Goal: Information Seeking & Learning: Learn about a topic

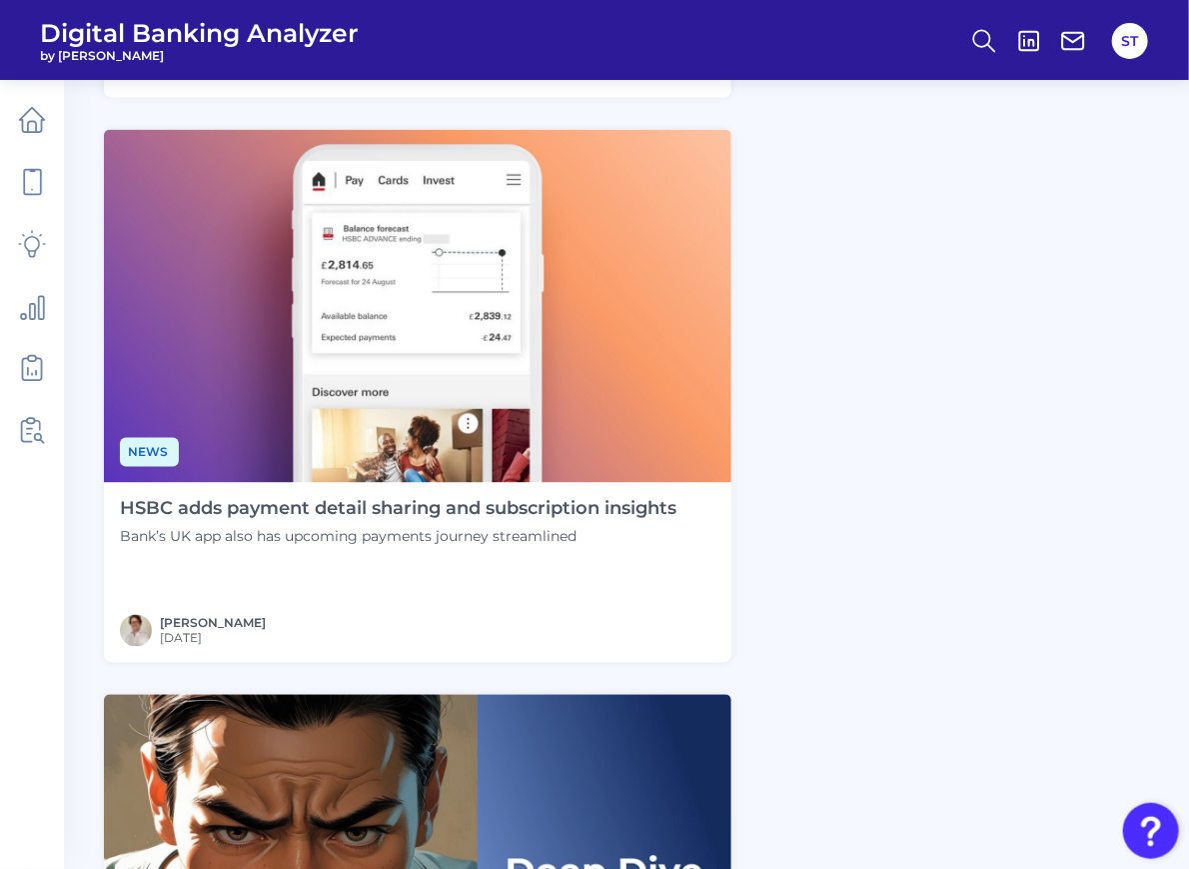
scroll to position [800, 0]
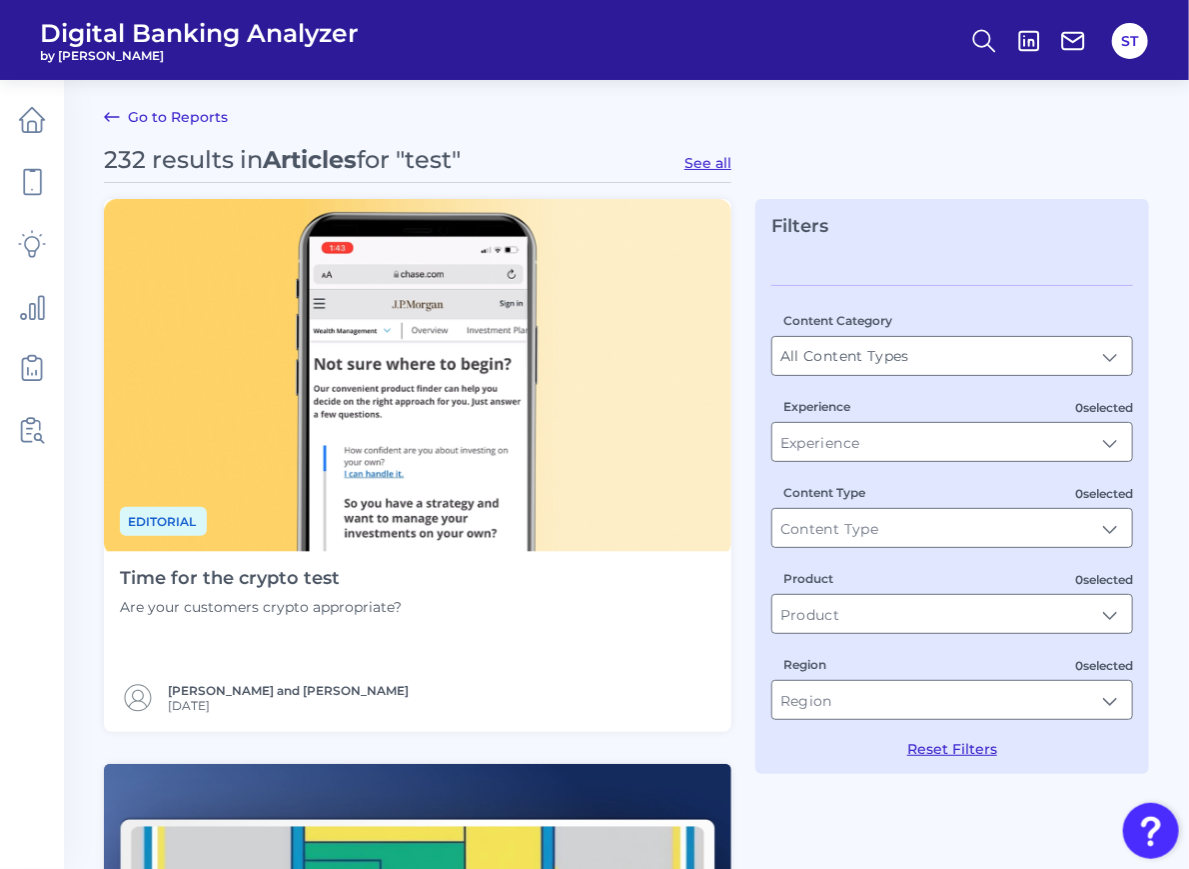
click at [711, 165] on button "See all" at bounding box center [708, 163] width 47 height 18
type input "Articles"
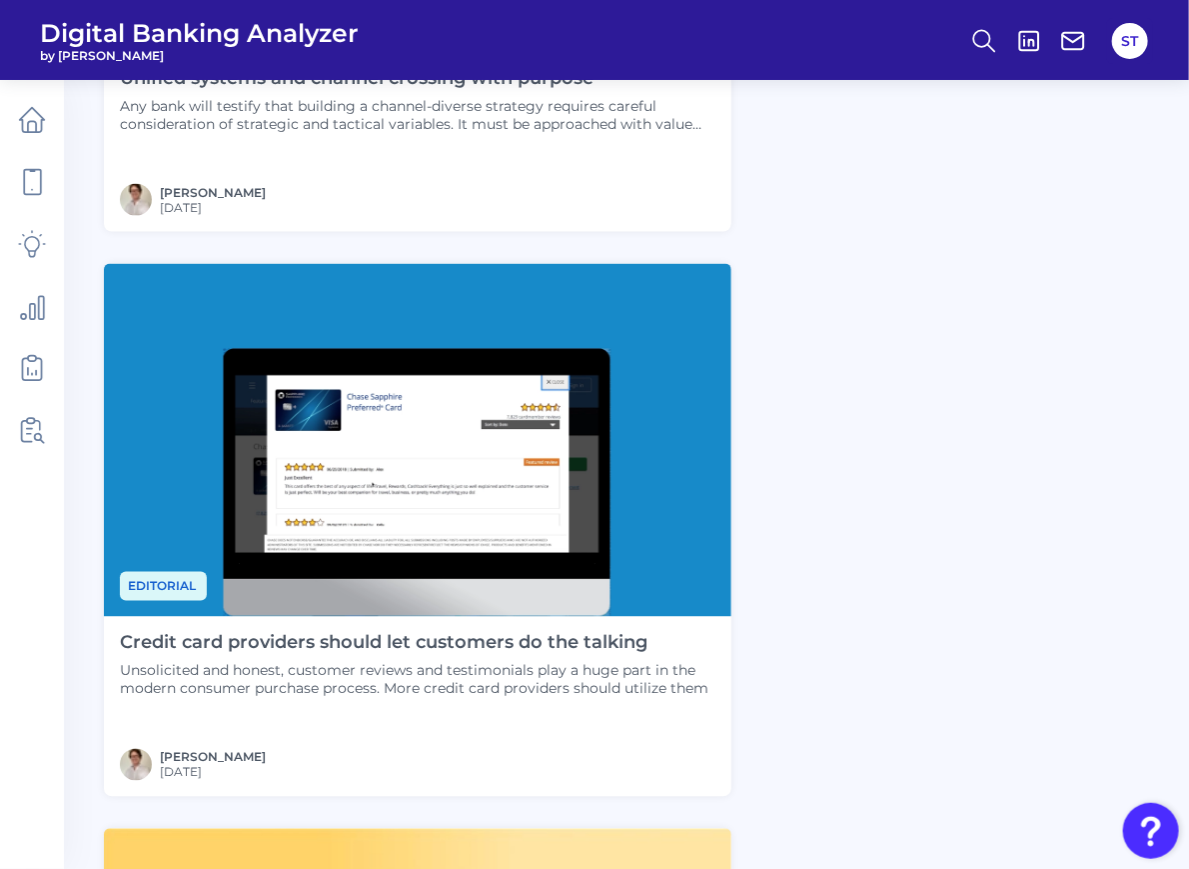
scroll to position [1458, 0]
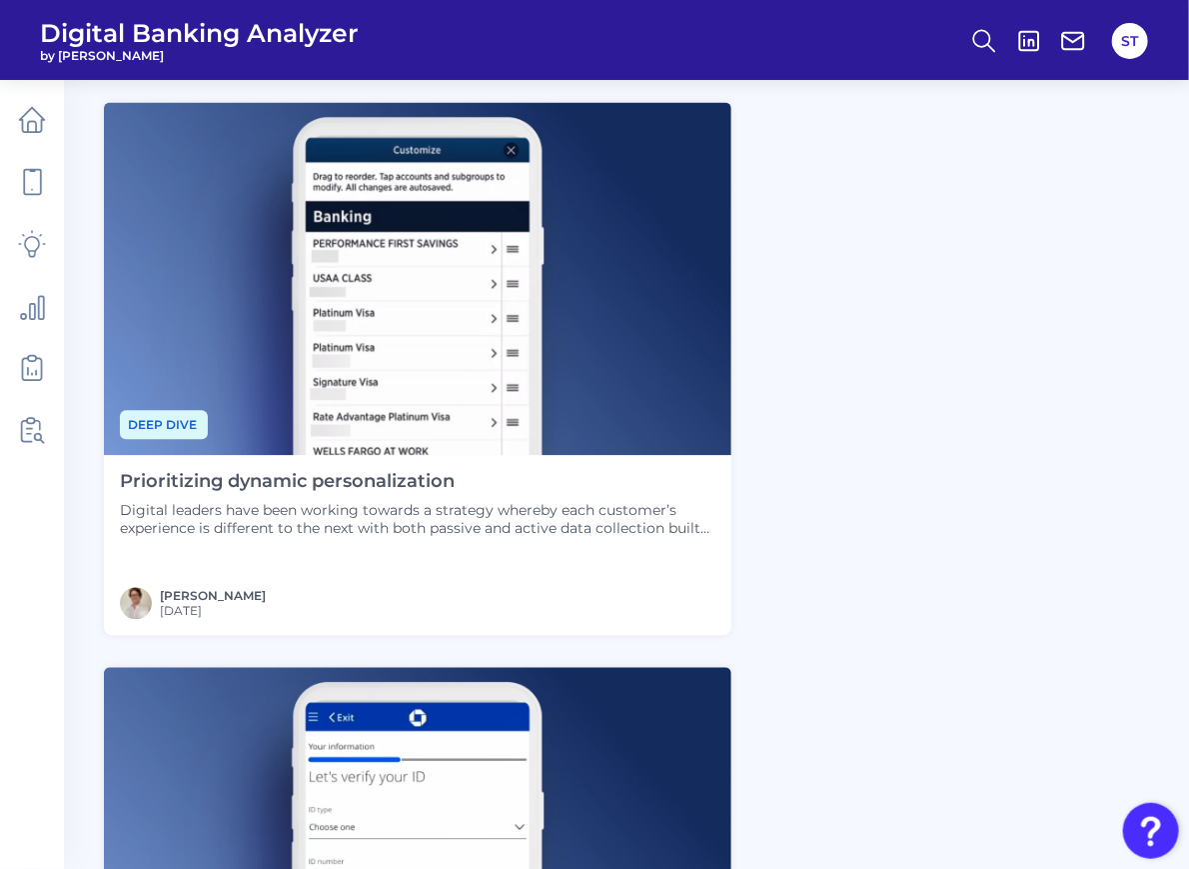
scroll to position [1440, 0]
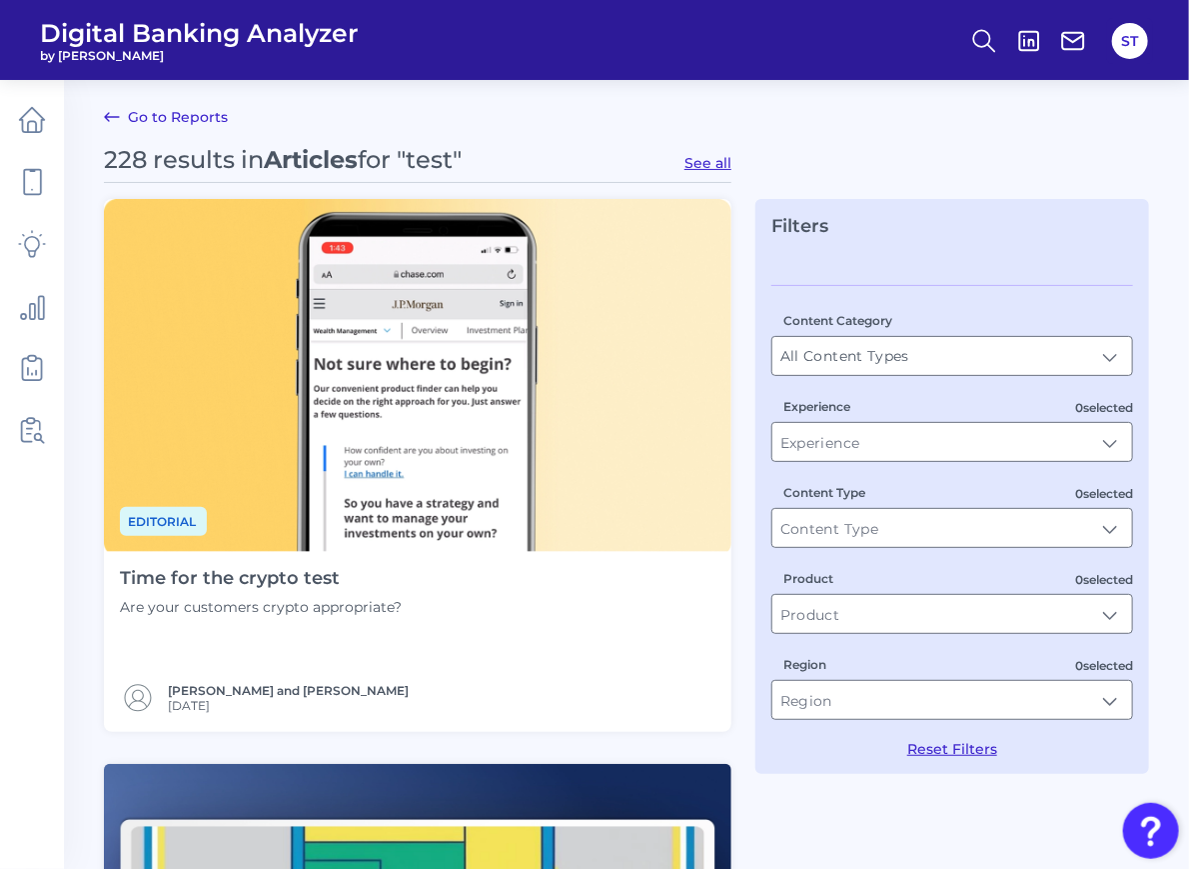
click at [702, 162] on button "See all" at bounding box center [708, 163] width 47 height 18
type input "Articles"
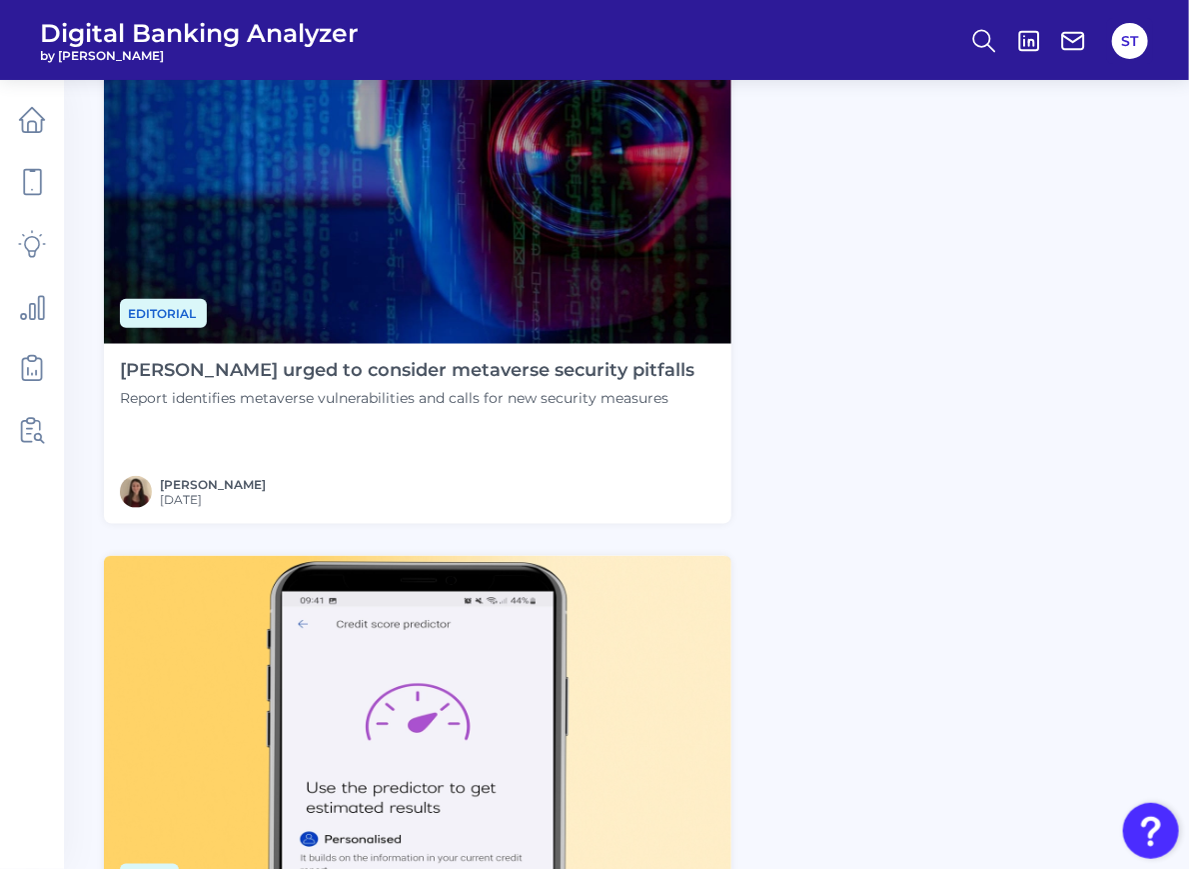
scroll to position [3998, 0]
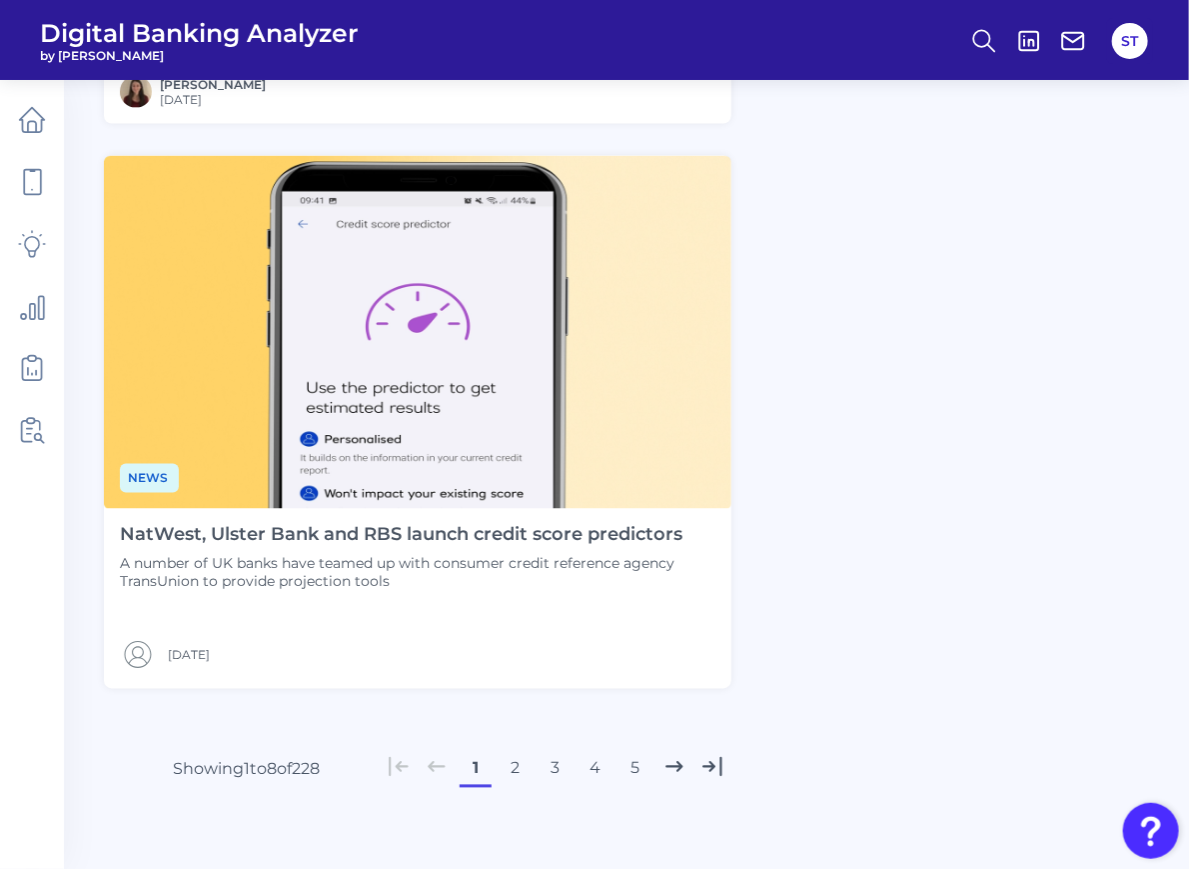
click at [517, 769] on button "2" at bounding box center [516, 769] width 32 height 32
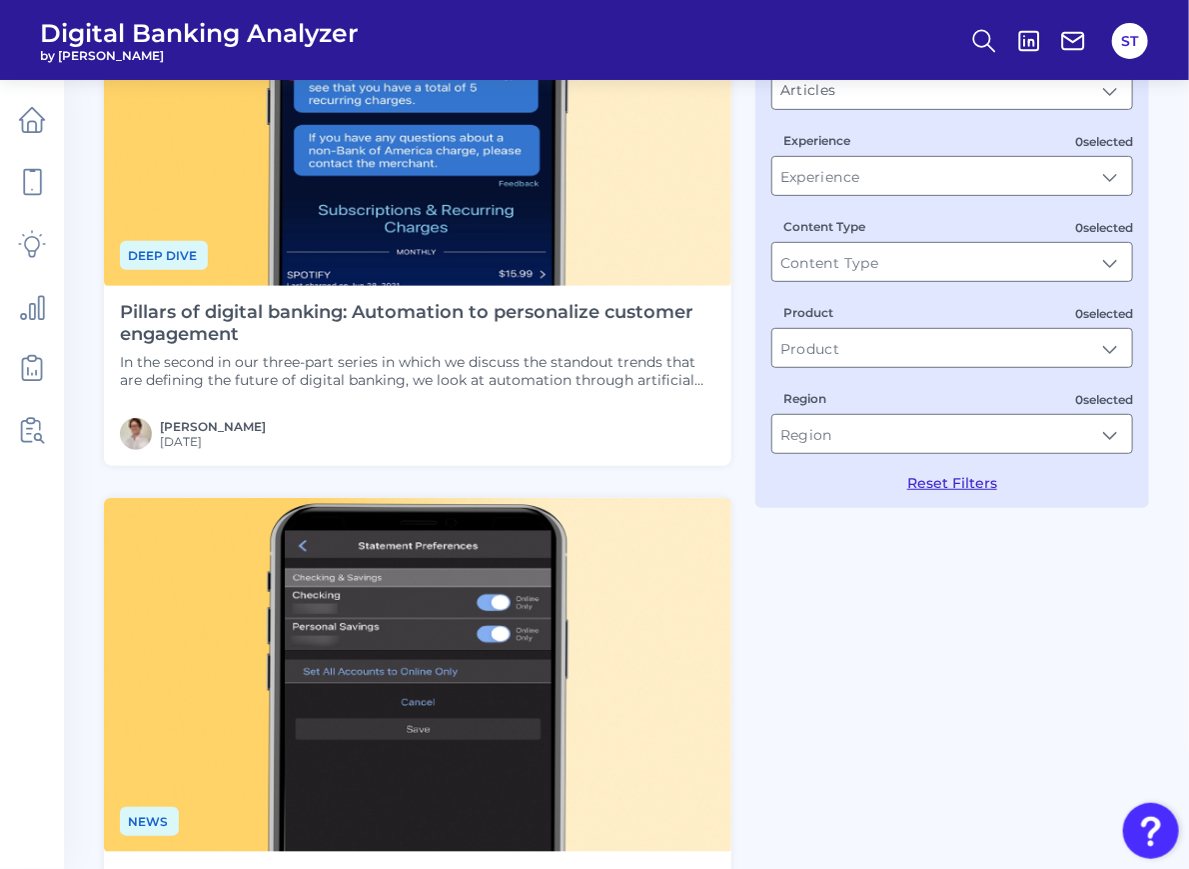
scroll to position [0, 0]
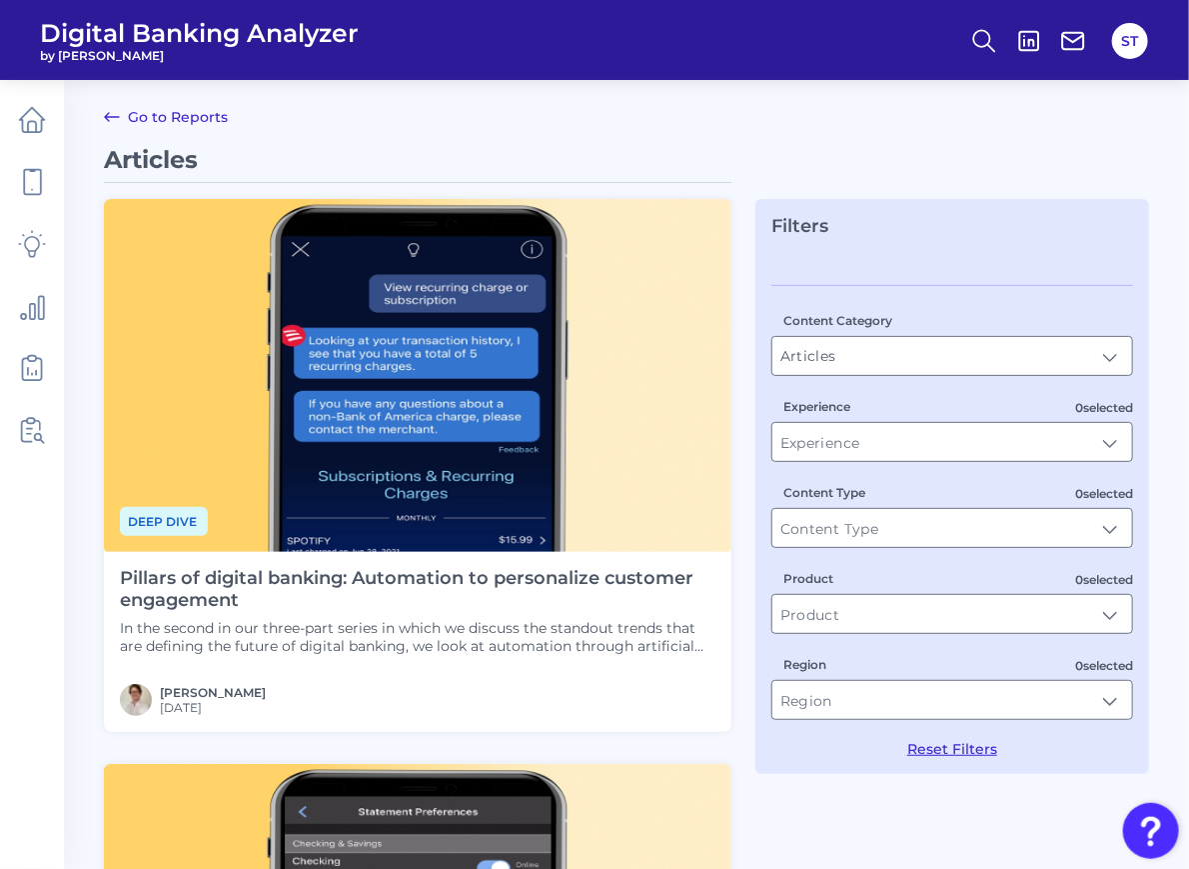
click at [165, 119] on link "Go to Reports" at bounding box center [166, 117] width 124 height 24
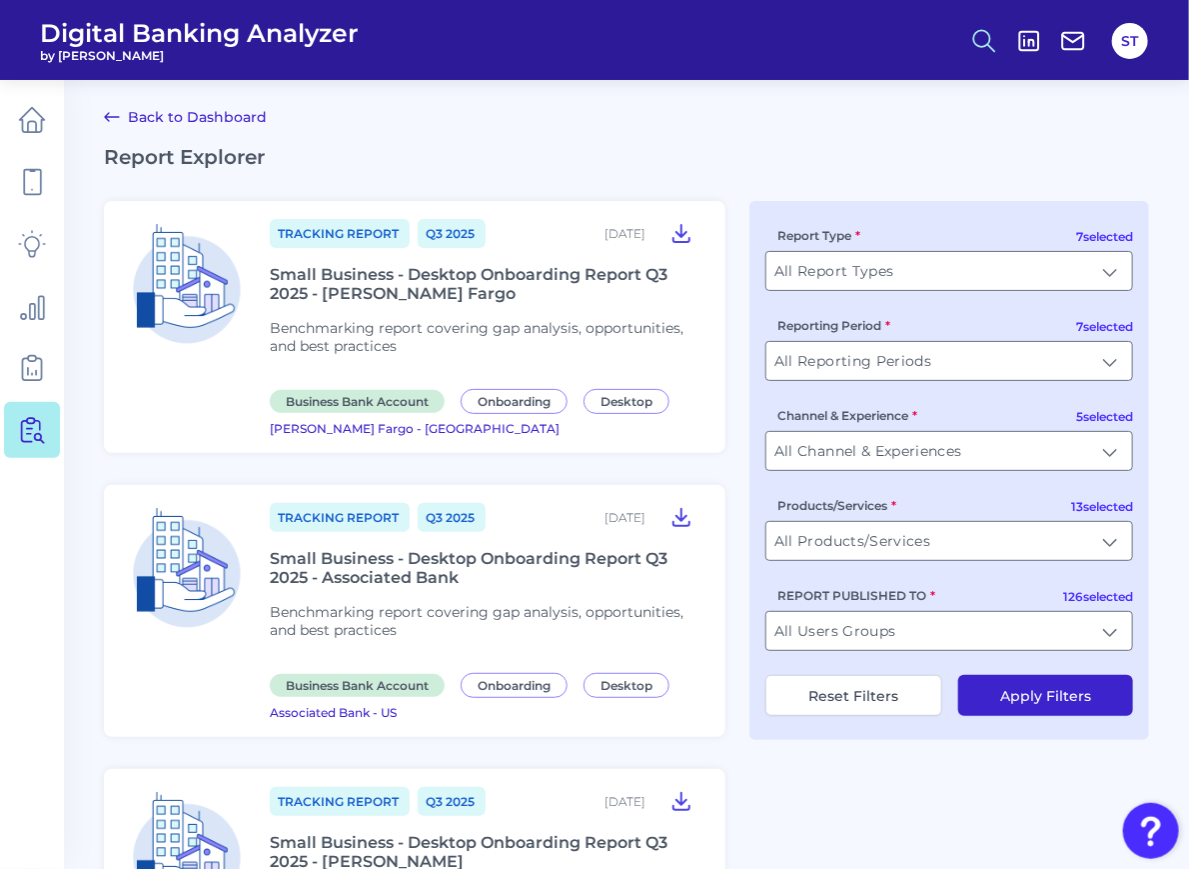
click at [987, 50] on icon at bounding box center [984, 41] width 28 height 28
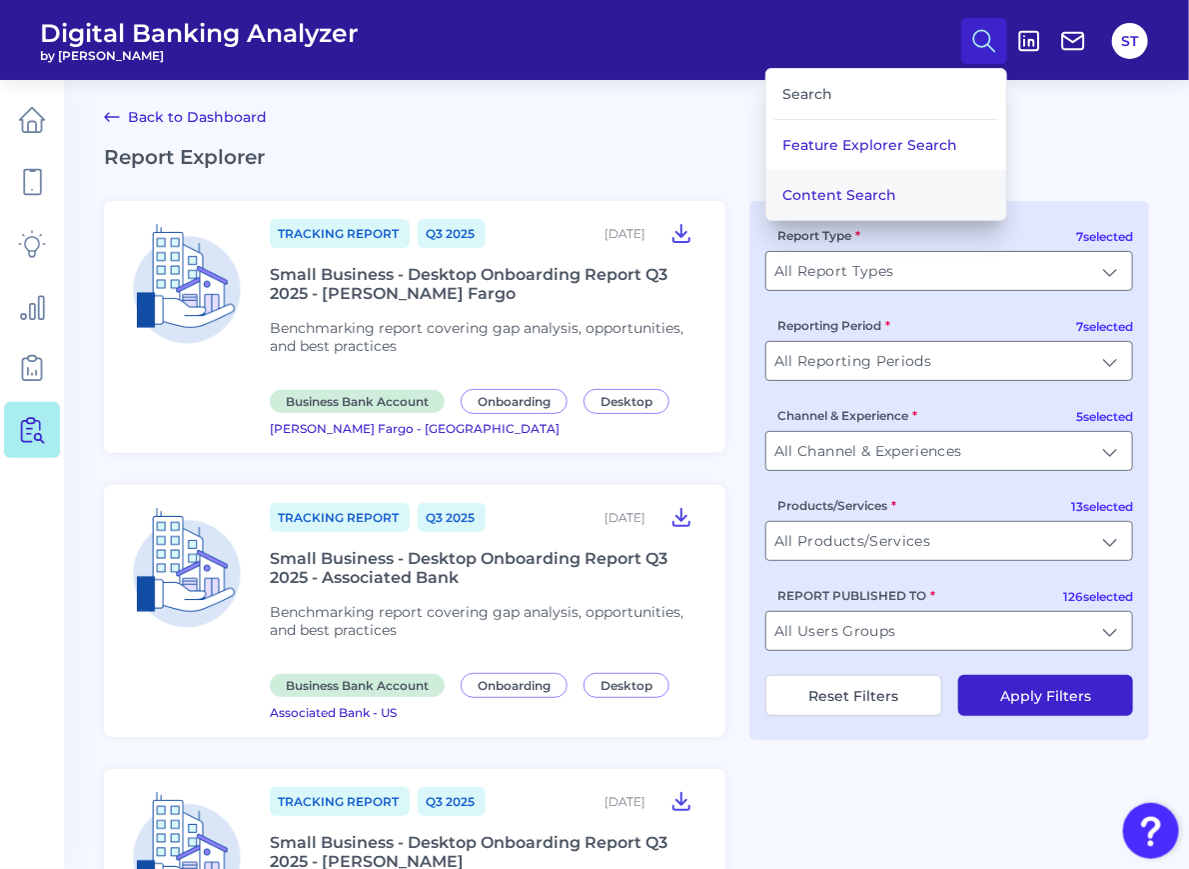
click at [832, 193] on button "Content Search" at bounding box center [887, 195] width 240 height 50
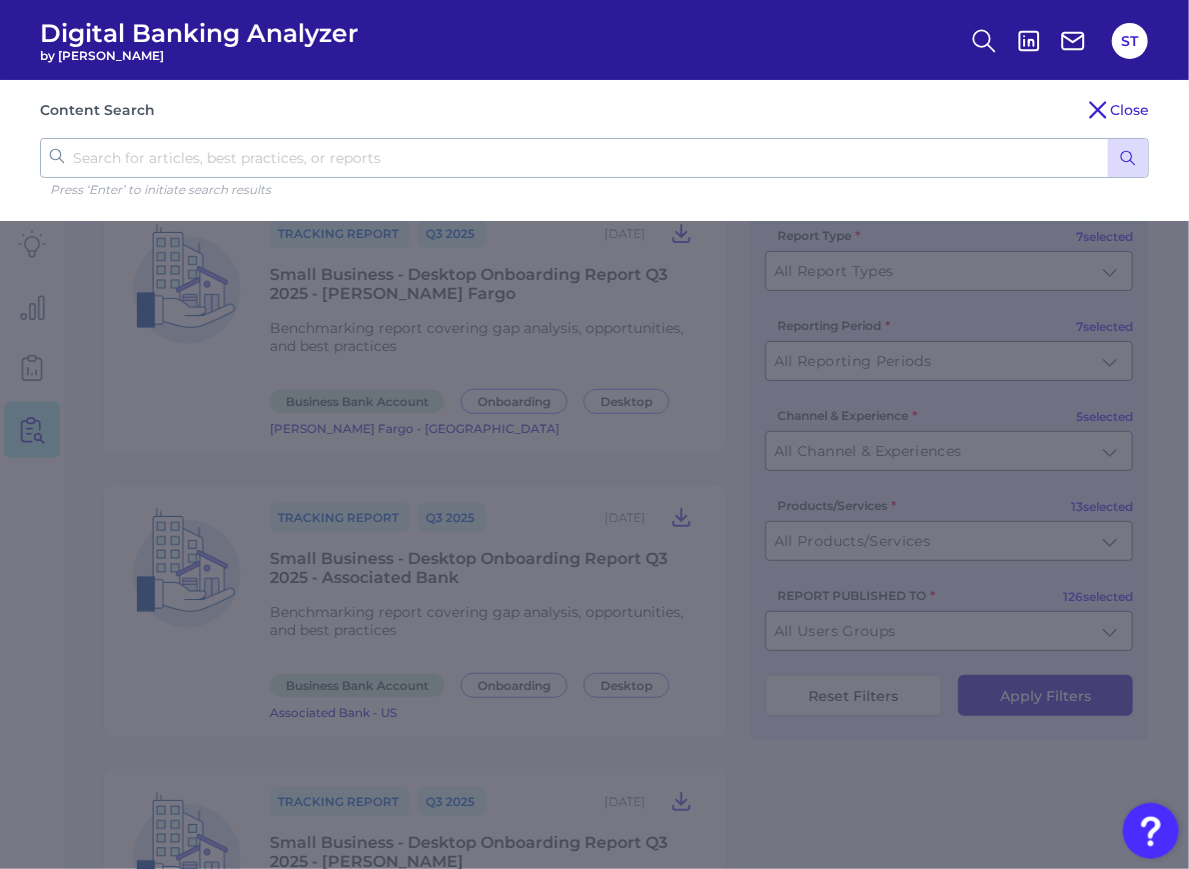
click at [1123, 150] on icon "submit" at bounding box center [1128, 158] width 18 height 18
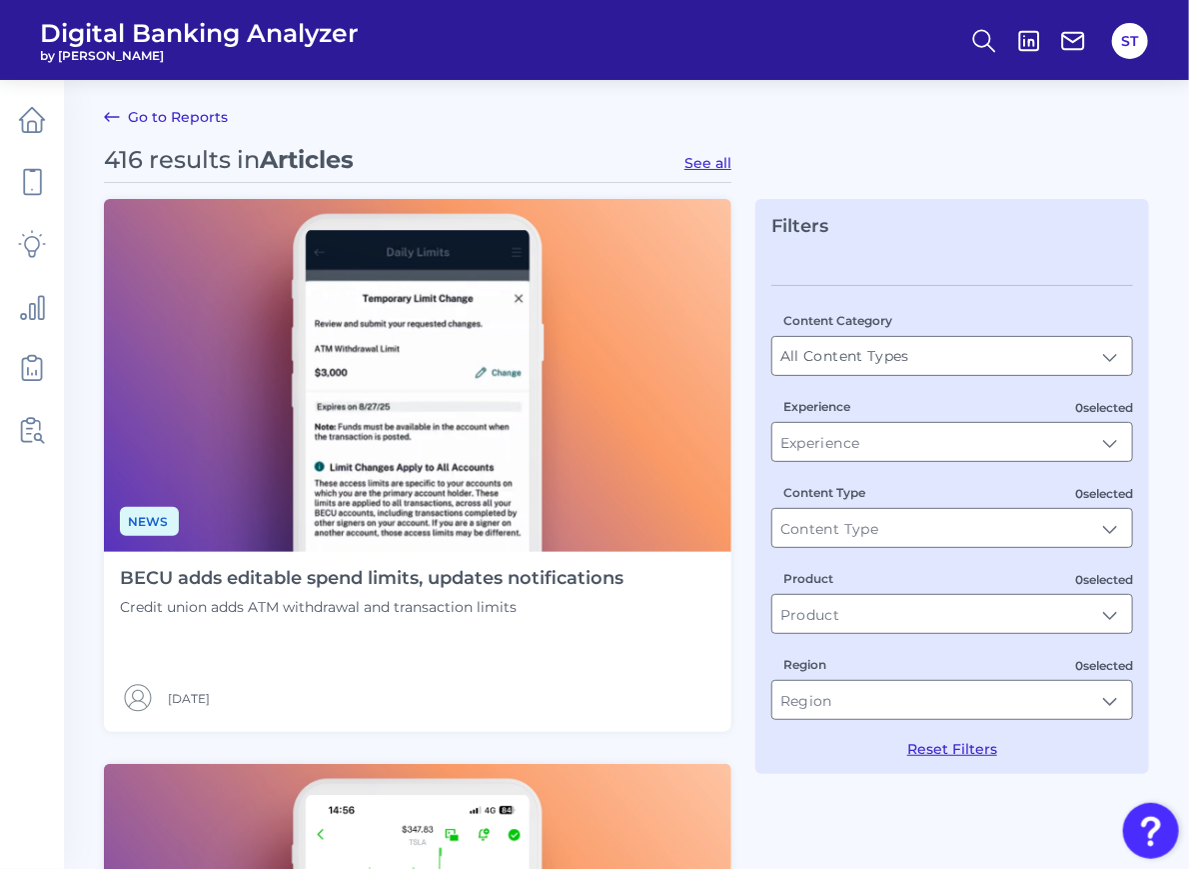
click at [714, 163] on button "See all" at bounding box center [708, 163] width 47 height 18
type input "Articles"
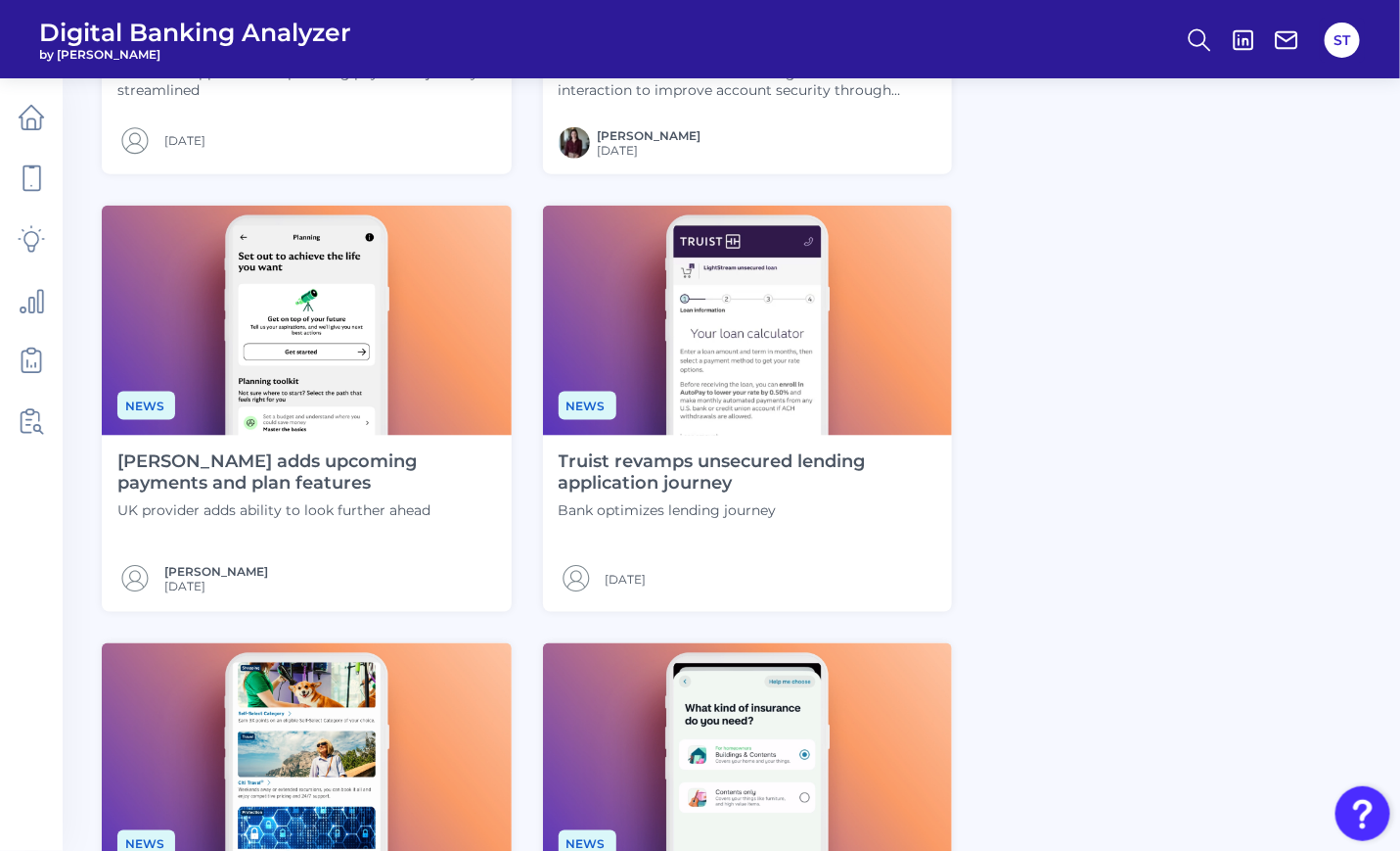
scroll to position [1329, 0]
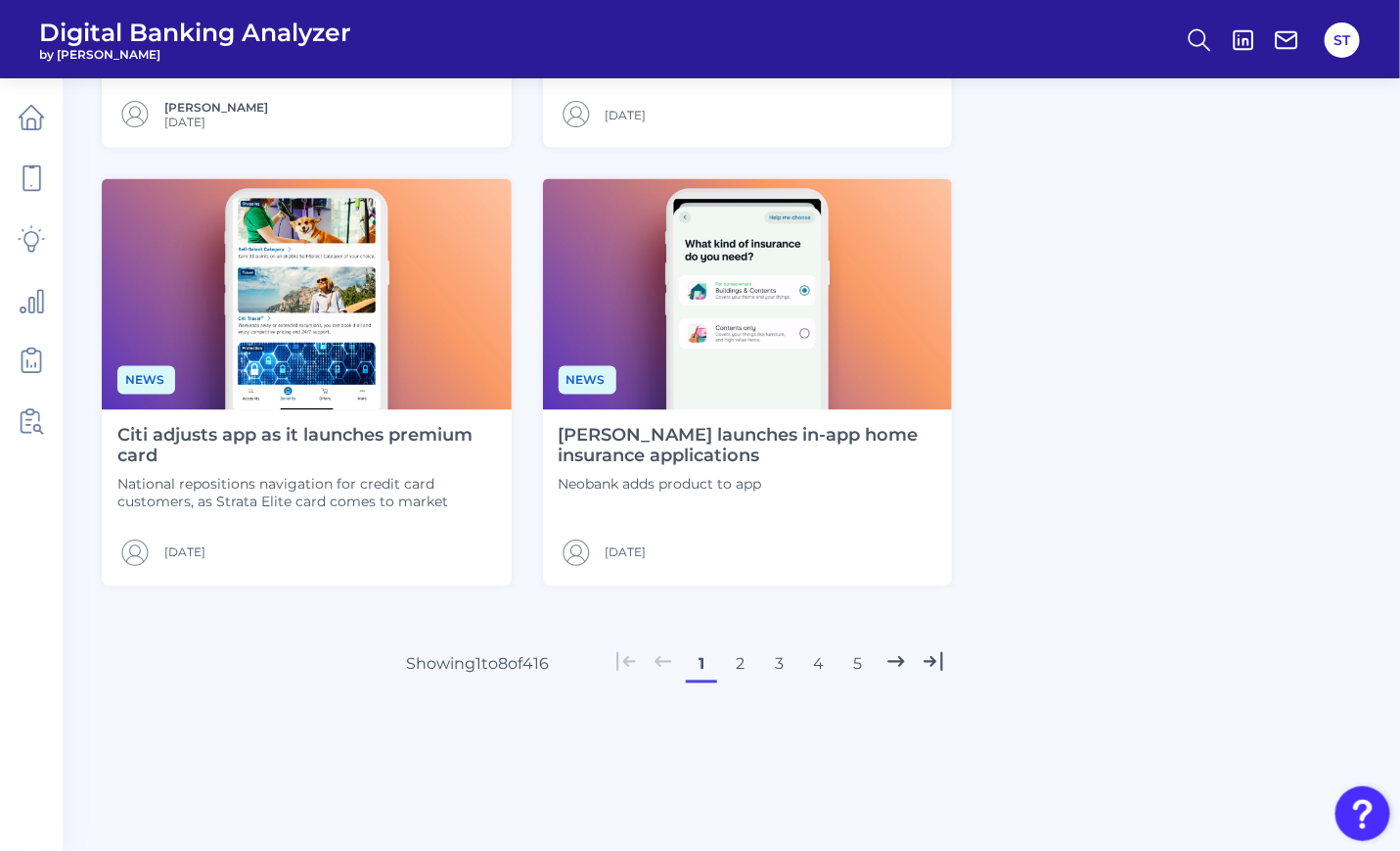
click at [746, 665] on button "2" at bounding box center [741, 665] width 31 height 31
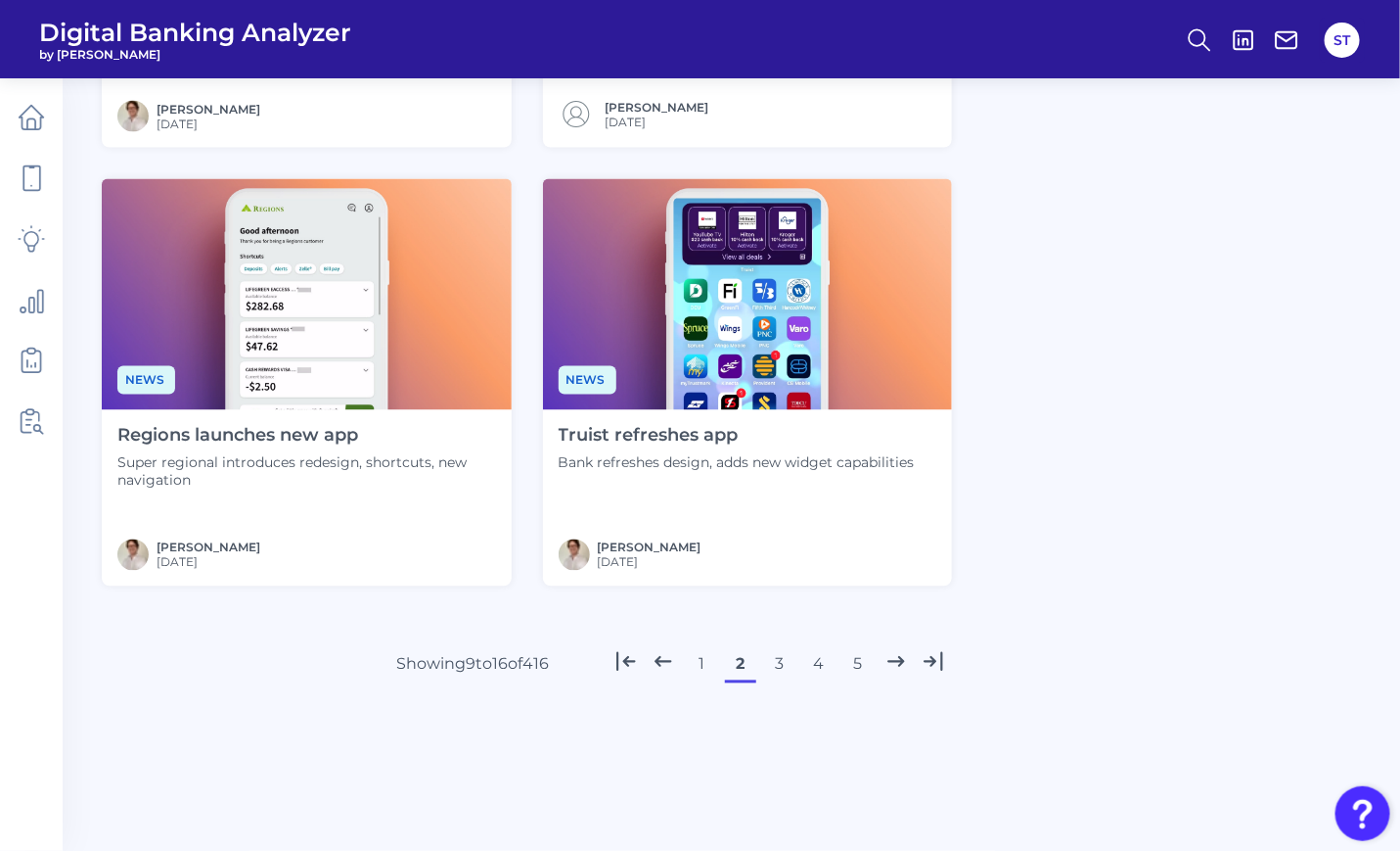
click at [785, 668] on button "3" at bounding box center [780, 665] width 31 height 31
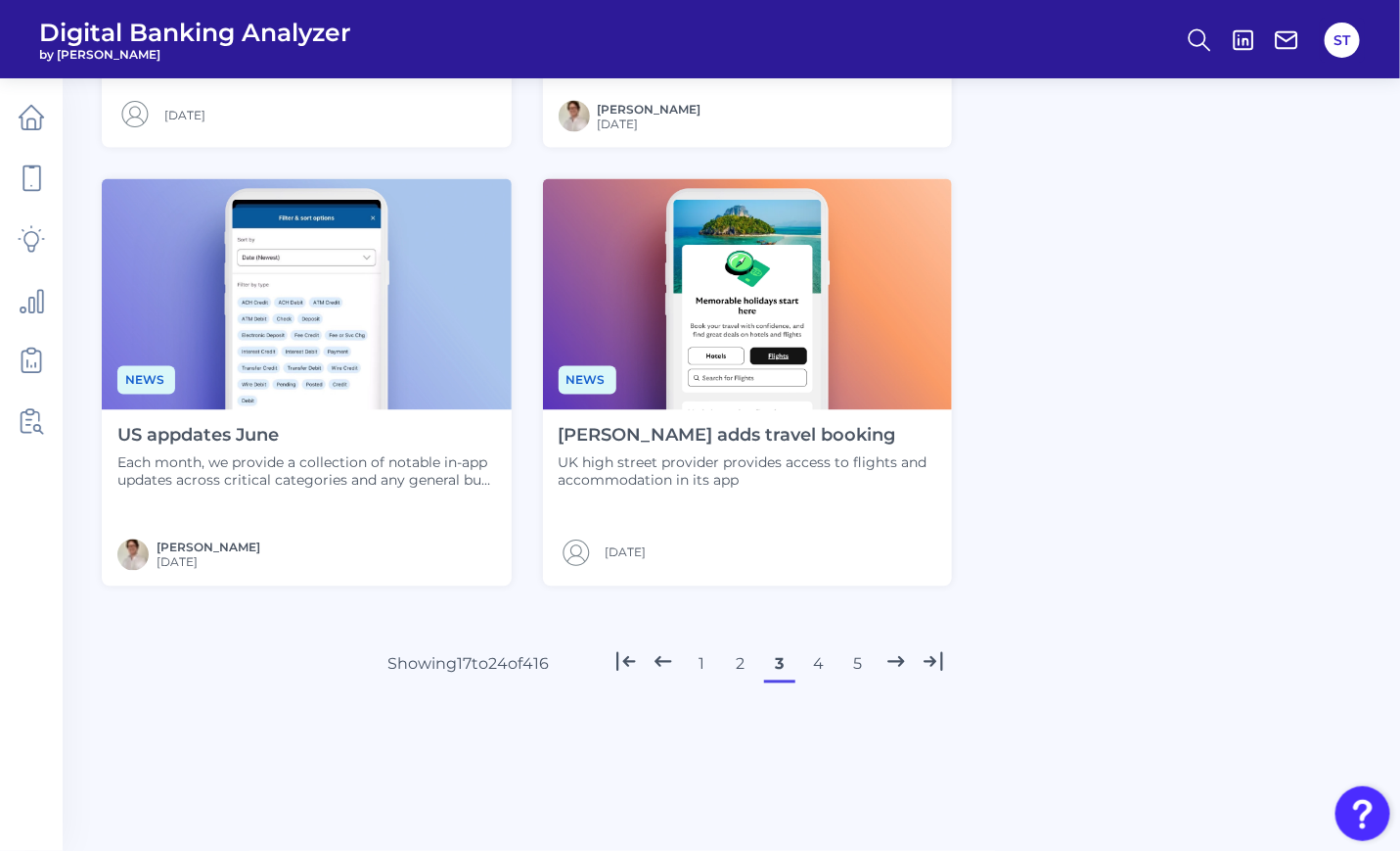
click at [815, 661] on button "4" at bounding box center [819, 665] width 31 height 31
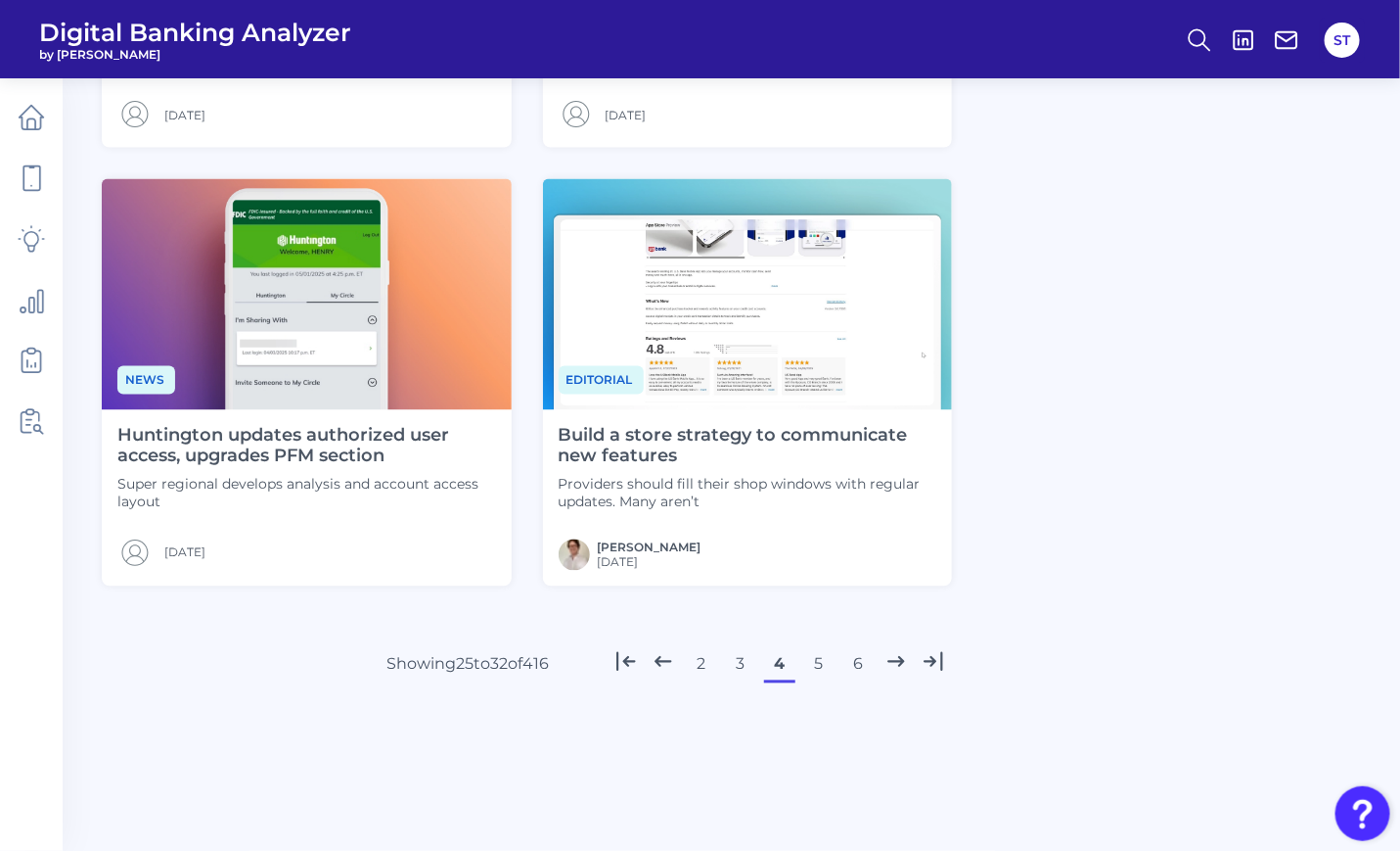
click at [820, 663] on button "5" at bounding box center [819, 665] width 31 height 31
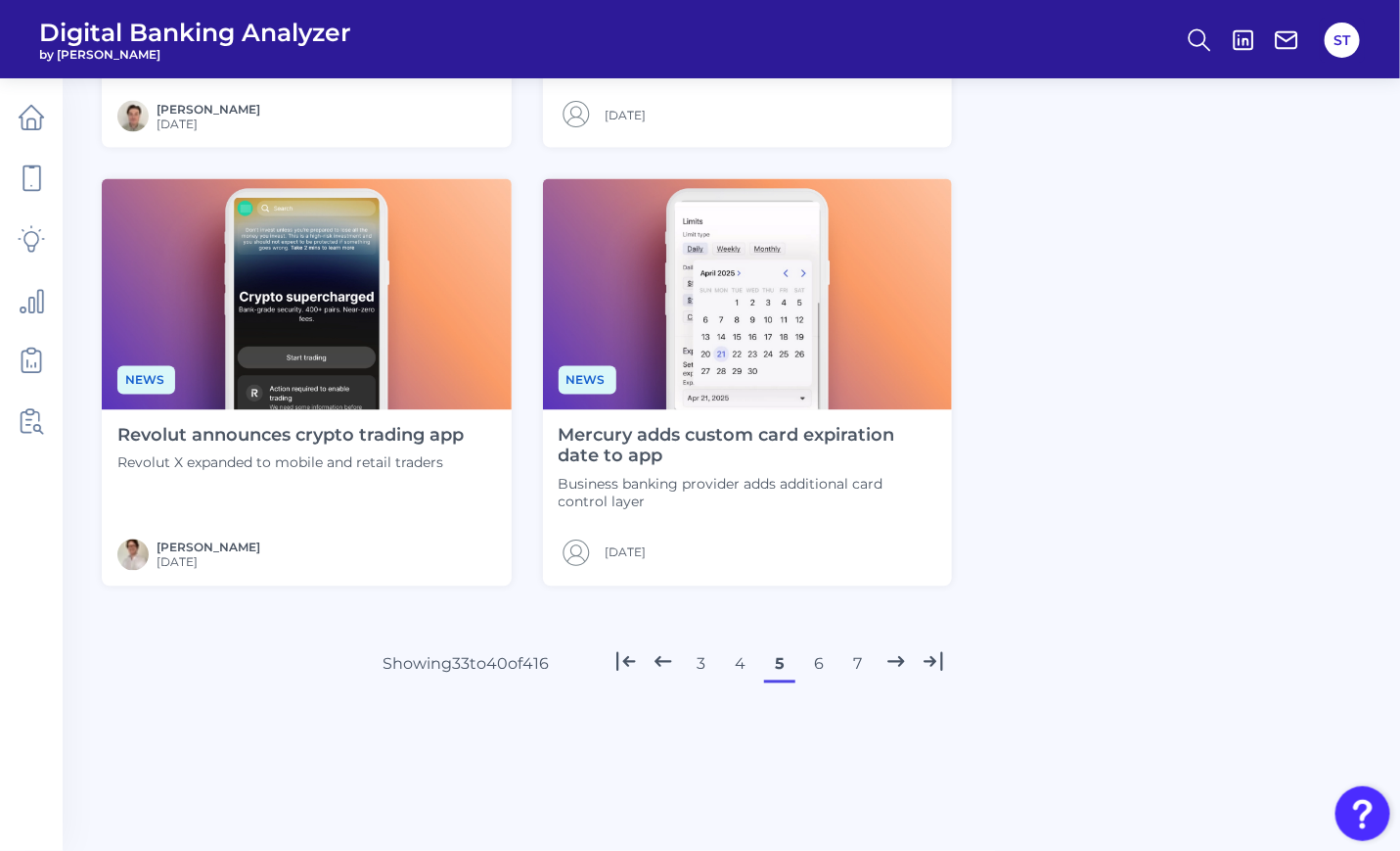
click at [822, 664] on button "6" at bounding box center [819, 665] width 31 height 31
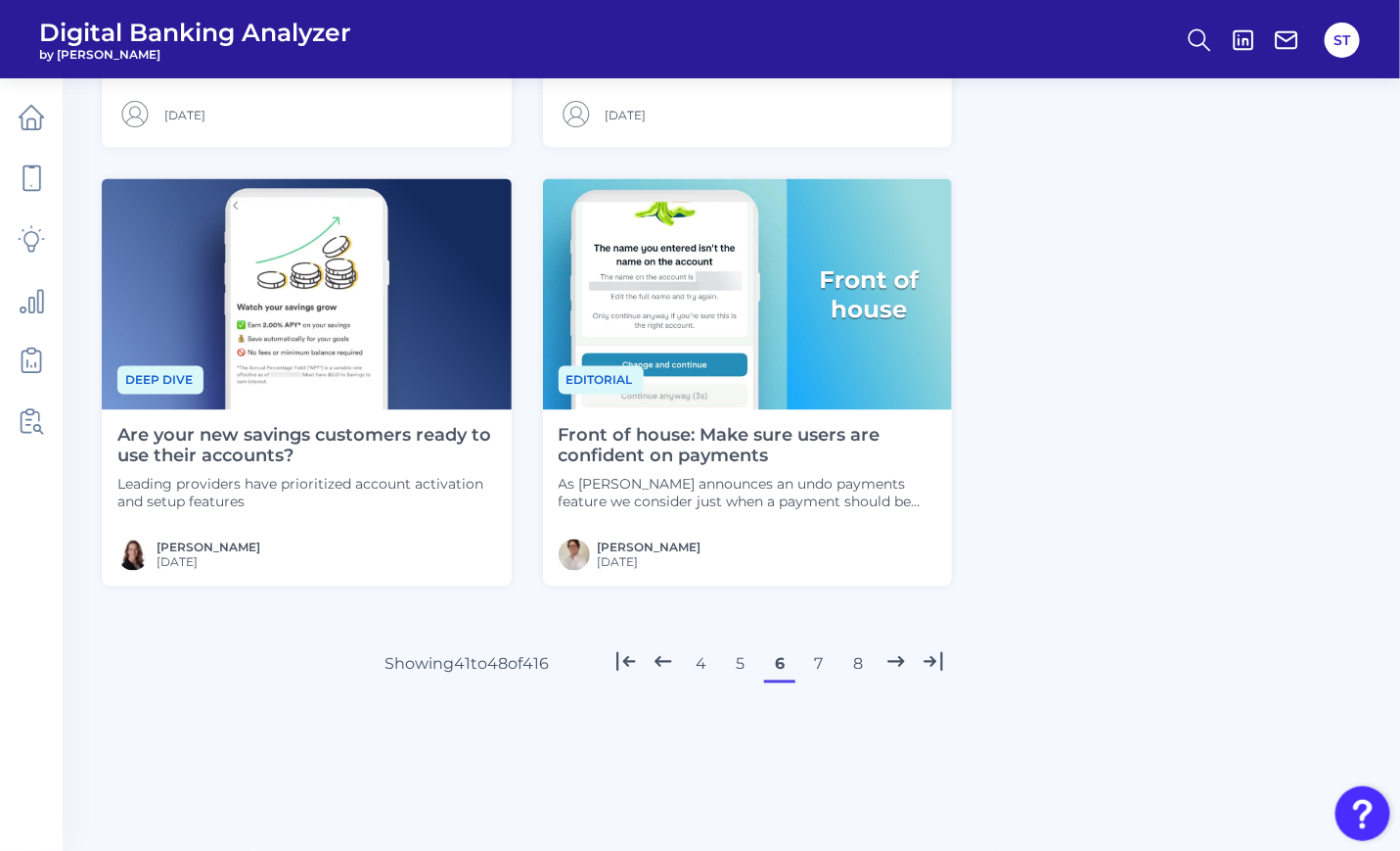
click at [822, 661] on button "7" at bounding box center [819, 665] width 31 height 31
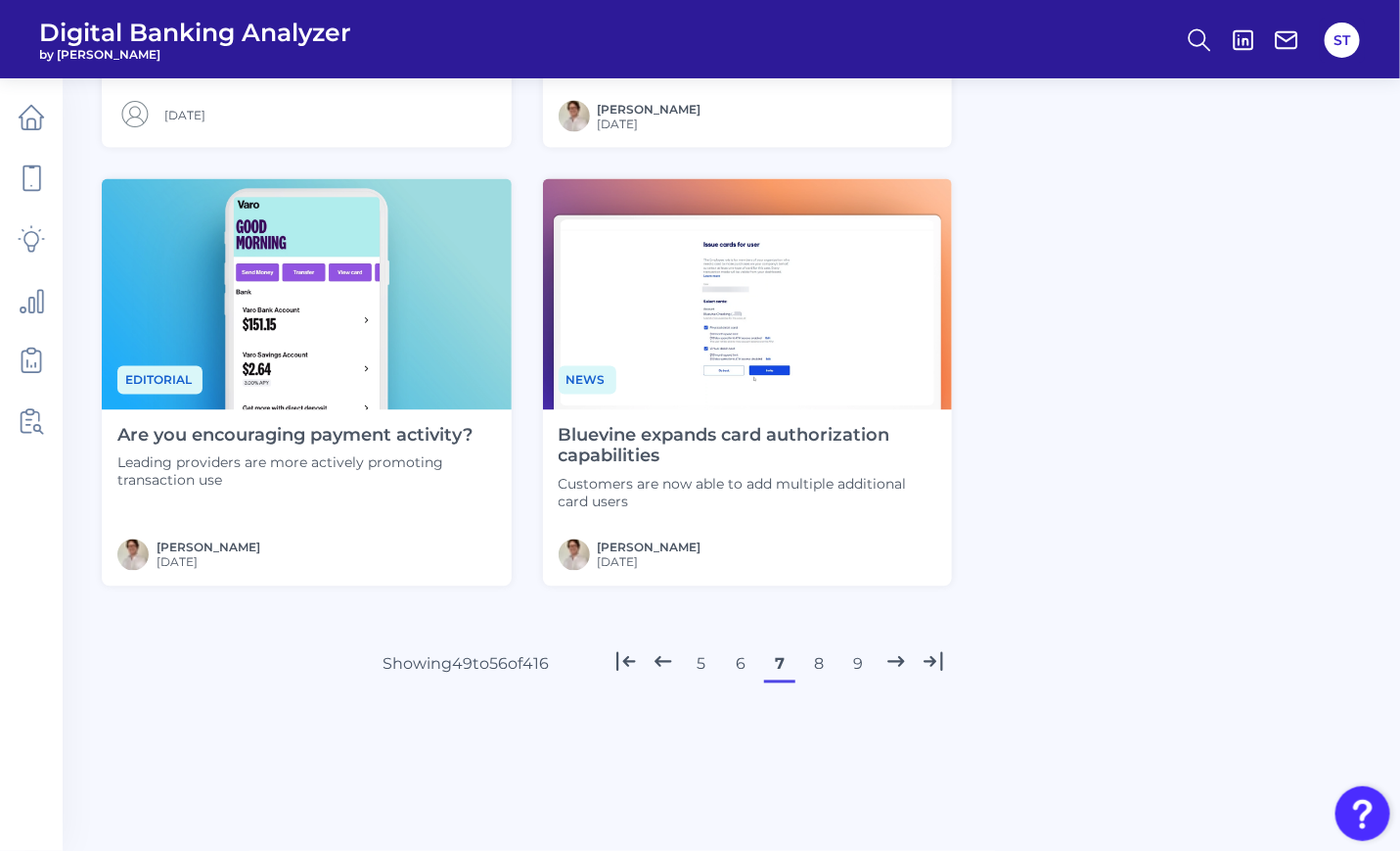
click at [817, 666] on button "8" at bounding box center [819, 665] width 31 height 31
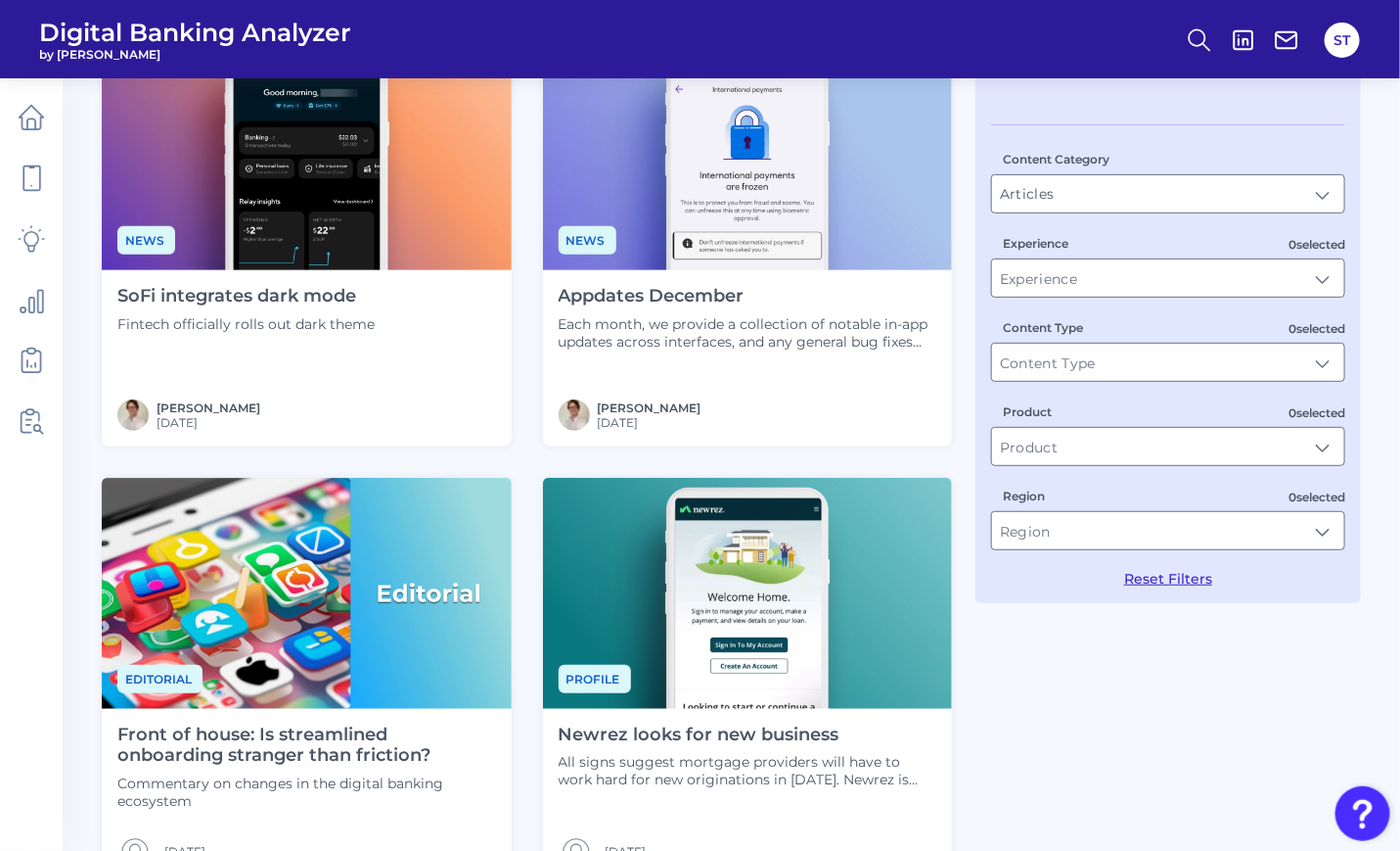
scroll to position [0, 0]
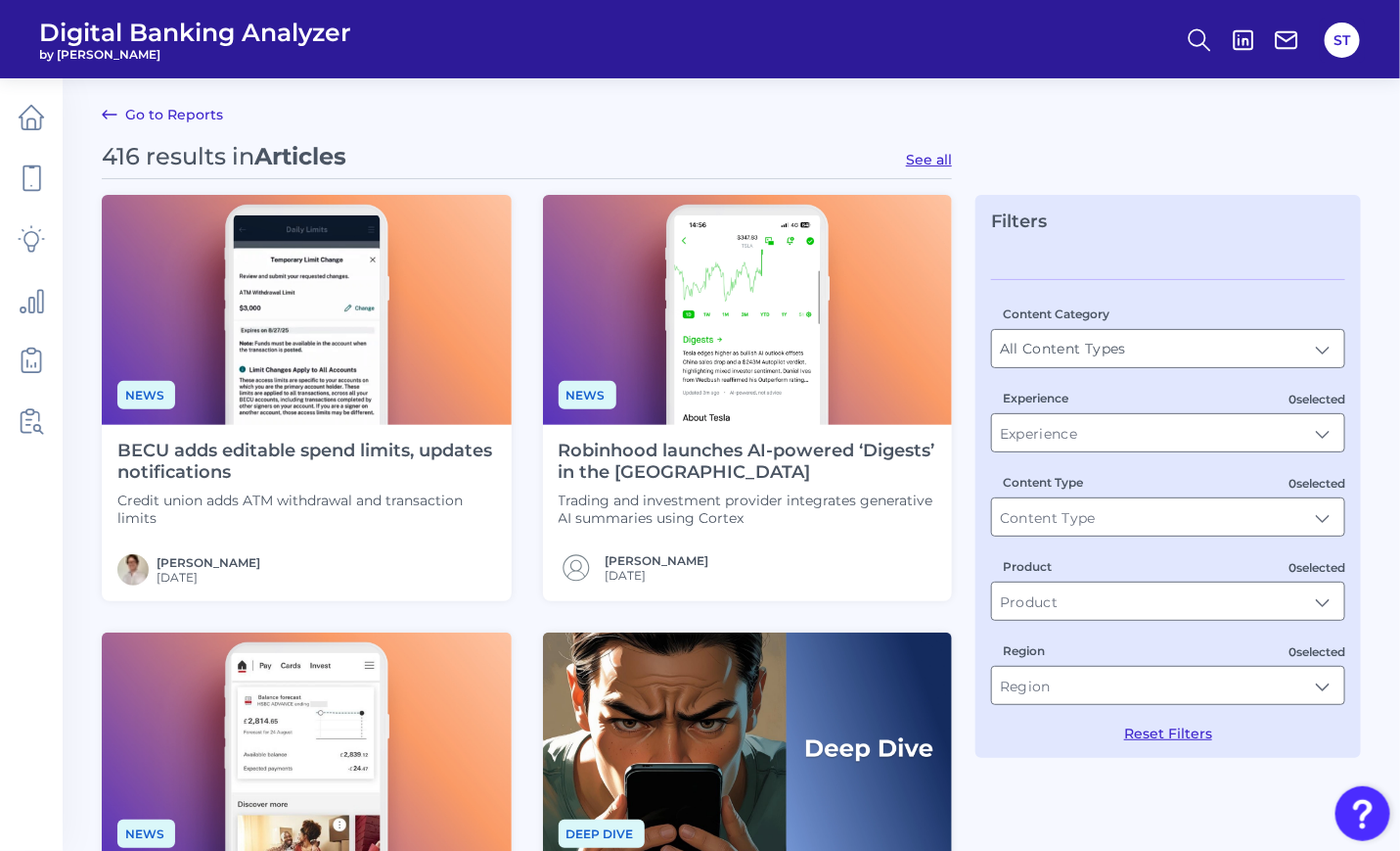
click at [914, 164] on button "See all" at bounding box center [929, 160] width 46 height 18
type input "Articles"
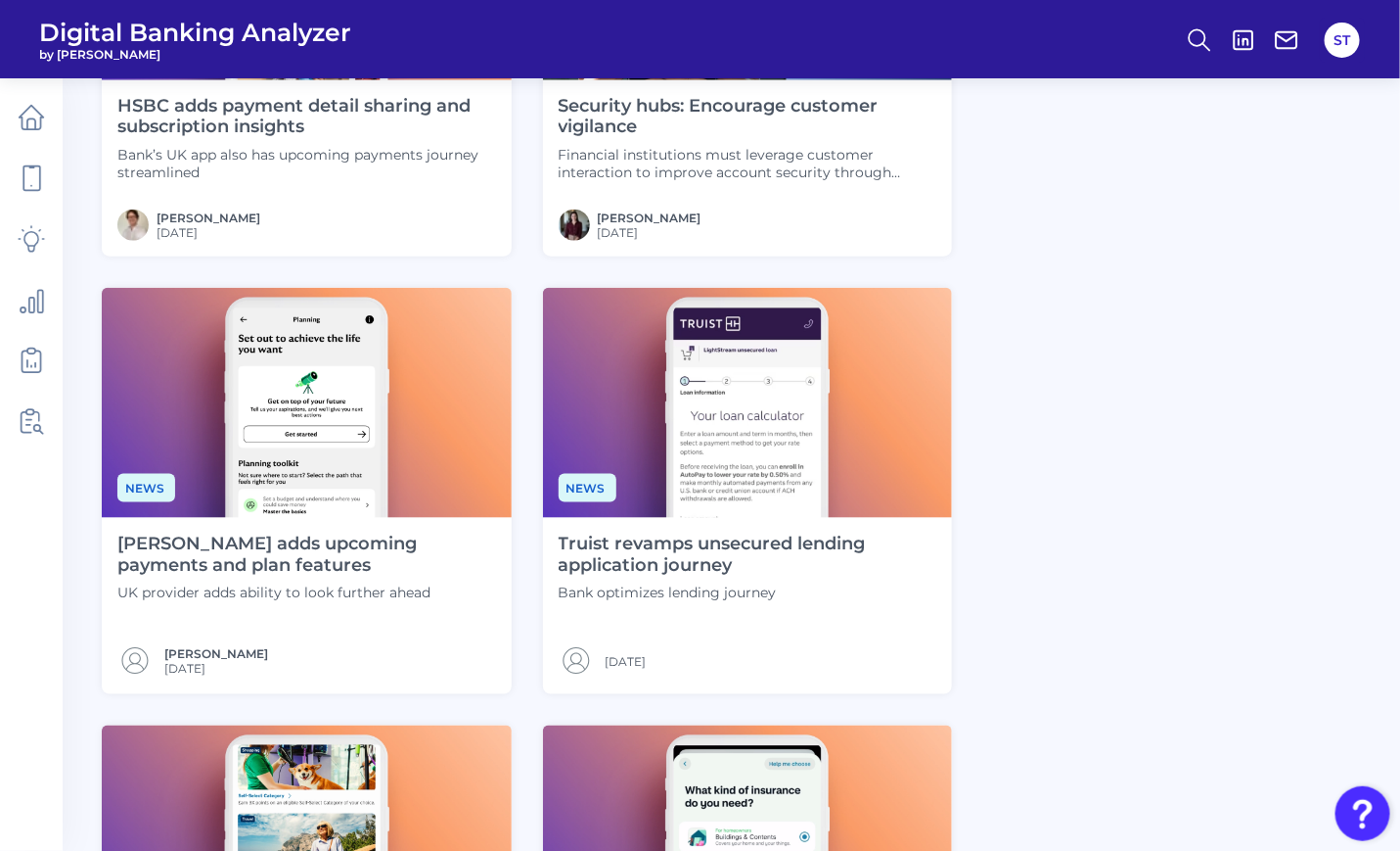
scroll to position [1304, 0]
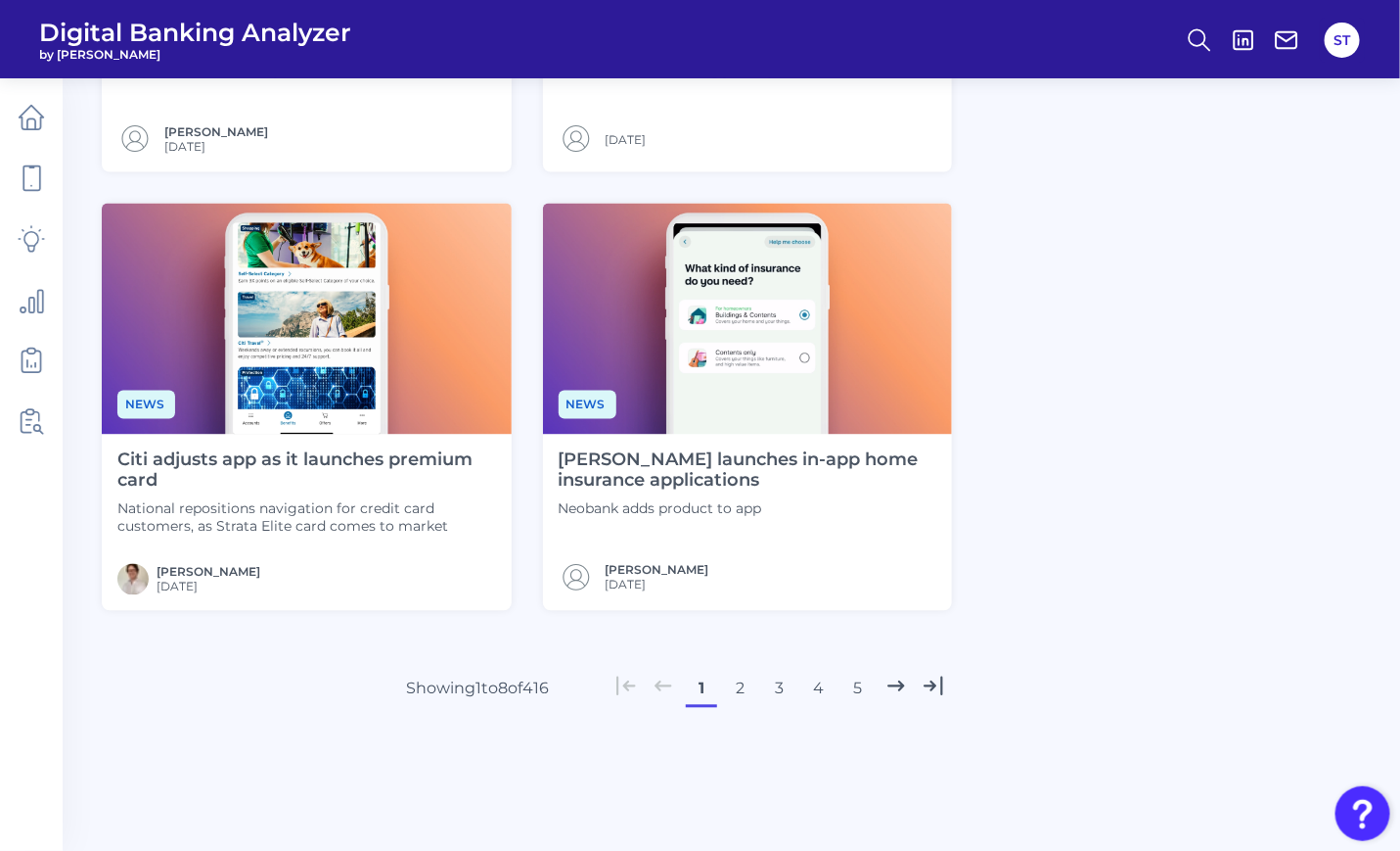
click at [733, 690] on button "2" at bounding box center [741, 689] width 31 height 31
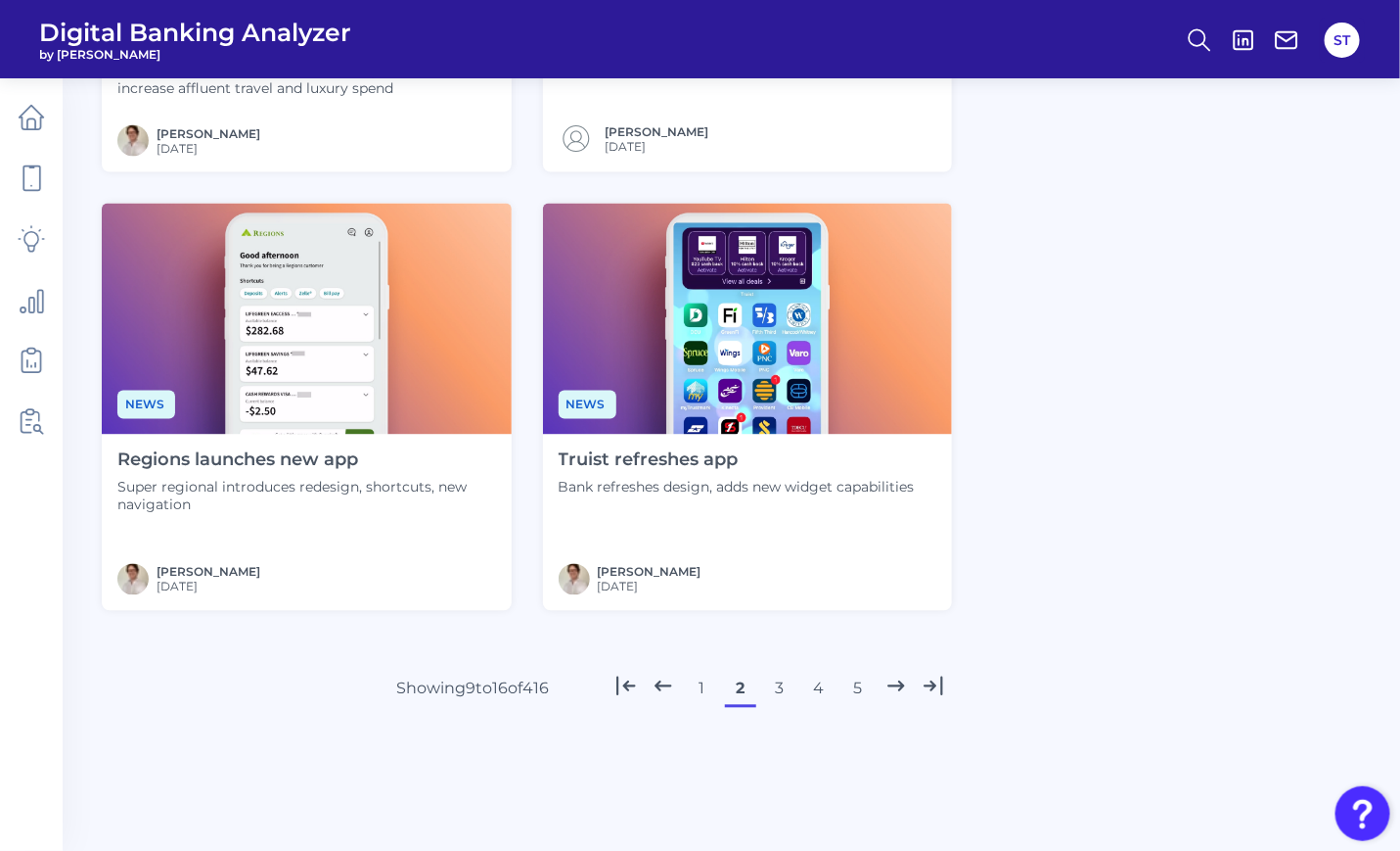
scroll to position [1329, 0]
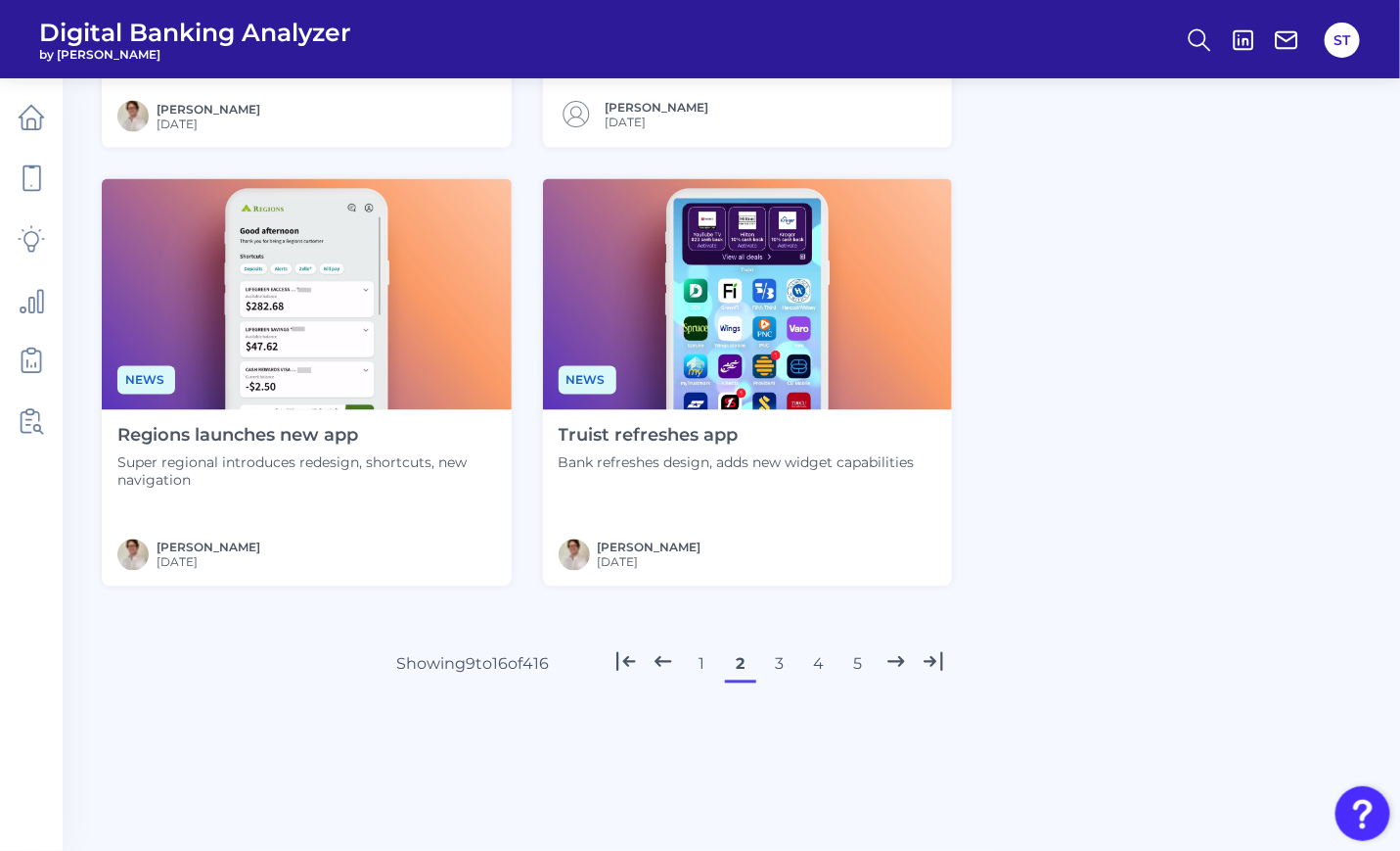
click at [777, 673] on button "3" at bounding box center [780, 665] width 31 height 31
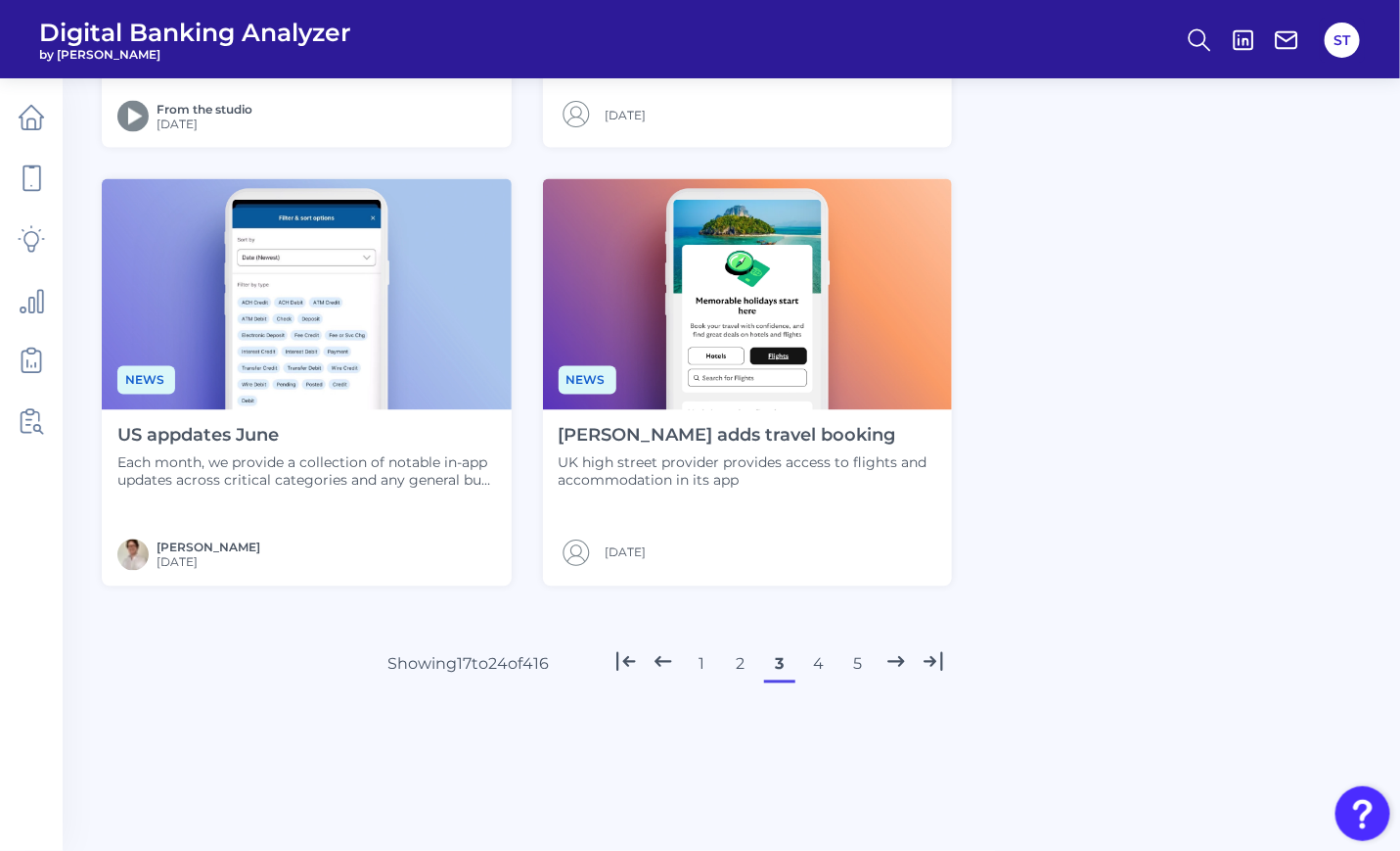
click at [809, 664] on button "4" at bounding box center [819, 665] width 31 height 31
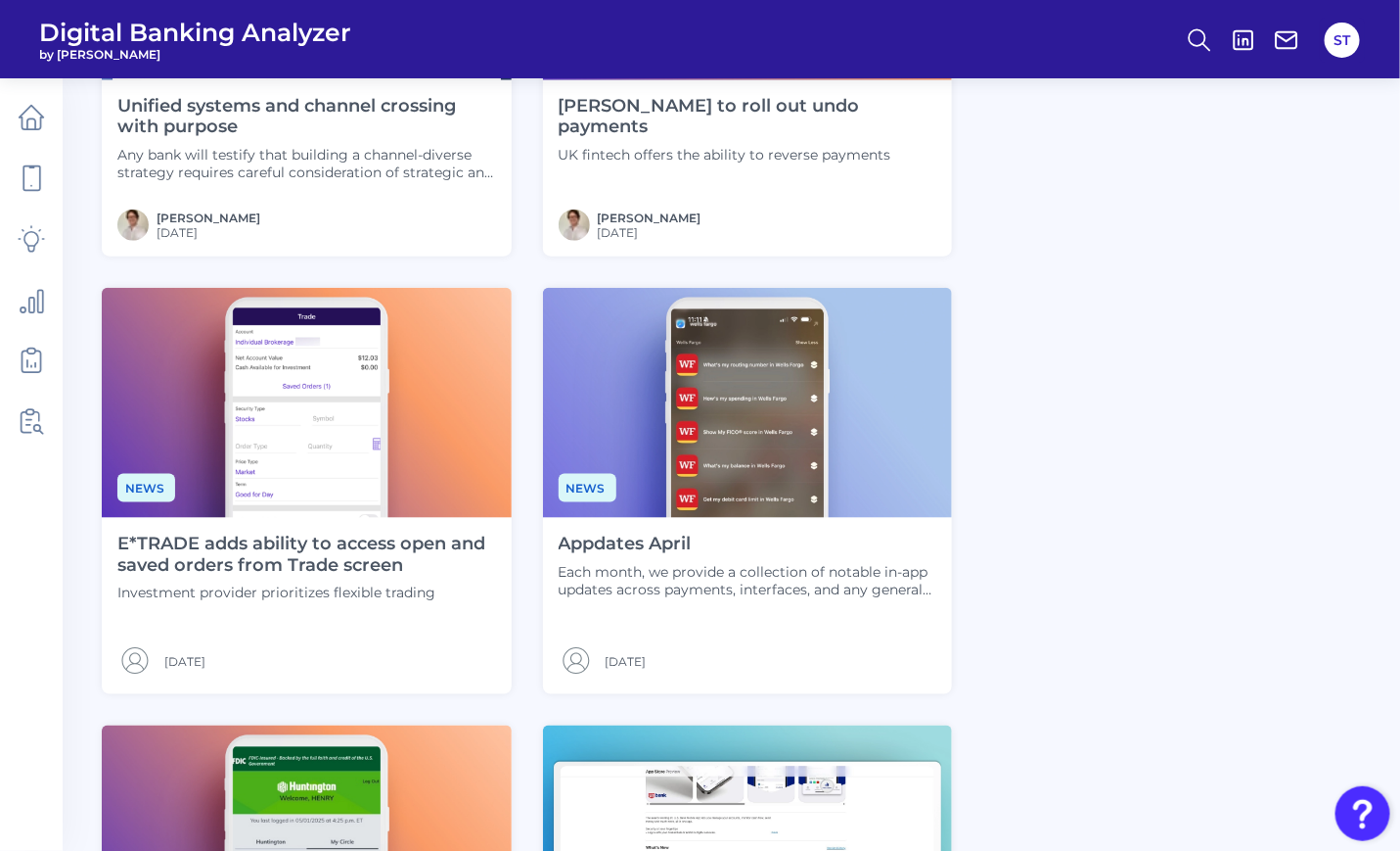
scroll to position [1304, 0]
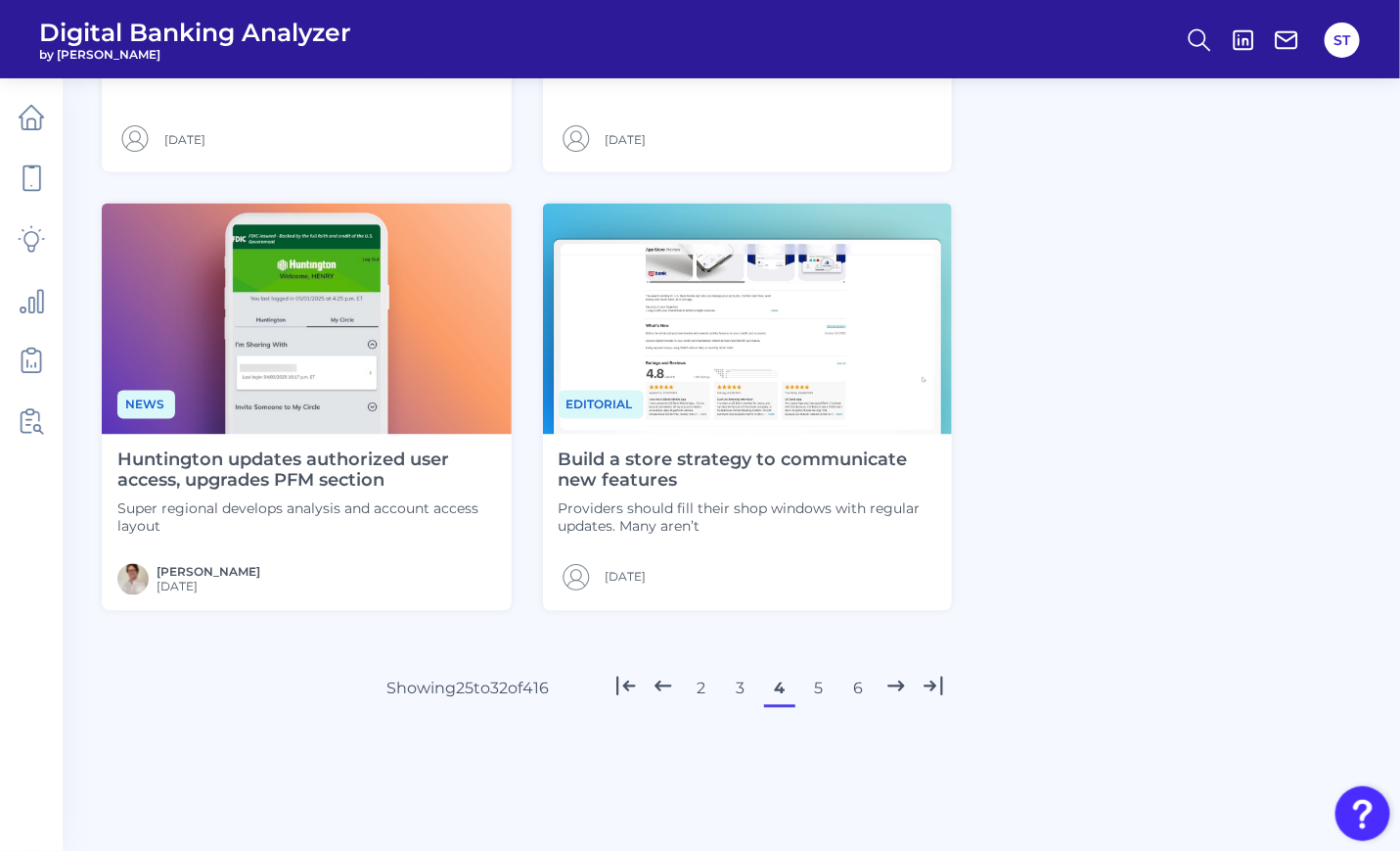
click at [821, 687] on button "5" at bounding box center [819, 689] width 31 height 31
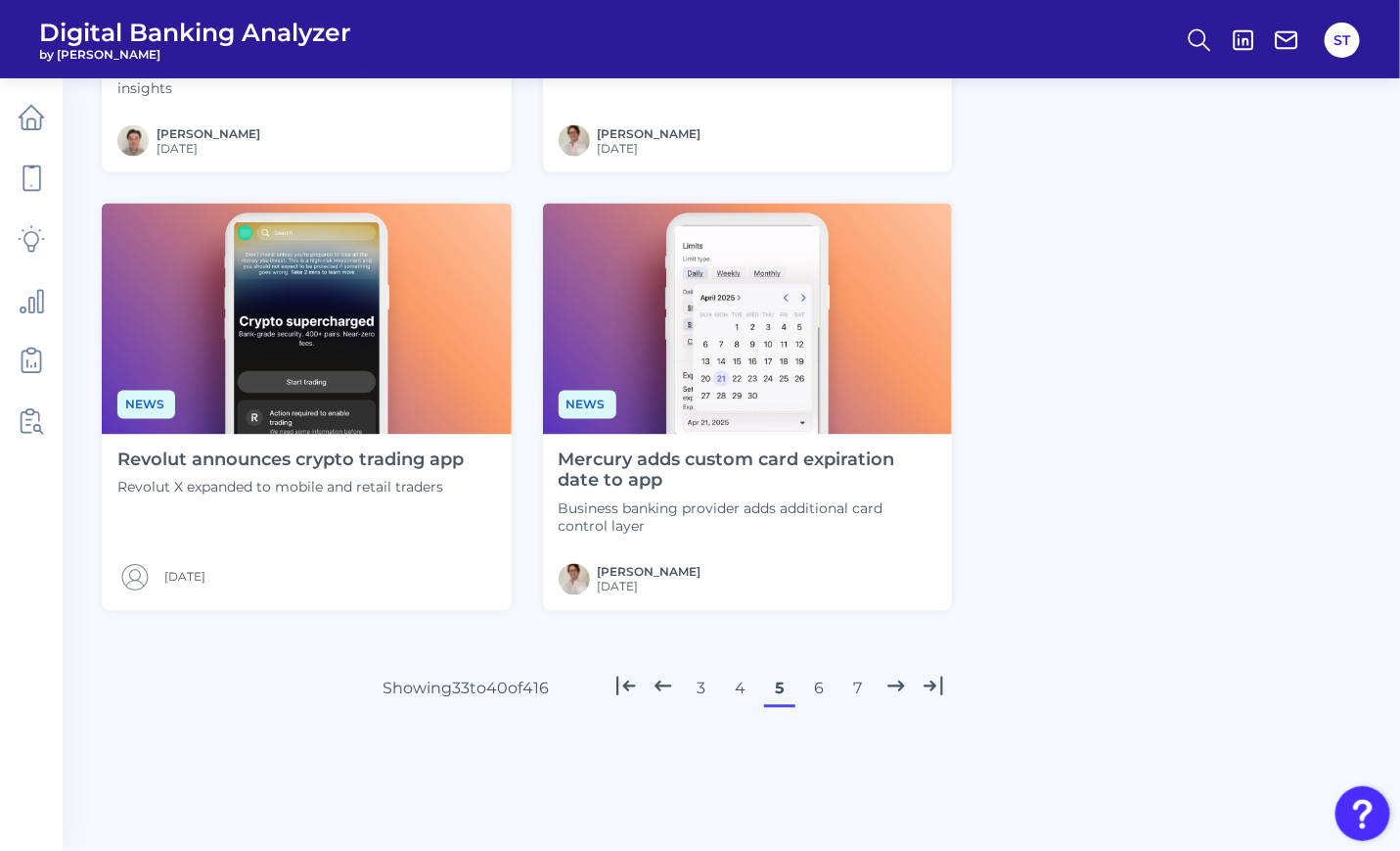
scroll to position [1329, 0]
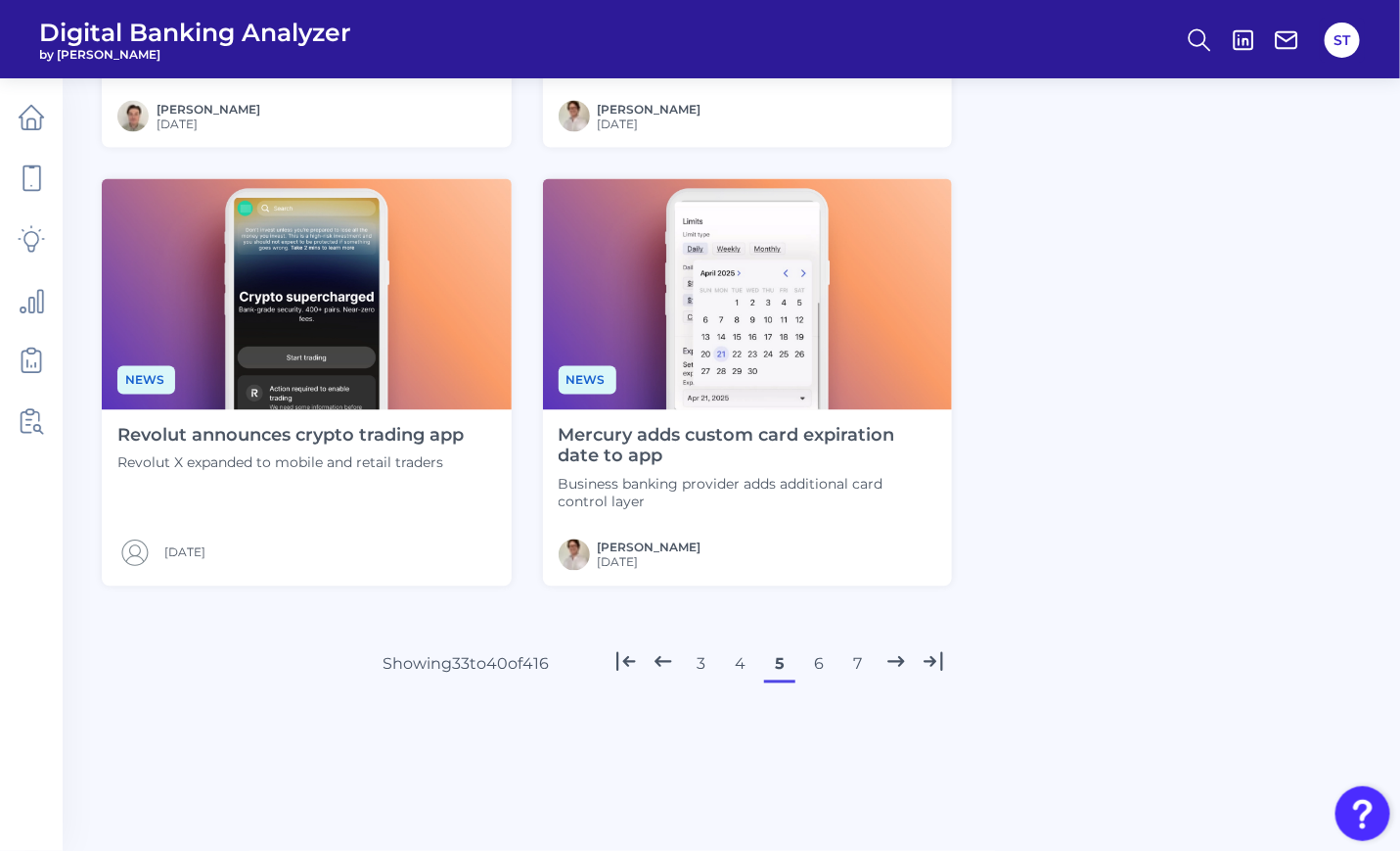
click at [852, 665] on button "7" at bounding box center [859, 665] width 31 height 31
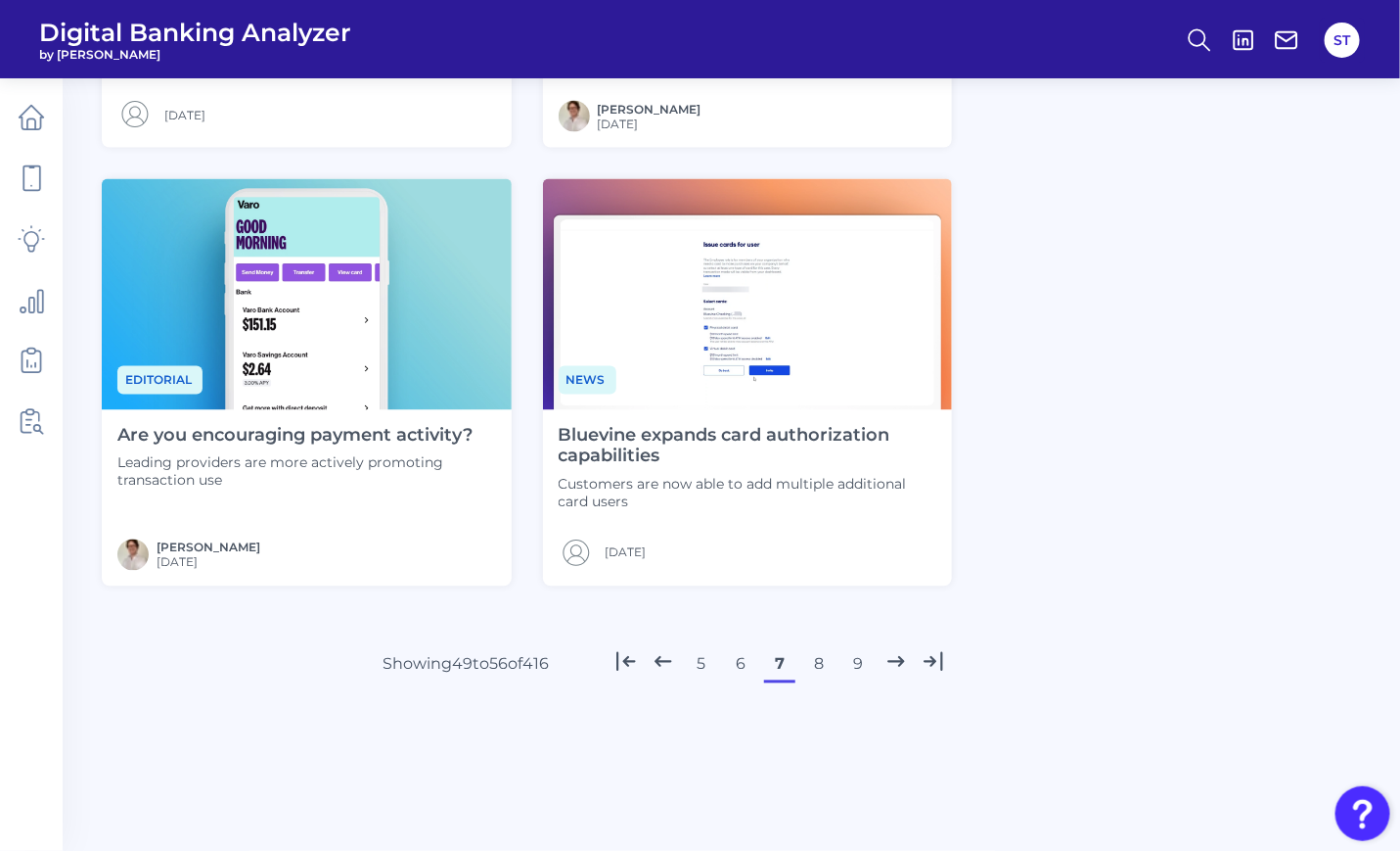
click at [827, 663] on button "8" at bounding box center [819, 665] width 31 height 31
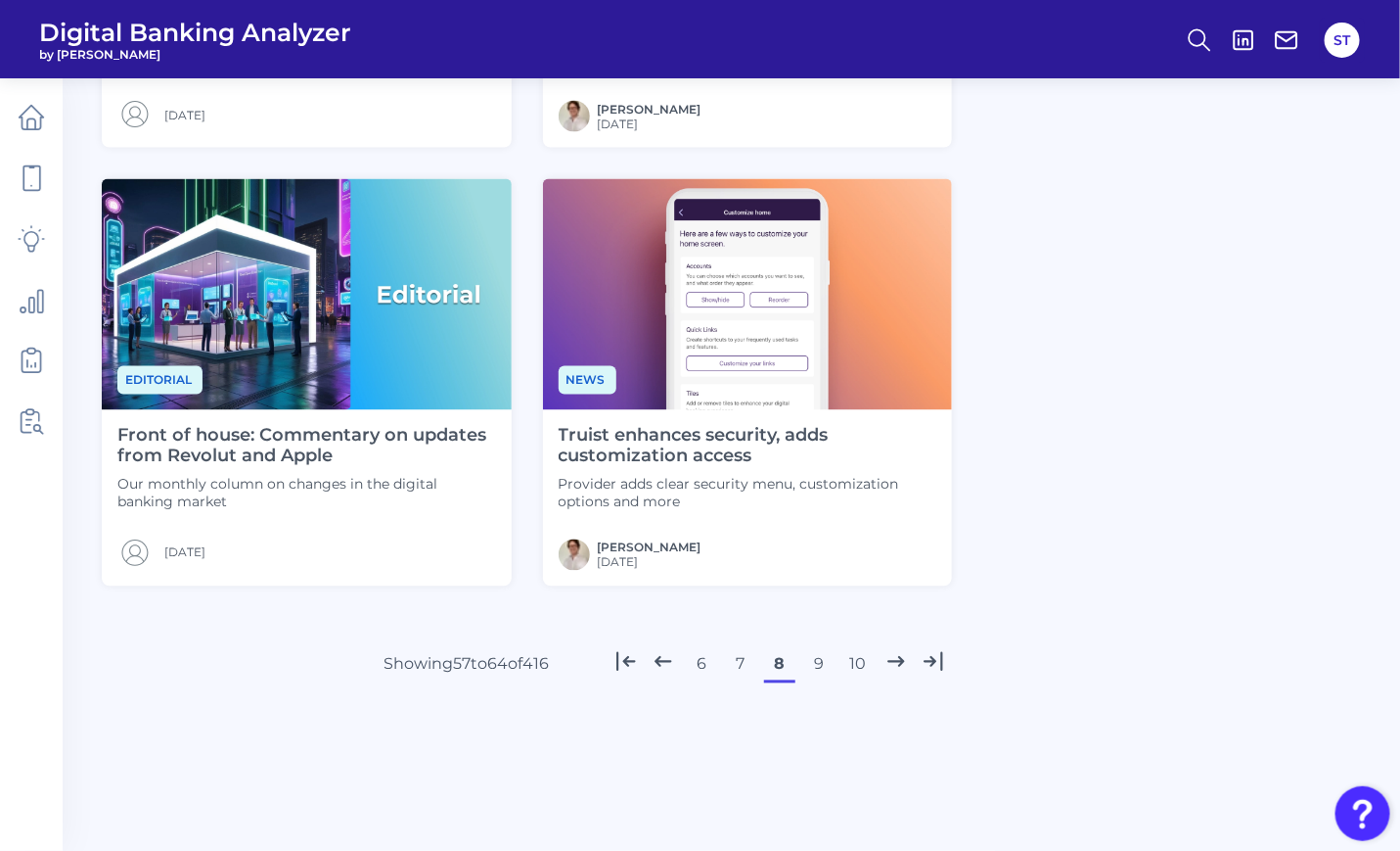
click at [816, 664] on button "9" at bounding box center [819, 665] width 31 height 31
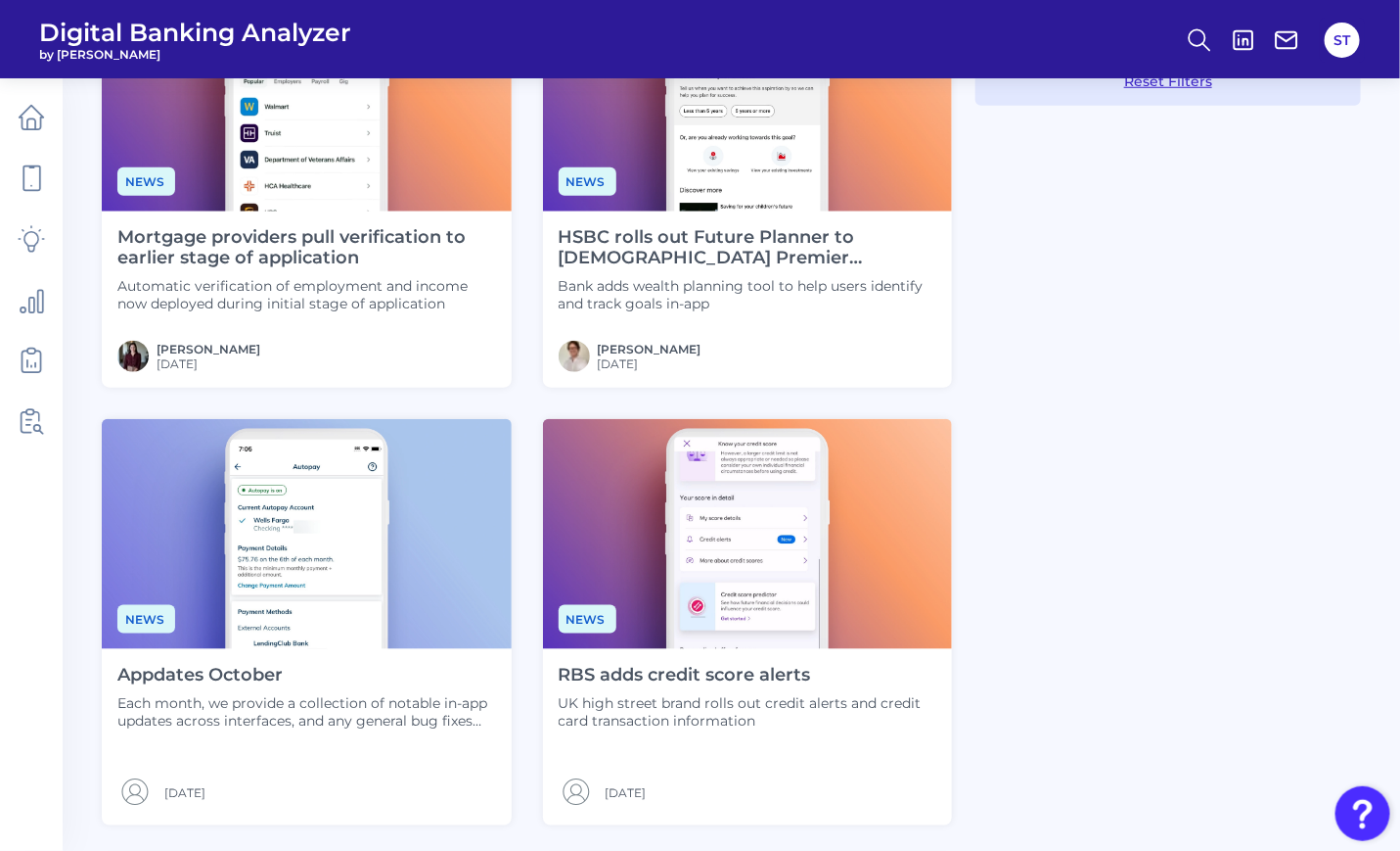
scroll to position [1174, 0]
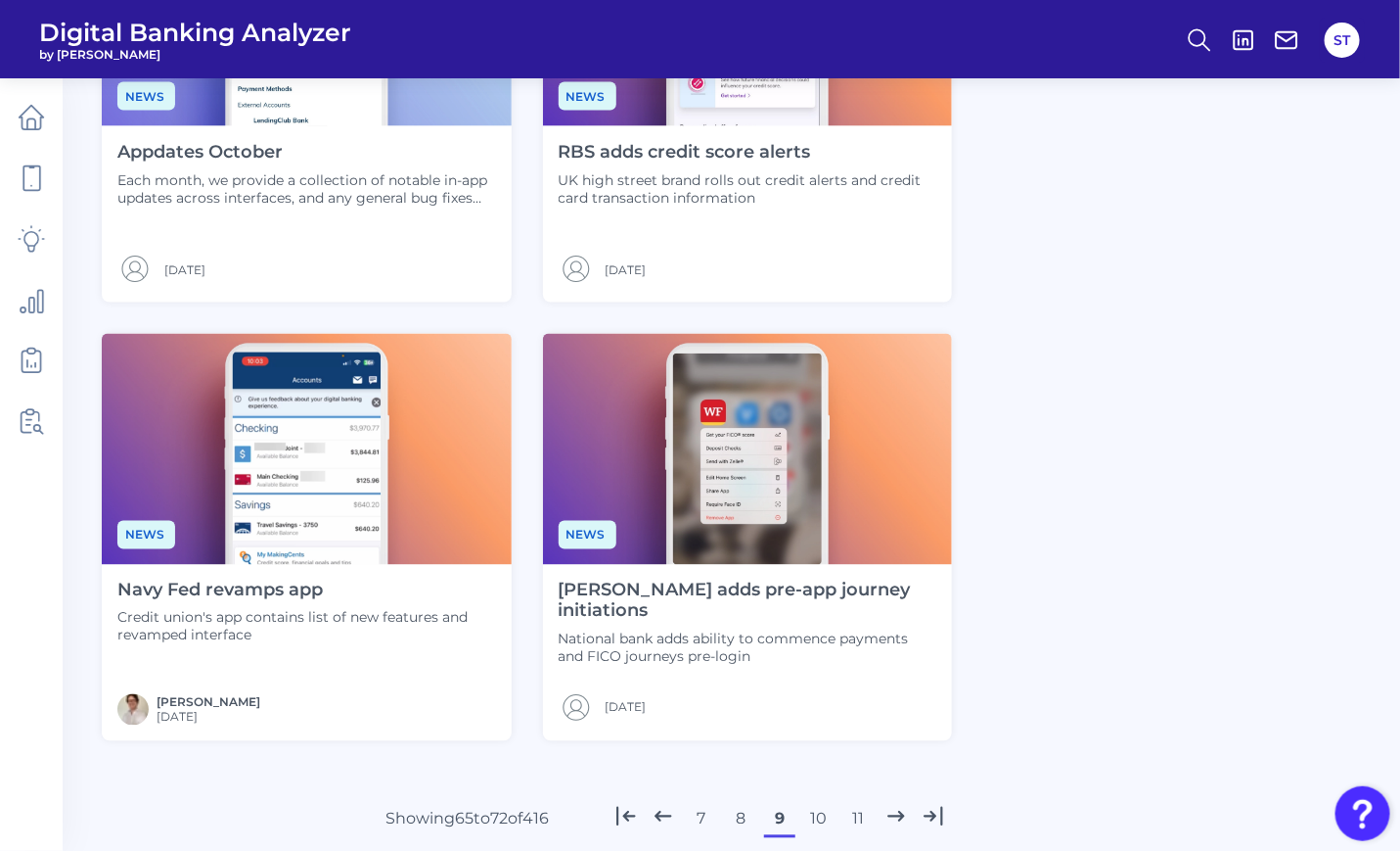
click at [820, 820] on button "10" at bounding box center [819, 820] width 31 height 31
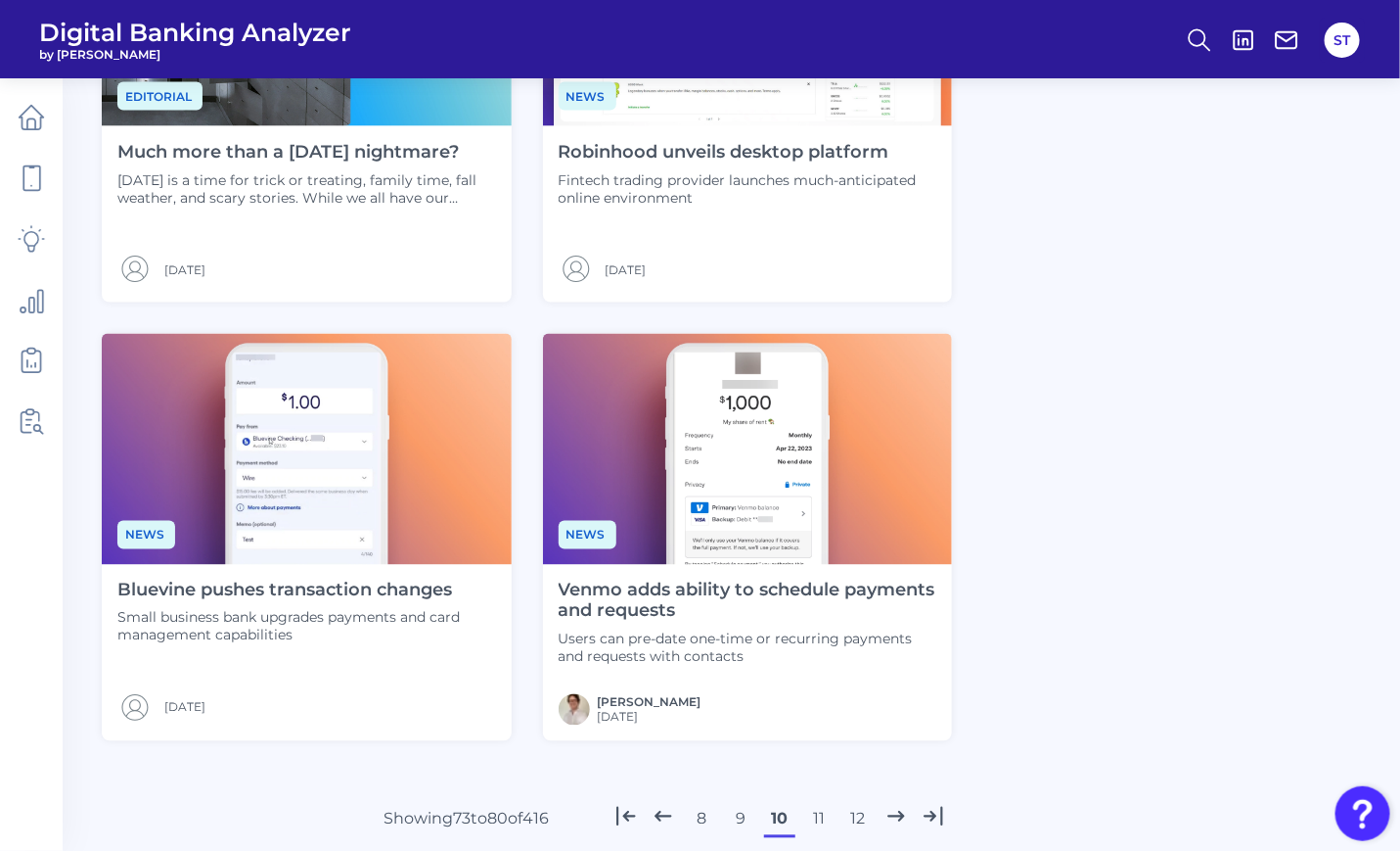
scroll to position [1329, 0]
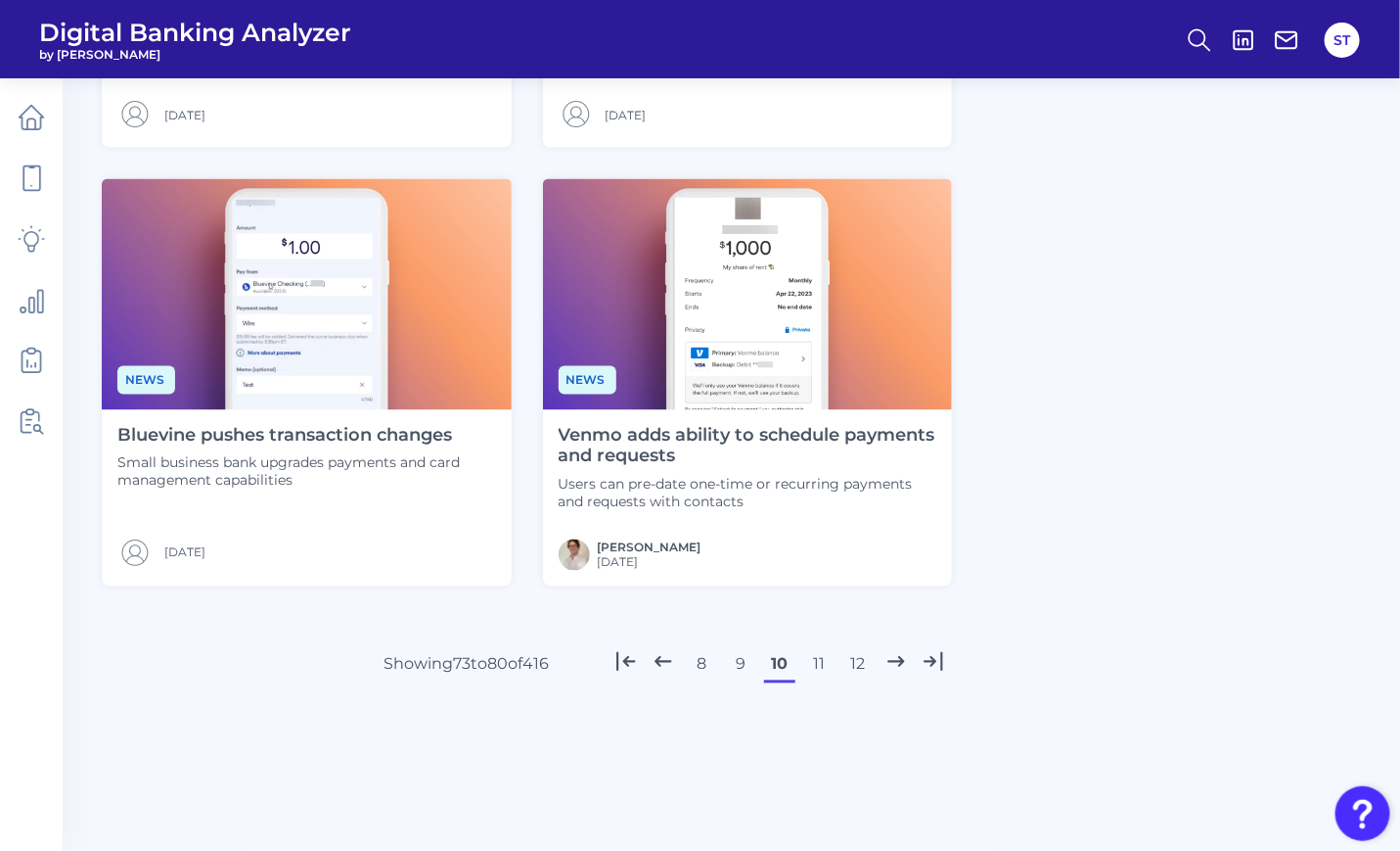
click at [851, 666] on button "12" at bounding box center [859, 665] width 31 height 31
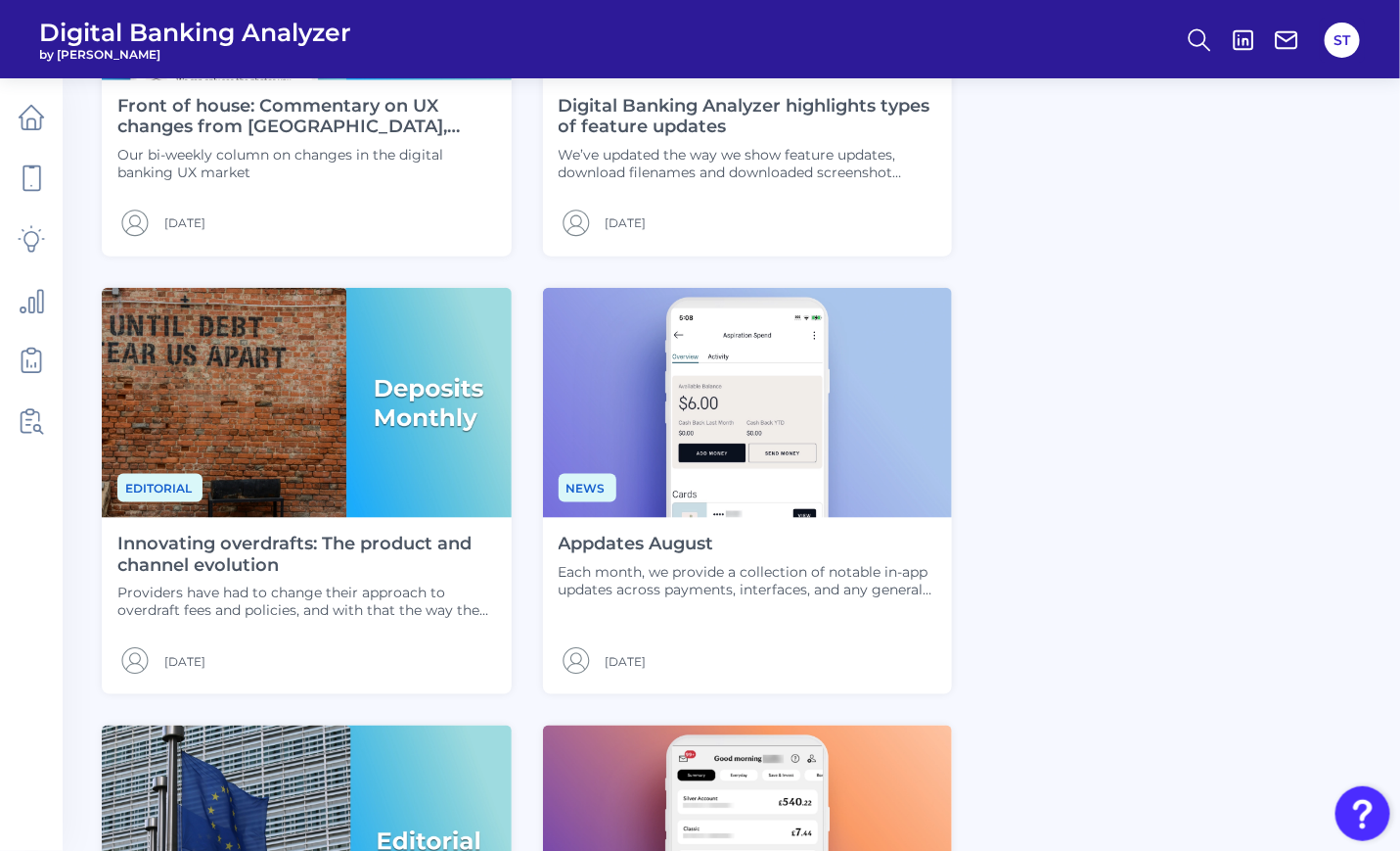
scroll to position [0, 0]
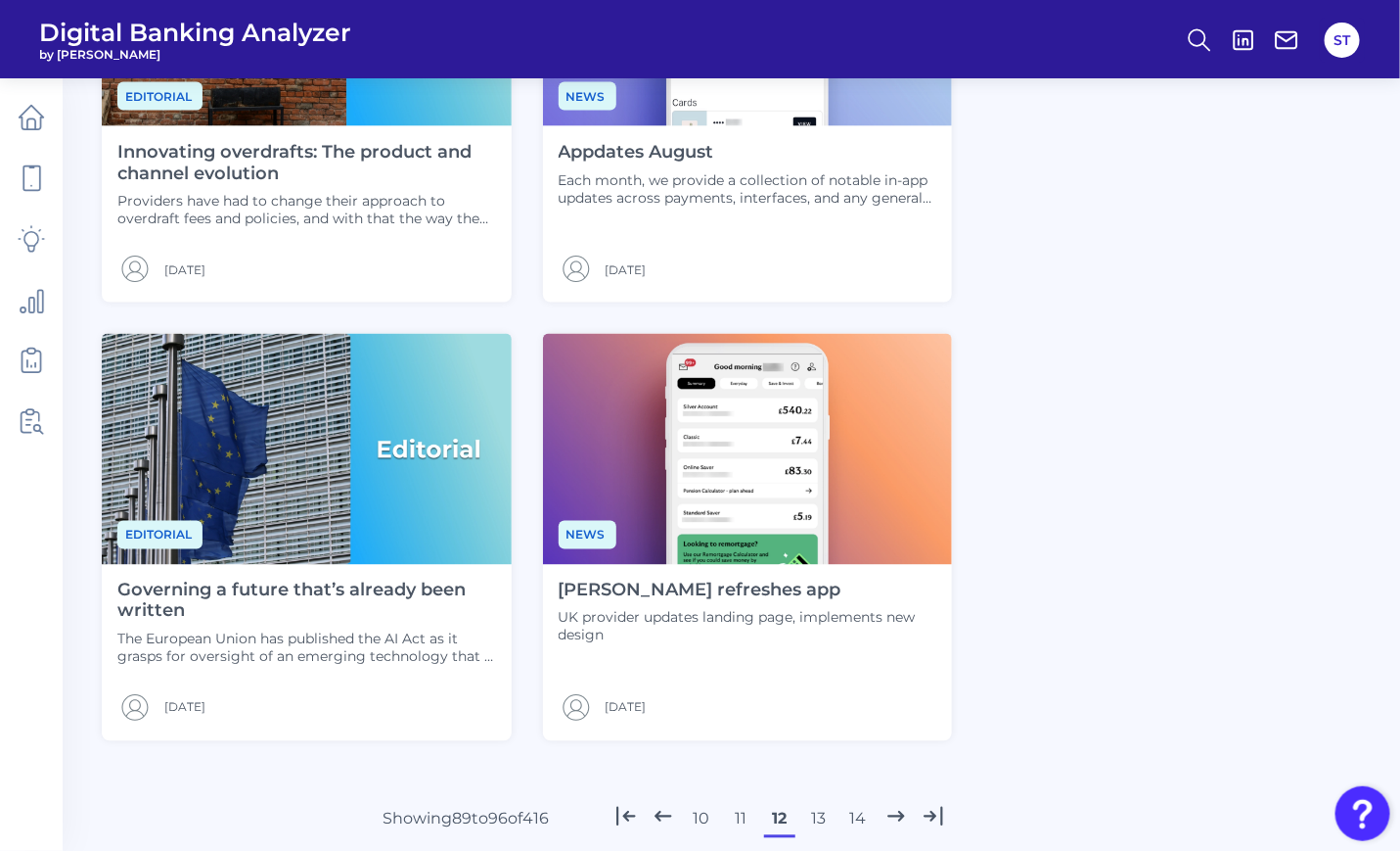
click at [817, 821] on button "13" at bounding box center [819, 820] width 31 height 31
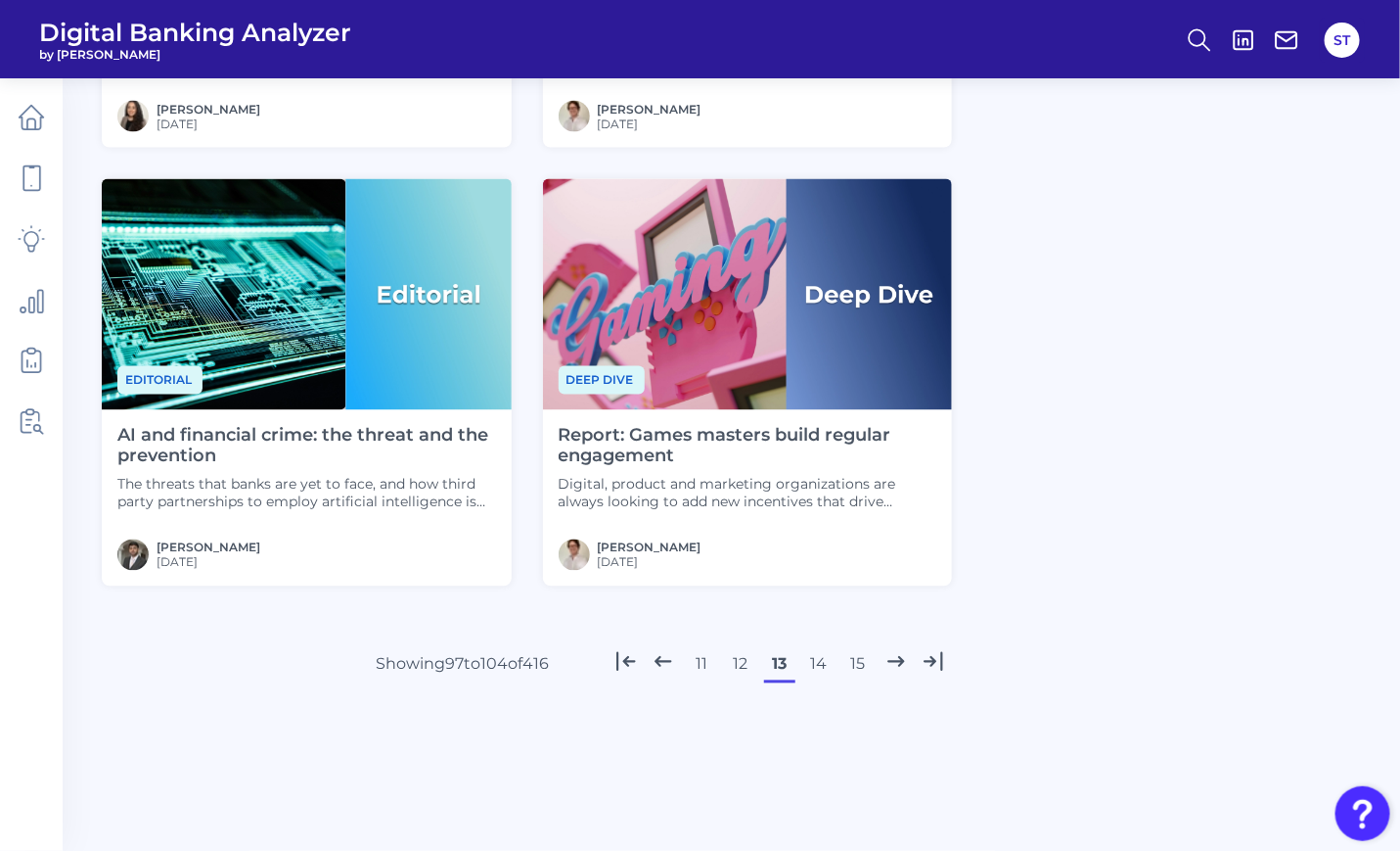
click at [825, 664] on button "14" at bounding box center [819, 665] width 31 height 31
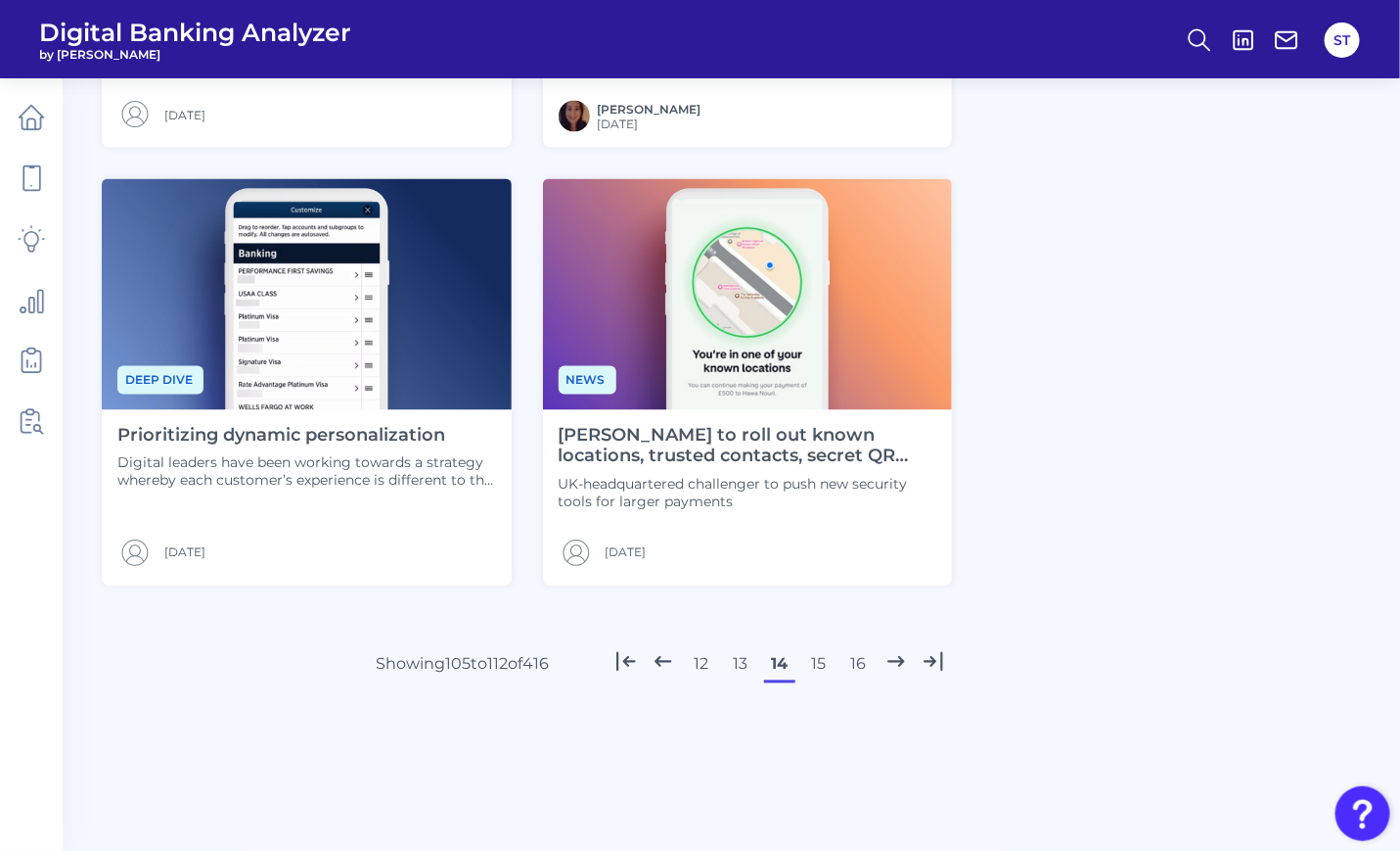
click at [824, 666] on button "15" at bounding box center [819, 665] width 31 height 31
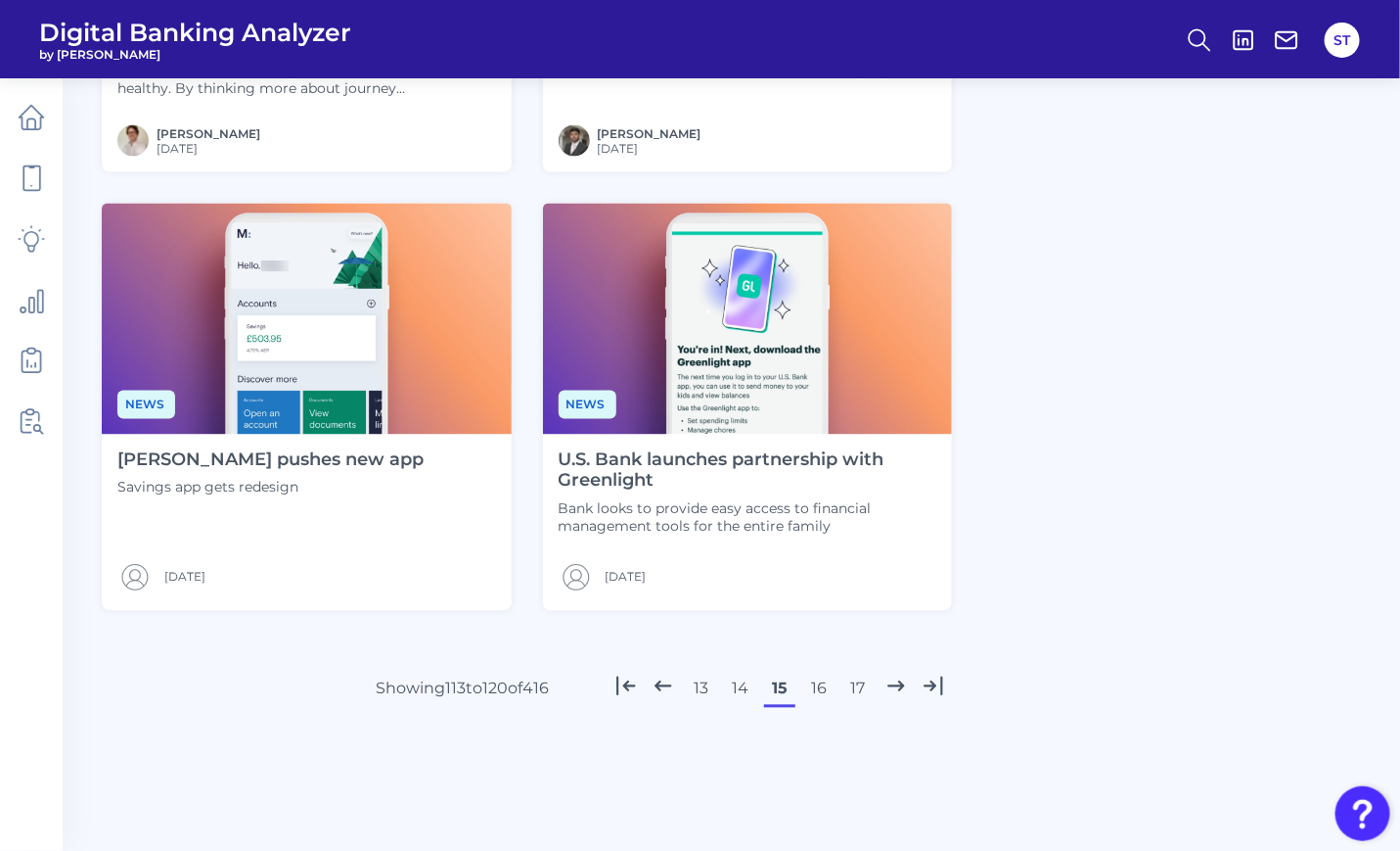
click at [827, 690] on button "16" at bounding box center [819, 689] width 31 height 31
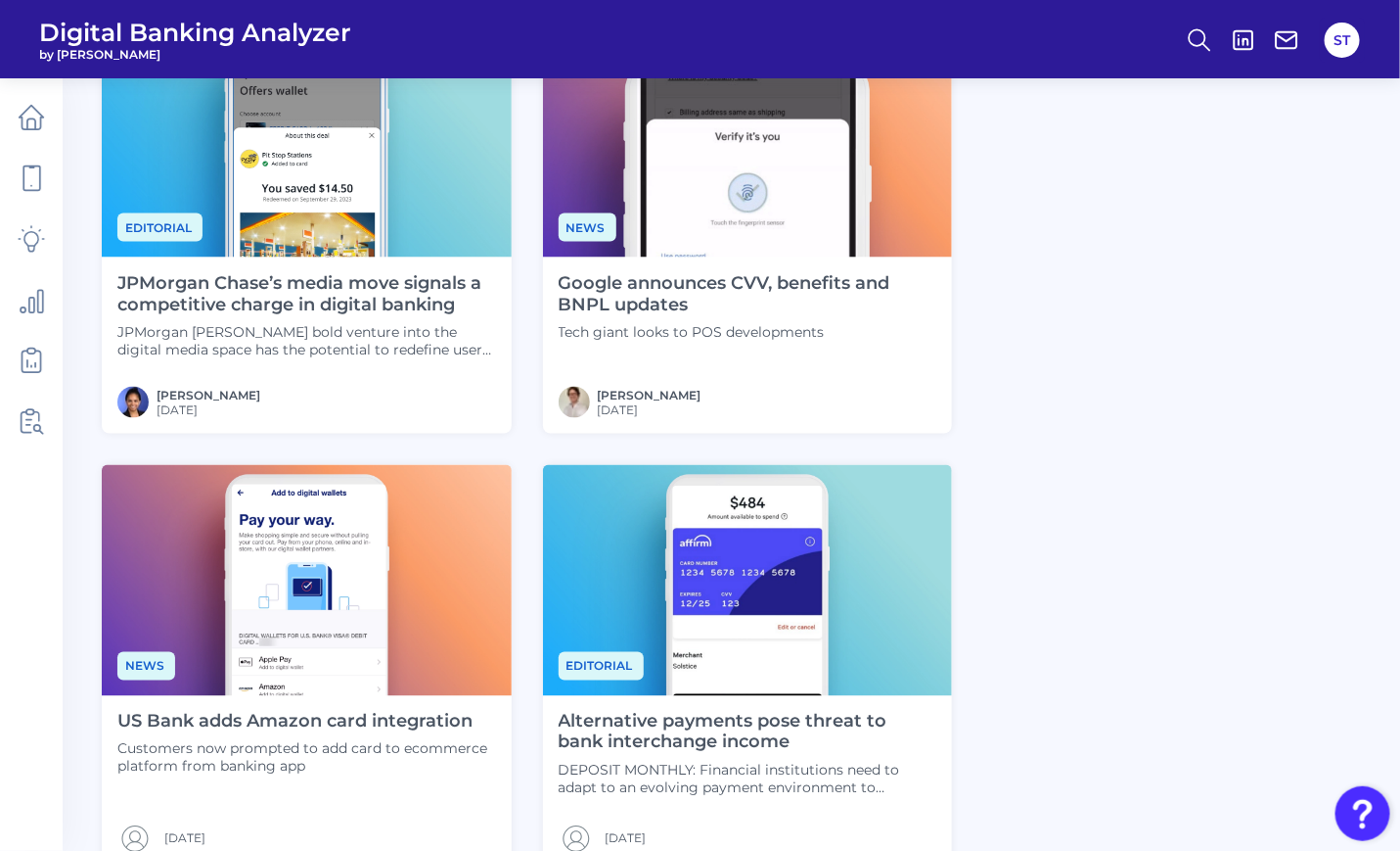
scroll to position [1329, 0]
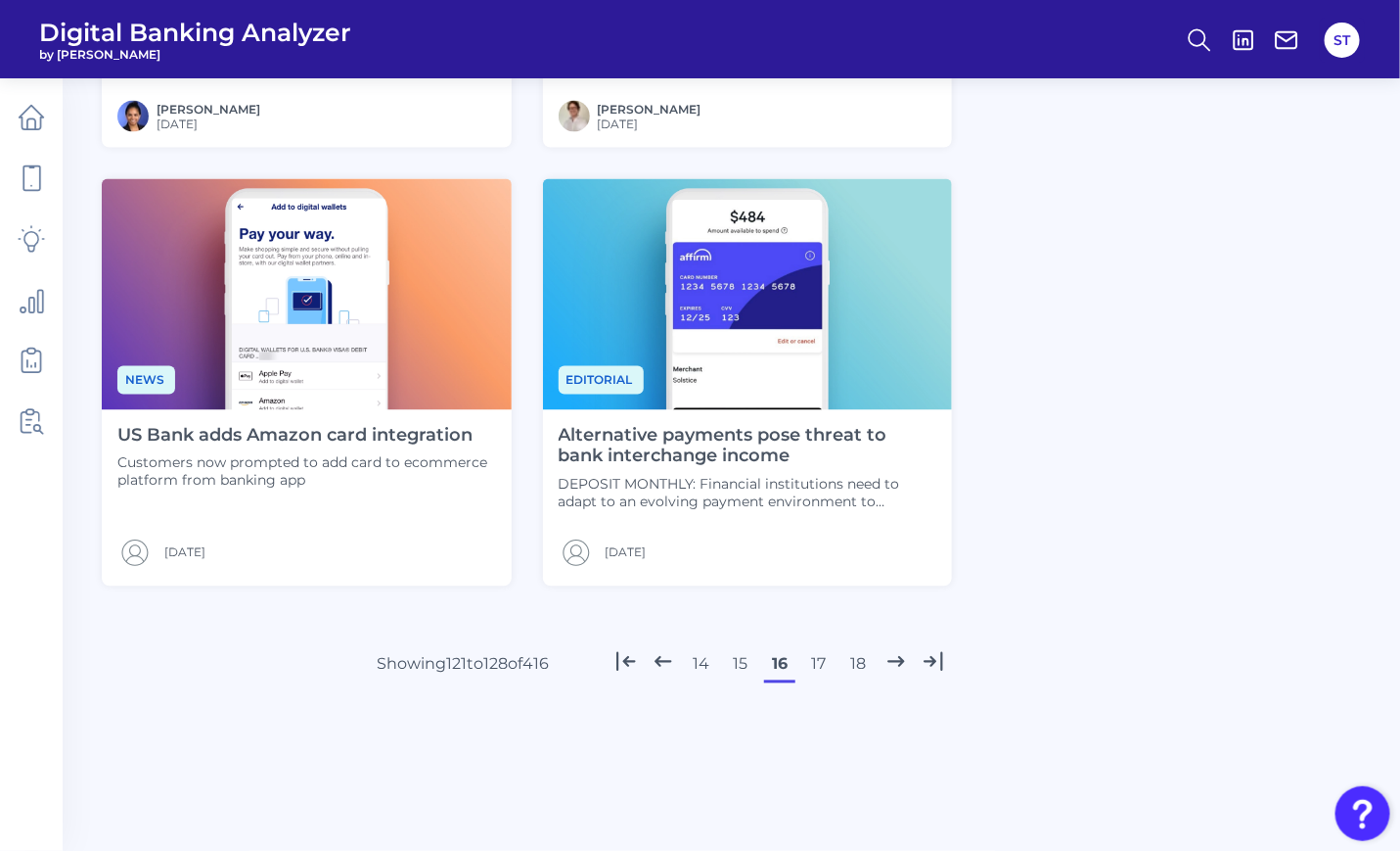
click at [616, 658] on icon at bounding box center [627, 662] width 25 height 25
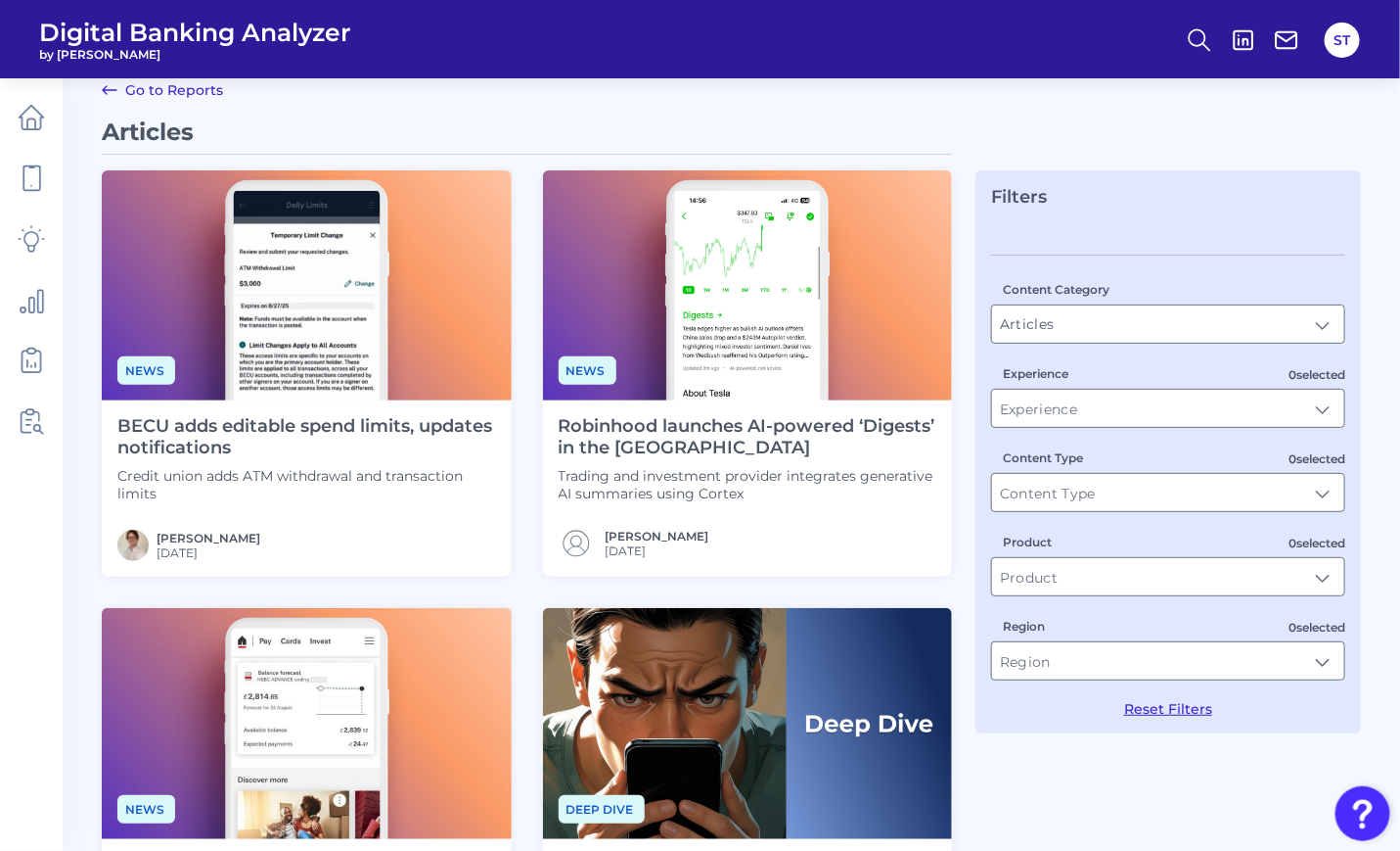
scroll to position [0, 0]
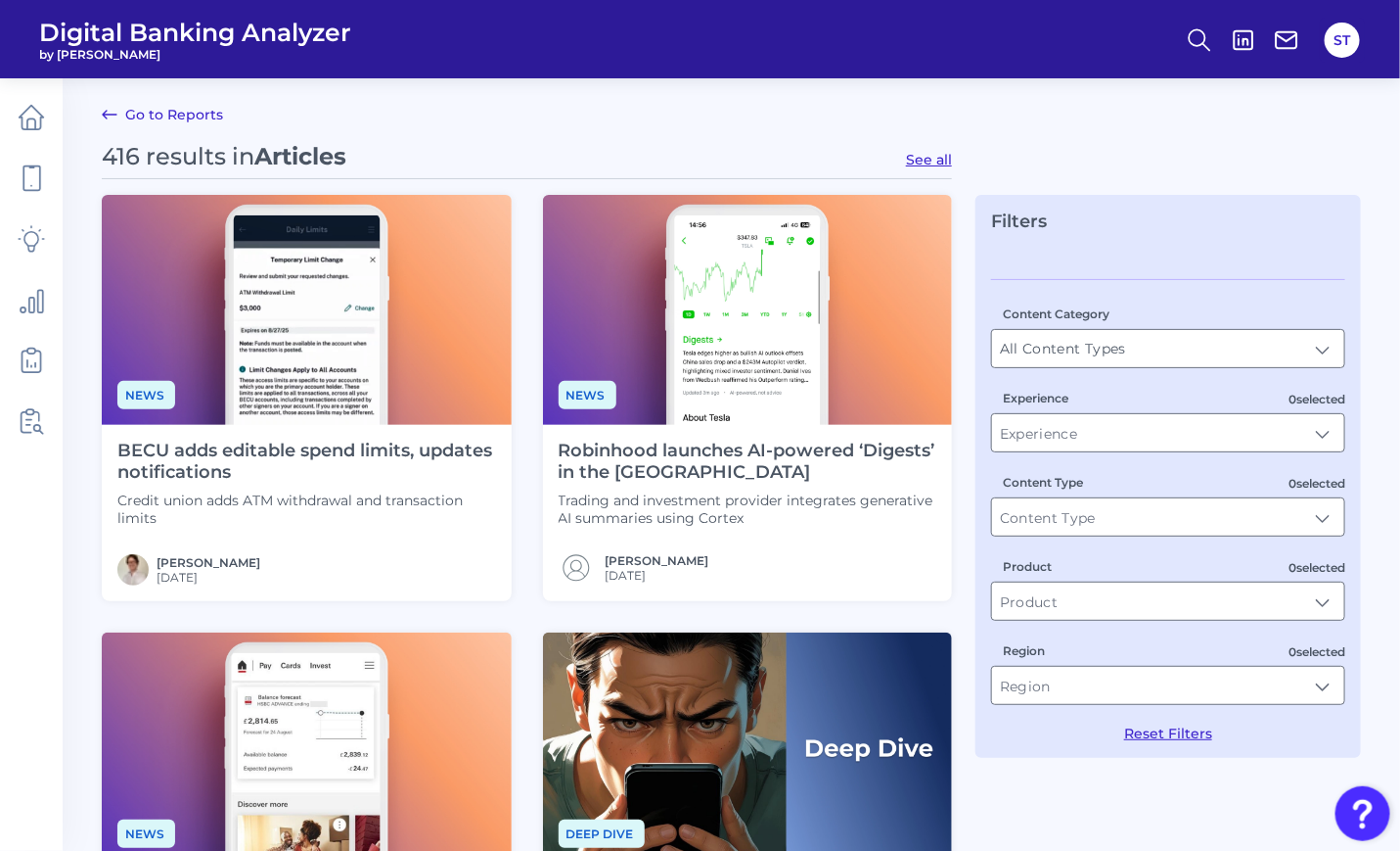
click at [932, 165] on button "See all" at bounding box center [929, 160] width 46 height 18
type input "Articles"
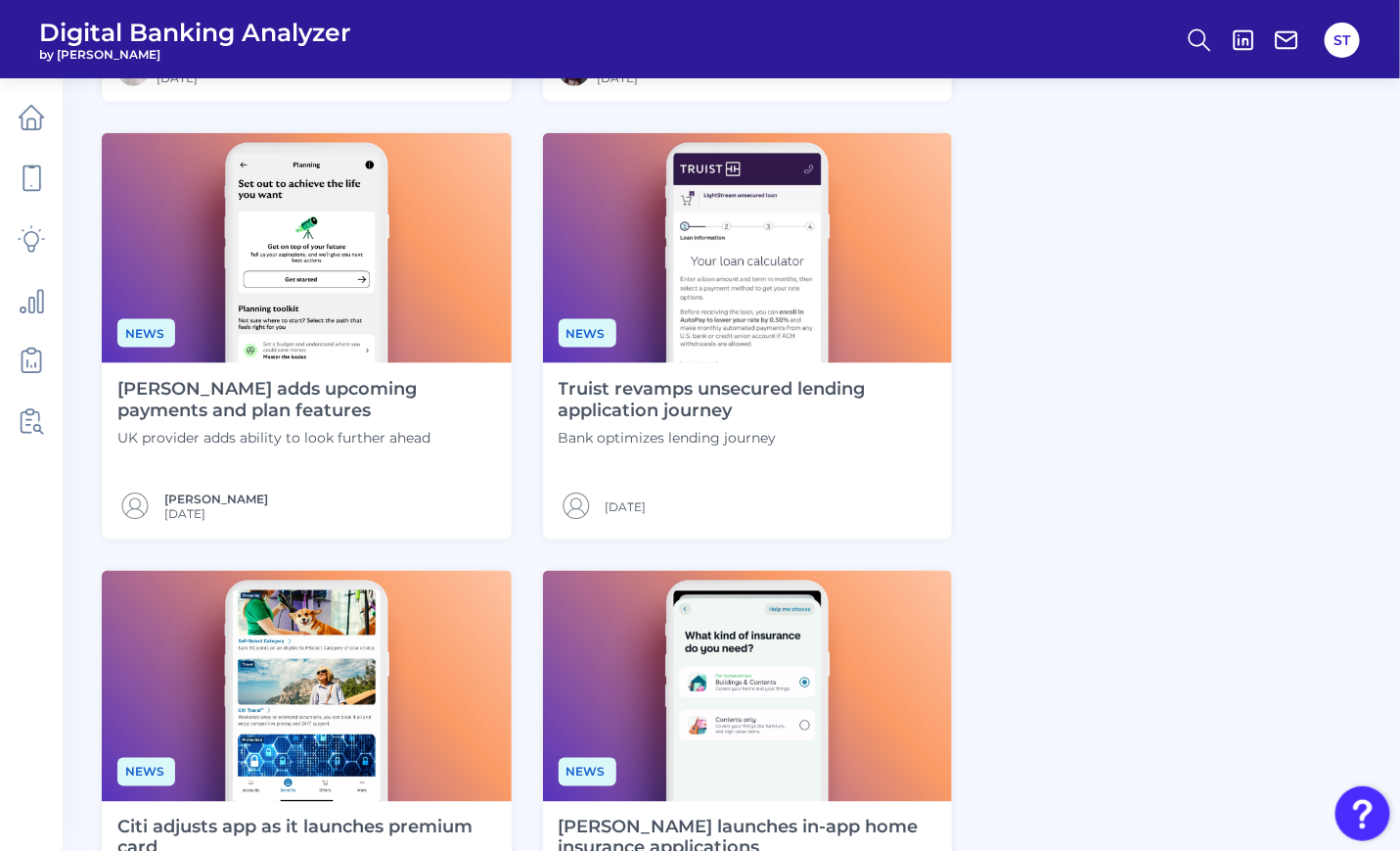
scroll to position [1329, 0]
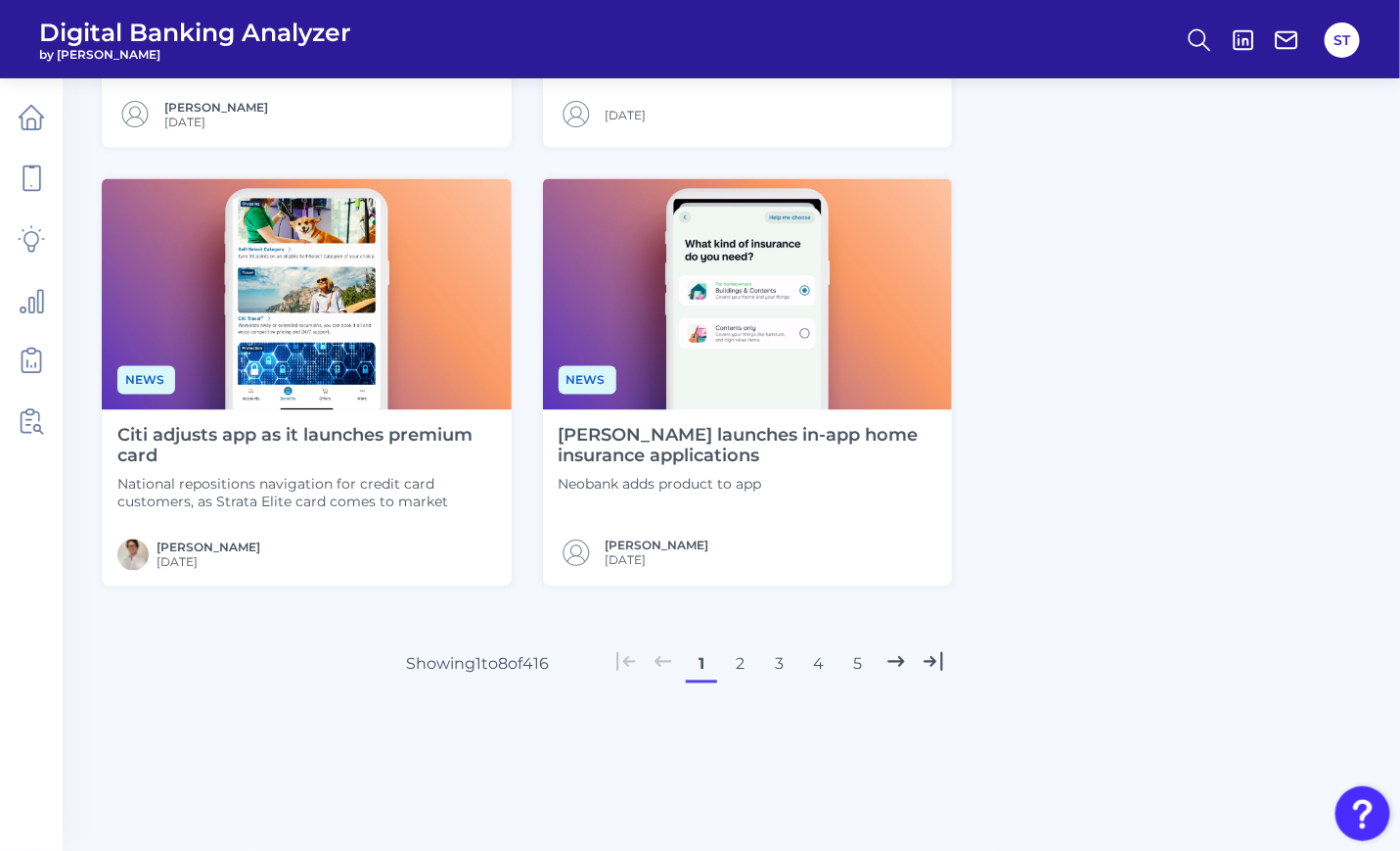
click at [741, 668] on button "2" at bounding box center [741, 665] width 31 height 31
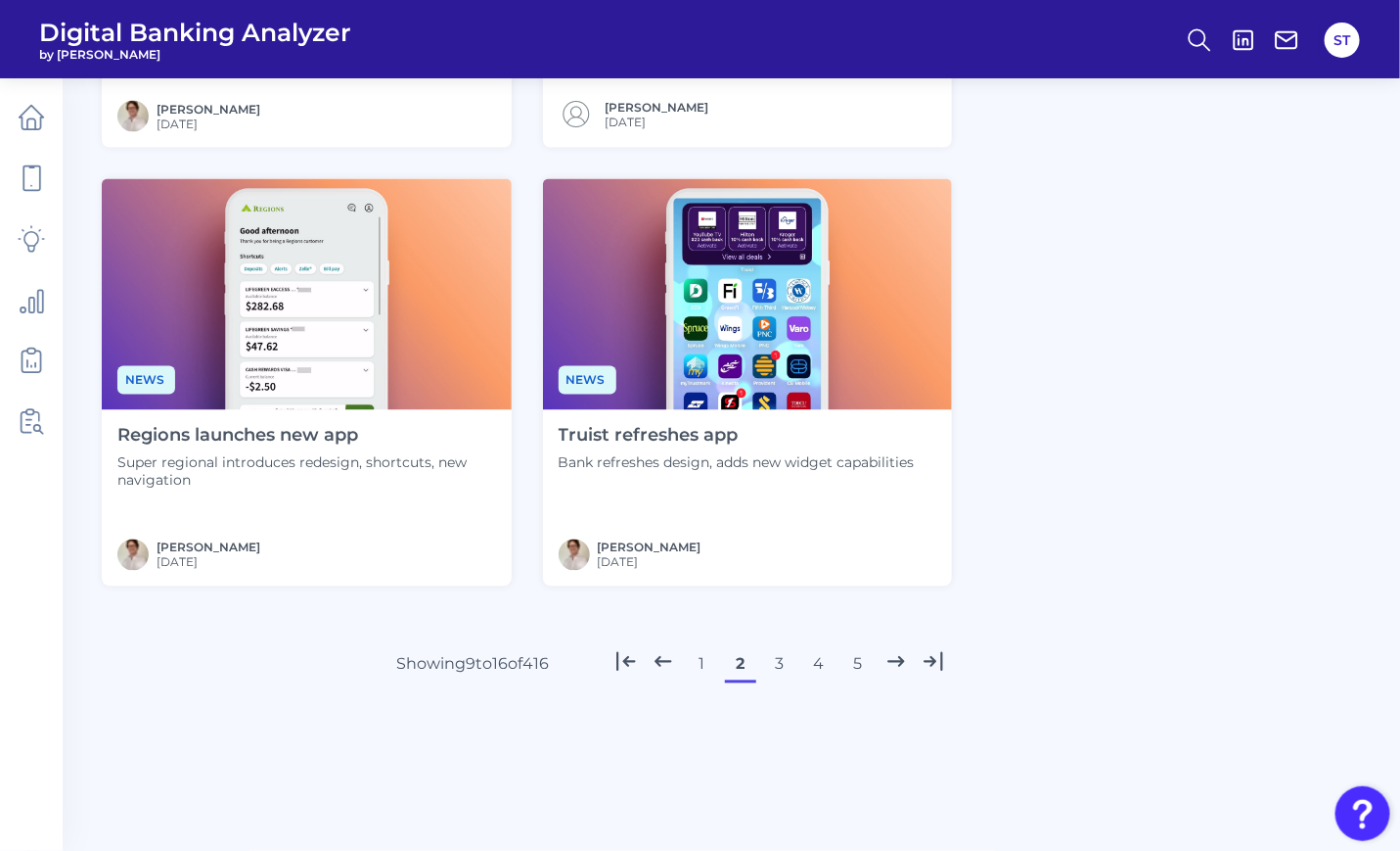
click at [776, 659] on button "3" at bounding box center [780, 665] width 31 height 31
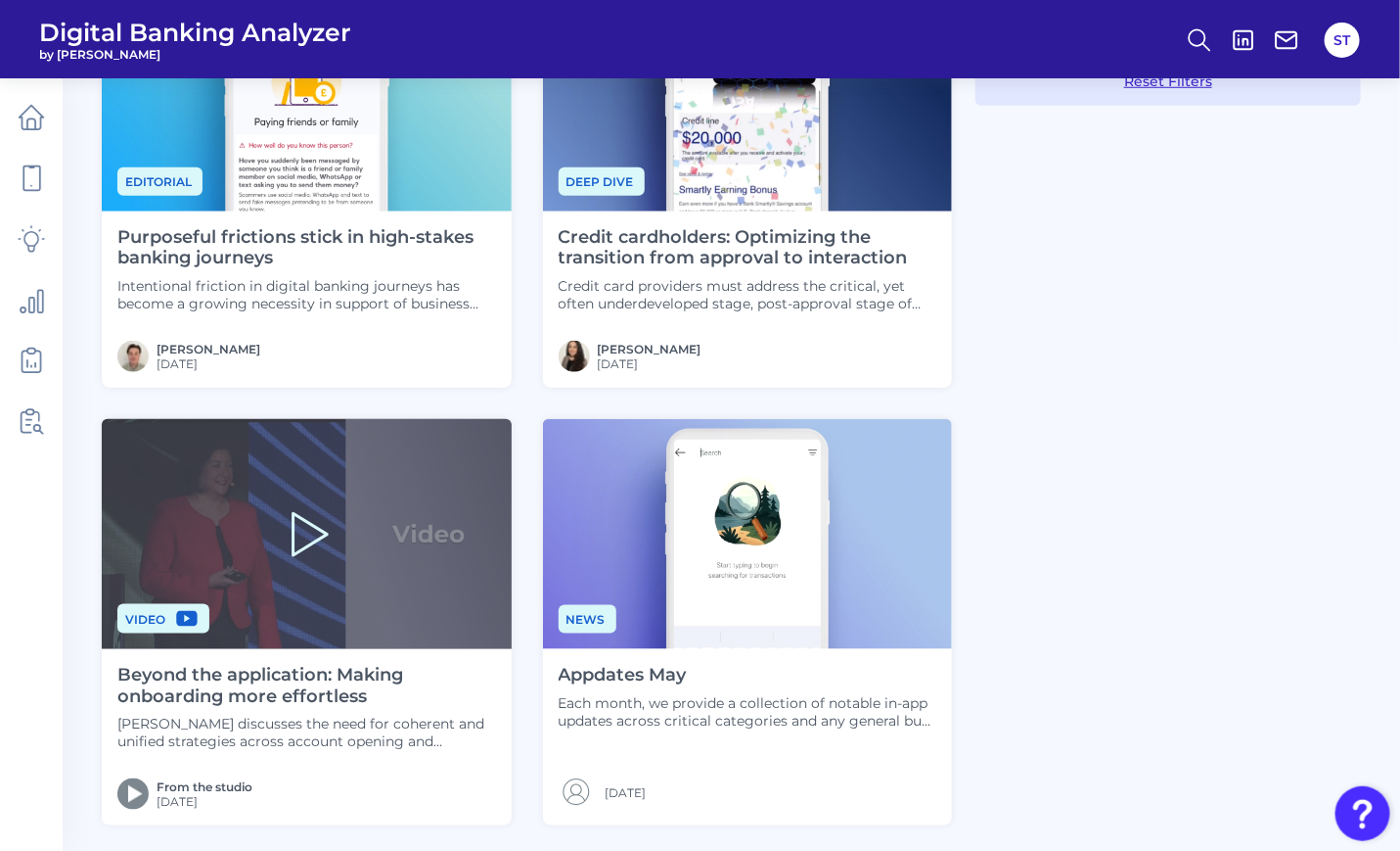
scroll to position [1304, 0]
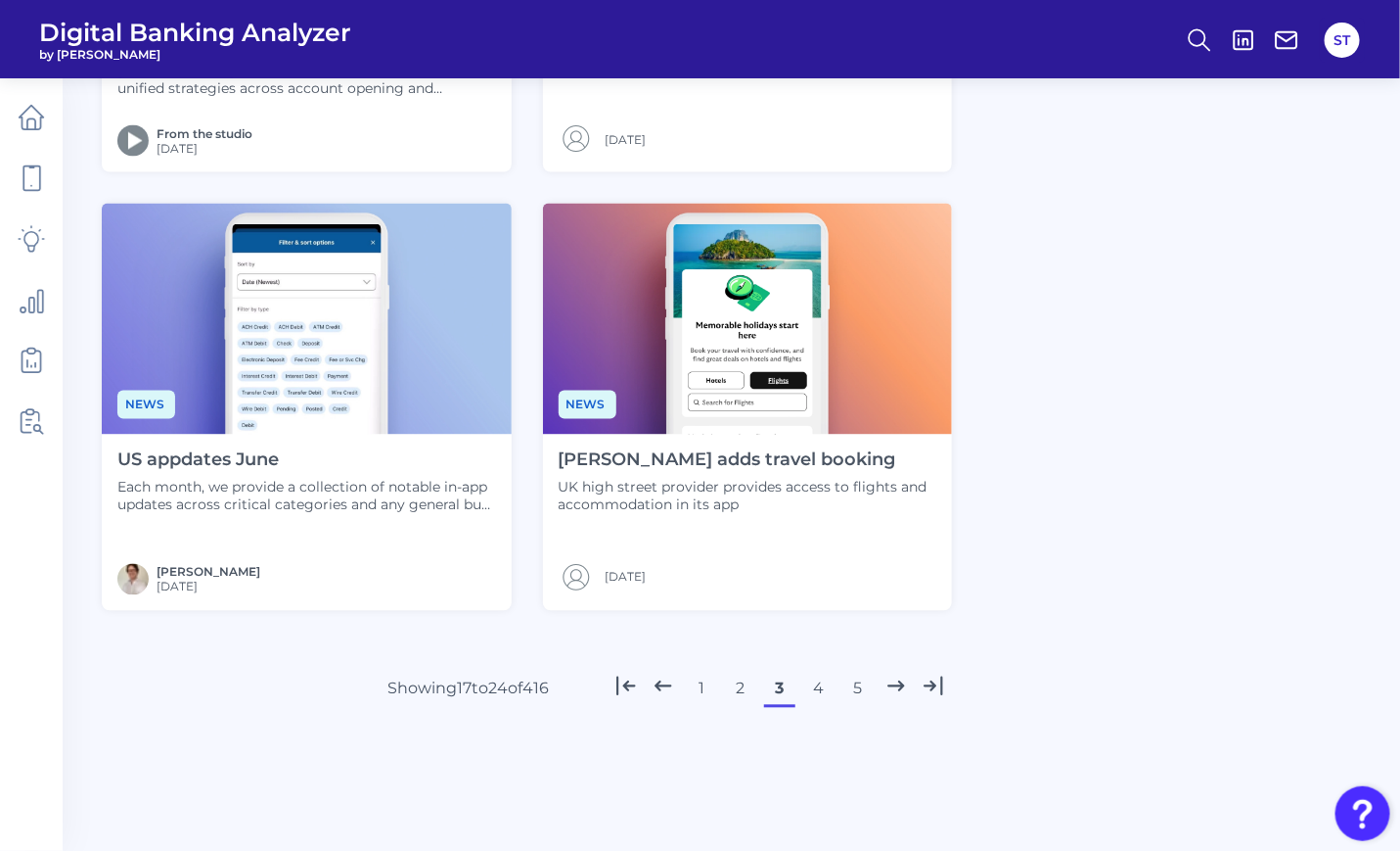
click at [816, 692] on button "4" at bounding box center [819, 689] width 31 height 31
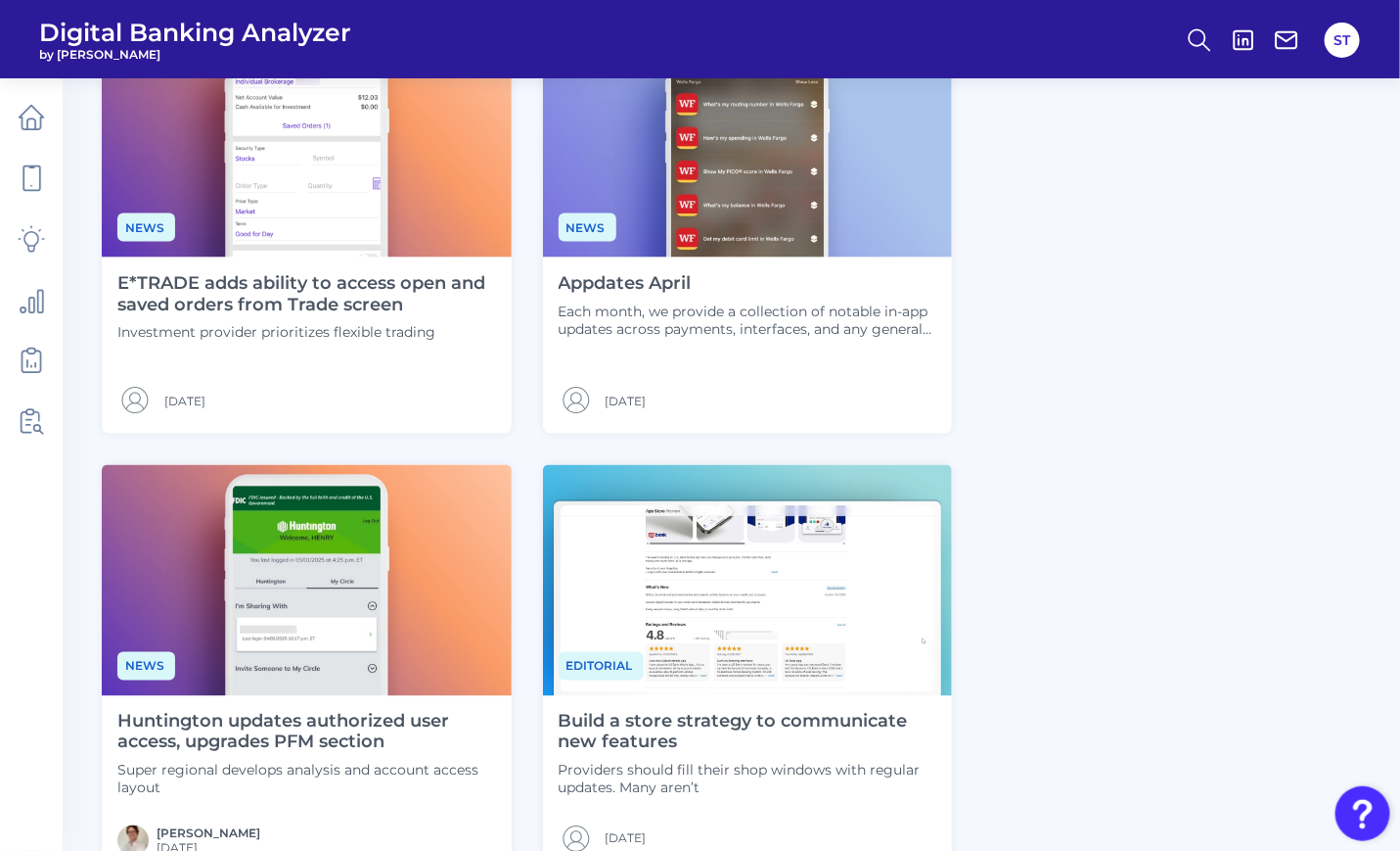
scroll to position [1329, 0]
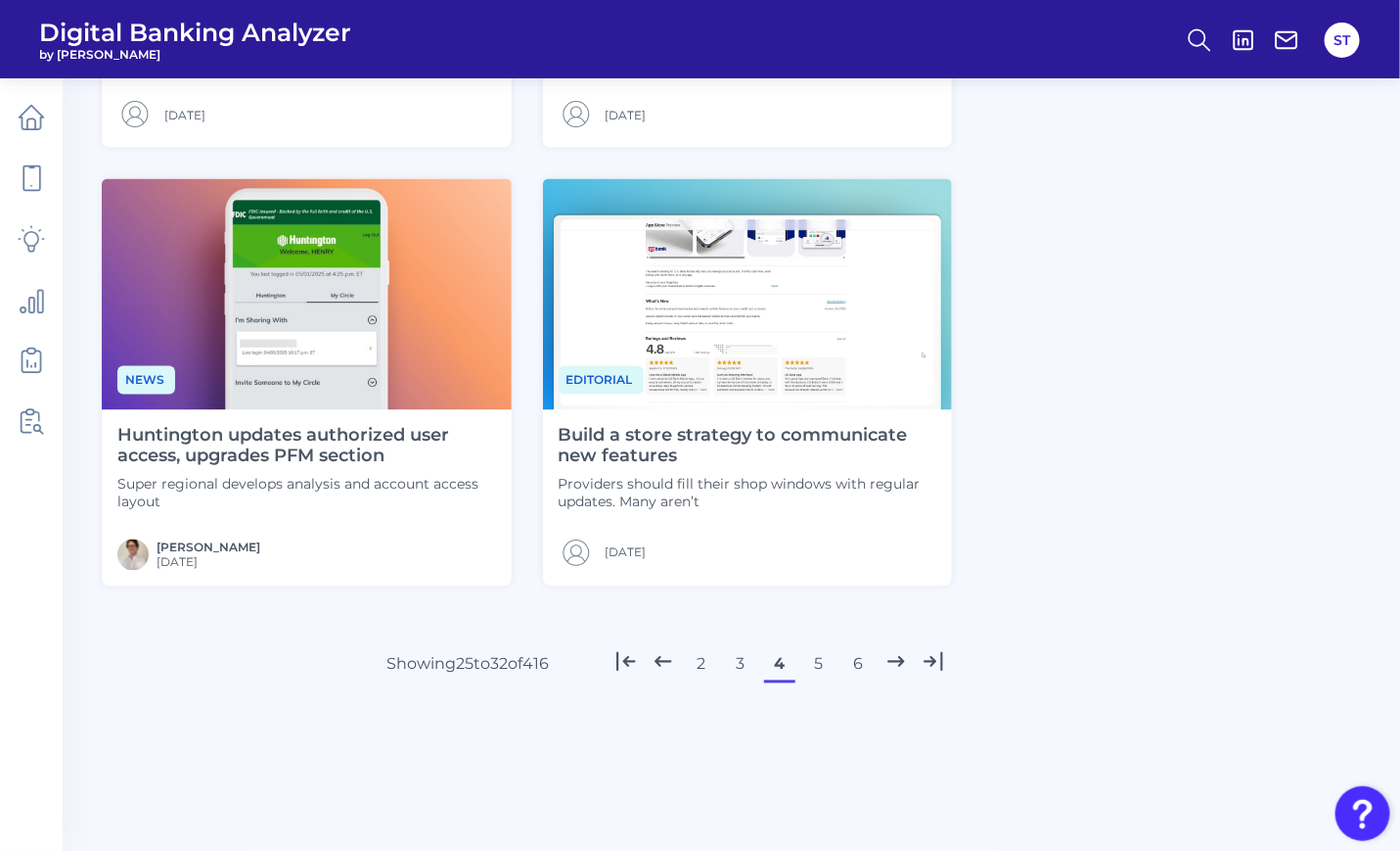
click at [823, 668] on button "5" at bounding box center [819, 665] width 31 height 31
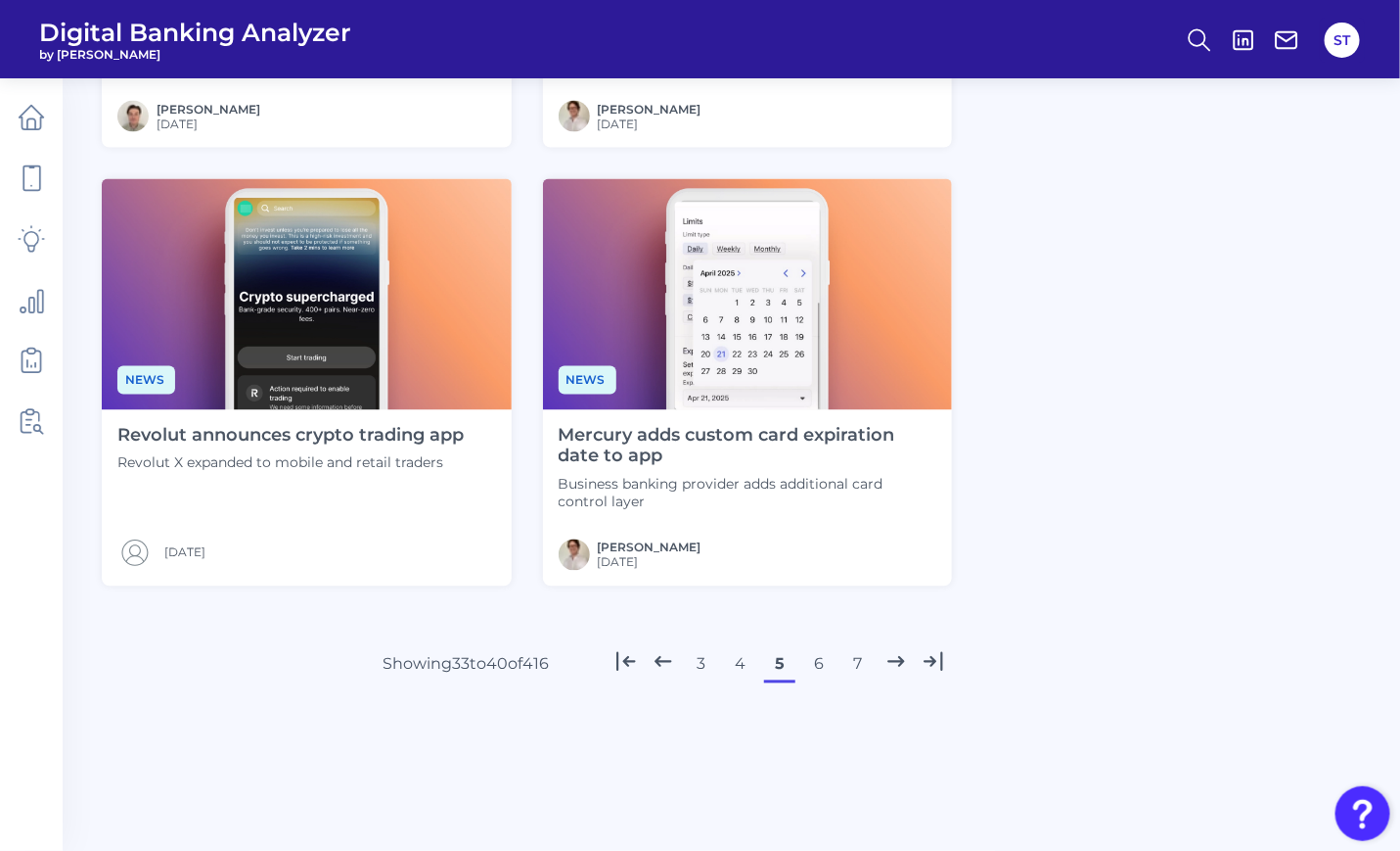
click at [818, 665] on button "6" at bounding box center [819, 665] width 31 height 31
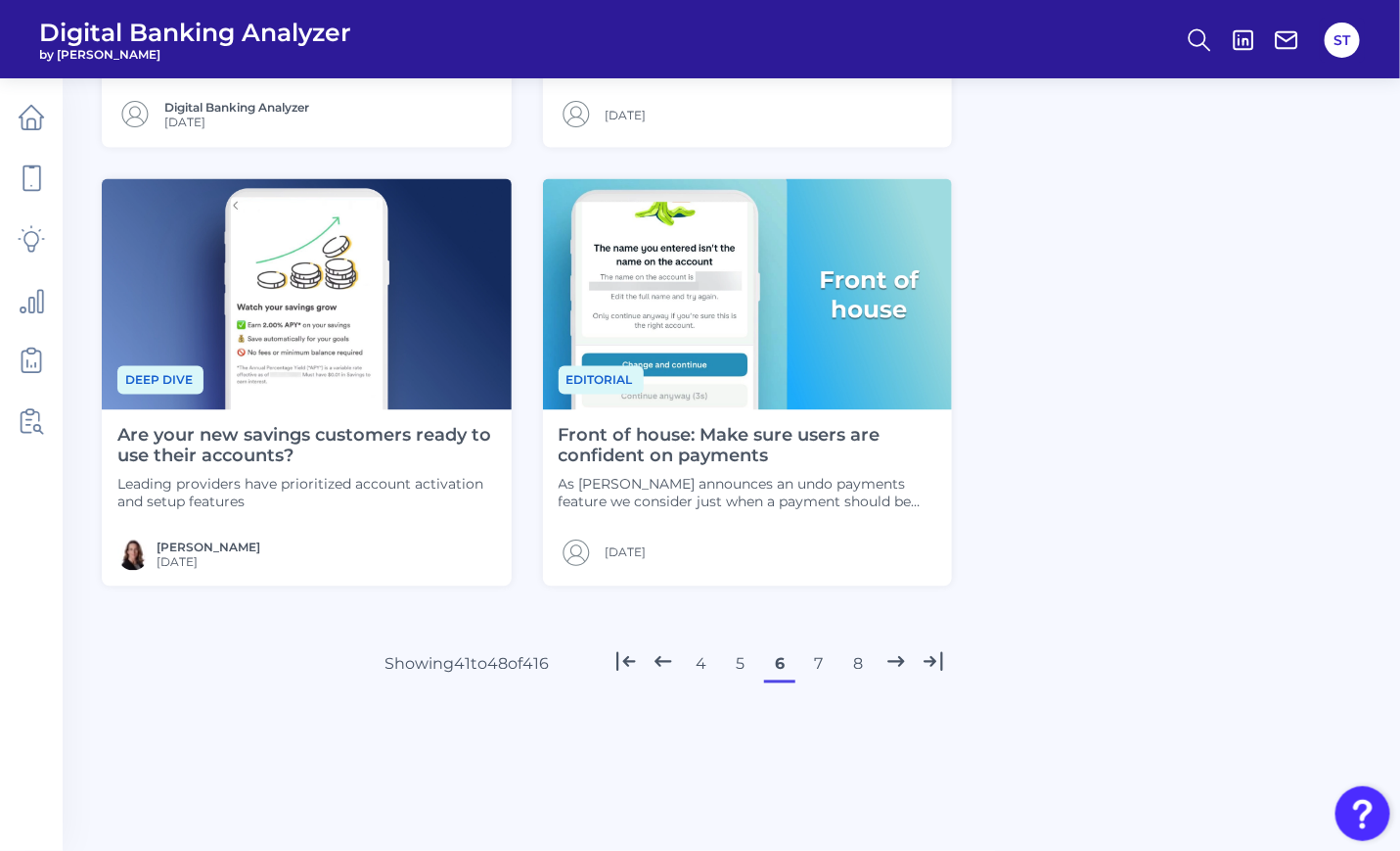
click at [824, 671] on button "7" at bounding box center [819, 665] width 31 height 31
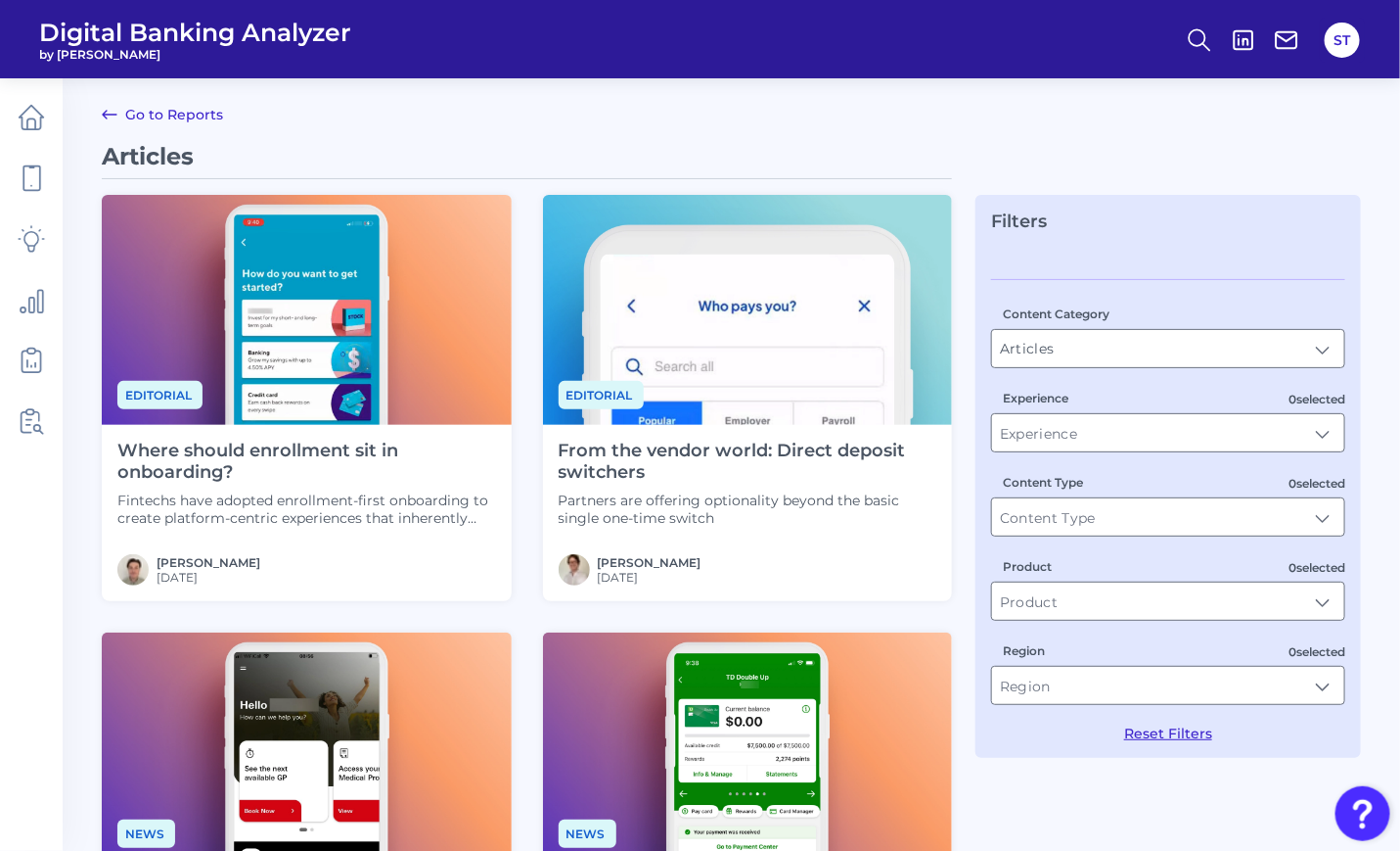
scroll to position [783, 0]
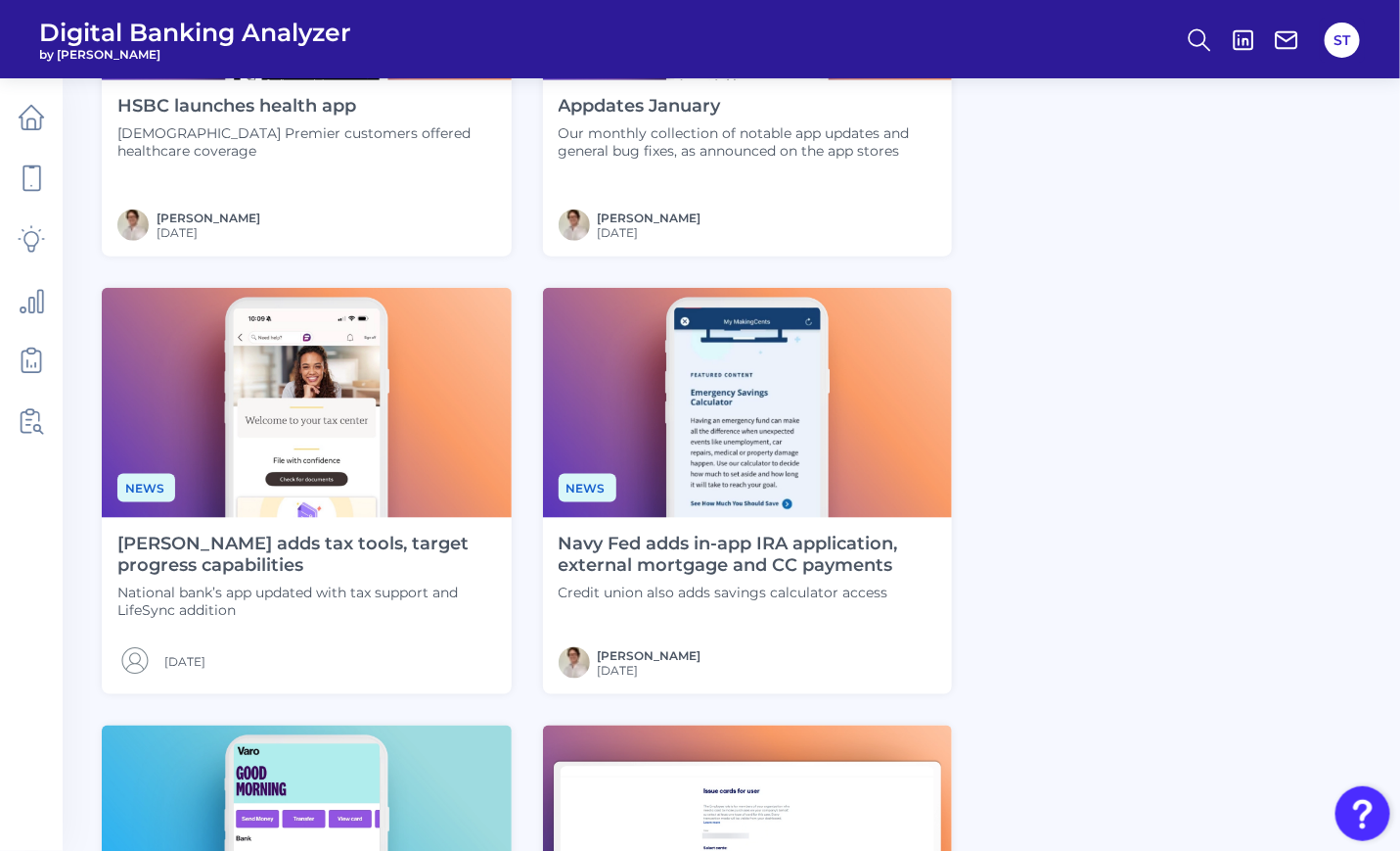
click at [396, 599] on p "National bank’s app updated with tax support and LifeSync addition" at bounding box center [306, 601] width 379 height 35
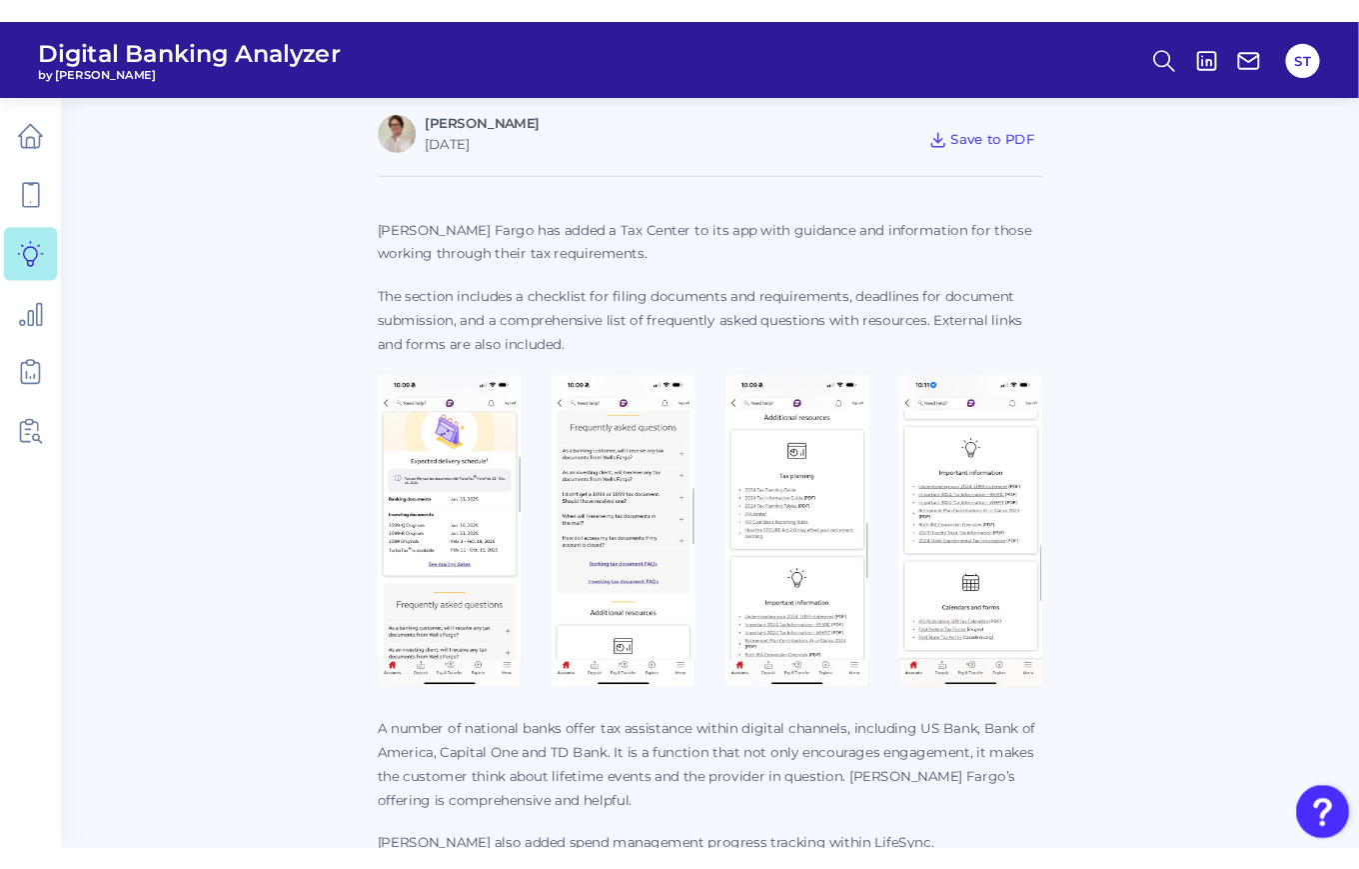
scroll to position [266, 0]
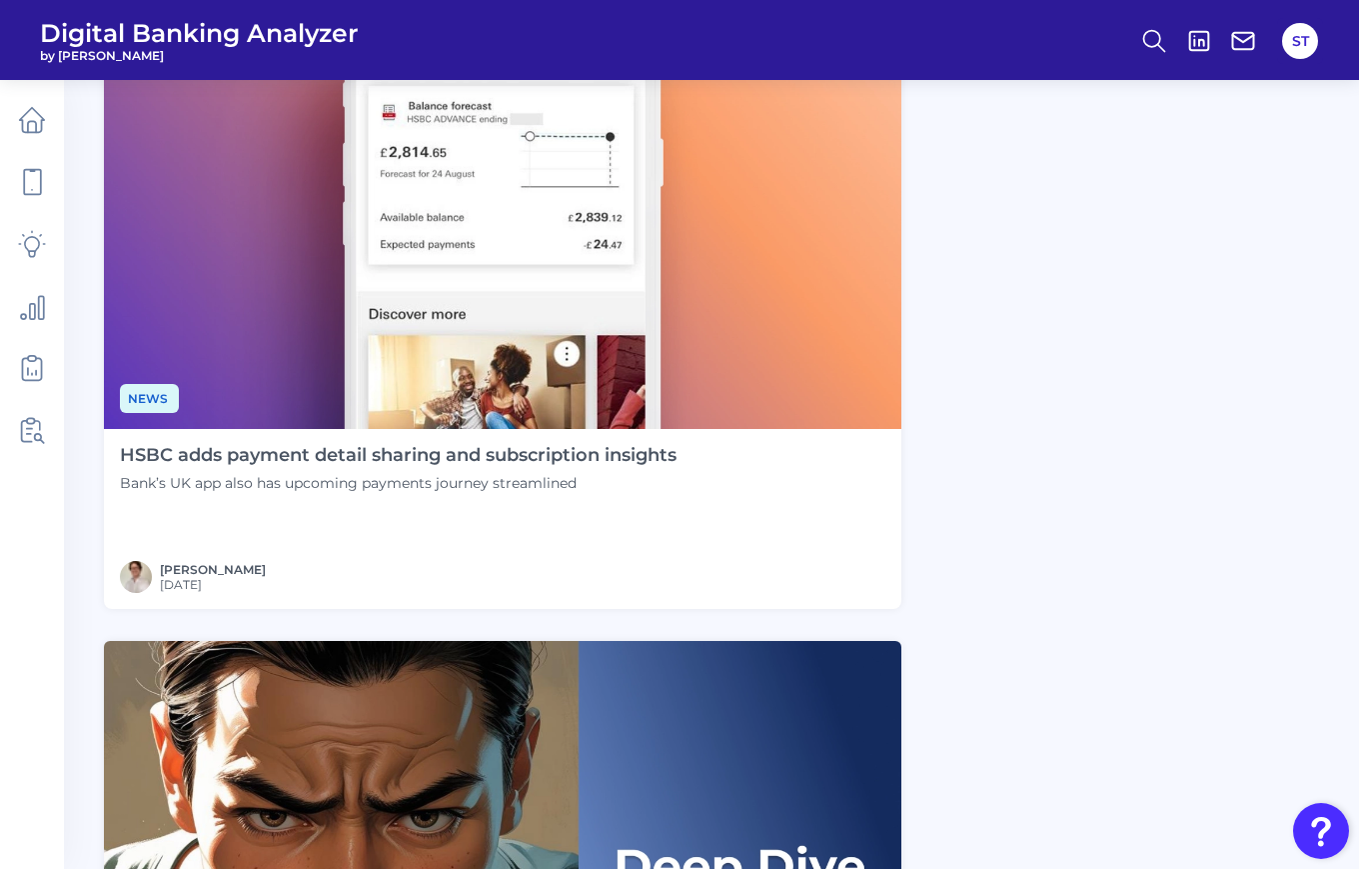
scroll to position [1273, 0]
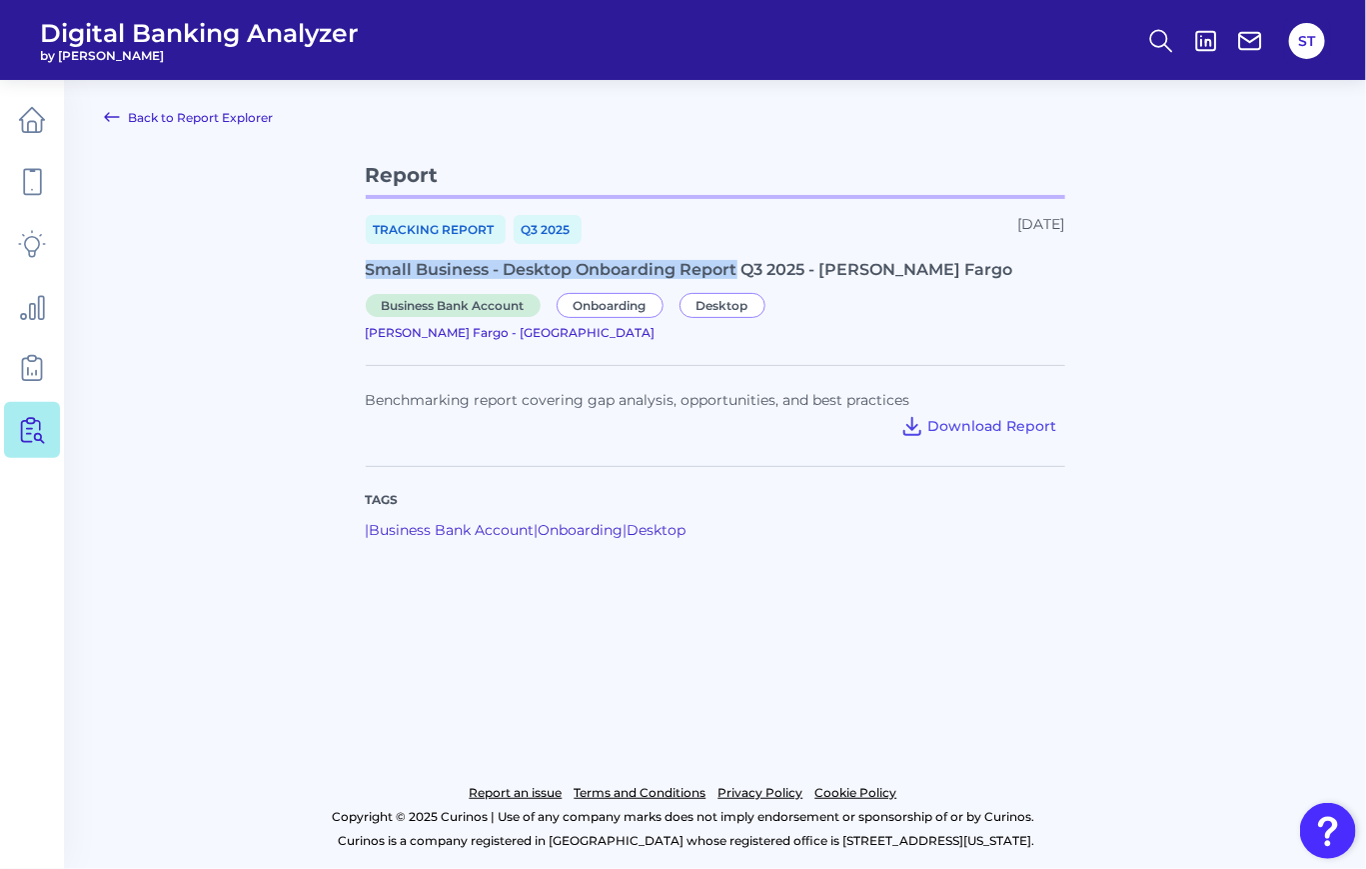
drag, startPoint x: 733, startPoint y: 272, endPoint x: 362, endPoint y: 262, distance: 370.9
click at [362, 262] on main "Back to Report Explorer Report Tracking Report Q3 2025 August 27, 2025 Small Bu…" at bounding box center [683, 434] width 1366 height 869
drag, startPoint x: 918, startPoint y: 276, endPoint x: 370, endPoint y: 274, distance: 547.7
click at [370, 274] on div "Small Business - Desktop Onboarding Report Q3 2025 - [PERSON_NAME] Fargo" at bounding box center [716, 269] width 700 height 19
copy div "Small Business - Desktop Onboarding Report Q3 2025 - [PERSON_NAME] Fargo"
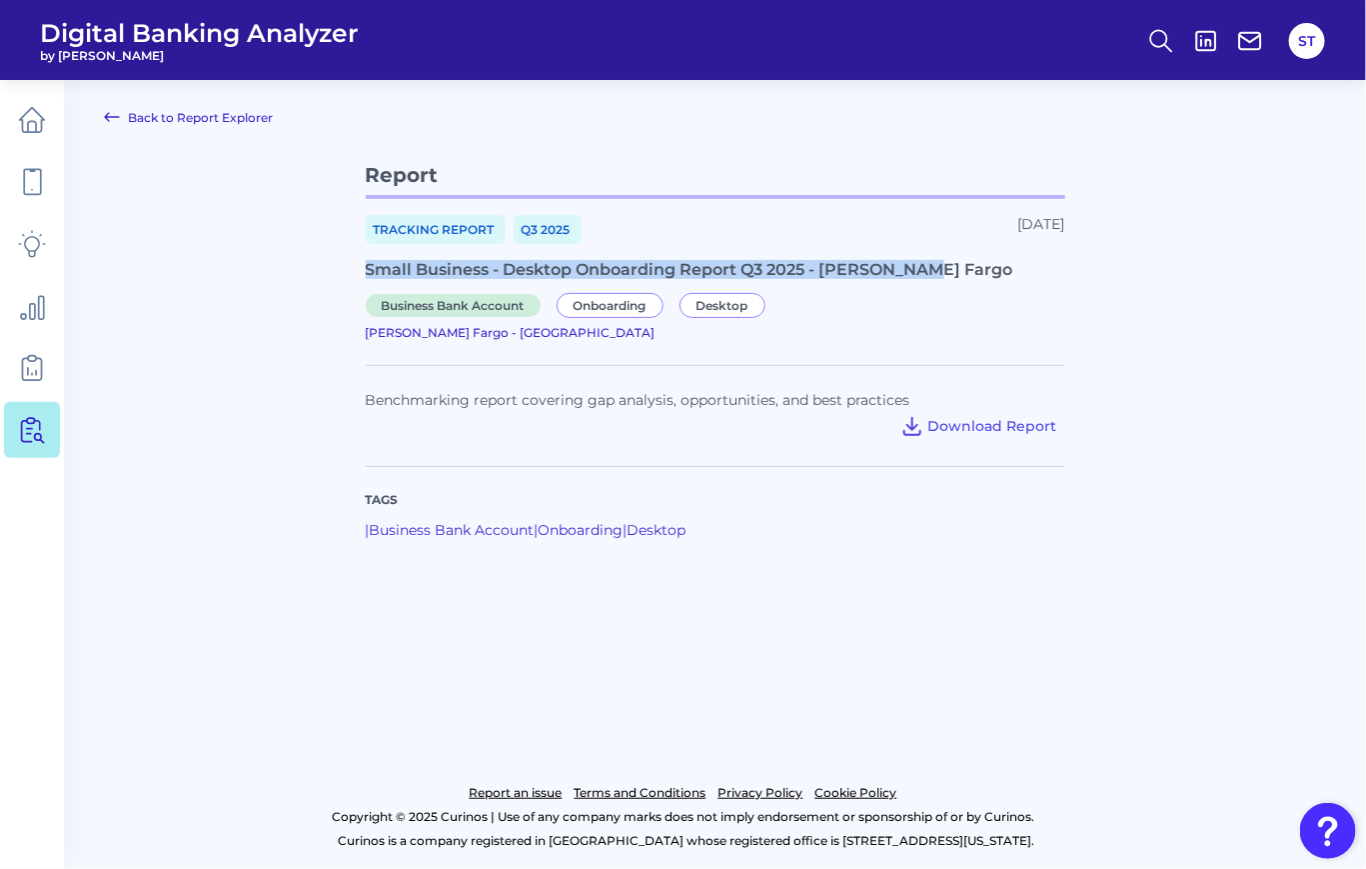
click at [117, 116] on icon at bounding box center [112, 117] width 14 height 8
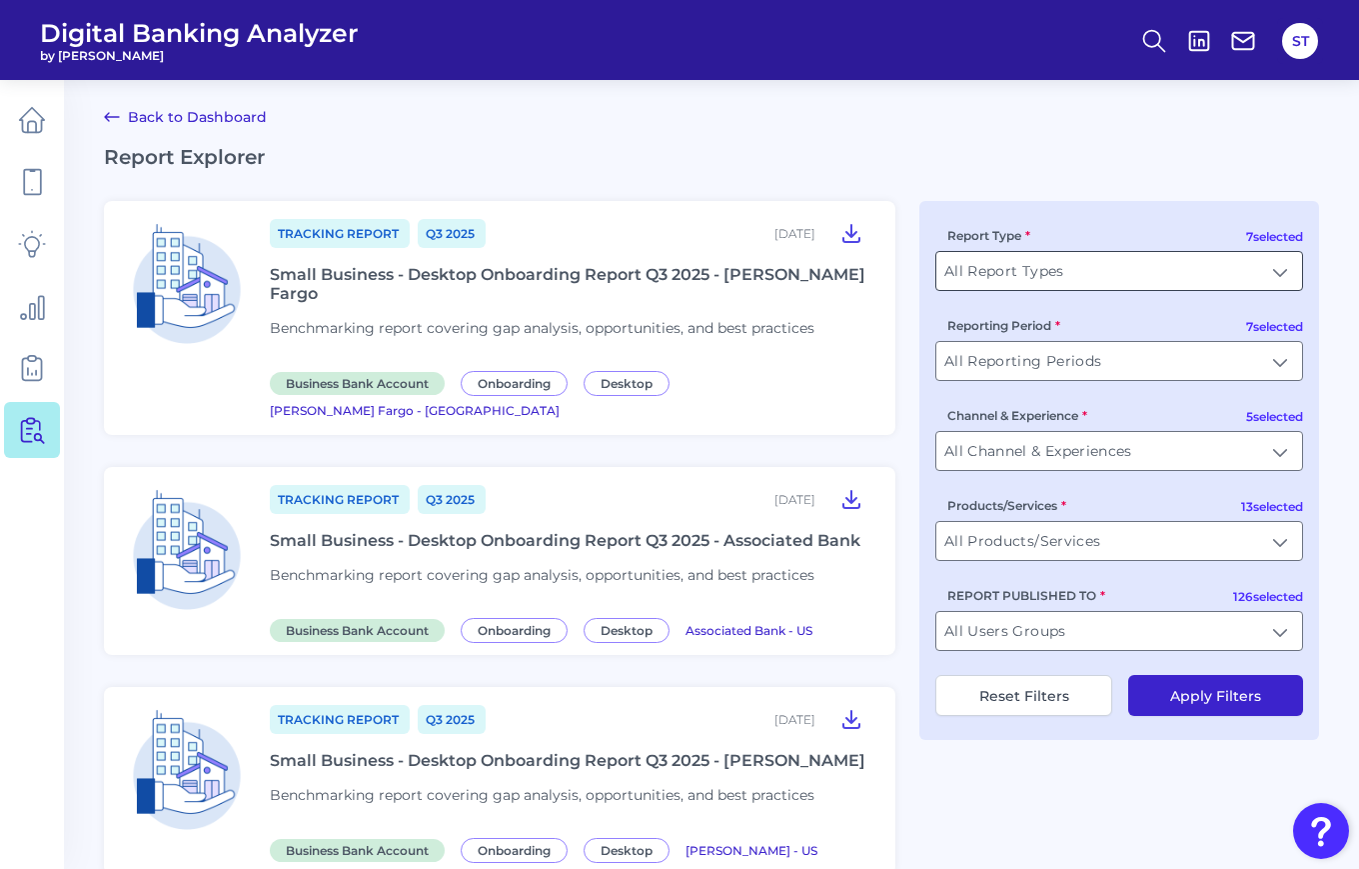
click at [987, 274] on input "All Report Types" at bounding box center [1120, 271] width 366 height 38
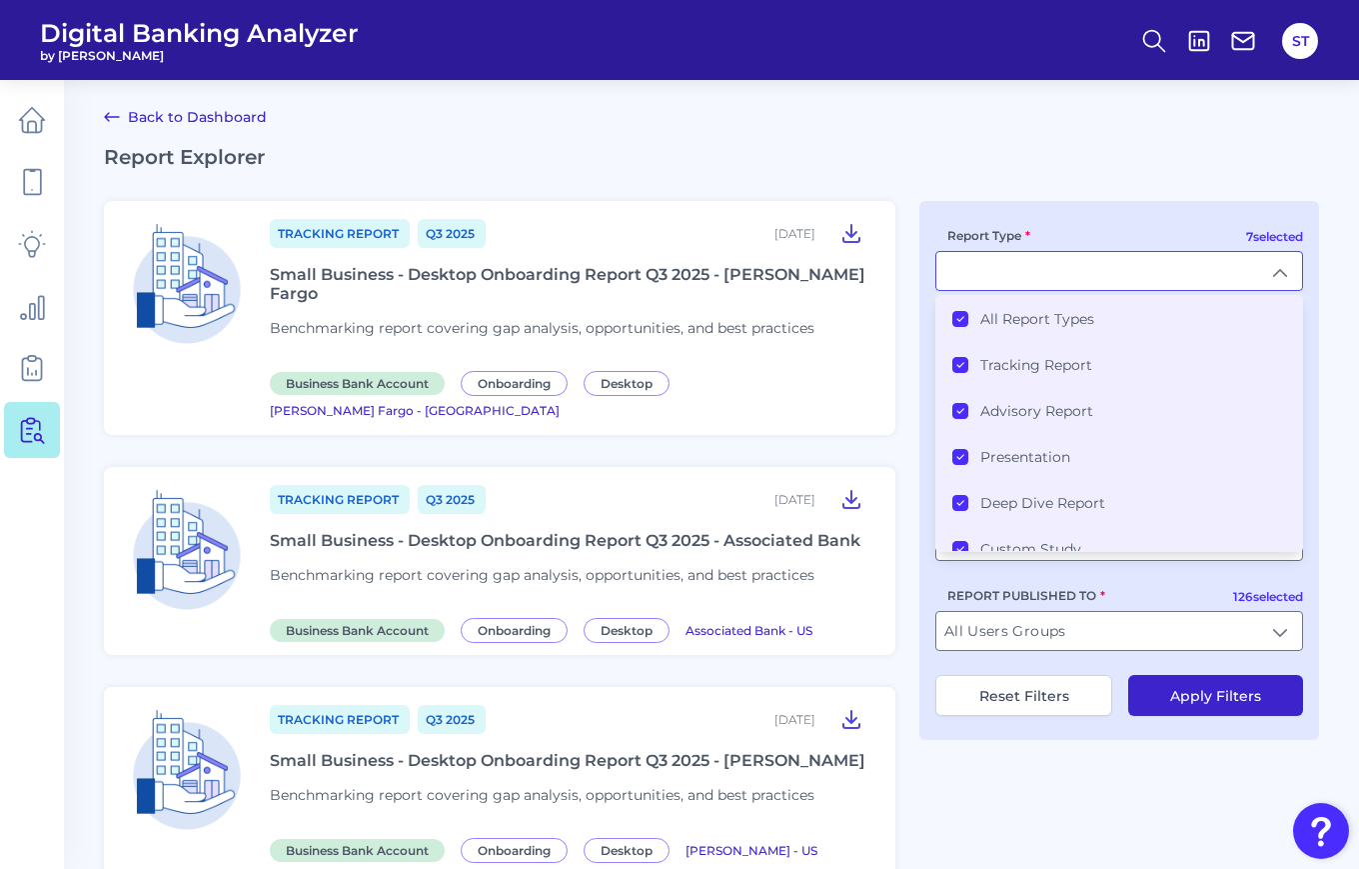
click at [960, 321] on icon at bounding box center [961, 319] width 6 height 4
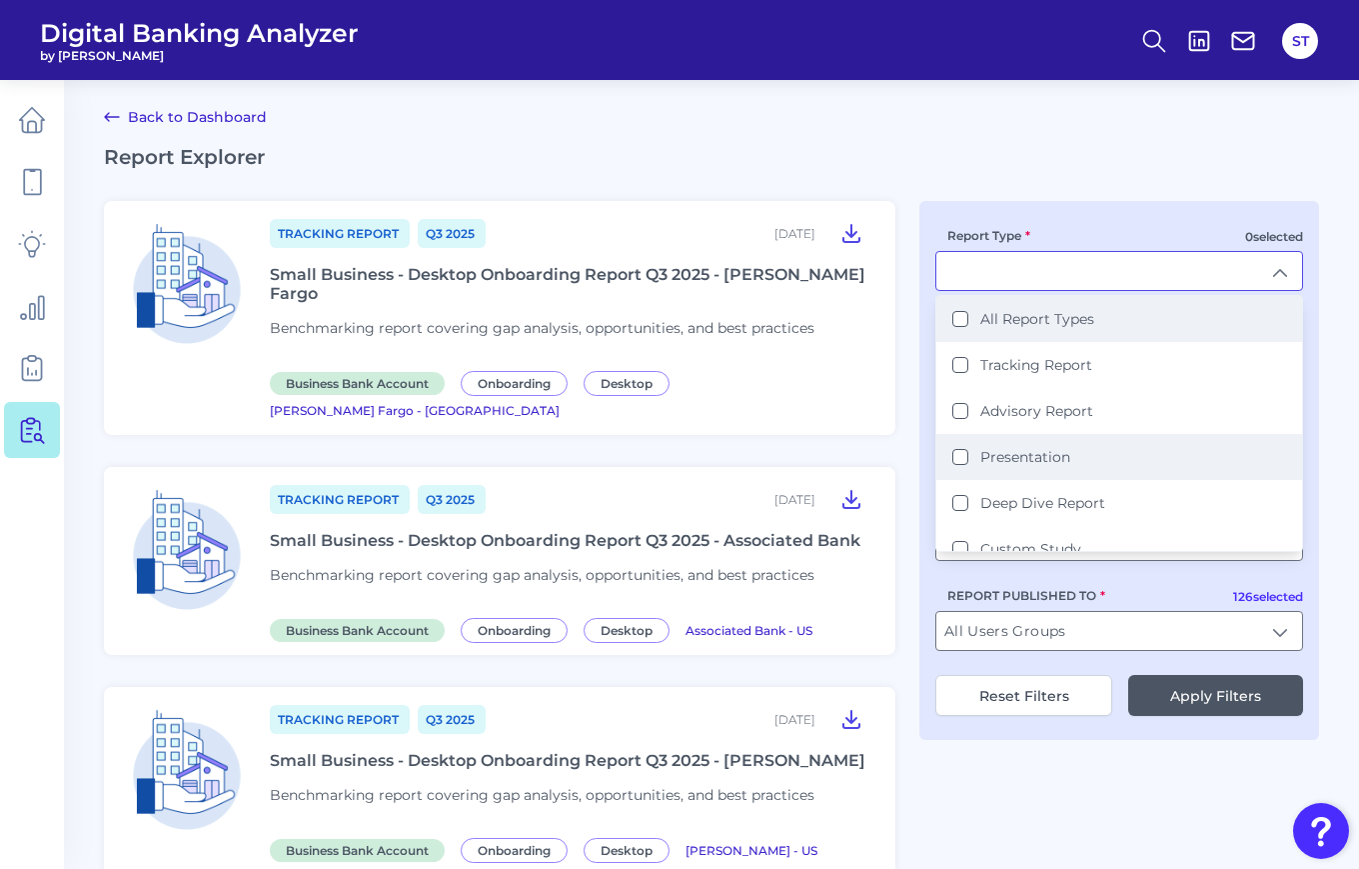
click at [960, 453] on button "Presentation" at bounding box center [961, 457] width 16 height 16
type input "Presentation"
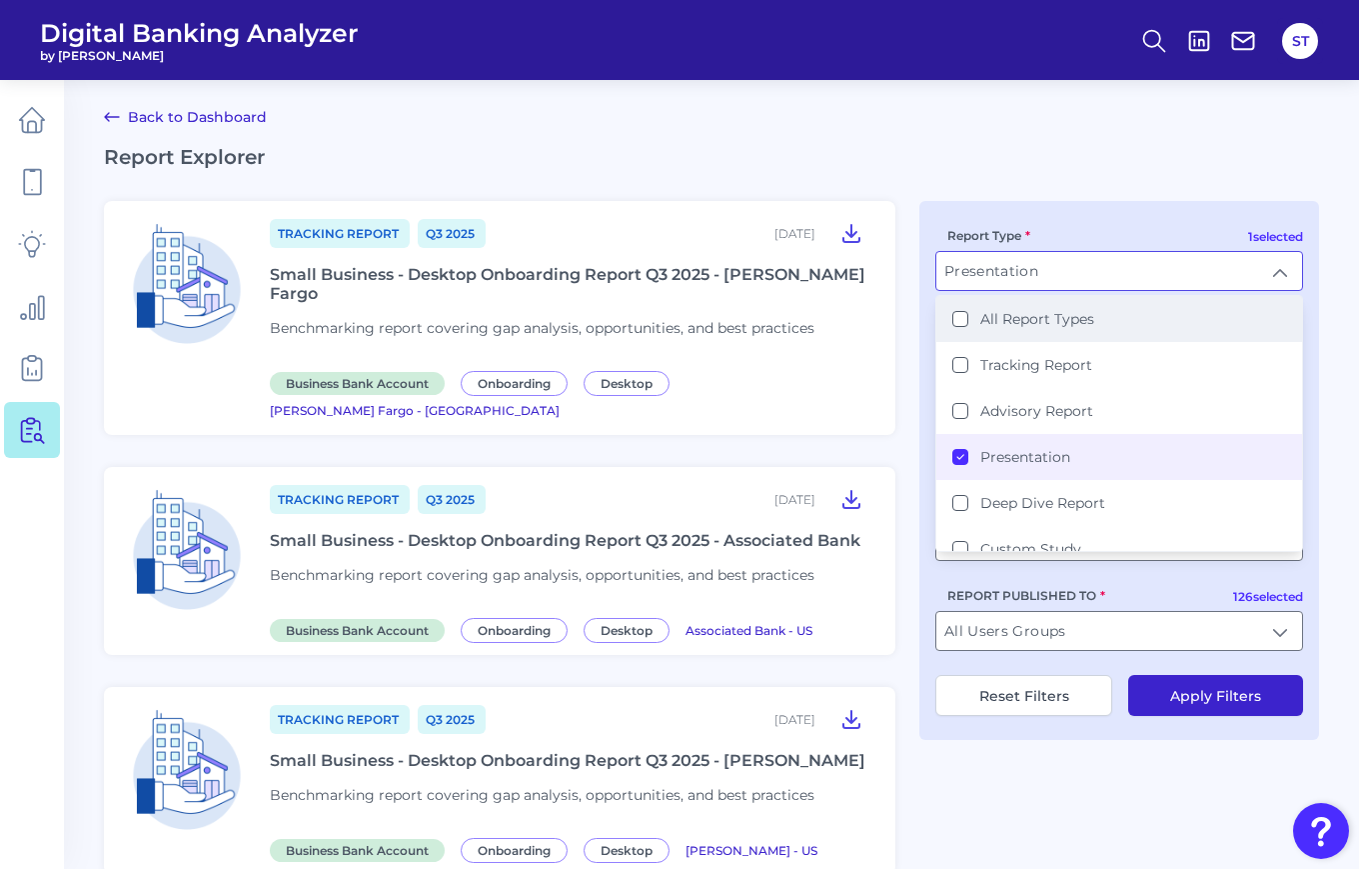
click at [1184, 696] on button "Apply Filters" at bounding box center [1215, 695] width 175 height 41
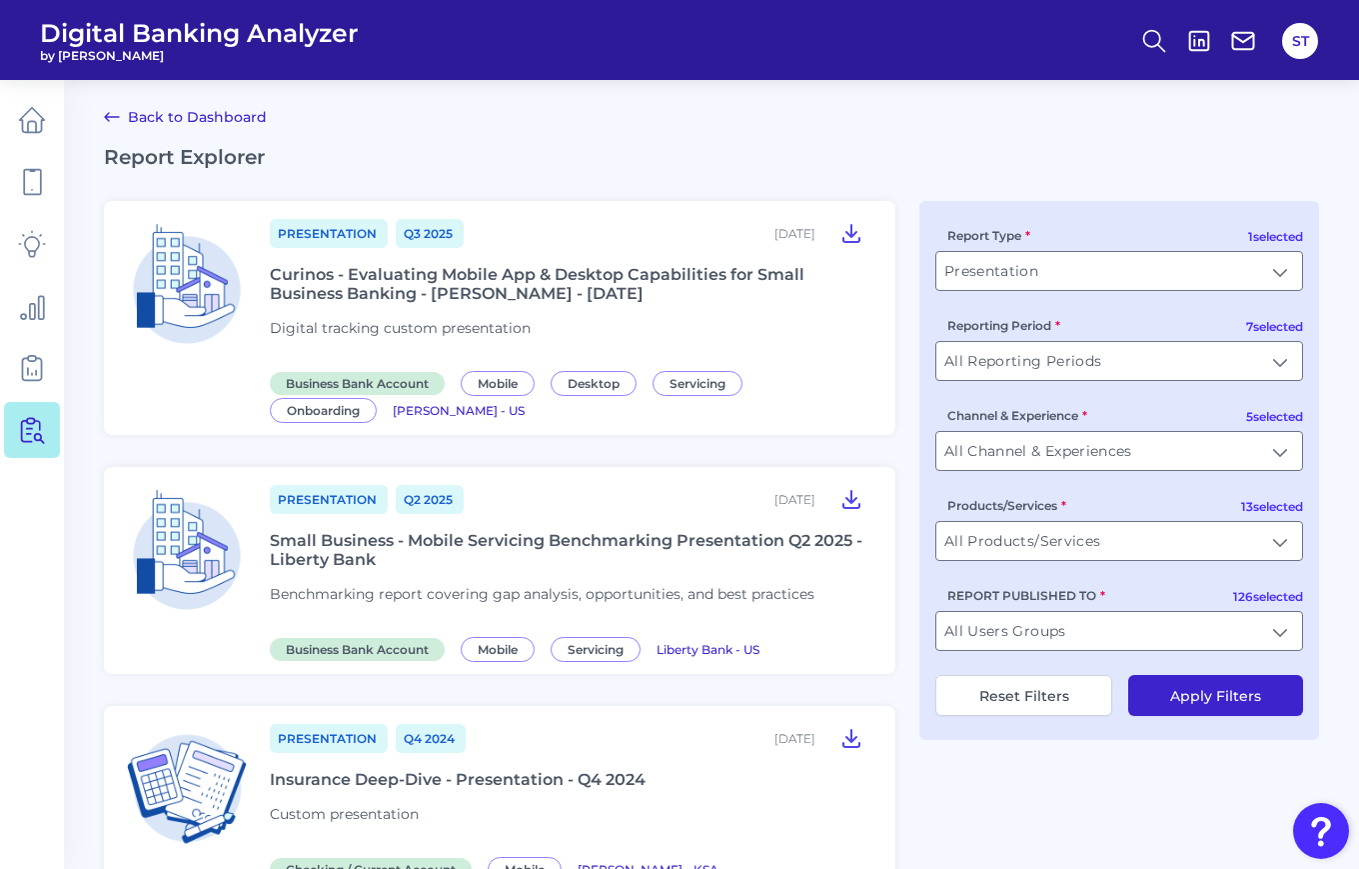
click at [130, 117] on link "Back to Dashboard" at bounding box center [185, 117] width 163 height 24
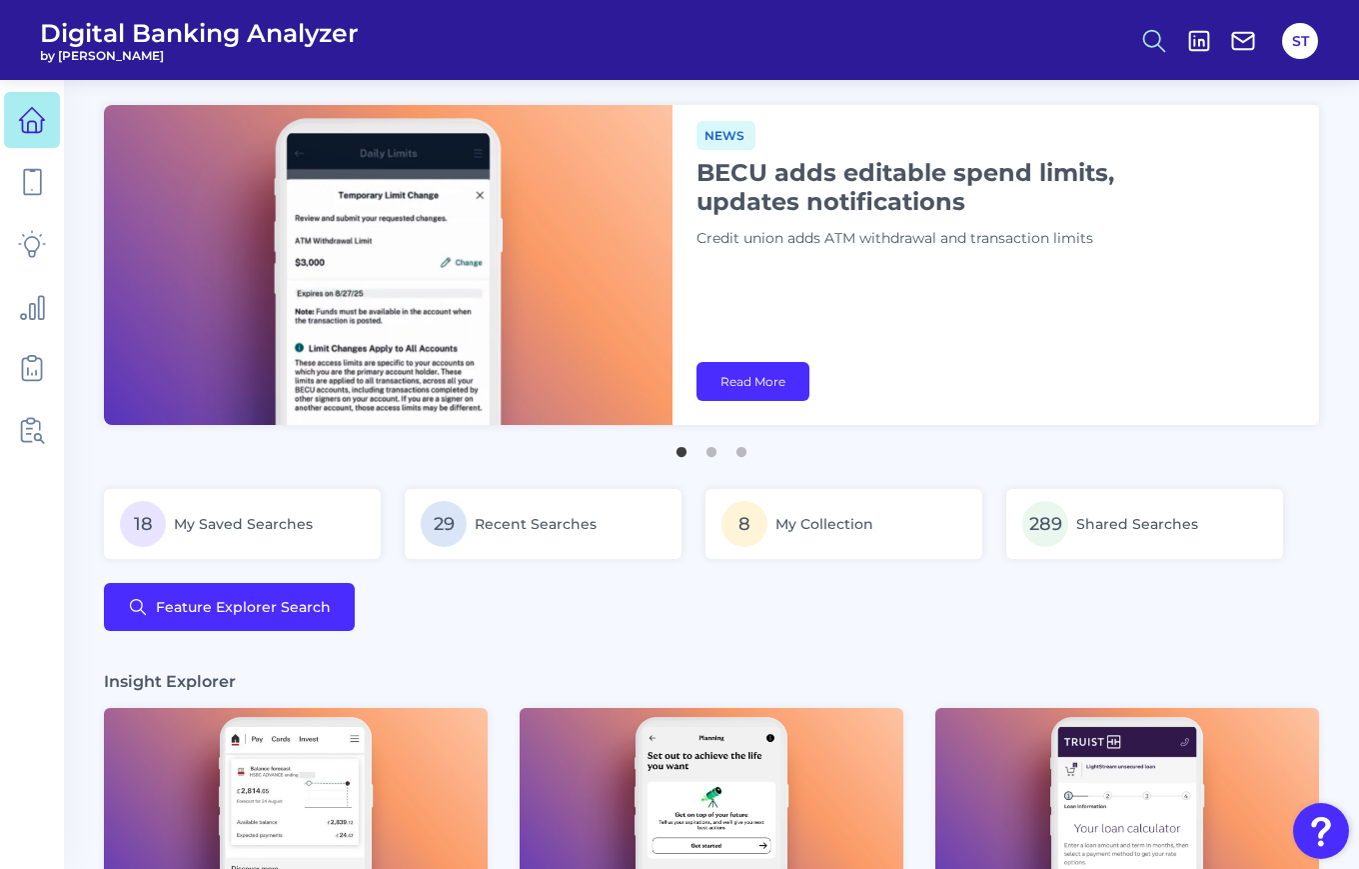
click at [1154, 44] on icon at bounding box center [1154, 41] width 28 height 28
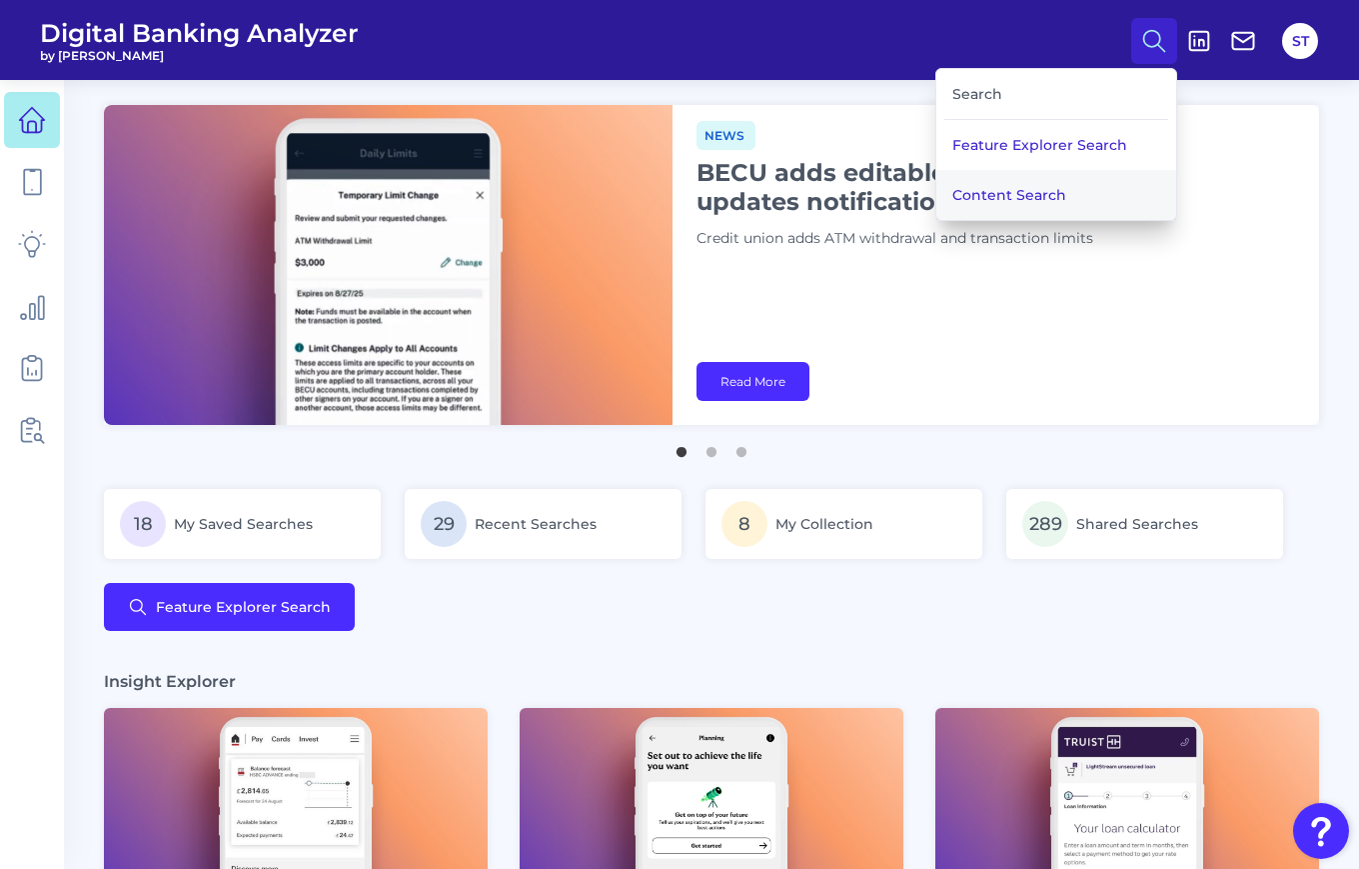
click at [1000, 185] on button "Content Search" at bounding box center [1057, 195] width 240 height 50
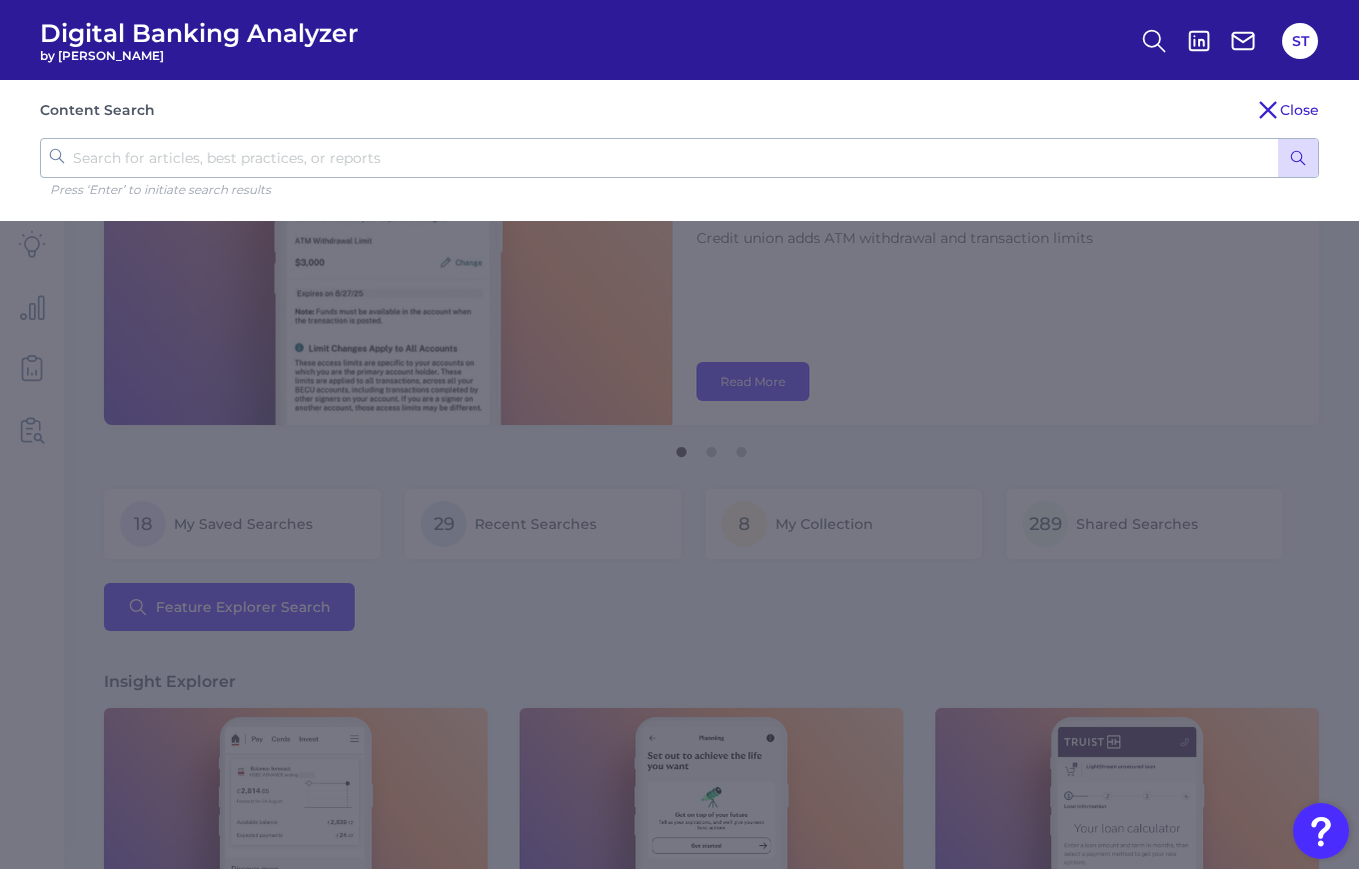
click at [1295, 162] on icon "submit" at bounding box center [1298, 158] width 18 height 18
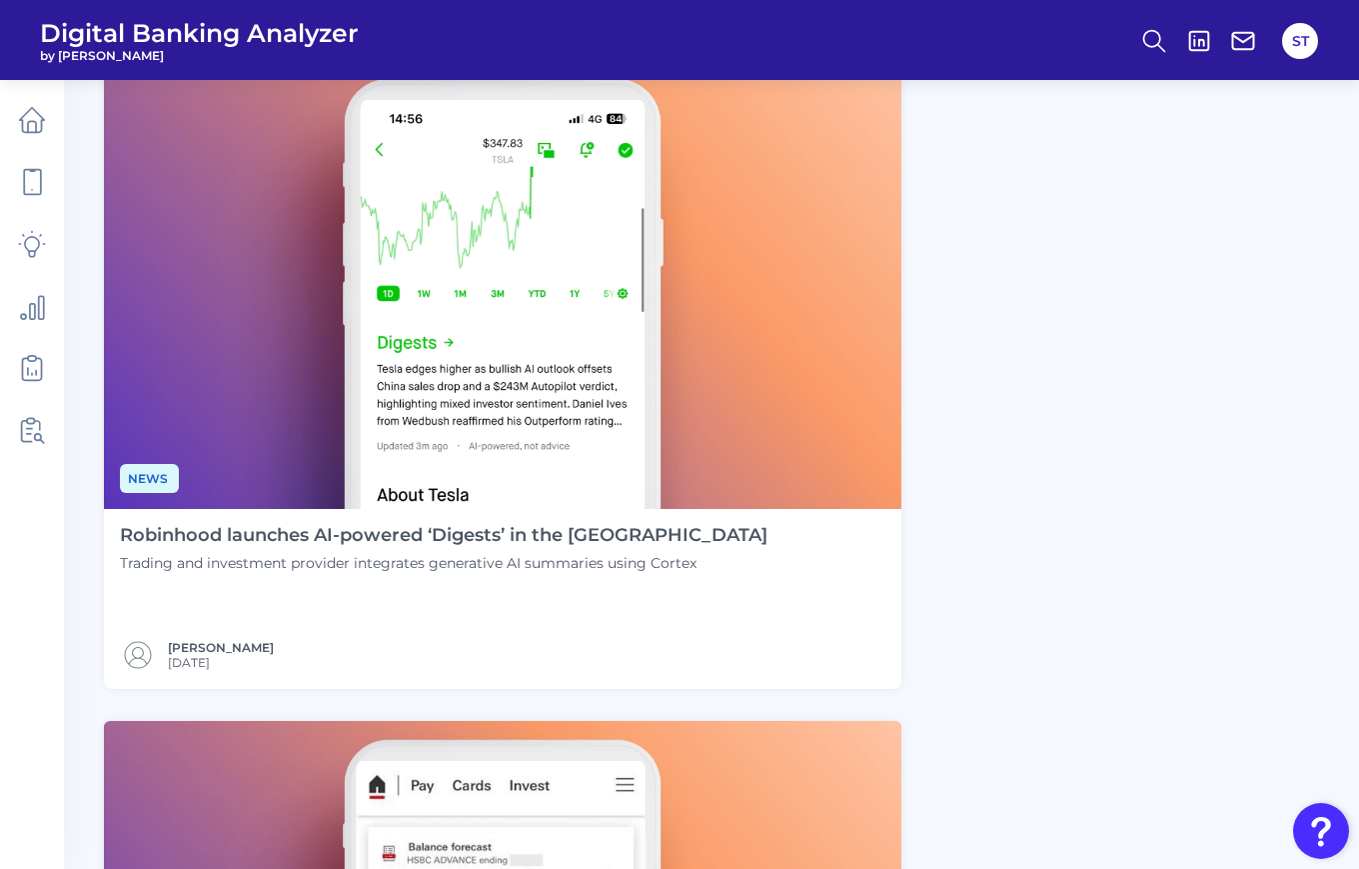
scroll to position [1465, 0]
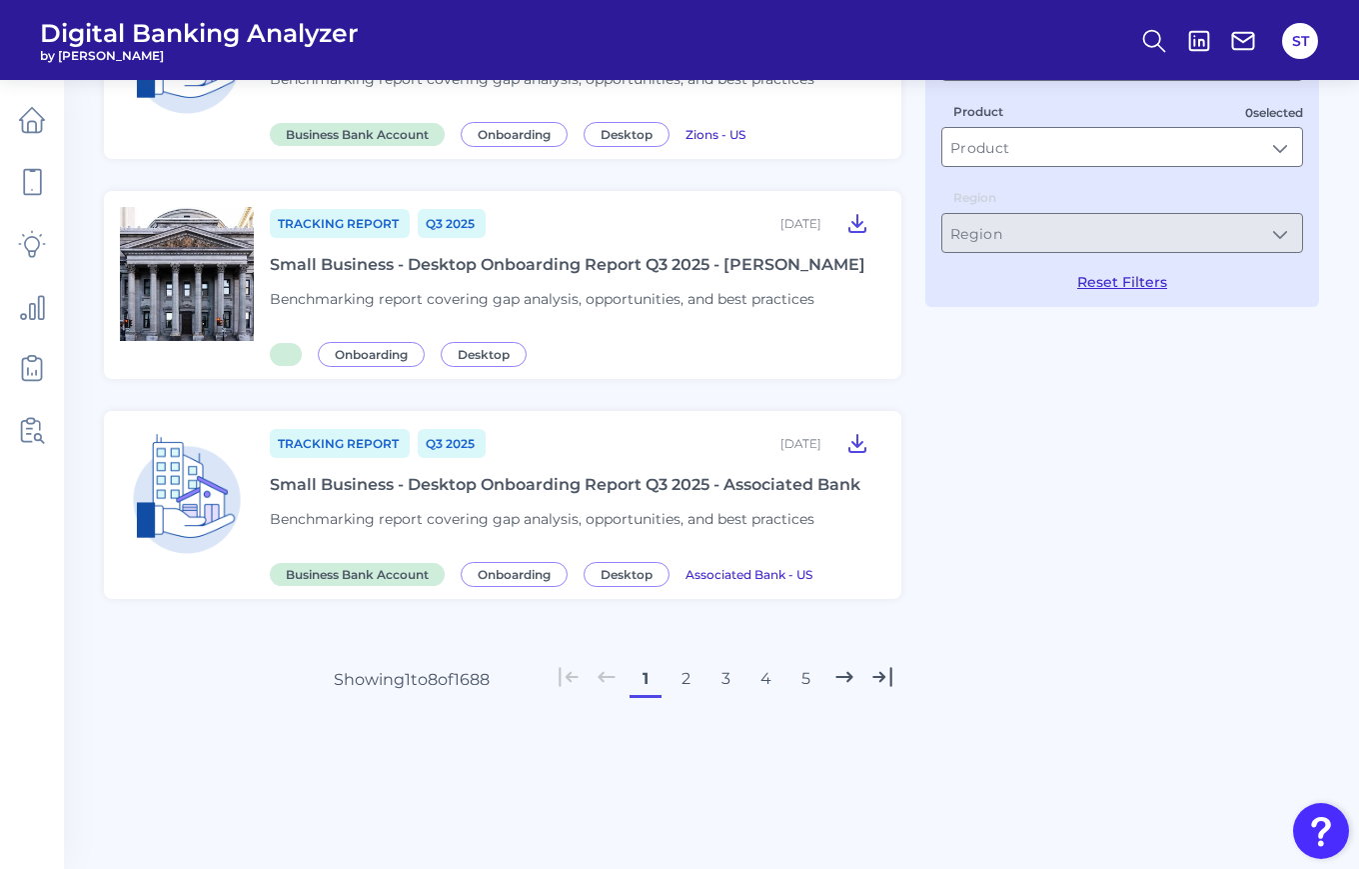
type input "Reports"
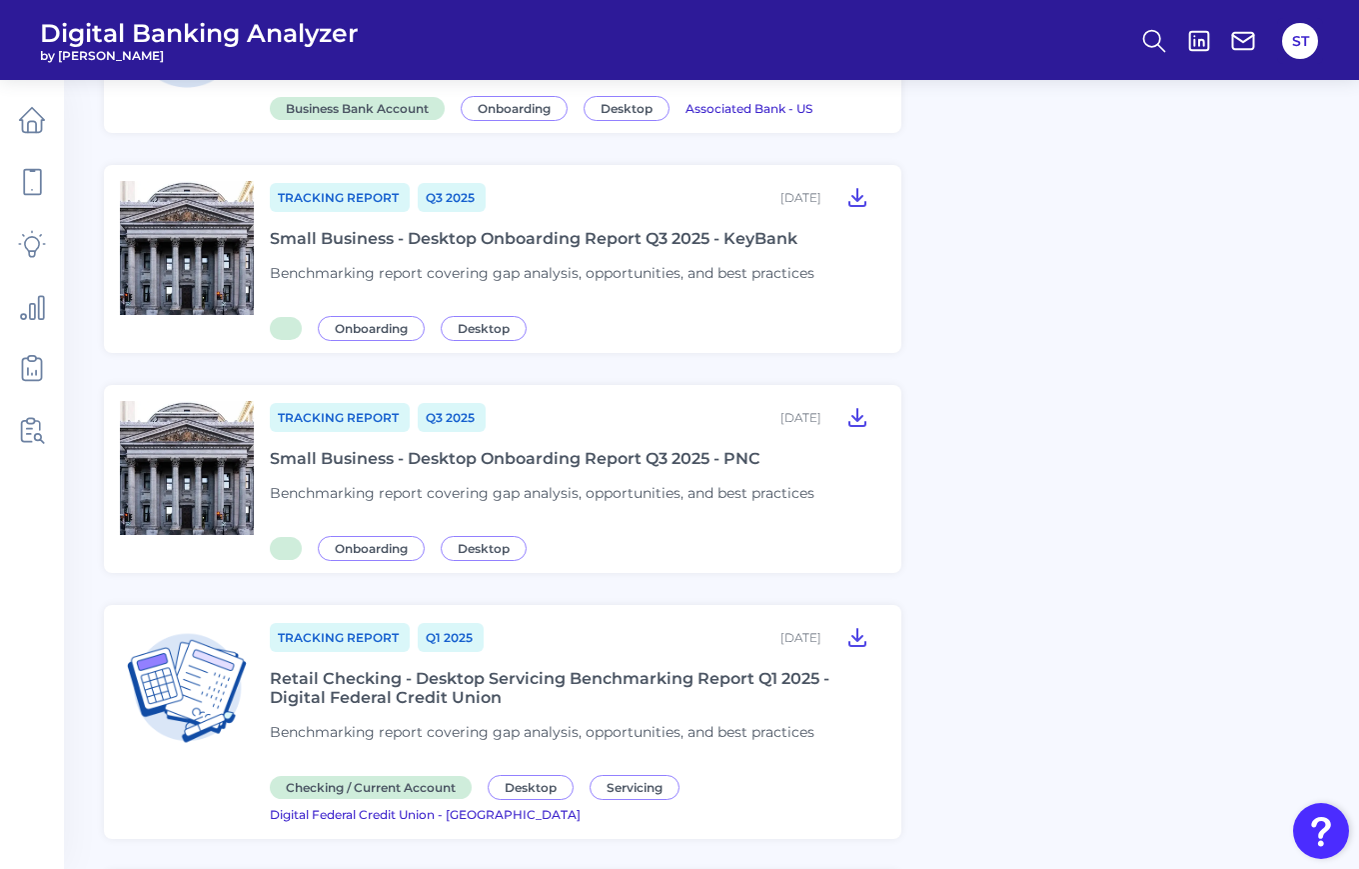
scroll to position [1437, 0]
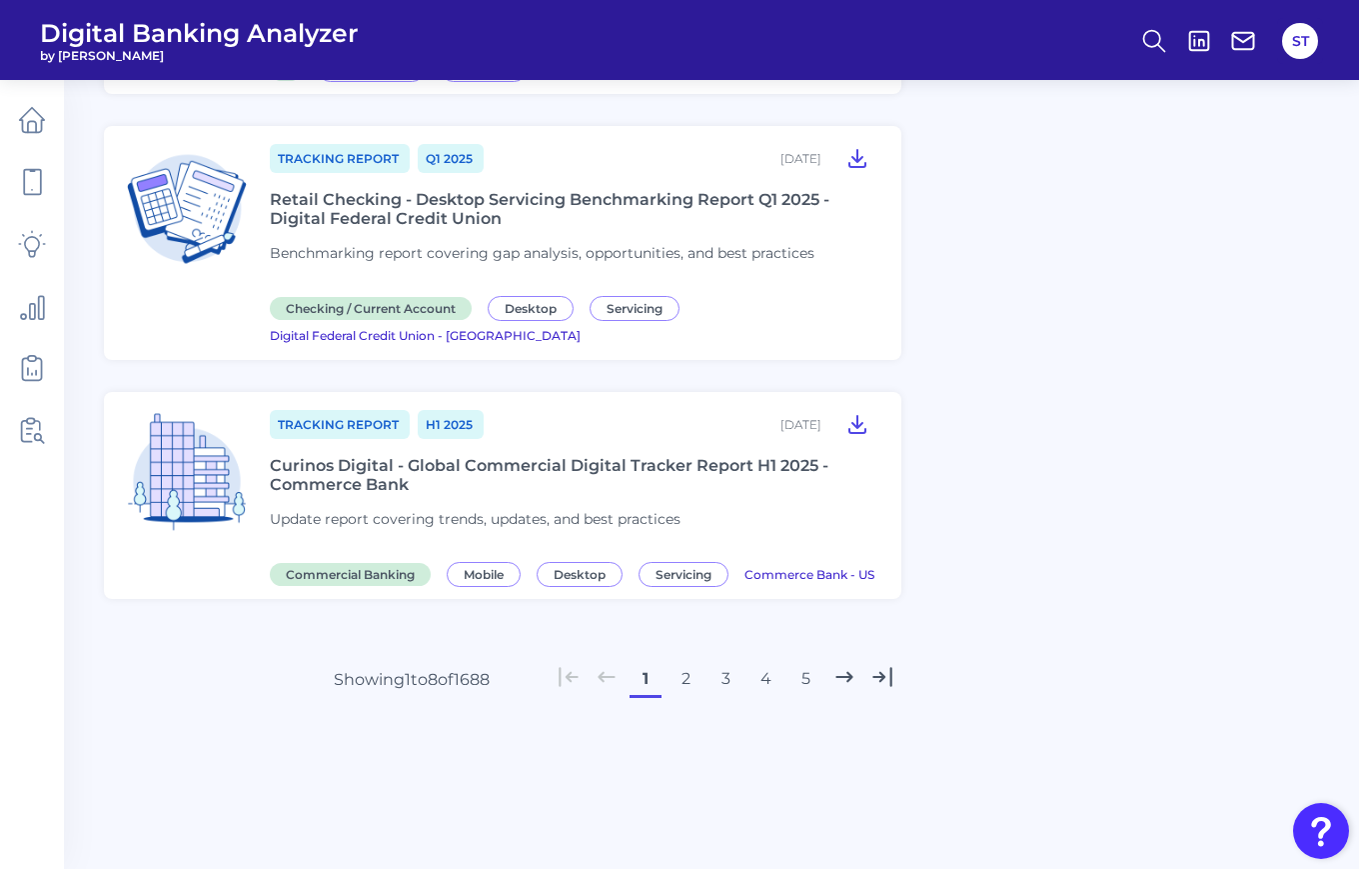
click at [729, 673] on button "3" at bounding box center [726, 679] width 32 height 32
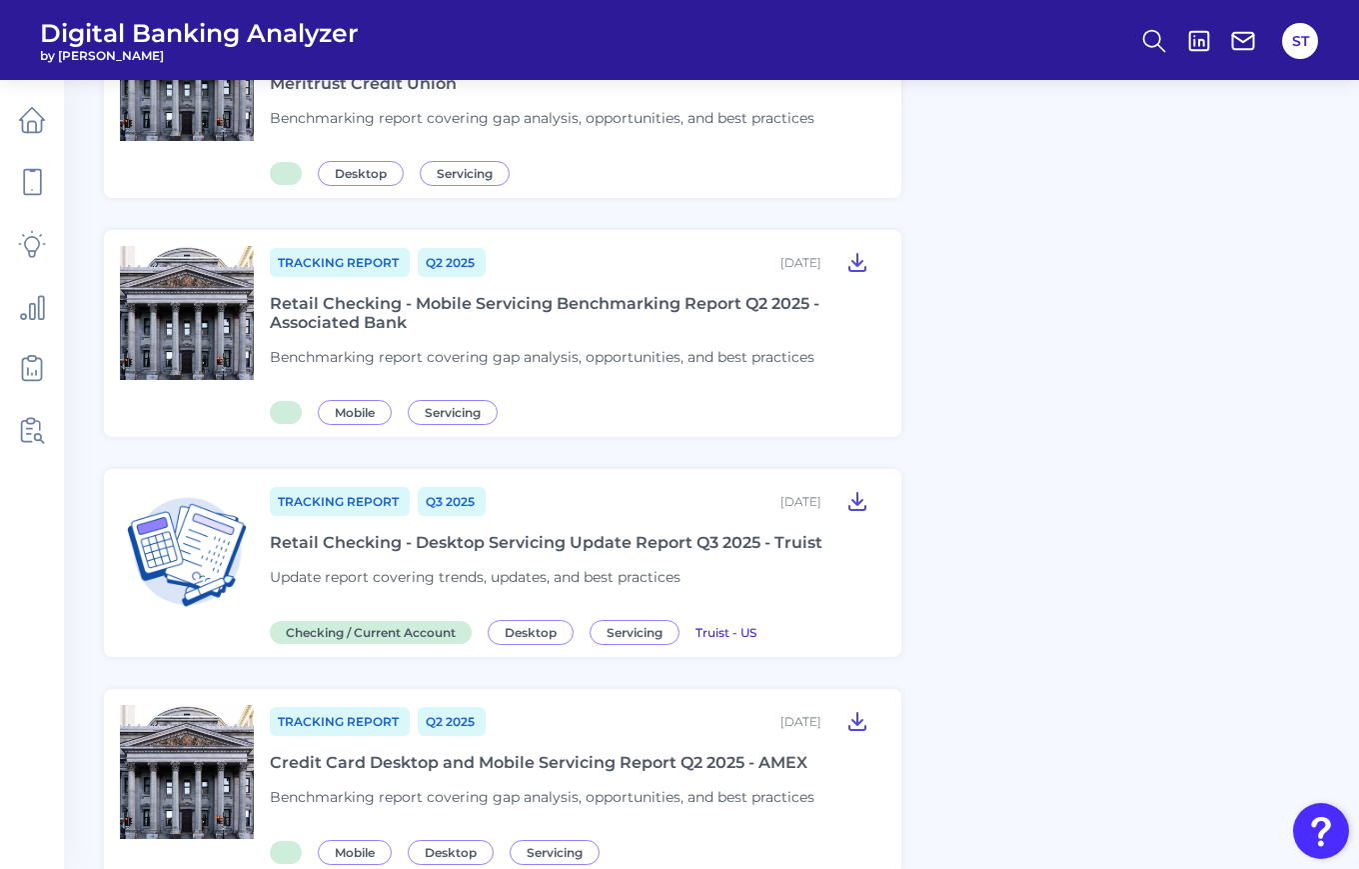
scroll to position [1442, 0]
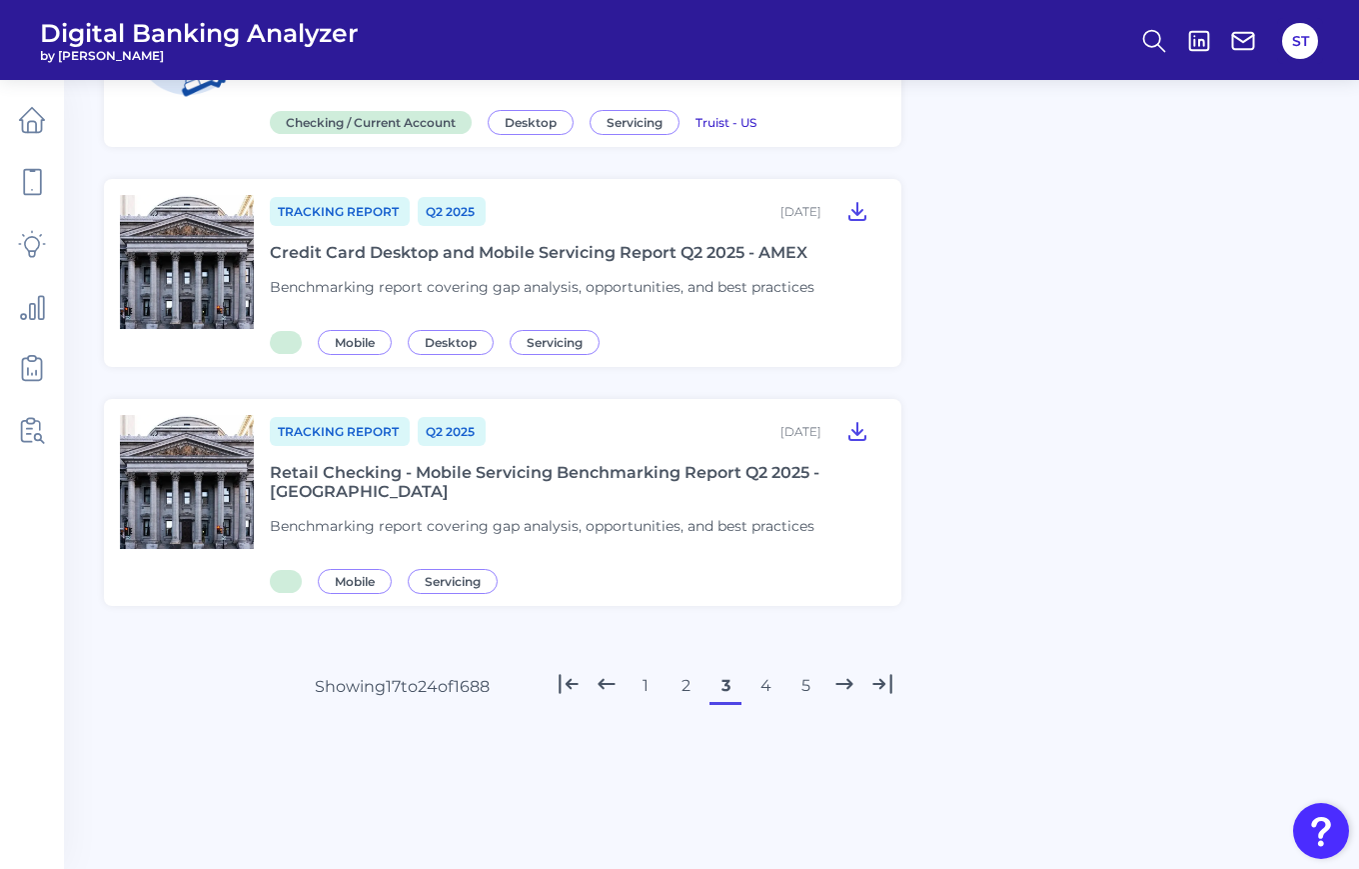
click at [798, 678] on button "5" at bounding box center [806, 686] width 32 height 32
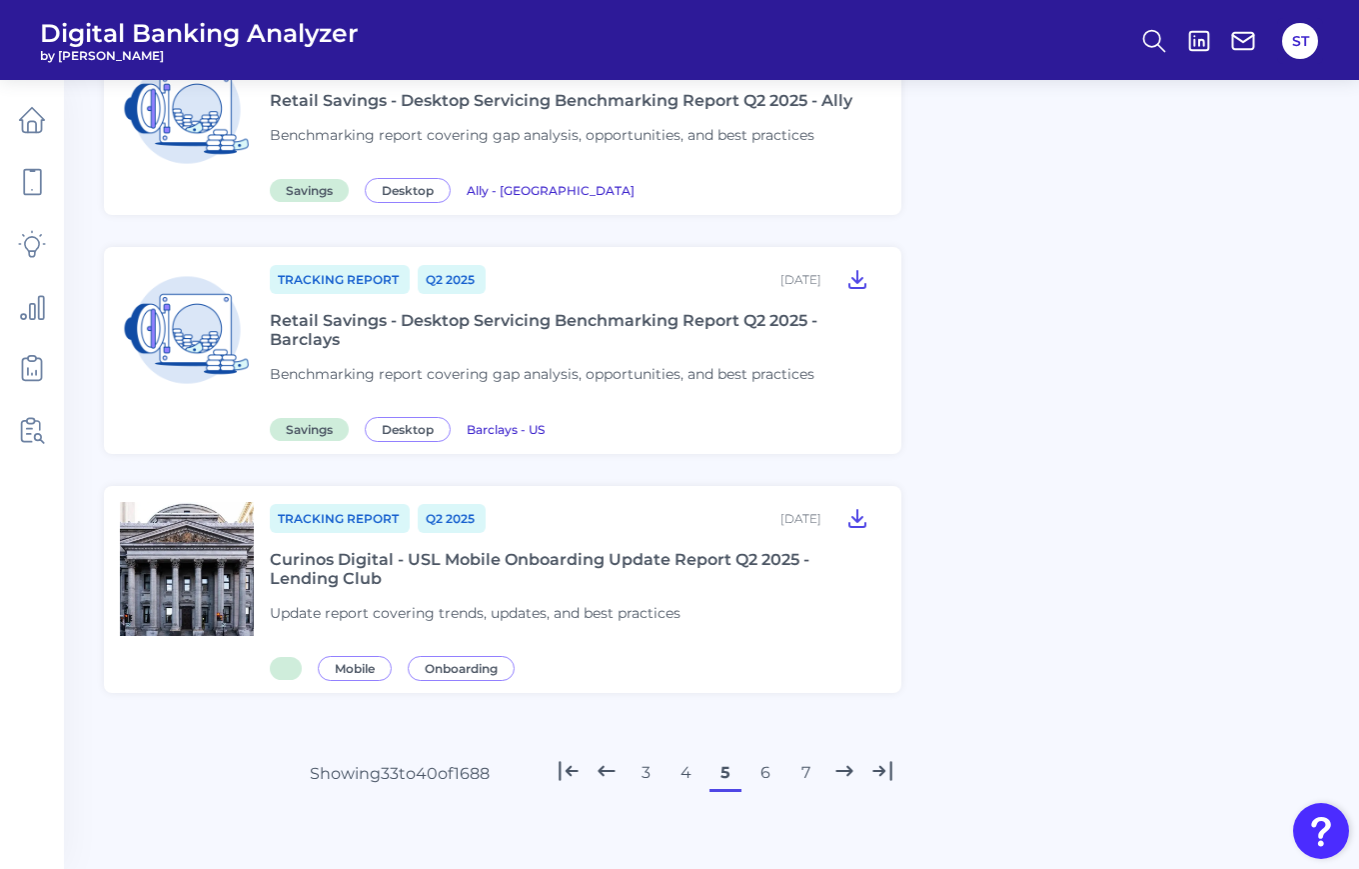
scroll to position [1575, 0]
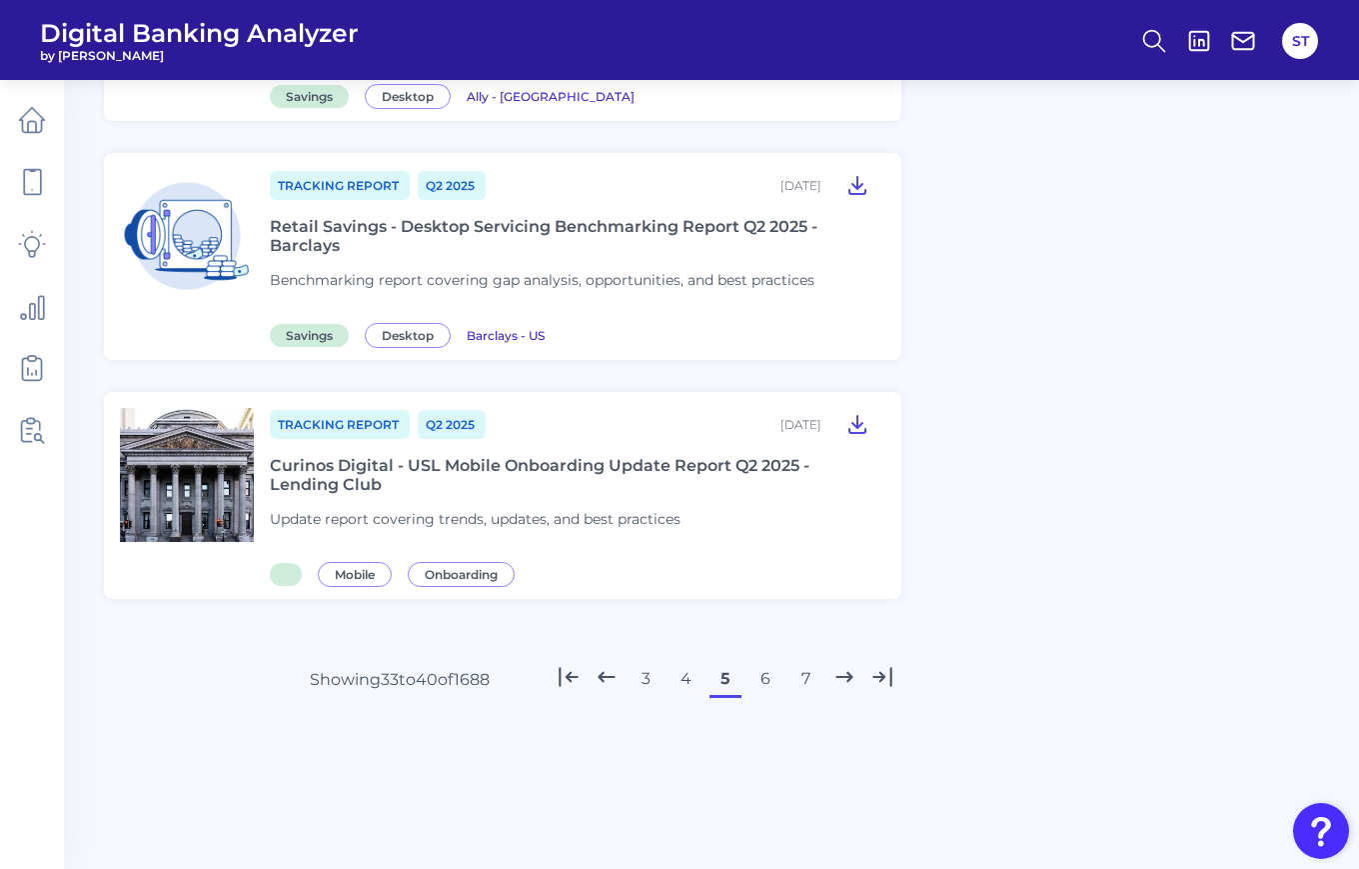
click at [802, 675] on button "7" at bounding box center [806, 679] width 32 height 32
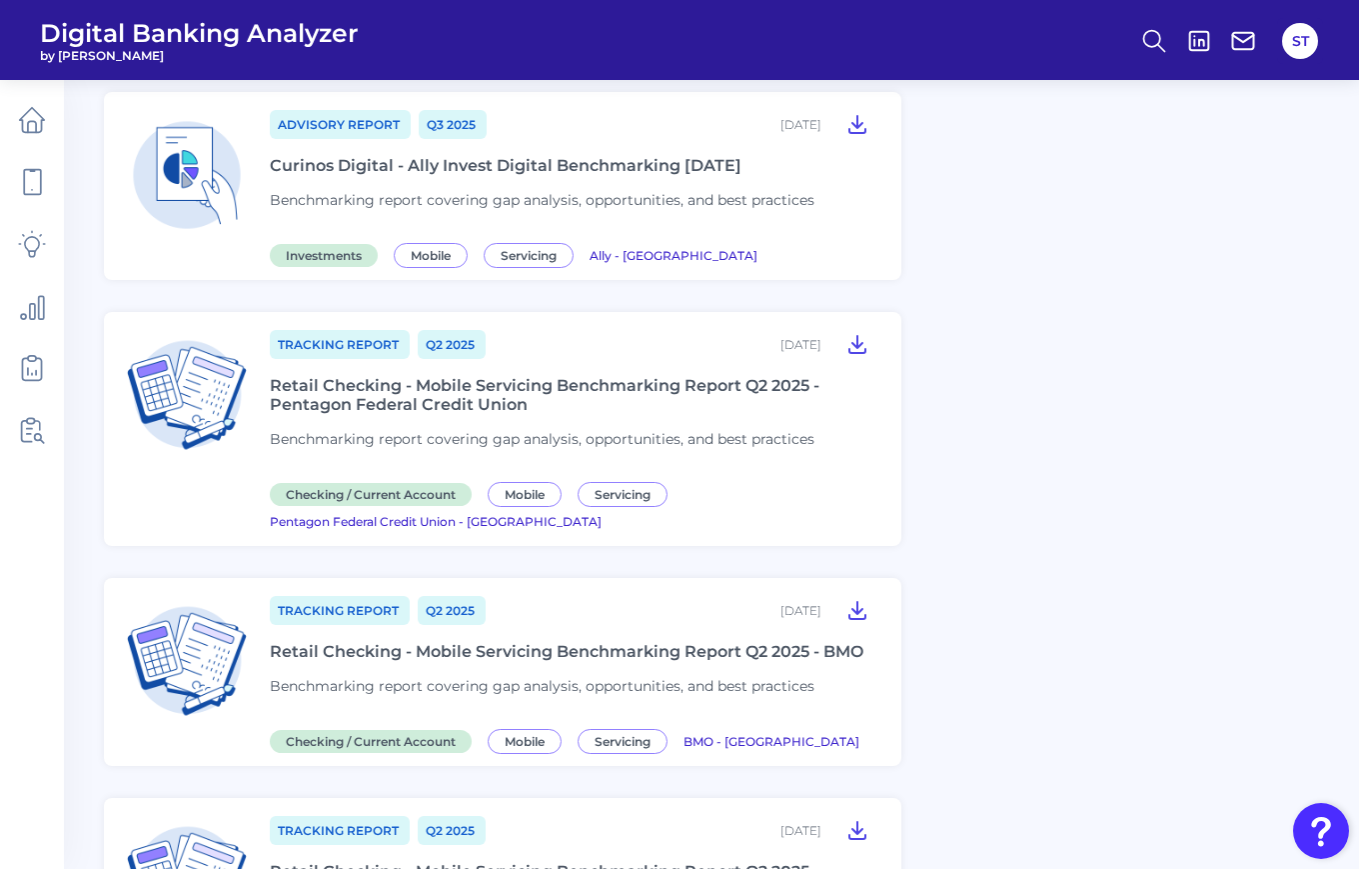
scroll to position [1356, 0]
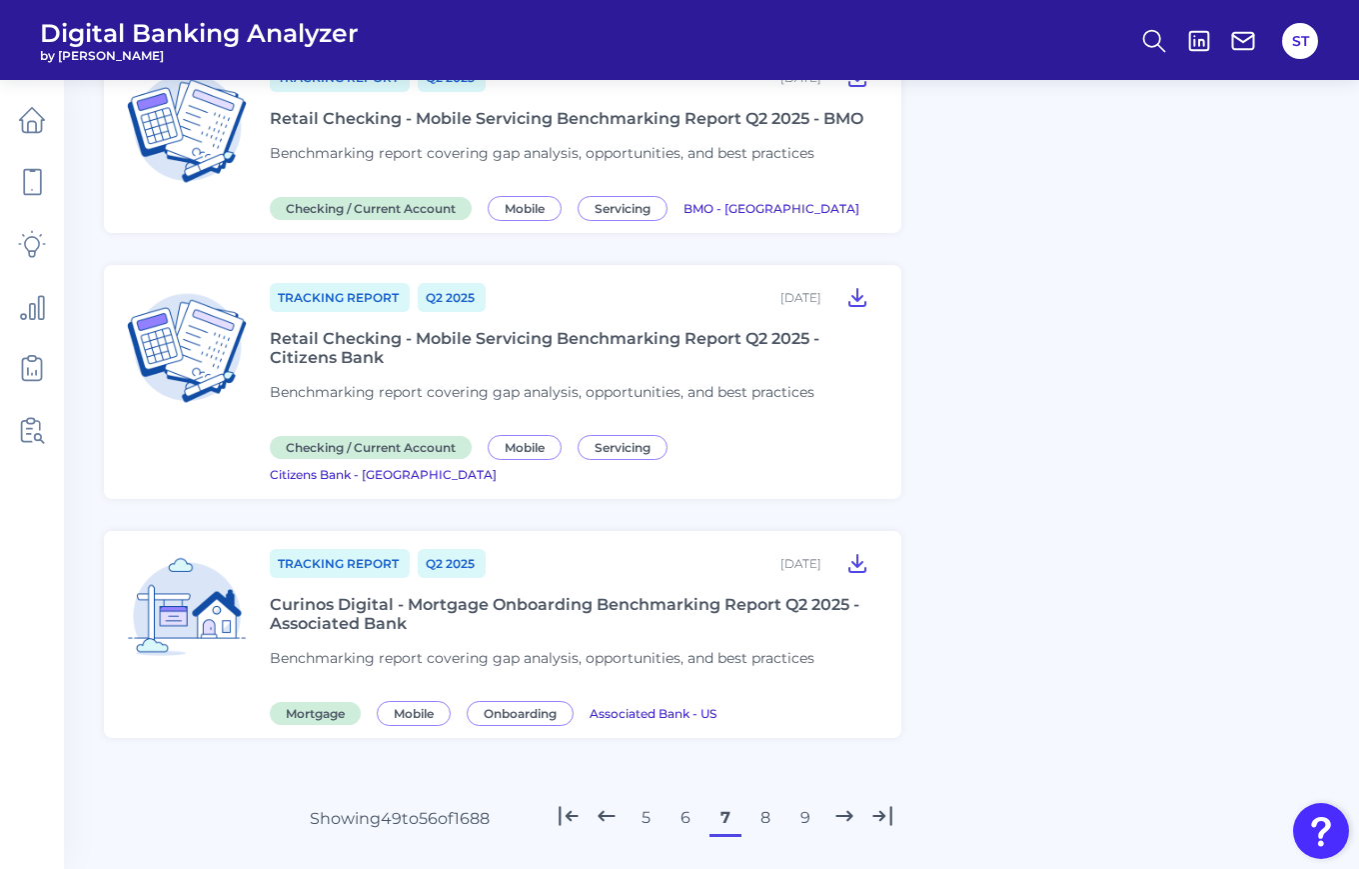
click at [679, 813] on button "6" at bounding box center [686, 818] width 32 height 32
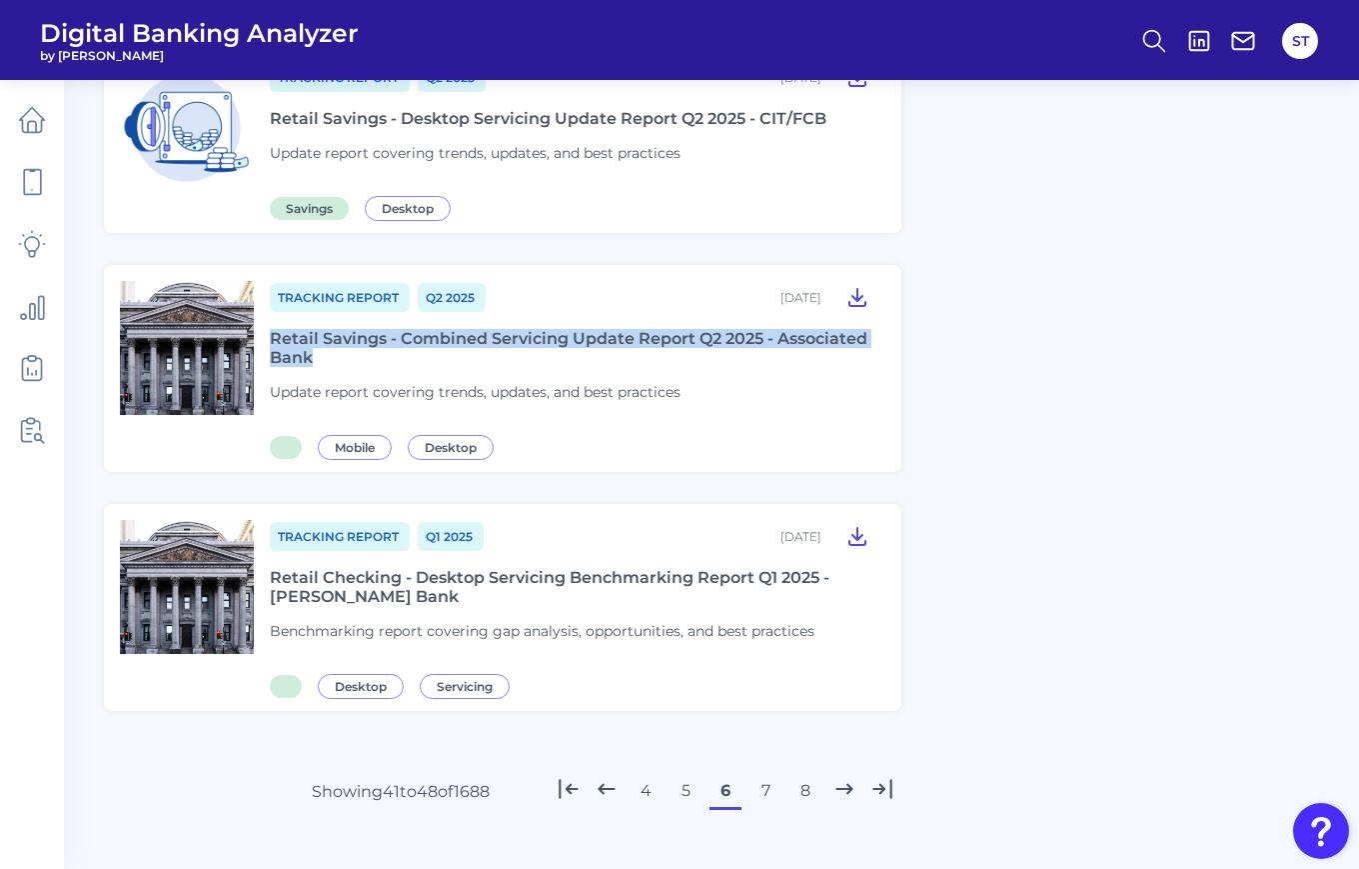
drag, startPoint x: 326, startPoint y: 329, endPoint x: 272, endPoint y: 309, distance: 57.6
click at [272, 329] on div "Retail Savings - Combined Servicing Update Report Q2 2025 - Associated Bank" at bounding box center [574, 348] width 608 height 38
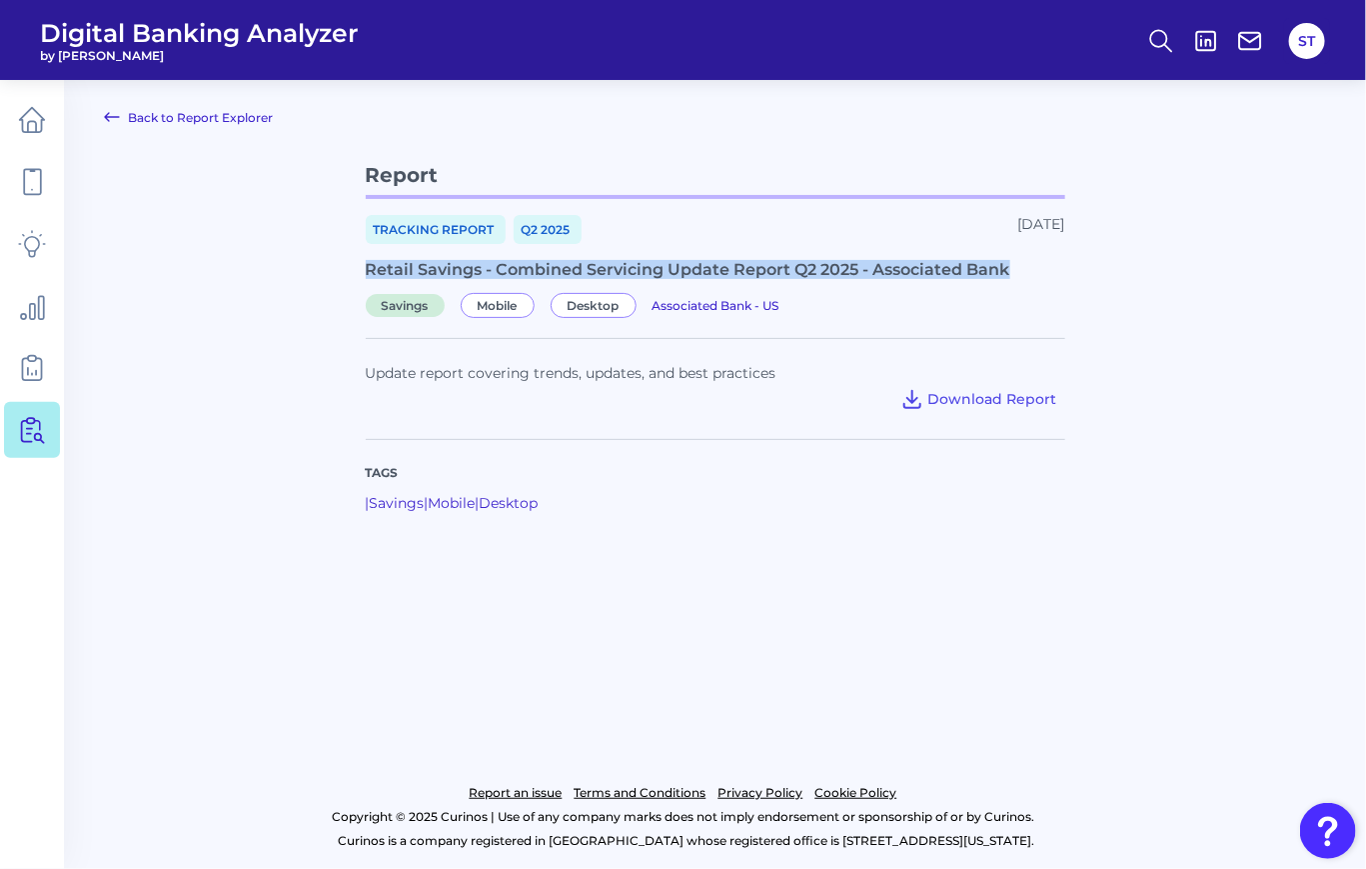
drag, startPoint x: 1010, startPoint y: 271, endPoint x: 365, endPoint y: 271, distance: 645.7
click at [366, 271] on div "Retail Savings - Combined Servicing Update Report Q2 2025 - Associated Bank" at bounding box center [716, 269] width 700 height 19
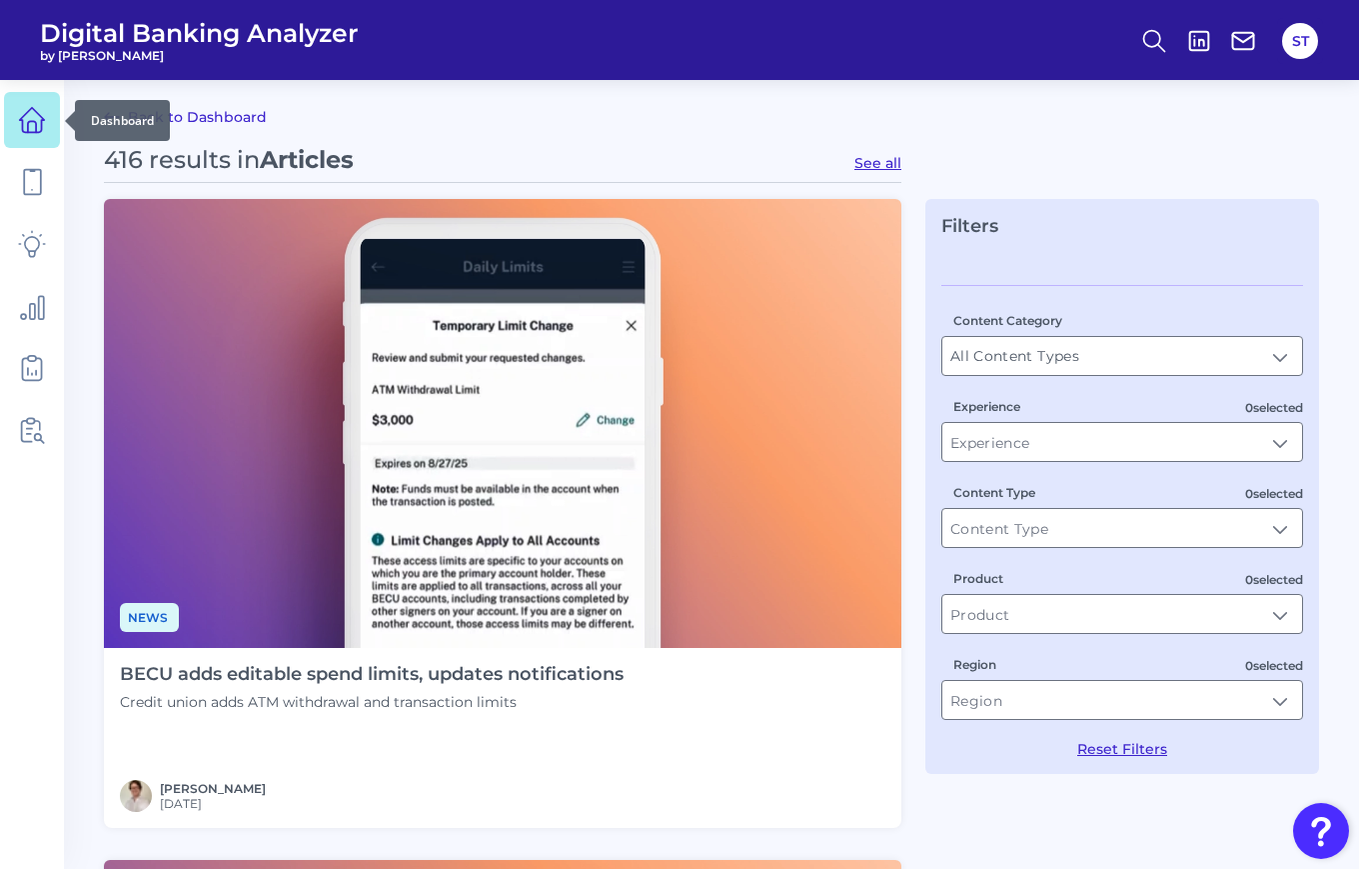
click at [51, 136] on link at bounding box center [32, 120] width 56 height 56
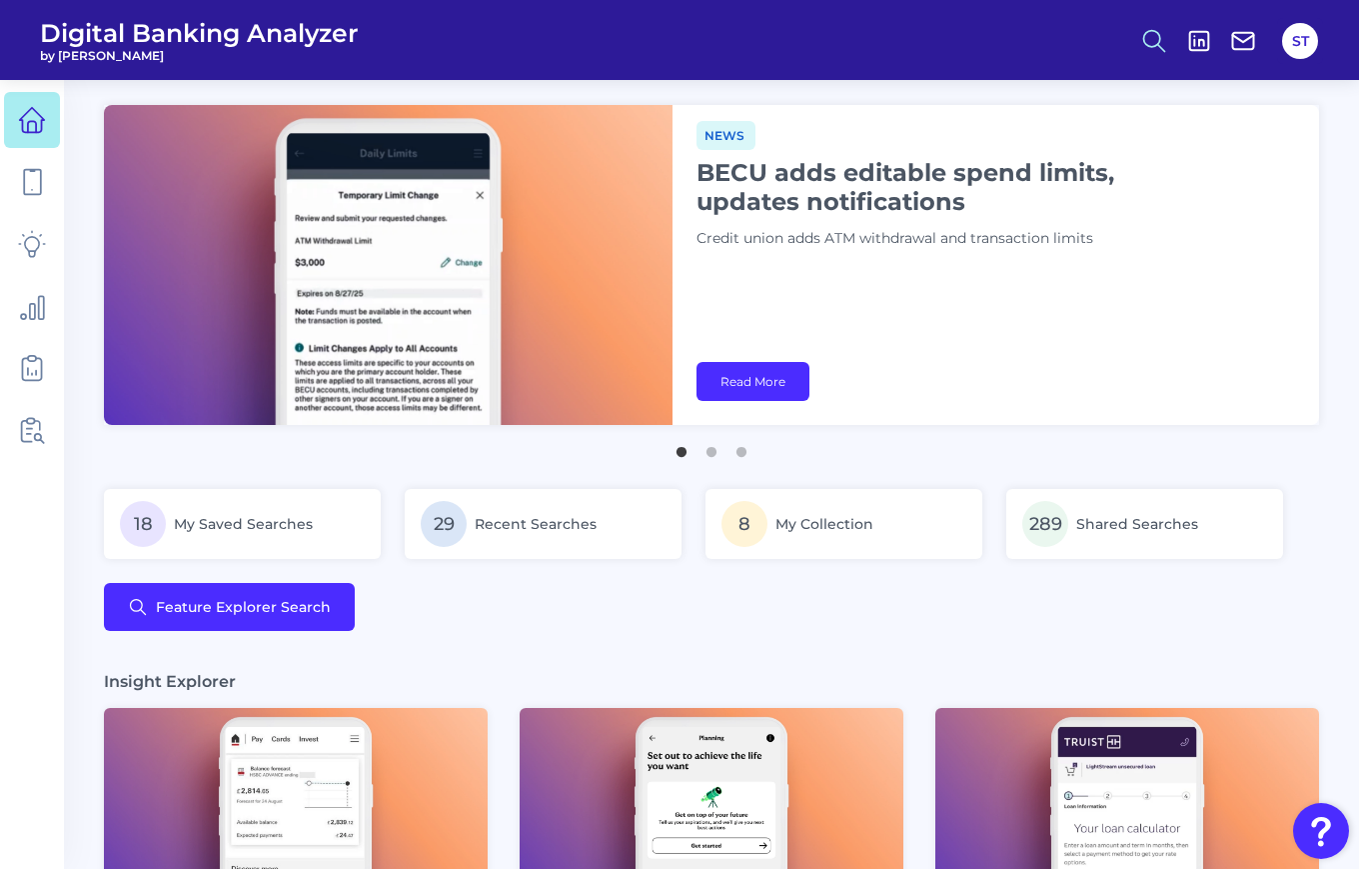
click at [1148, 34] on icon at bounding box center [1154, 41] width 28 height 28
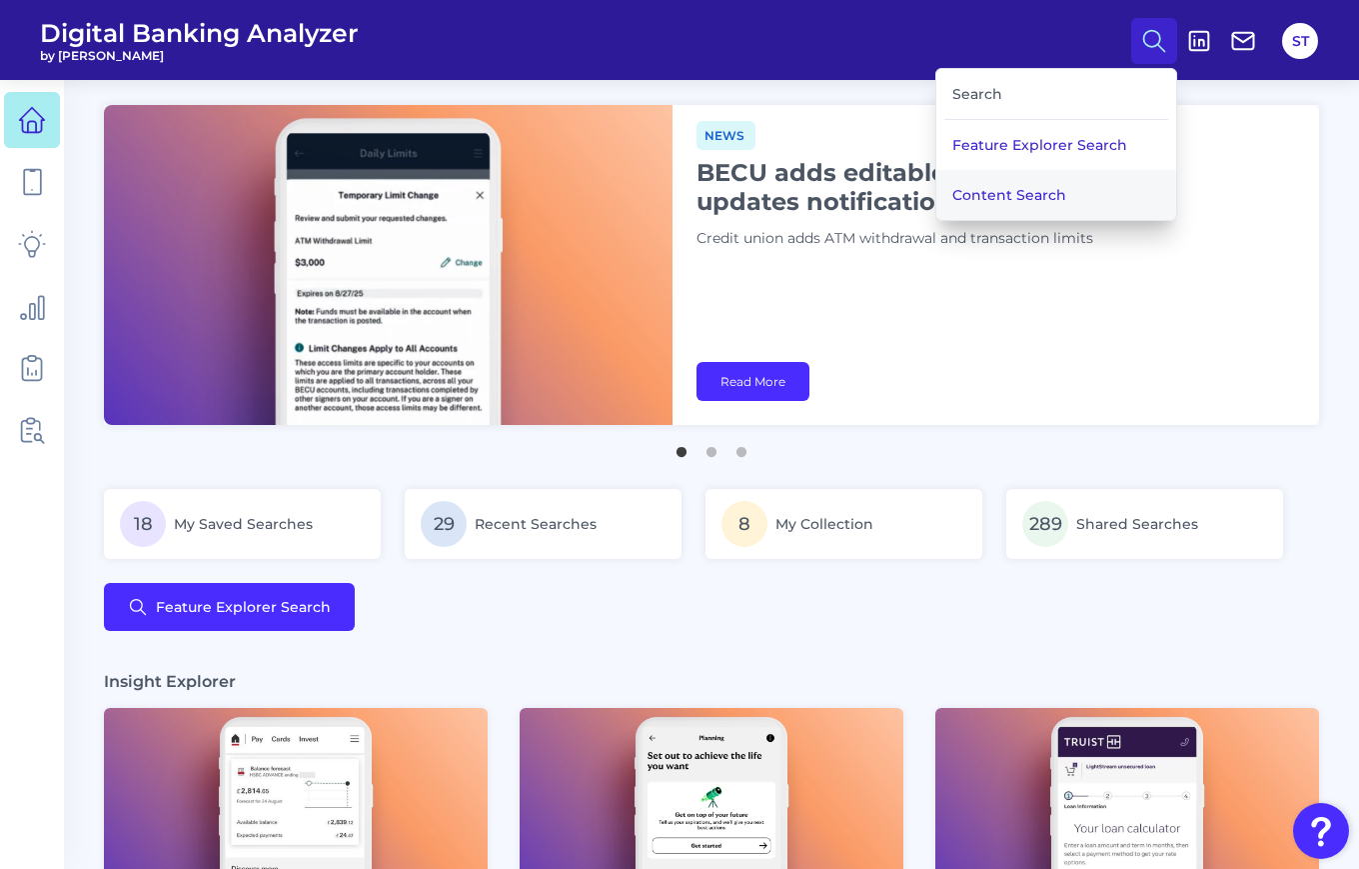
click at [1018, 185] on button "Content Search" at bounding box center [1057, 195] width 240 height 50
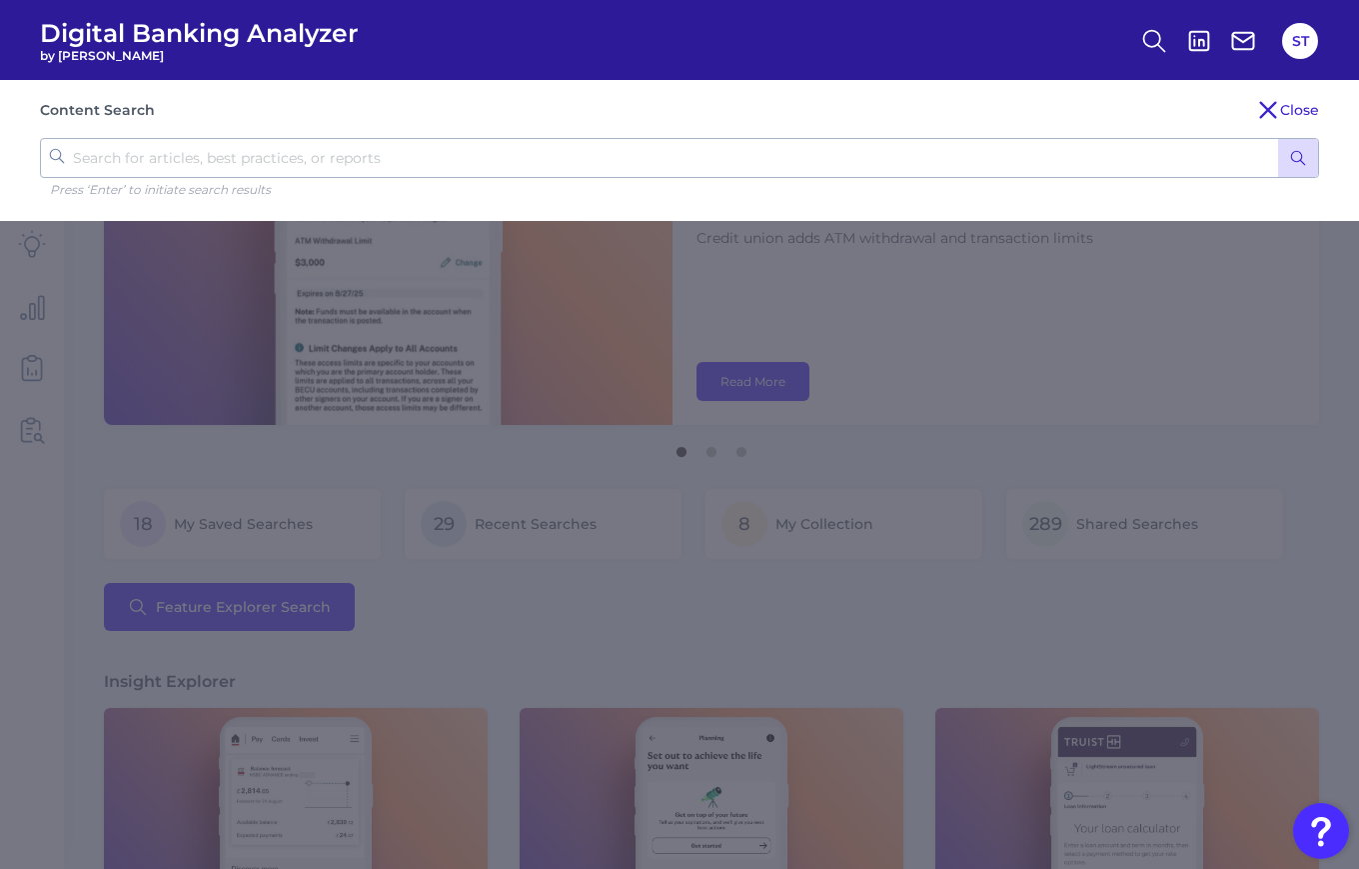
click at [505, 162] on input "text" at bounding box center [679, 158] width 1279 height 40
click at [1303, 157] on icon "submit" at bounding box center [1298, 158] width 18 height 18
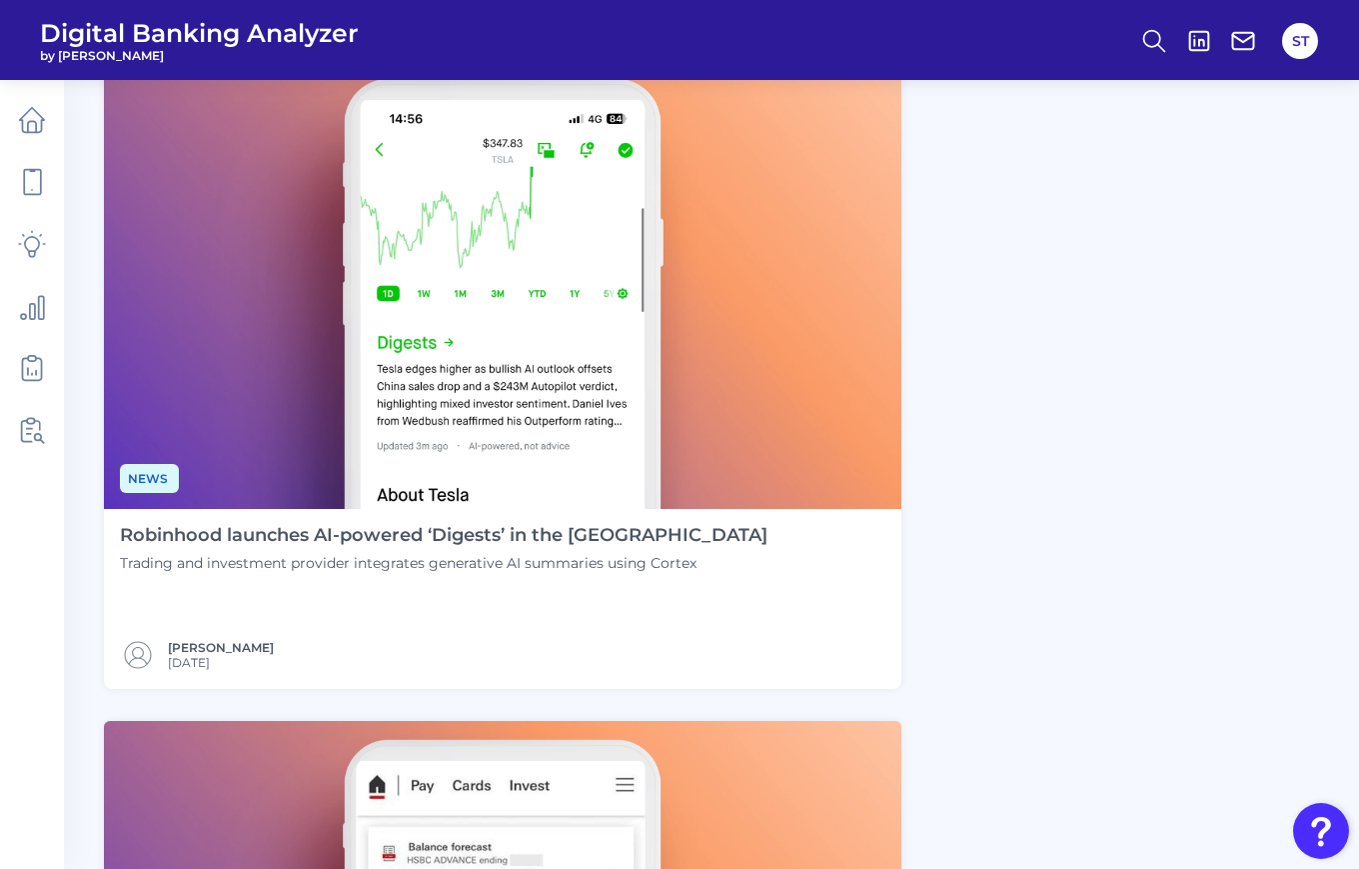
scroll to position [1465, 0]
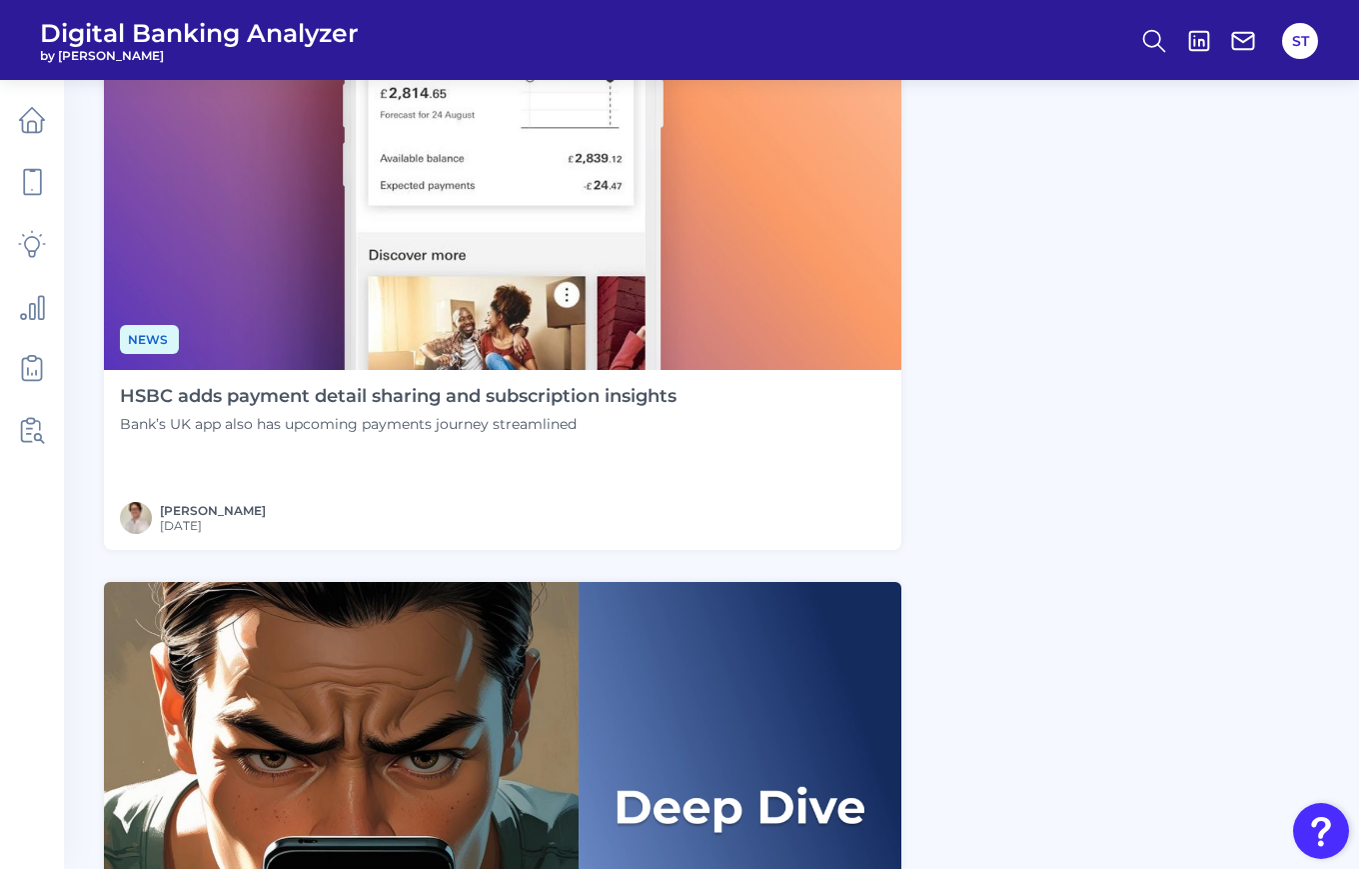
scroll to position [1807, 0]
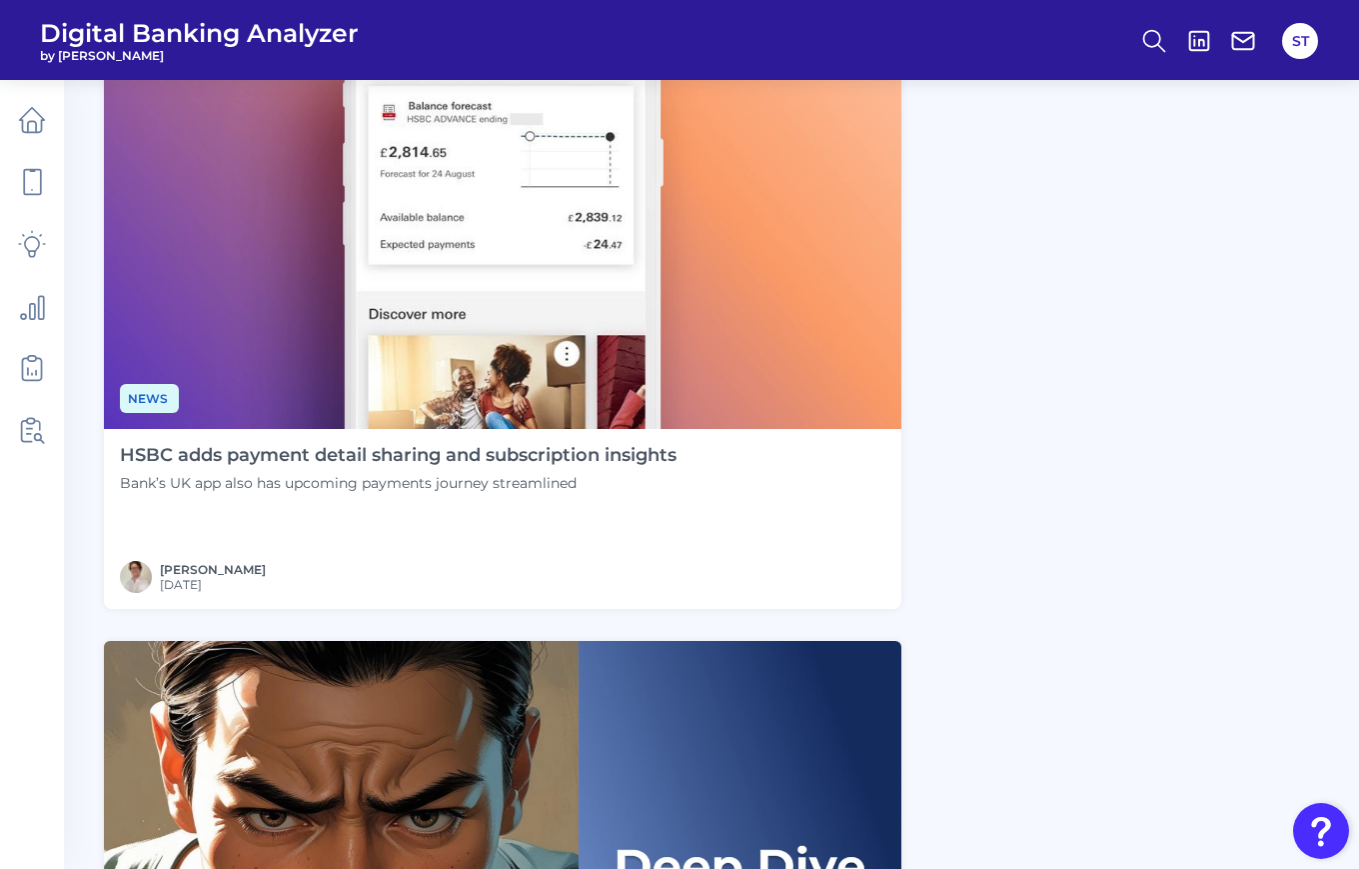
scroll to position [1407, 0]
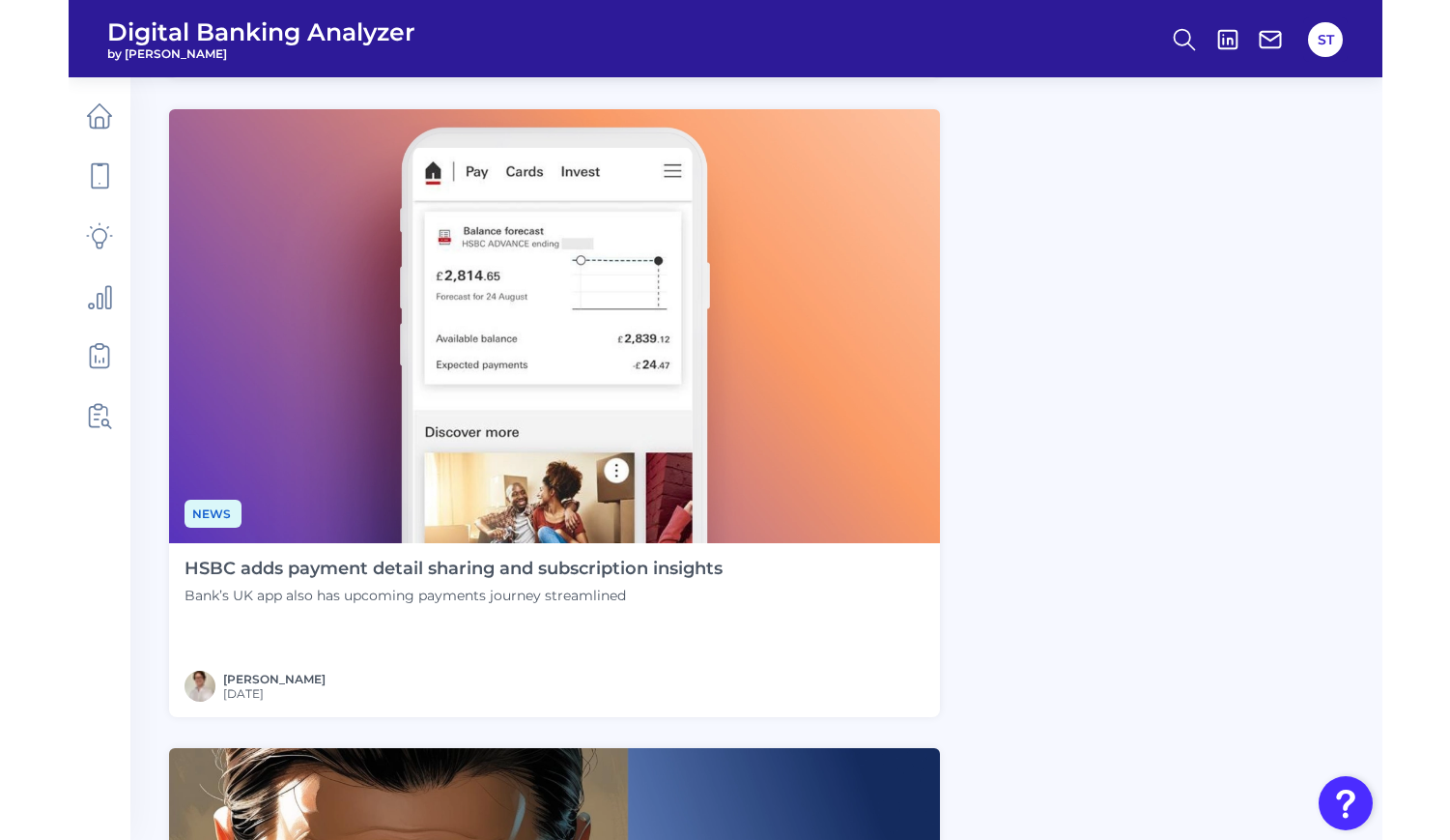
scroll to position [0, 0]
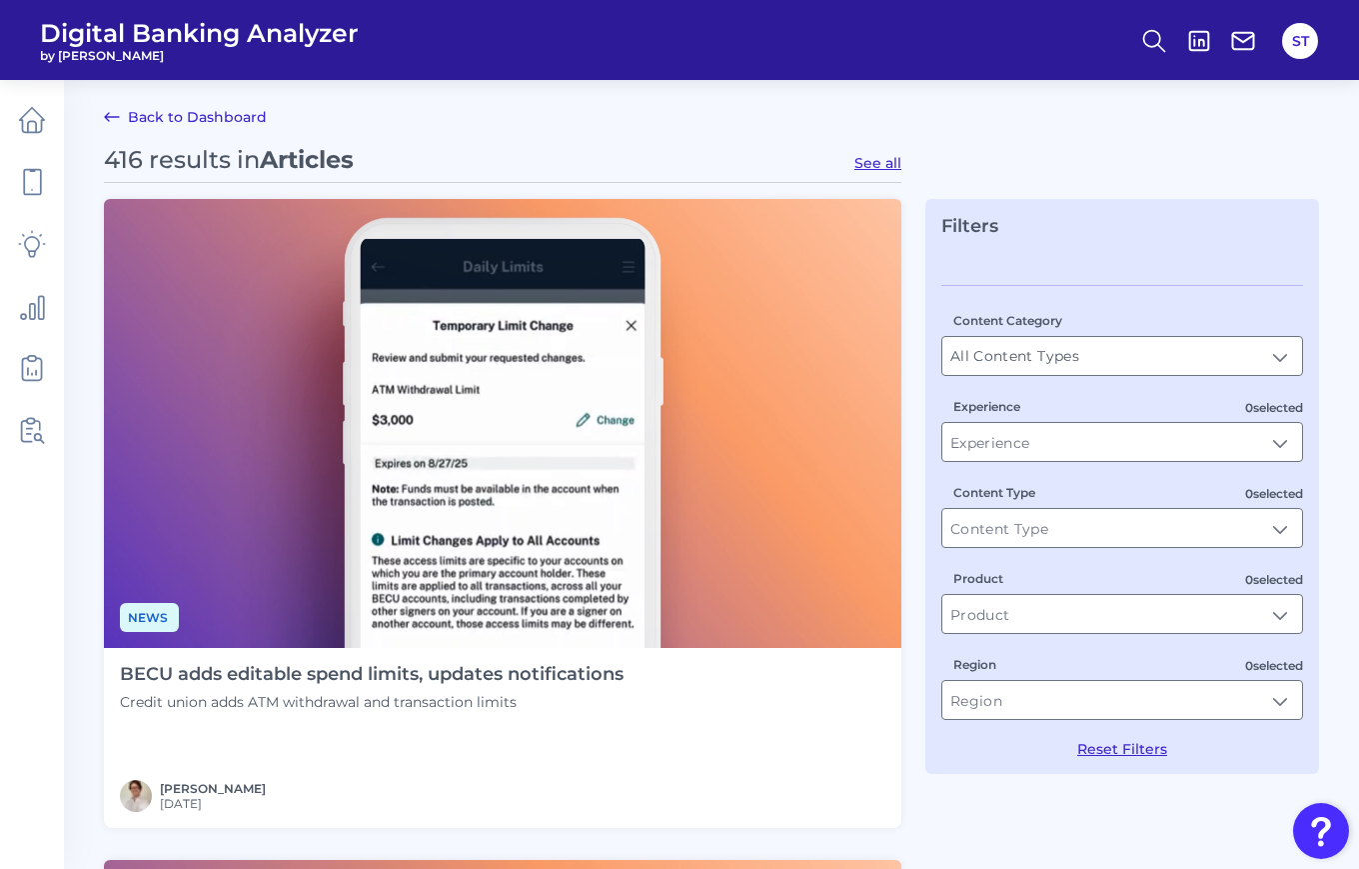
type input "Reports"
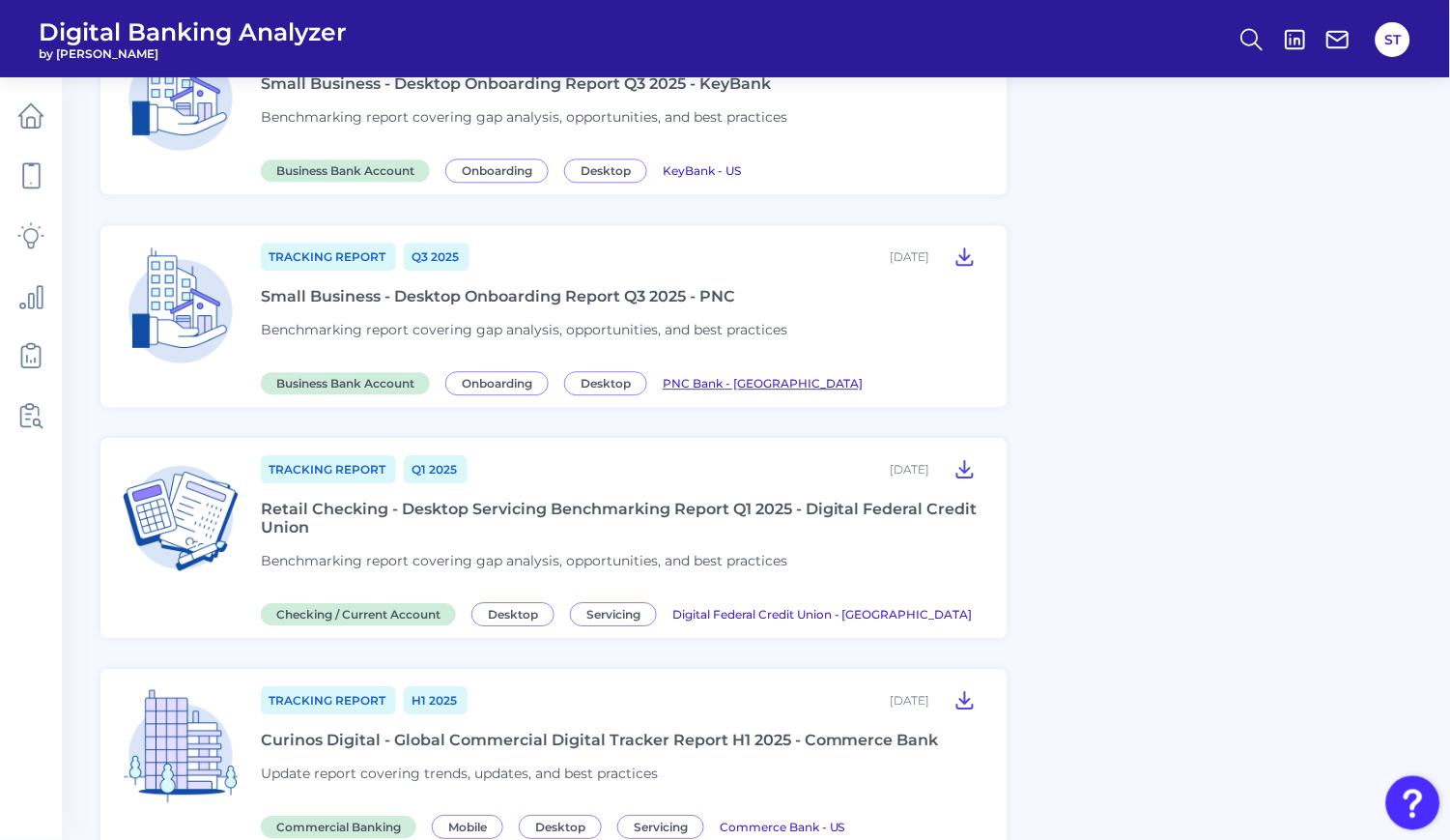
scroll to position [1316, 0]
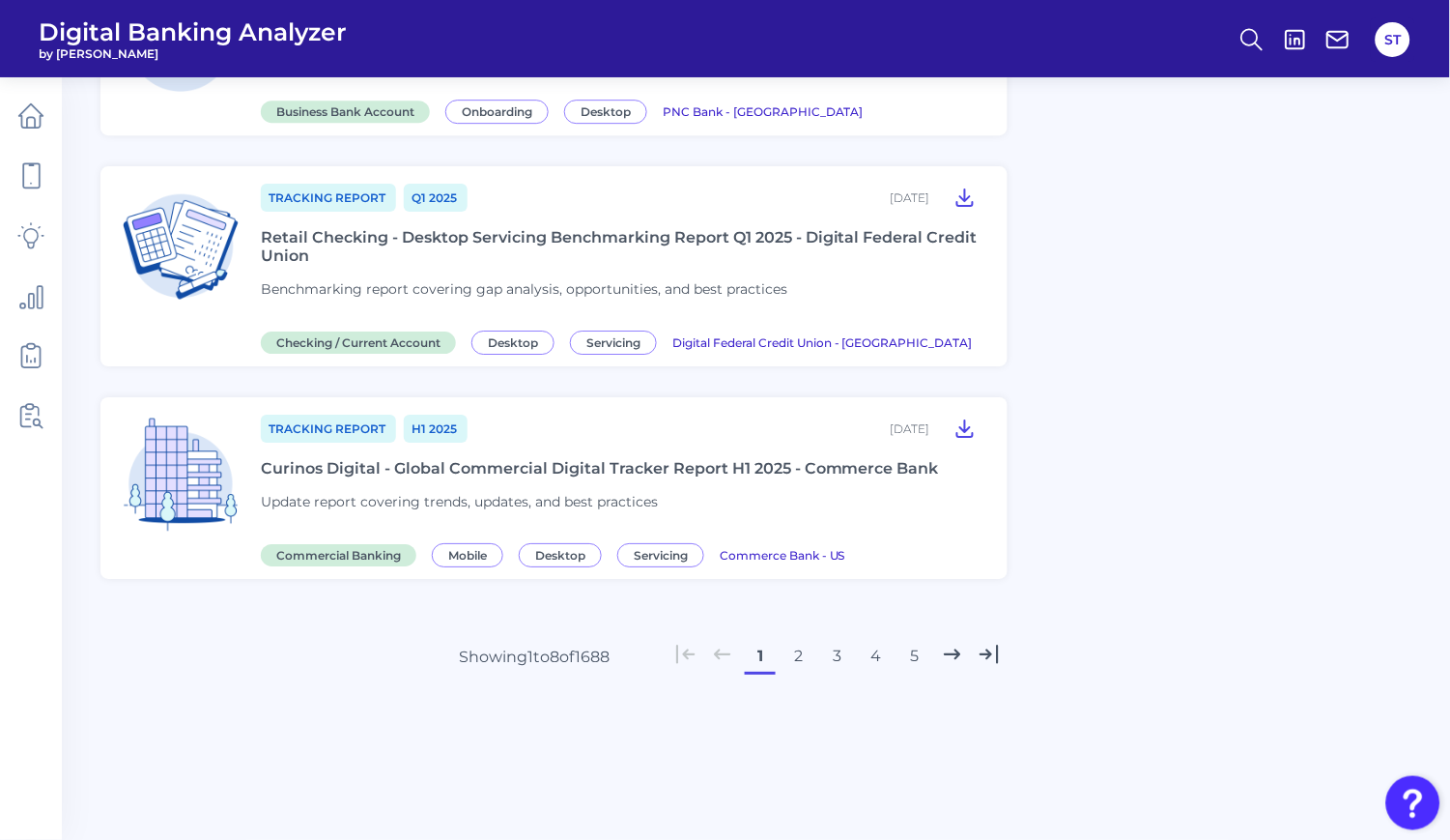
click at [799, 652] on button "2" at bounding box center [799, 656] width 31 height 31
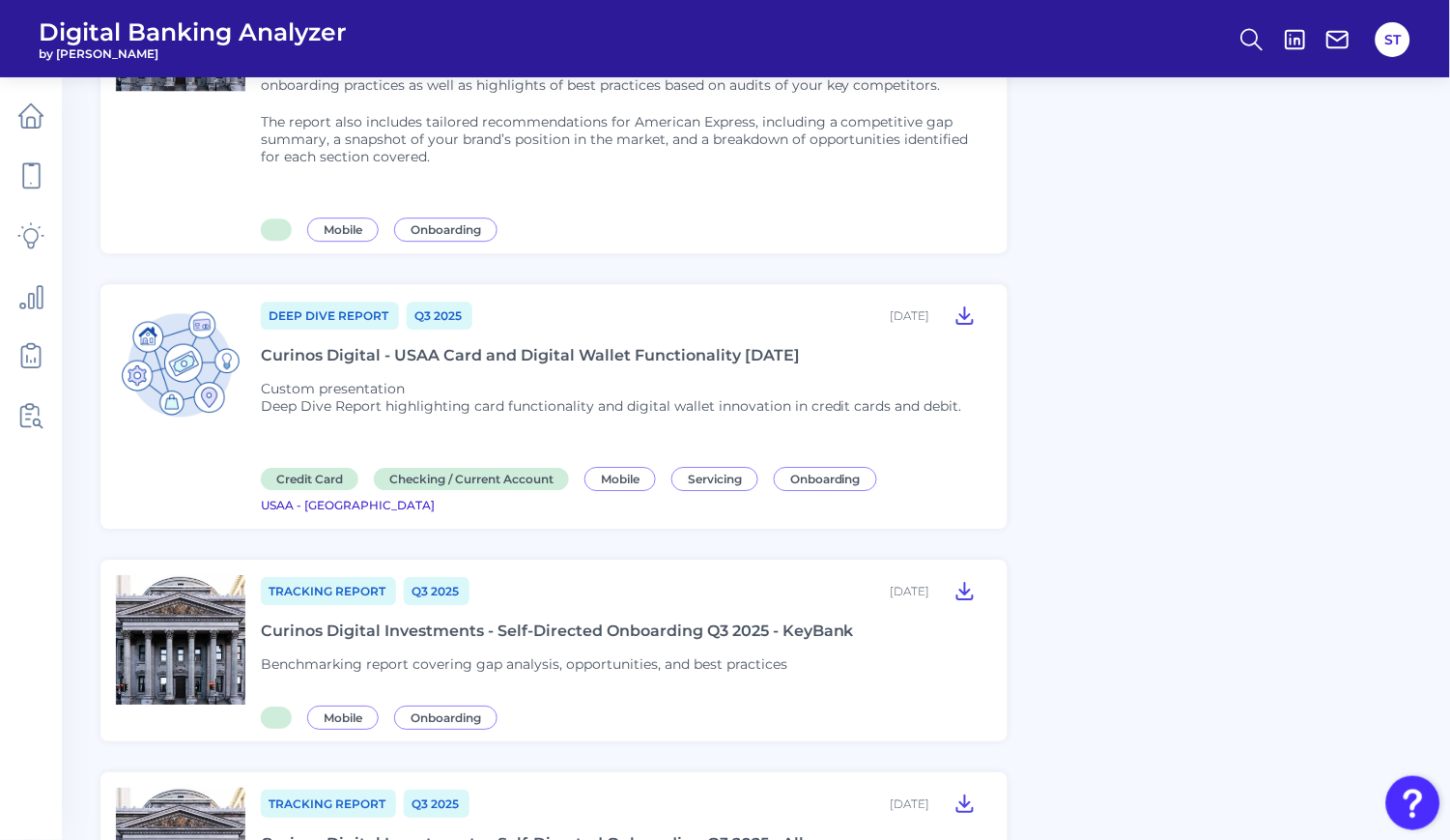
scroll to position [1472, 0]
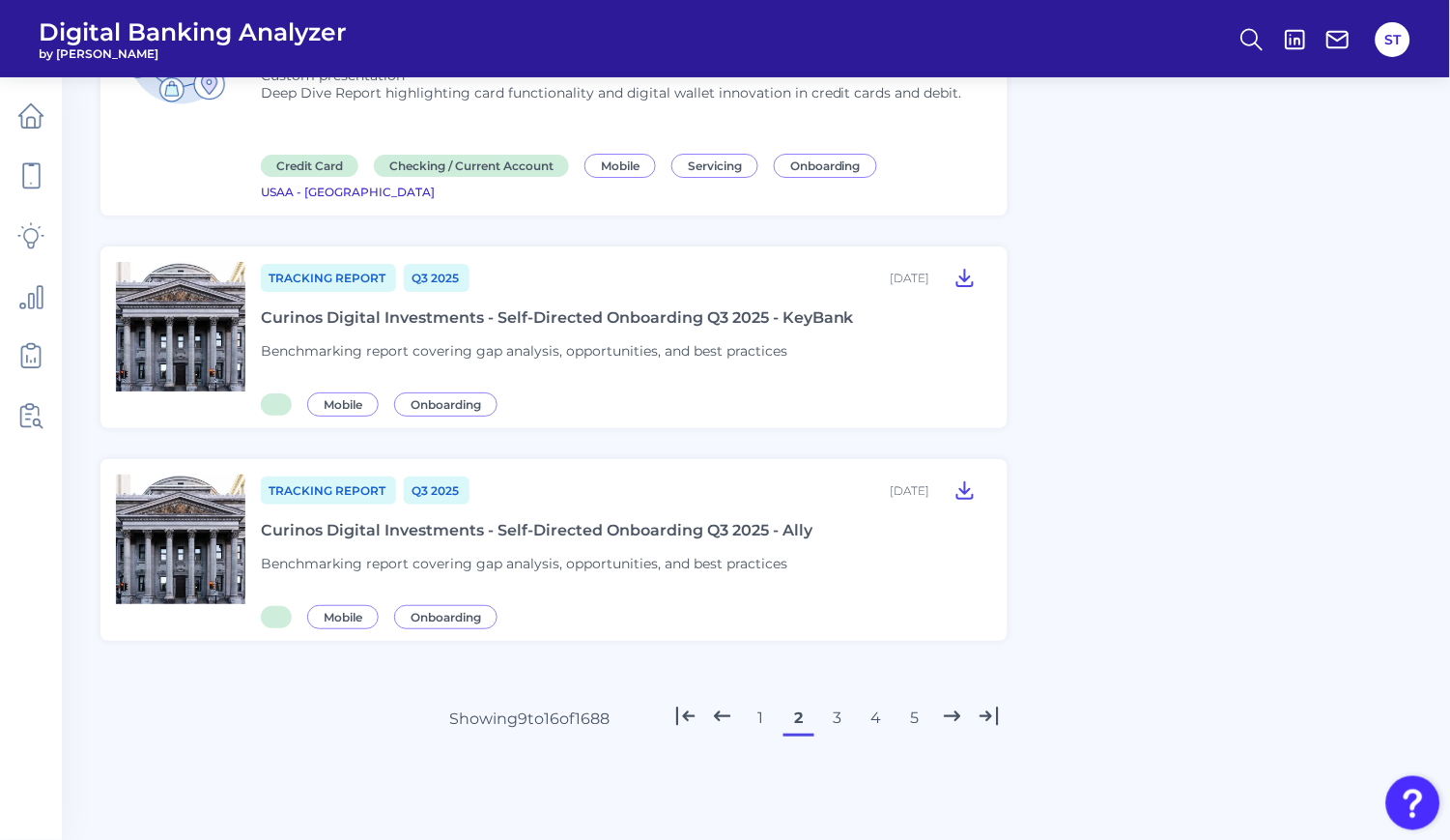
click at [836, 703] on button "3" at bounding box center [838, 718] width 31 height 31
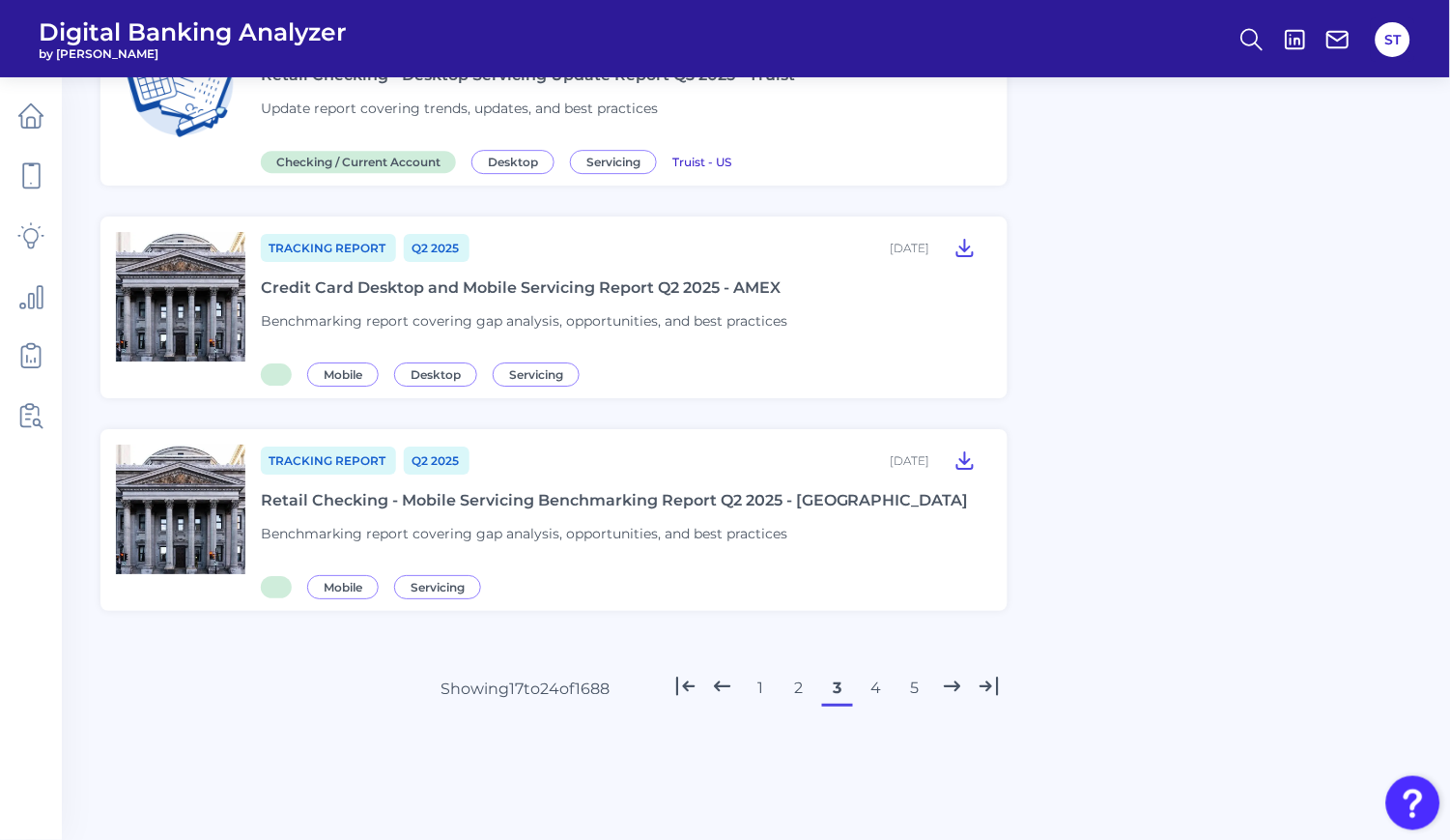
scroll to position [1335, 0]
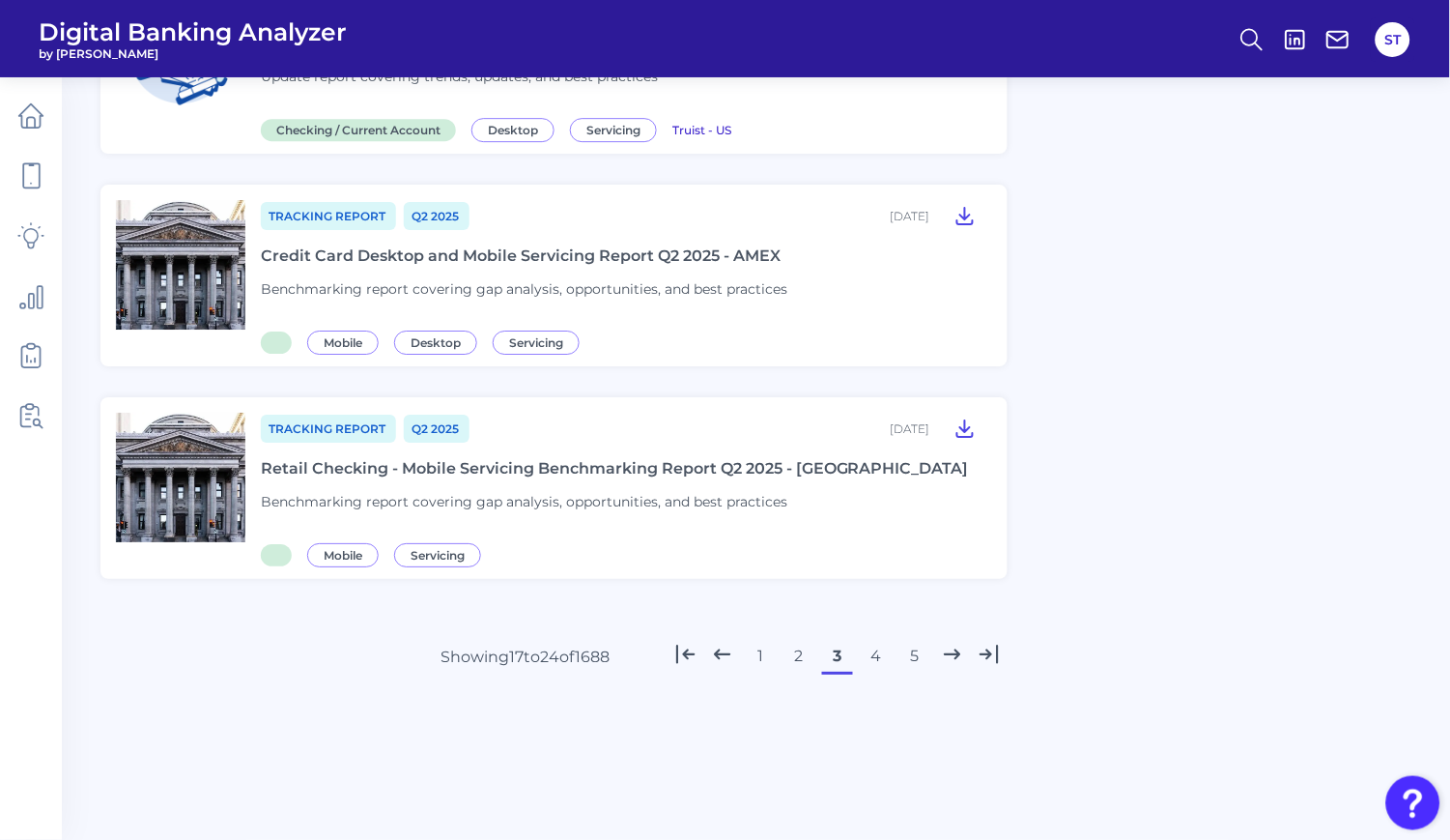
click at [873, 652] on button "4" at bounding box center [877, 656] width 31 height 31
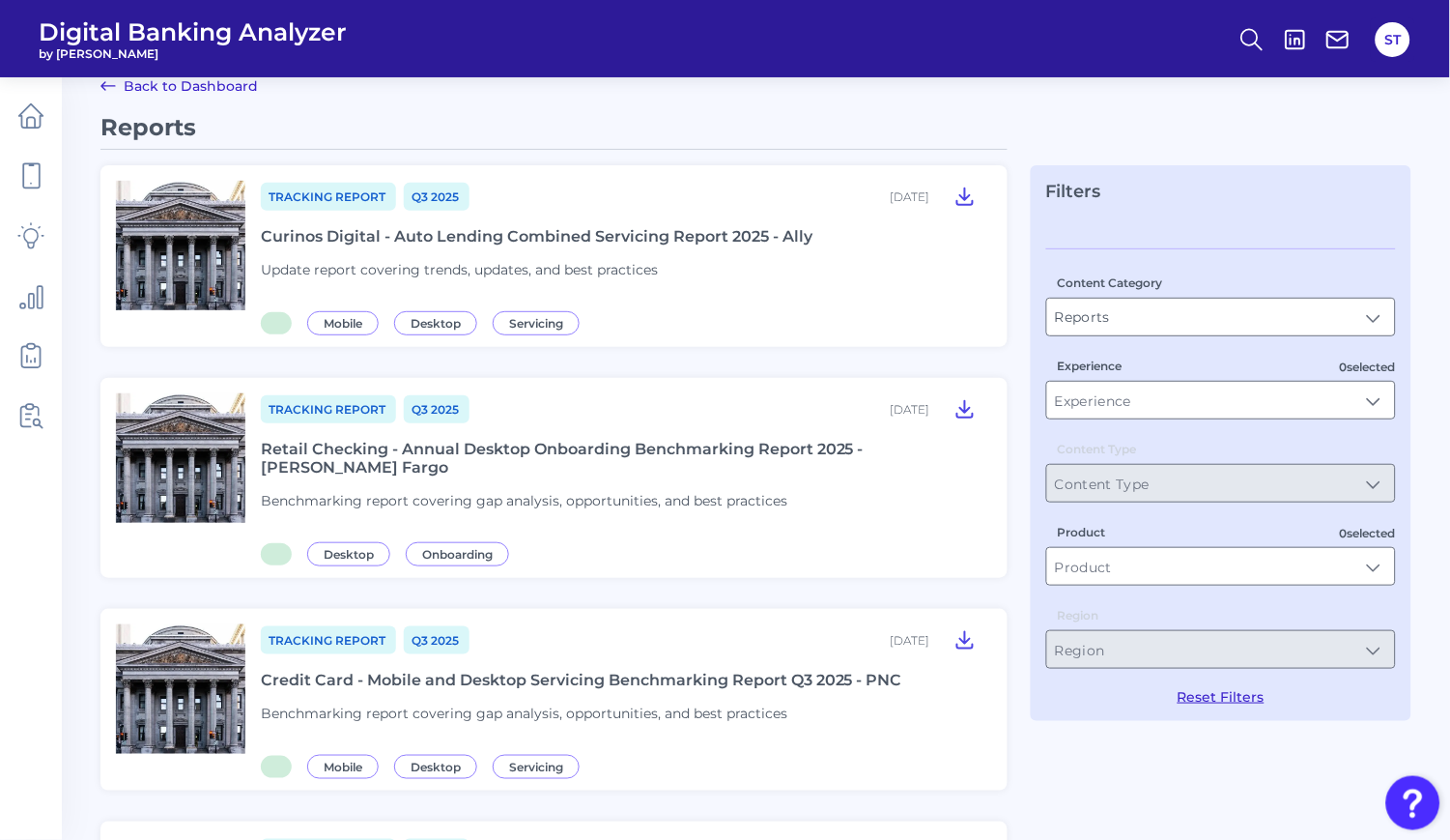
scroll to position [0, 0]
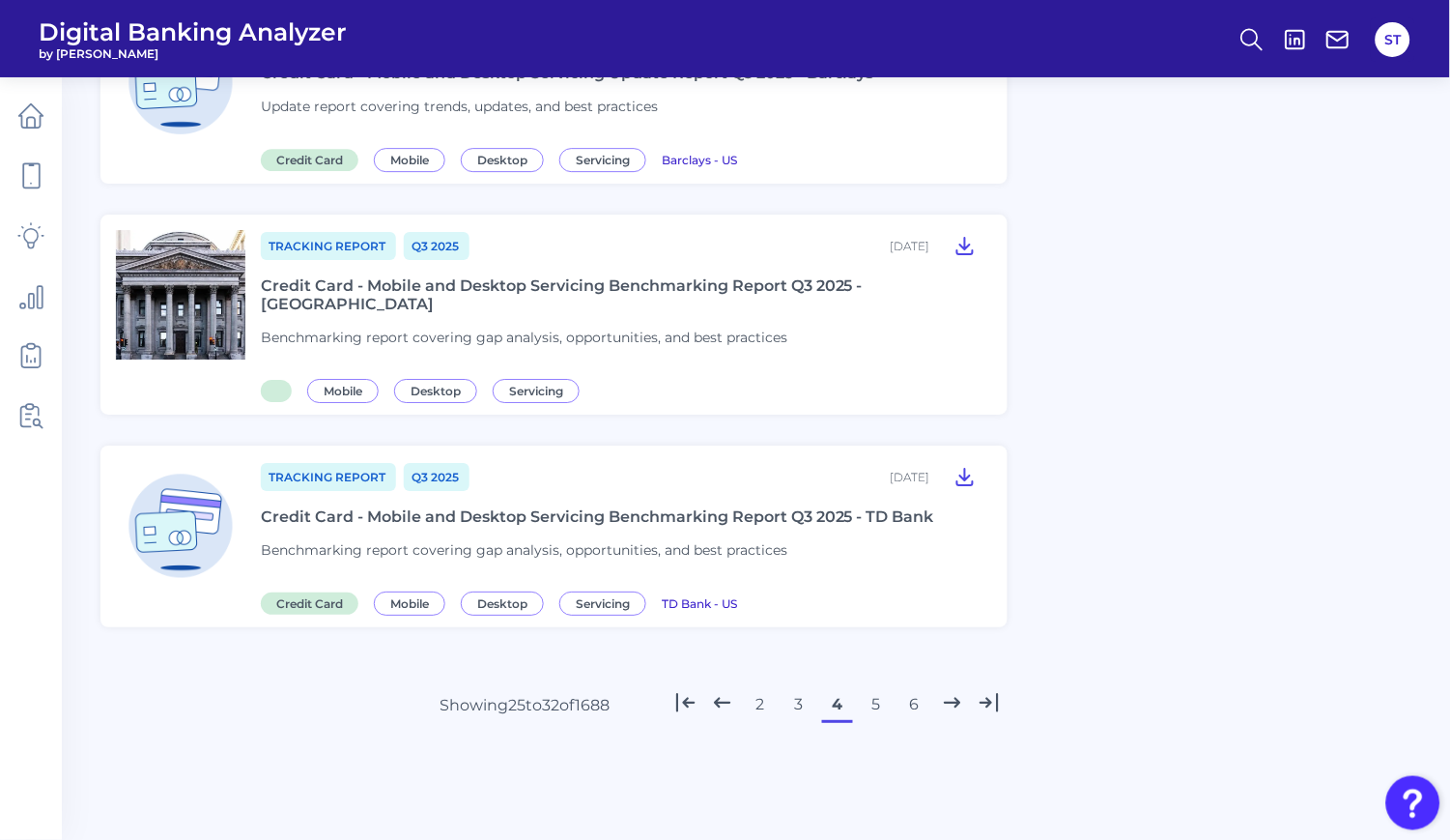
click at [913, 689] on button "6" at bounding box center [915, 705] width 31 height 31
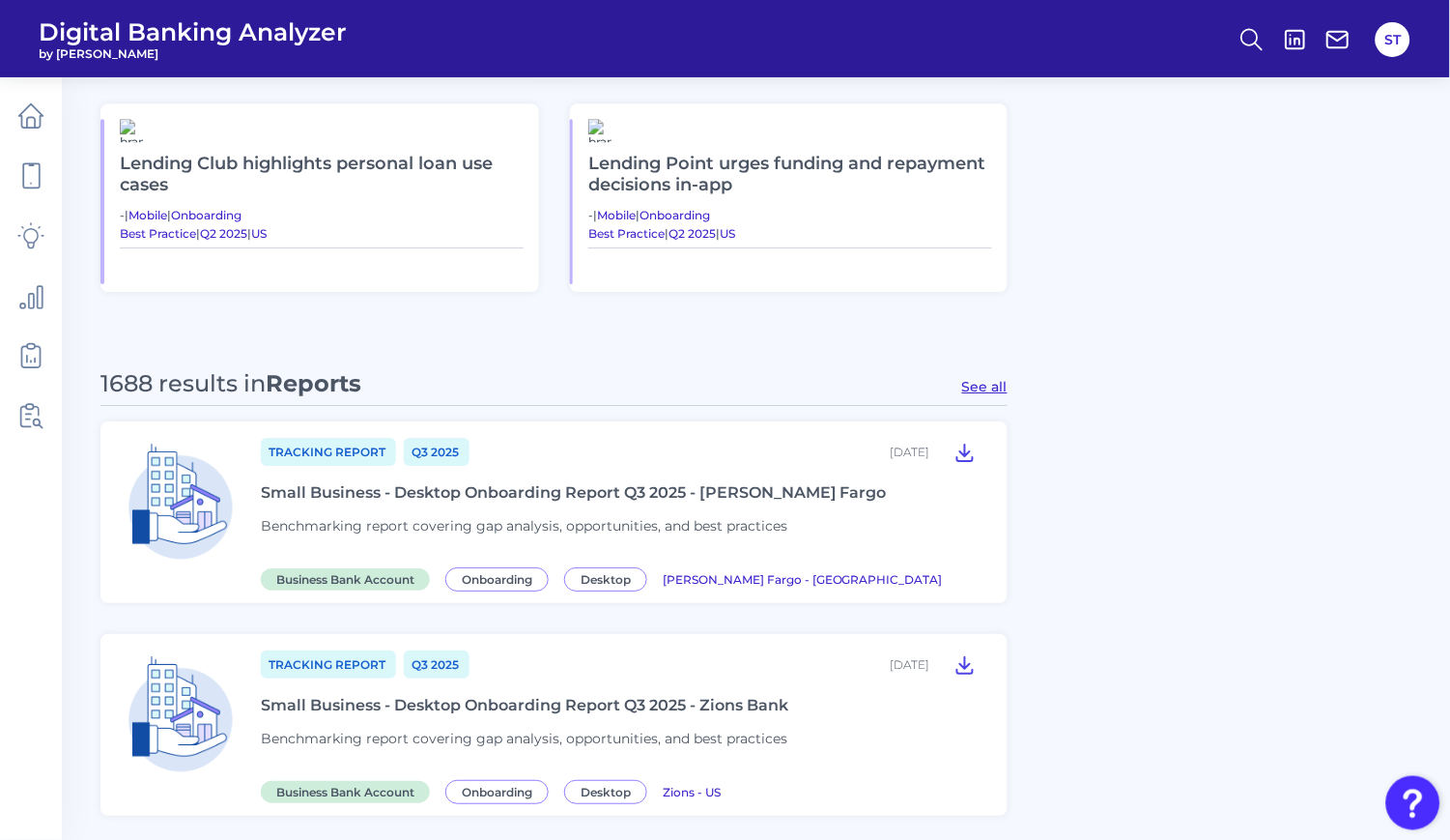
scroll to position [1051, 0]
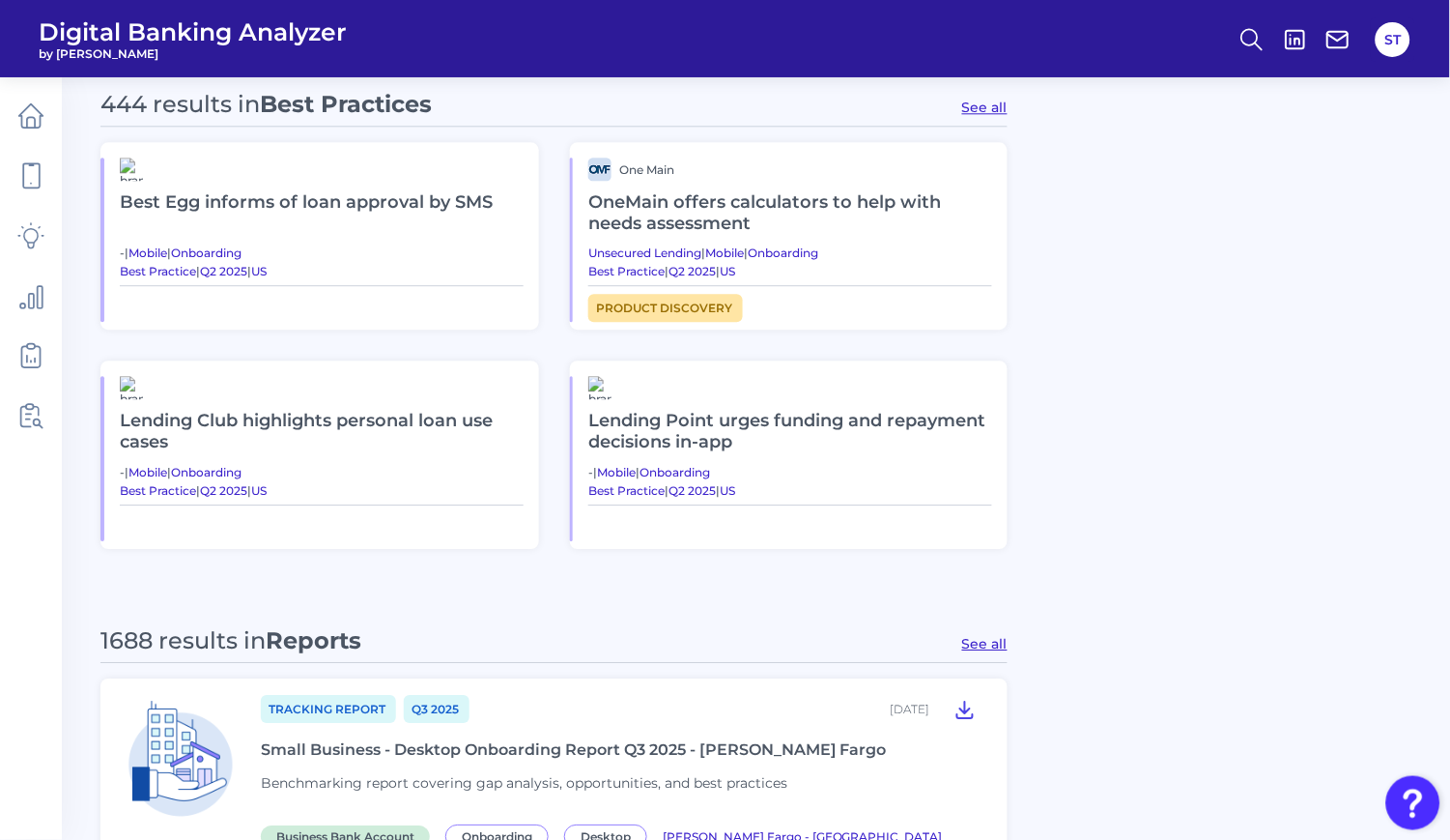
click at [987, 648] on button "See all" at bounding box center [984, 644] width 45 height 17
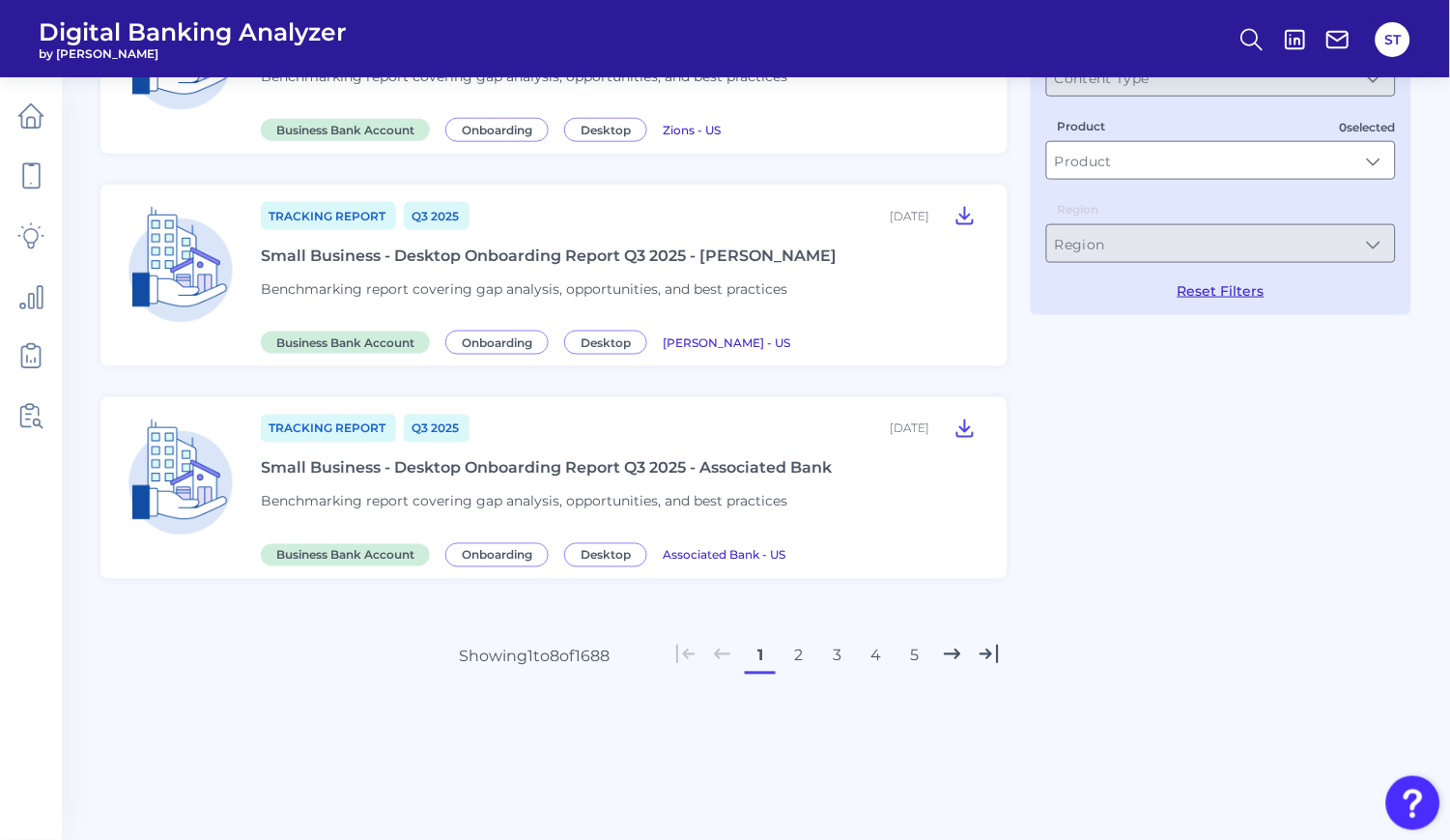
type input "Reports"
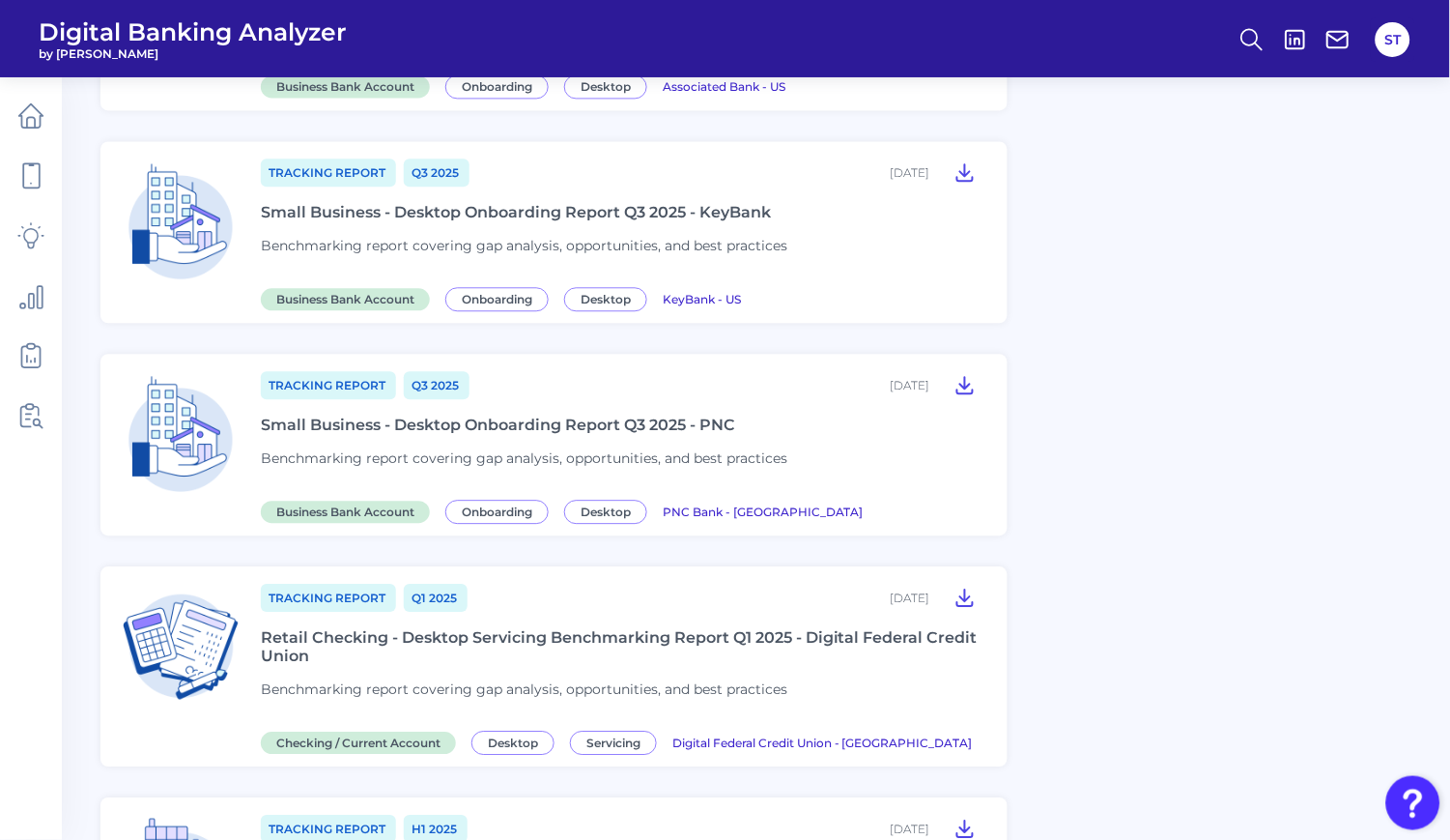
scroll to position [1316, 0]
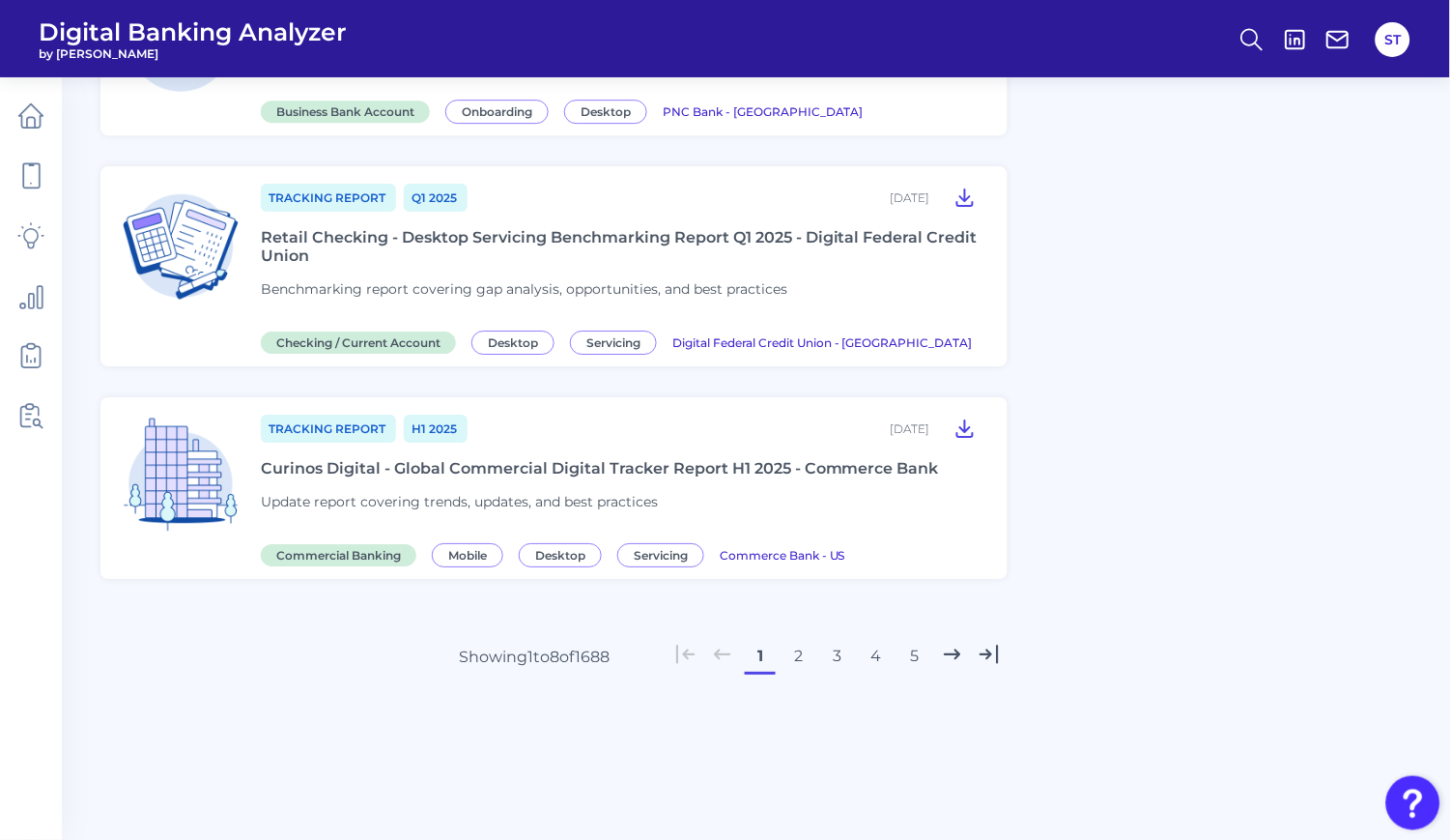
click at [797, 654] on button "2" at bounding box center [799, 656] width 31 height 31
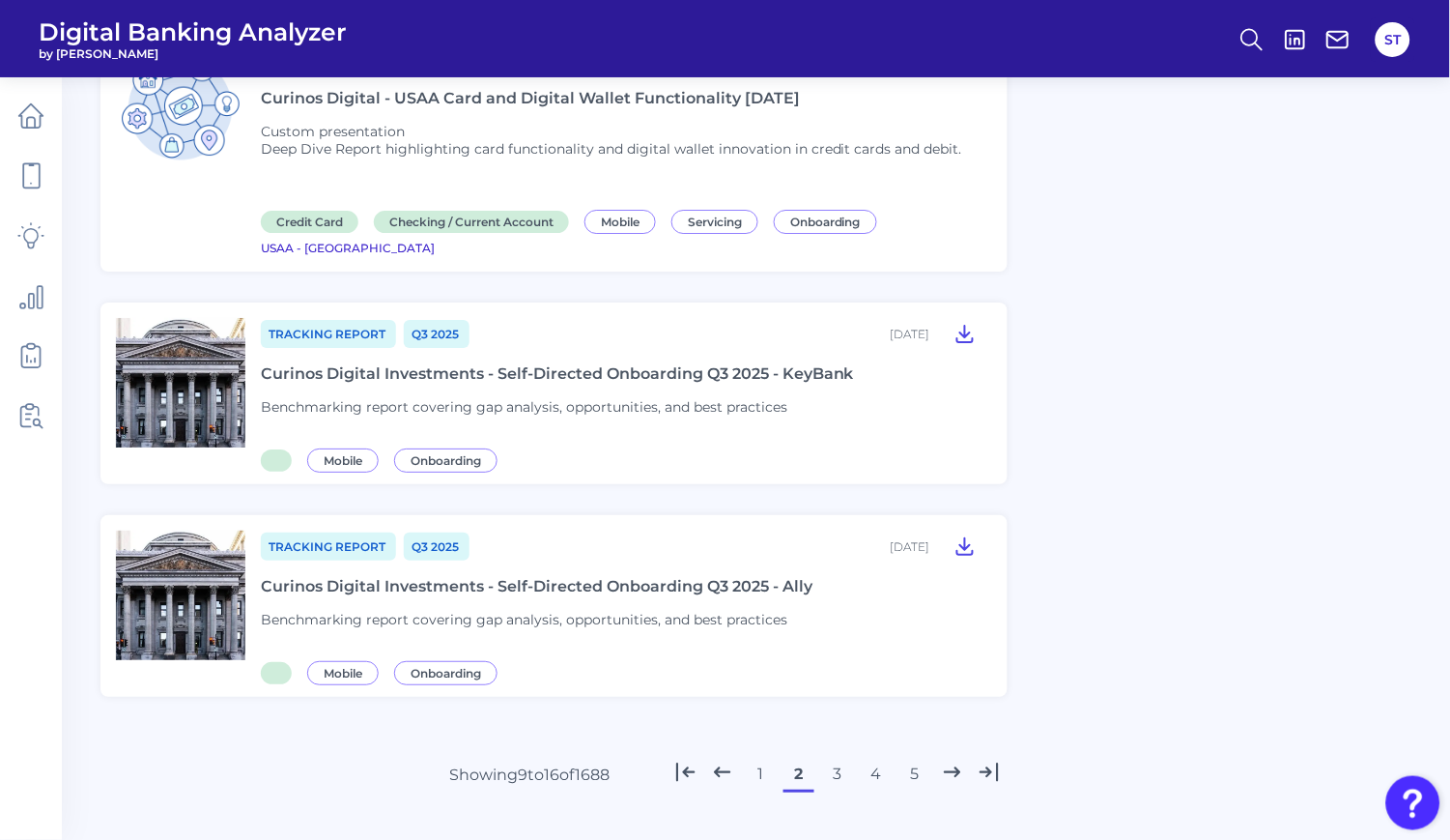
scroll to position [1472, 0]
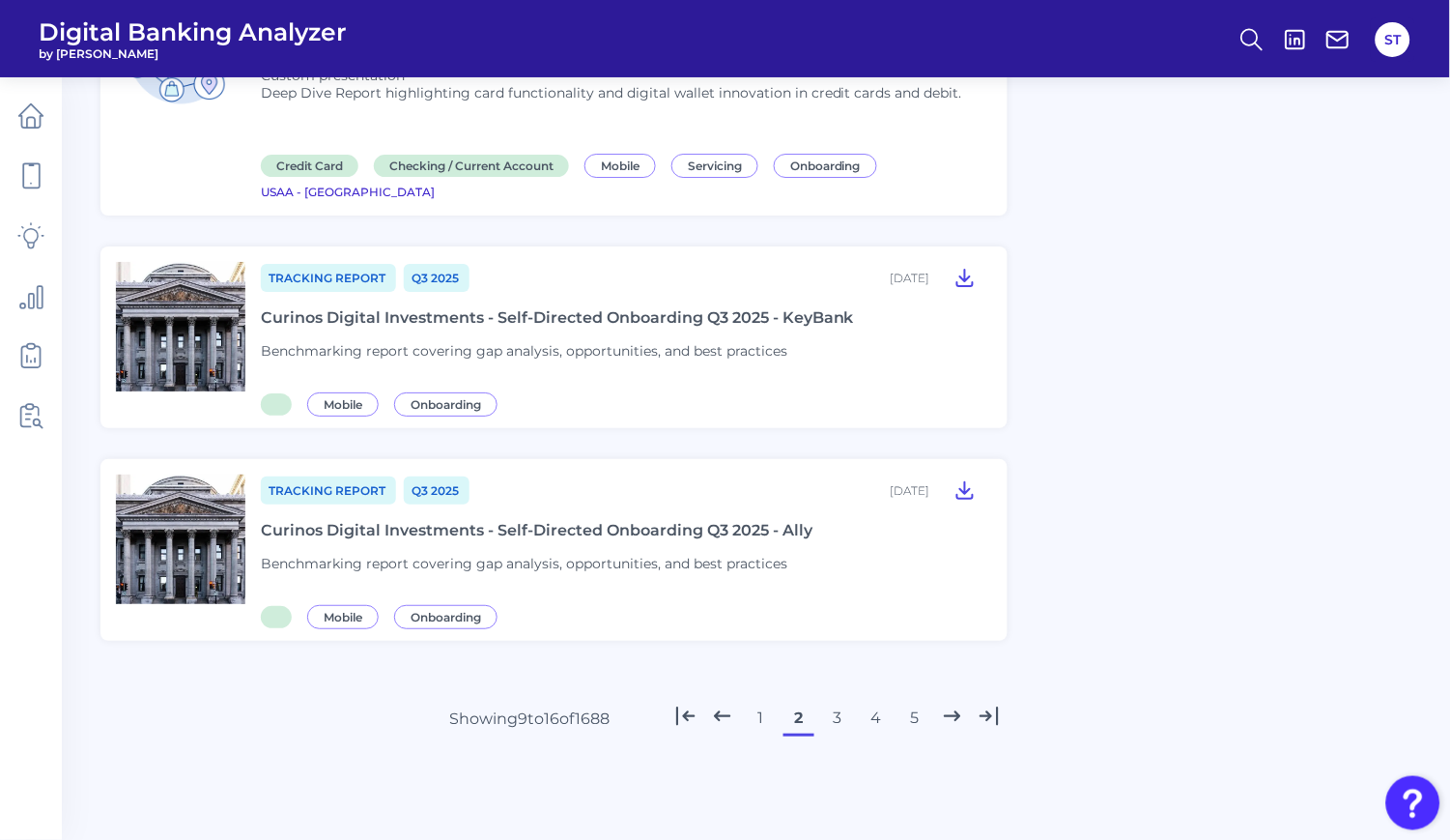
click at [831, 703] on button "3" at bounding box center [838, 718] width 31 height 31
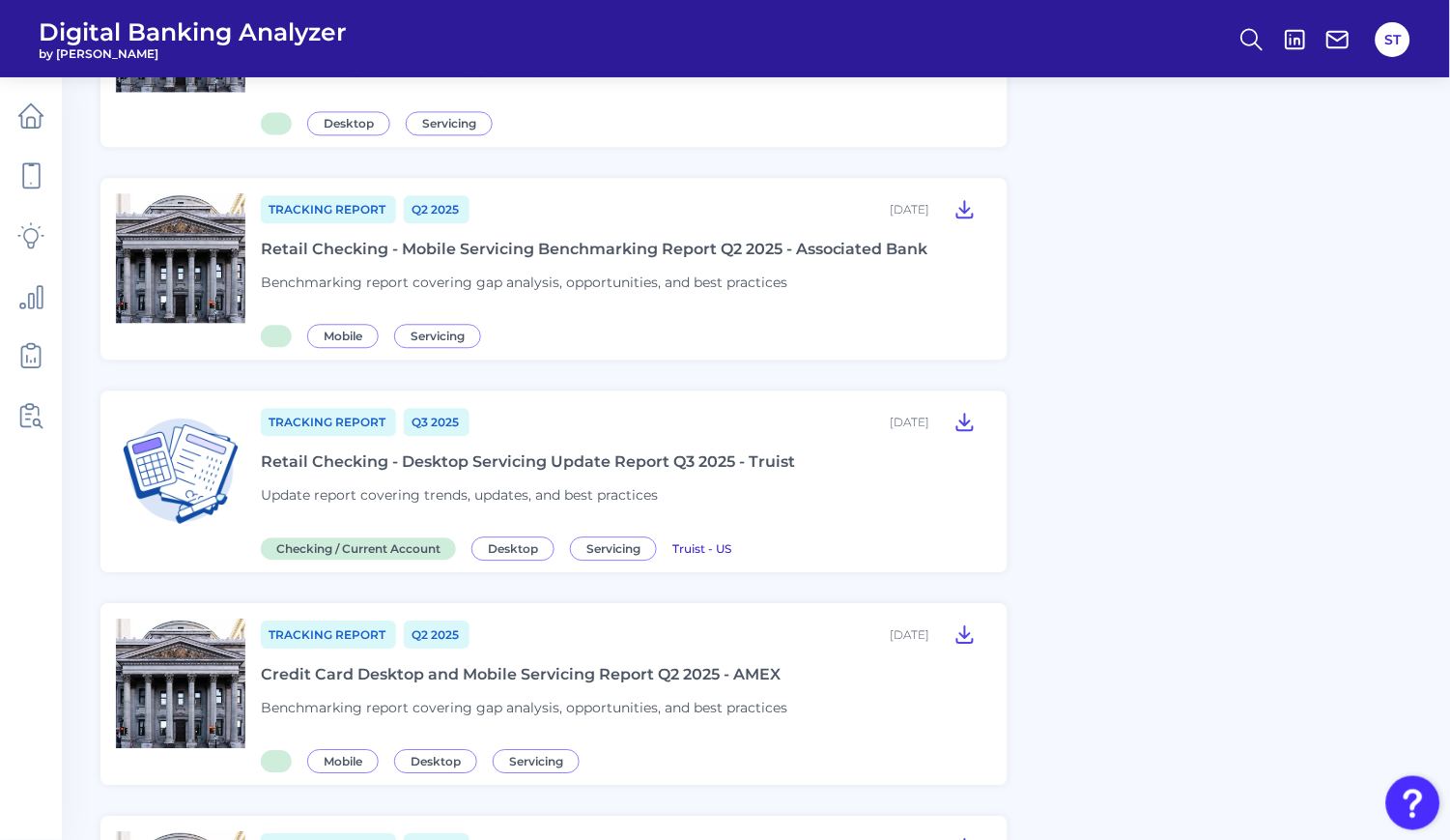
scroll to position [1335, 0]
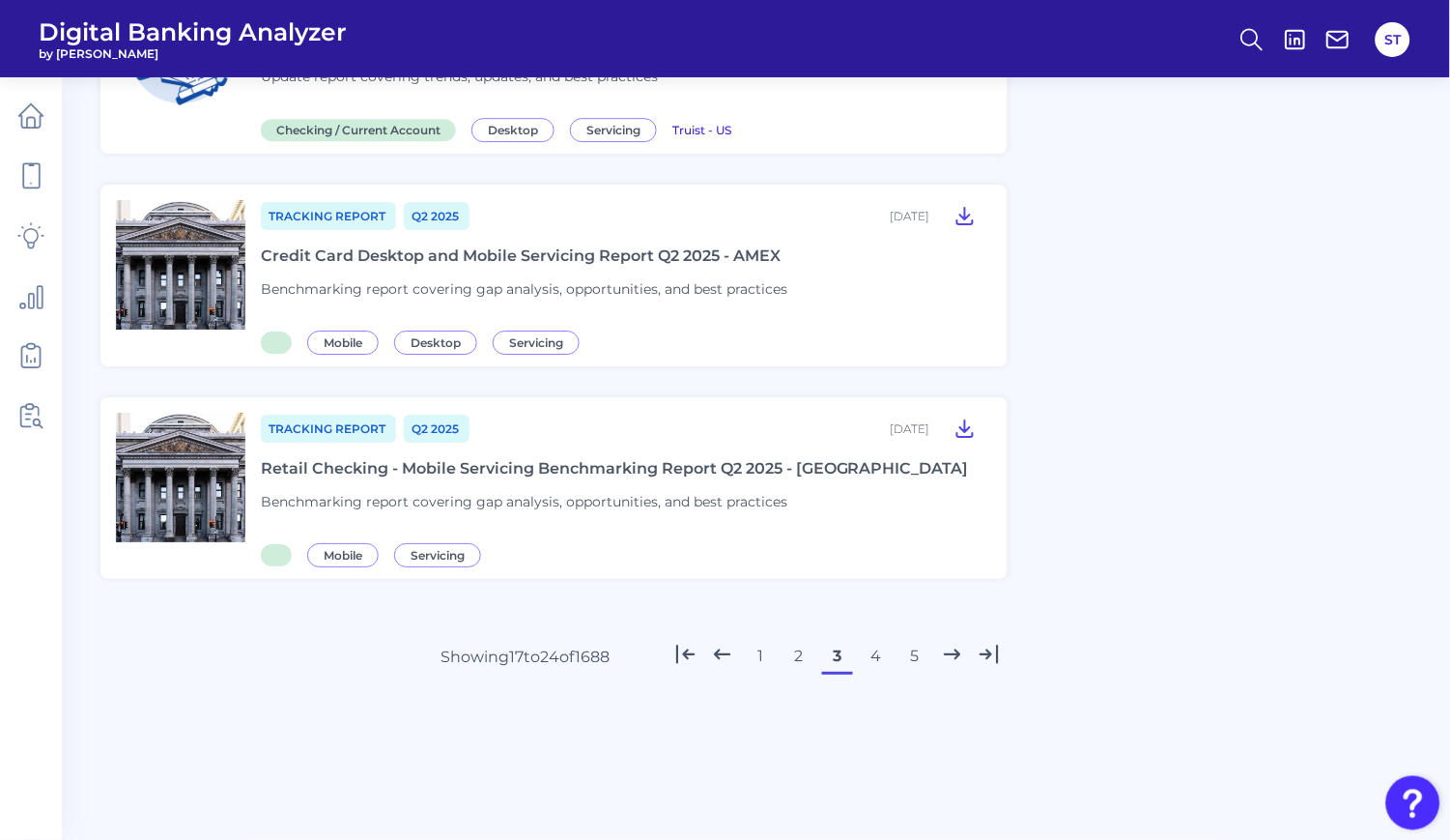
click at [870, 658] on button "4" at bounding box center [877, 656] width 31 height 31
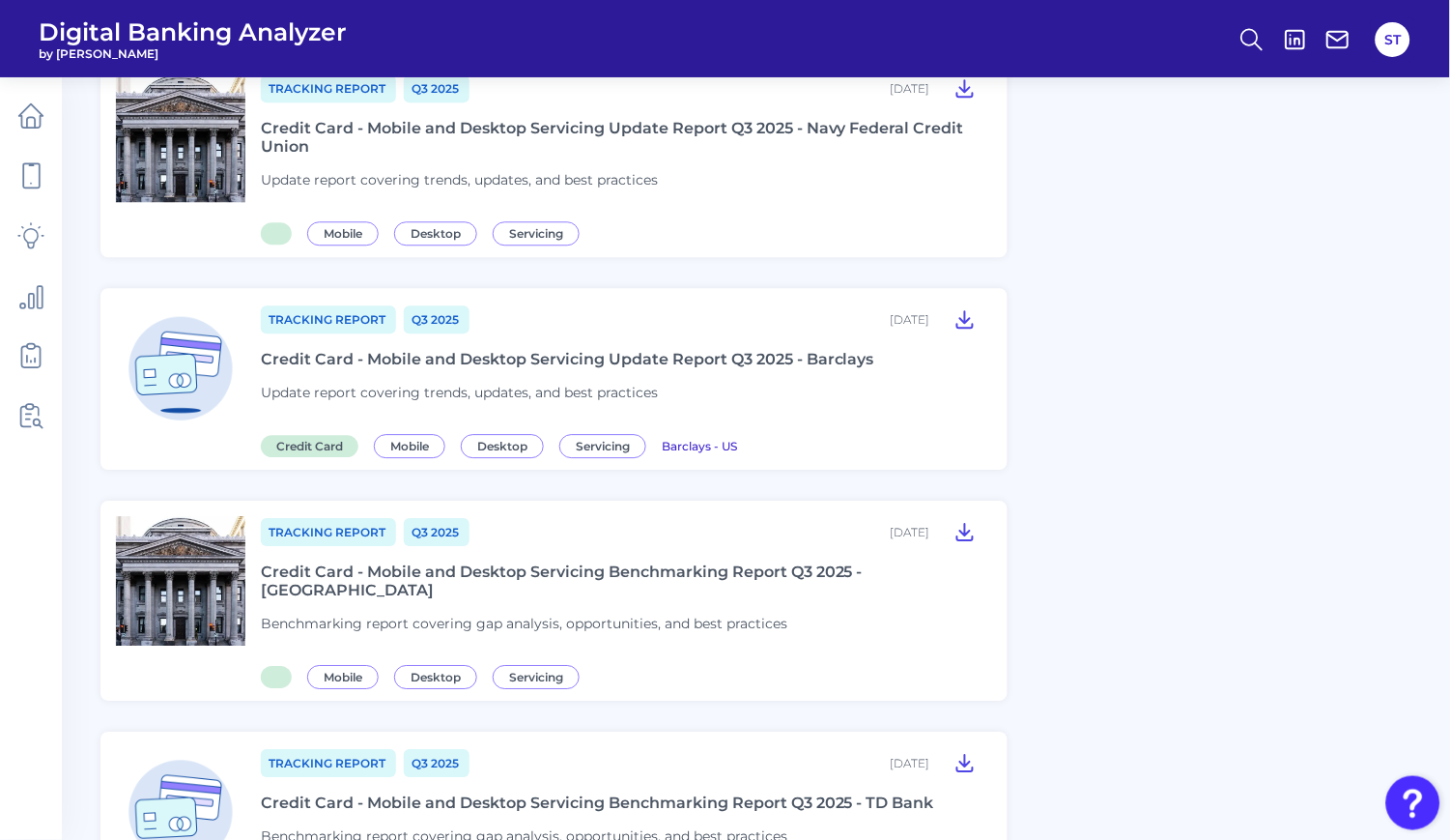
scroll to position [1159, 0]
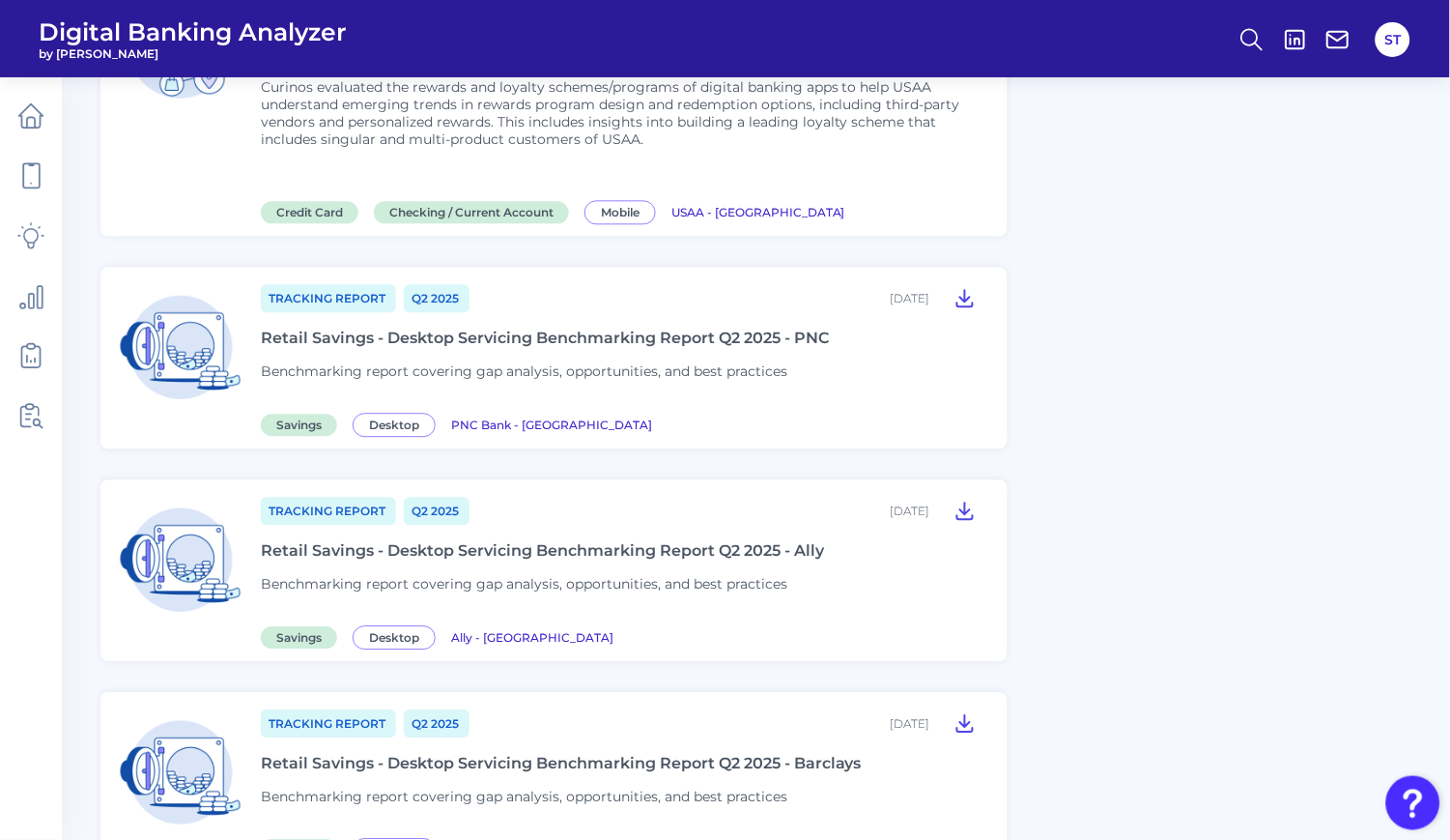
scroll to position [1447, 0]
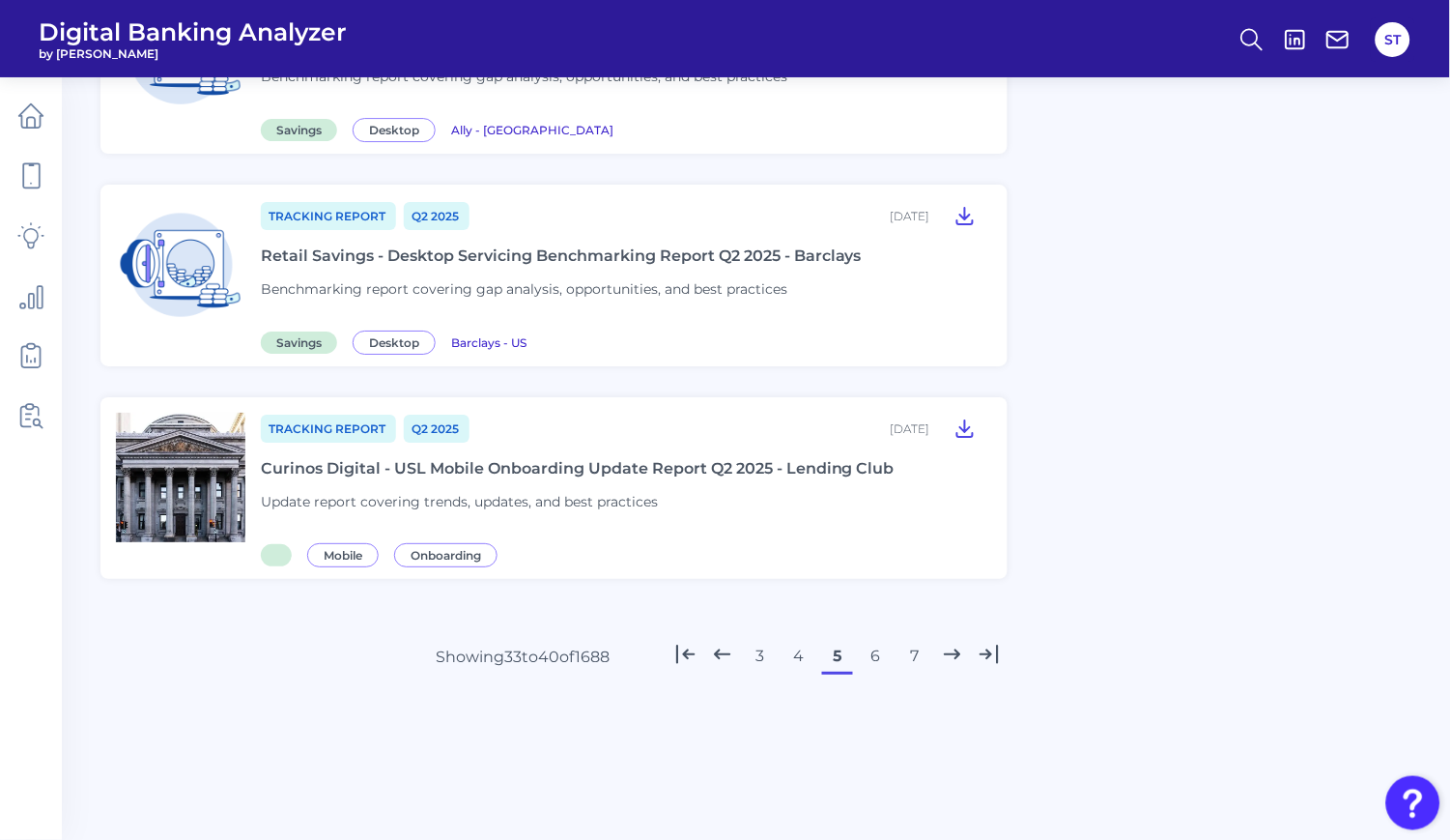
click at [876, 657] on button "6" at bounding box center [877, 656] width 31 height 31
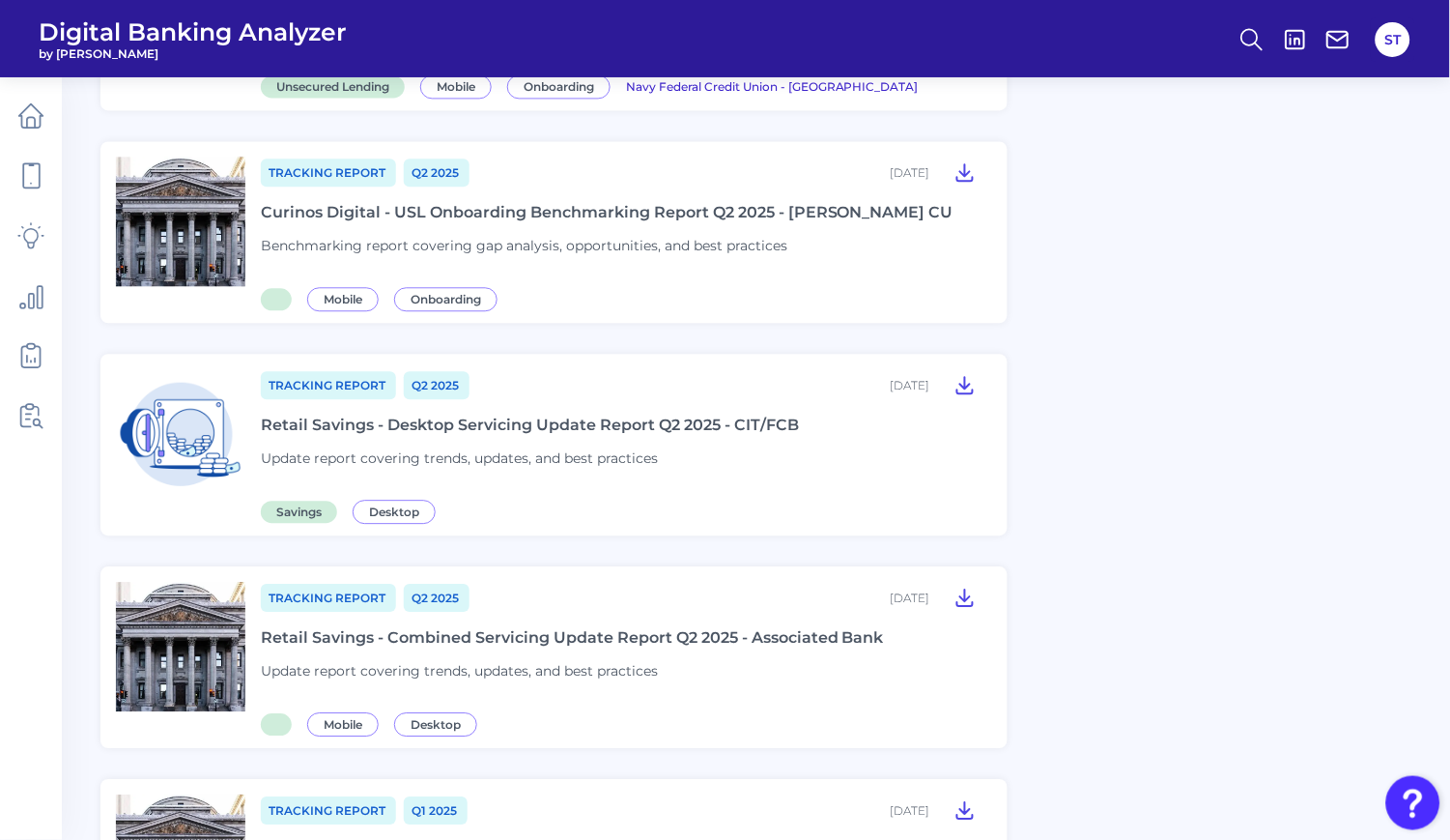
scroll to position [1288, 0]
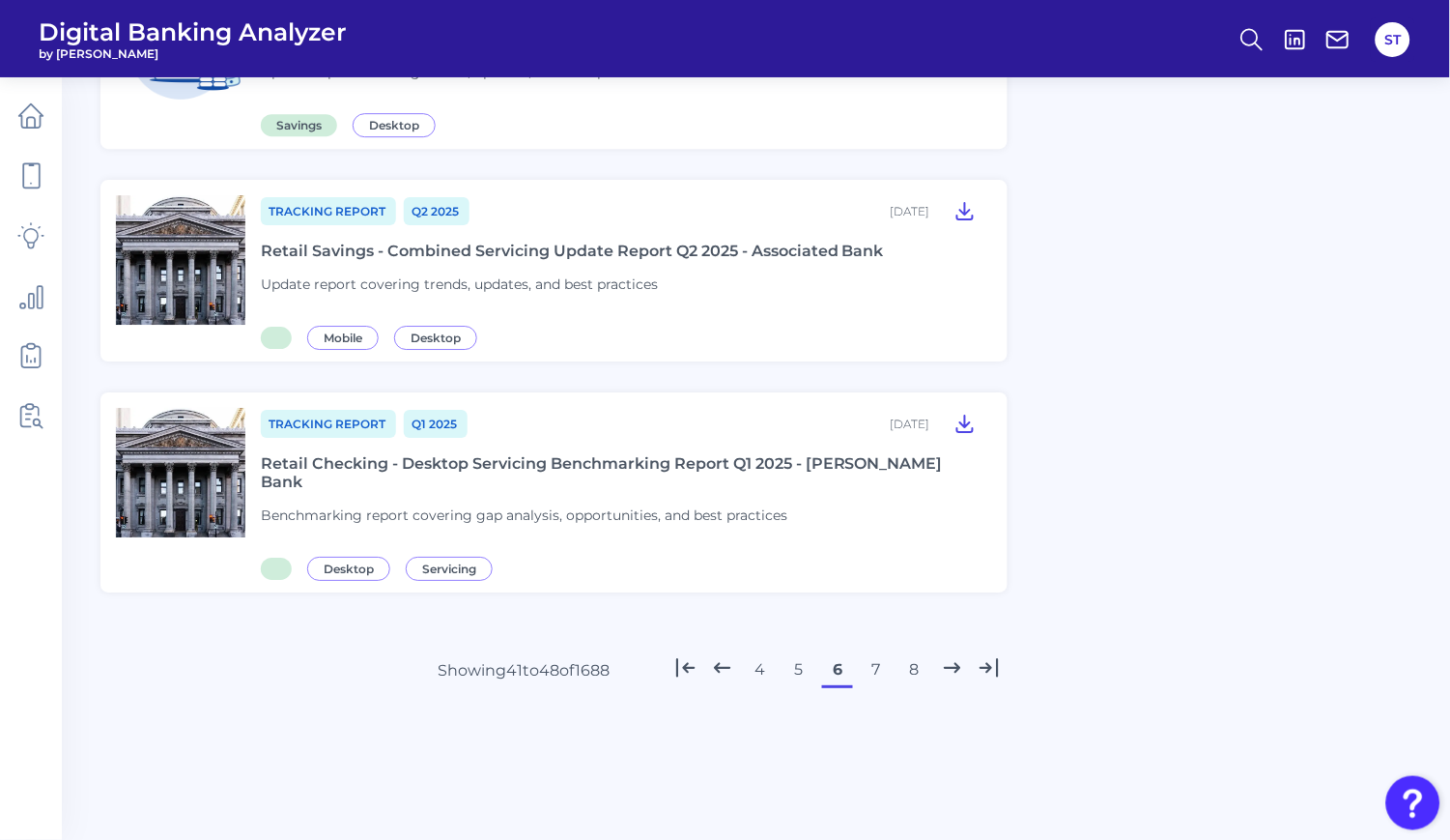
click at [883, 659] on button "7" at bounding box center [877, 670] width 31 height 31
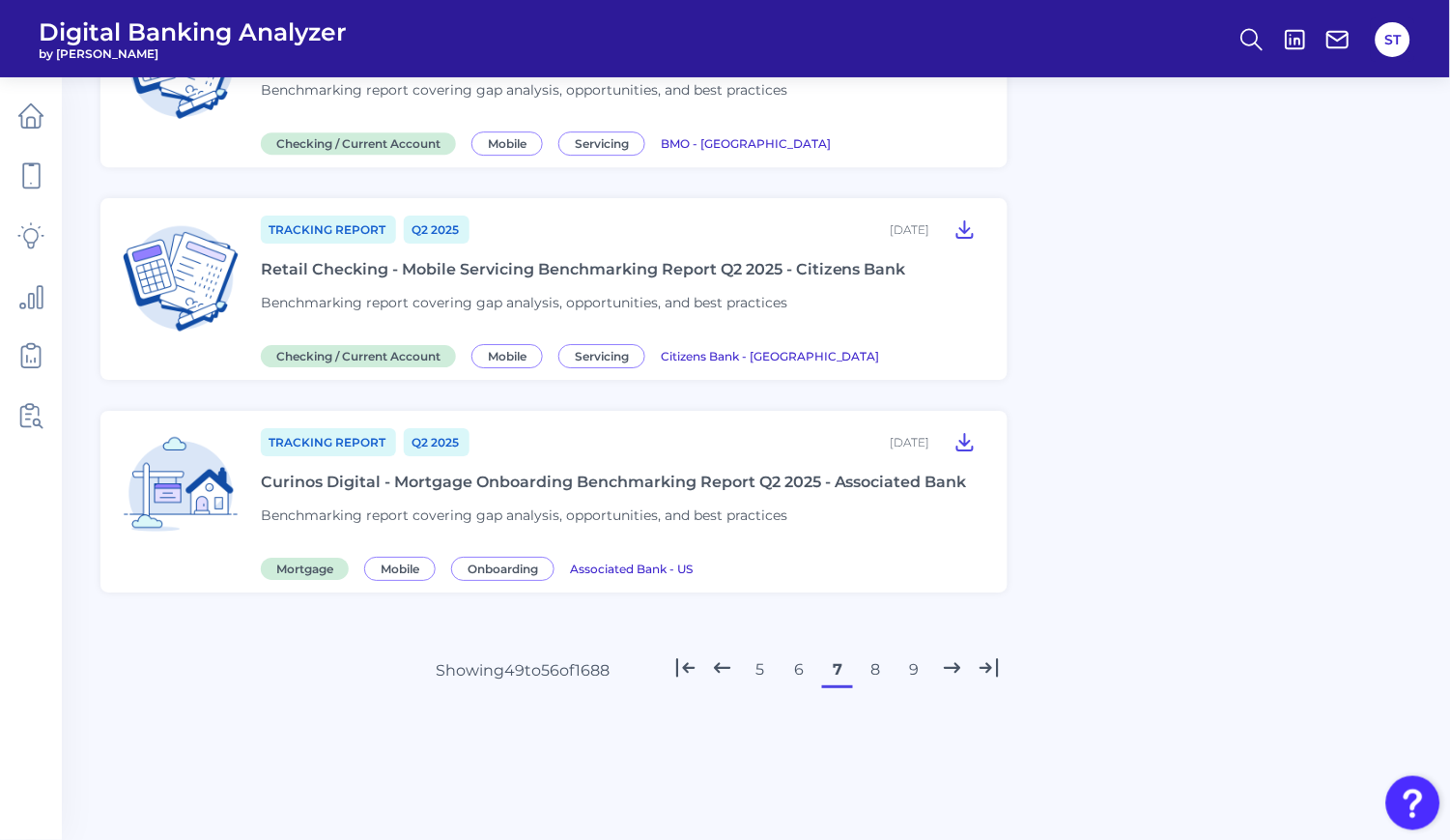
scroll to position [1316, 0]
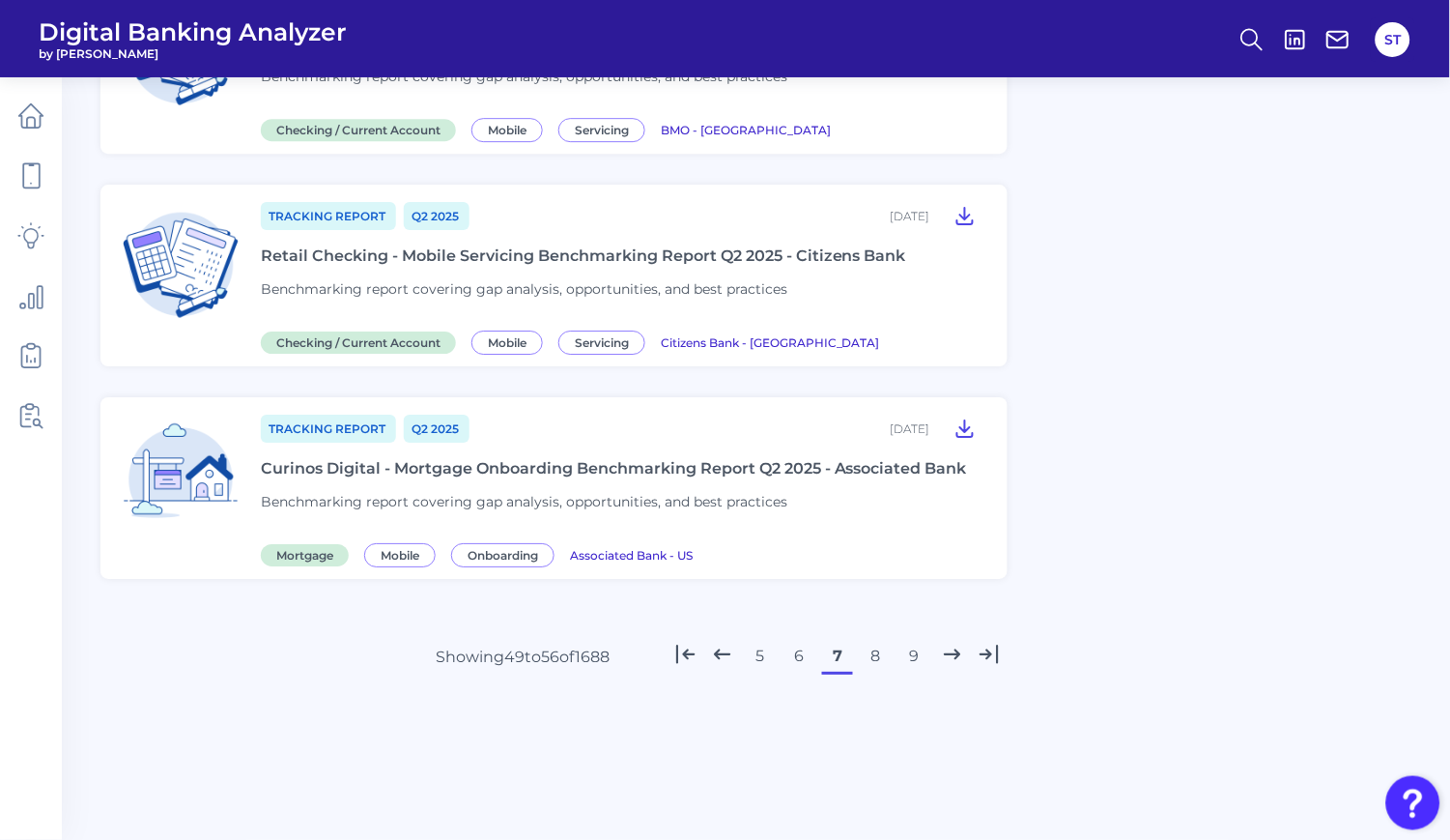
click at [882, 661] on button "8" at bounding box center [877, 656] width 31 height 31
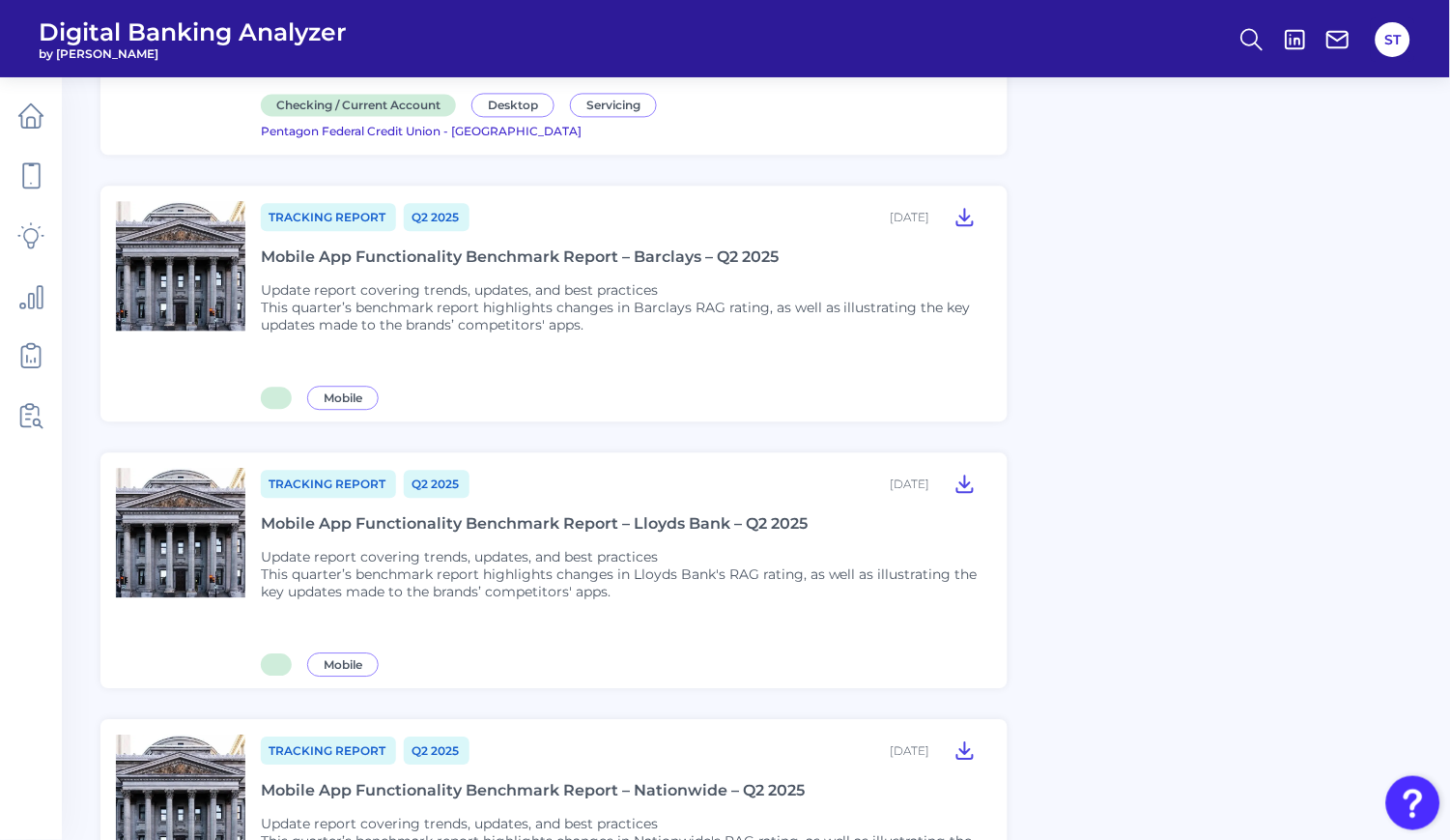
scroll to position [1524, 0]
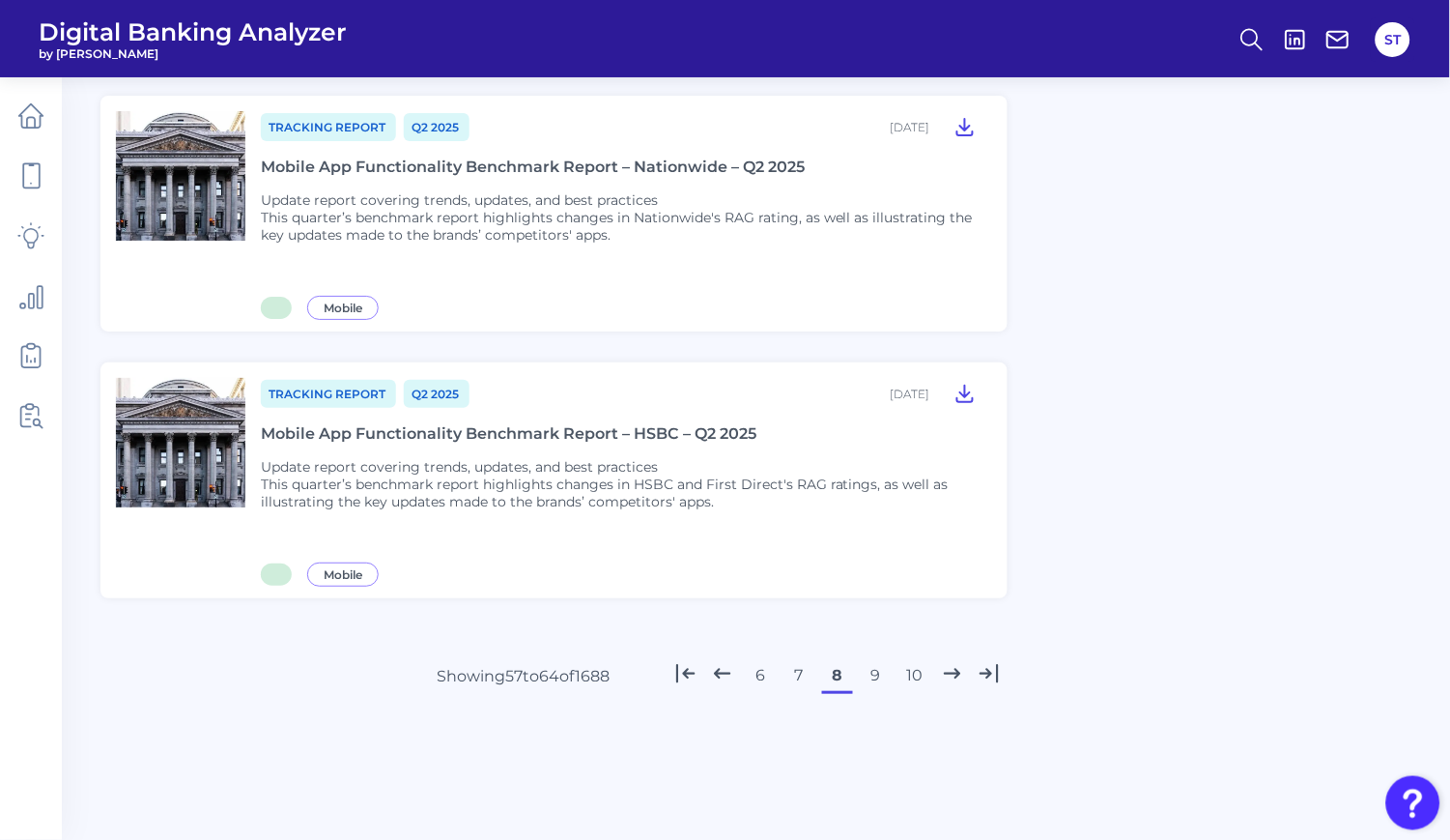
click at [884, 660] on button "9" at bounding box center [877, 676] width 31 height 31
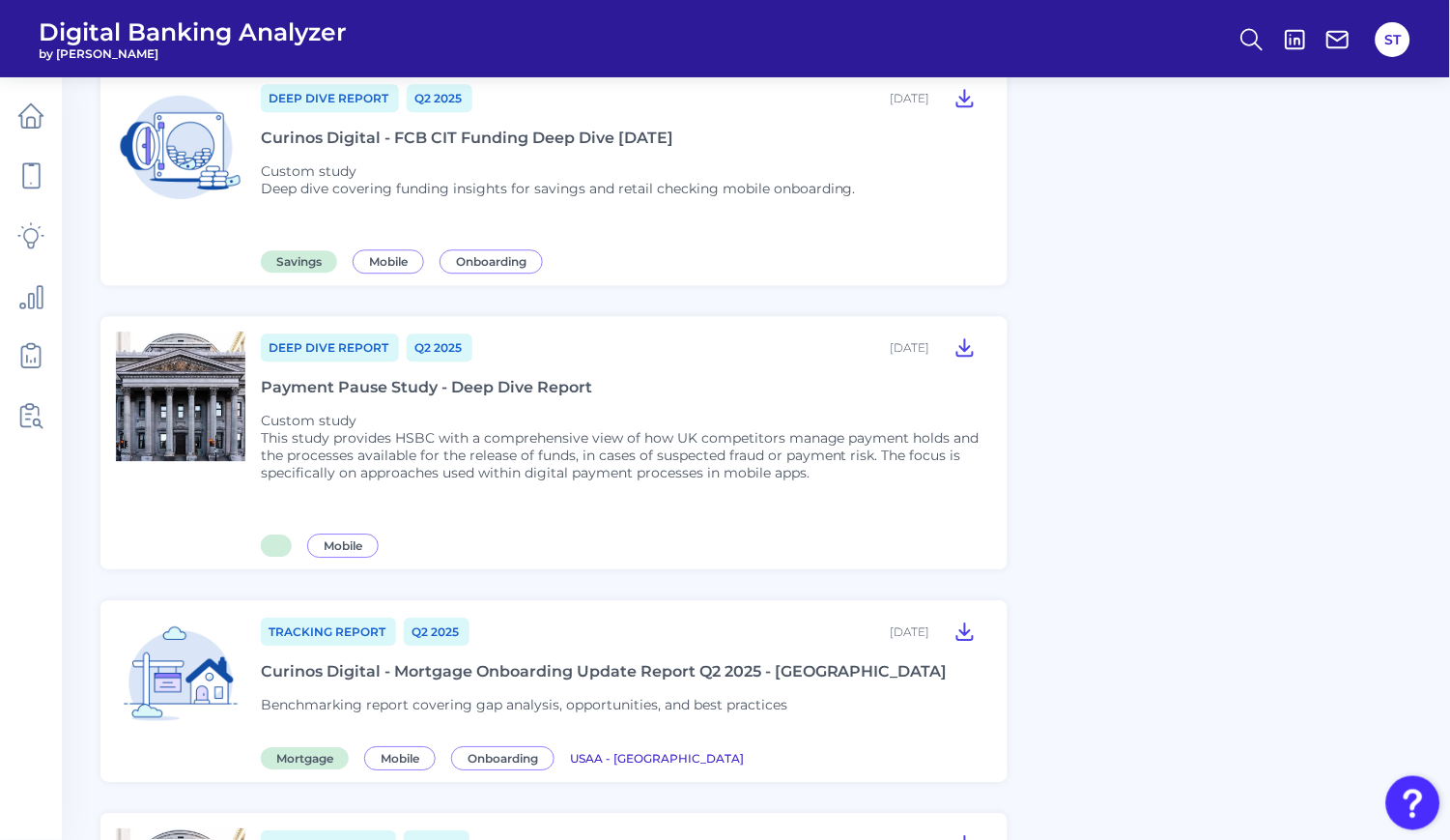
scroll to position [1453, 0]
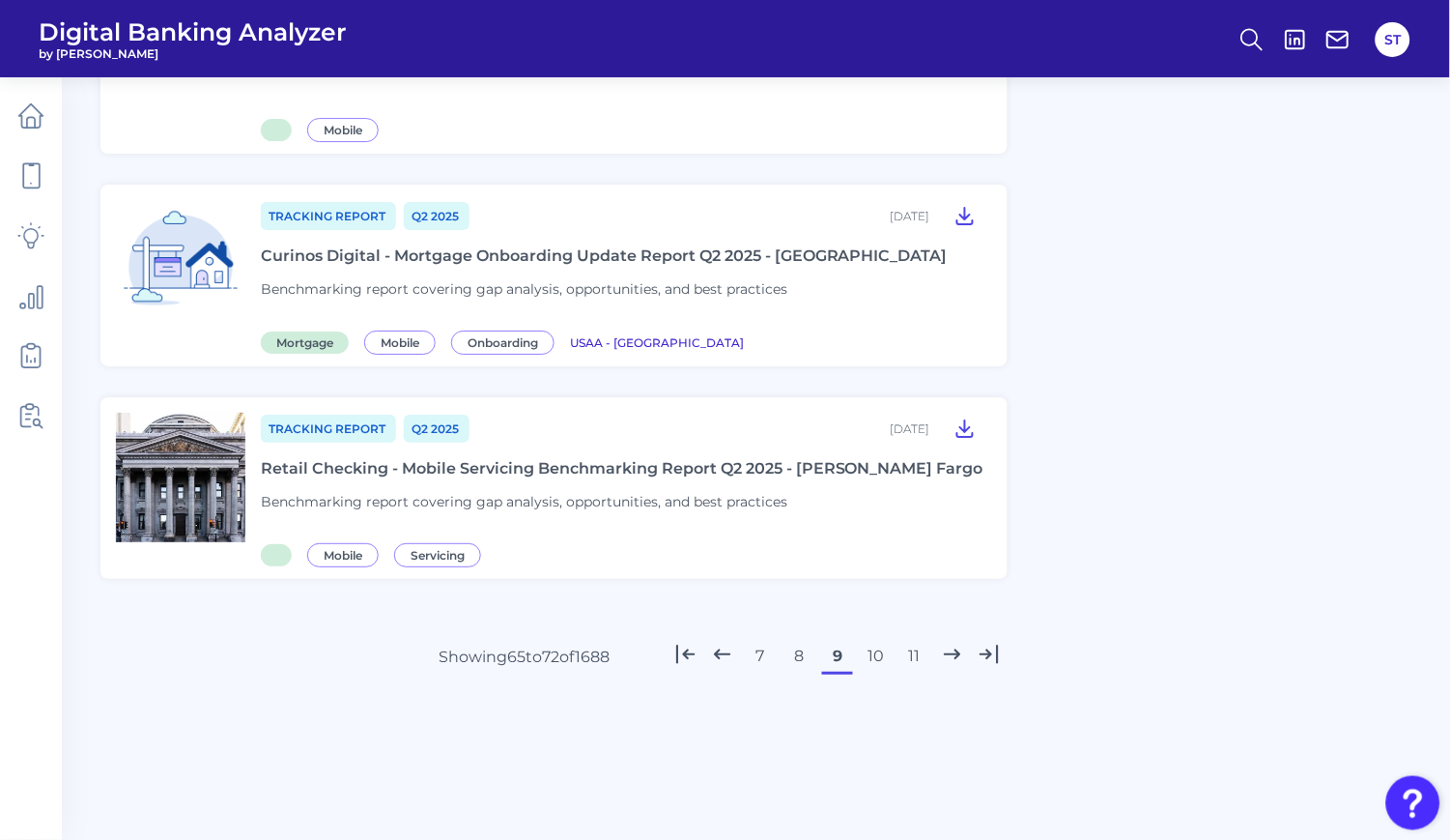
click at [884, 655] on button "10" at bounding box center [877, 656] width 31 height 31
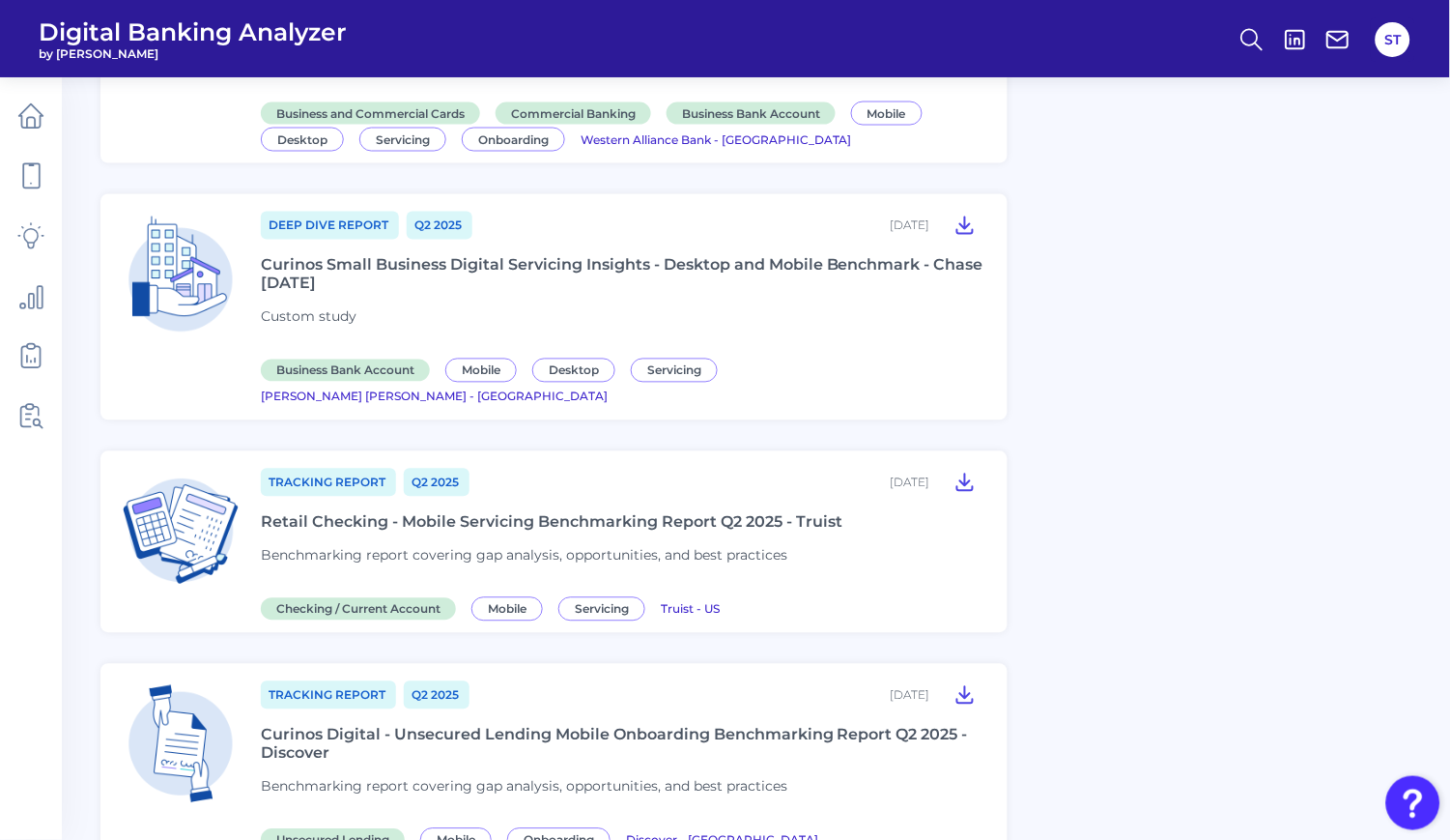
scroll to position [0, 0]
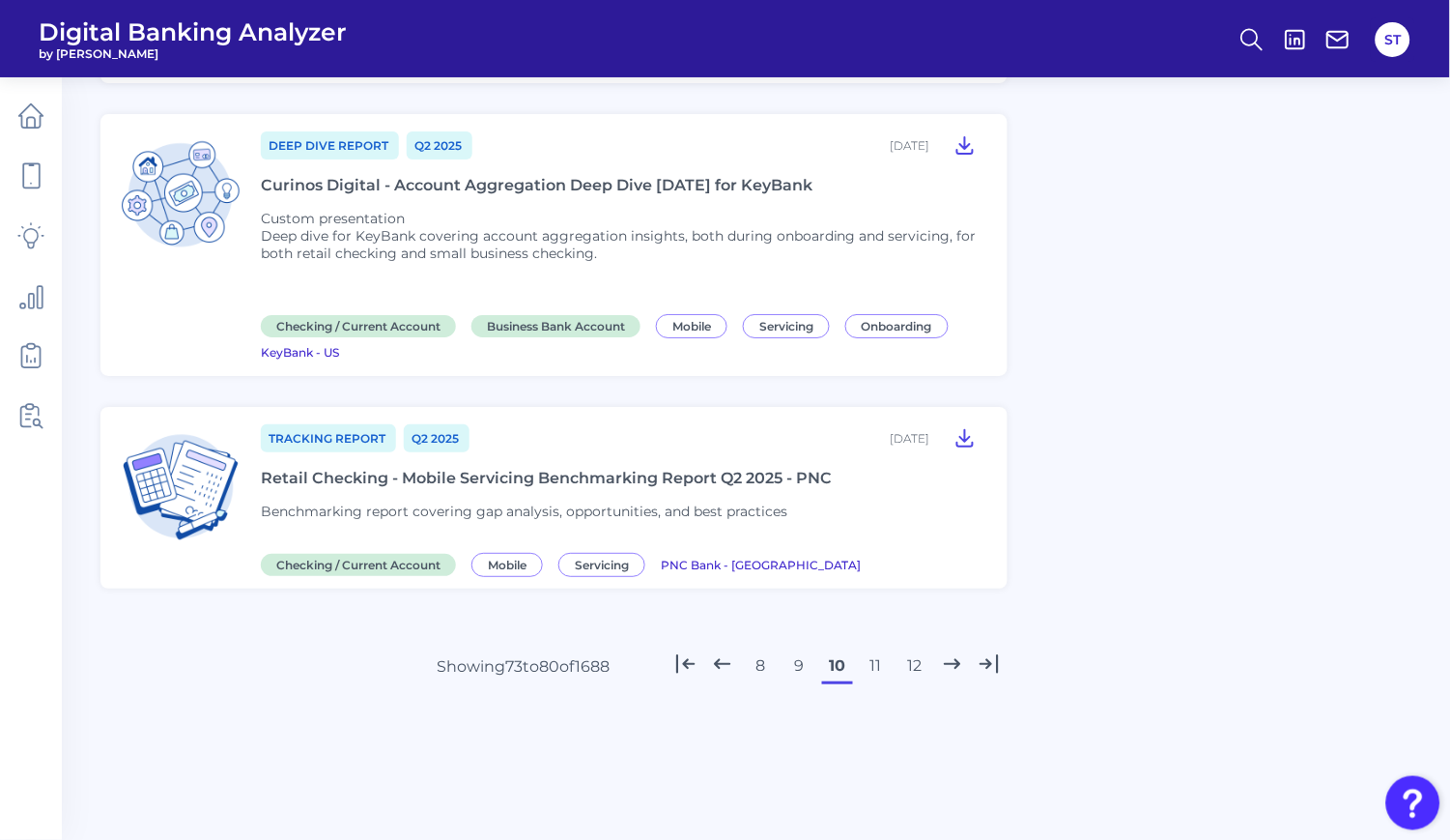
click at [877, 659] on button "11" at bounding box center [877, 666] width 31 height 31
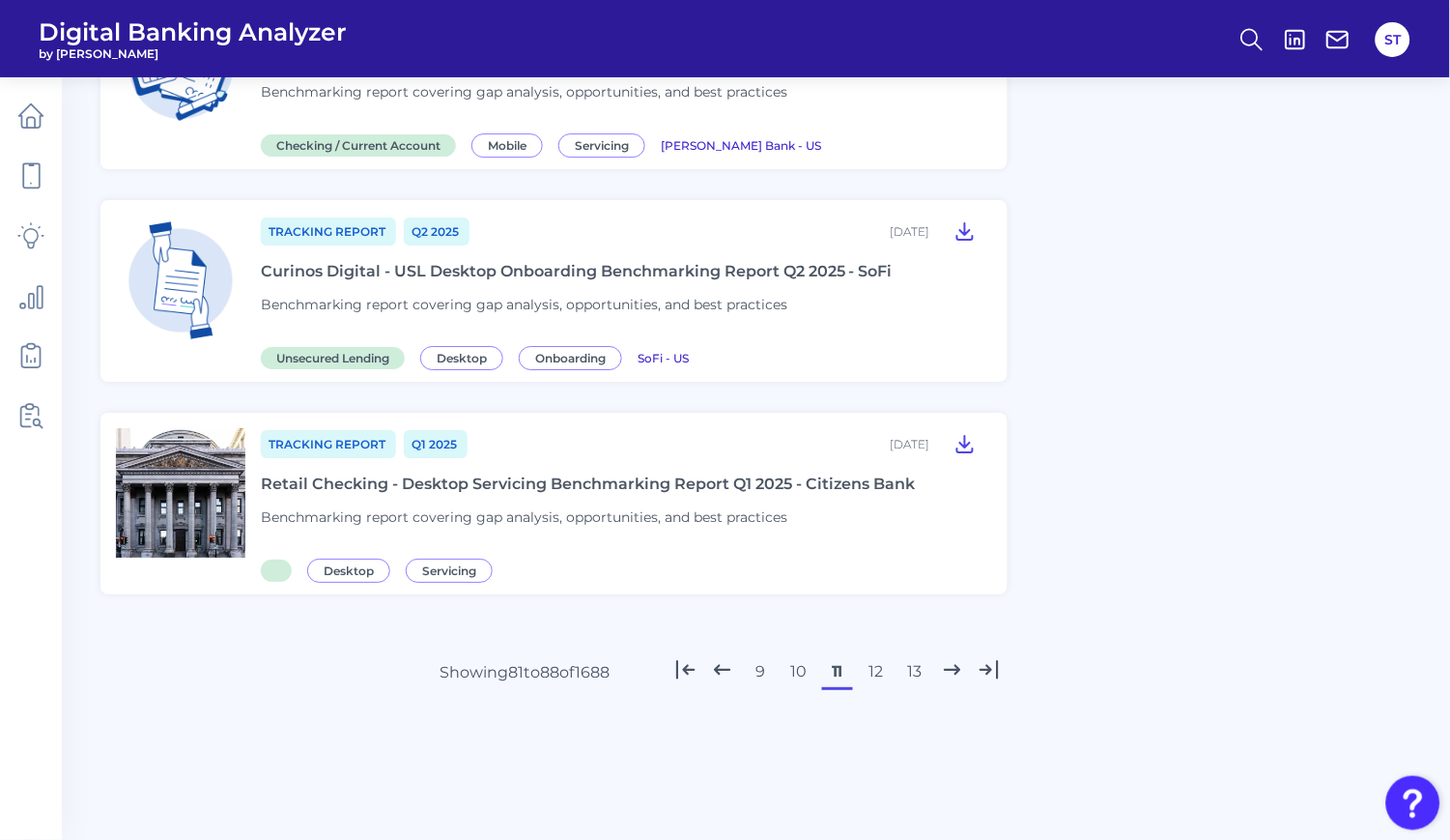
click at [878, 657] on button "12" at bounding box center [877, 672] width 31 height 31
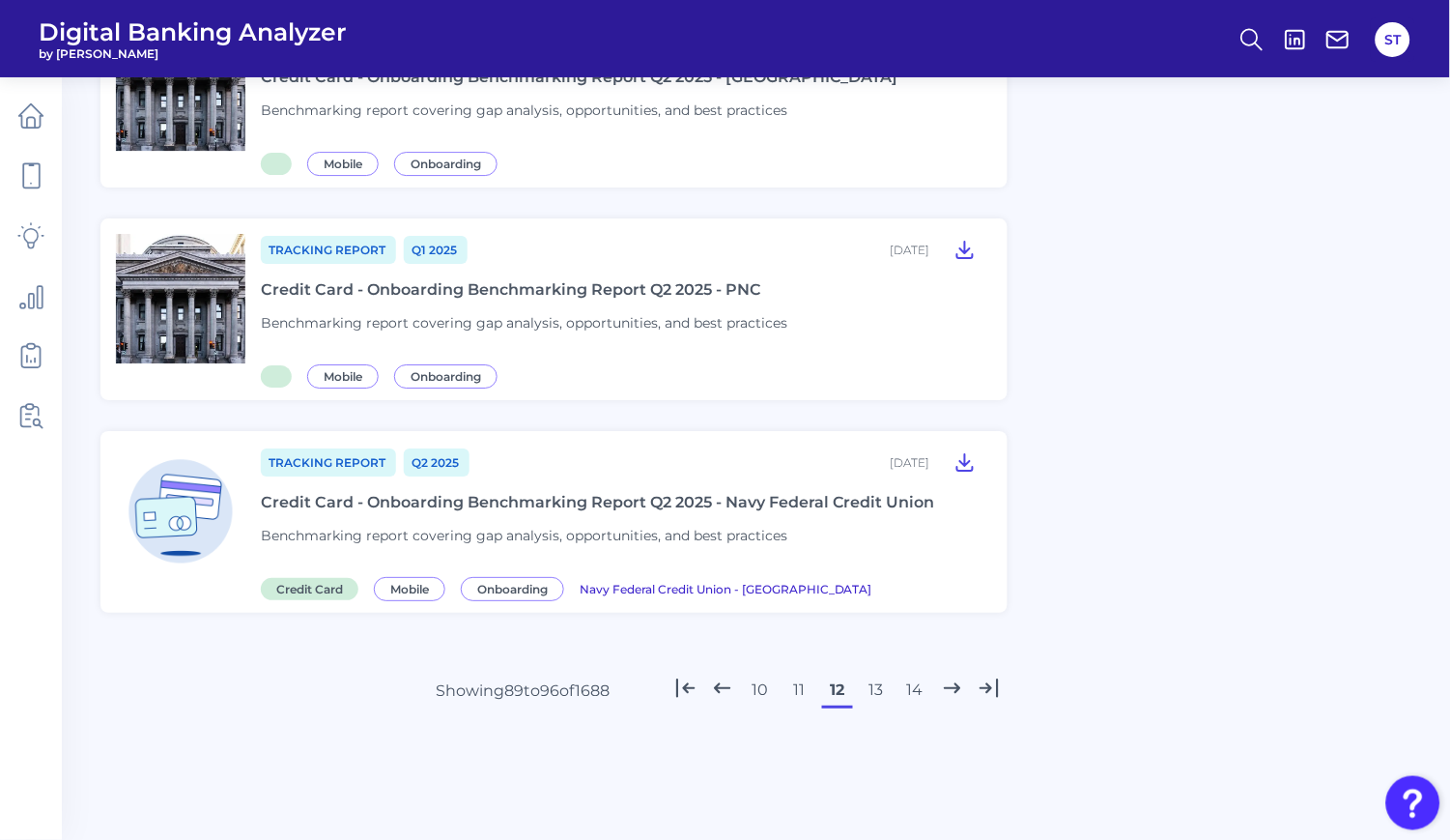
click at [878, 675] on button "13" at bounding box center [877, 690] width 31 height 31
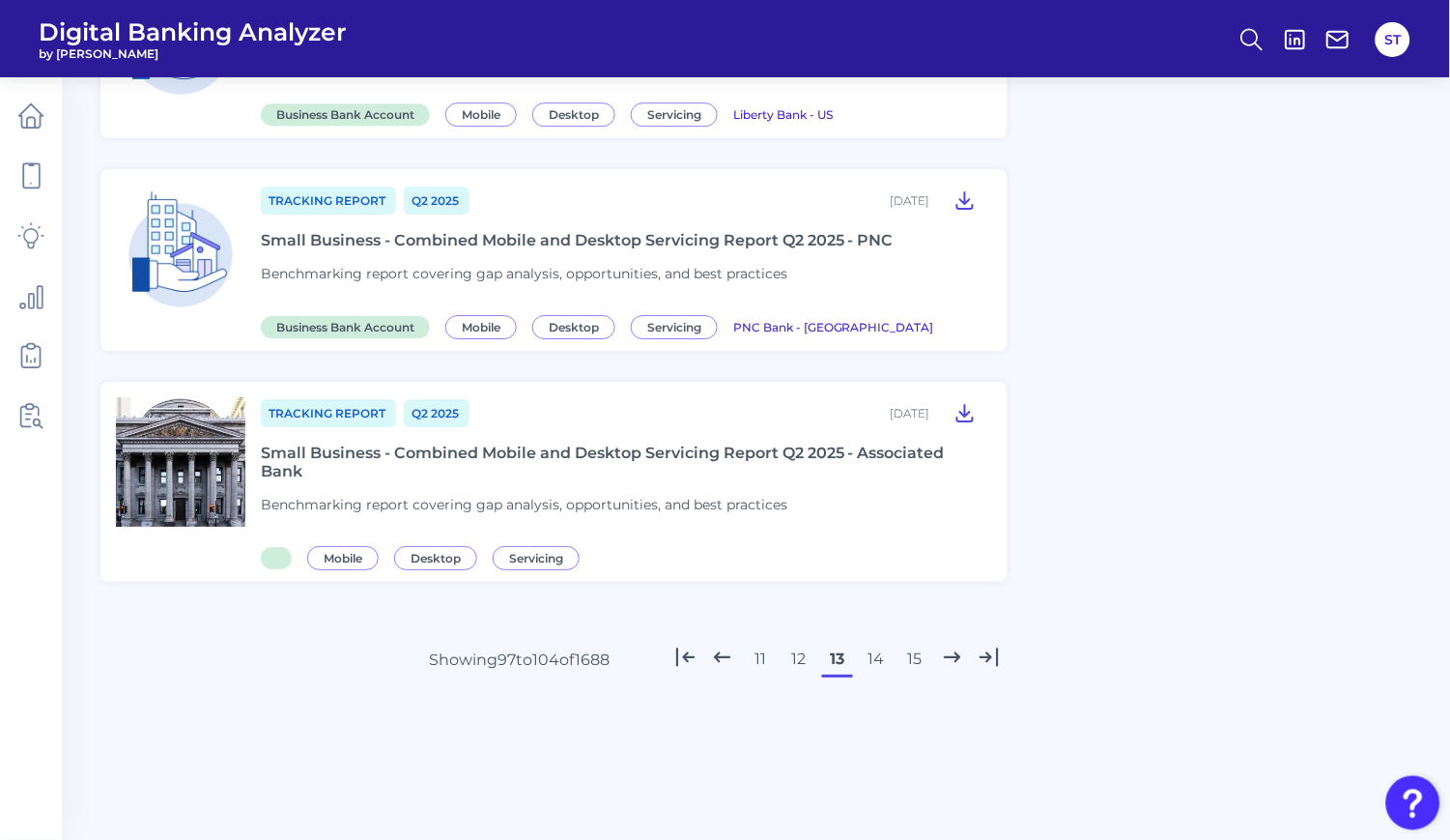
click at [878, 657] on button "14" at bounding box center [877, 659] width 31 height 31
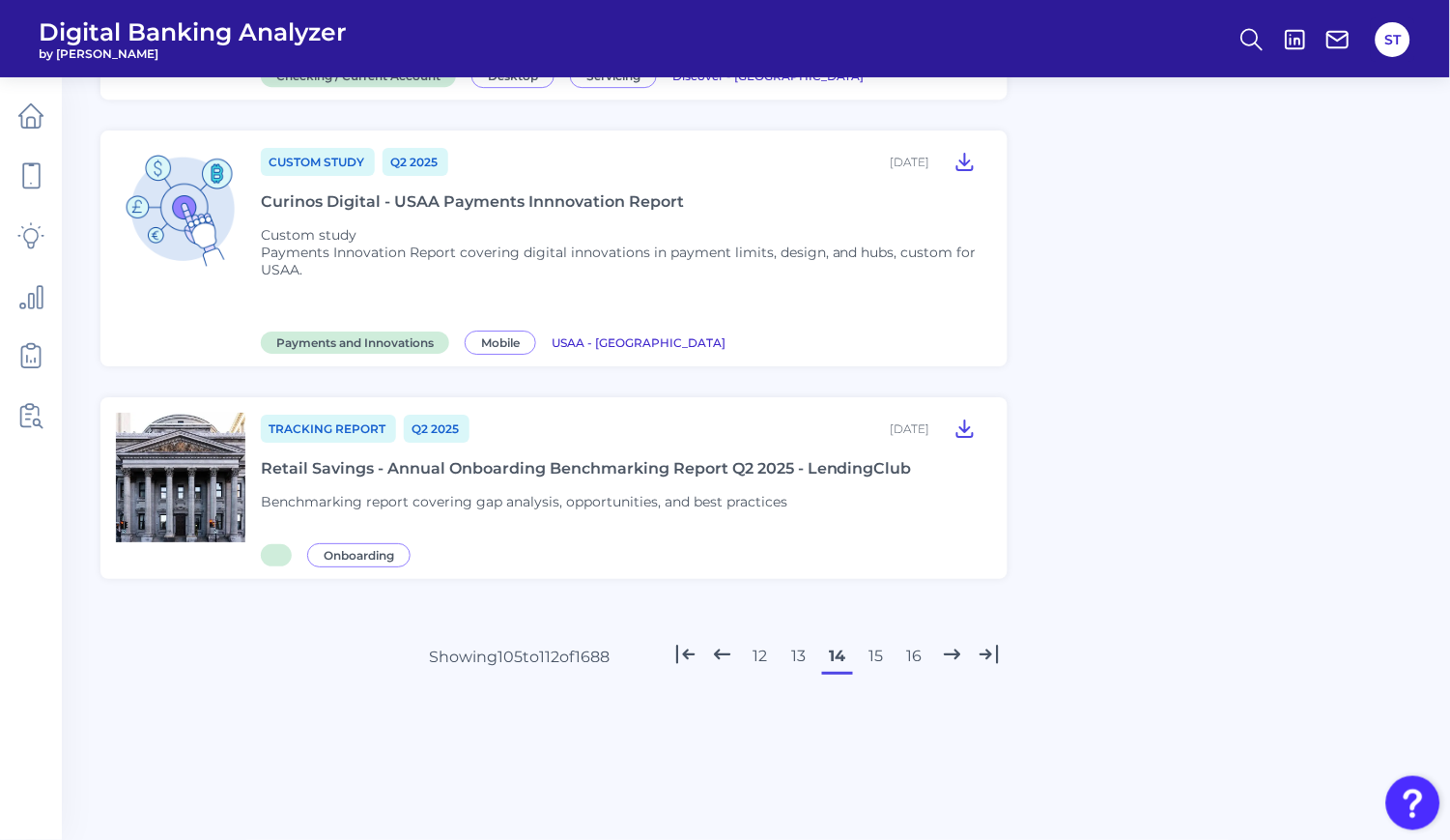
click at [878, 657] on button "15" at bounding box center [877, 656] width 31 height 31
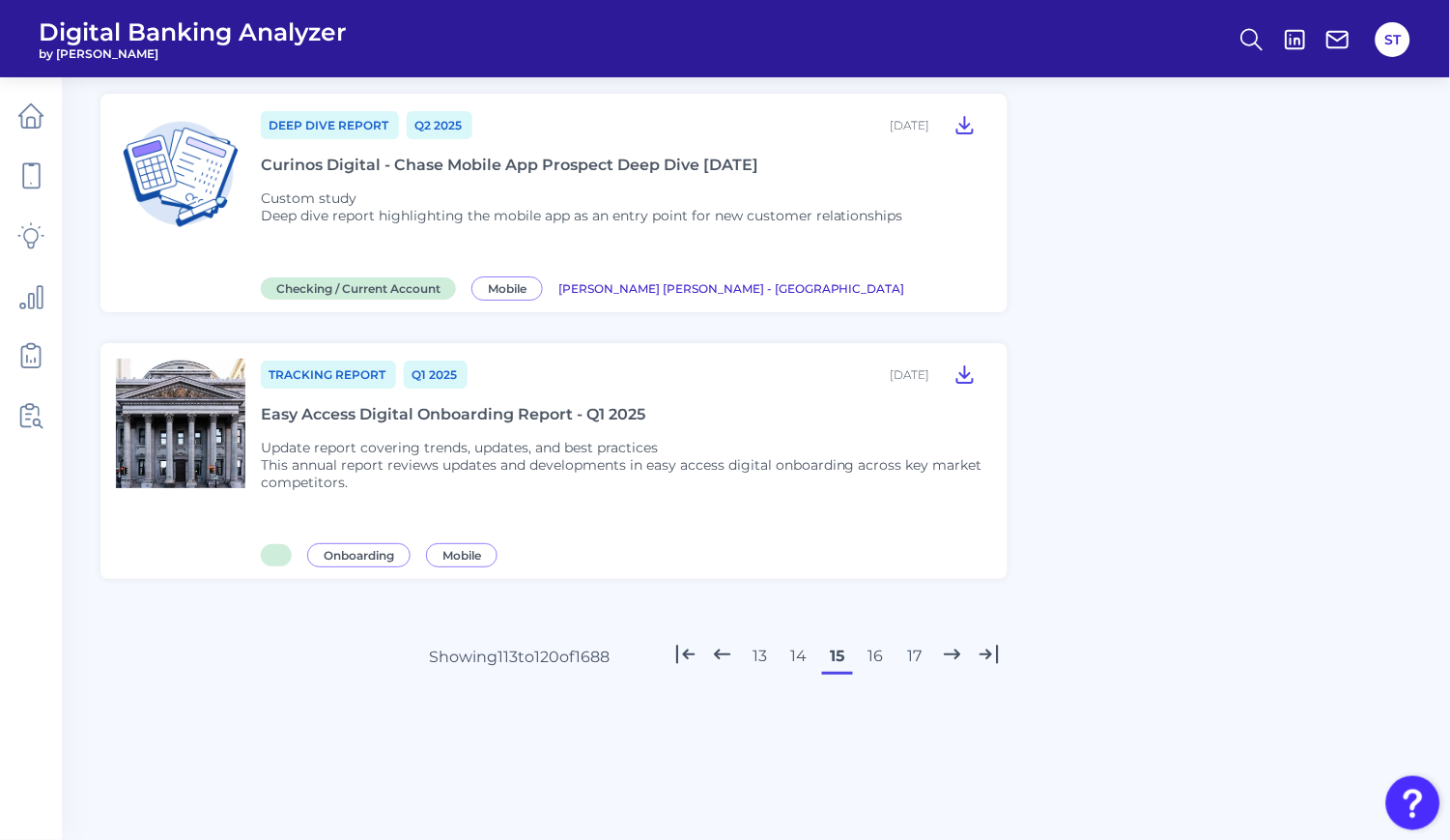
click at [878, 657] on button "16" at bounding box center [877, 656] width 31 height 31
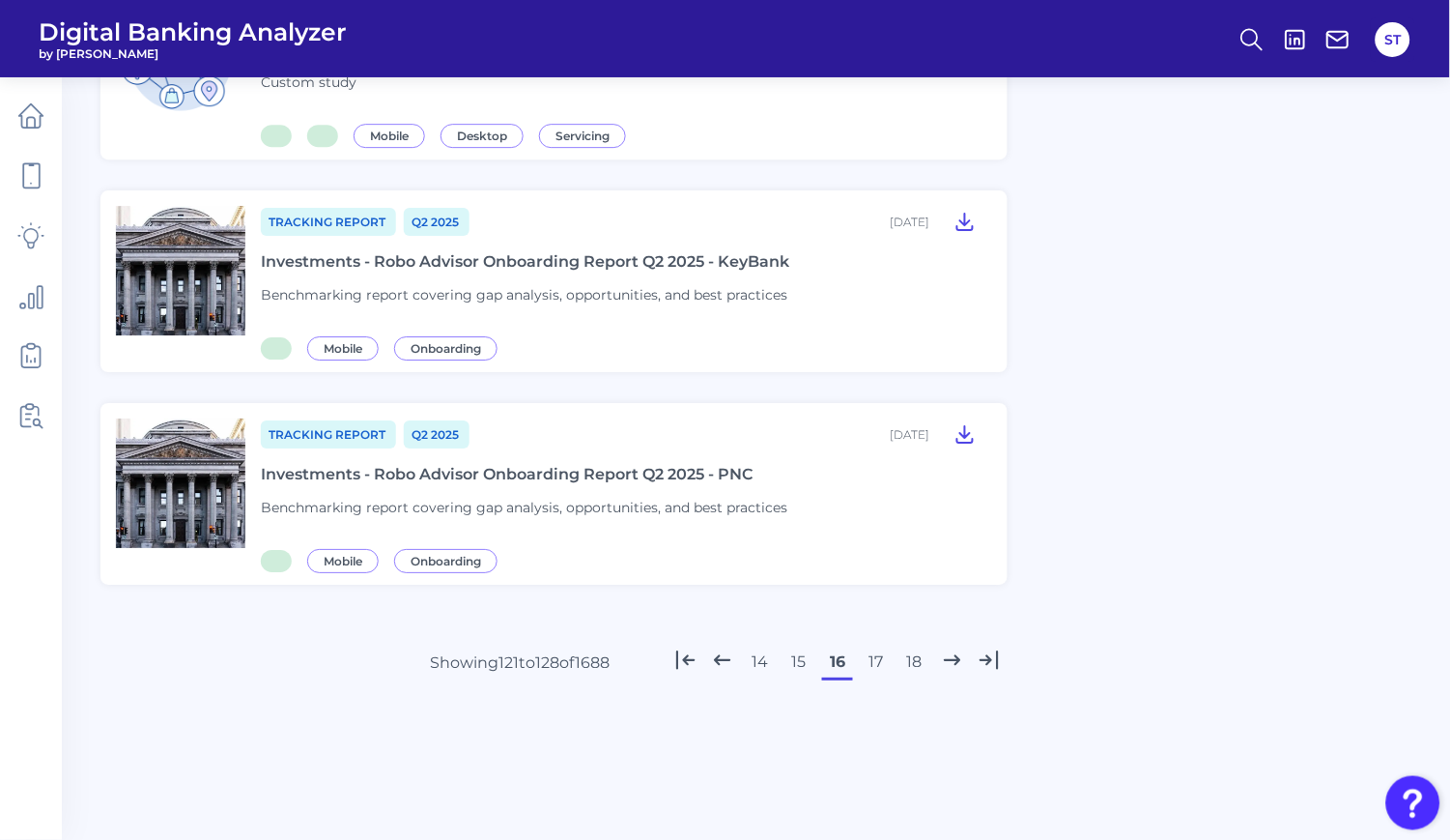
click at [878, 657] on button "17" at bounding box center [877, 662] width 31 height 31
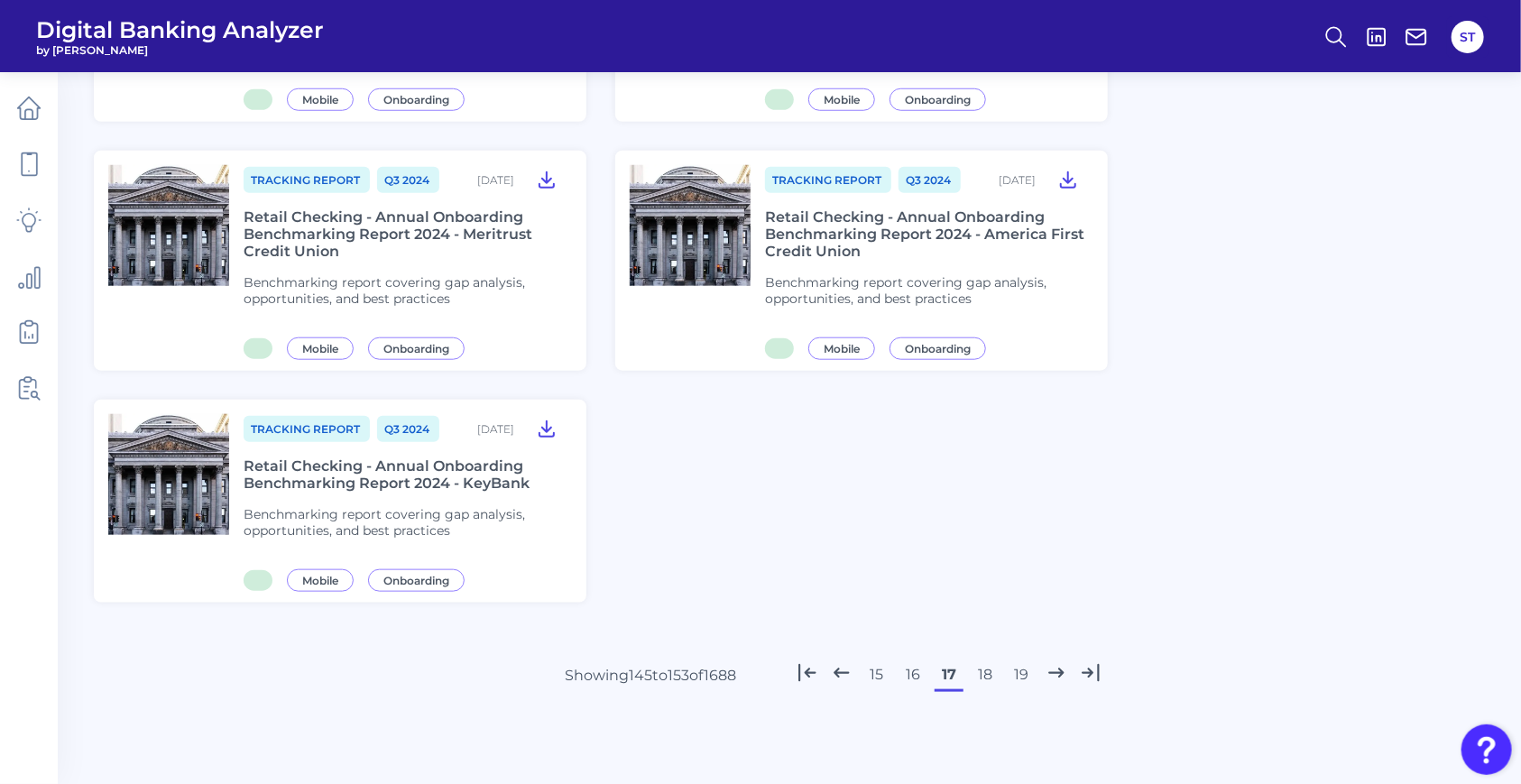
click at [981, 678] on button "18" at bounding box center [985, 675] width 29 height 29
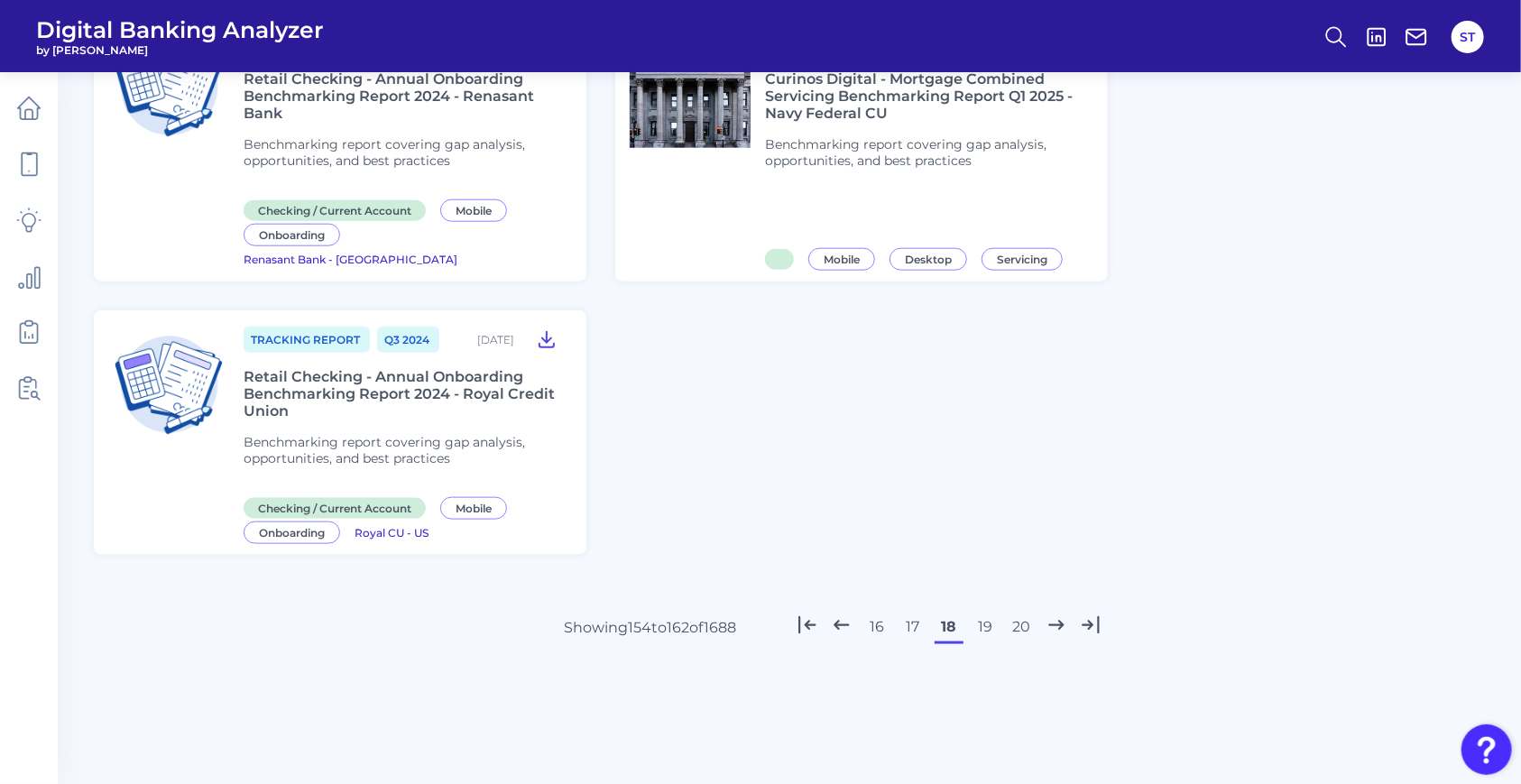
click at [1021, 613] on button "20" at bounding box center [1021, 627] width 29 height 29
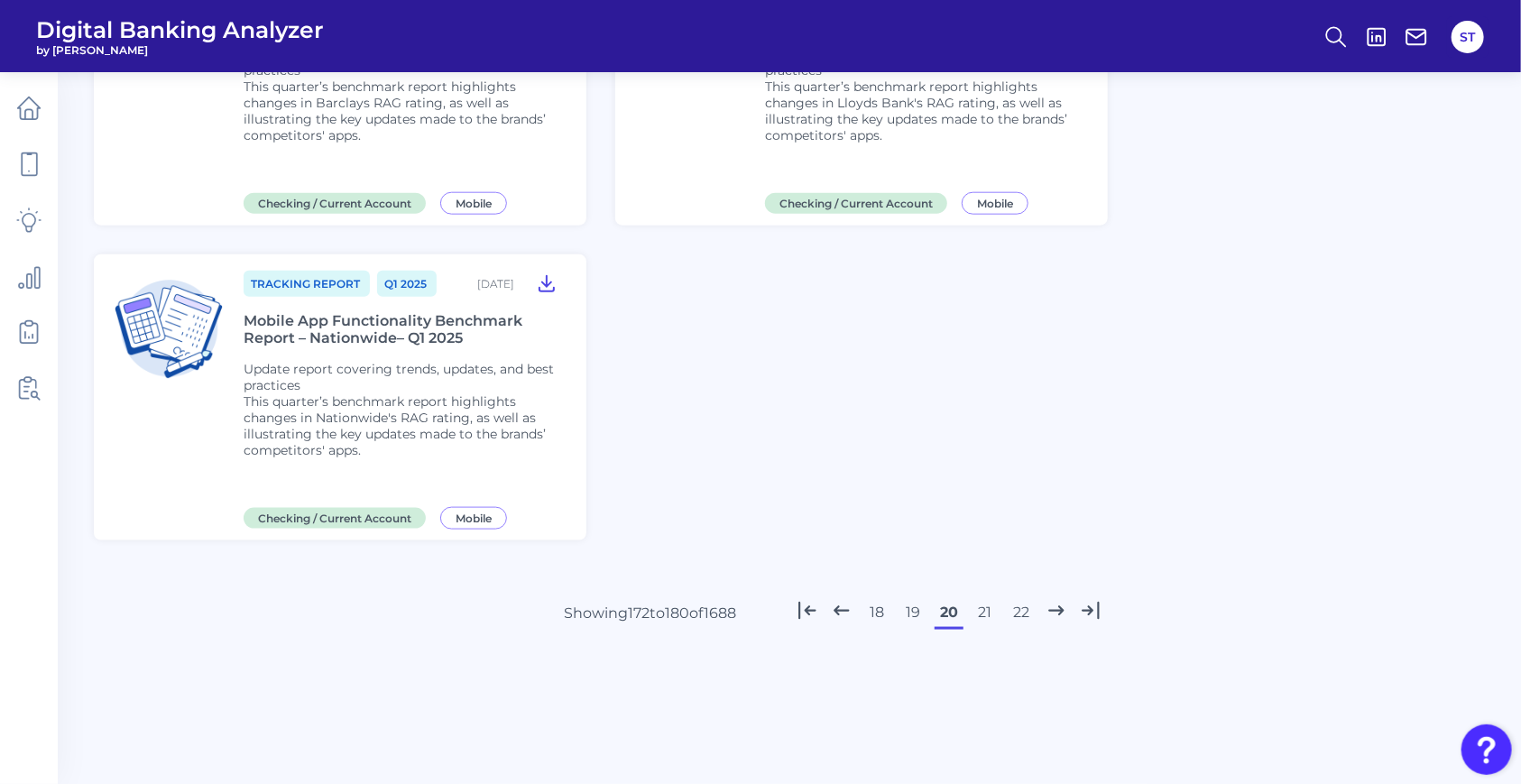
click at [1021, 612] on button "22" at bounding box center [1021, 613] width 29 height 29
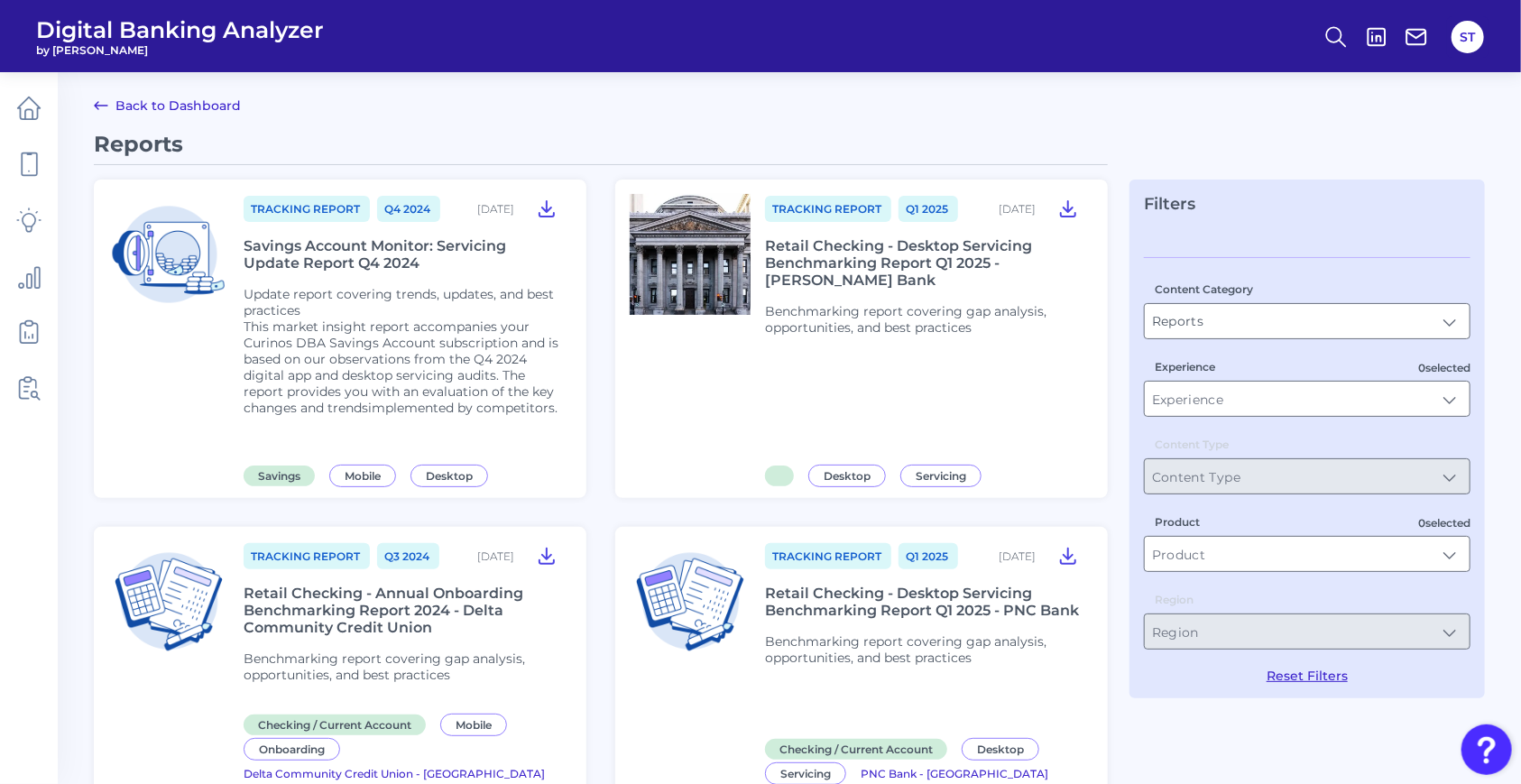
click at [130, 104] on link "Back to Dashboard" at bounding box center [167, 106] width 147 height 22
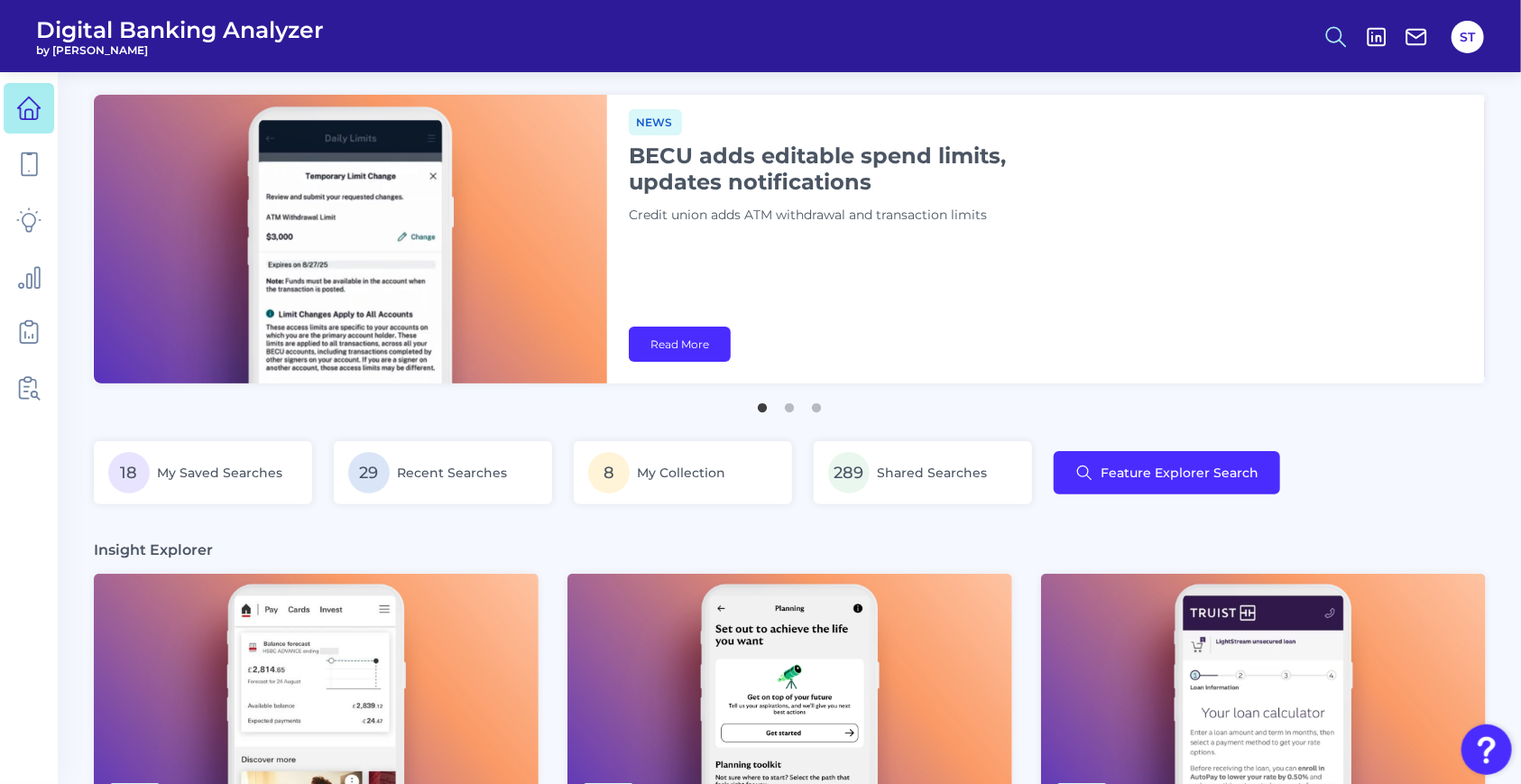
click at [1340, 40] on icon at bounding box center [1336, 37] width 25 height 25
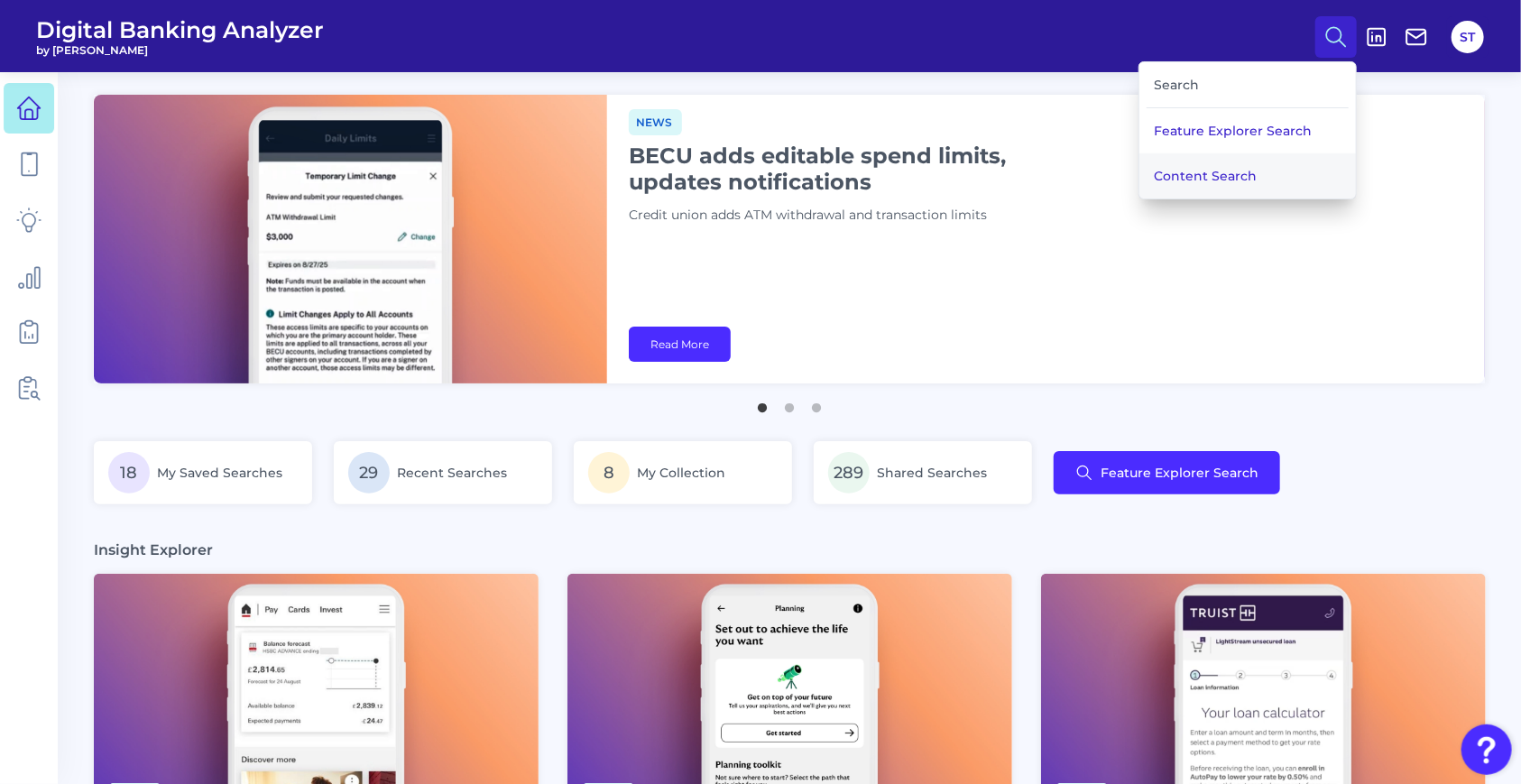
click at [1227, 177] on button "Content Search" at bounding box center [1247, 176] width 217 height 45
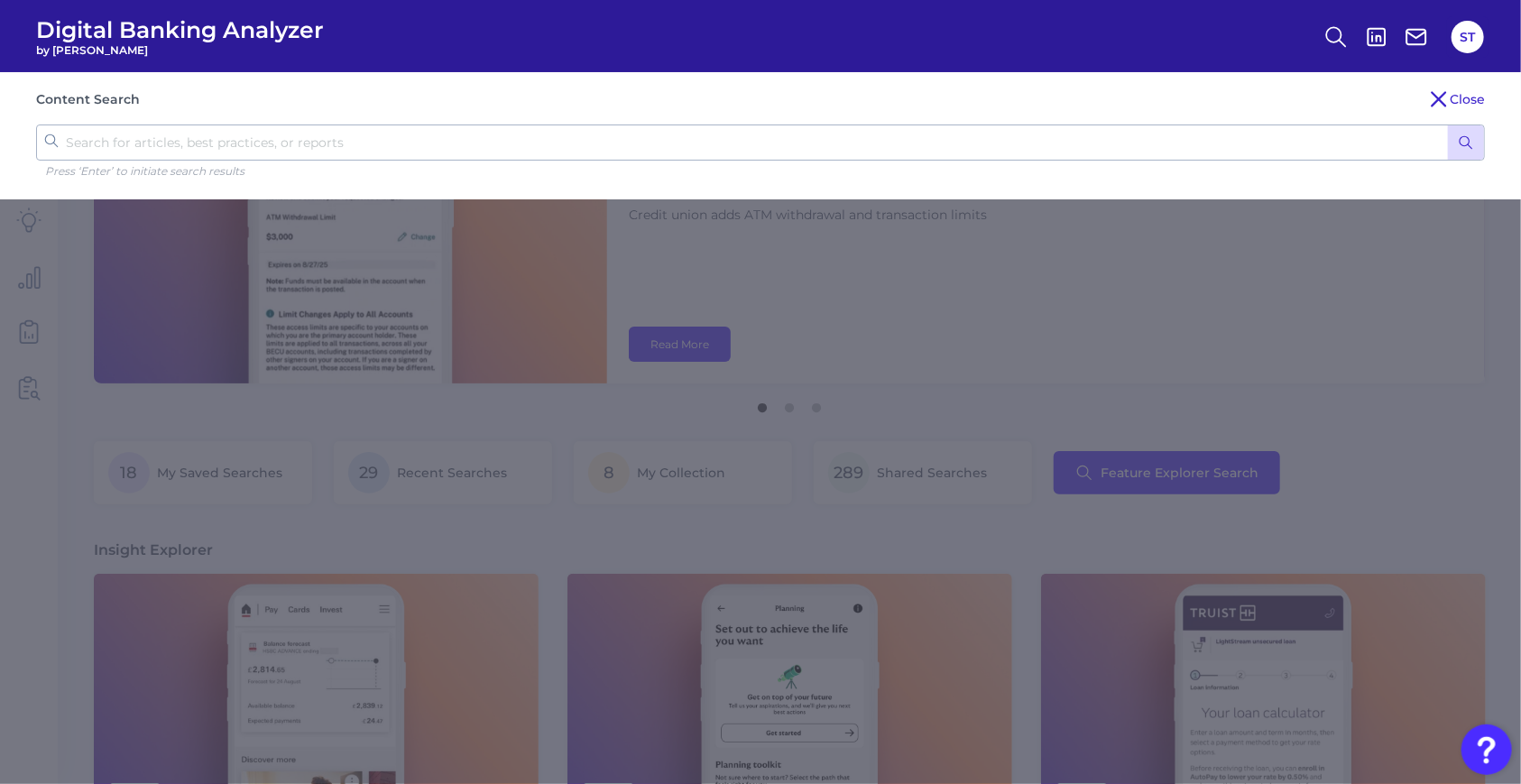
click at [1360, 144] on icon "submit" at bounding box center [1466, 143] width 16 height 16
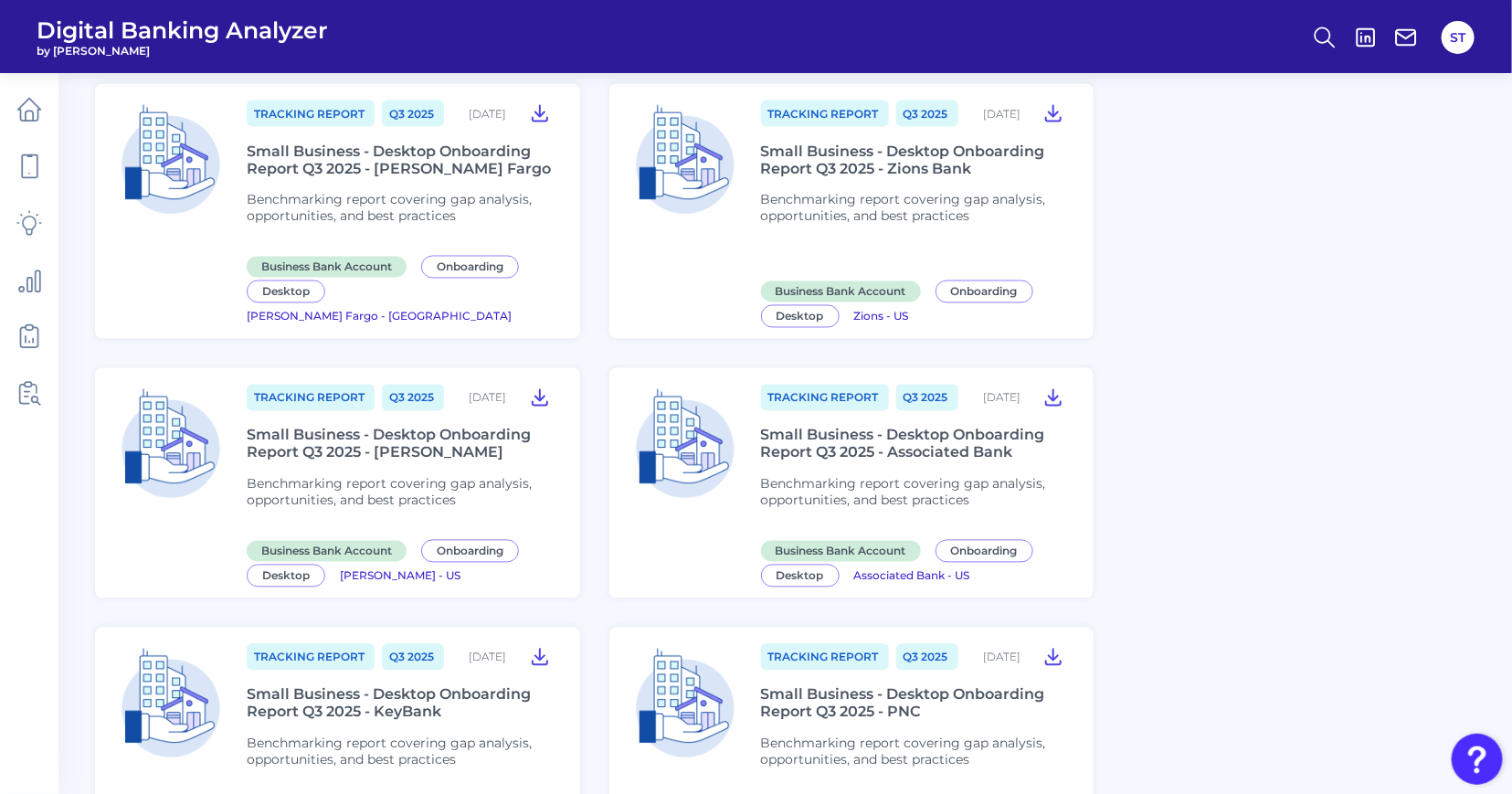
scroll to position [1315, 0]
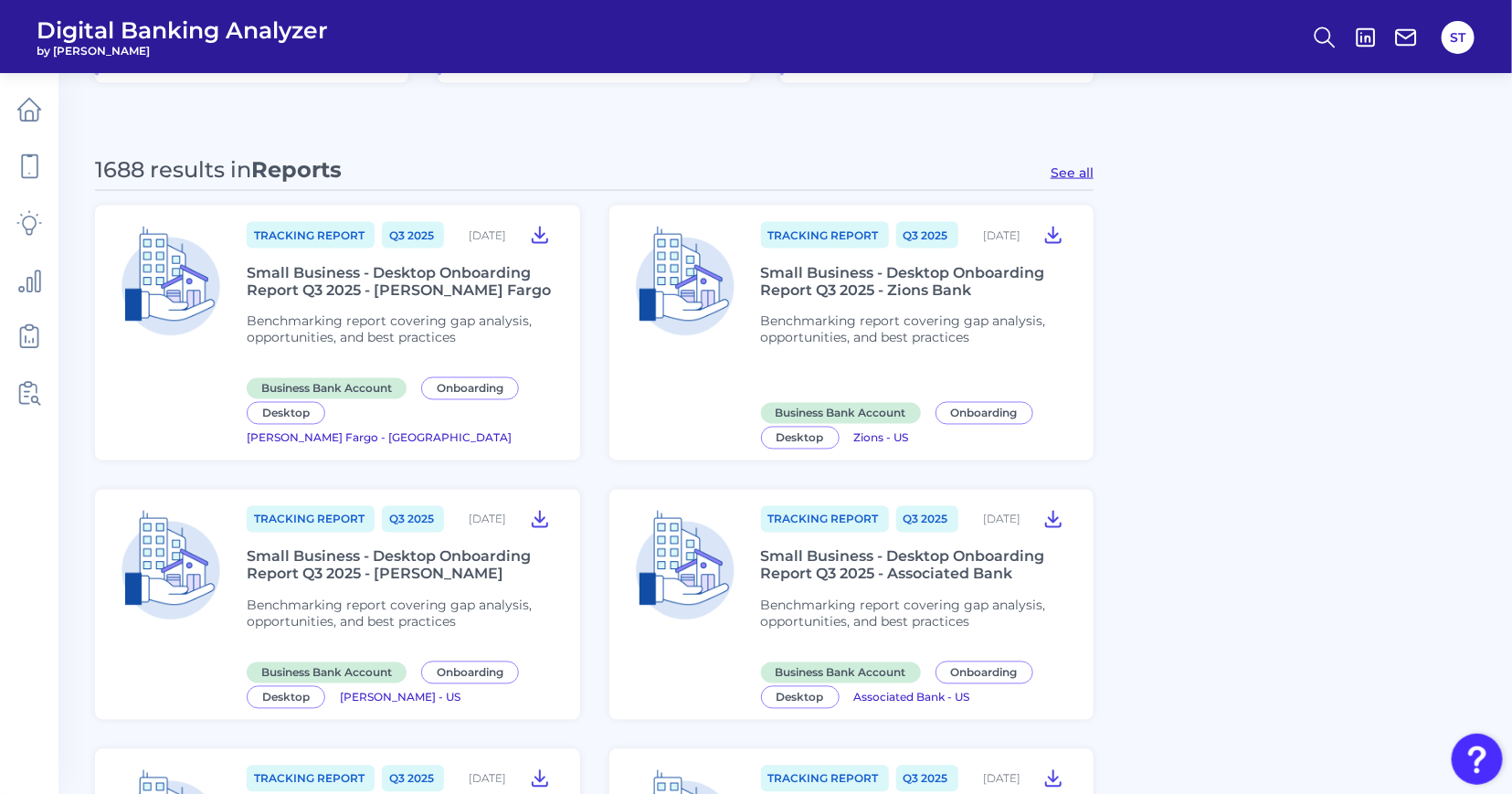
click at [1059, 174] on button "See all" at bounding box center [1071, 173] width 43 height 16
type input "Reports"
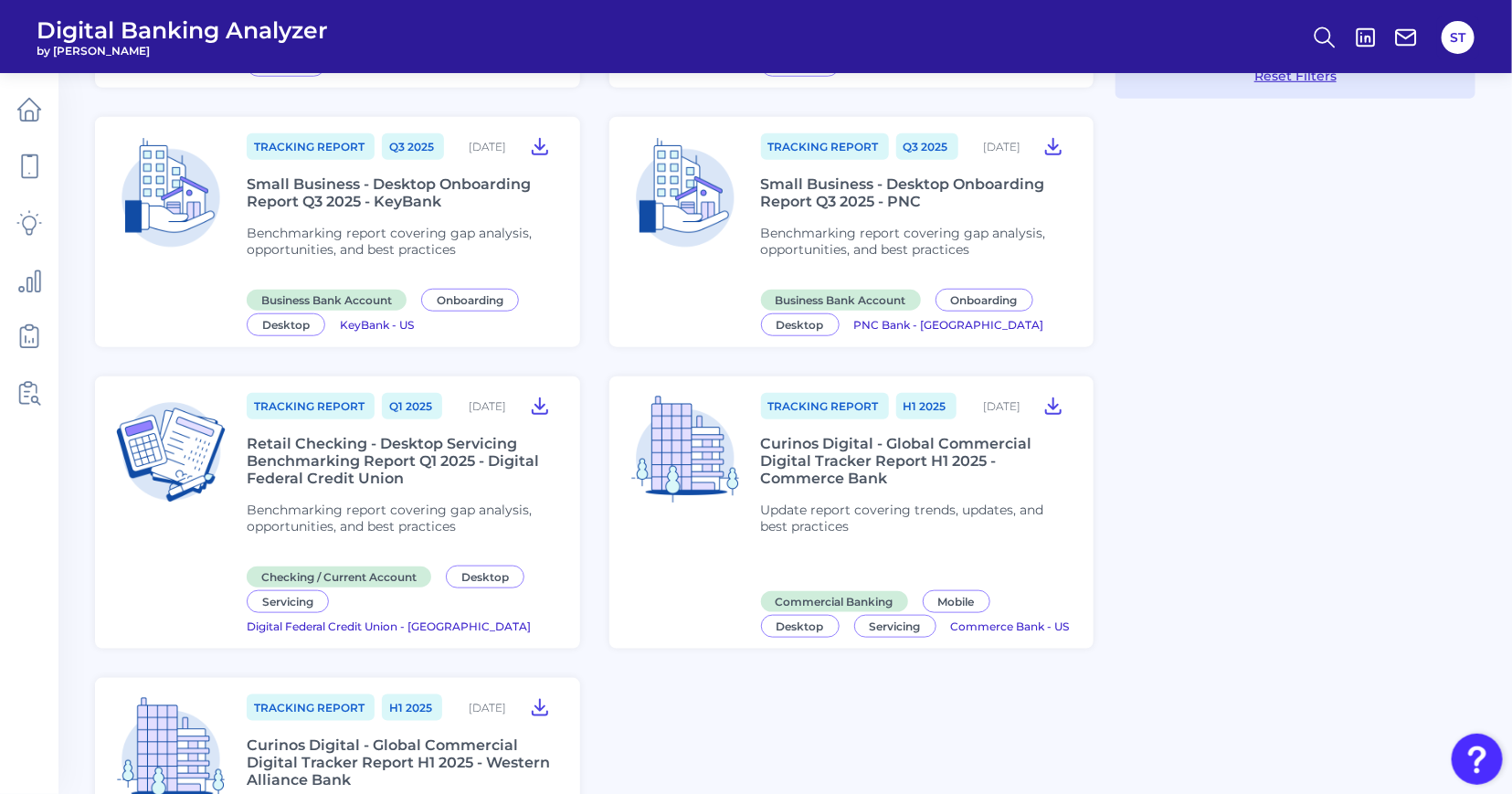
scroll to position [1134, 0]
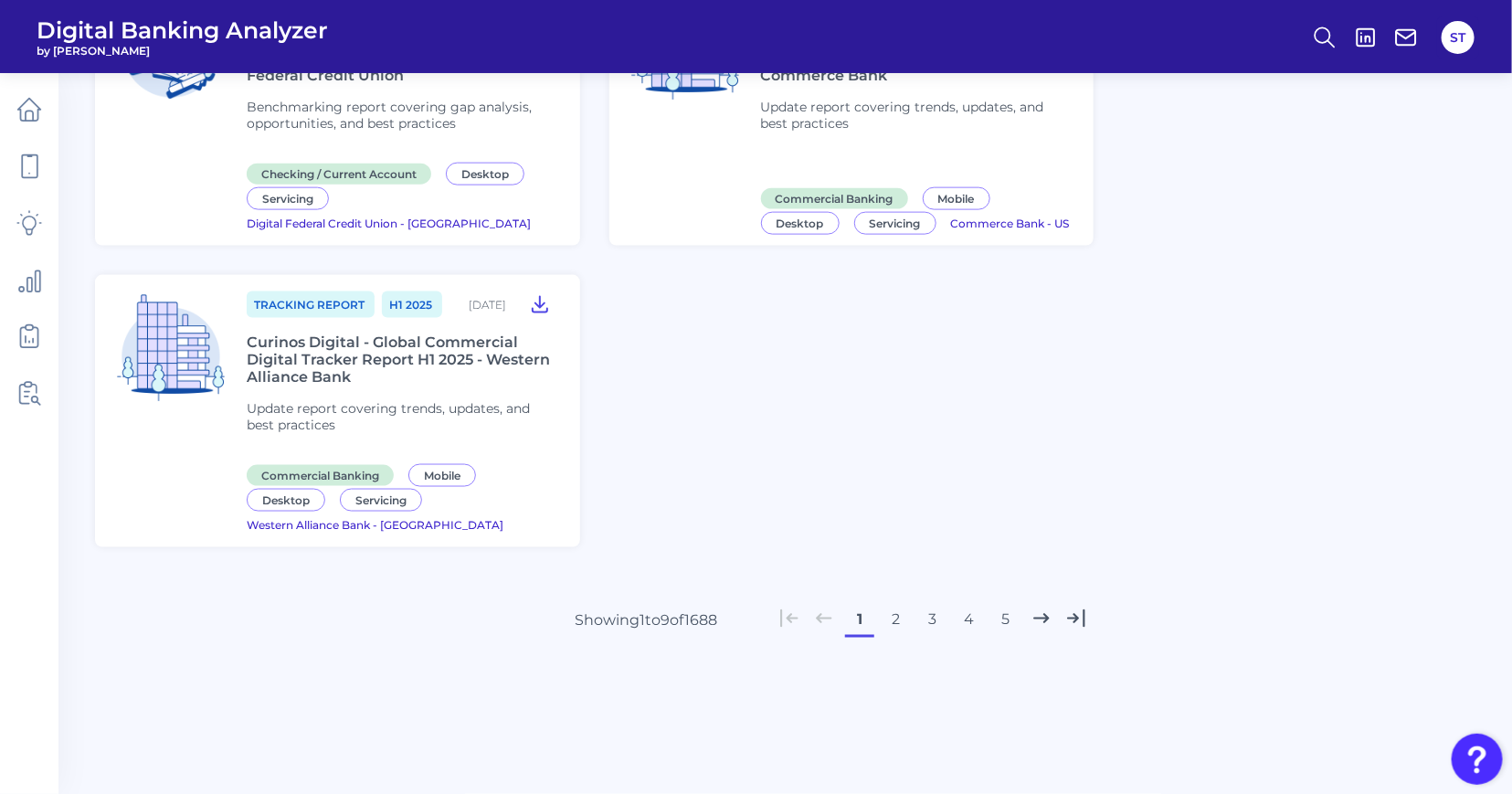
click at [888, 623] on button "2" at bounding box center [897, 620] width 29 height 29
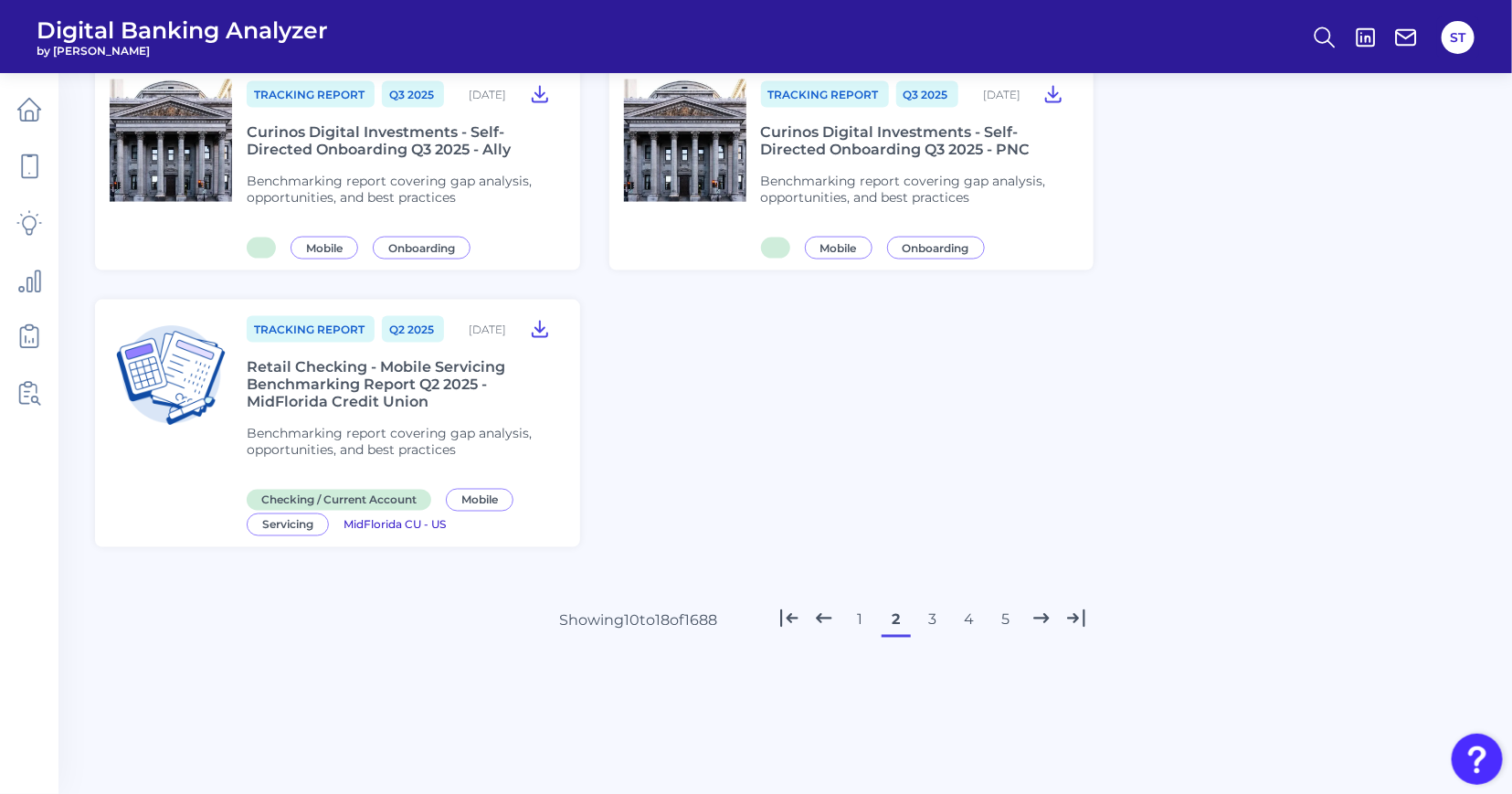
scroll to position [1315, 0]
click at [927, 623] on button "3" at bounding box center [932, 620] width 29 height 29
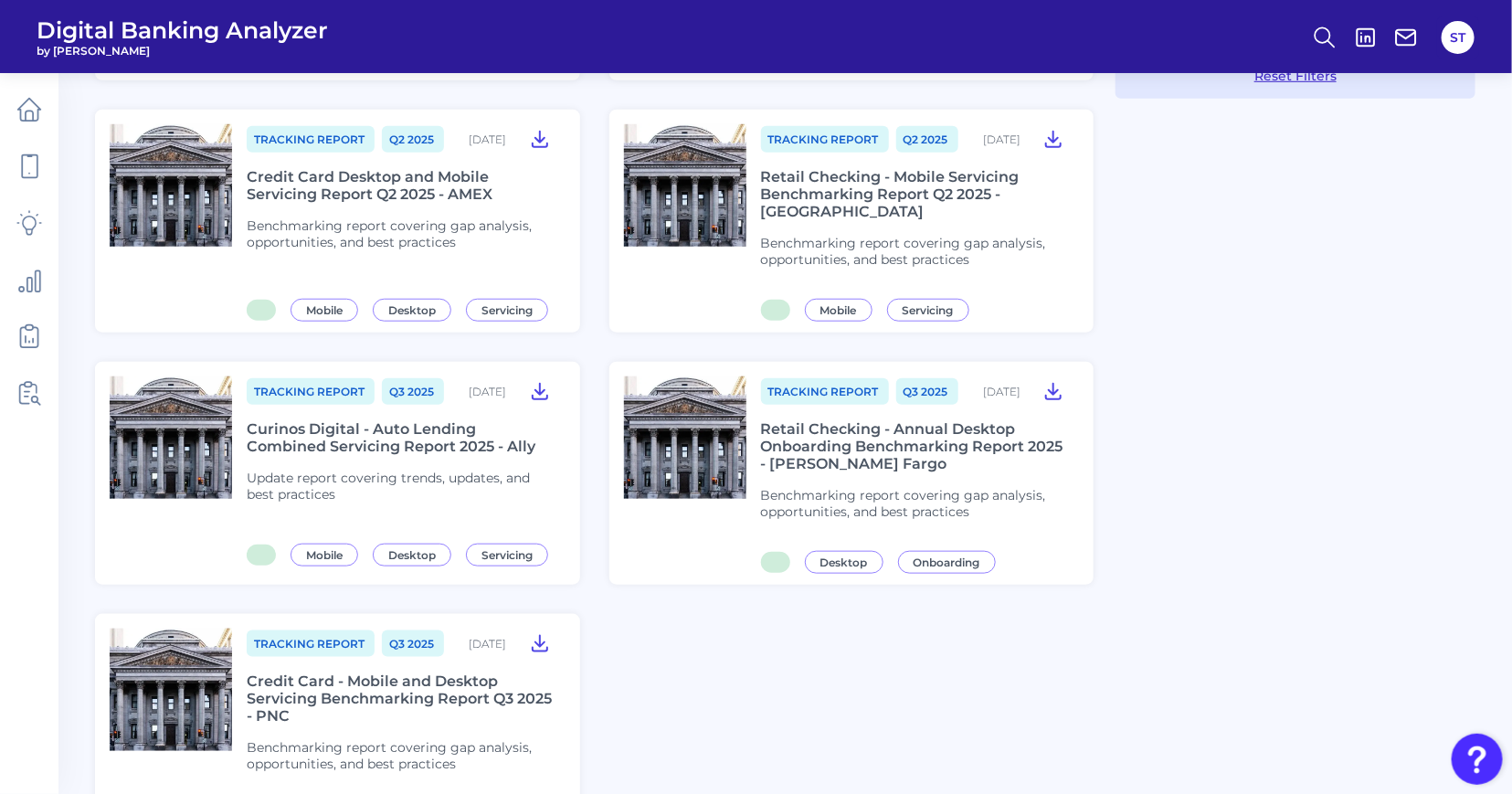
scroll to position [1108, 0]
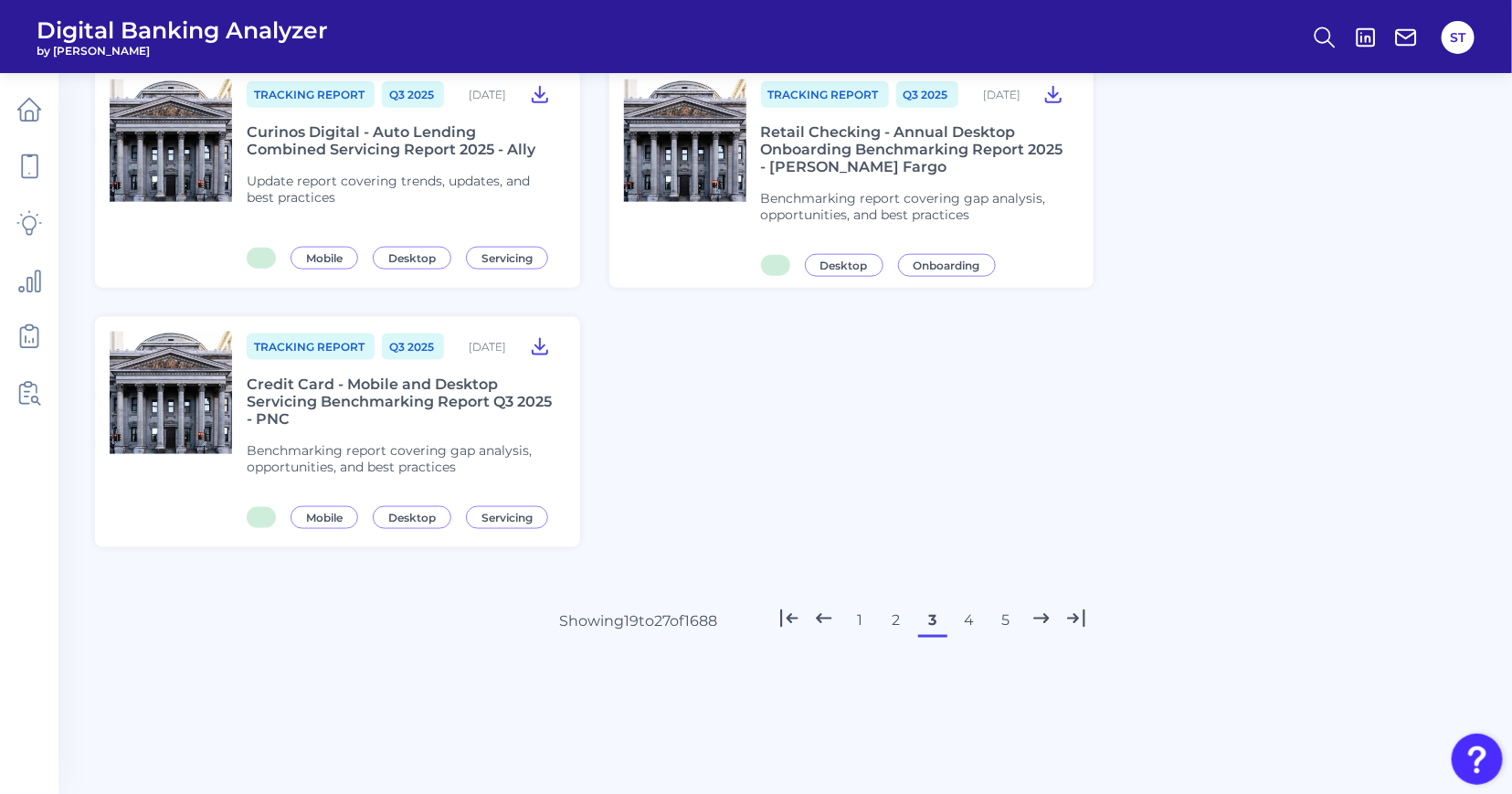
click at [961, 619] on button "4" at bounding box center [969, 620] width 29 height 29
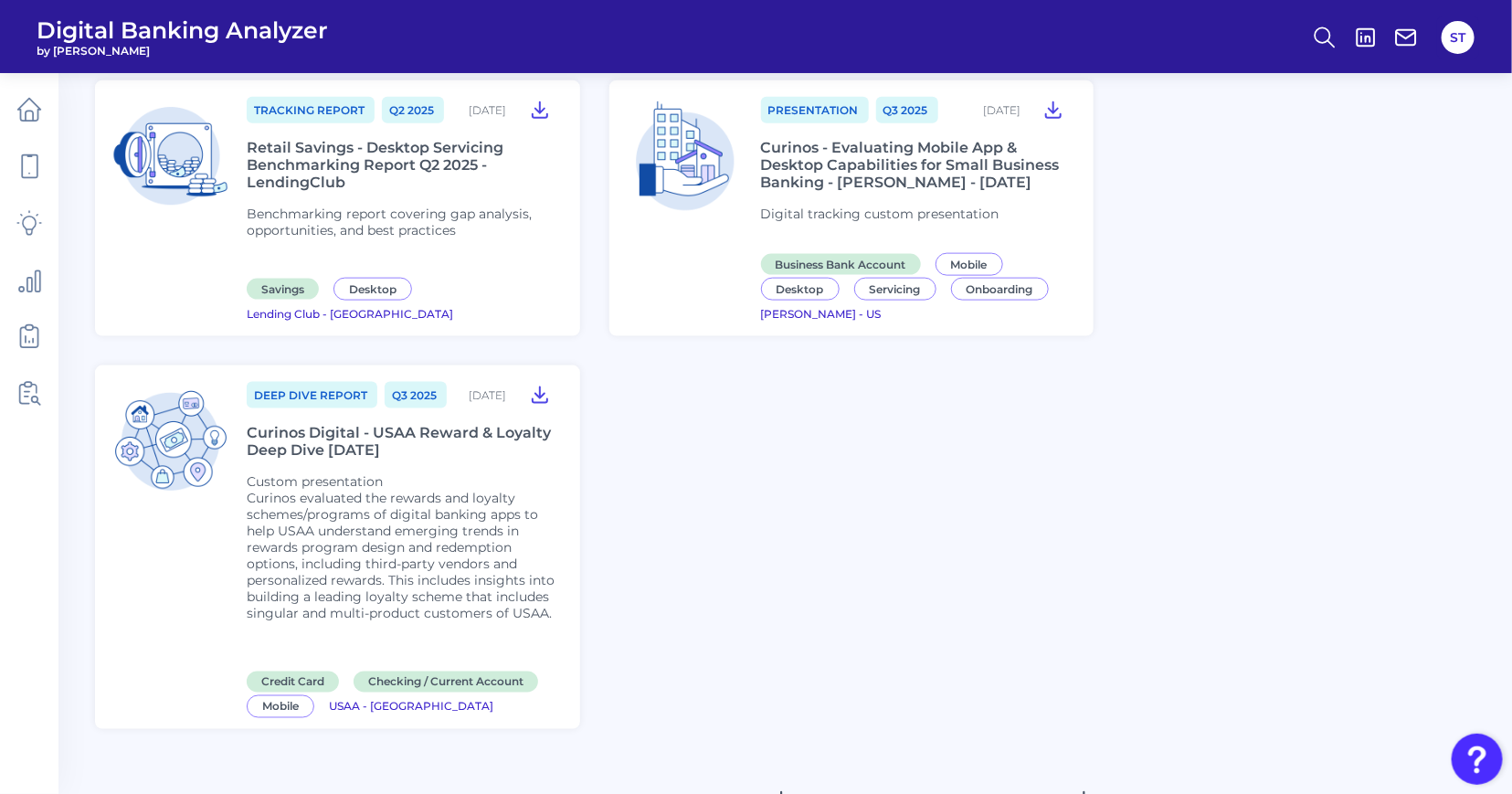
scroll to position [1278, 0]
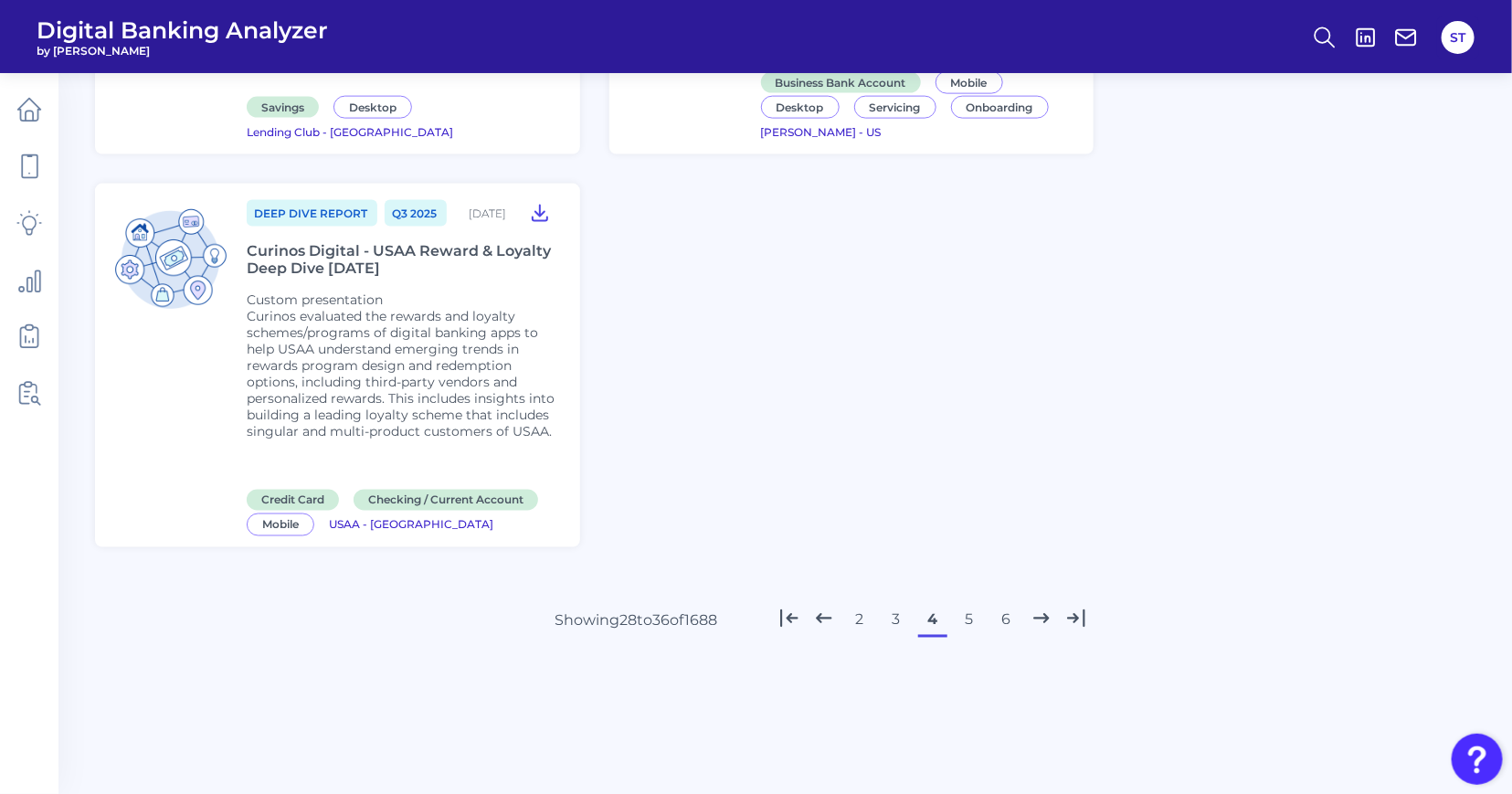
click at [969, 616] on button "5" at bounding box center [969, 620] width 29 height 29
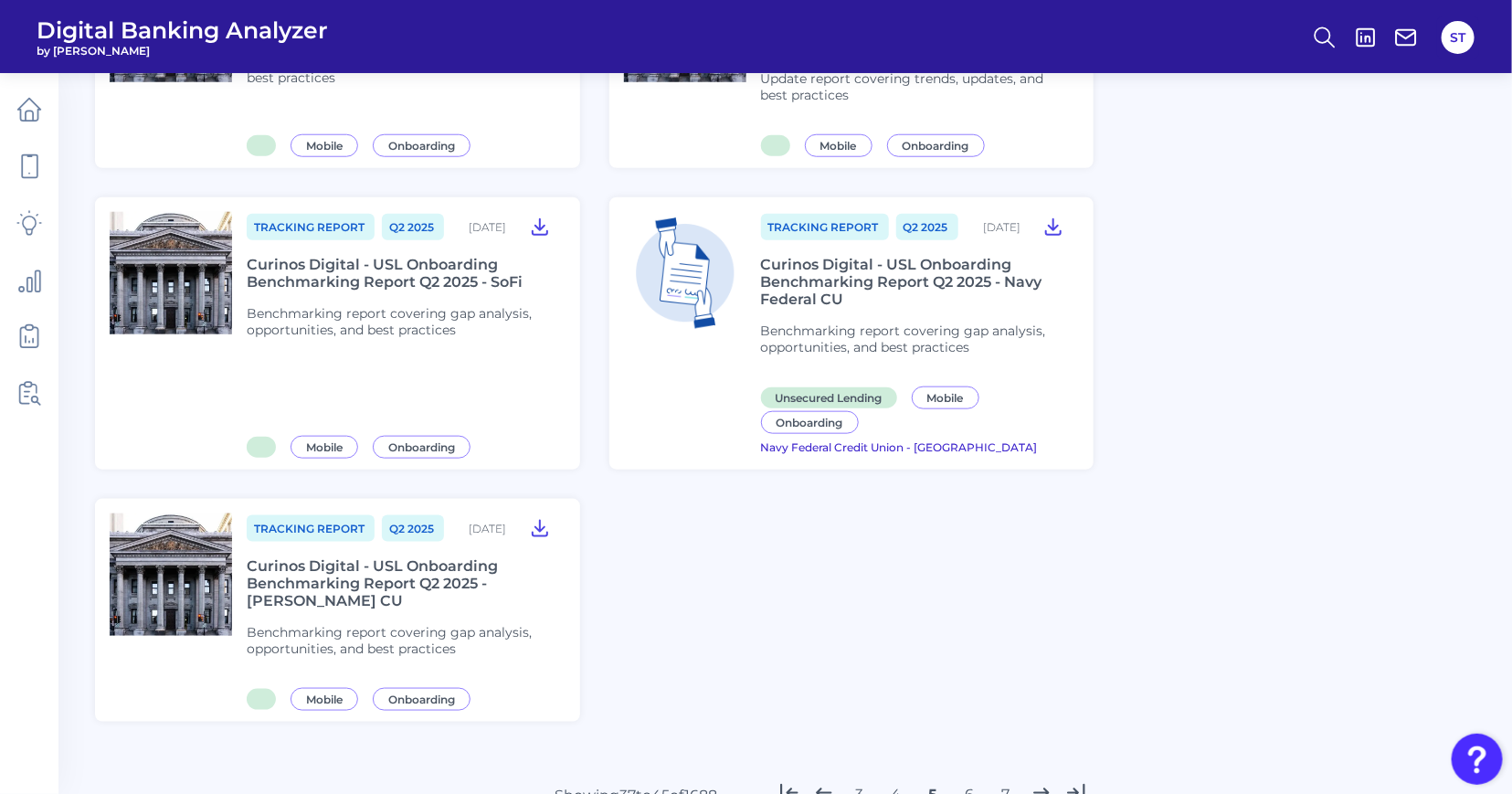
scroll to position [1005, 0]
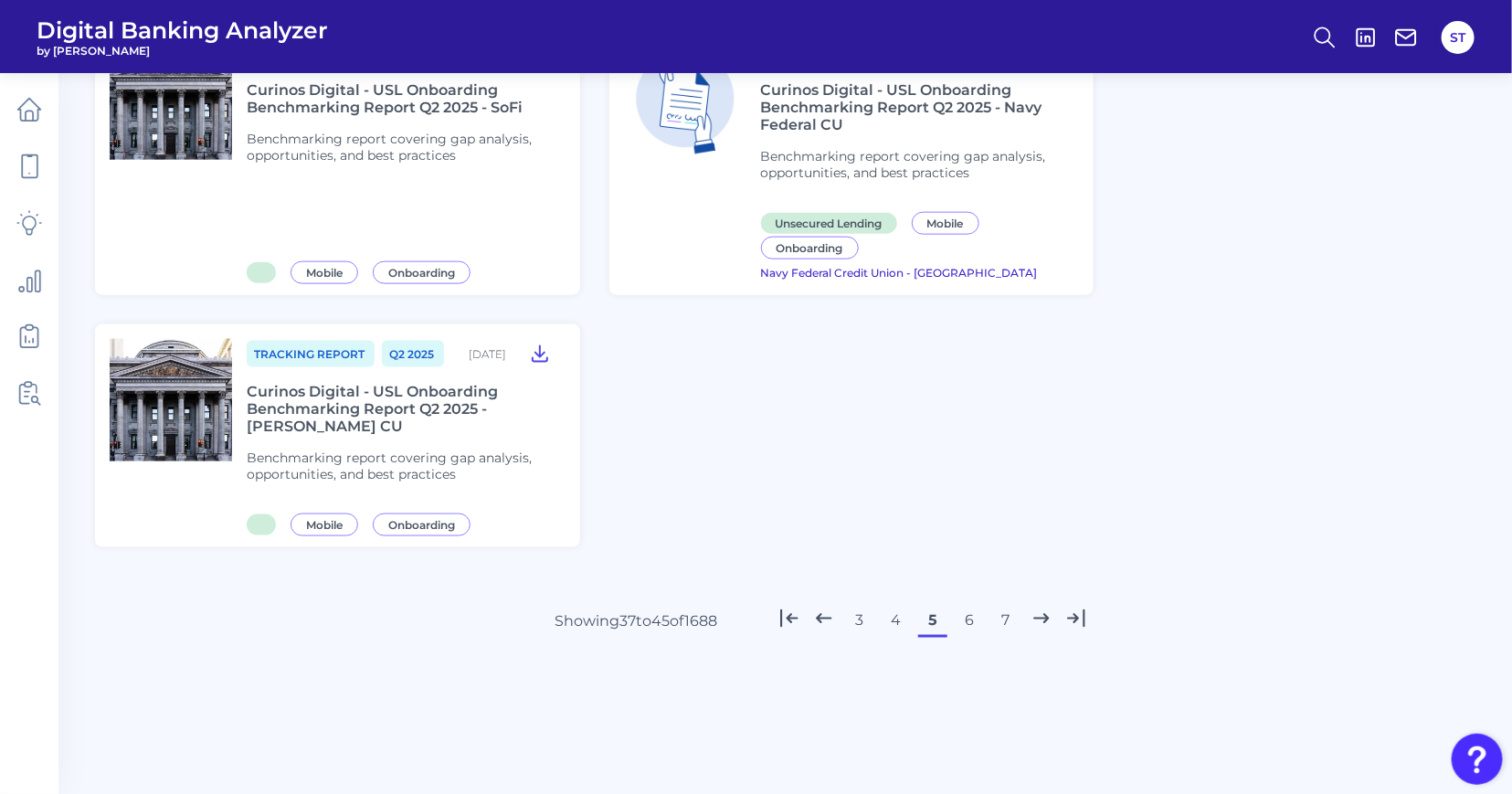
click at [969, 616] on button "6" at bounding box center [969, 620] width 29 height 29
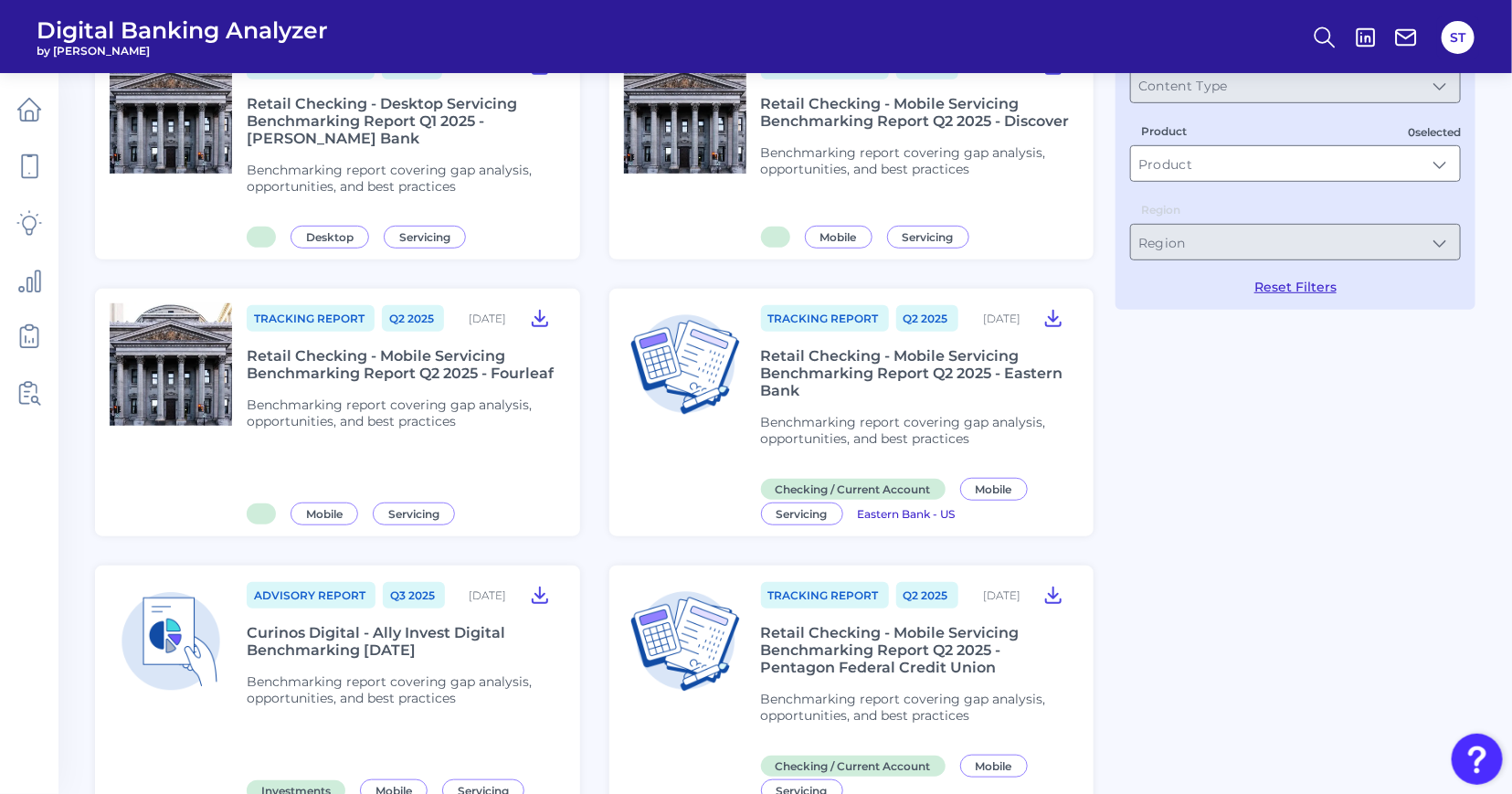
scroll to position [0, 0]
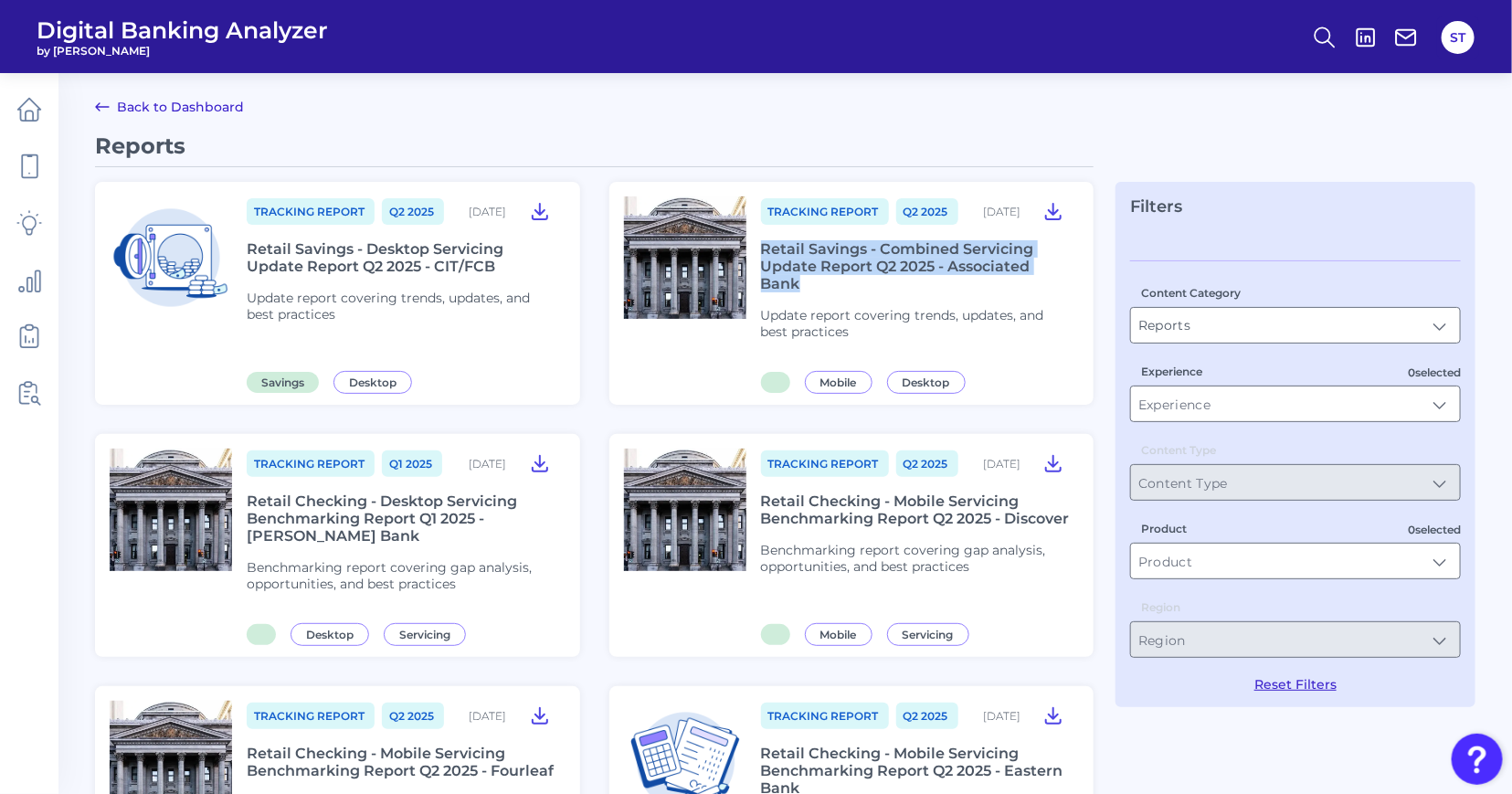
drag, startPoint x: 803, startPoint y: 321, endPoint x: 764, endPoint y: 284, distance: 53.8
click at [764, 284] on div "Retail Savings - Combined Servicing Update Report Q2 2025 - Associated Bank" at bounding box center [917, 266] width 312 height 52
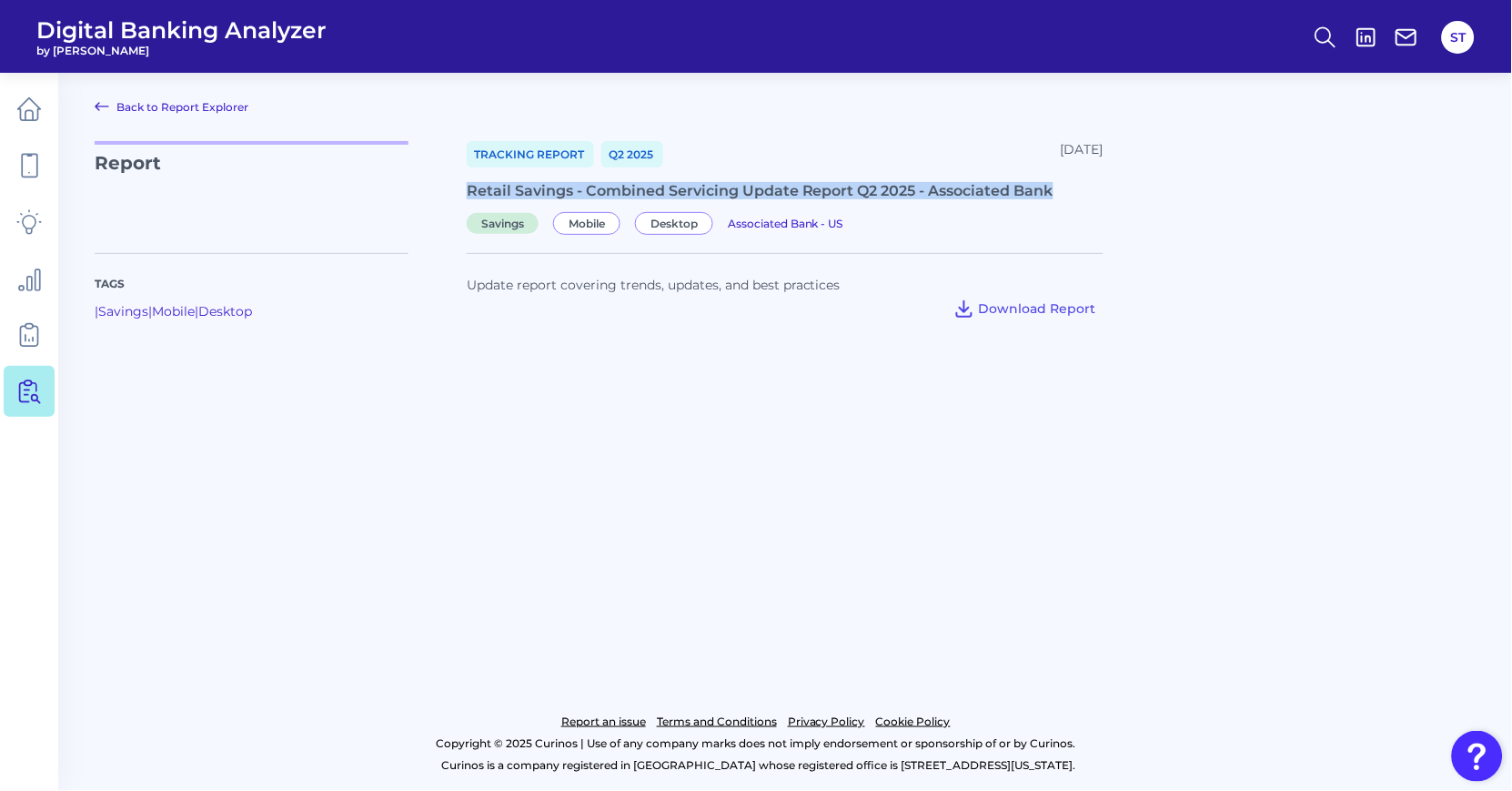
drag, startPoint x: 1058, startPoint y: 188, endPoint x: 468, endPoint y: 196, distance: 590.1
click at [468, 196] on div "Retail Savings - Combined Servicing Update Report Q2 2025 - Associated Bank" at bounding box center [786, 190] width 637 height 17
copy div "Retail Savings - Combined Servicing Update Report Q2 2025 - Associated Bank"
click at [139, 110] on link "Back to Report Explorer" at bounding box center [171, 106] width 154 height 22
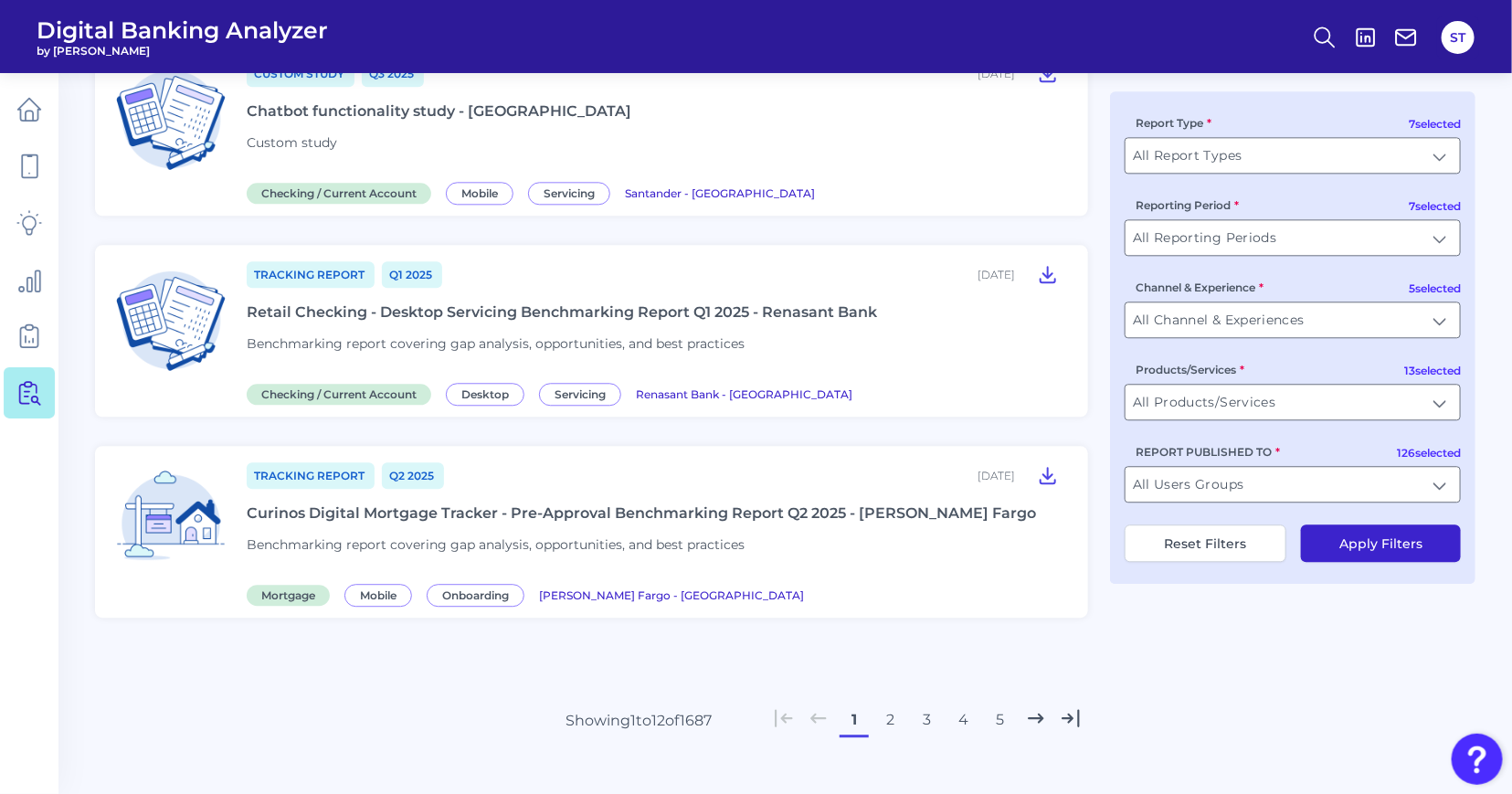
scroll to position [1992, 0]
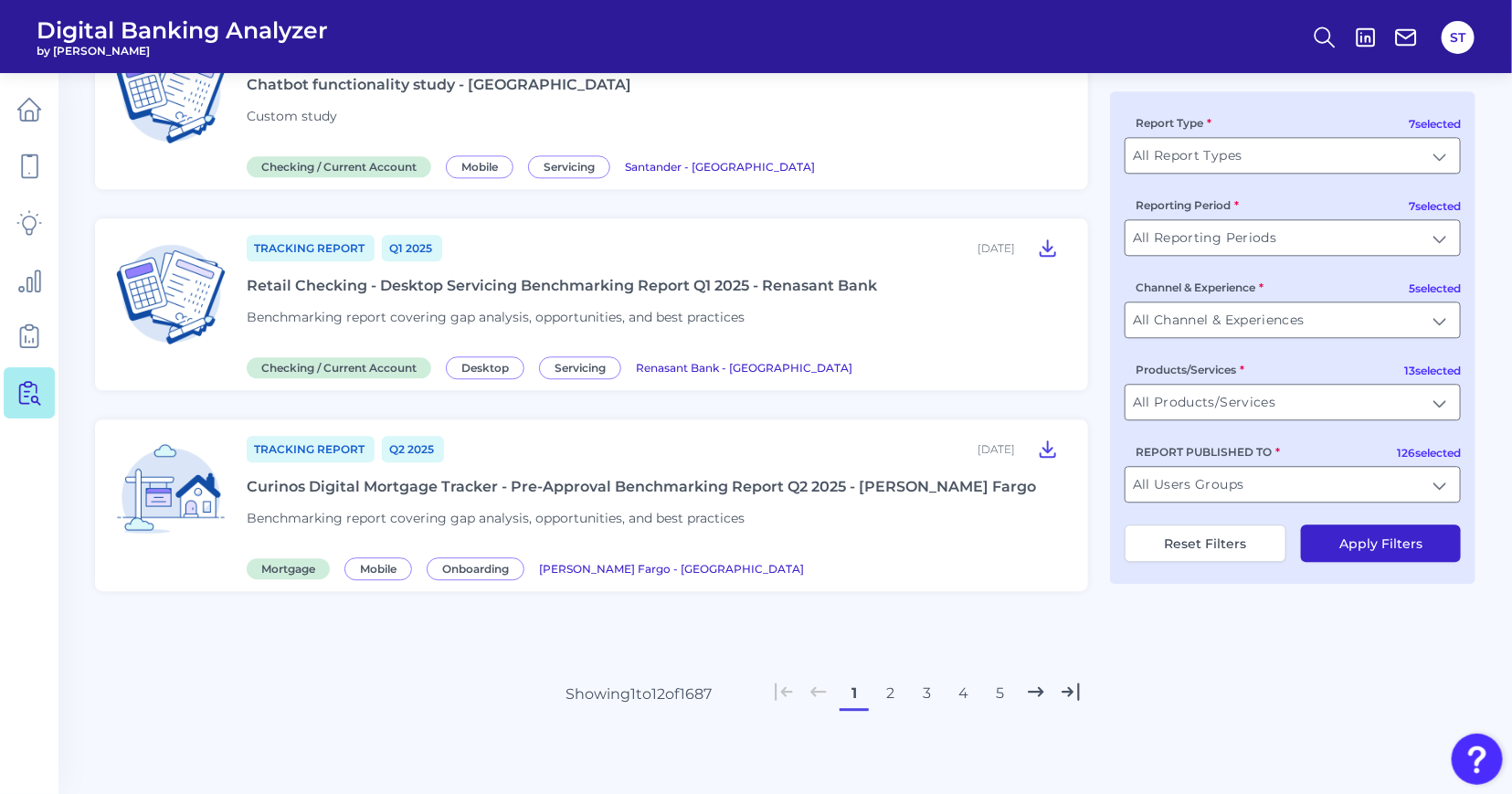
click at [894, 691] on button "2" at bounding box center [891, 693] width 29 height 29
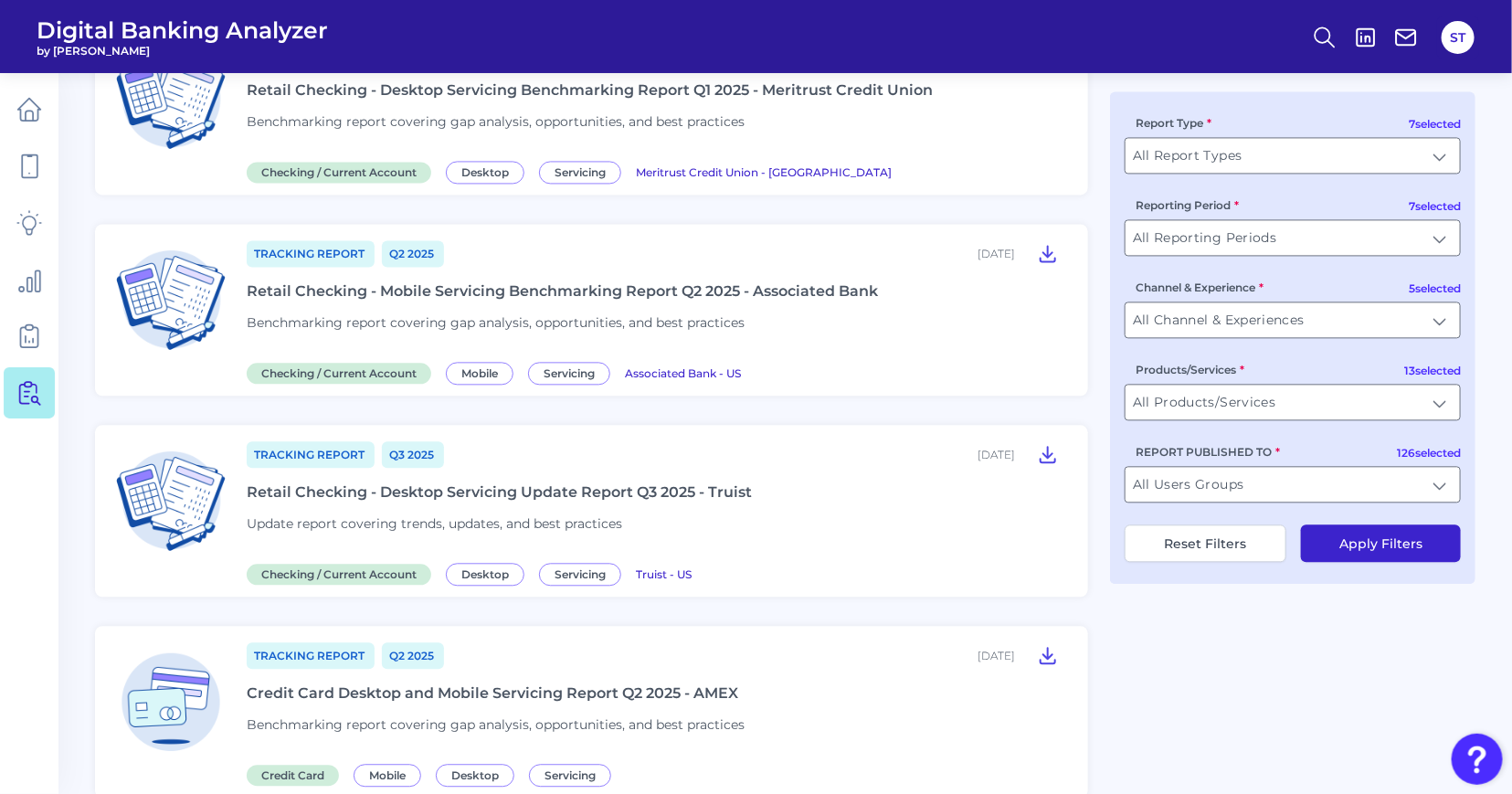
scroll to position [2070, 0]
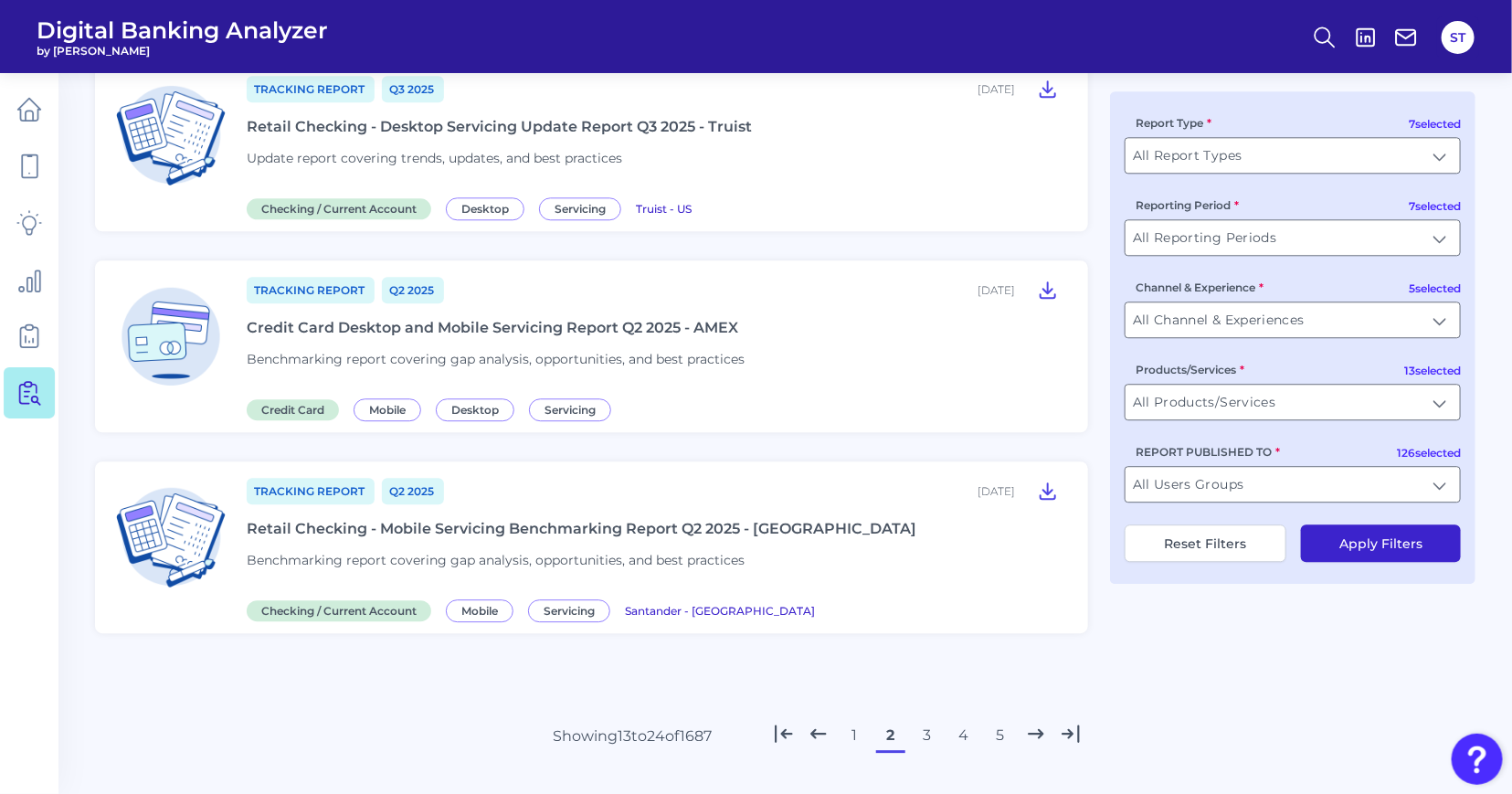
click at [922, 746] on button "3" at bounding box center [927, 736] width 29 height 29
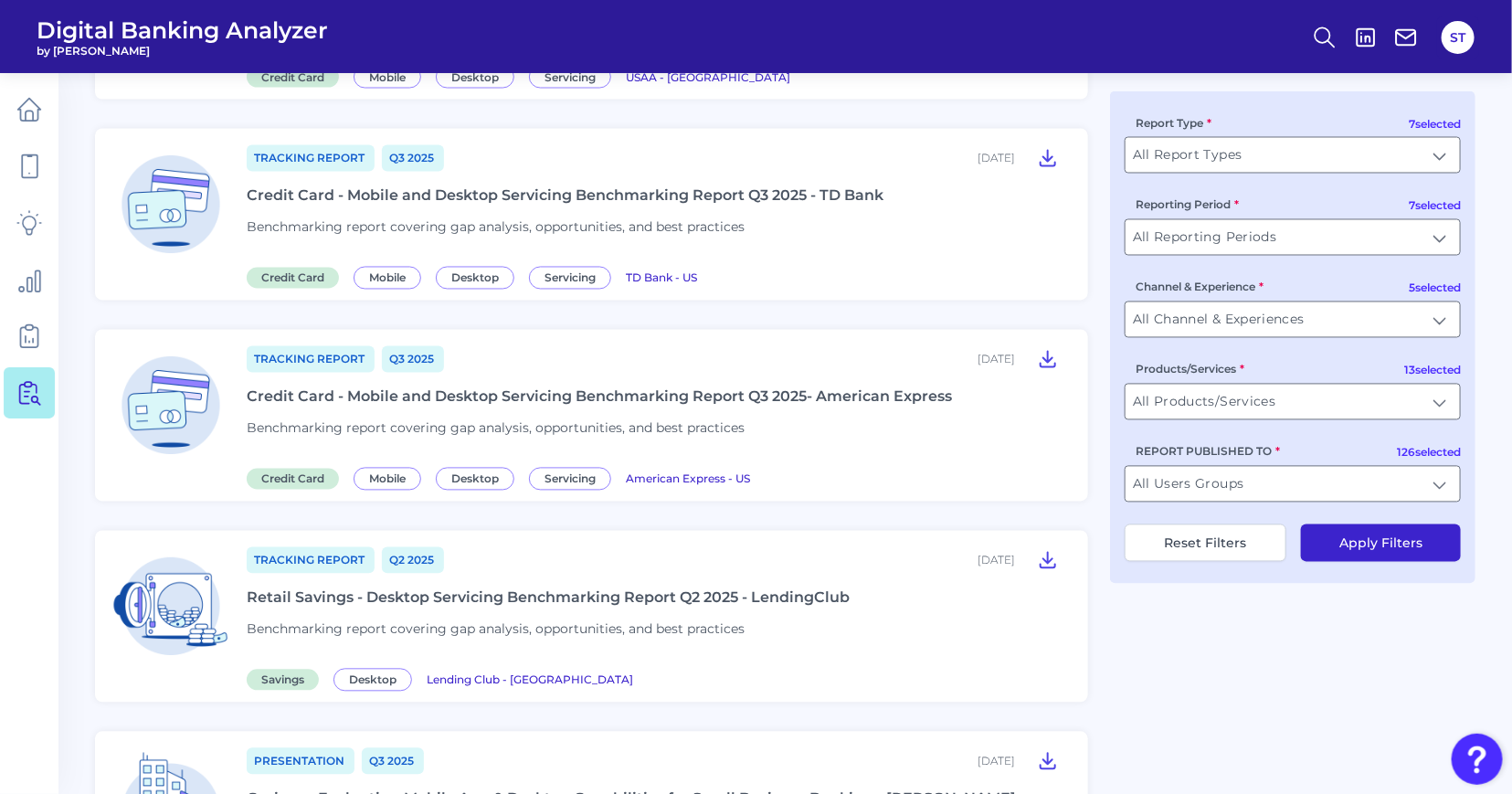
scroll to position [2075, 0]
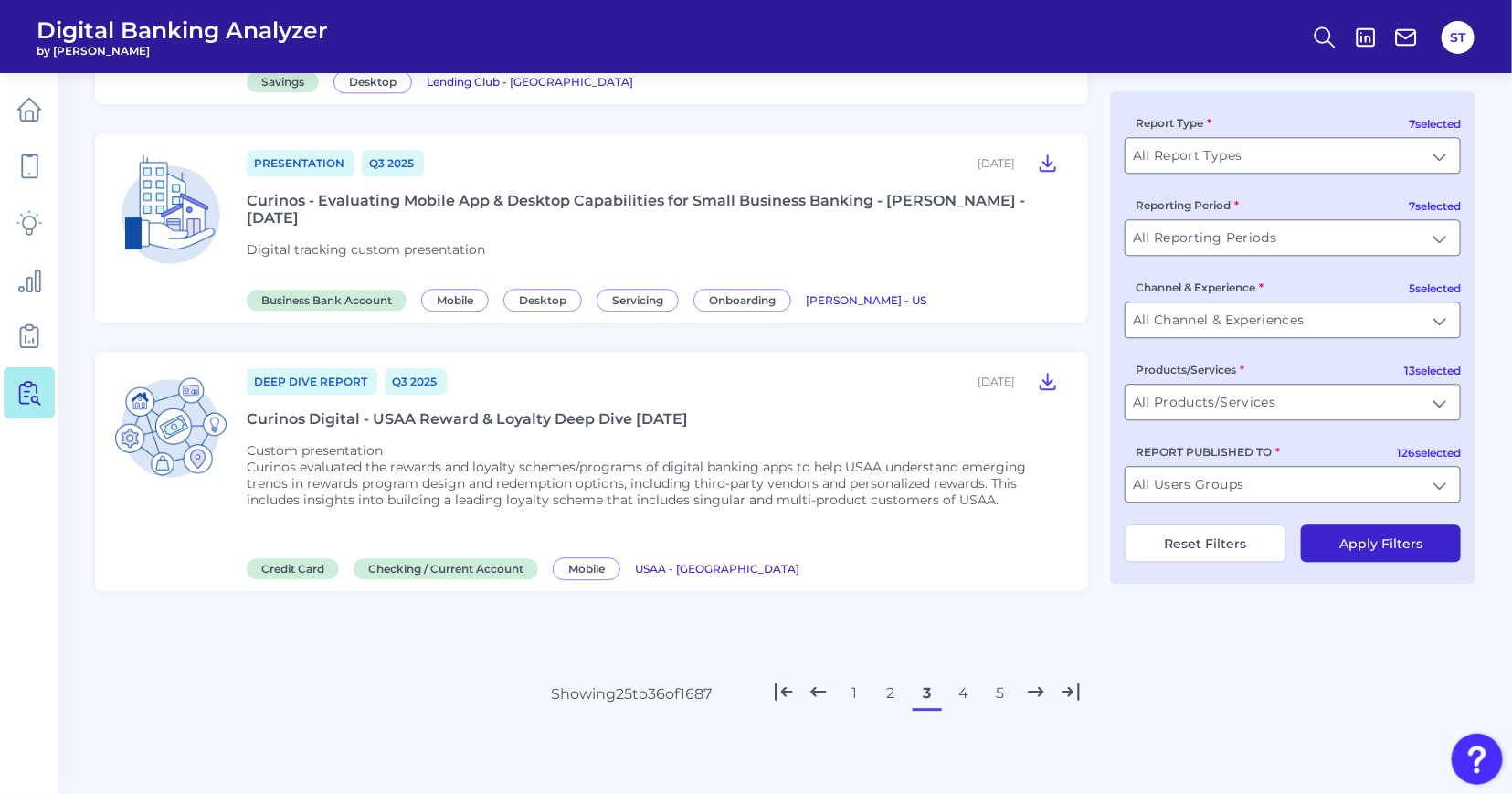
click at [965, 693] on button "4" at bounding box center [964, 693] width 29 height 29
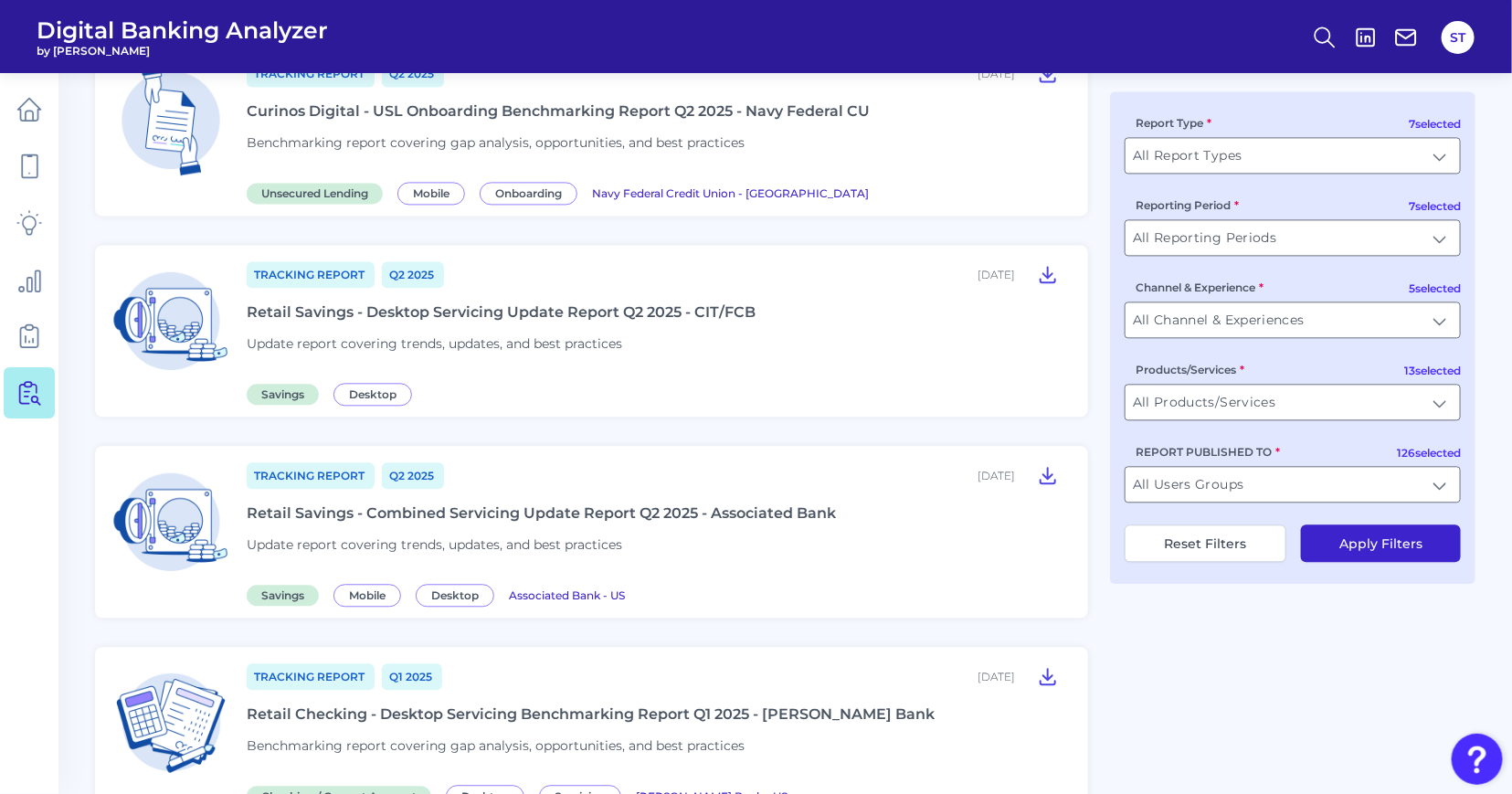
scroll to position [1992, 0]
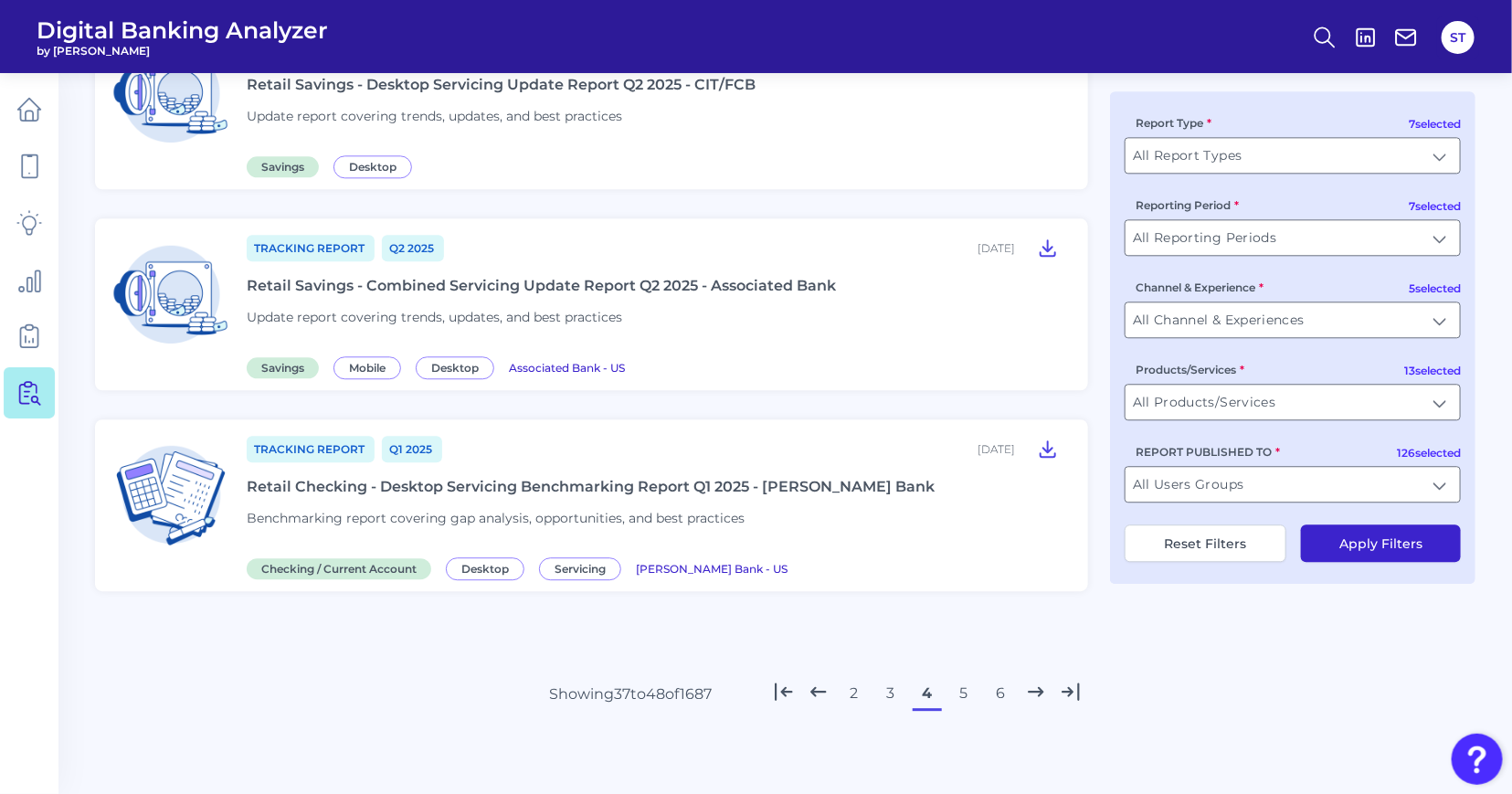
click at [963, 691] on button "5" at bounding box center [964, 693] width 29 height 29
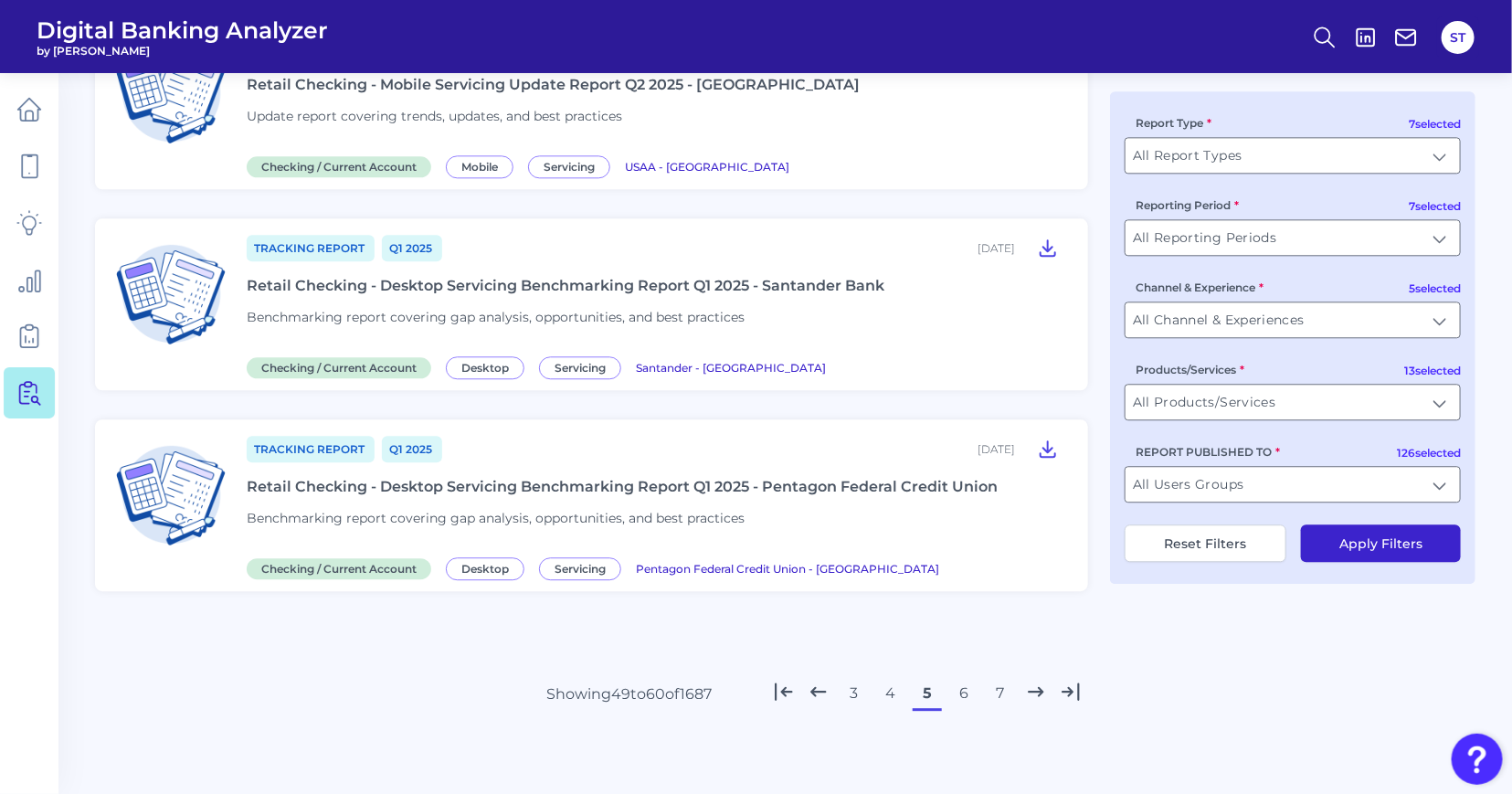
click at [963, 695] on button "6" at bounding box center [964, 693] width 29 height 29
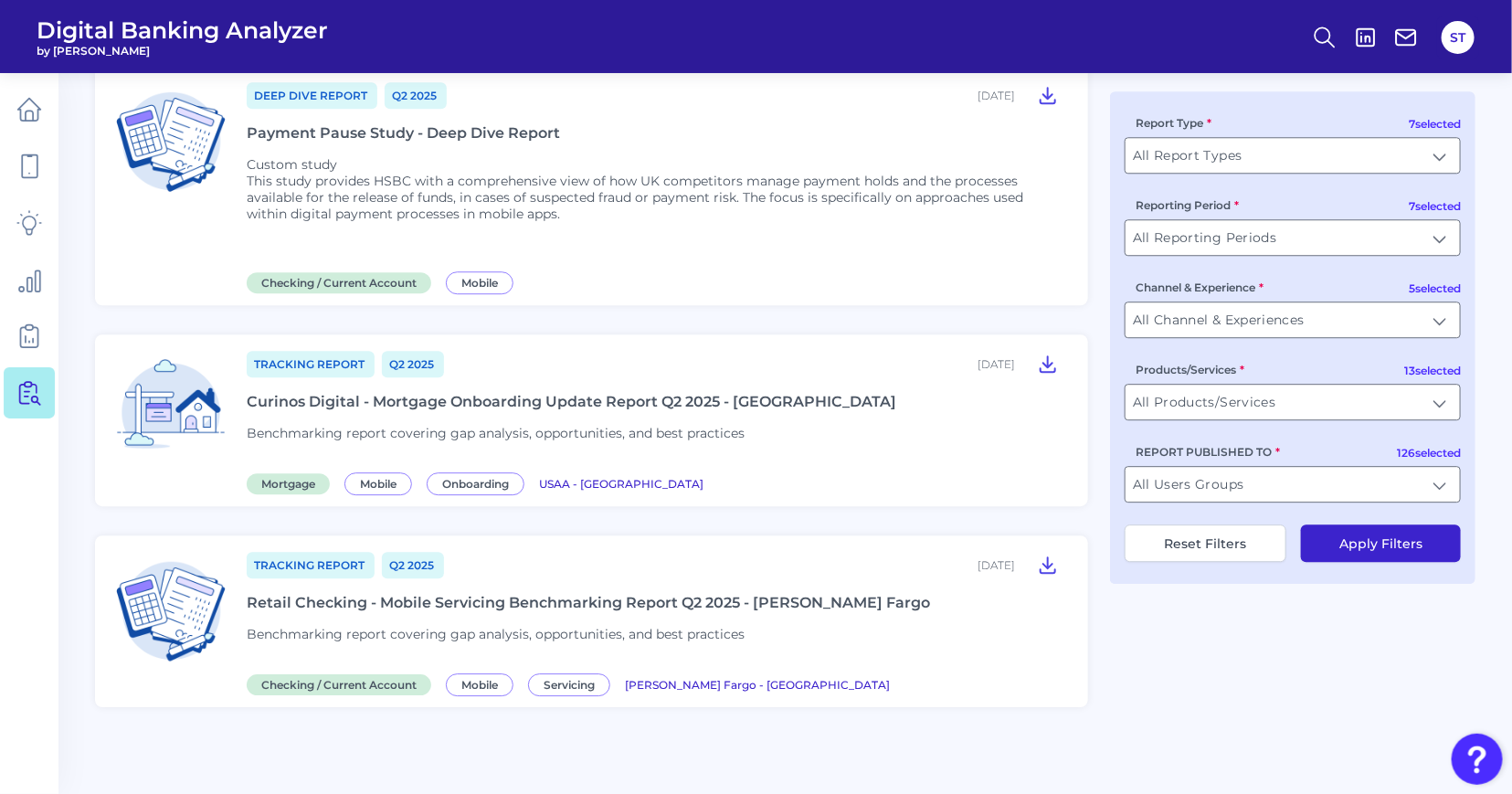
scroll to position [2322, 0]
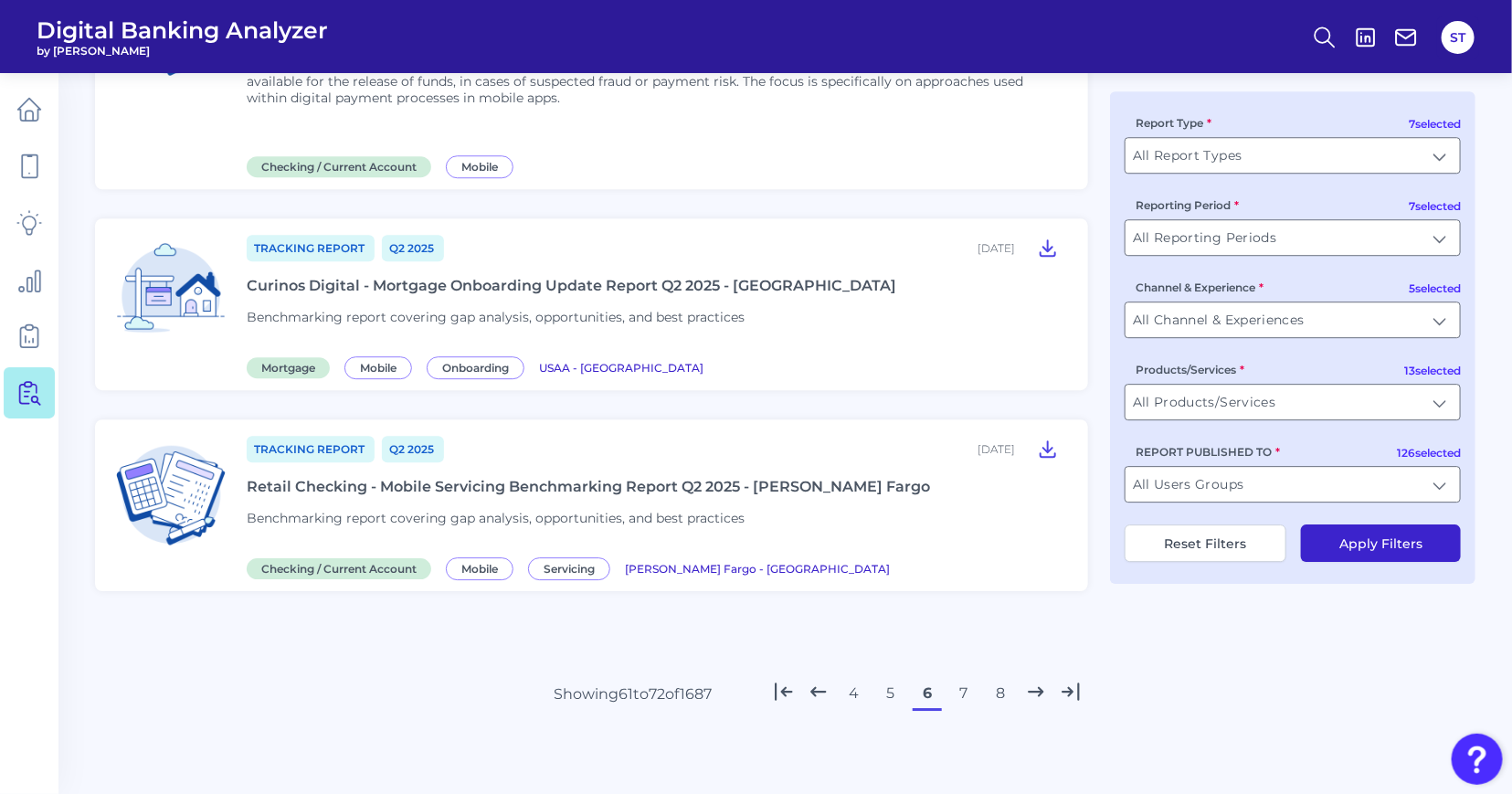
click at [959, 688] on button "7" at bounding box center [964, 693] width 29 height 29
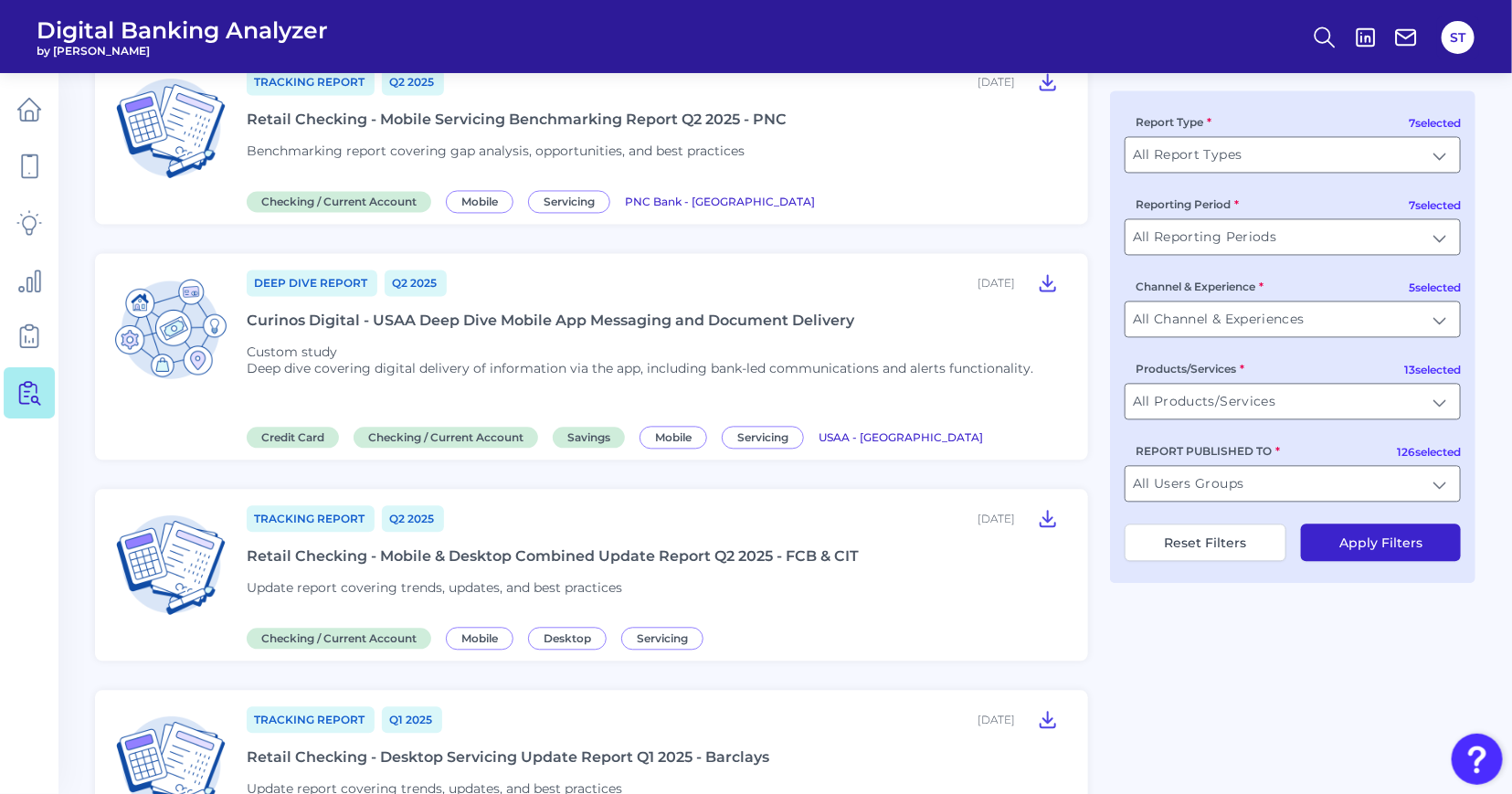
scroll to position [2101, 0]
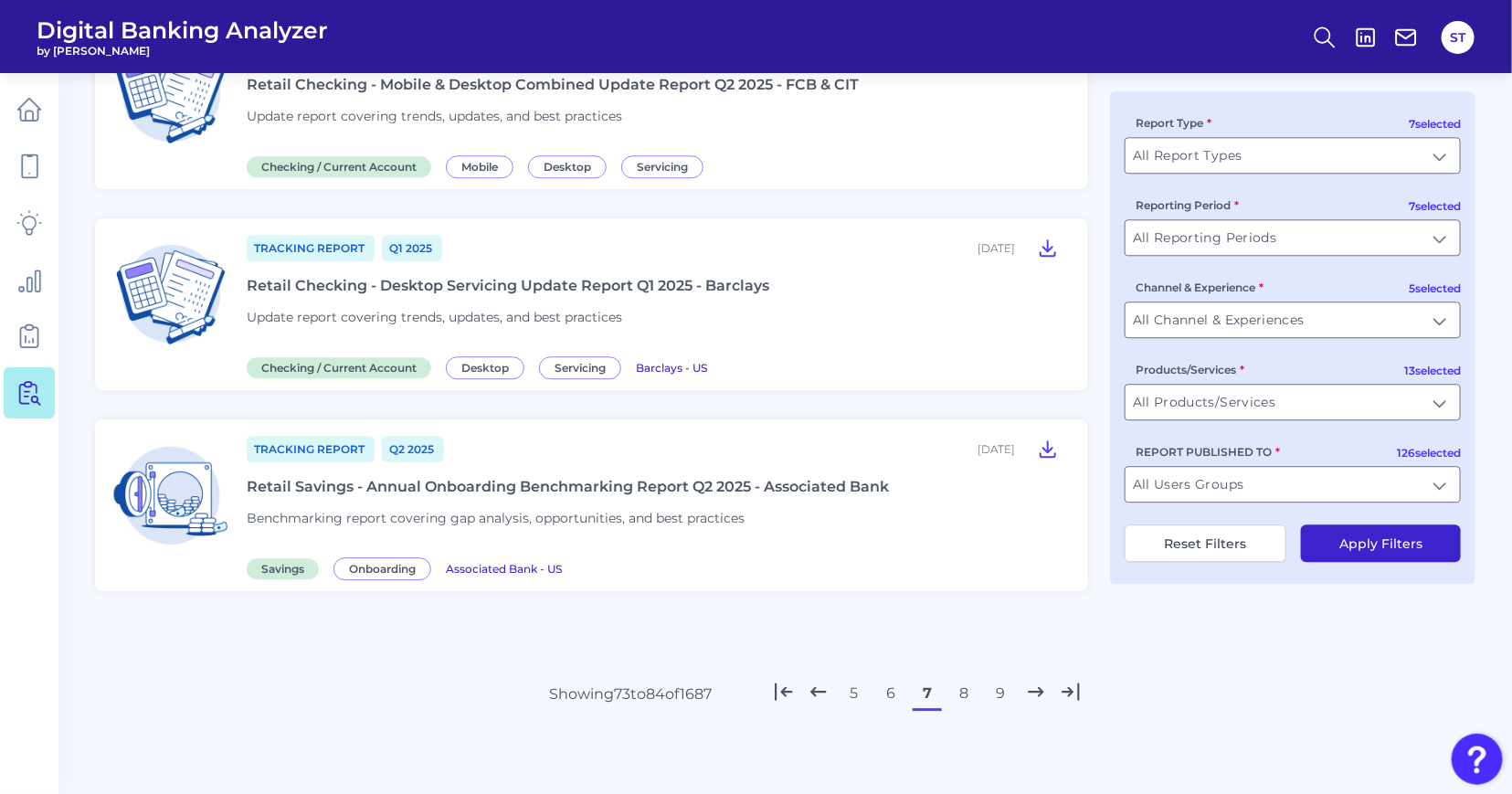
click at [953, 692] on button "8" at bounding box center [964, 693] width 29 height 29
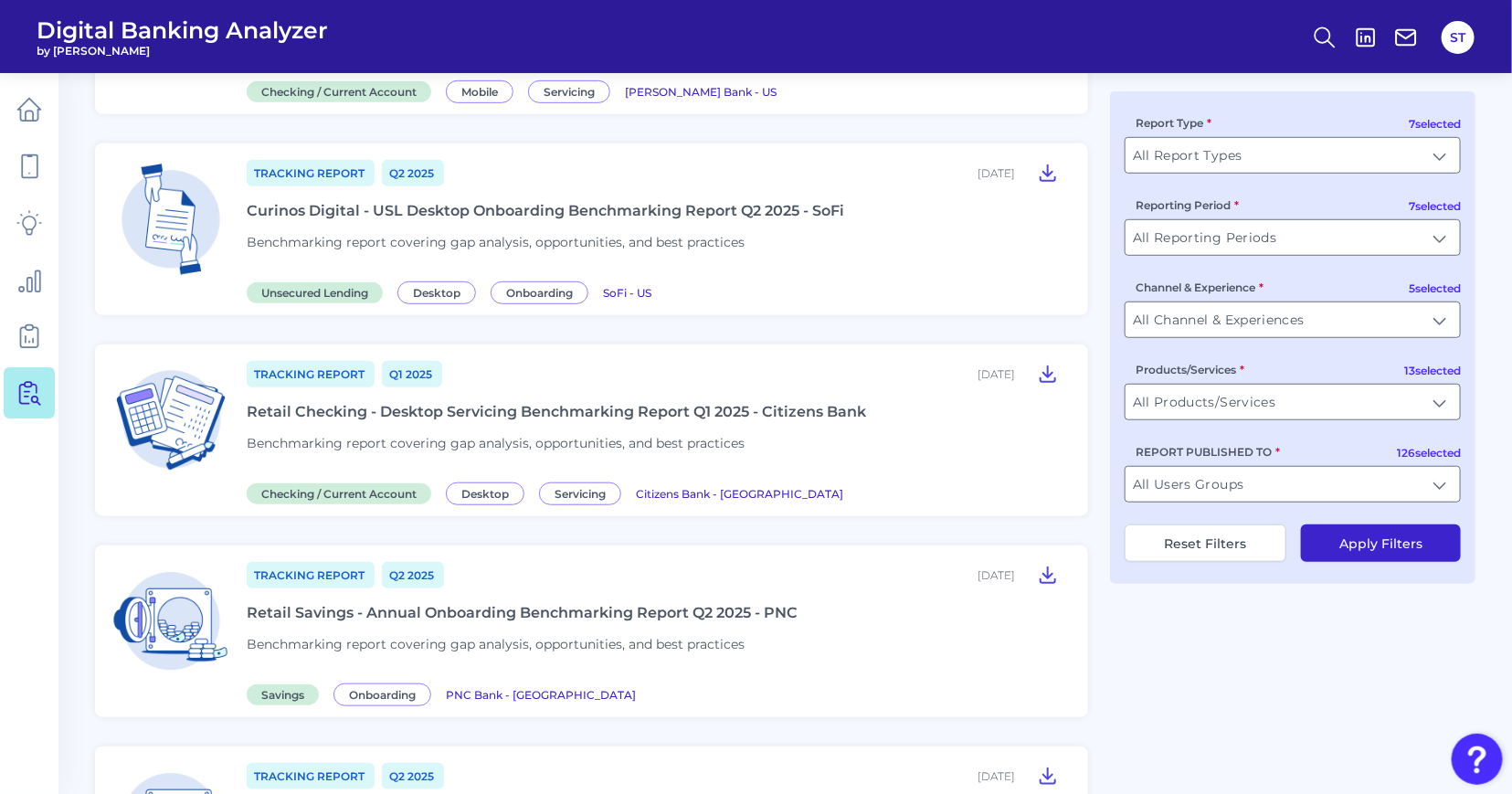
scroll to position [0, 0]
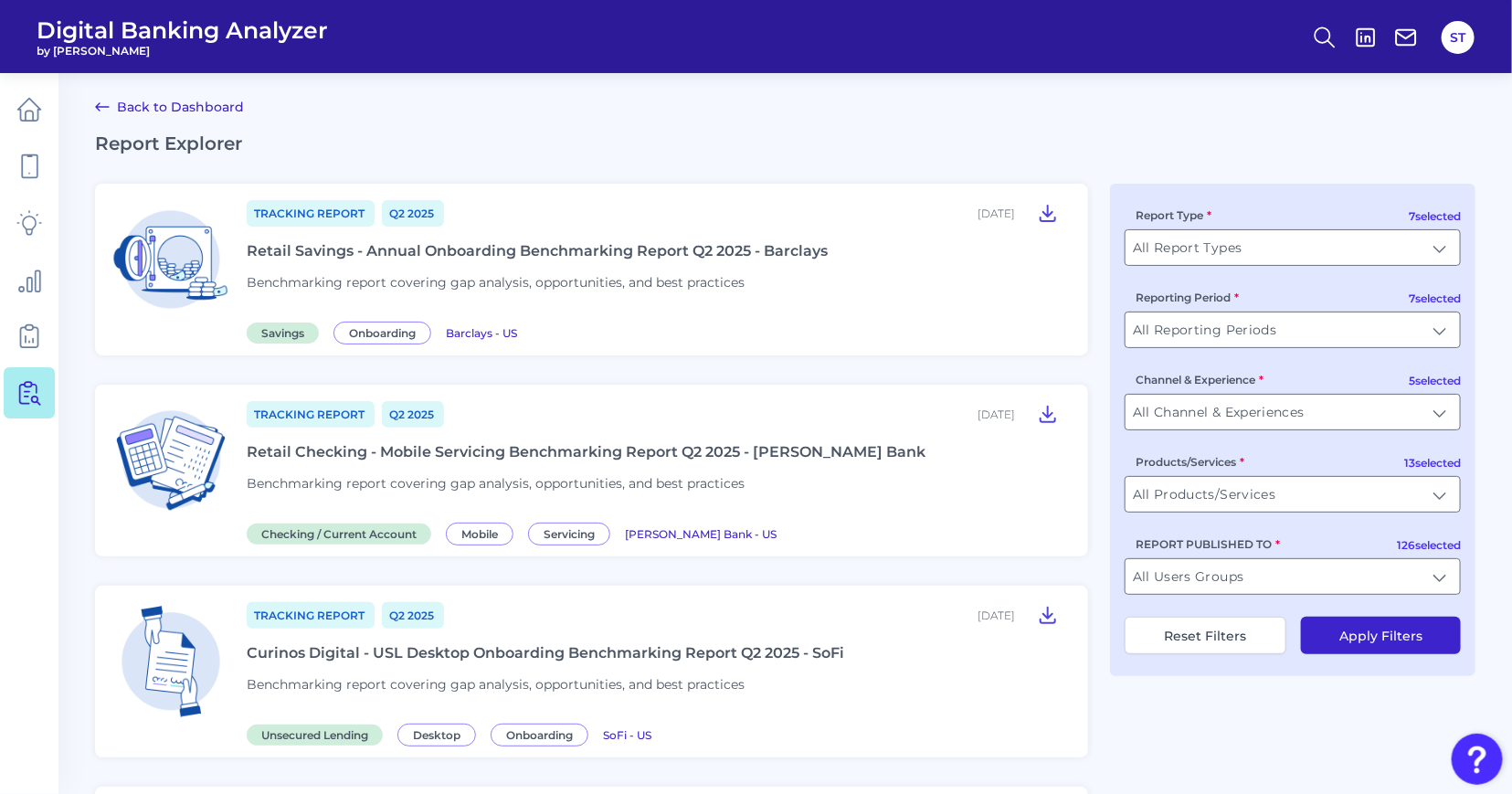
click at [190, 111] on link "Back to Dashboard" at bounding box center [169, 107] width 149 height 22
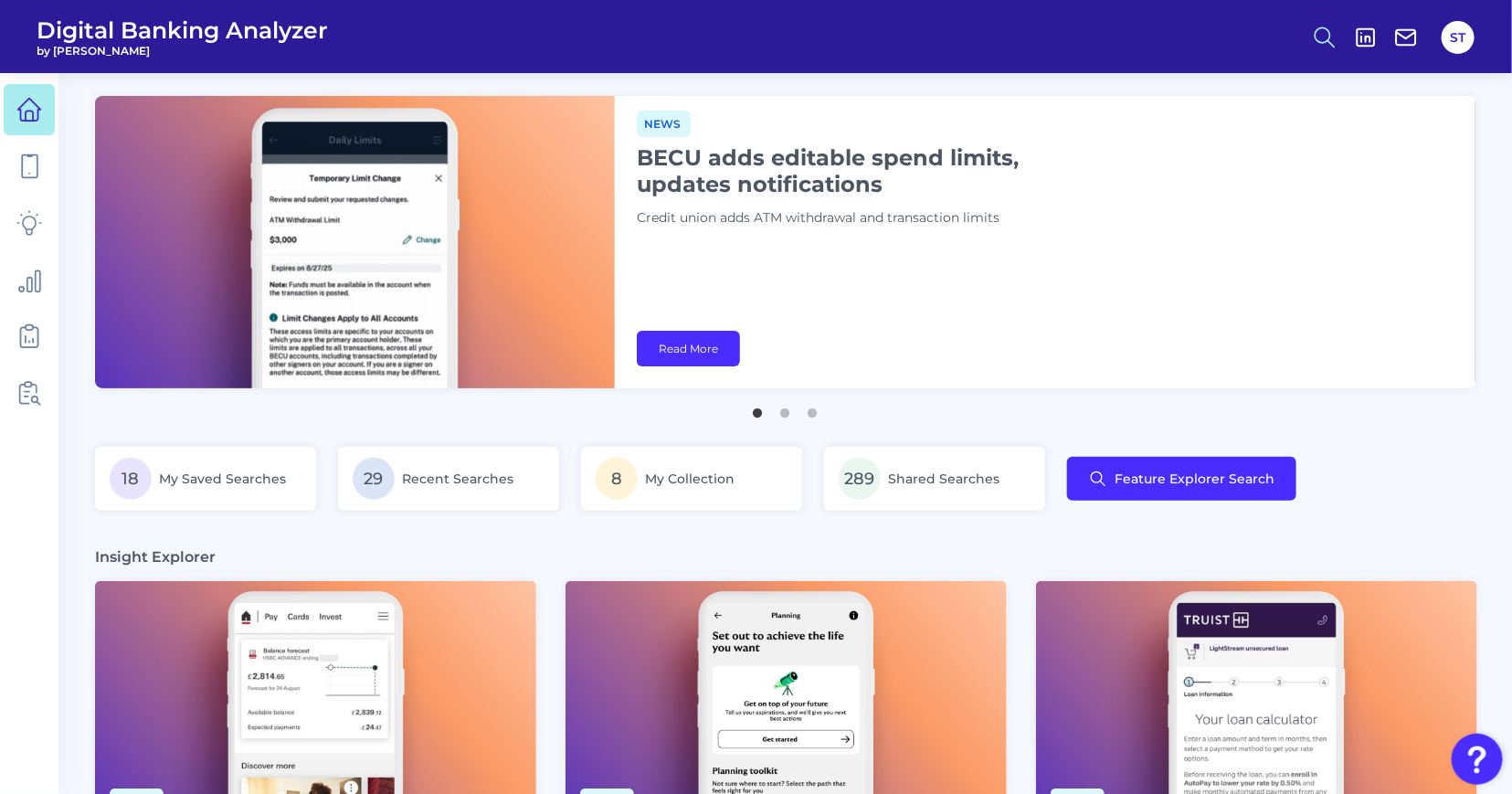
click at [1328, 37] on circle at bounding box center [1323, 35] width 15 height 15
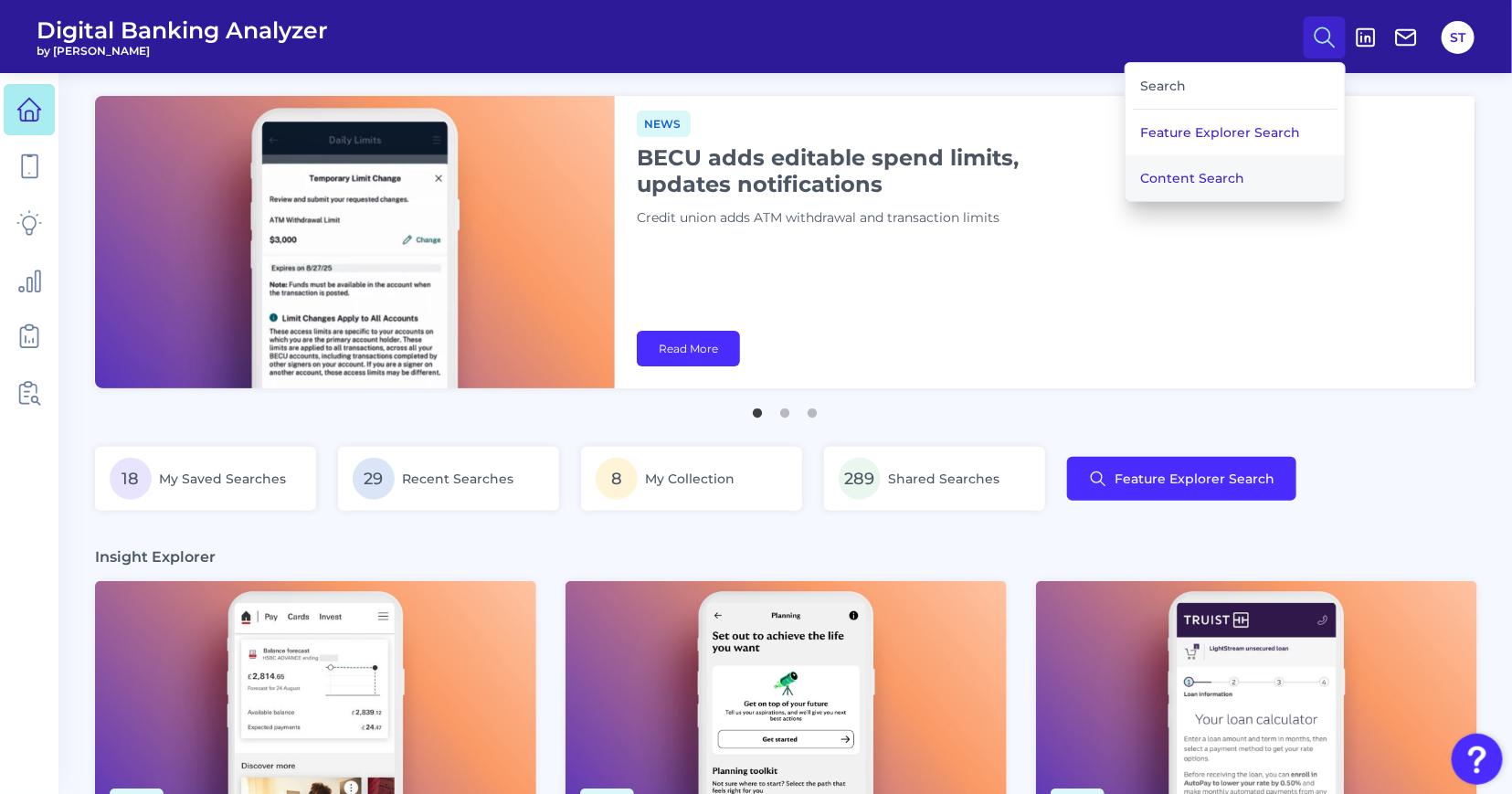
click at [1219, 174] on button "Content Search" at bounding box center [1235, 178] width 219 height 46
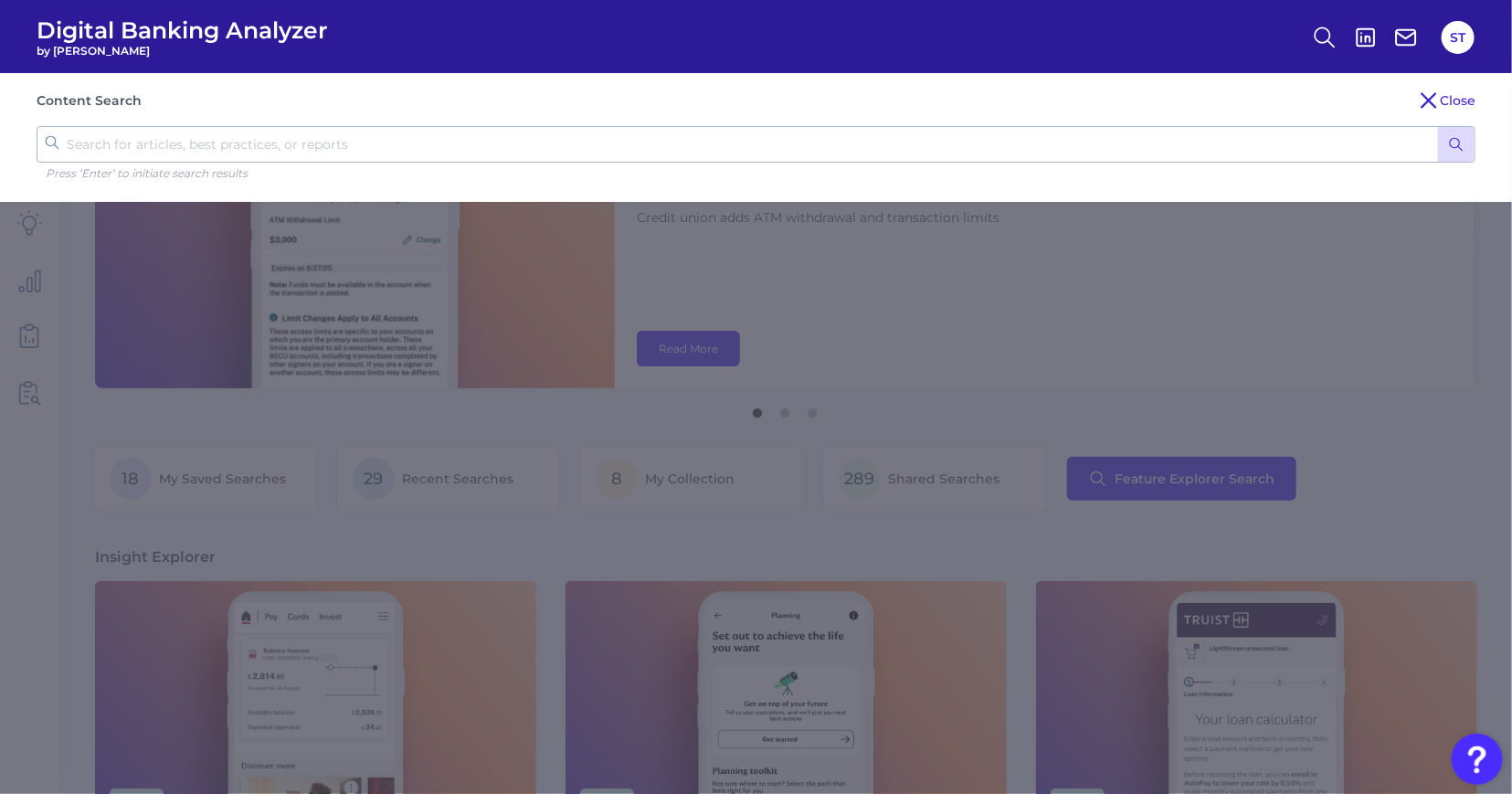
click at [1443, 144] on button "submit" at bounding box center [1456, 144] width 37 height 35
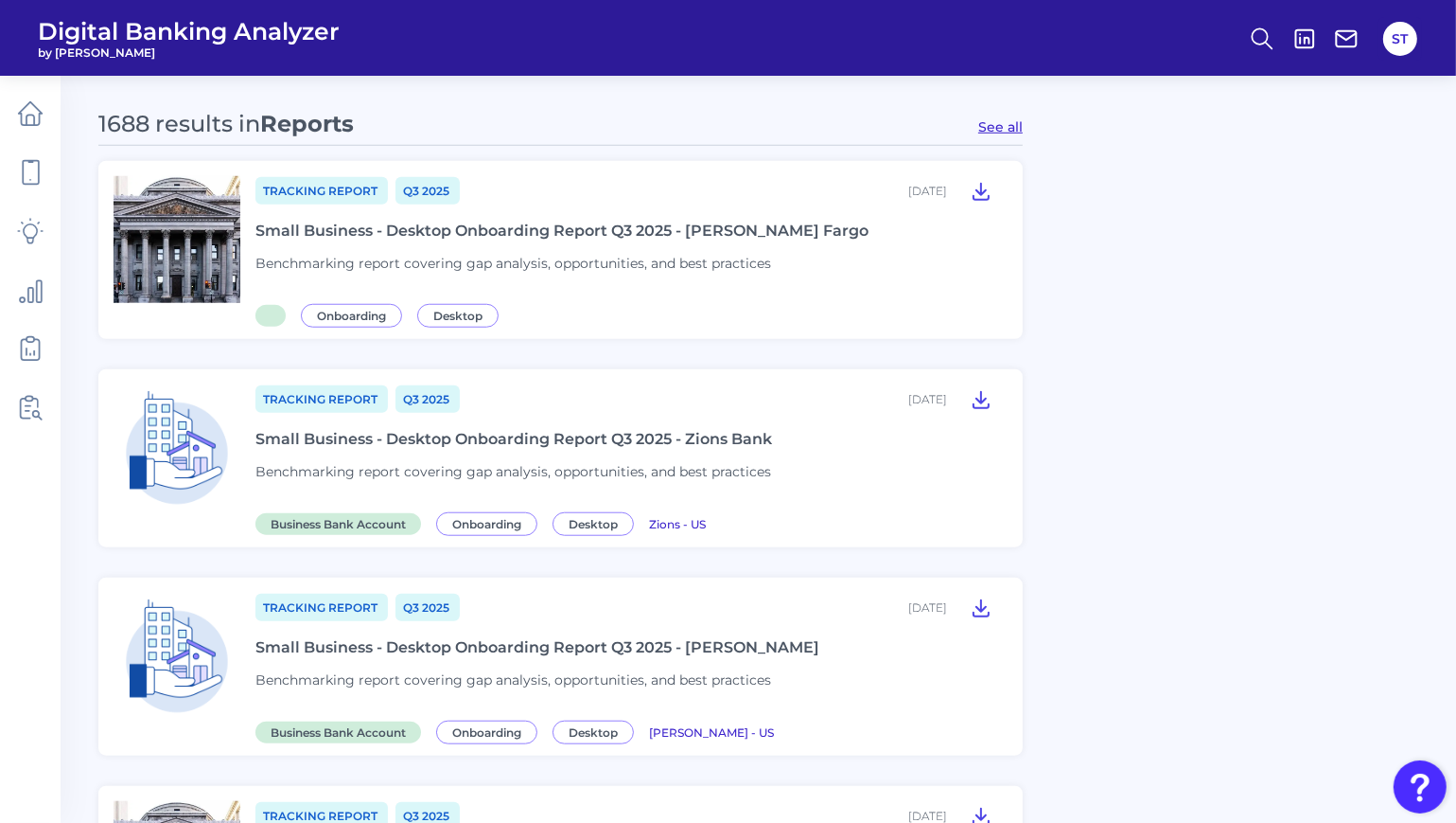
scroll to position [1300, 0]
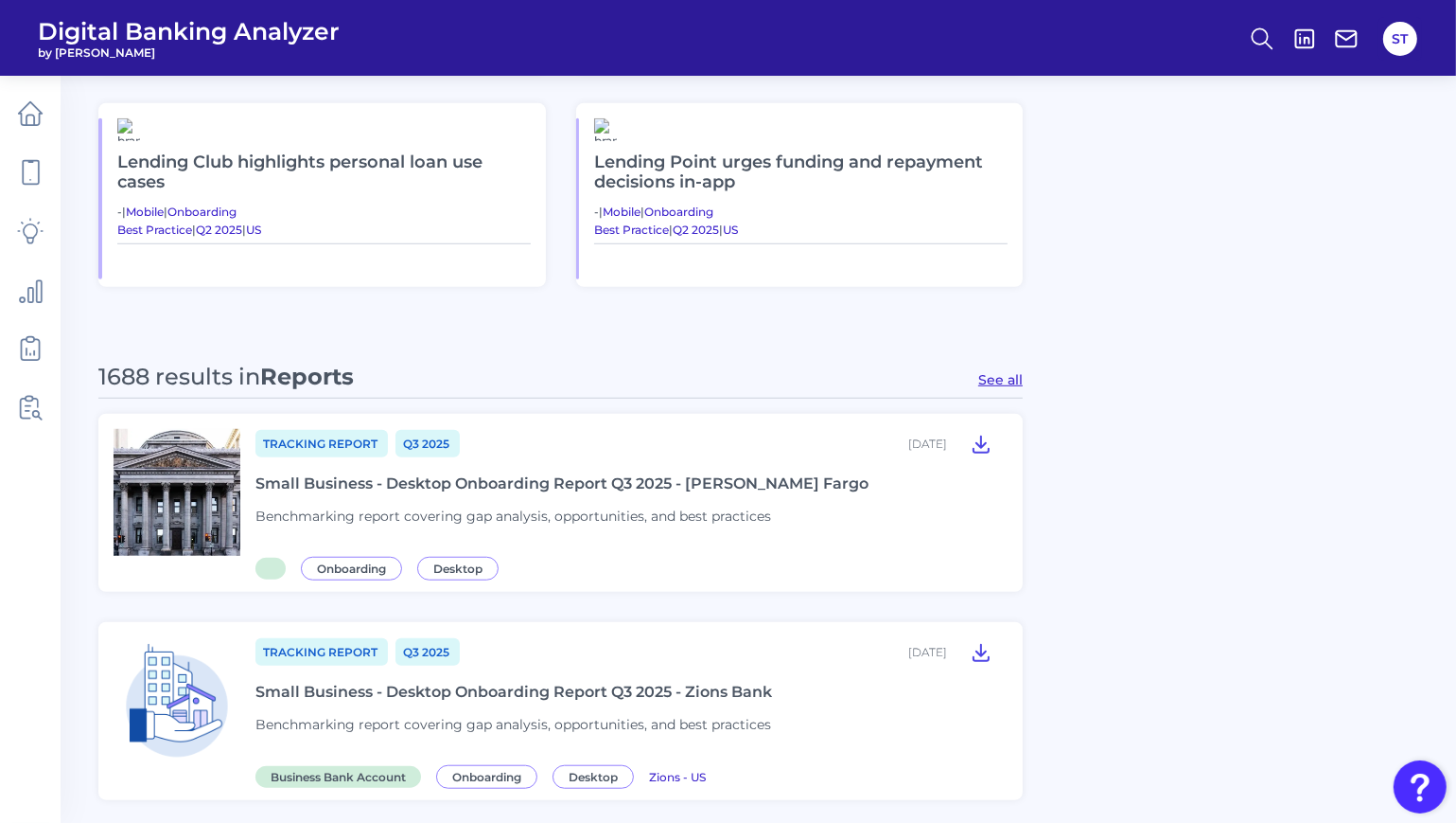
click at [1014, 377] on button "See all" at bounding box center [1000, 380] width 44 height 17
type input "Reports"
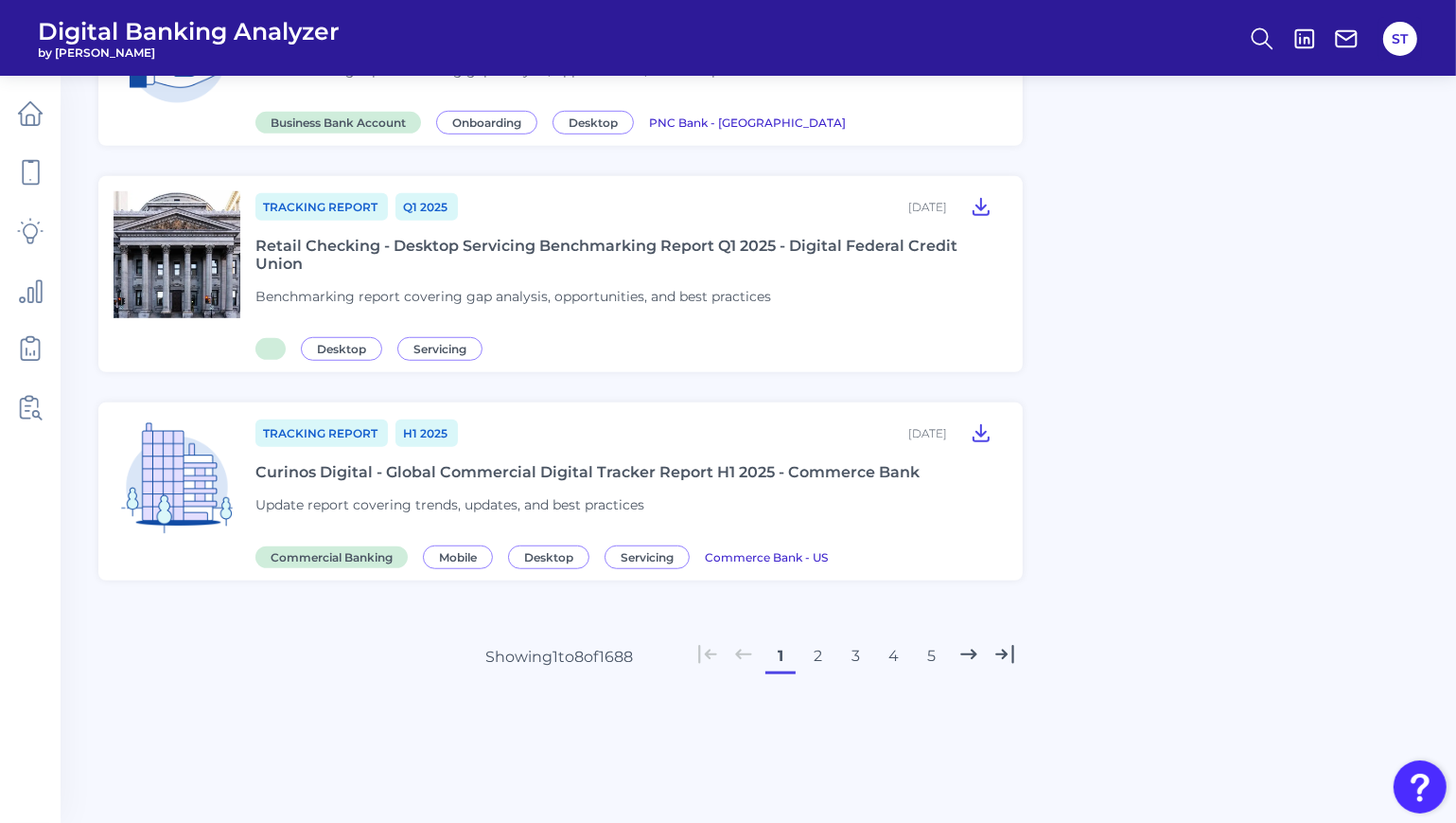
scroll to position [1289, 0]
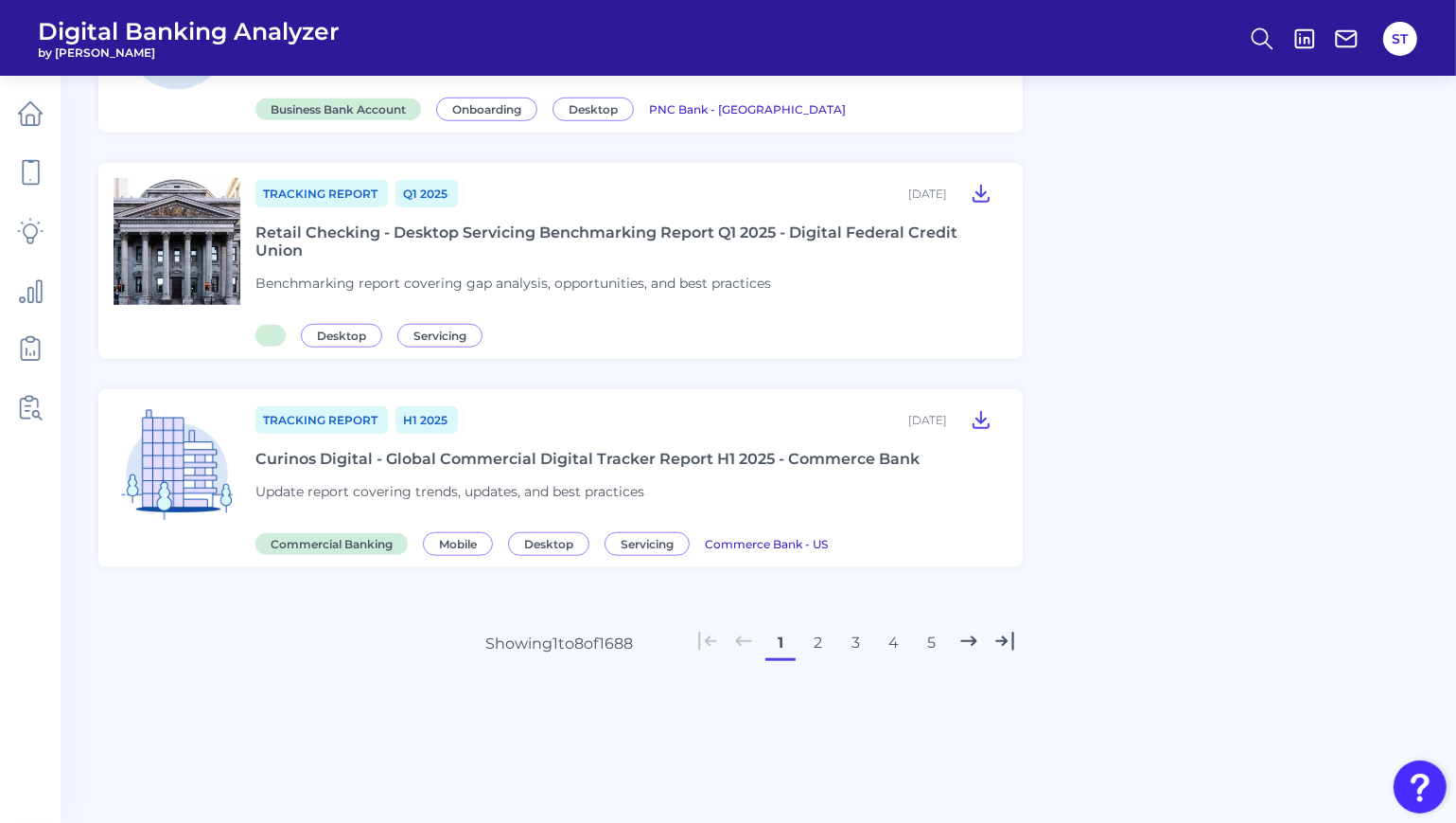
click at [814, 637] on button "2" at bounding box center [819, 643] width 30 height 30
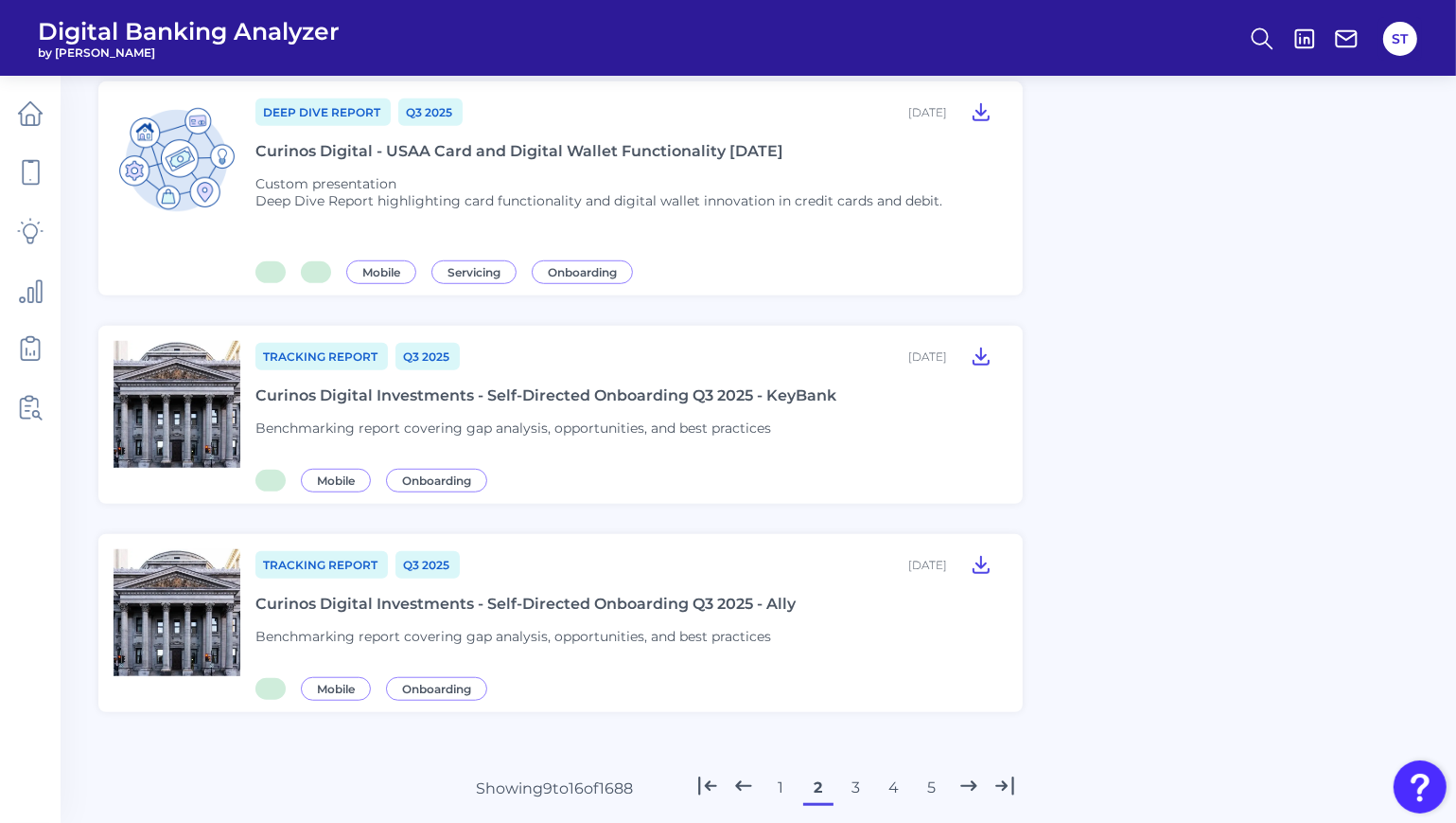
click at [853, 773] on button "3" at bounding box center [857, 788] width 30 height 30
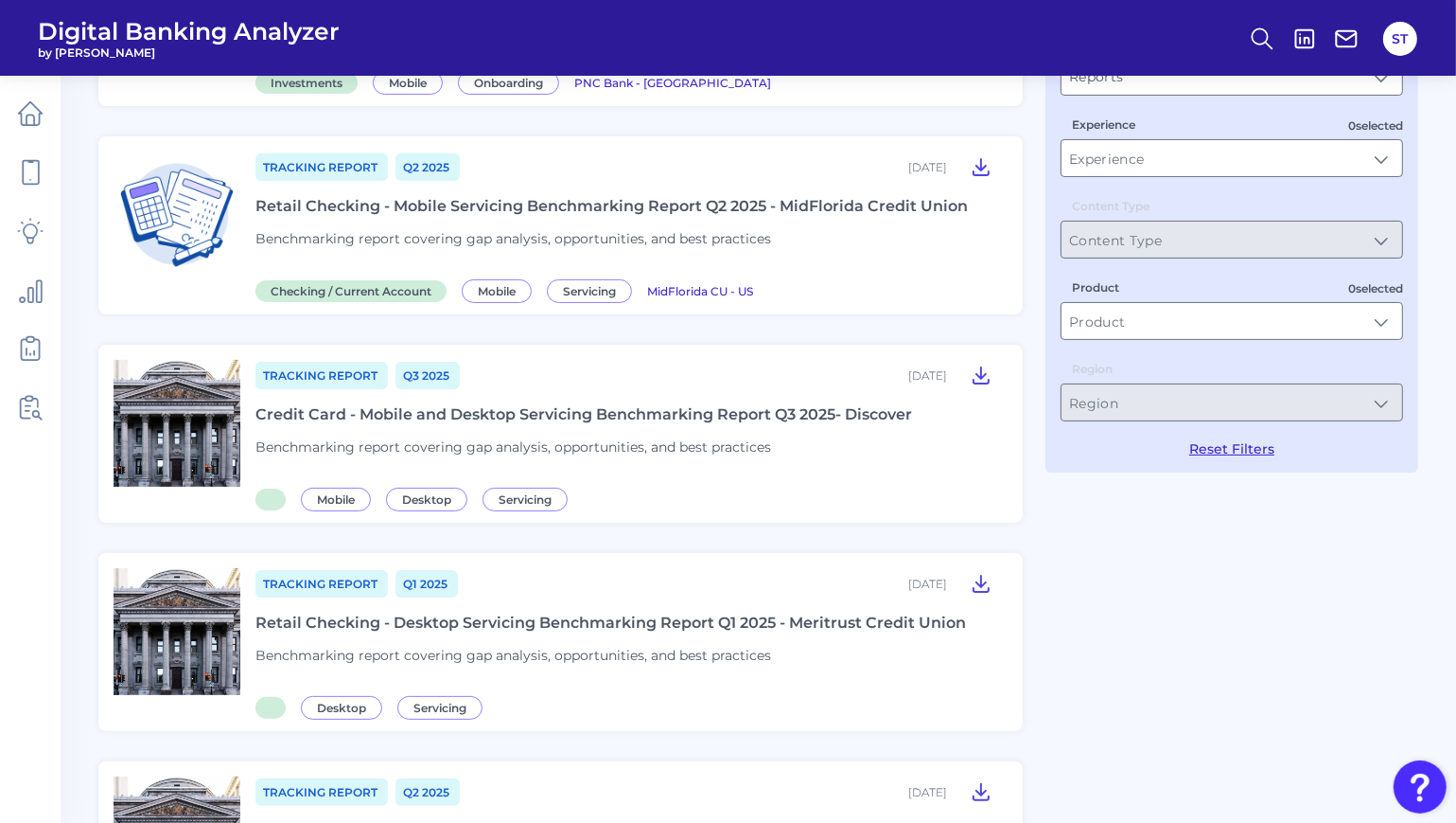
scroll to position [0, 0]
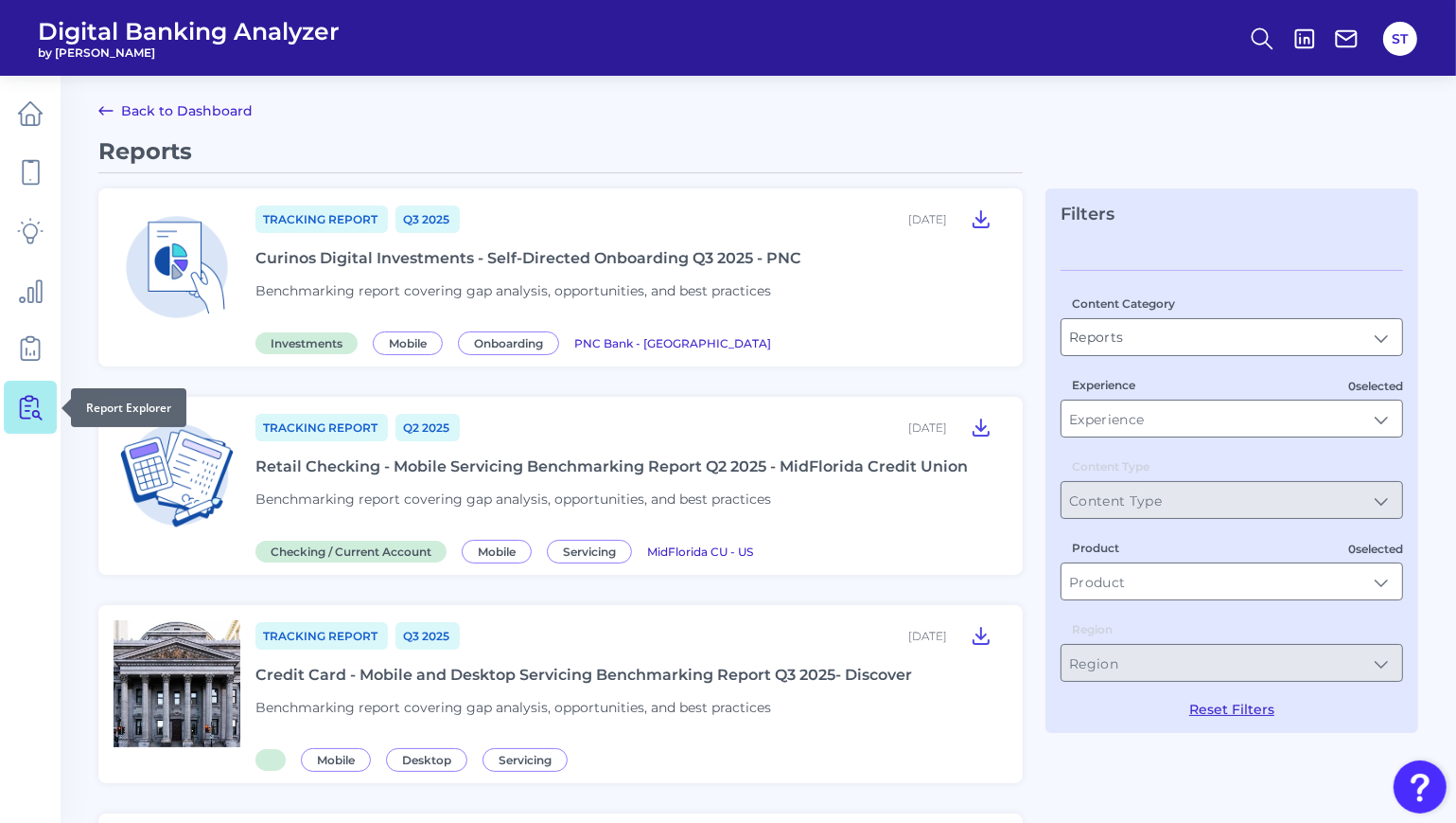
click at [27, 402] on icon at bounding box center [30, 407] width 27 height 27
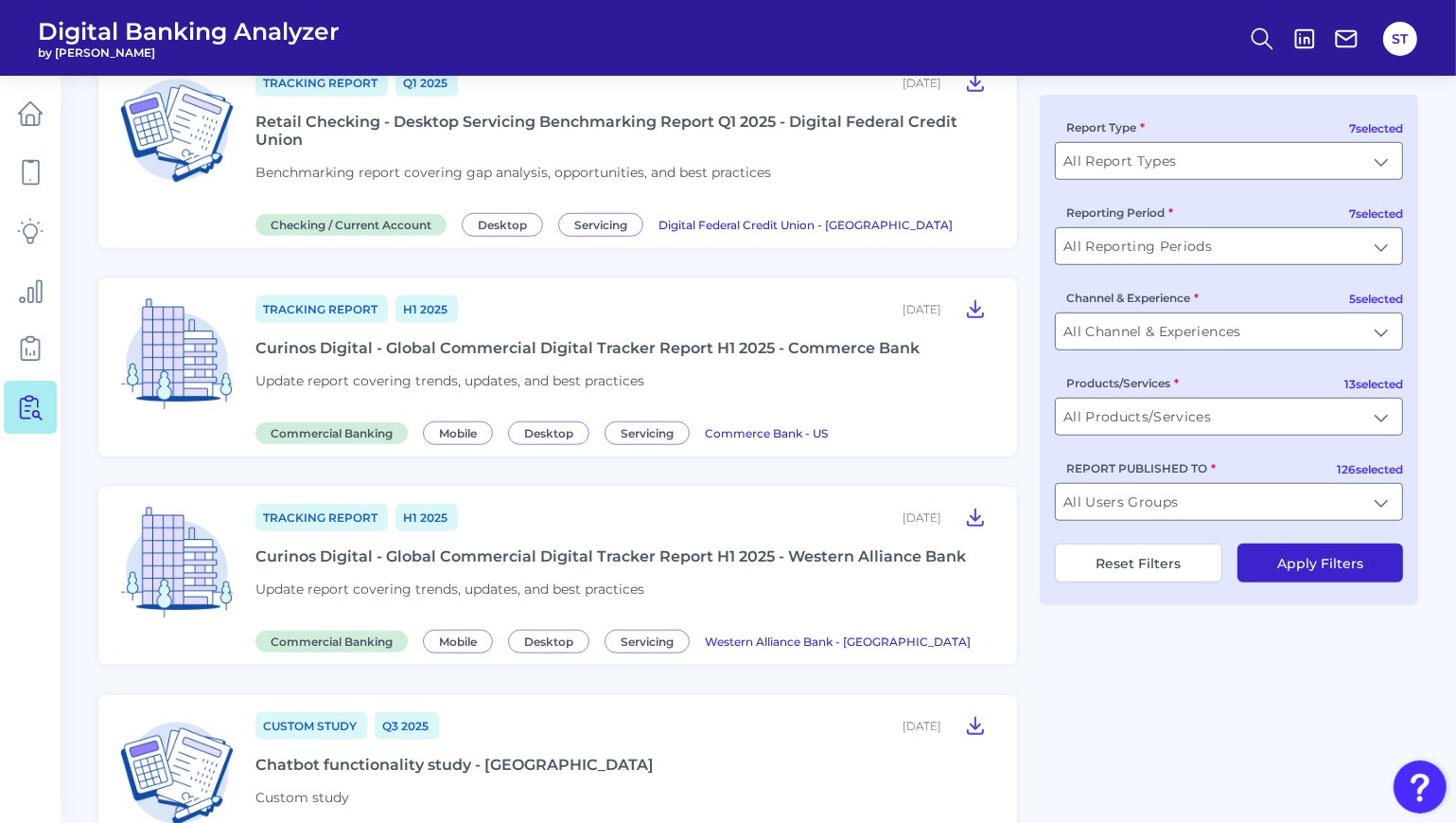
scroll to position [2084, 0]
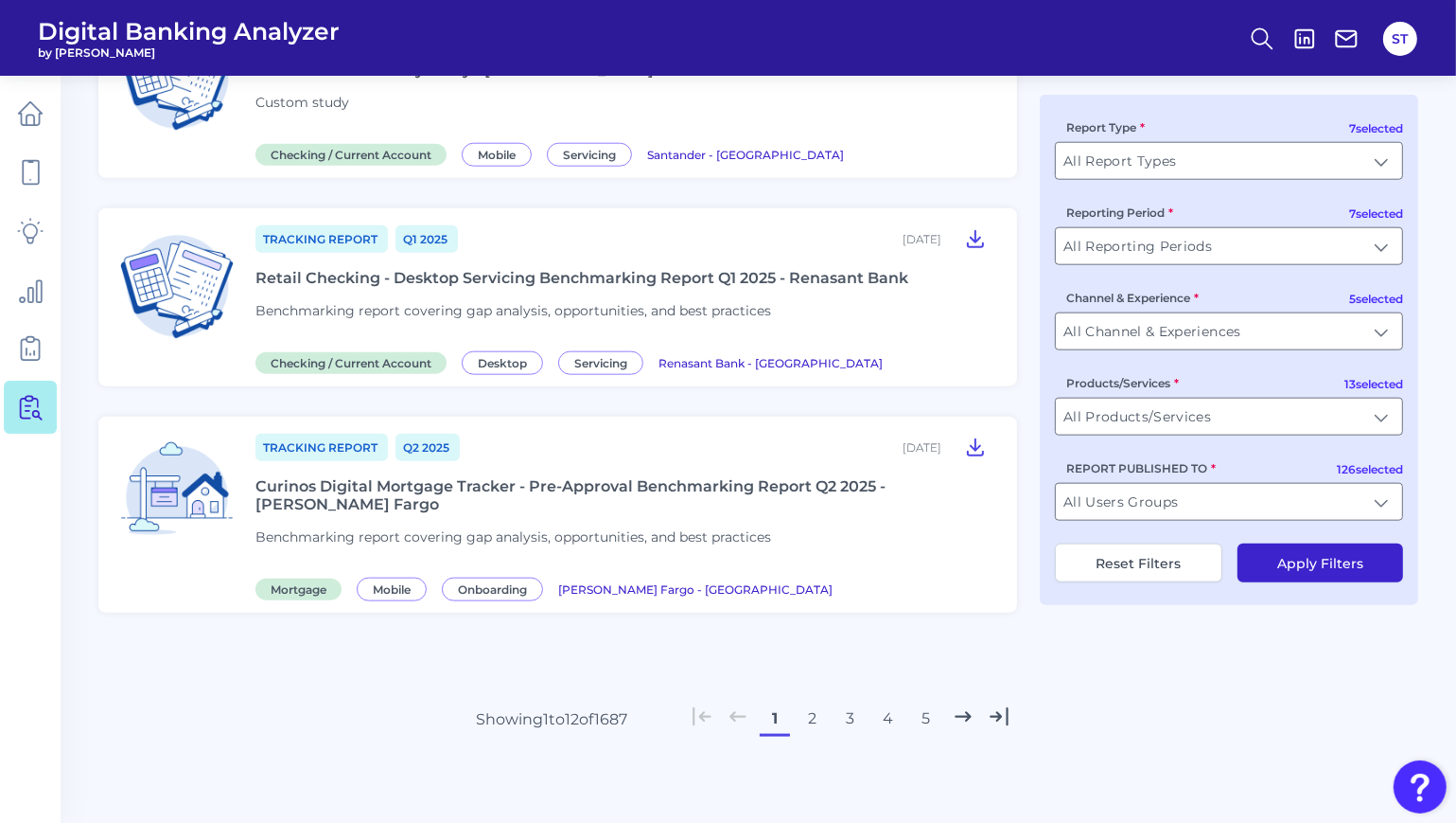
click at [882, 720] on button "4" at bounding box center [889, 719] width 30 height 30
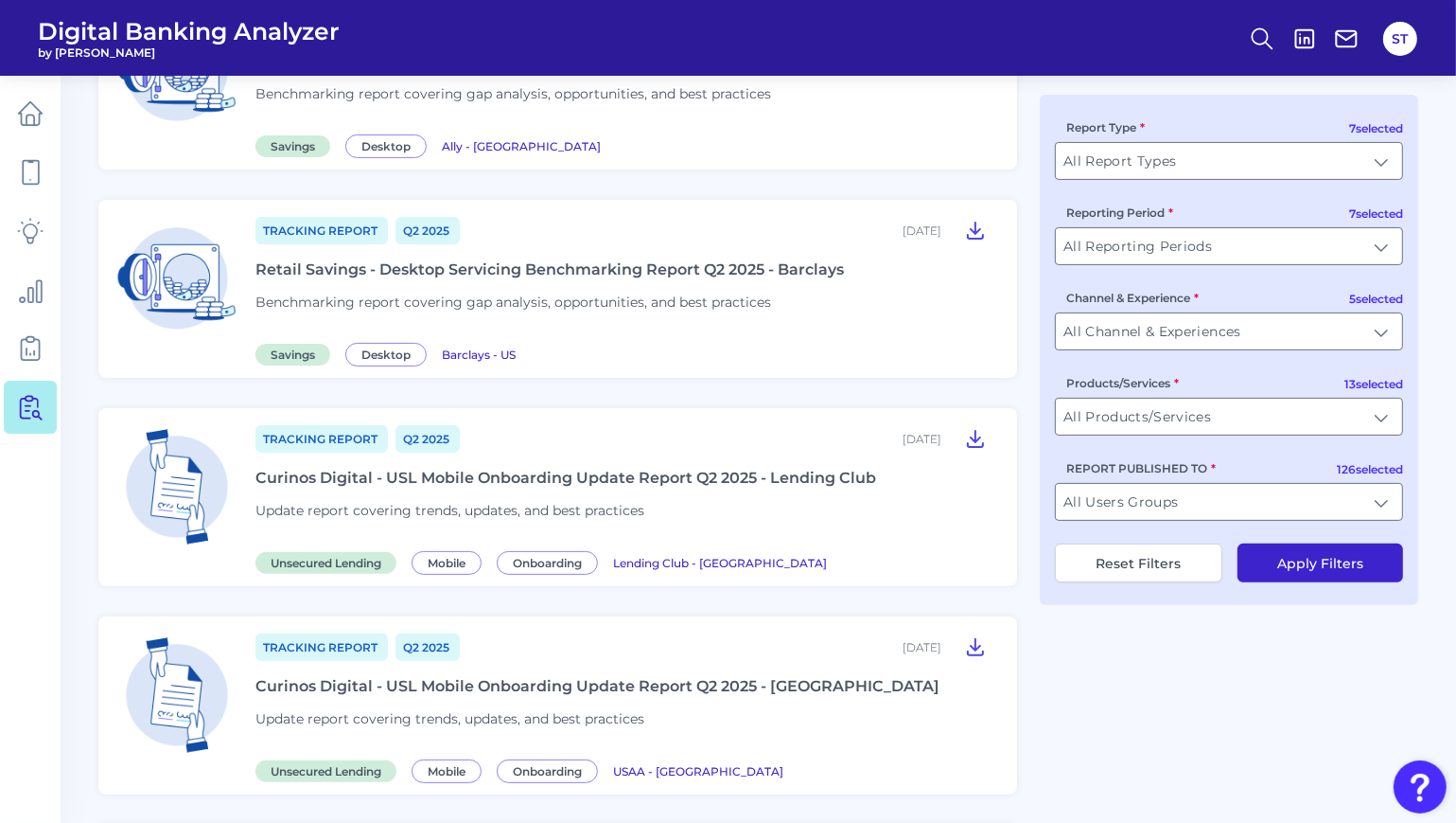
scroll to position [0, 0]
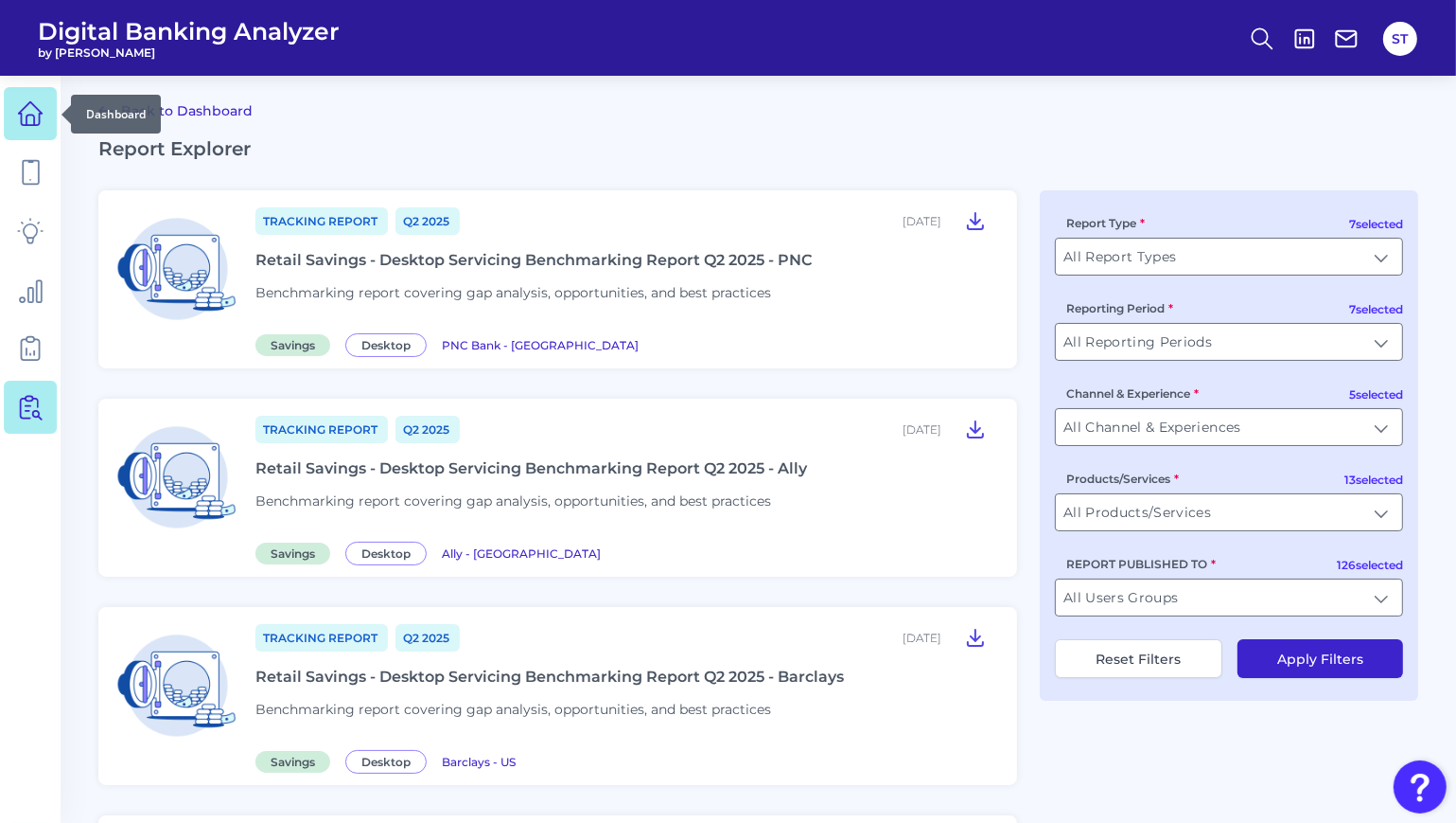
click at [35, 119] on icon at bounding box center [30, 114] width 27 height 27
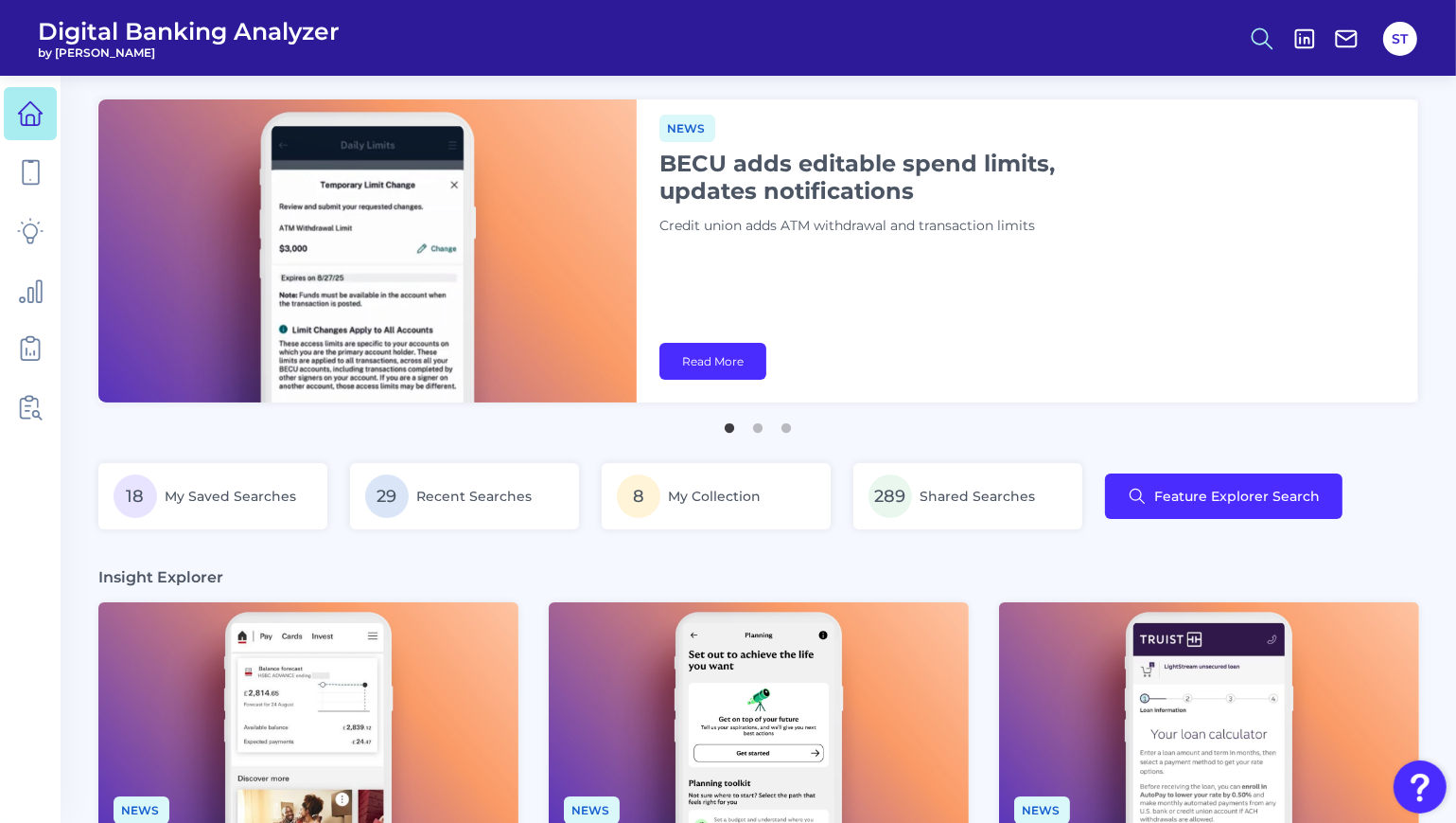
click at [1269, 42] on icon at bounding box center [1262, 39] width 27 height 27
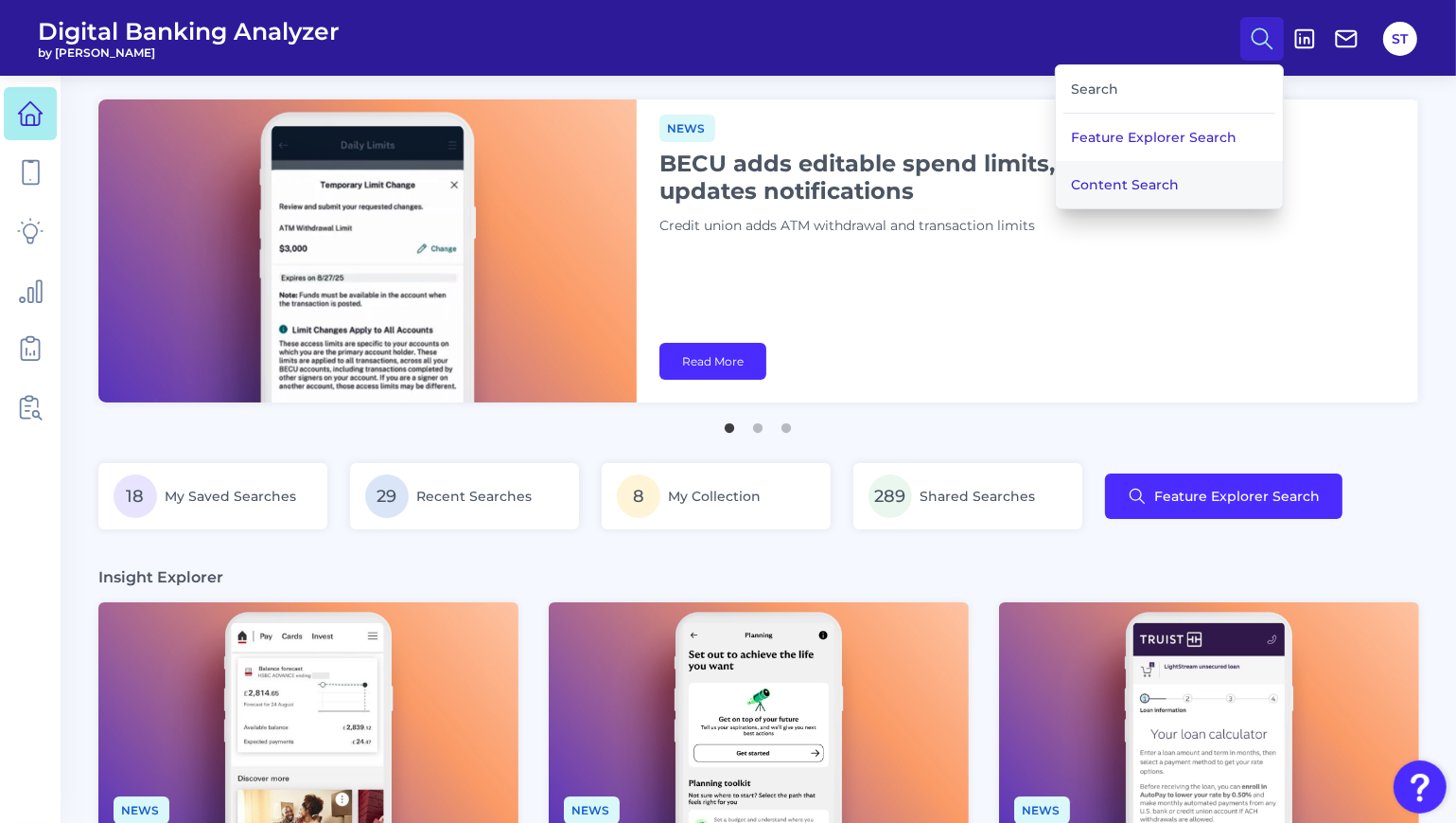
click at [1176, 182] on button "Content Search" at bounding box center [1169, 185] width 227 height 47
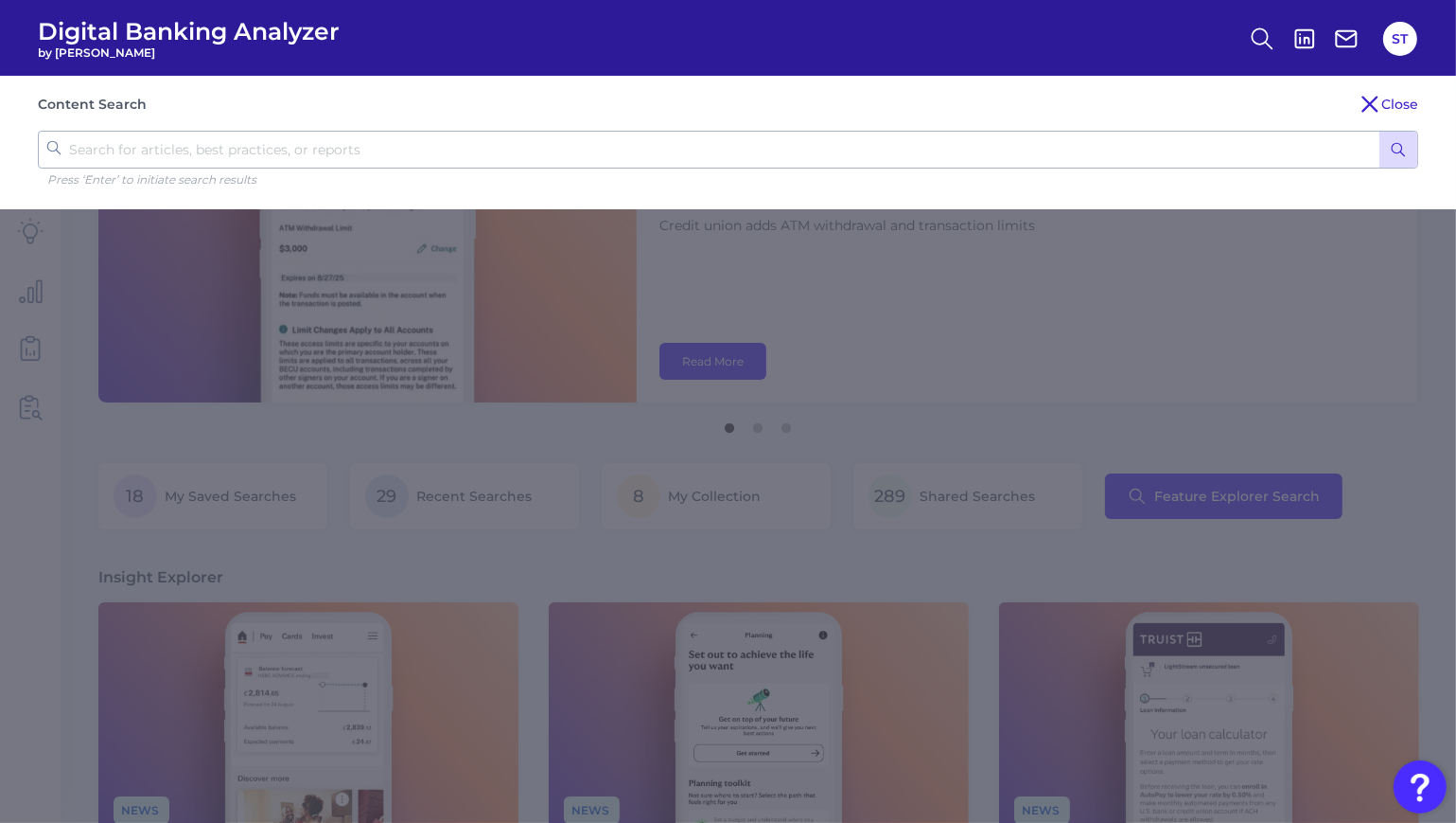
click at [1406, 158] on button "submit" at bounding box center [1398, 150] width 38 height 36
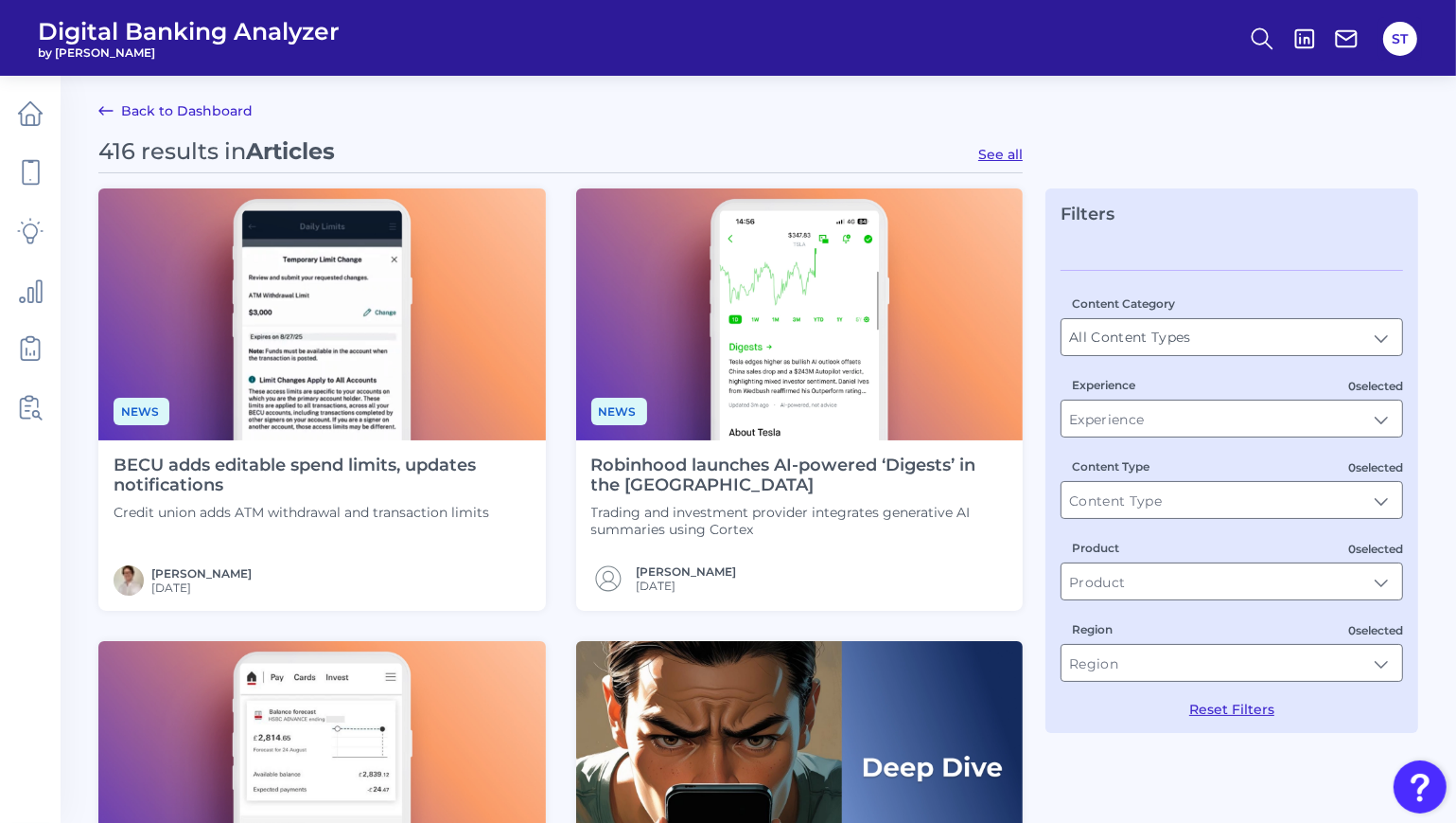
click at [1007, 153] on button "See all" at bounding box center [1000, 154] width 44 height 17
type input "Articles"
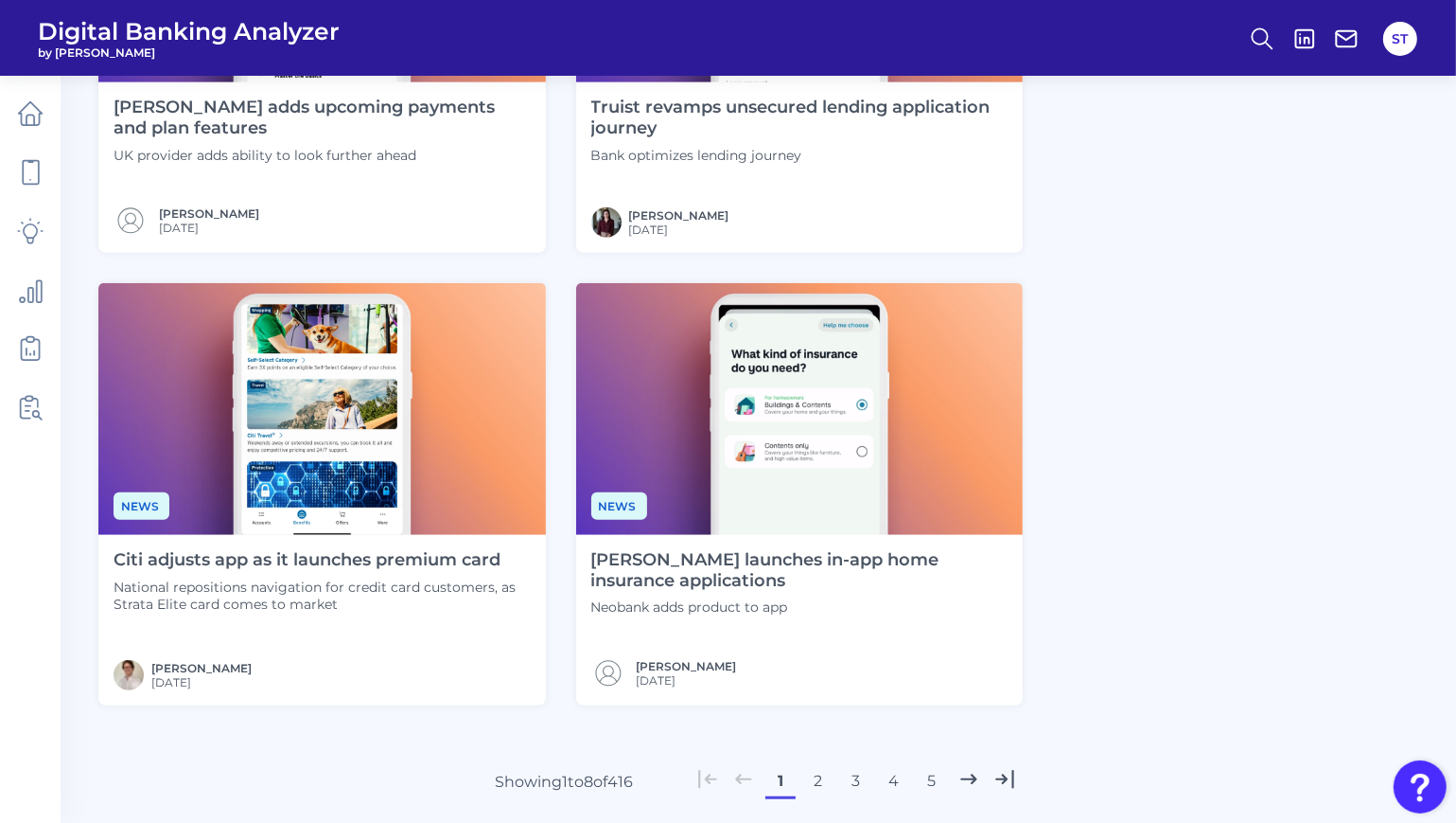
scroll to position [1400, 0]
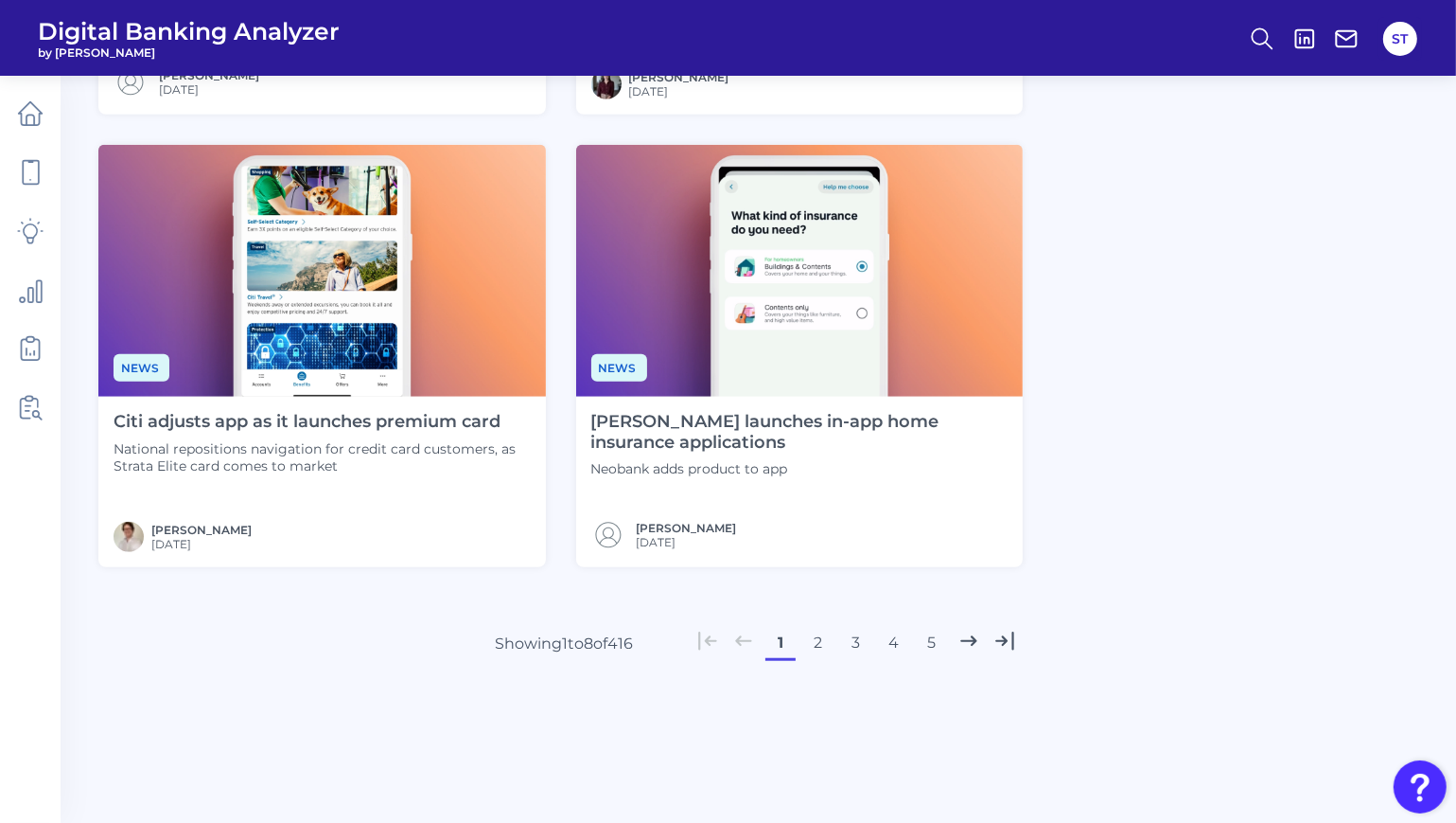
click at [815, 648] on button "2" at bounding box center [819, 643] width 30 height 30
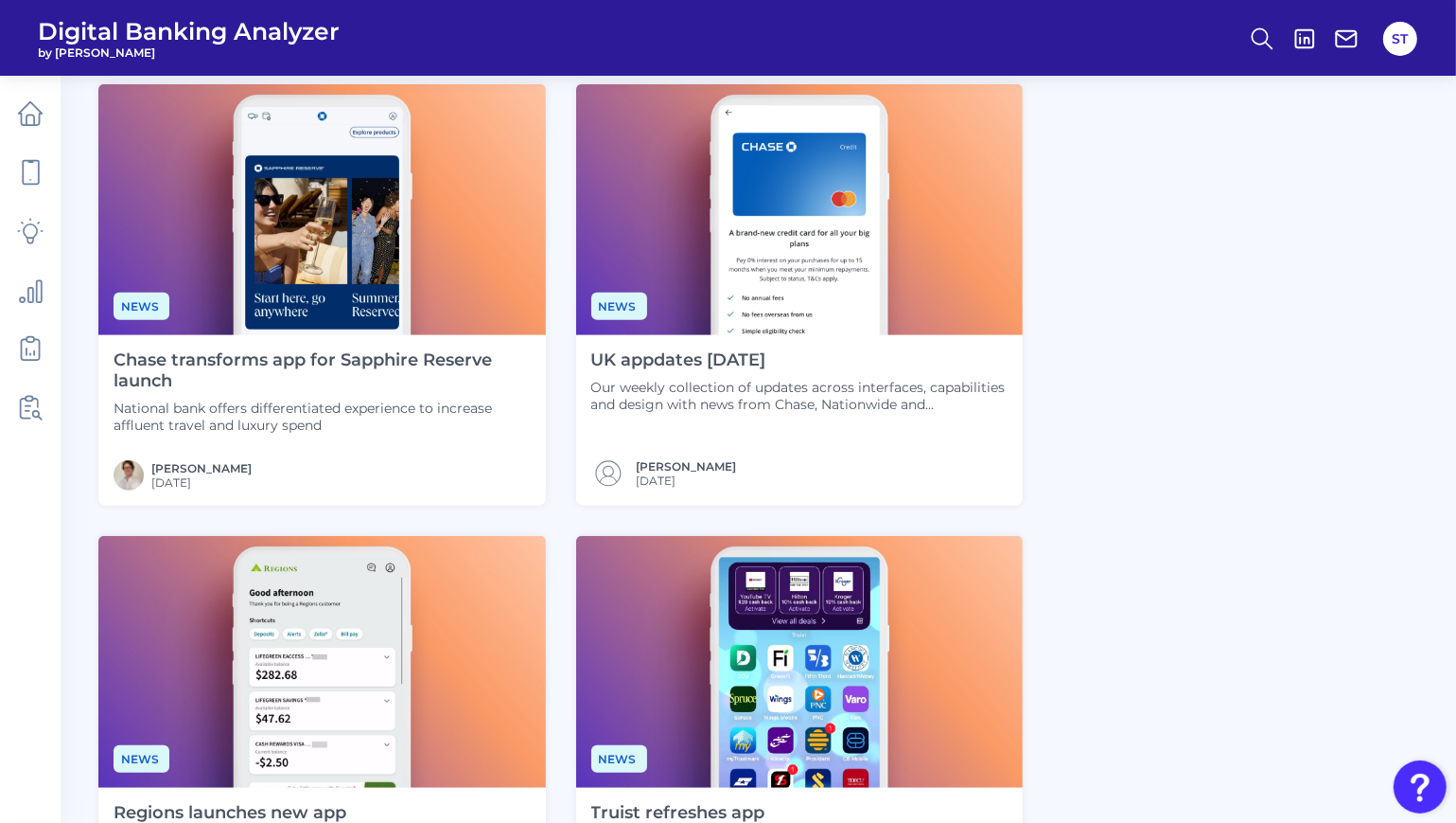
scroll to position [1387, 0]
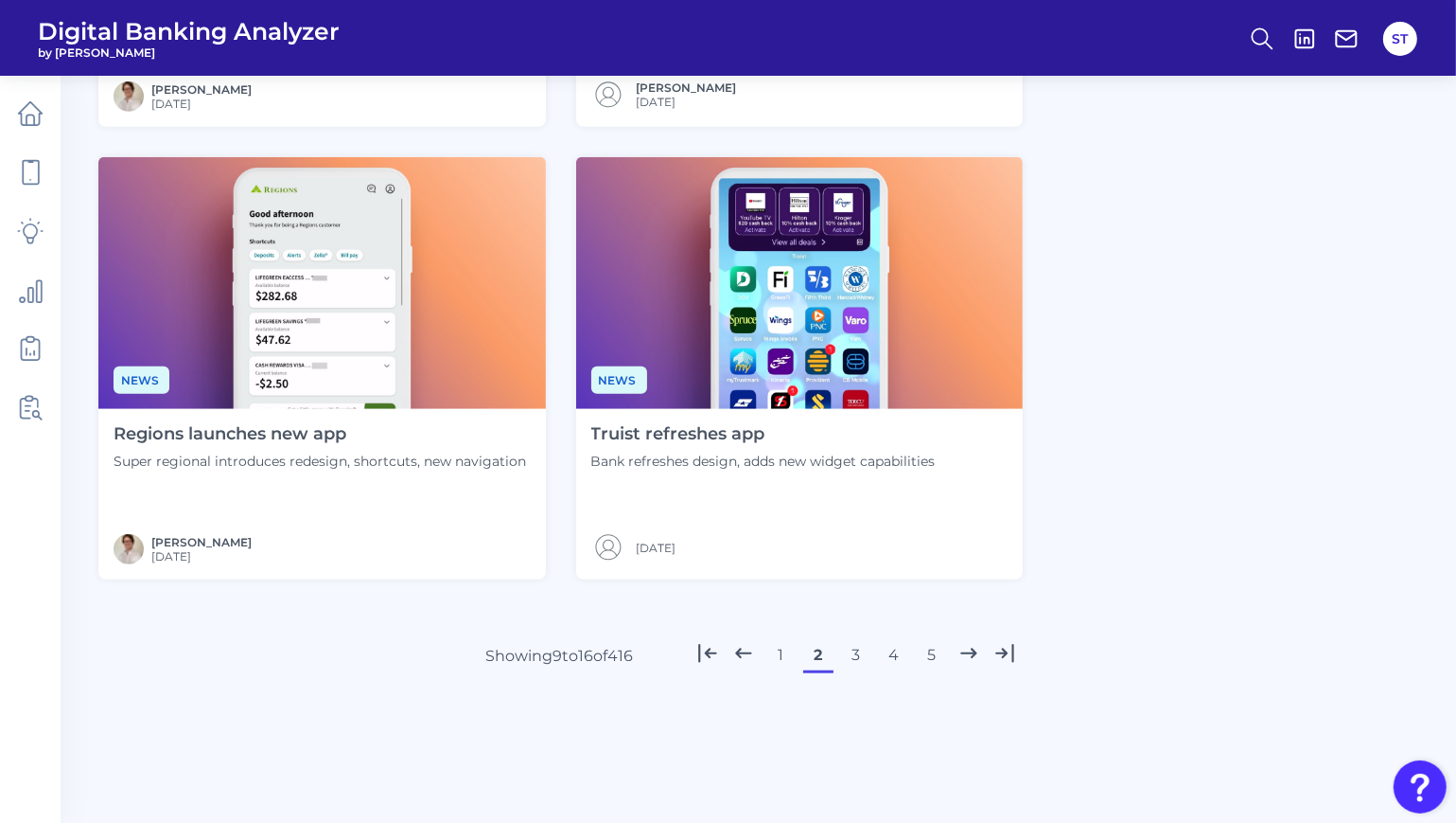
click at [848, 655] on button "3" at bounding box center [857, 655] width 30 height 30
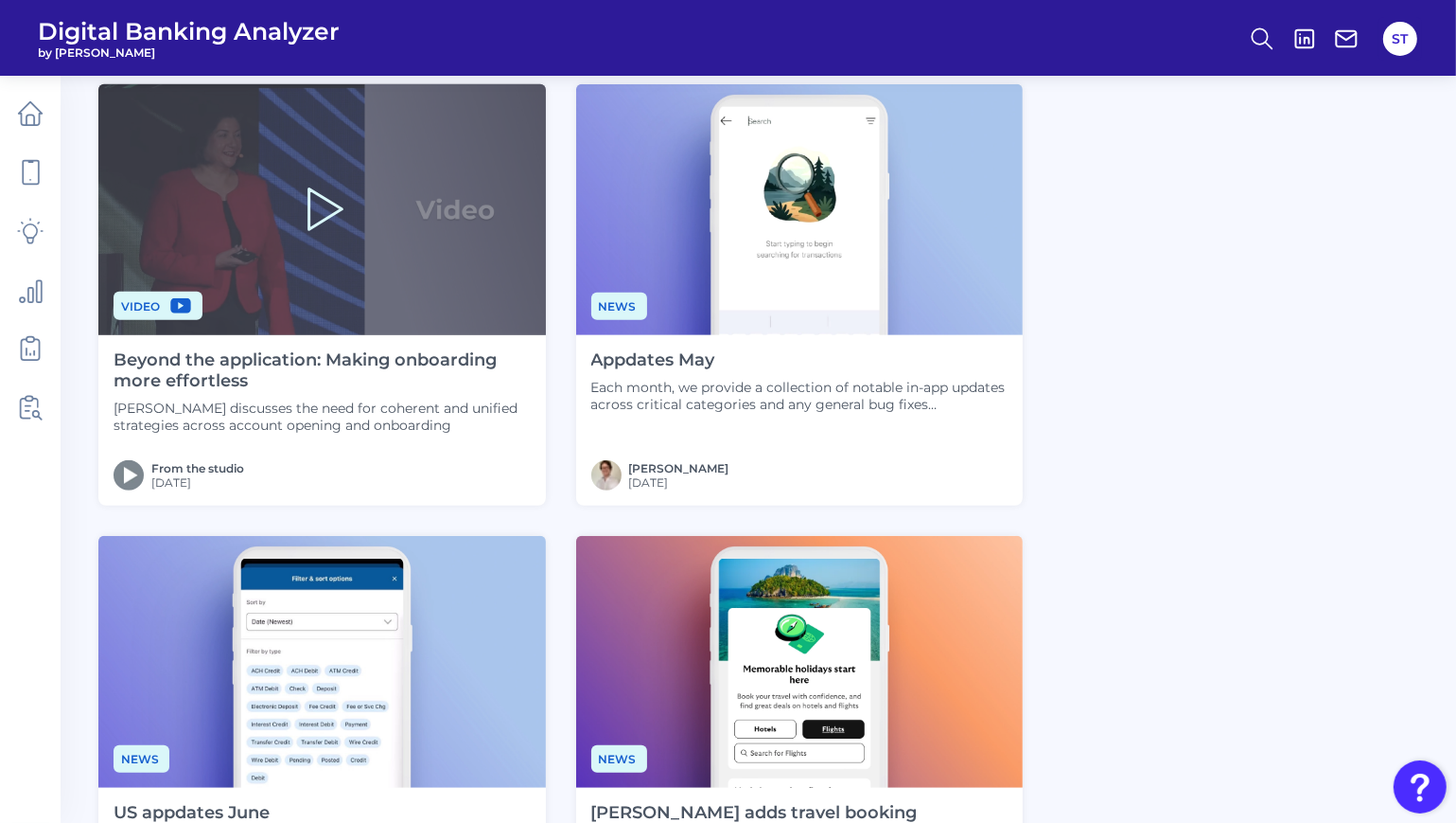
scroll to position [1400, 0]
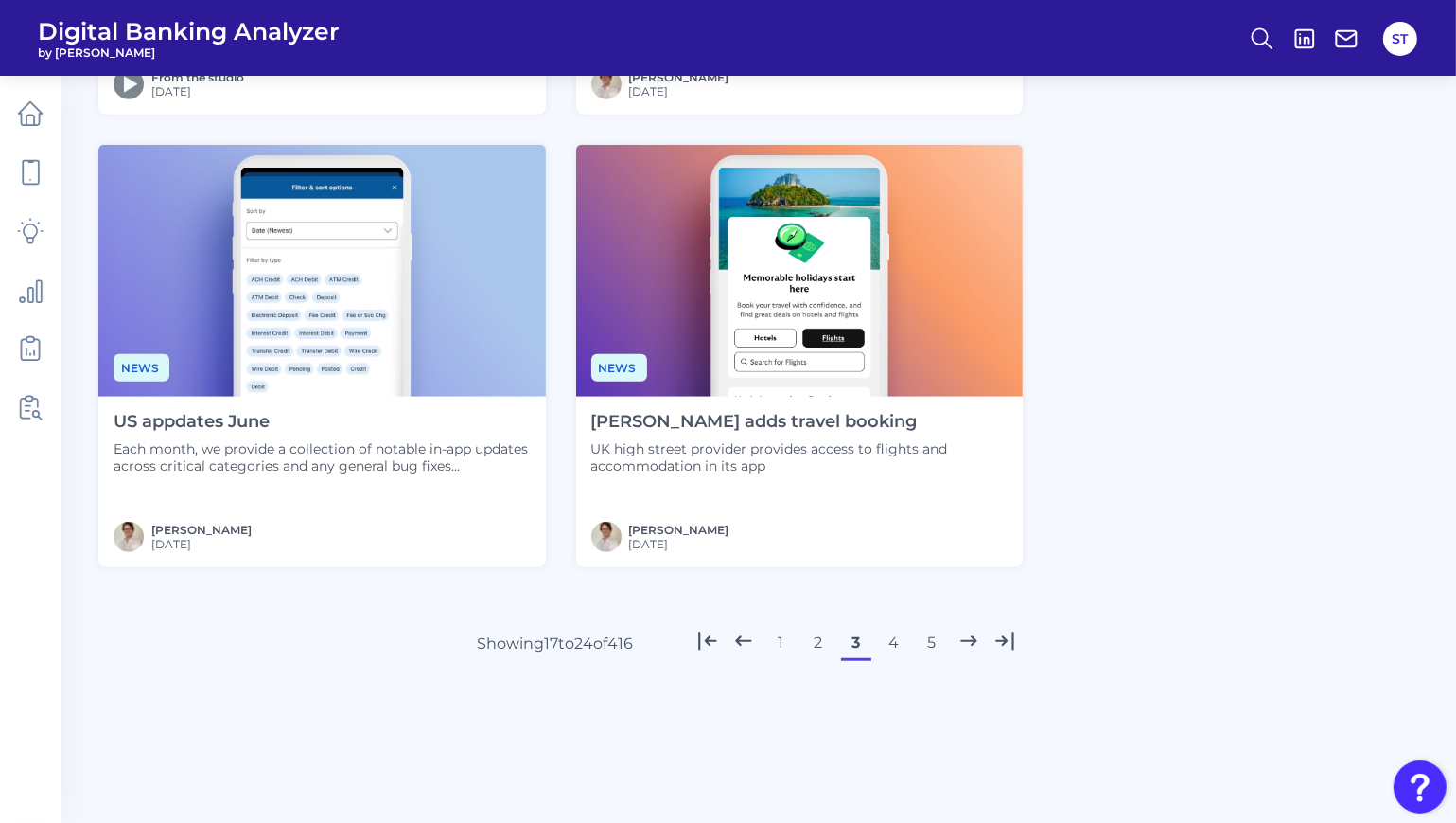
click at [885, 640] on button "4" at bounding box center [895, 643] width 30 height 30
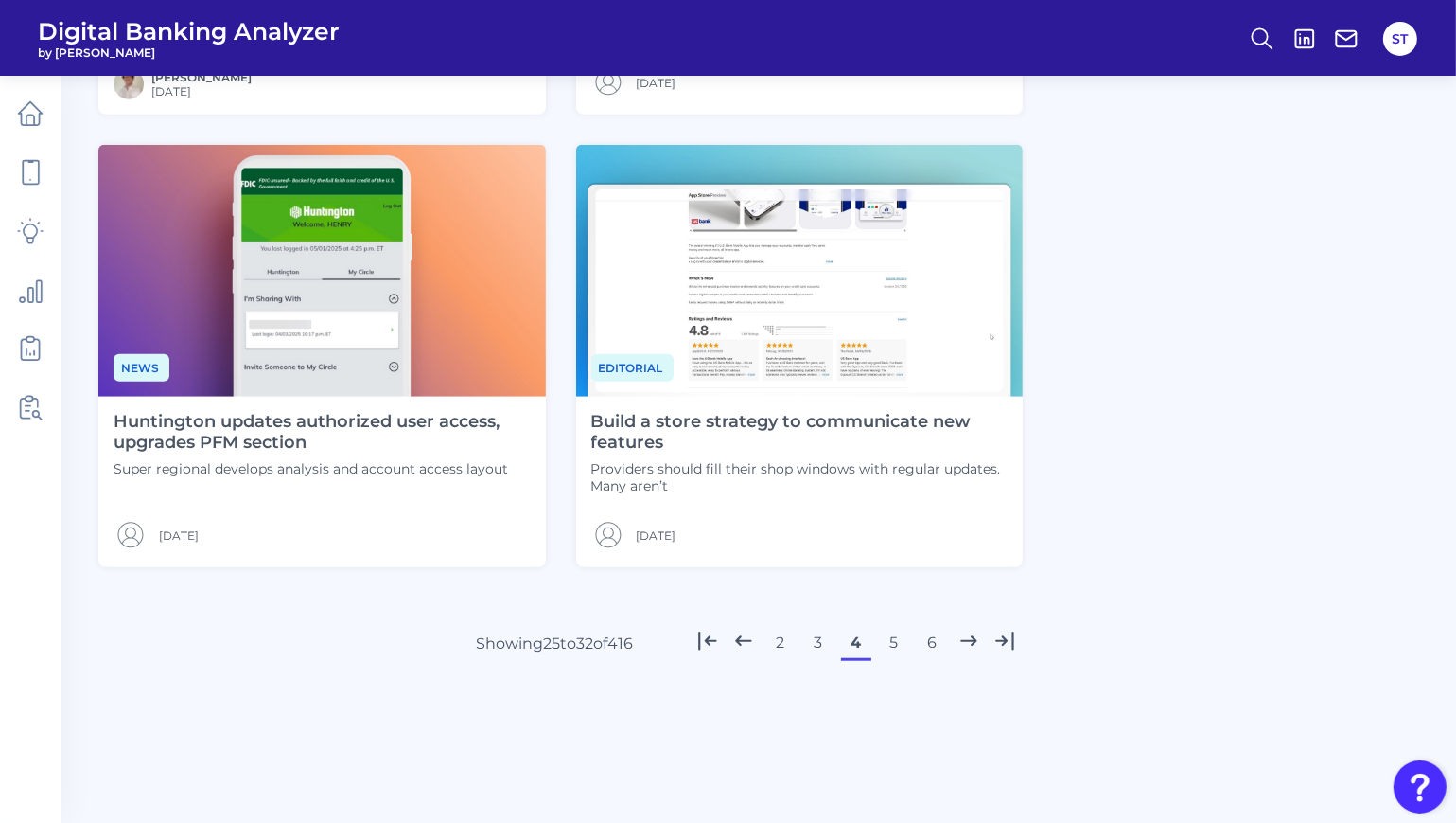
click at [889, 637] on button "5" at bounding box center [895, 643] width 30 height 30
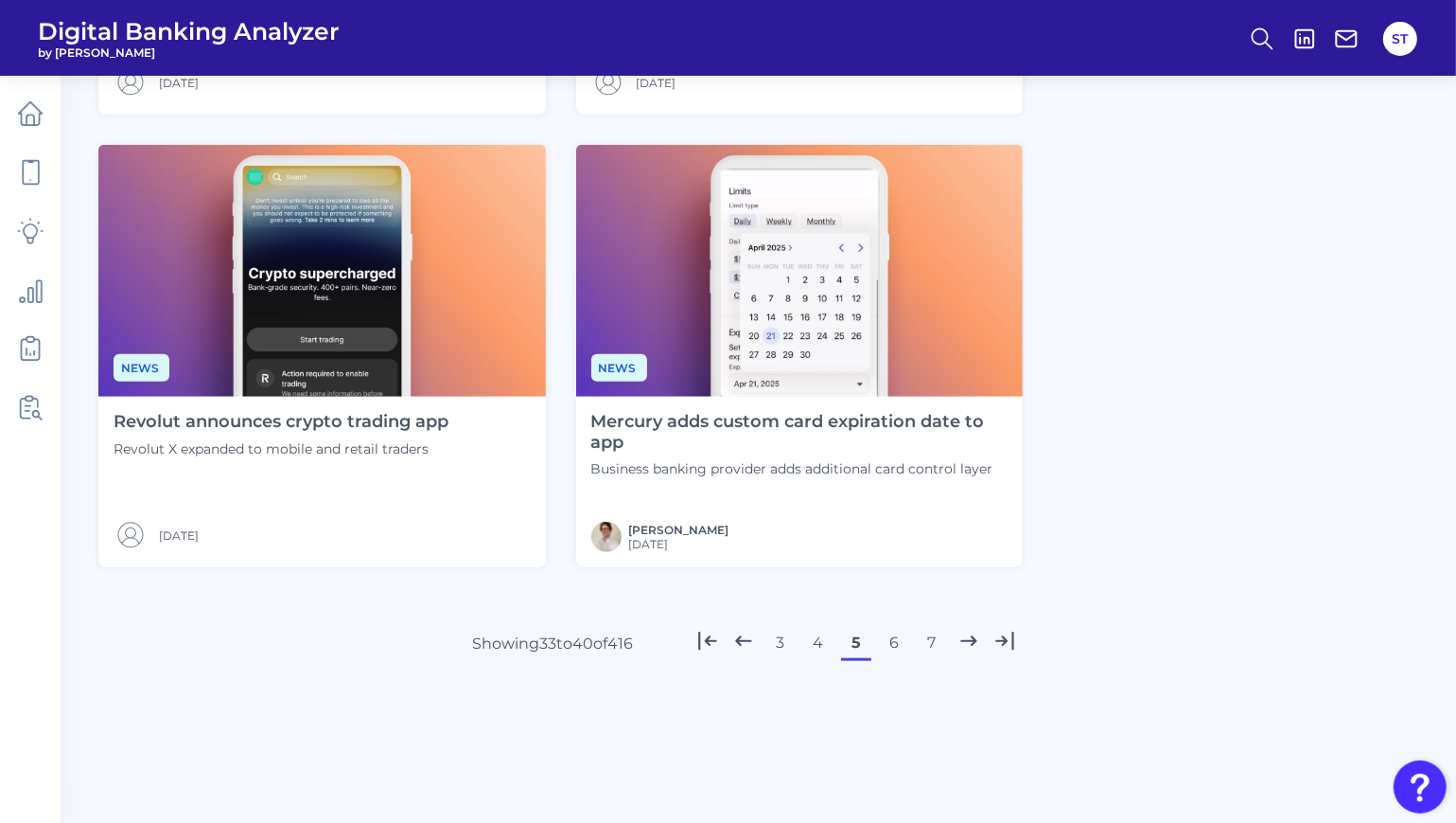
click at [397, 545] on div "2025-03-26" at bounding box center [281, 535] width 335 height 34
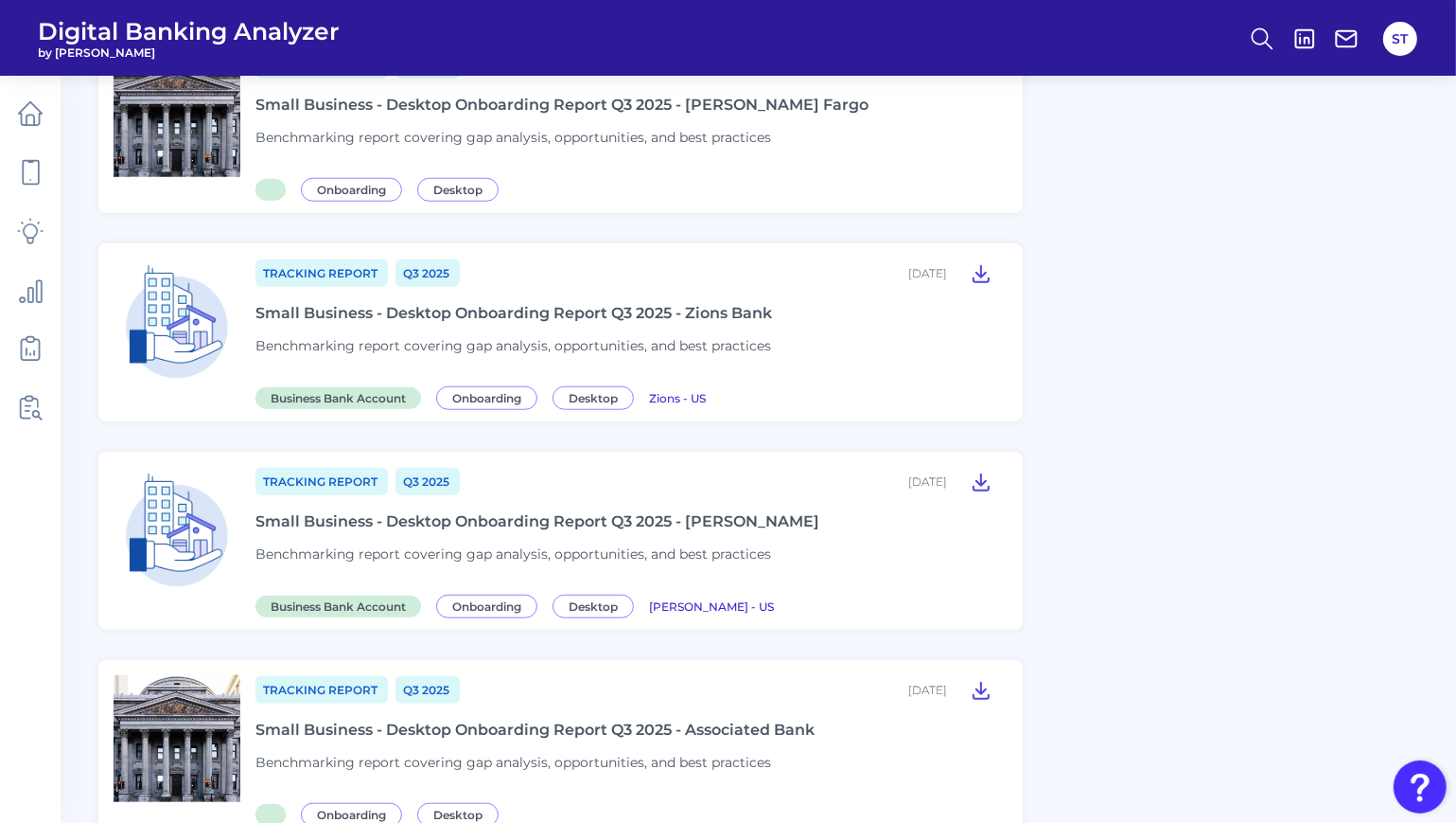
scroll to position [1553, 0]
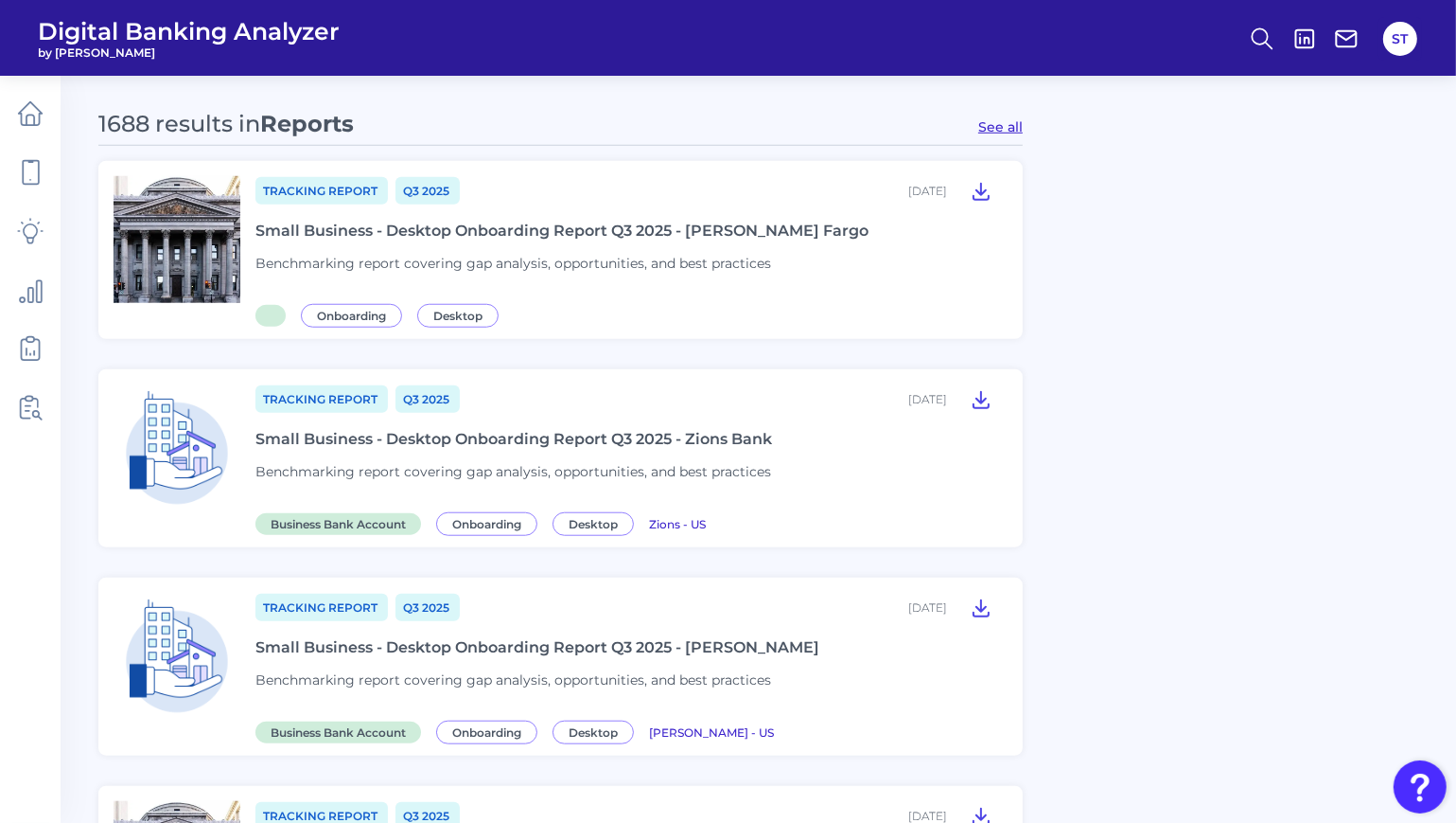
click at [1000, 134] on button "See all" at bounding box center [1000, 127] width 44 height 17
type input "Reports"
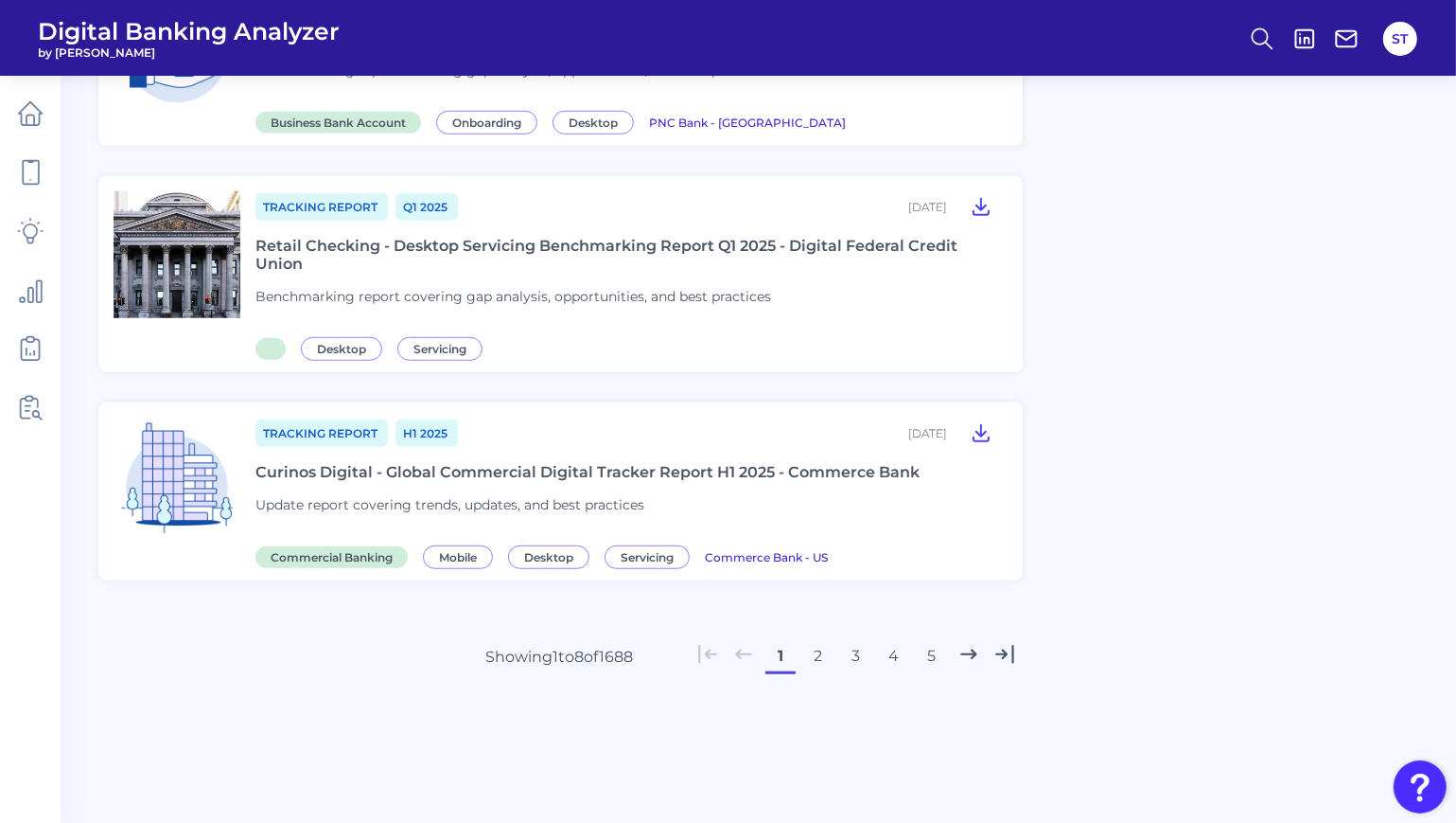
scroll to position [1289, 0]
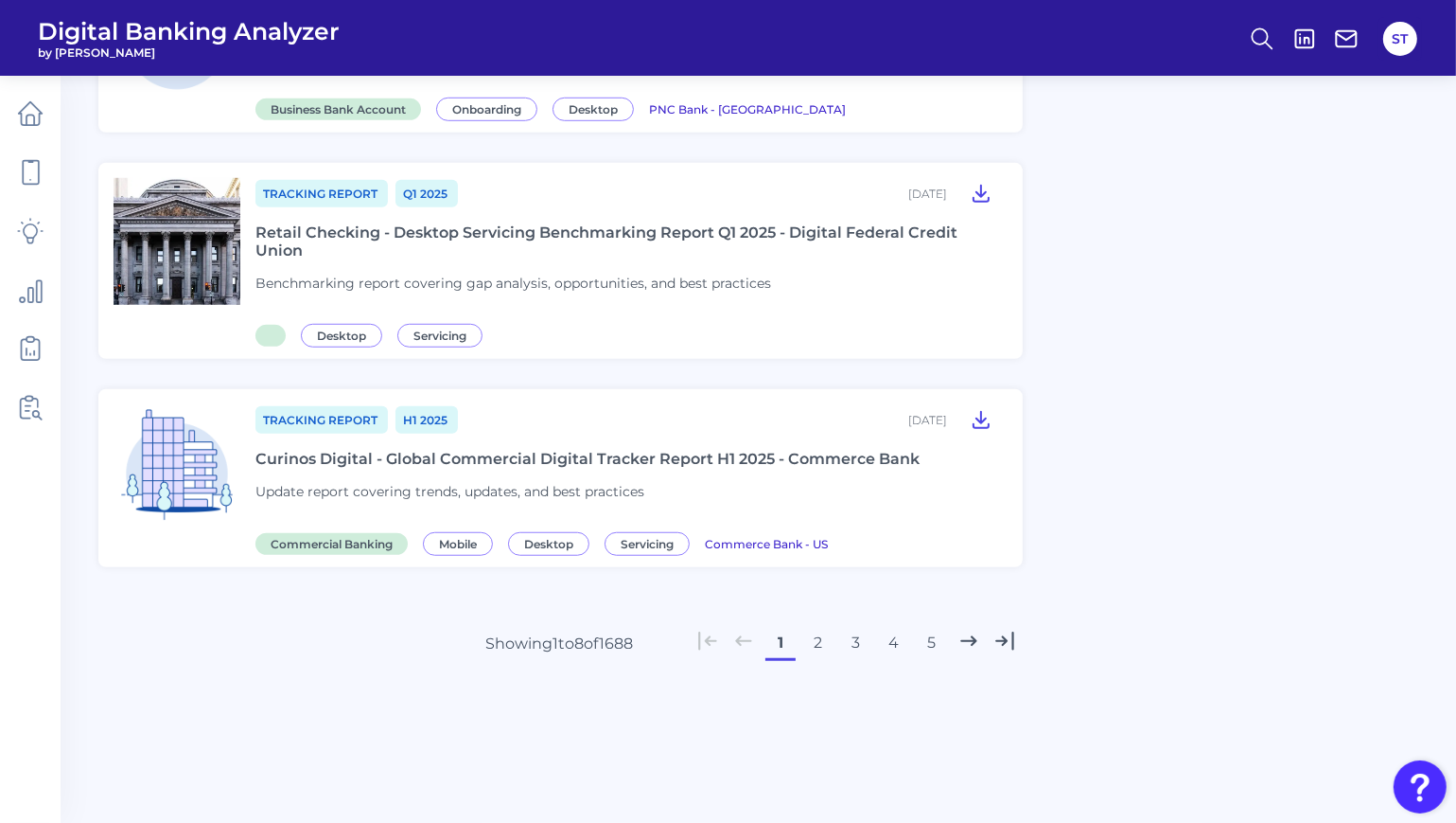
click at [815, 645] on button "2" at bounding box center [819, 643] width 30 height 30
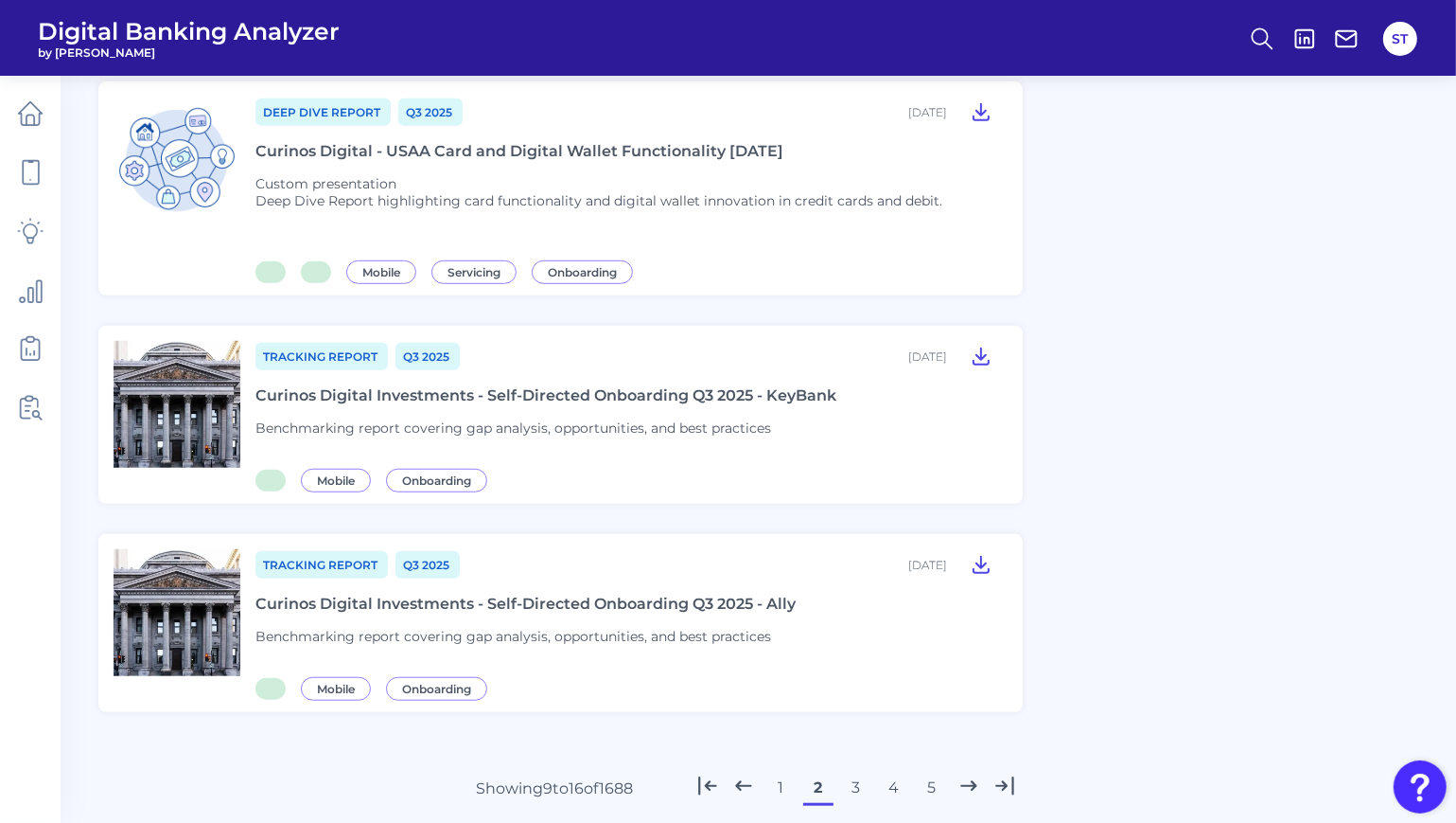
click at [854, 776] on button "3" at bounding box center [857, 788] width 30 height 30
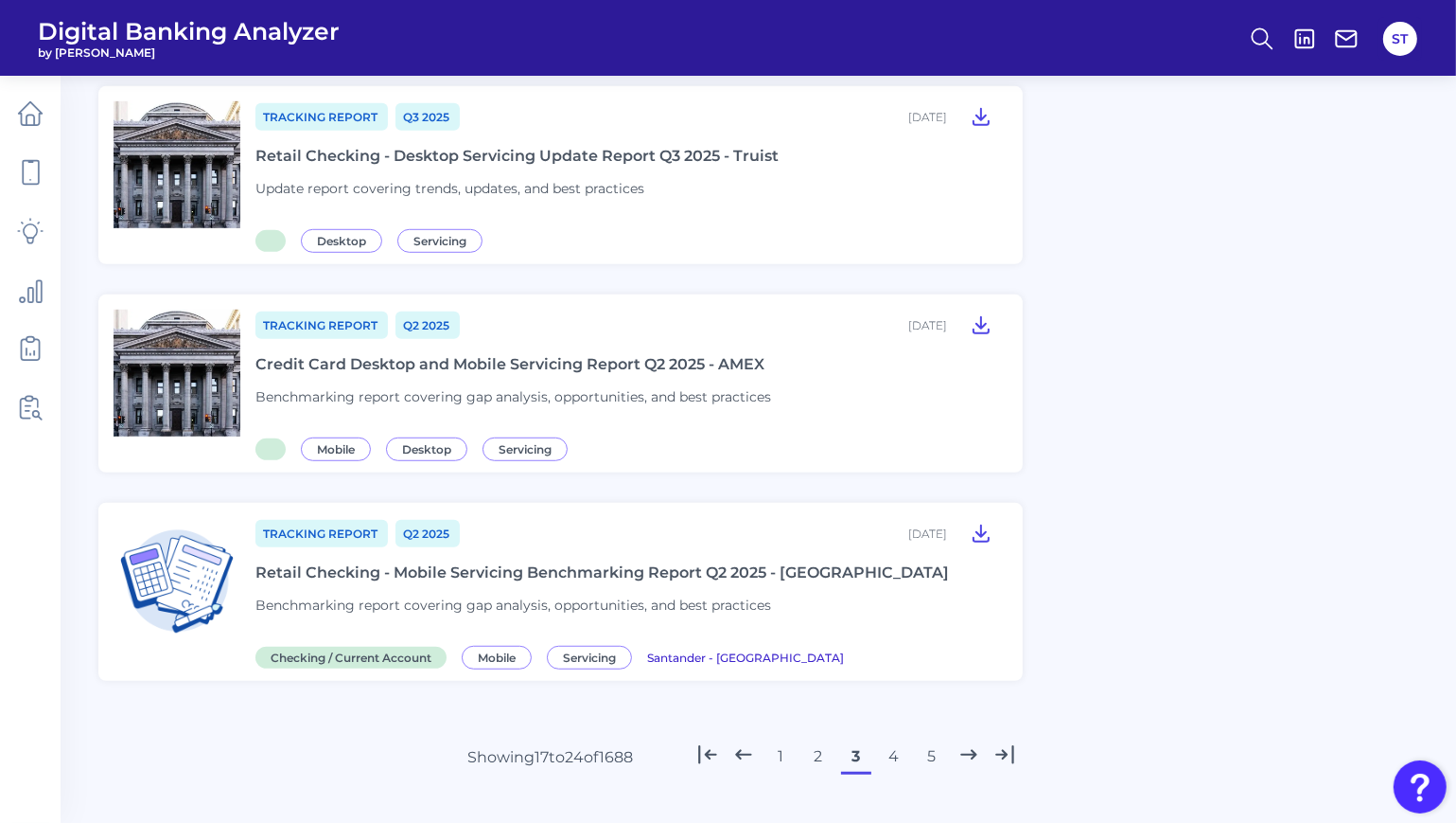
scroll to position [1269, 0]
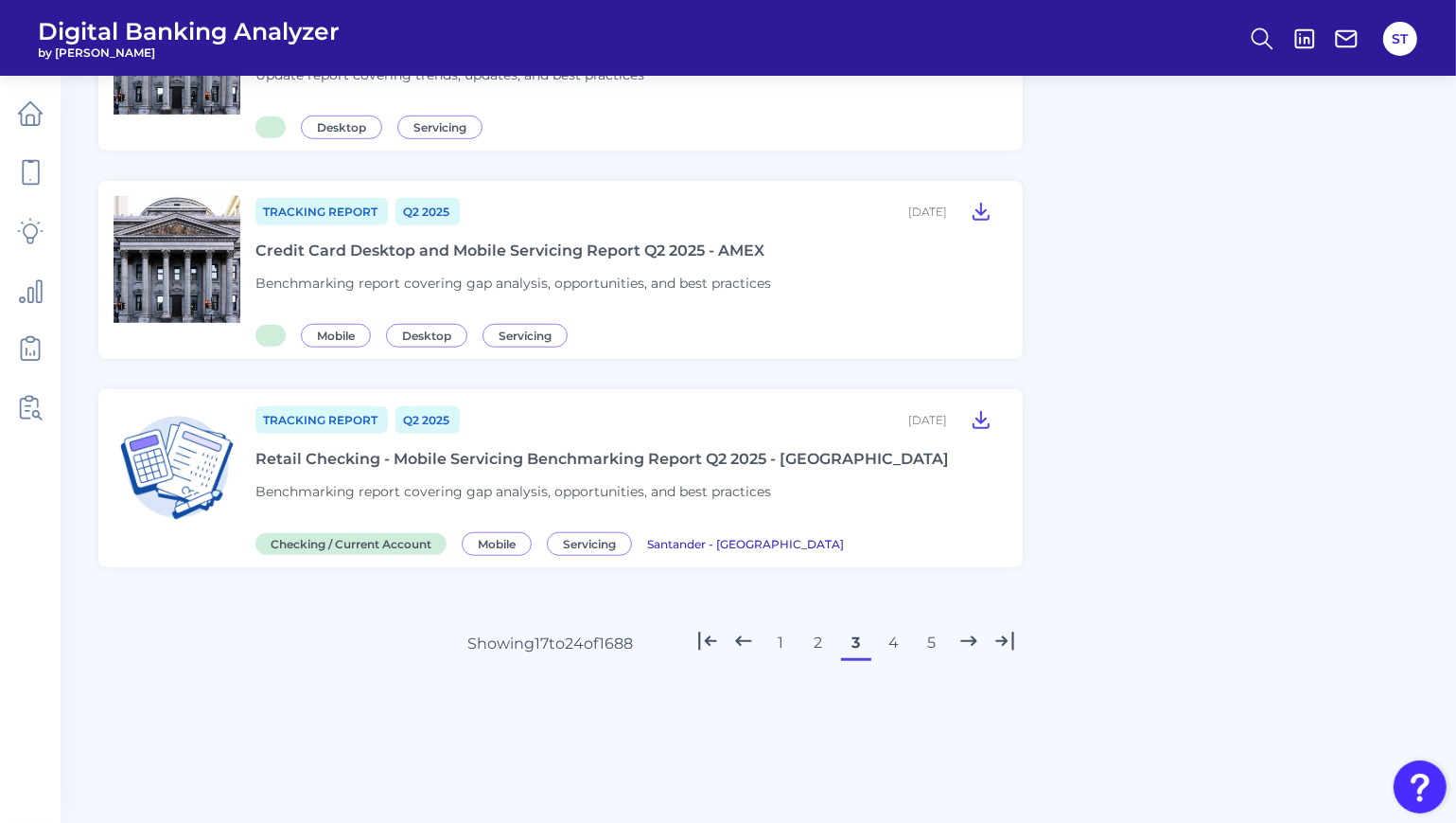
click at [892, 635] on button "4" at bounding box center [895, 643] width 30 height 30
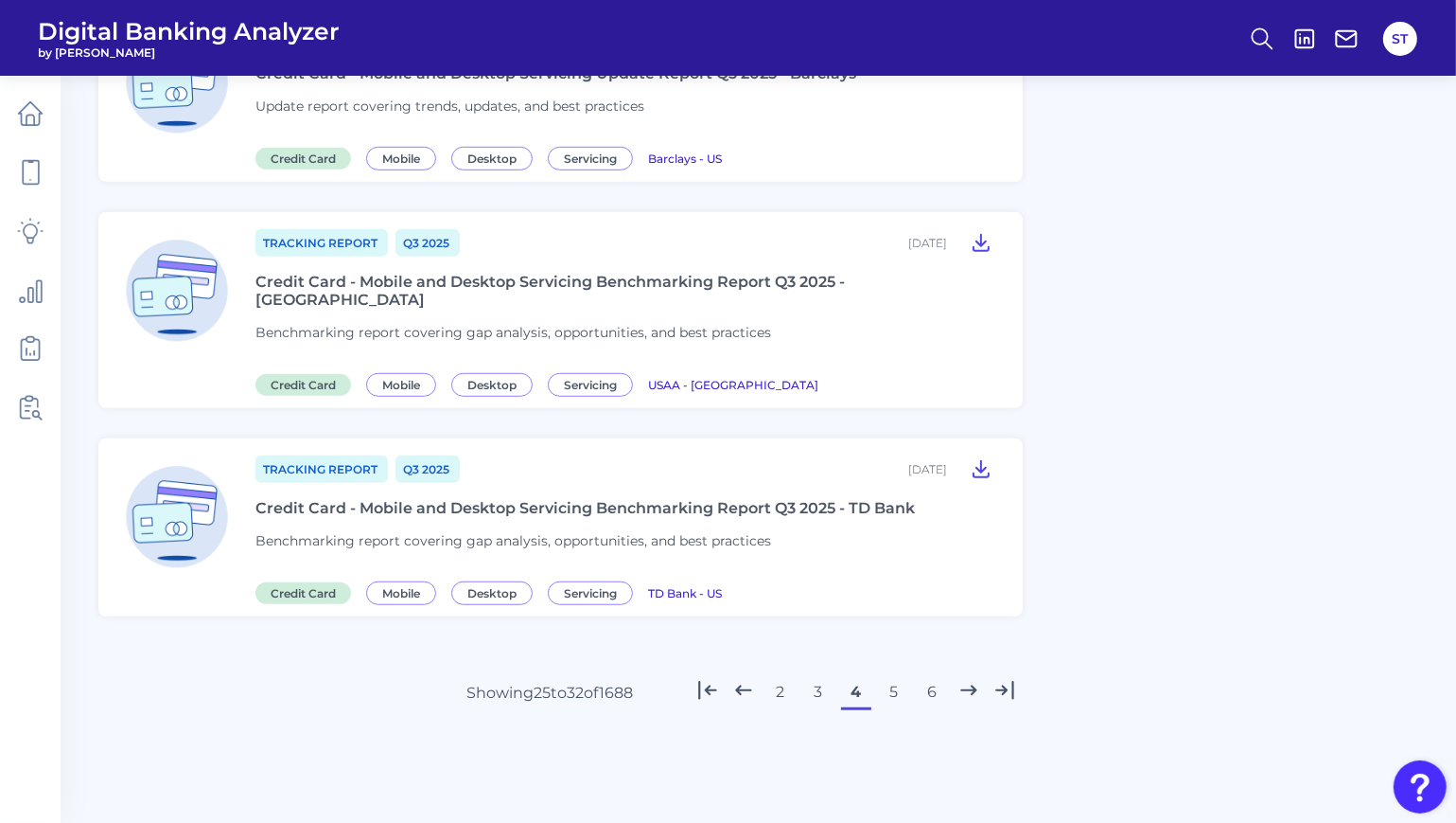
click at [898, 677] on button "5" at bounding box center [895, 692] width 30 height 30
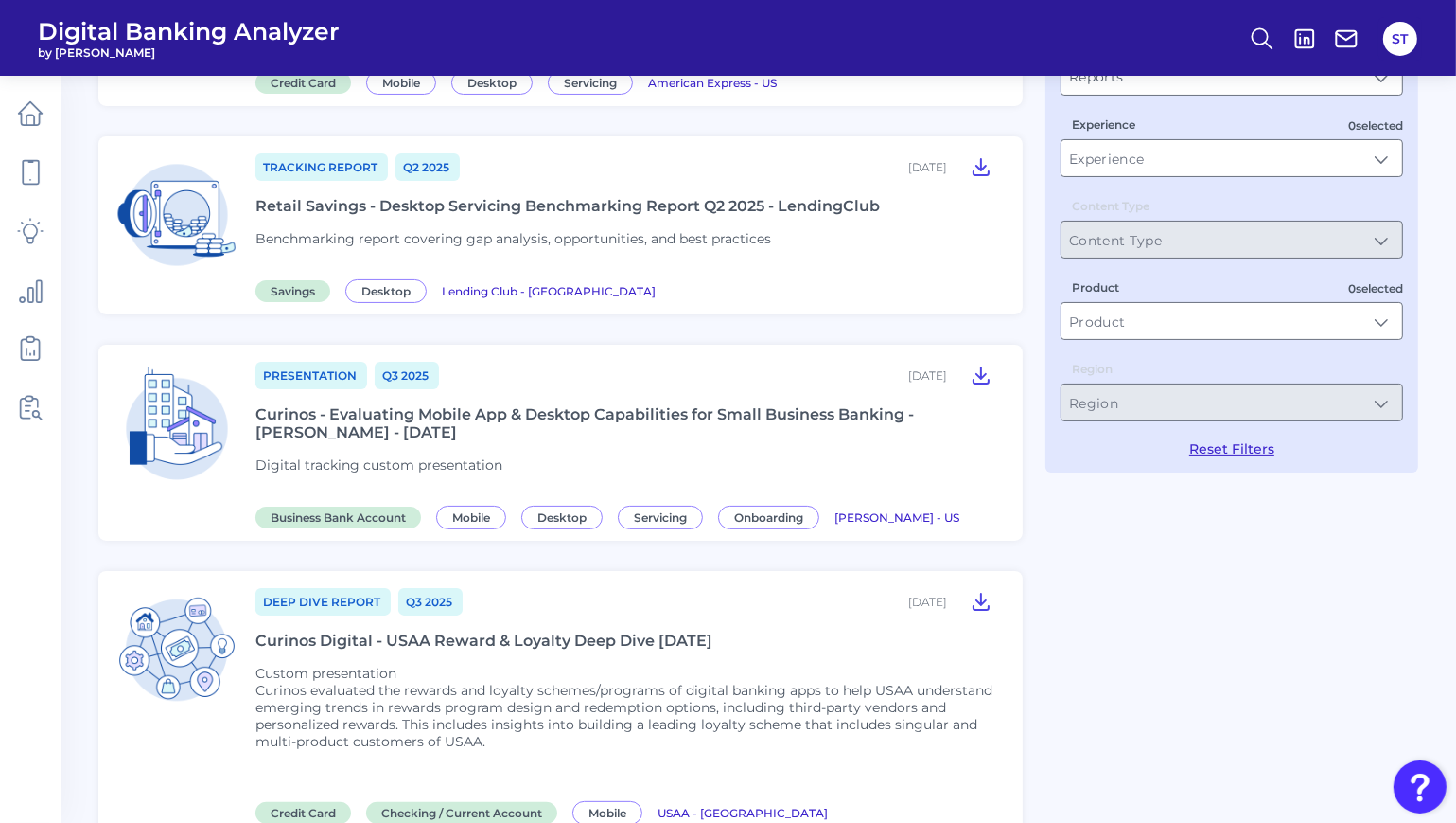
scroll to position [0, 0]
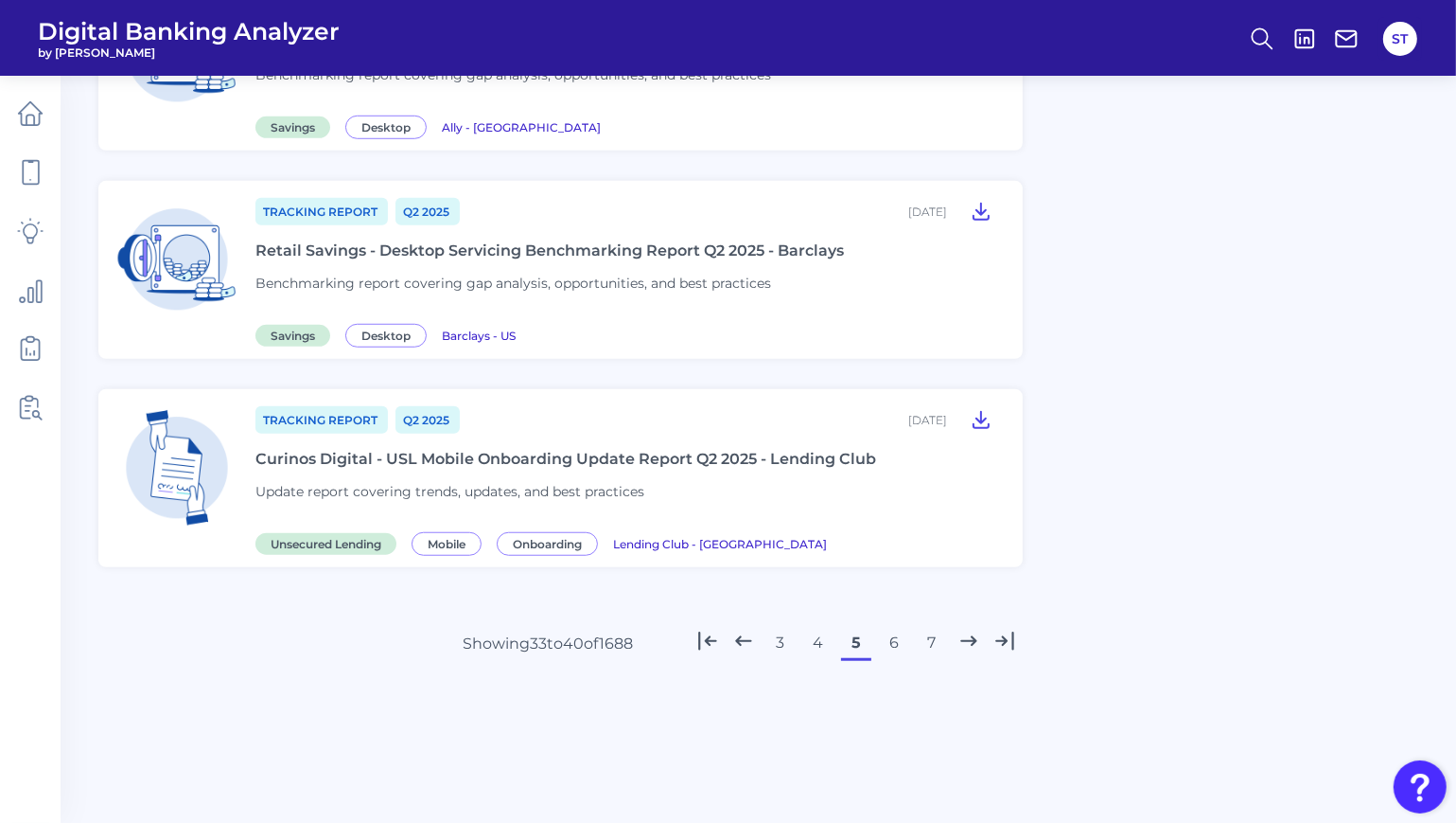
click at [902, 645] on button "6" at bounding box center [895, 643] width 30 height 30
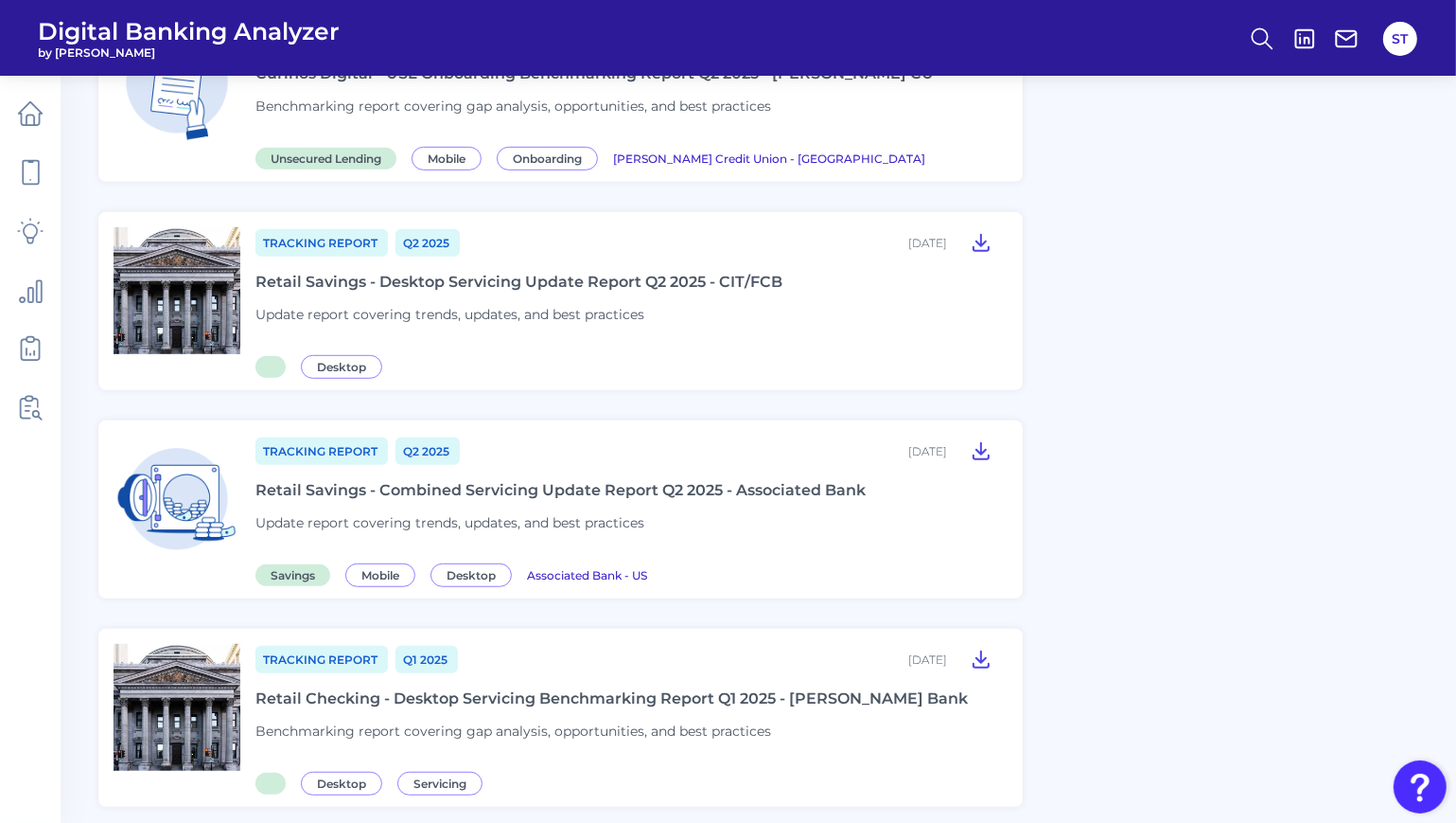
scroll to position [1269, 0]
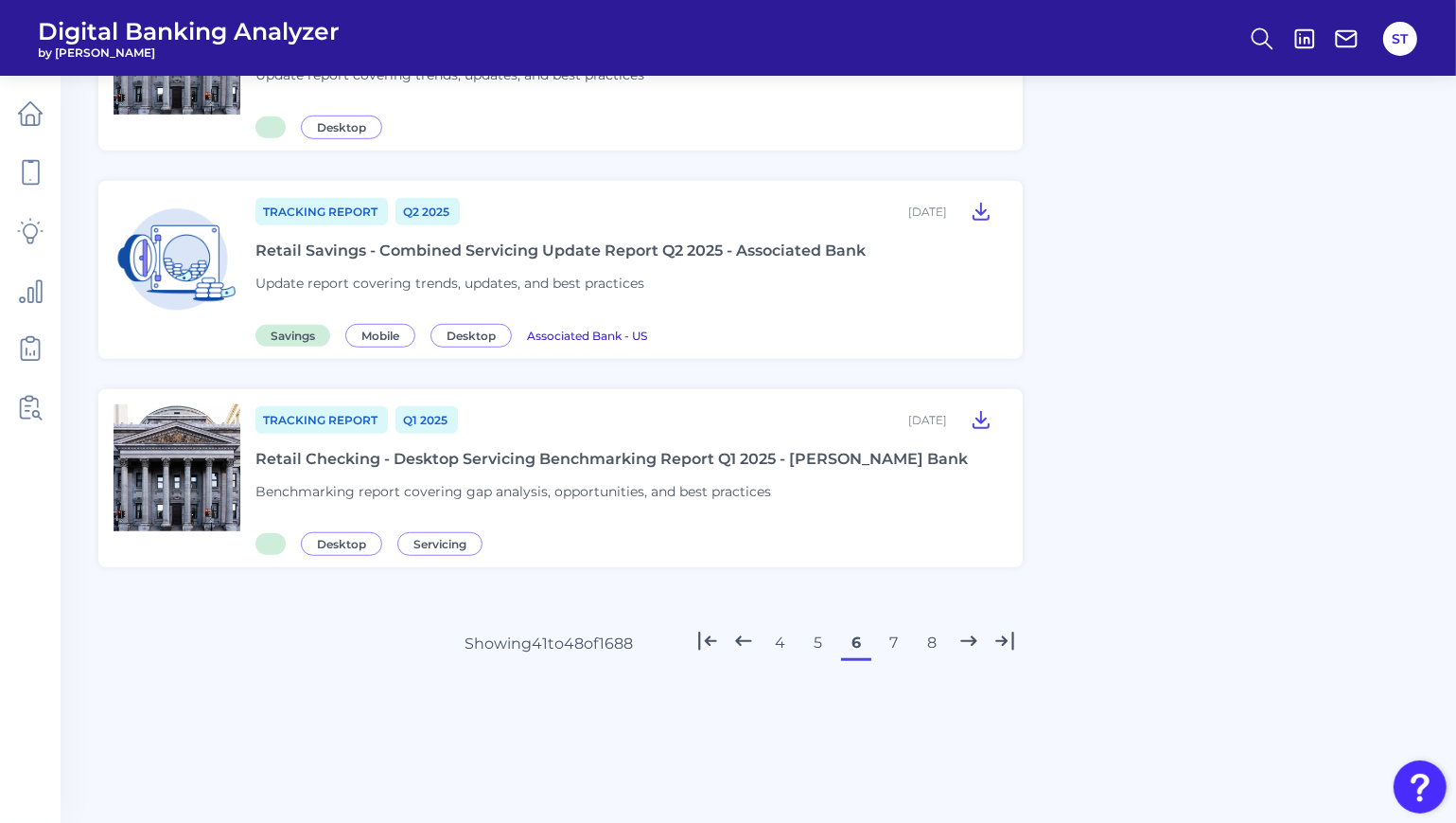
click at [900, 640] on button "7" at bounding box center [895, 643] width 30 height 30
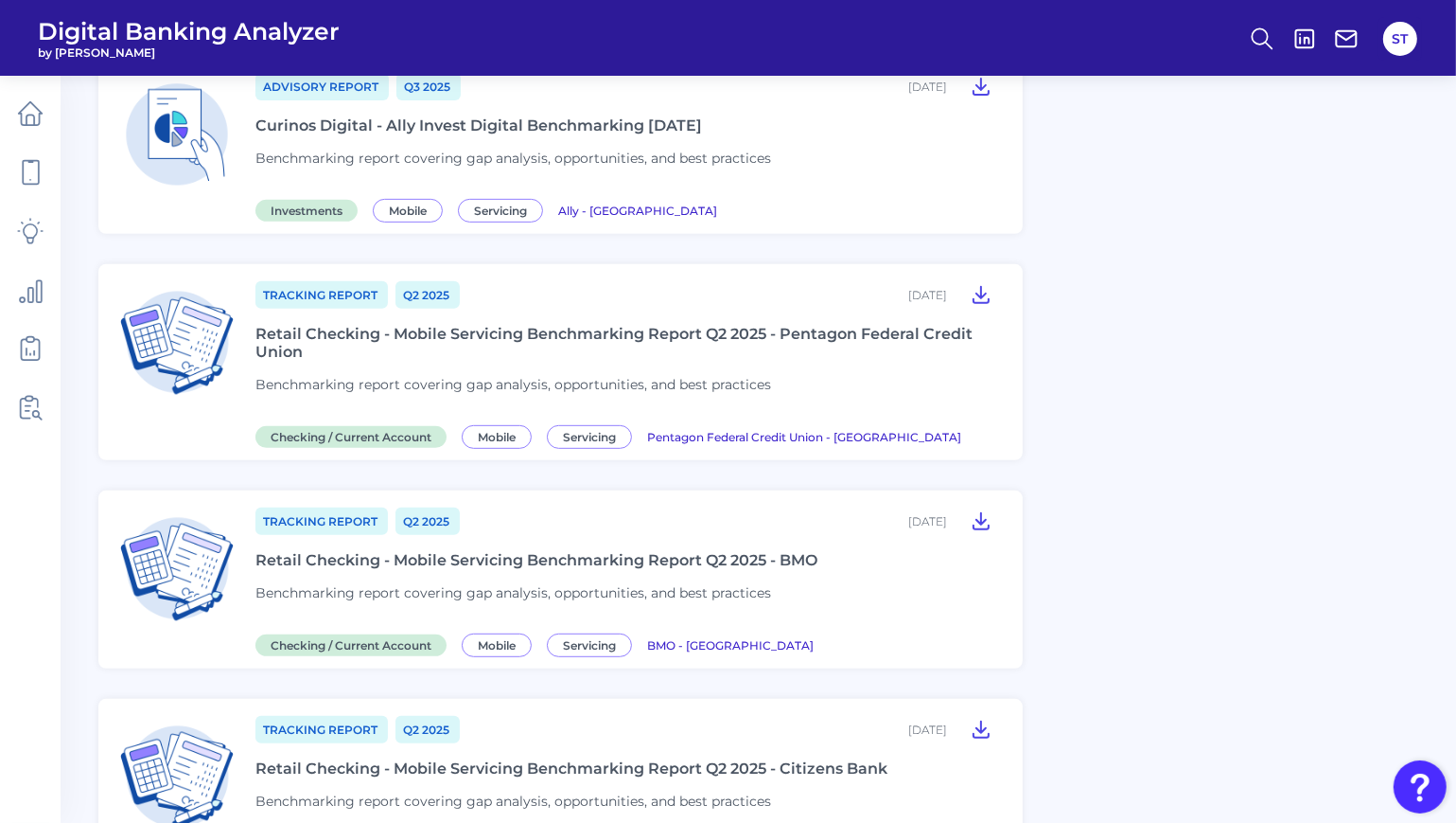
scroll to position [1289, 0]
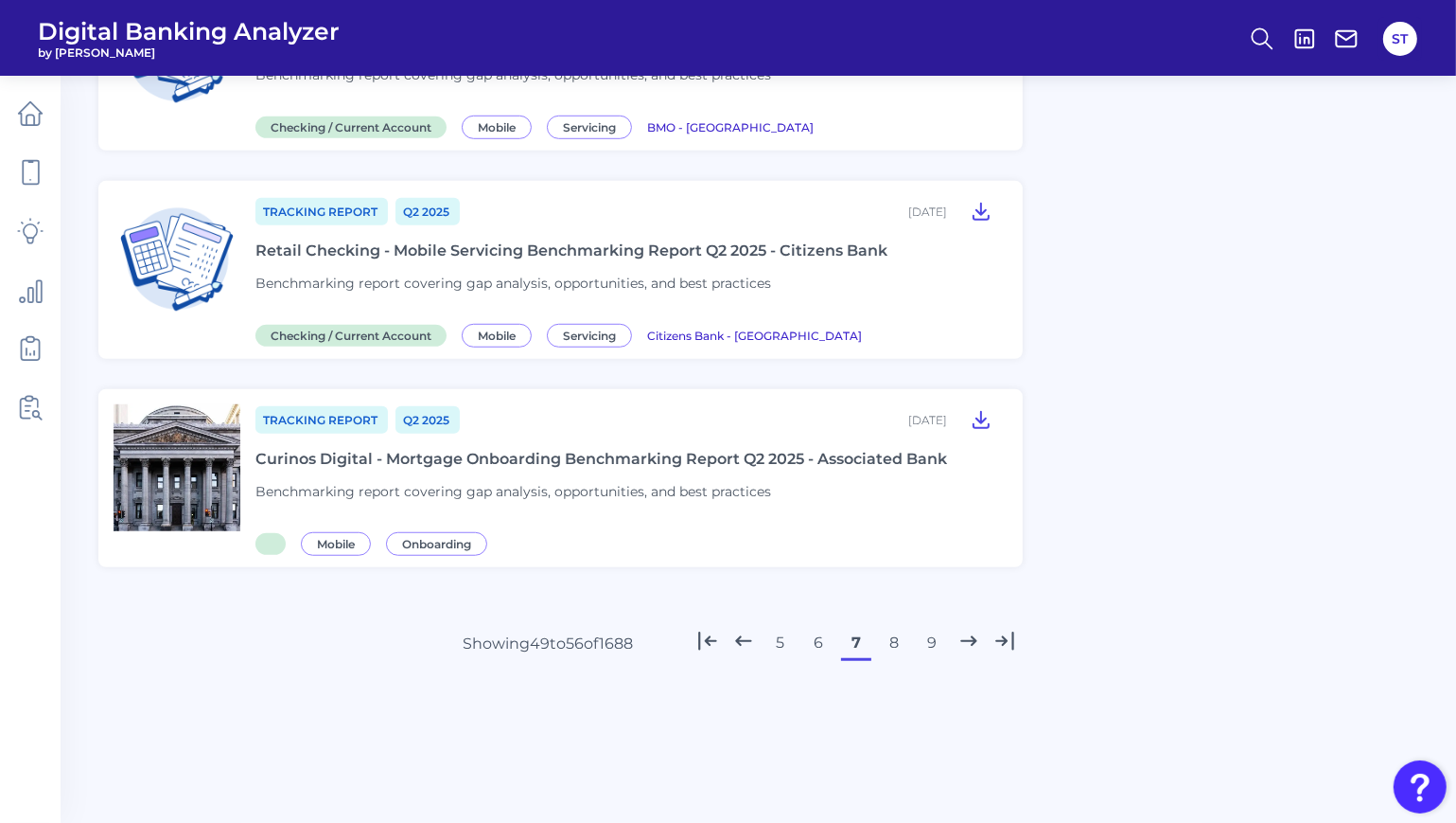
click at [901, 643] on button "8" at bounding box center [895, 643] width 30 height 30
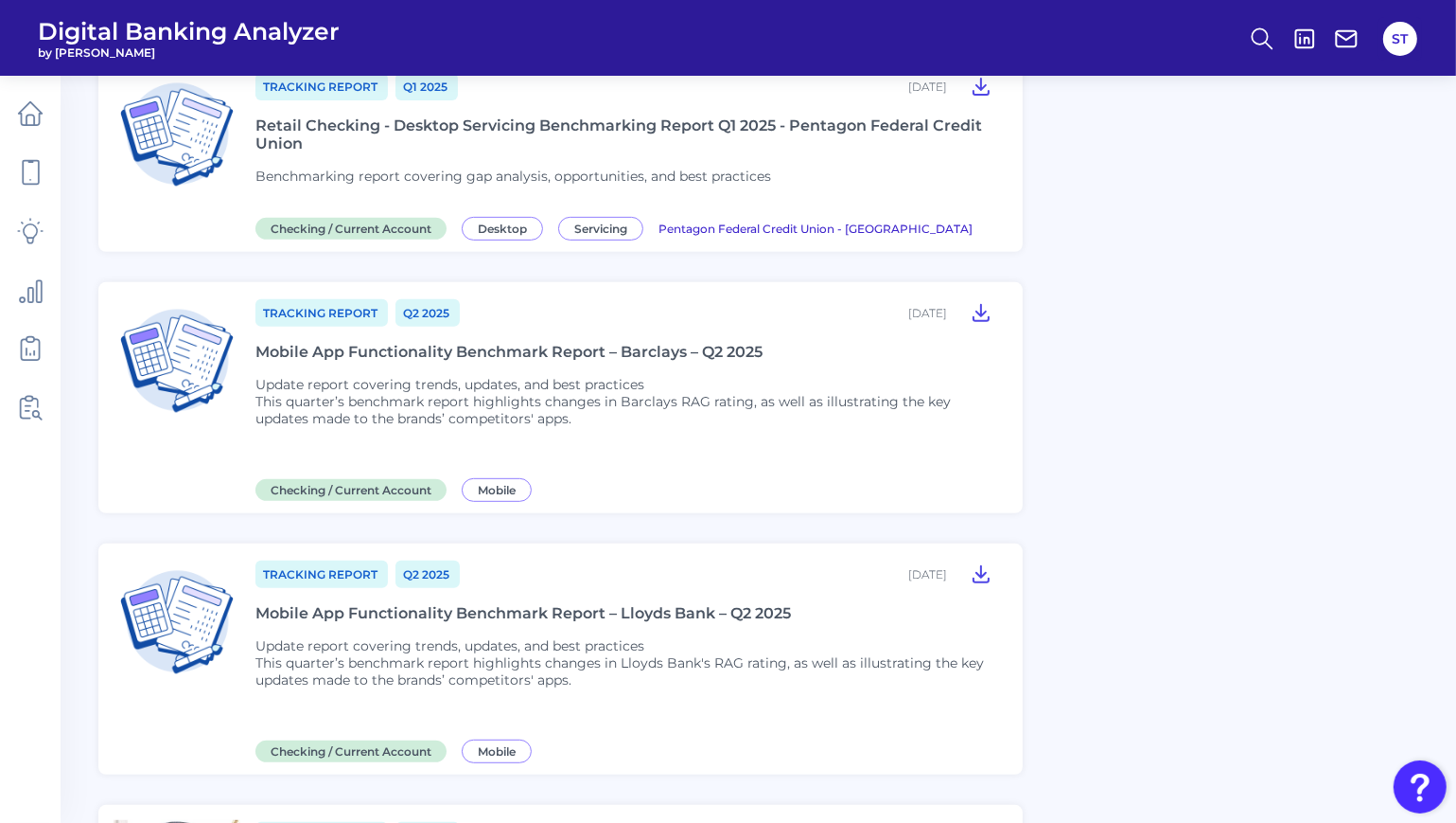
scroll to position [1494, 0]
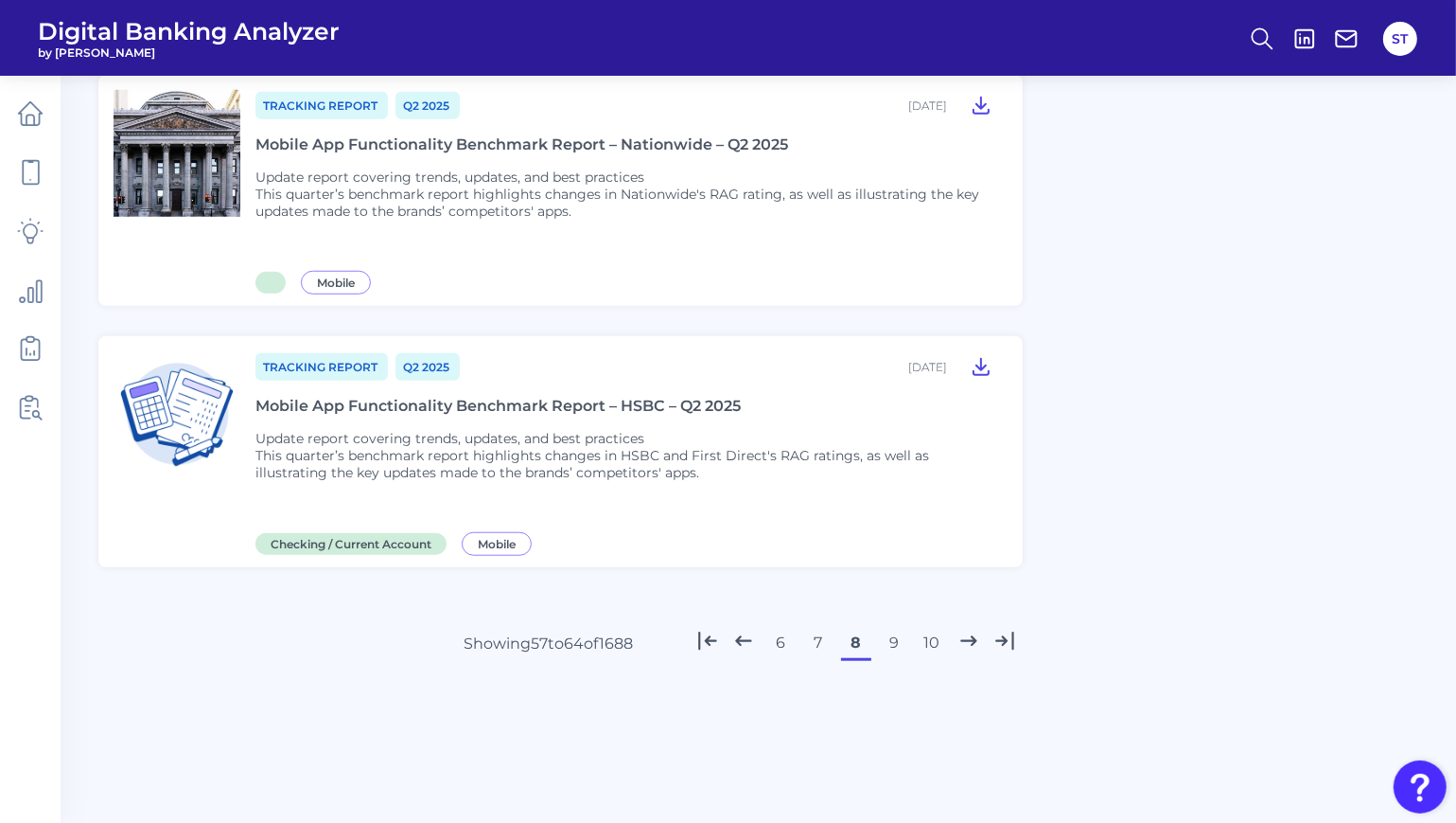
click at [903, 640] on button "9" at bounding box center [895, 643] width 30 height 30
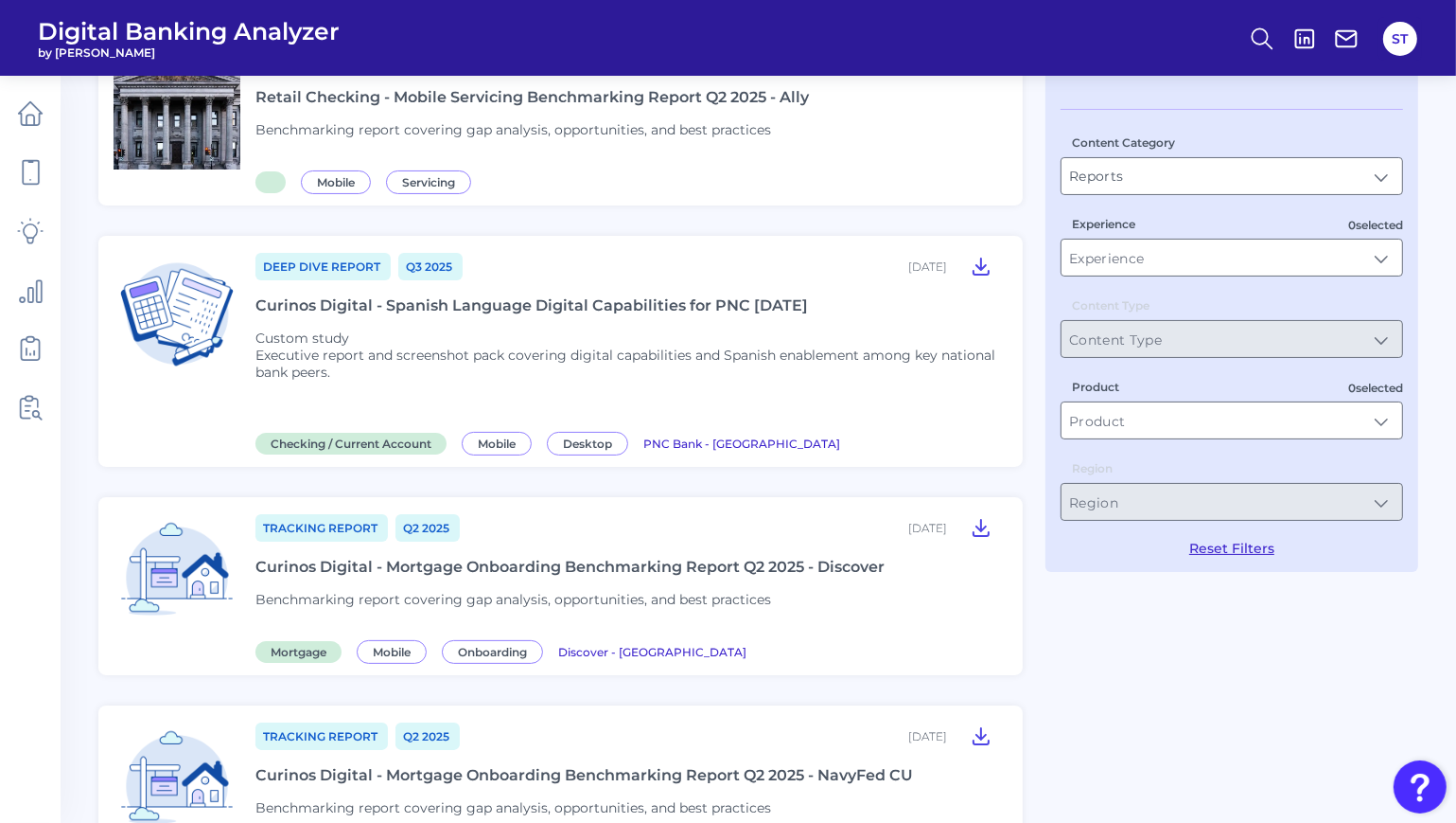
scroll to position [0, 0]
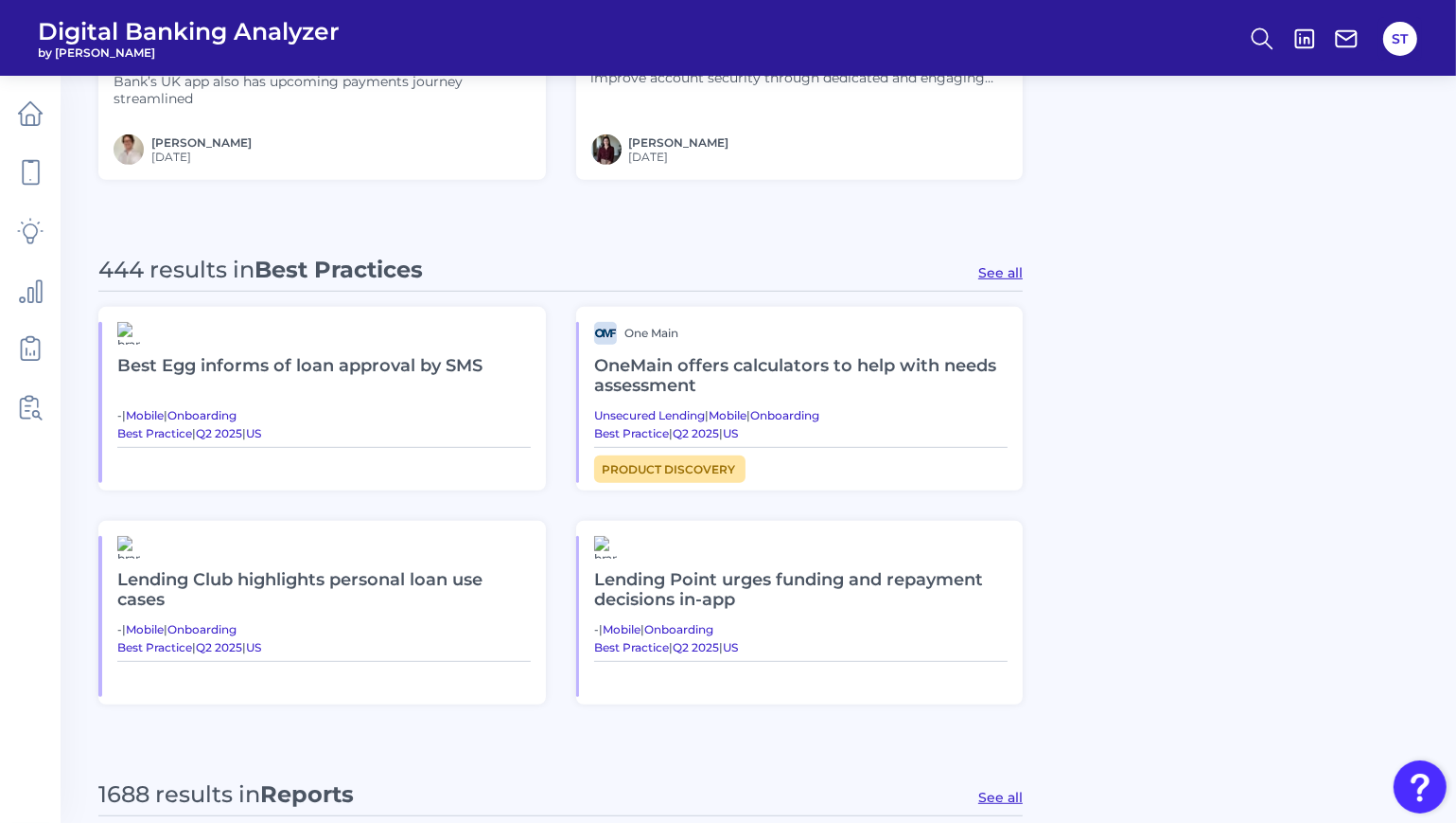
scroll to position [1514, 0]
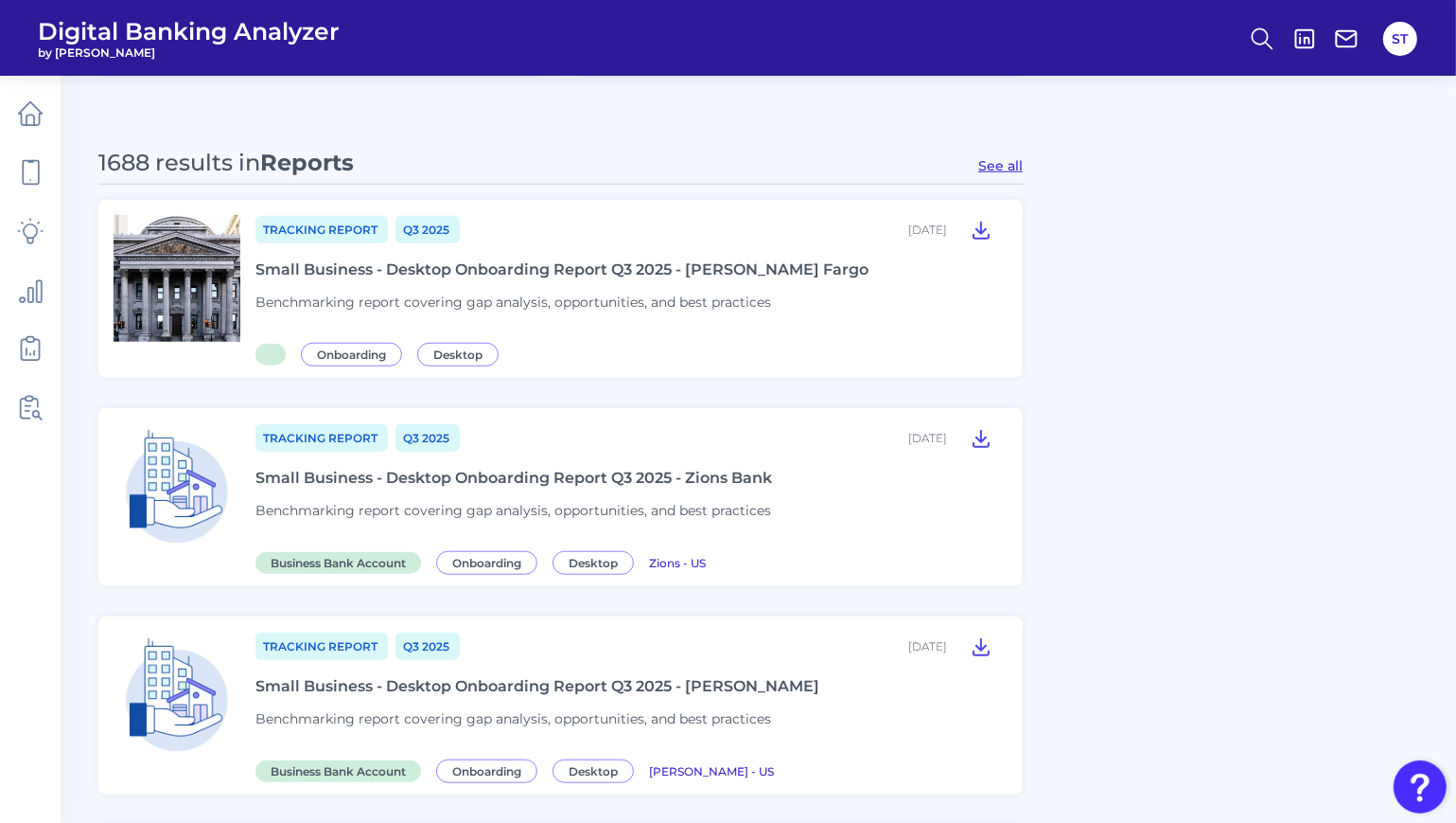
click at [1002, 168] on button "See all" at bounding box center [1000, 166] width 44 height 17
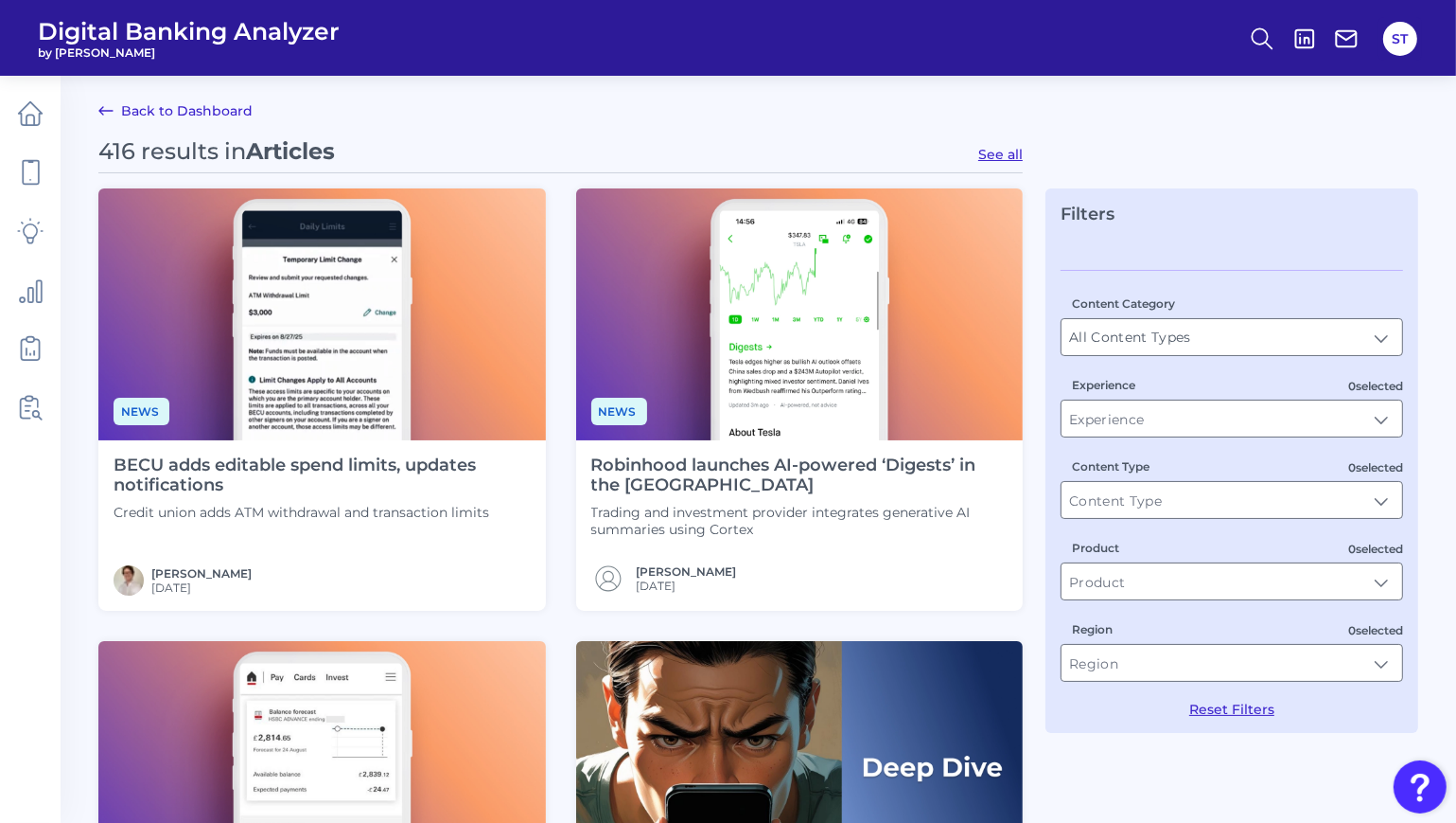
type input "Reports"
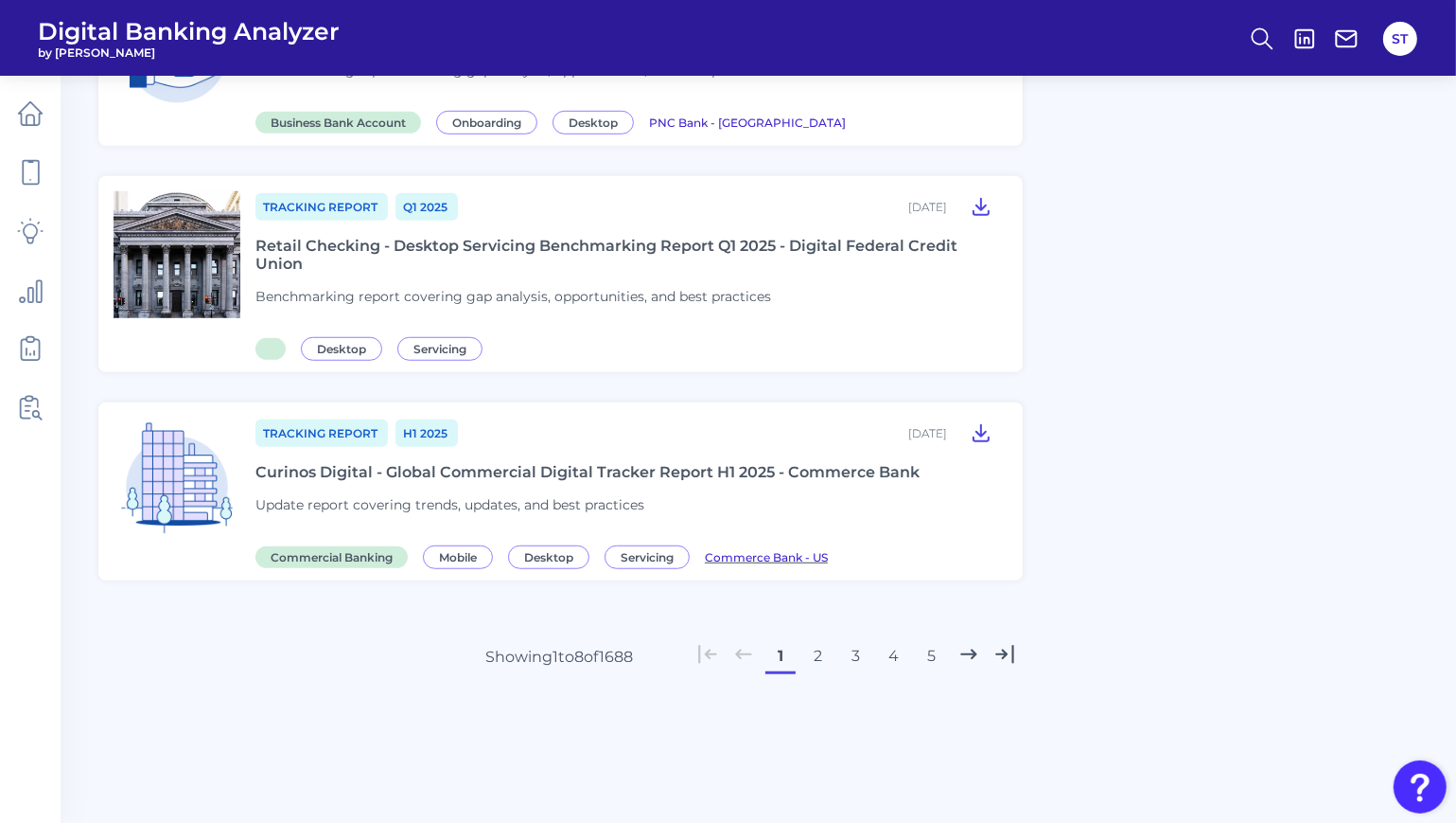
scroll to position [1289, 0]
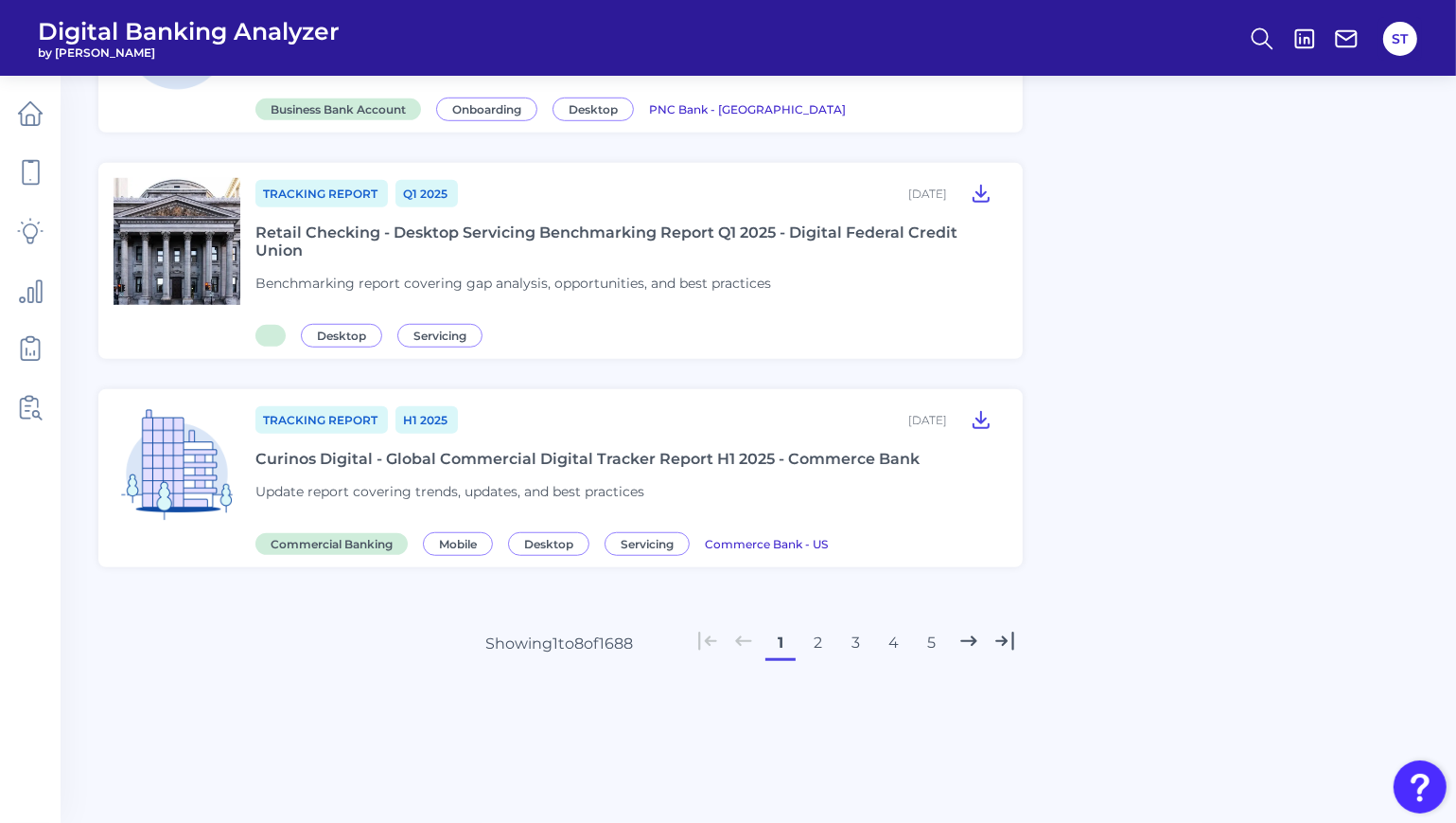
click at [811, 639] on button "2" at bounding box center [819, 643] width 30 height 30
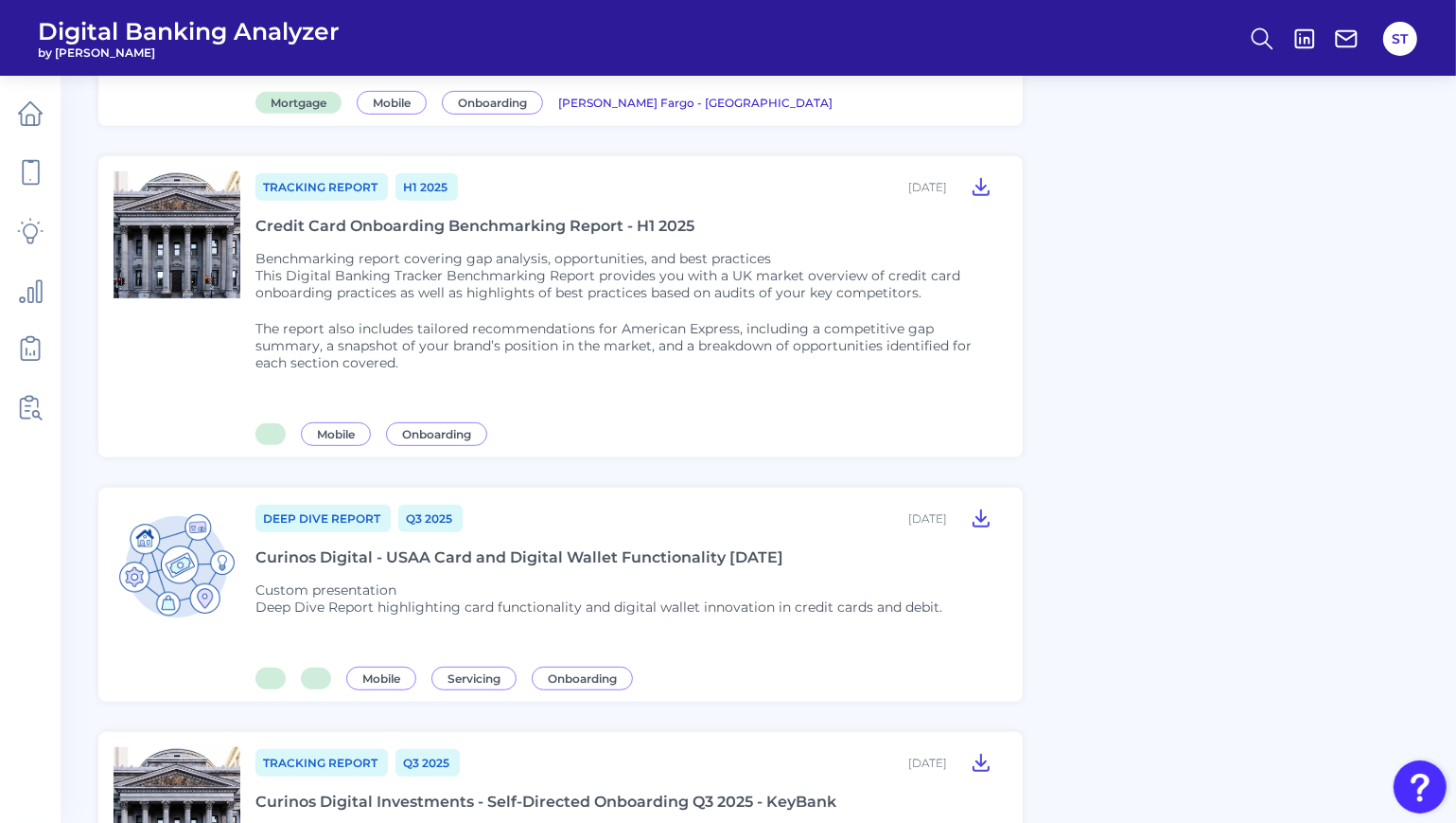
scroll to position [1423, 0]
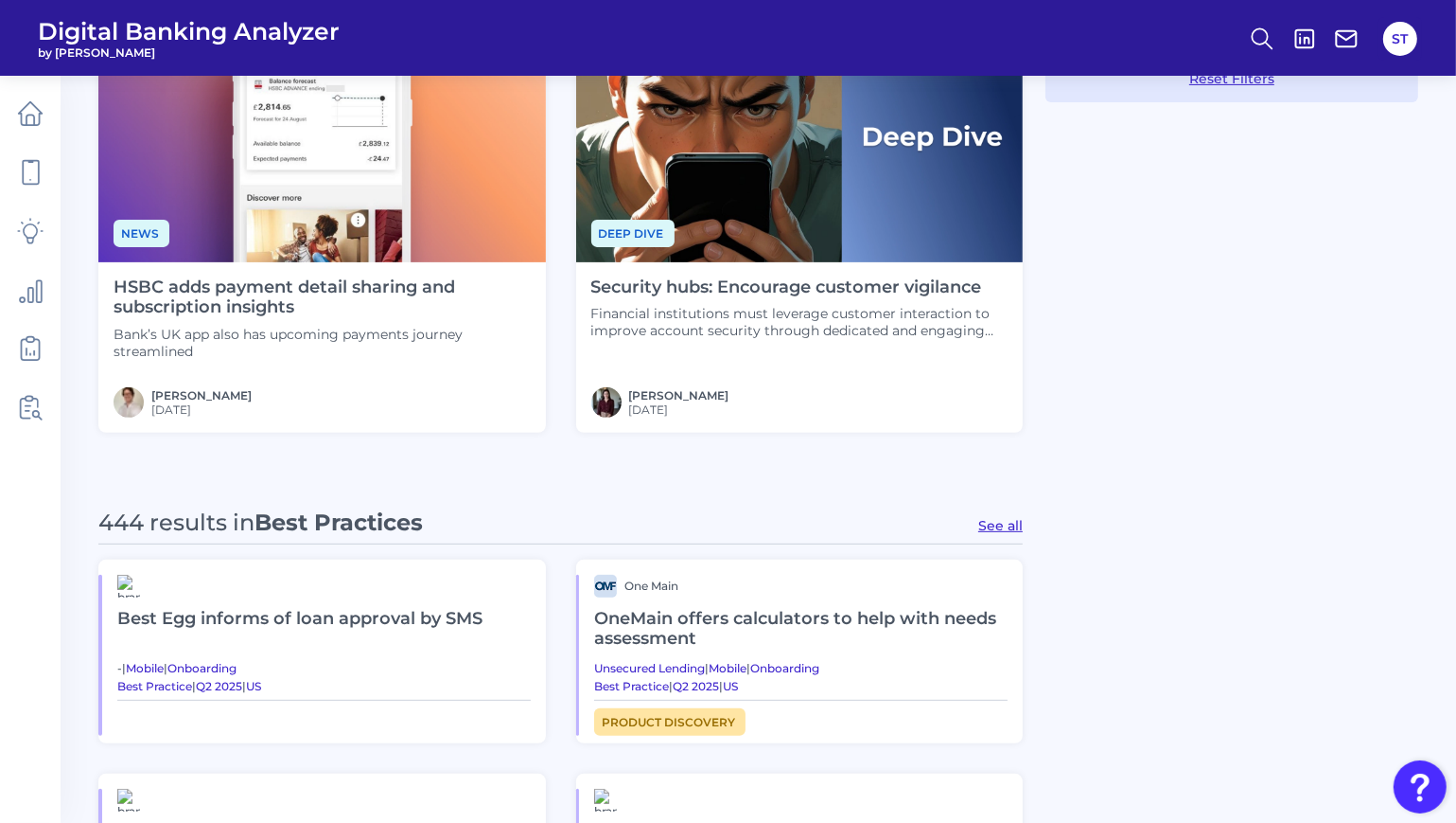
scroll to position [1387, 0]
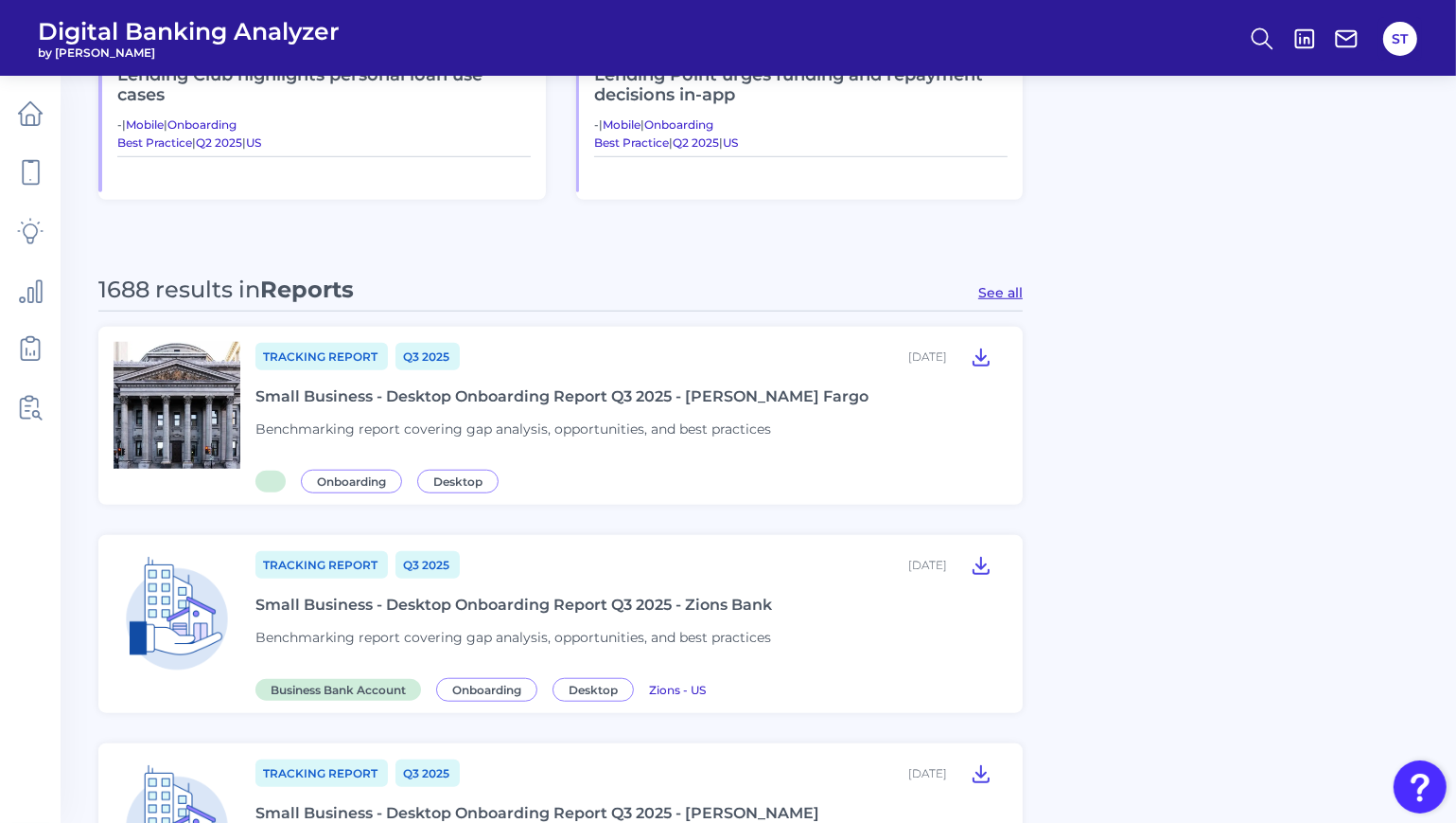
click at [985, 296] on button "See all" at bounding box center [1000, 293] width 44 height 17
type input "Reports"
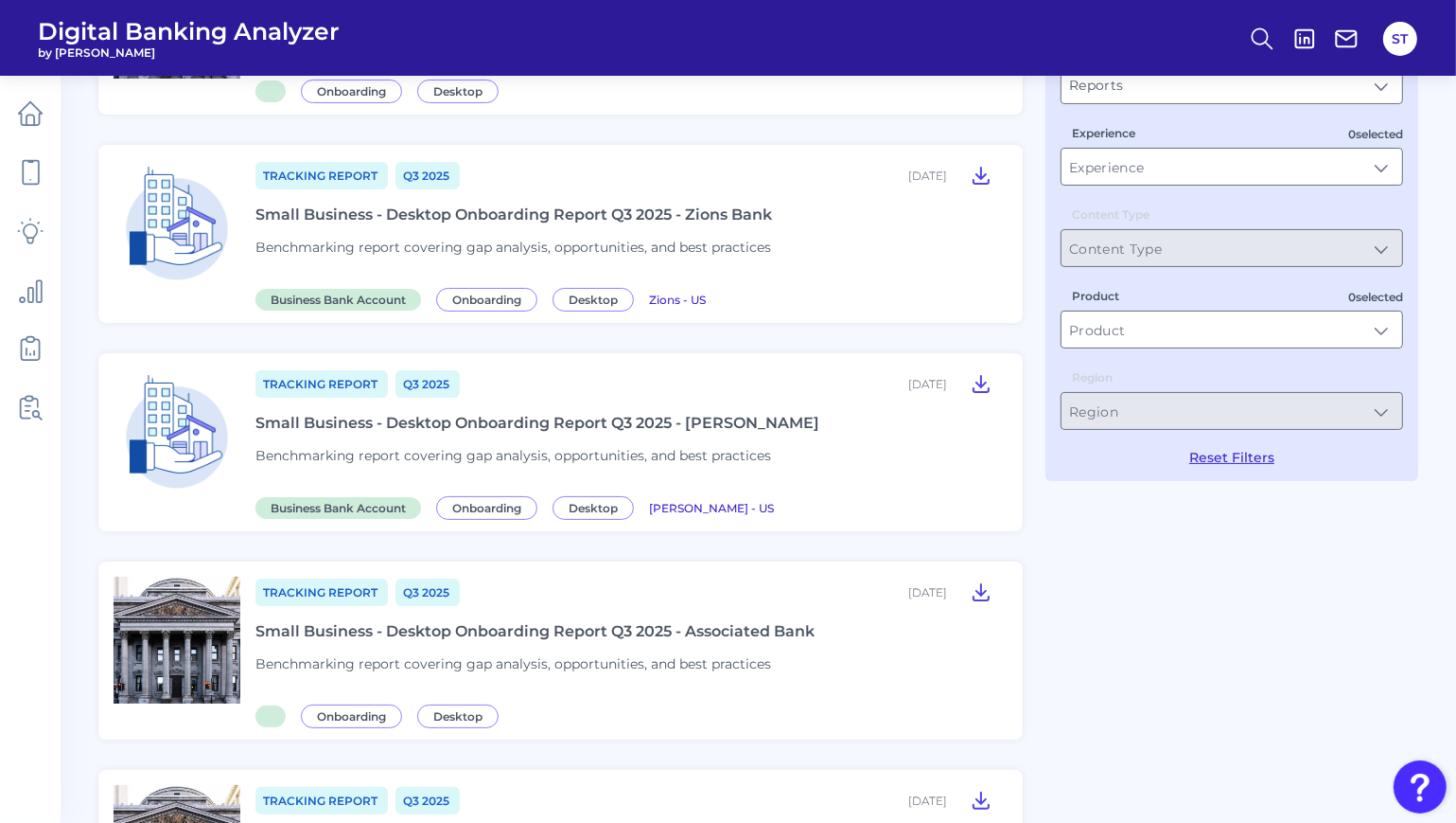
scroll to position [0, 0]
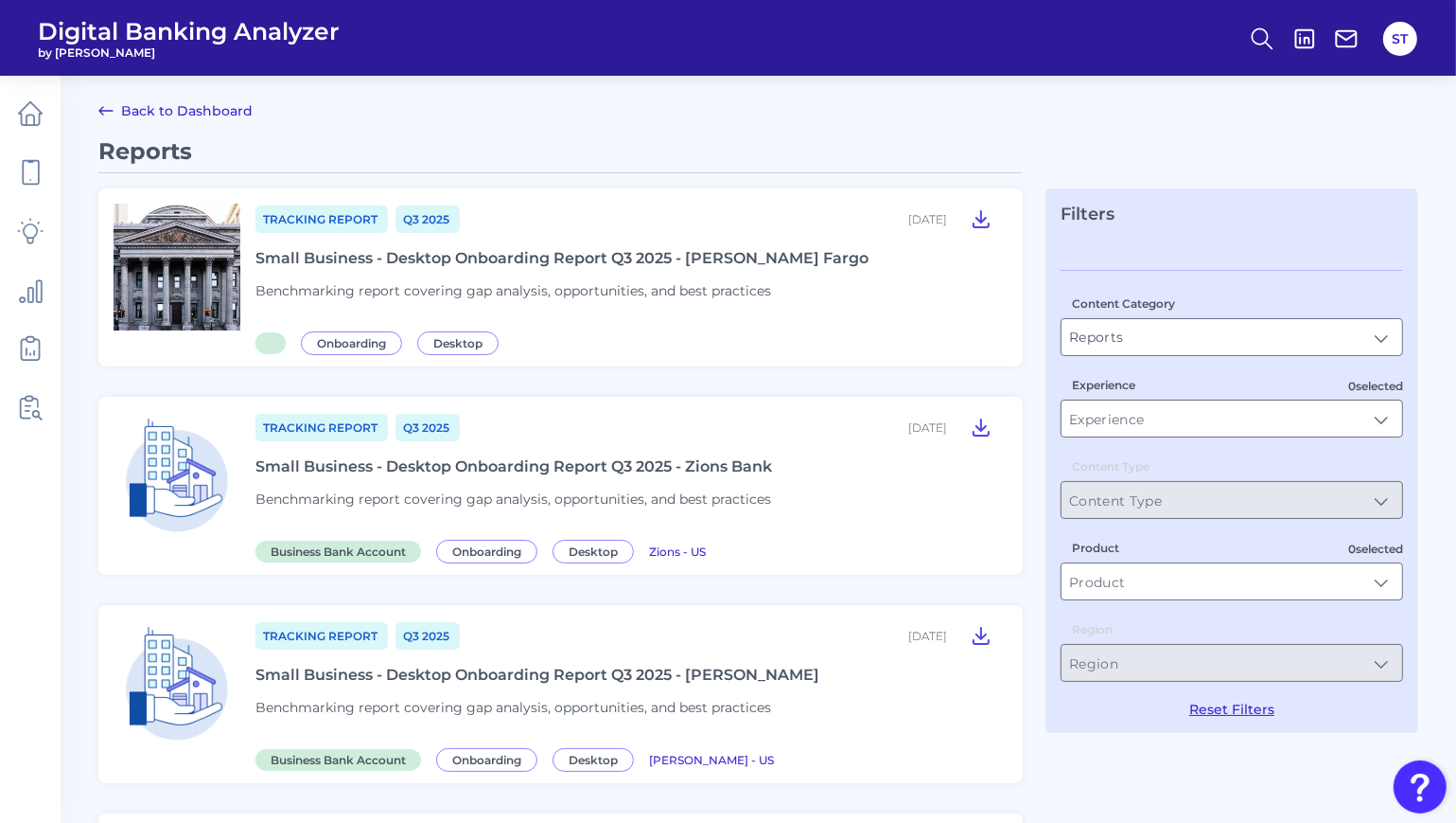
click at [156, 115] on link "Back to Dashboard" at bounding box center [175, 111] width 154 height 23
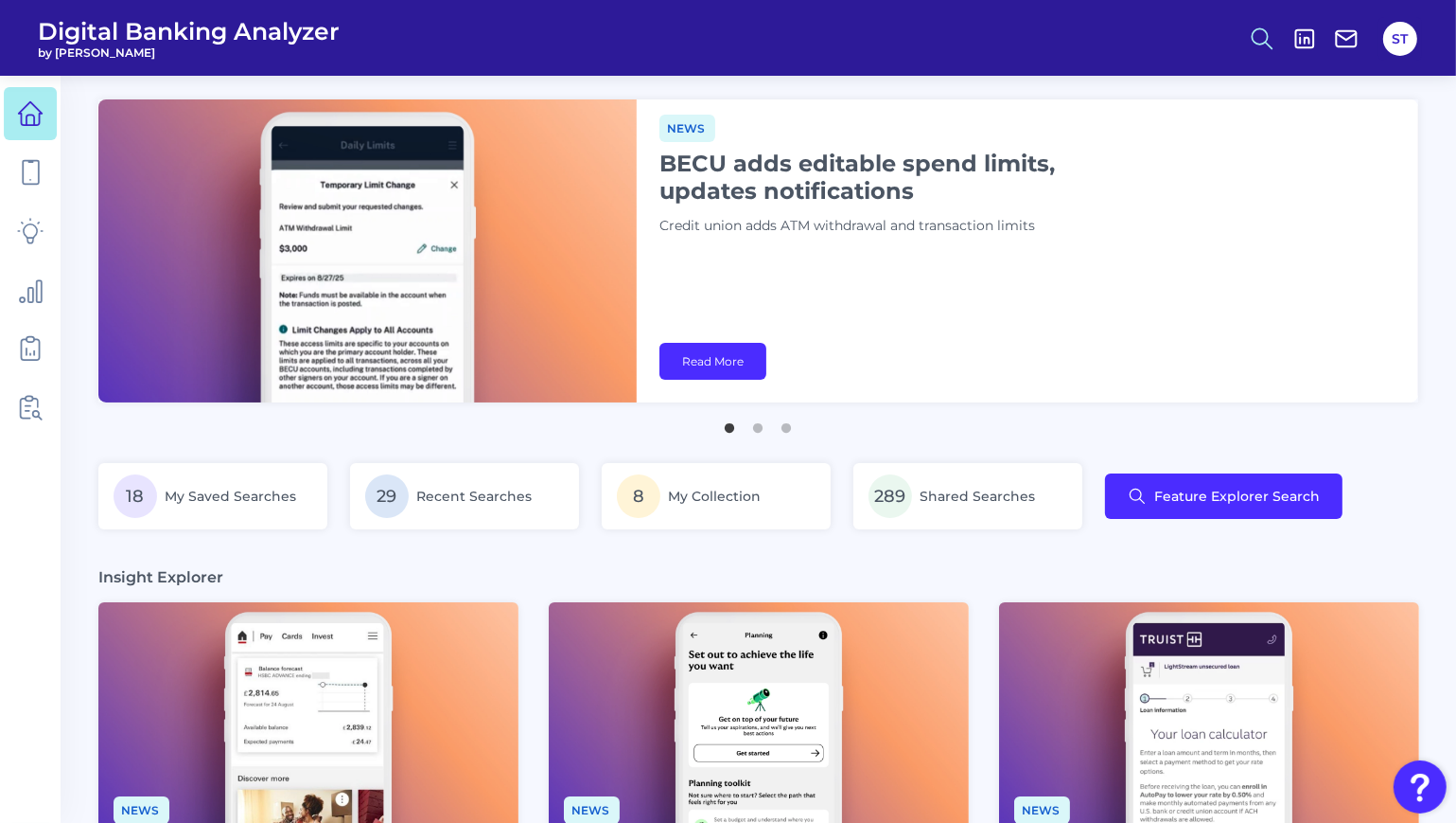
click at [1264, 39] on icon at bounding box center [1262, 39] width 27 height 27
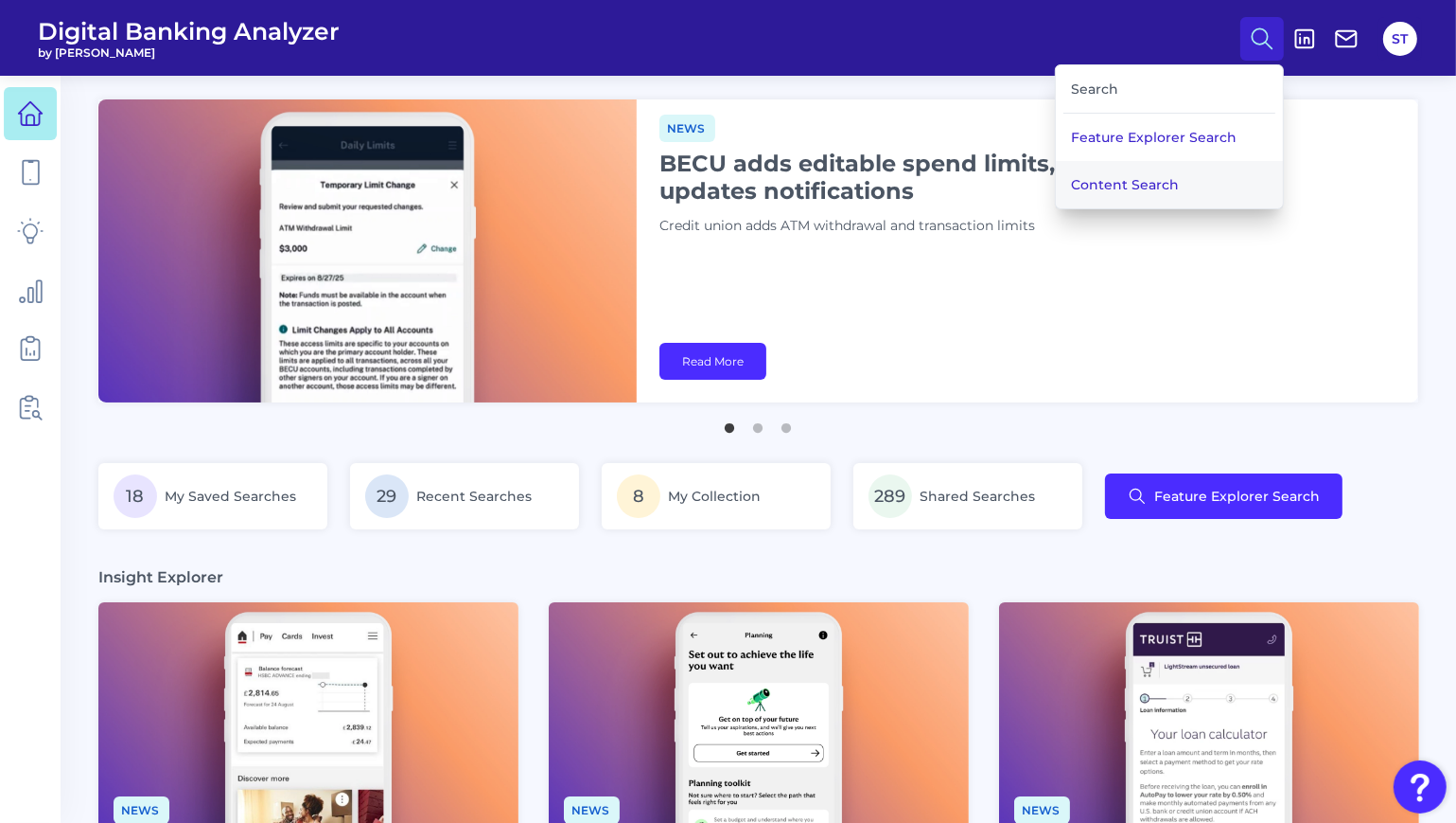
click at [1110, 170] on button "Content Search" at bounding box center [1169, 185] width 227 height 47
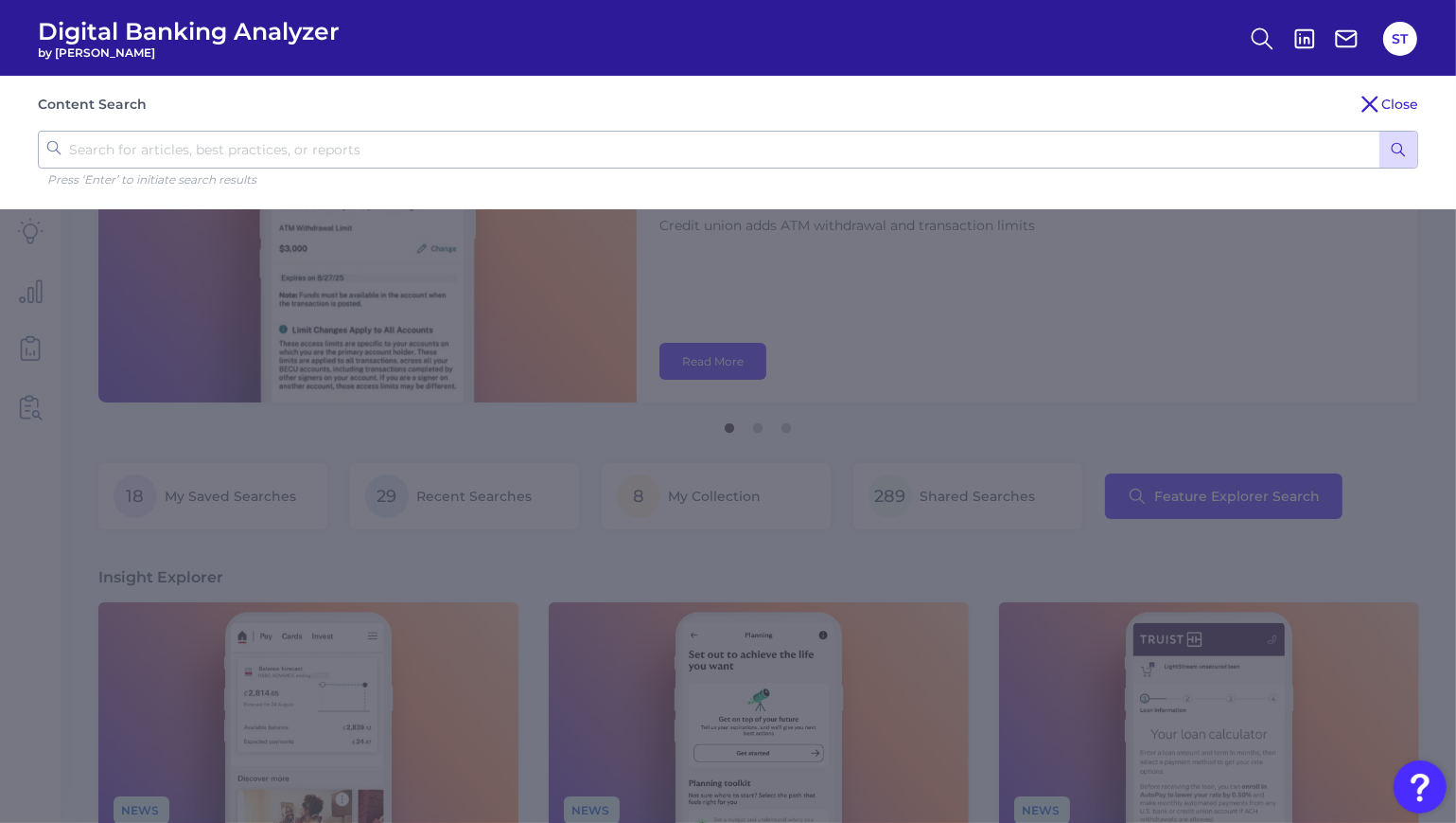
click at [845, 143] on input "text" at bounding box center [728, 150] width 1380 height 38
paste input "Banks help users fight climate change"
type input "Banks help users fight climate change"
click button "submit" at bounding box center [1398, 150] width 38 height 36
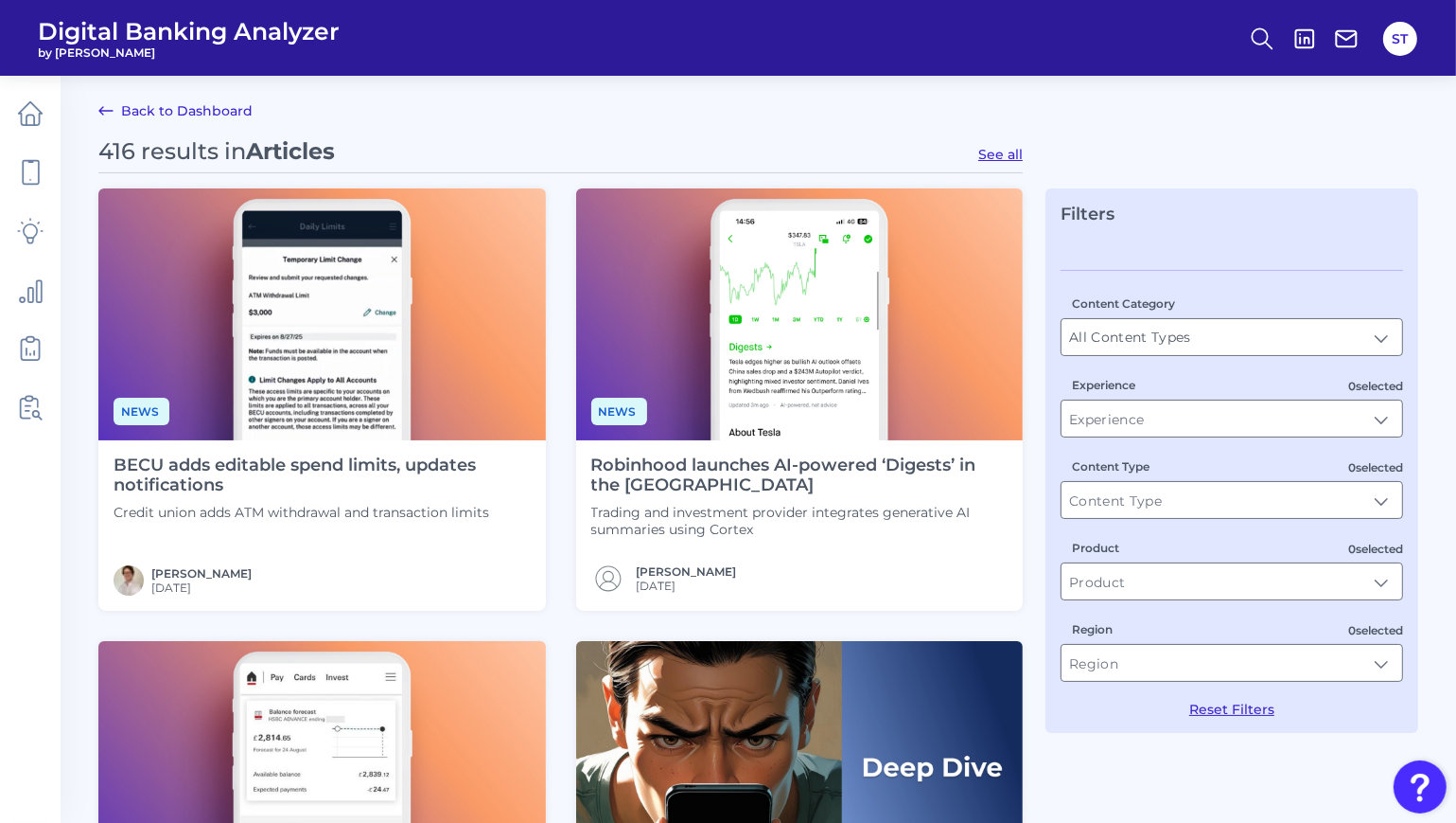
click at [231, 110] on link "Back to Dashboard" at bounding box center [175, 111] width 154 height 23
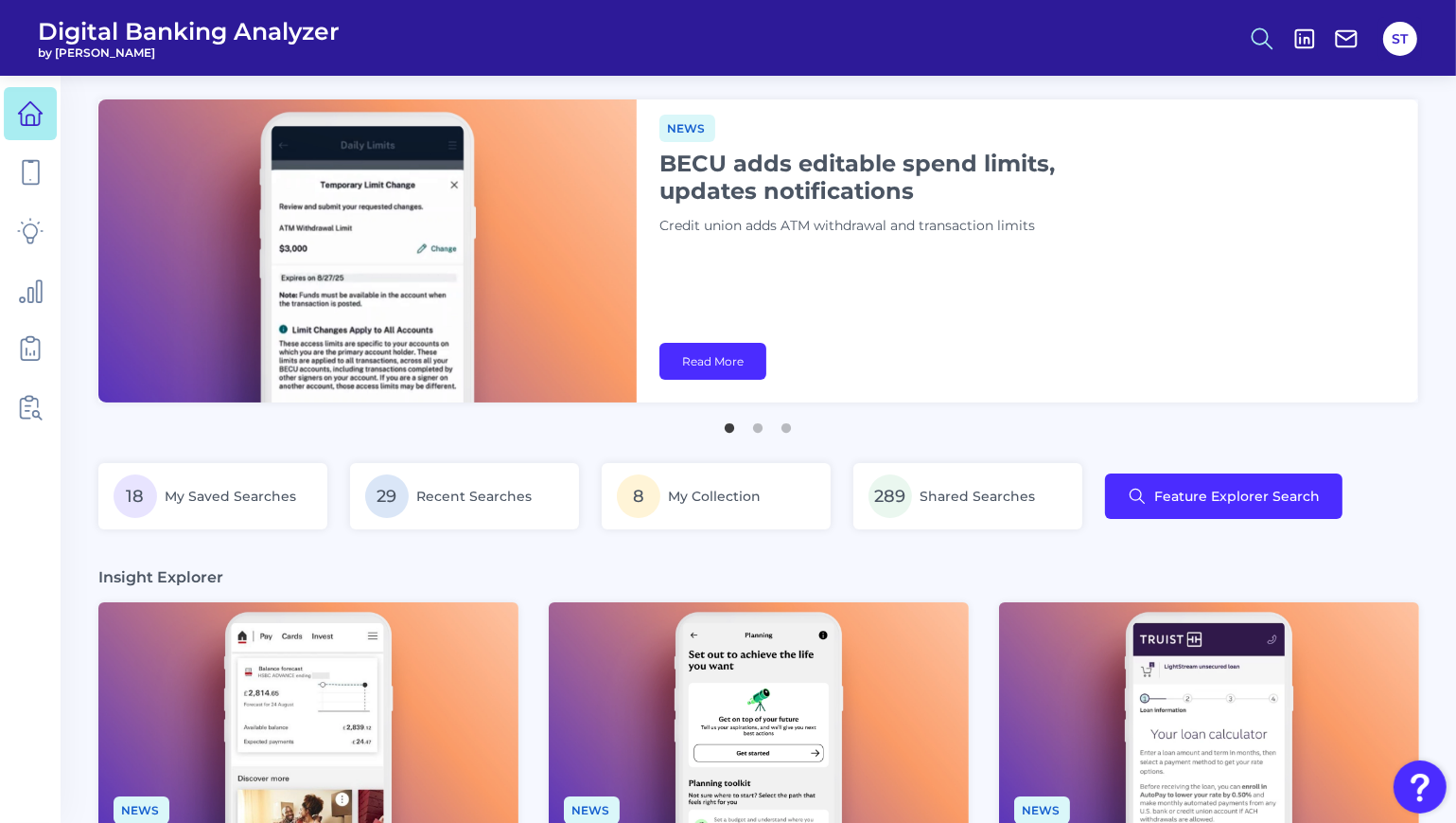
click at [1252, 45] on icon at bounding box center [1262, 39] width 27 height 27
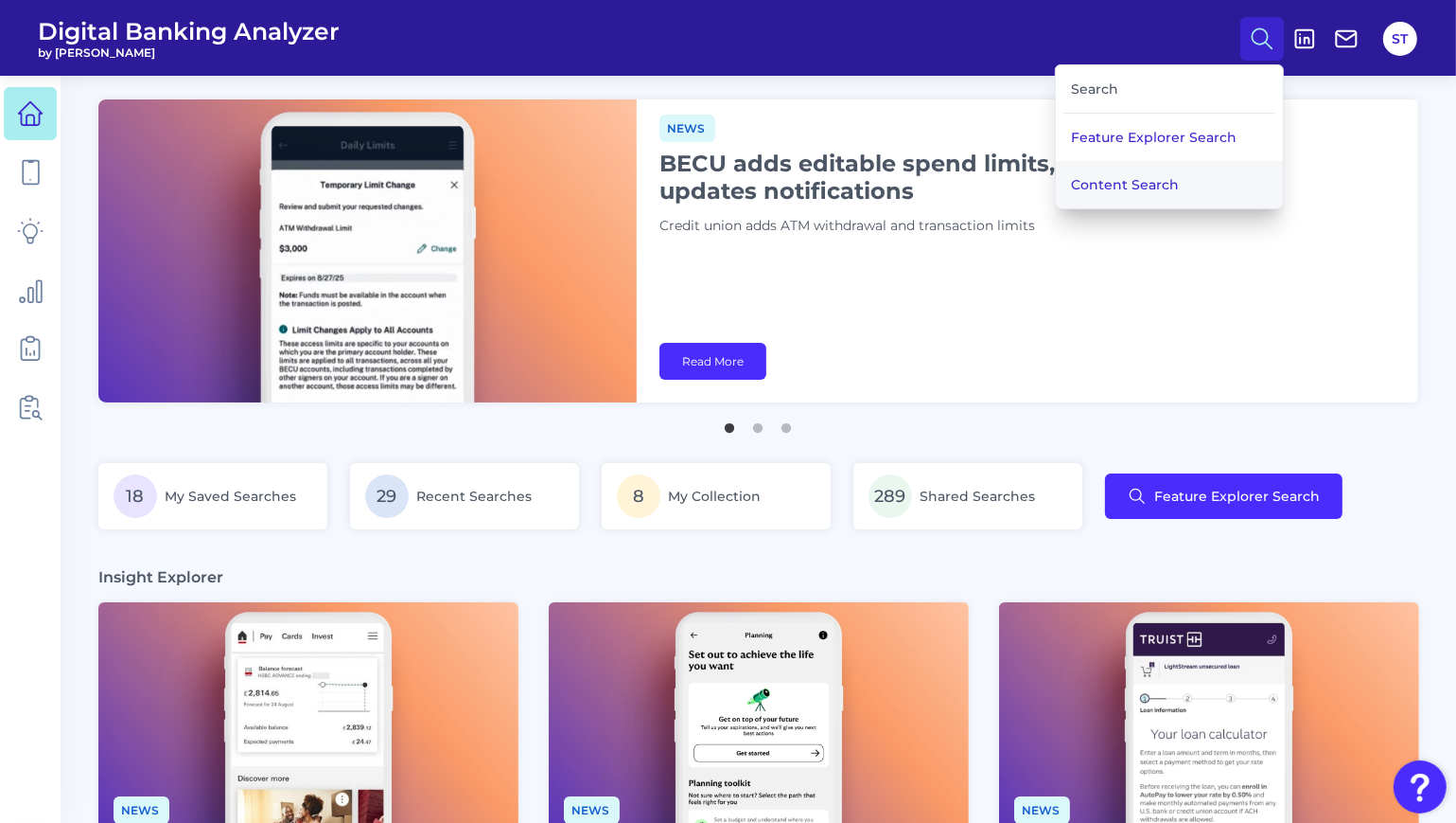
click at [1098, 185] on button "Content Search" at bounding box center [1169, 185] width 227 height 47
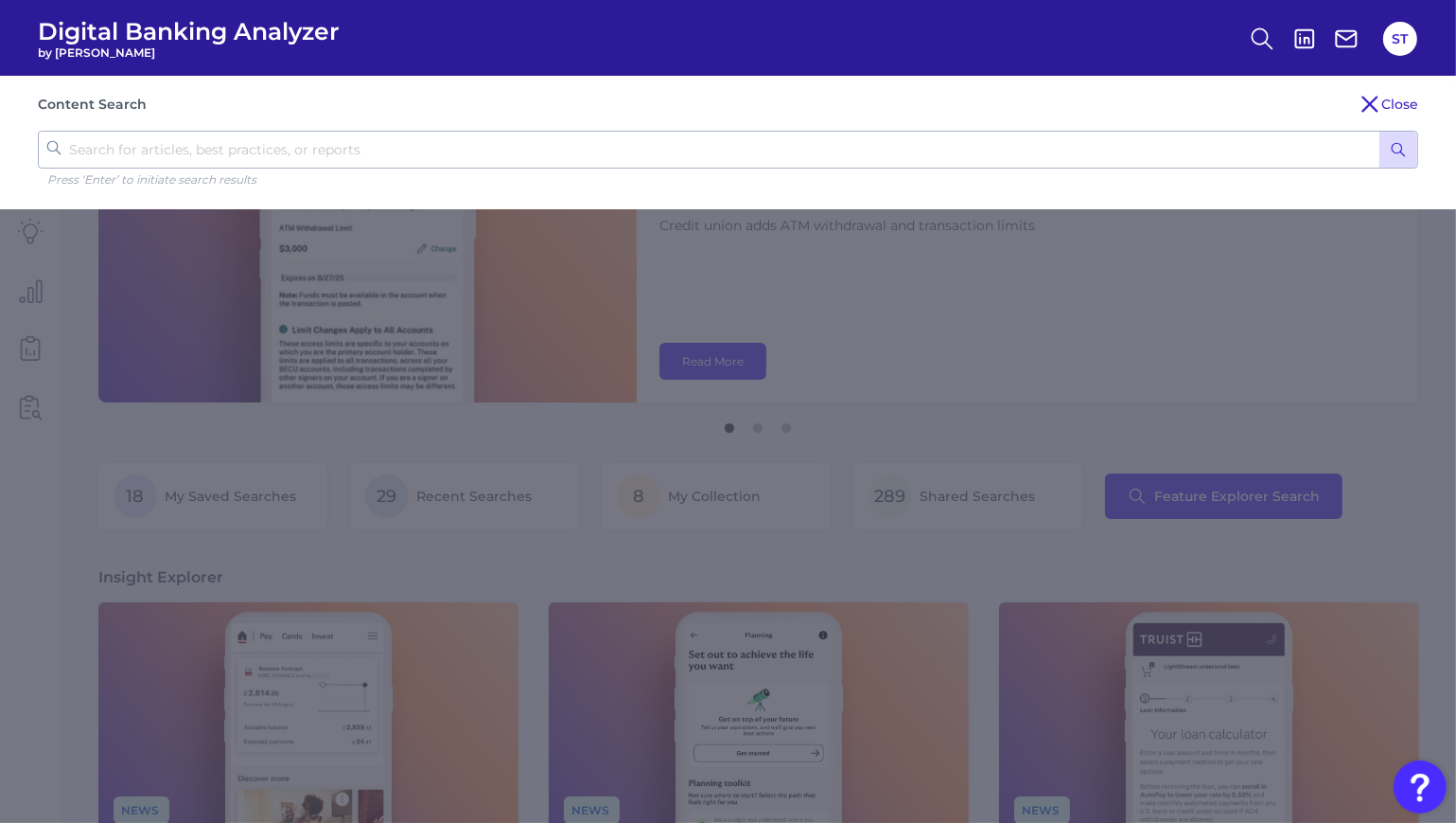
click at [445, 154] on input "text" at bounding box center [728, 150] width 1380 height 38
click at [448, 152] on input "text" at bounding box center [728, 150] width 1380 height 38
paste input "Banks help users fight climate change"
type input "Banks help users fight climate change"
click at [435, 152] on input "Banks help users fight climate change" at bounding box center [728, 150] width 1380 height 38
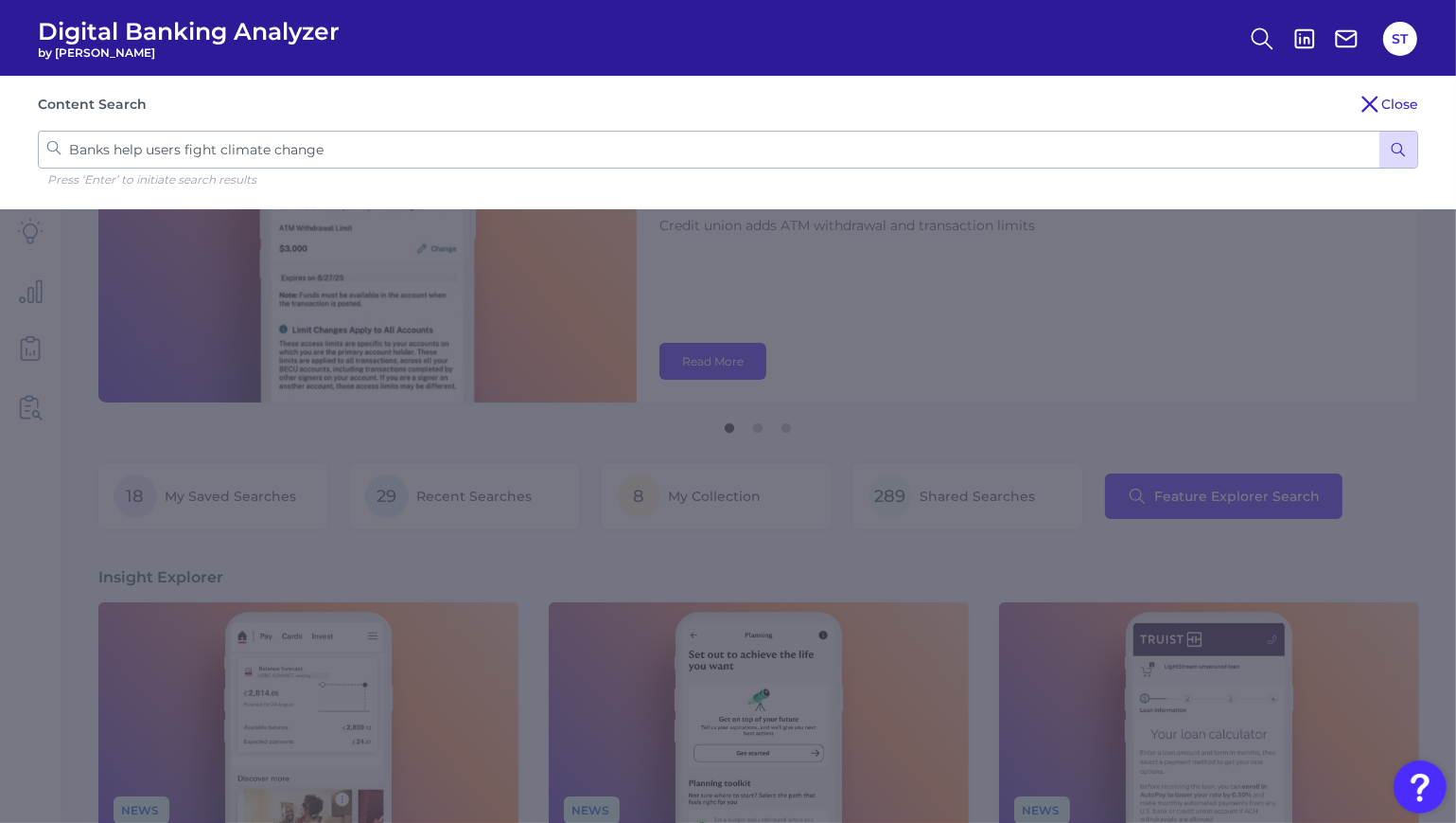
click button "submit" at bounding box center [1398, 150] width 38 height 36
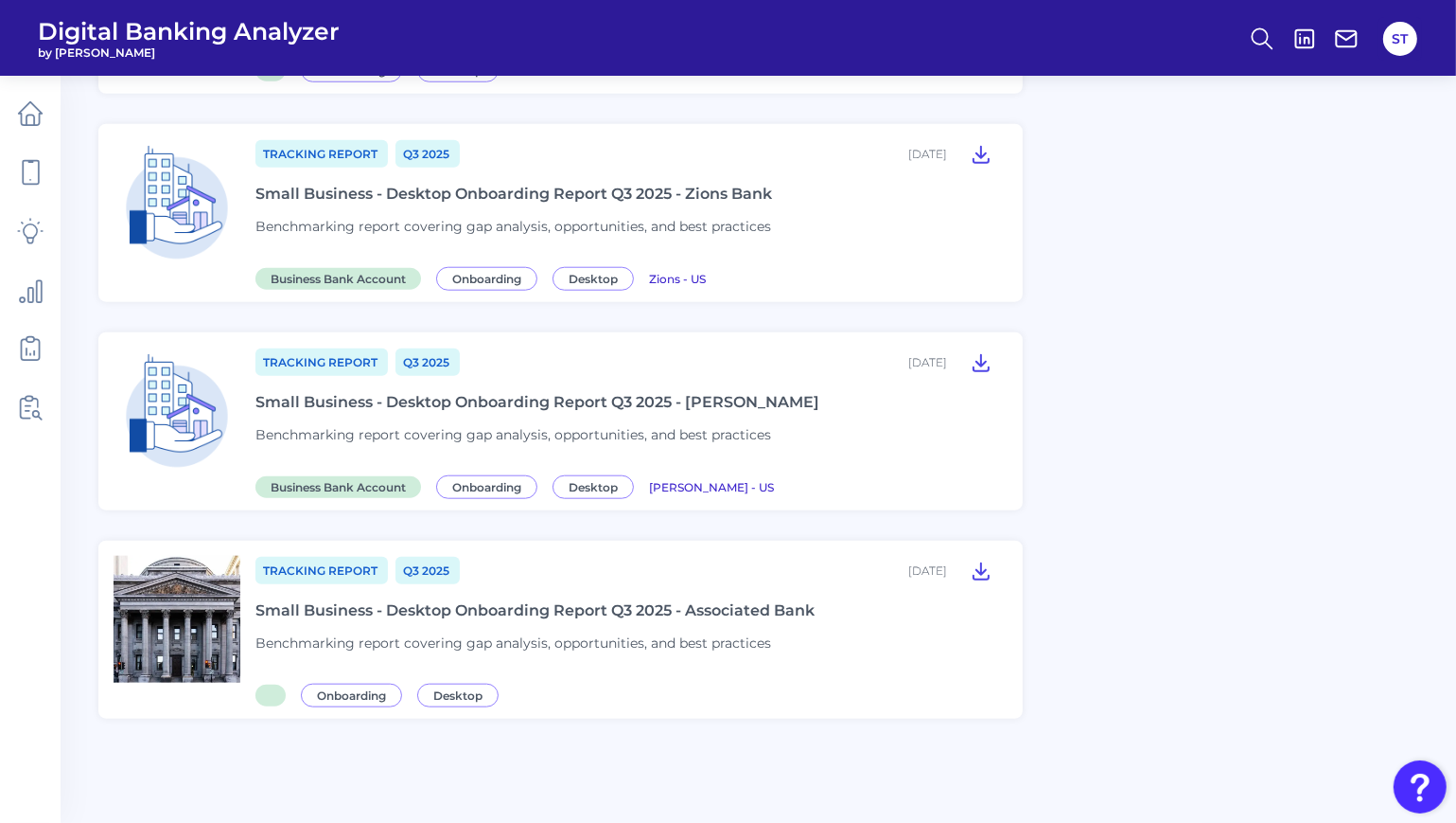
scroll to position [1300, 0]
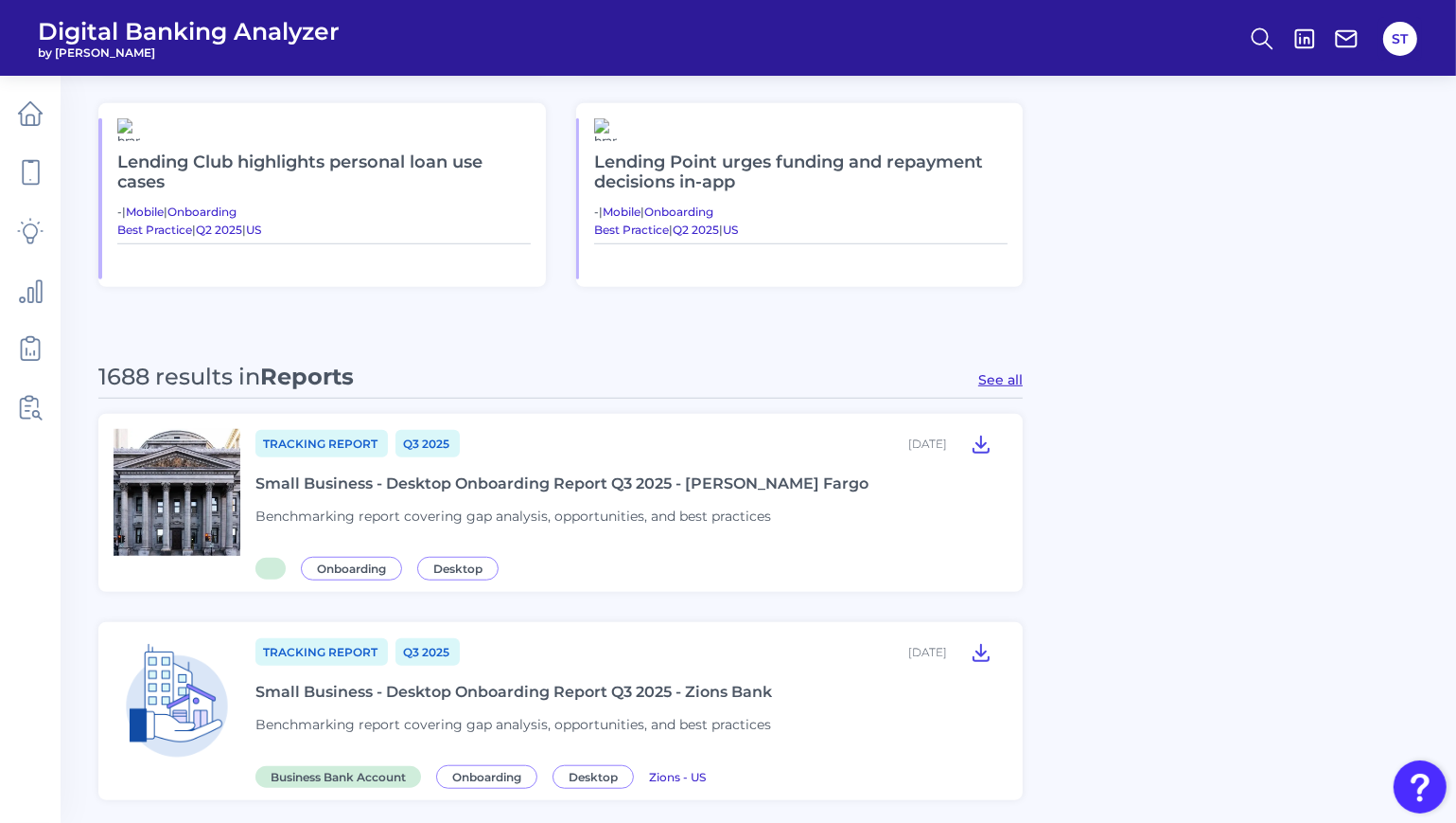
click at [999, 382] on button "See all" at bounding box center [1000, 380] width 44 height 17
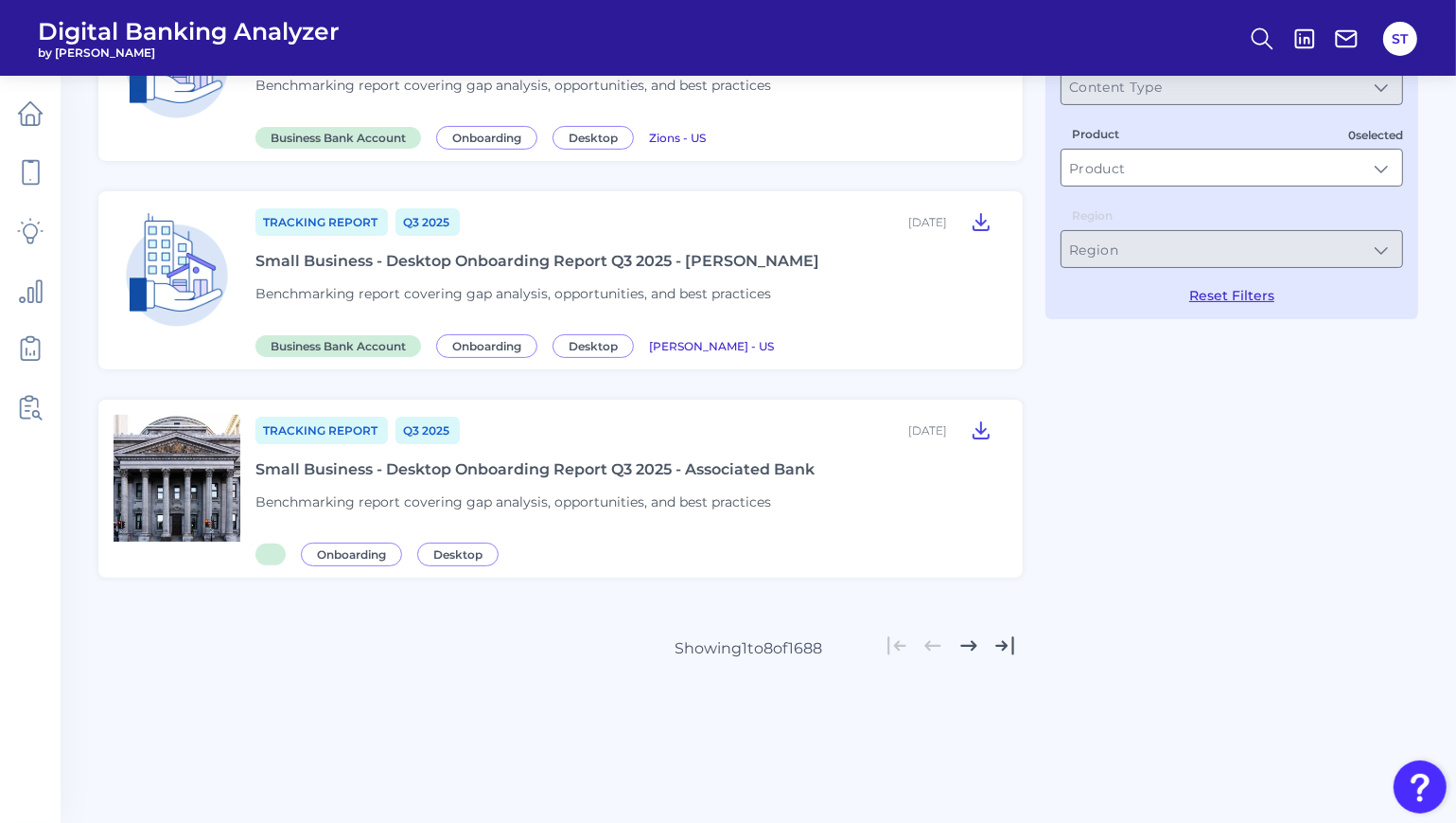
type input "Reports"
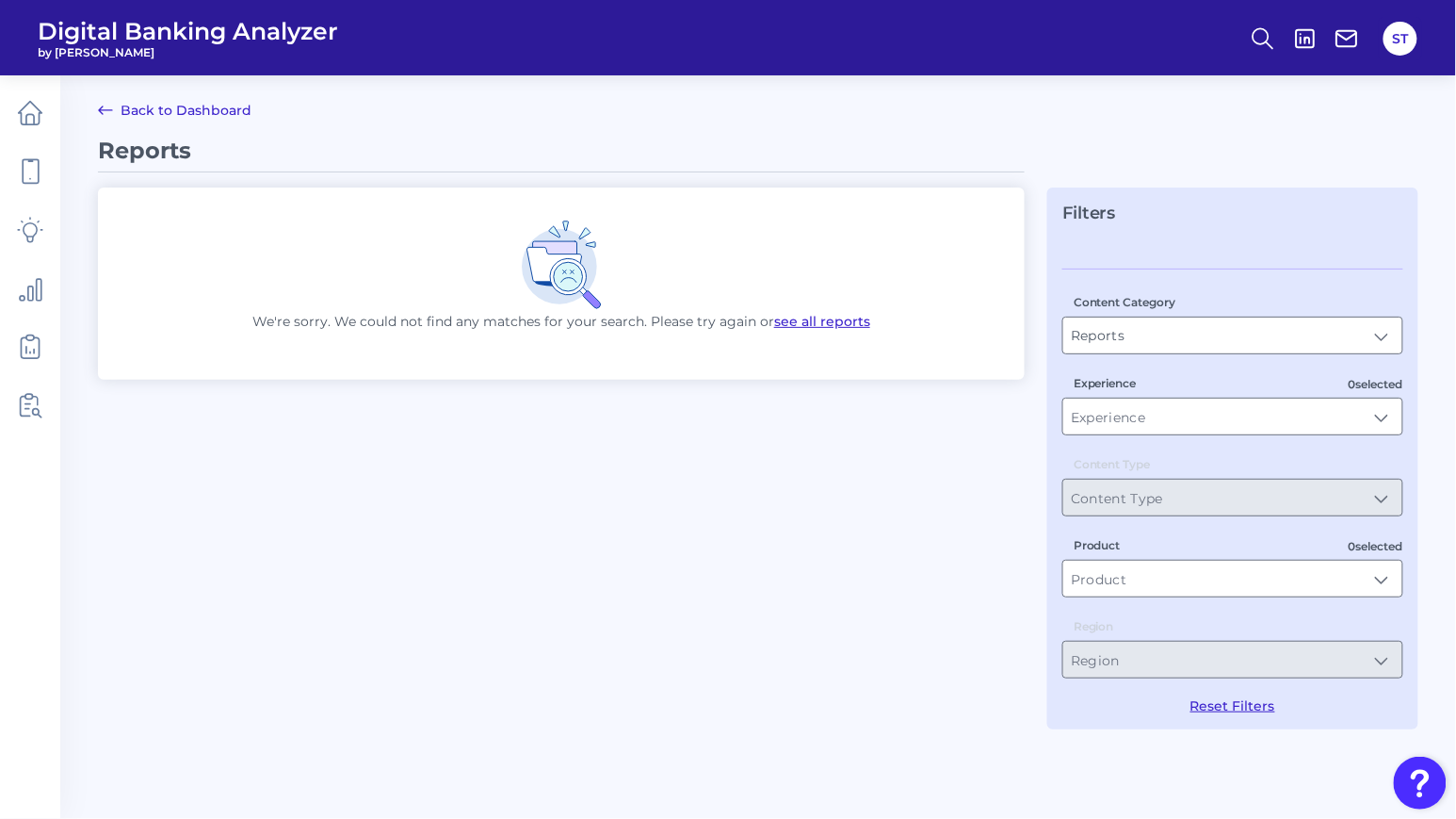
click at [833, 324] on button "see all reports" at bounding box center [823, 321] width 96 height 19
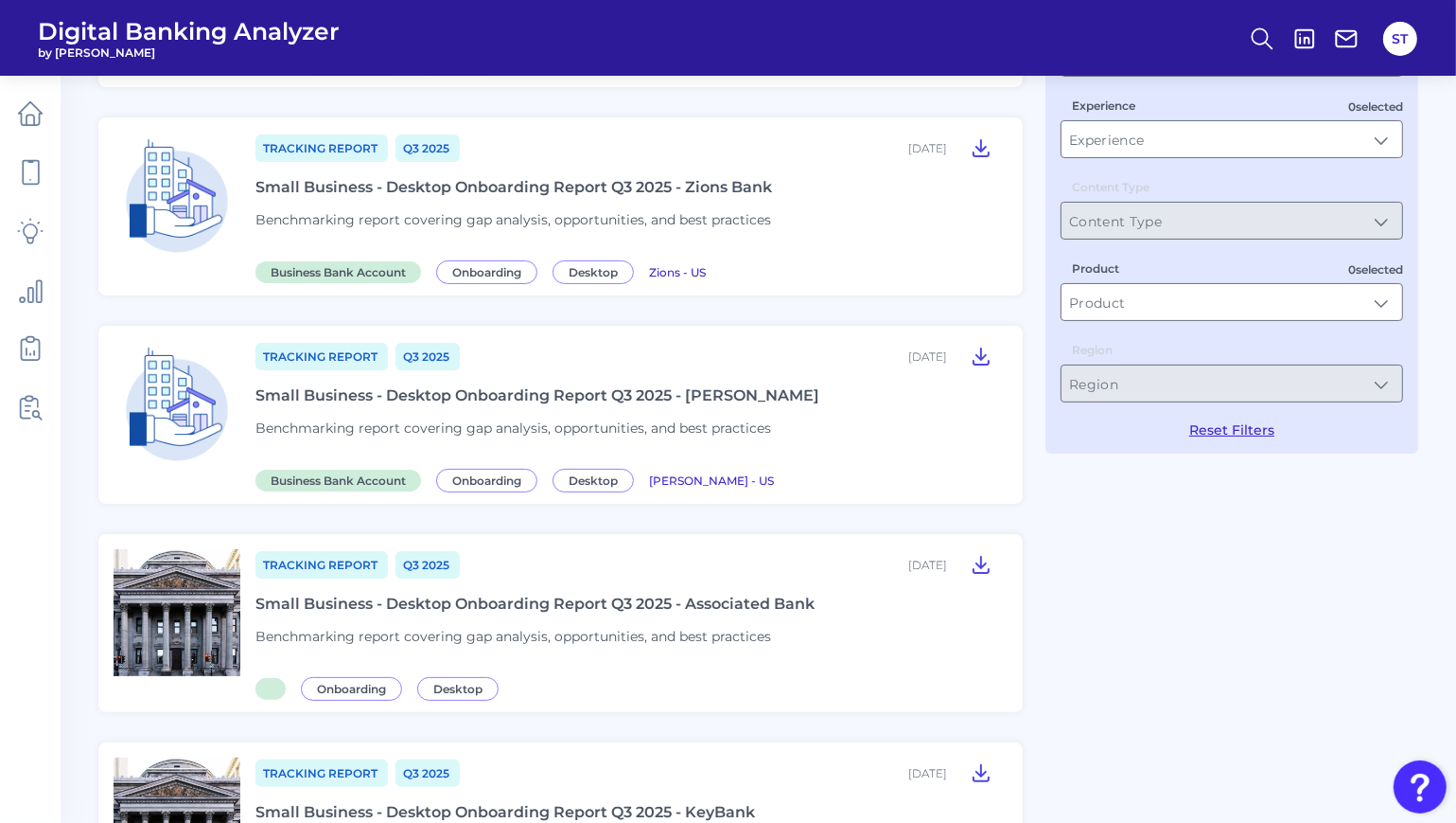
scroll to position [27, 0]
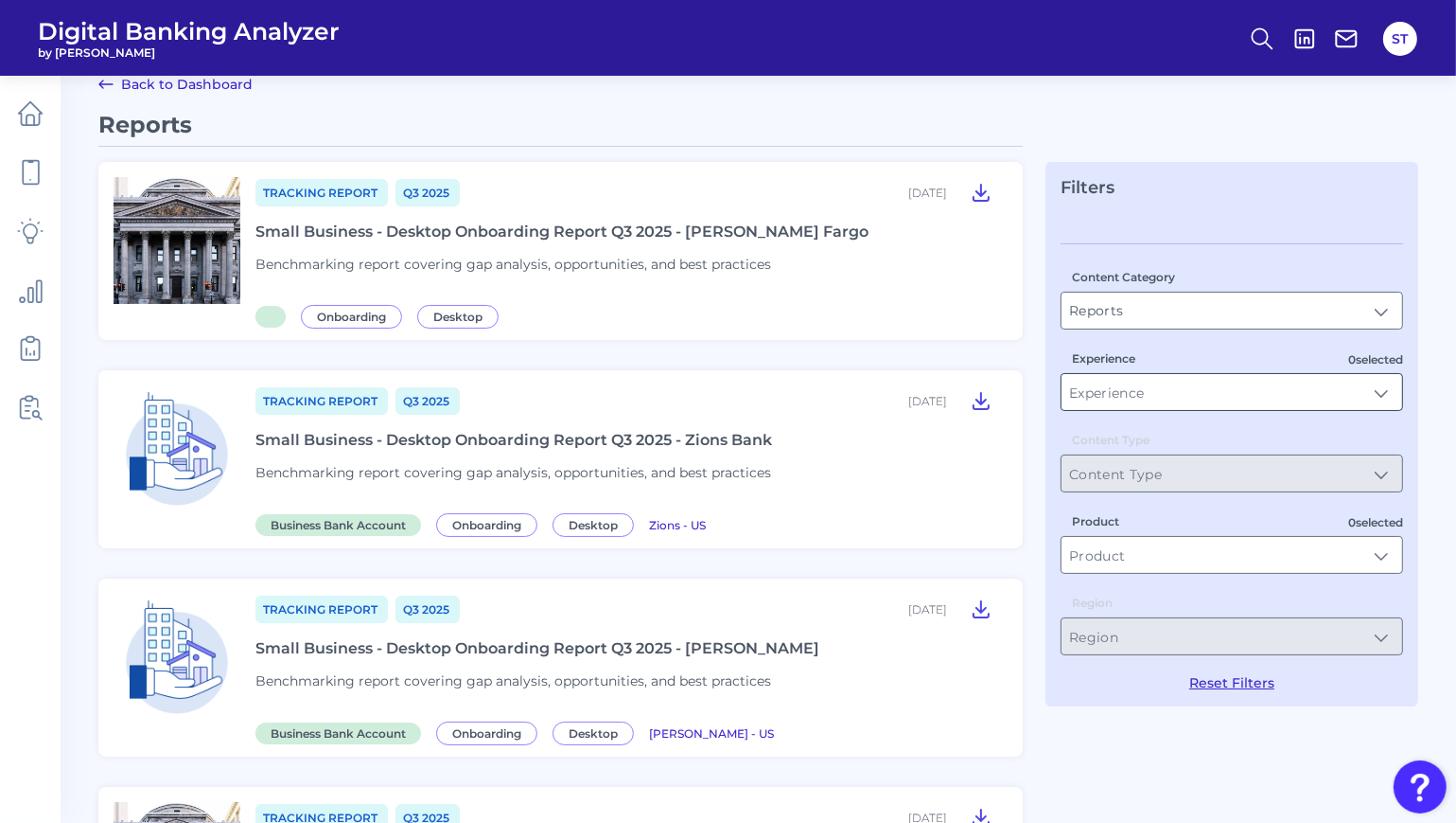
click at [1275, 400] on input "Experience" at bounding box center [1232, 392] width 341 height 36
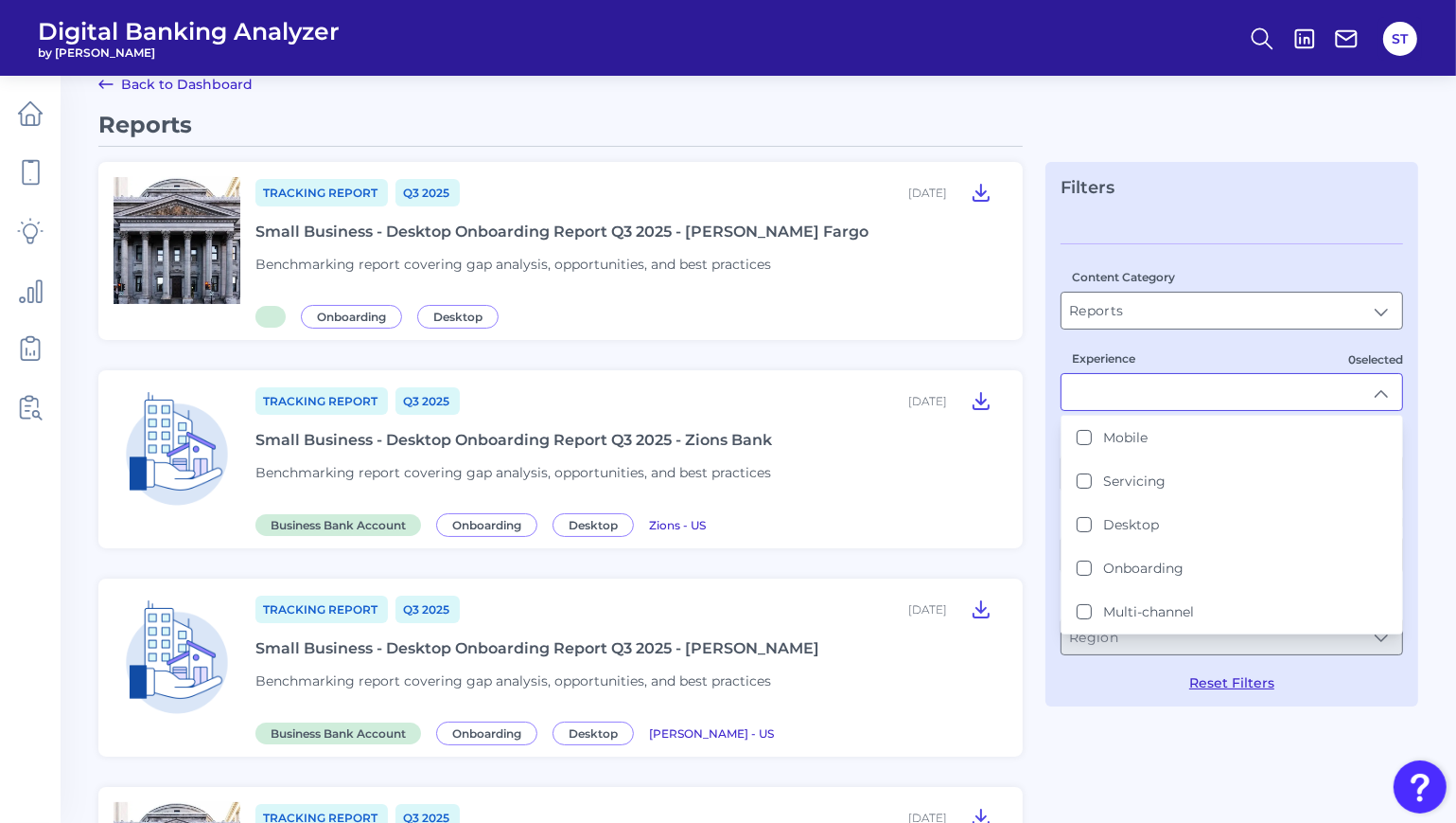
click at [1275, 400] on input "Experience" at bounding box center [1232, 392] width 341 height 36
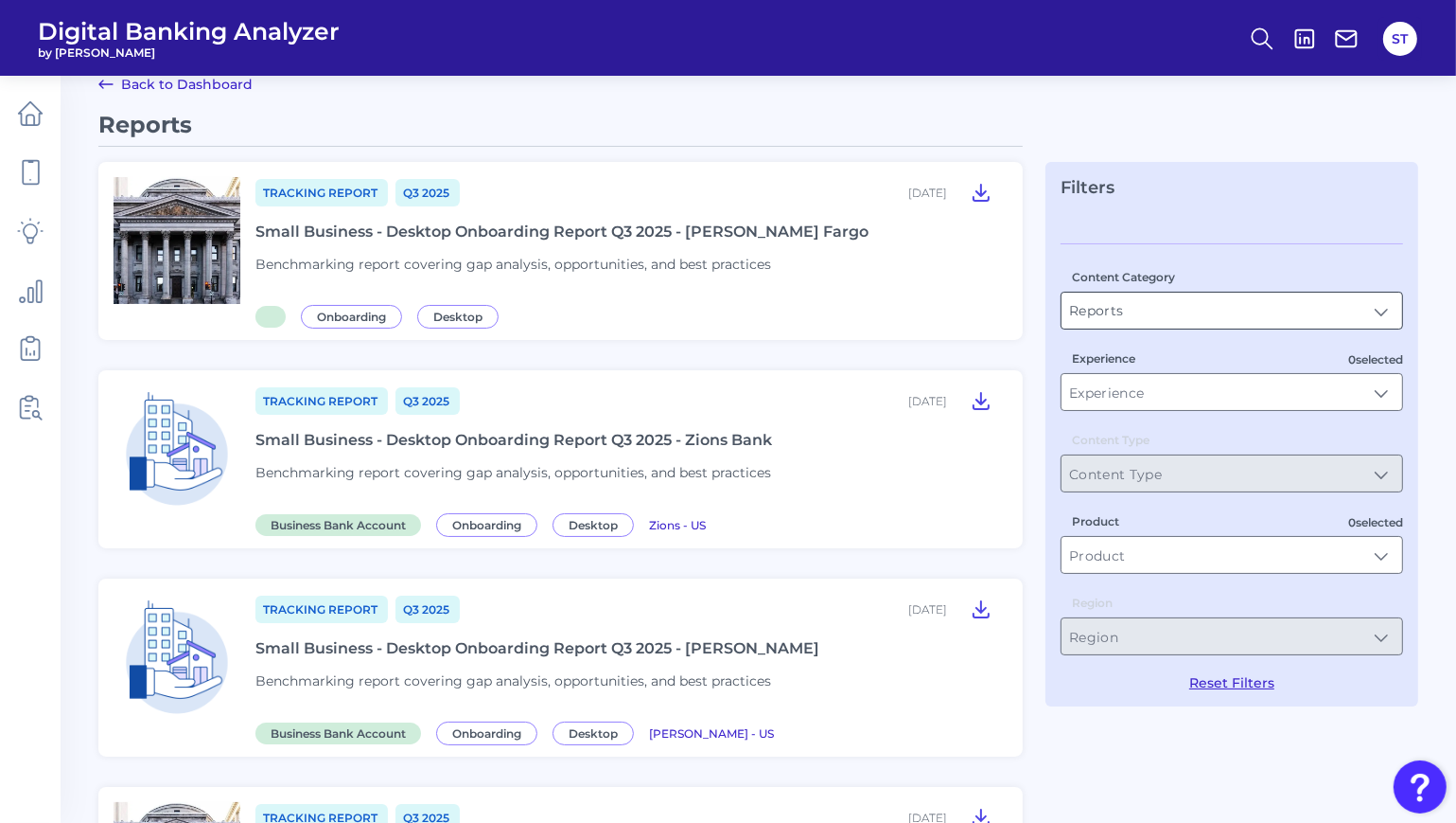
click at [1258, 318] on input "Reports" at bounding box center [1232, 311] width 341 height 36
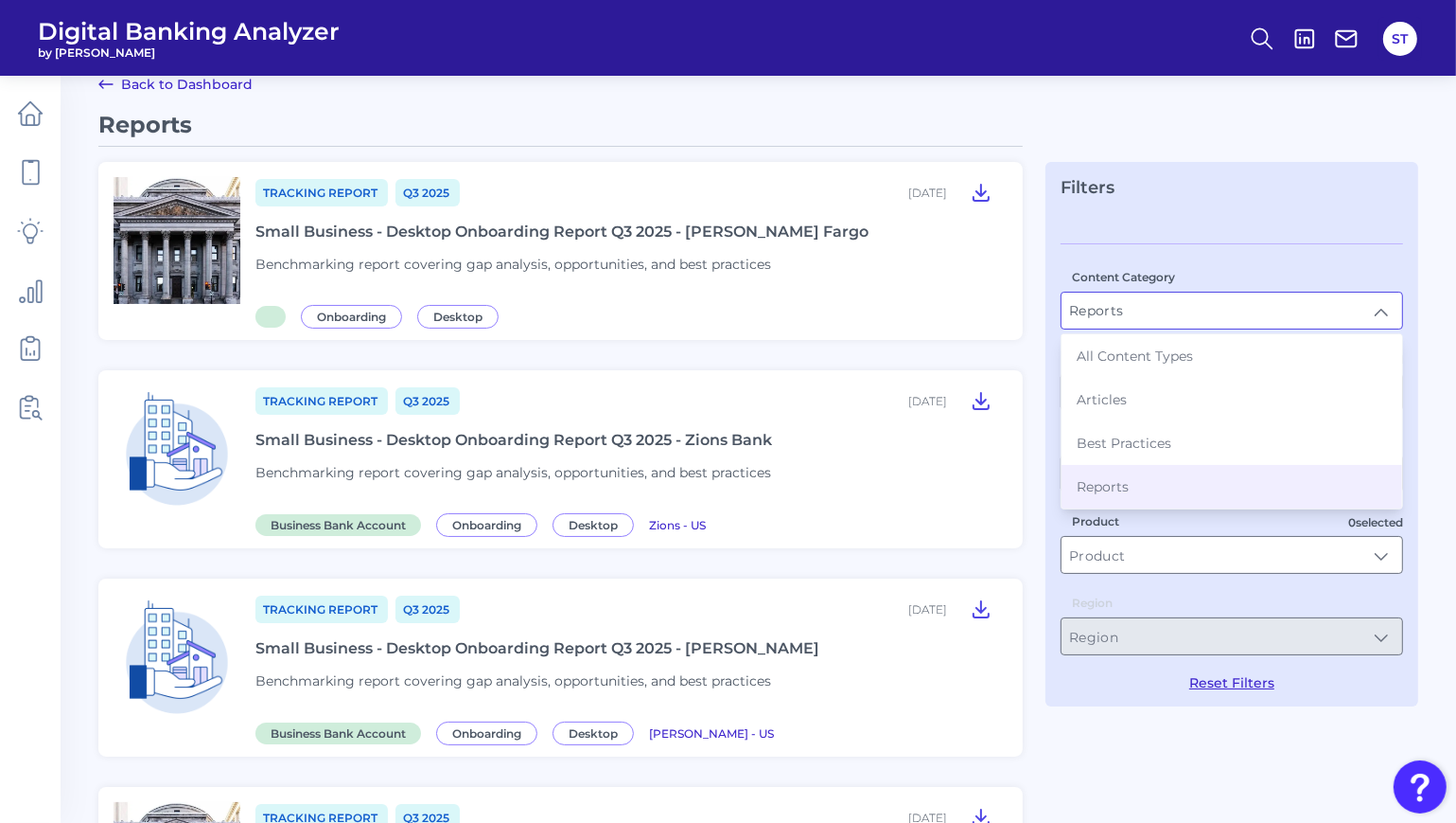
click at [1170, 489] on li "Reports" at bounding box center [1232, 487] width 341 height 44
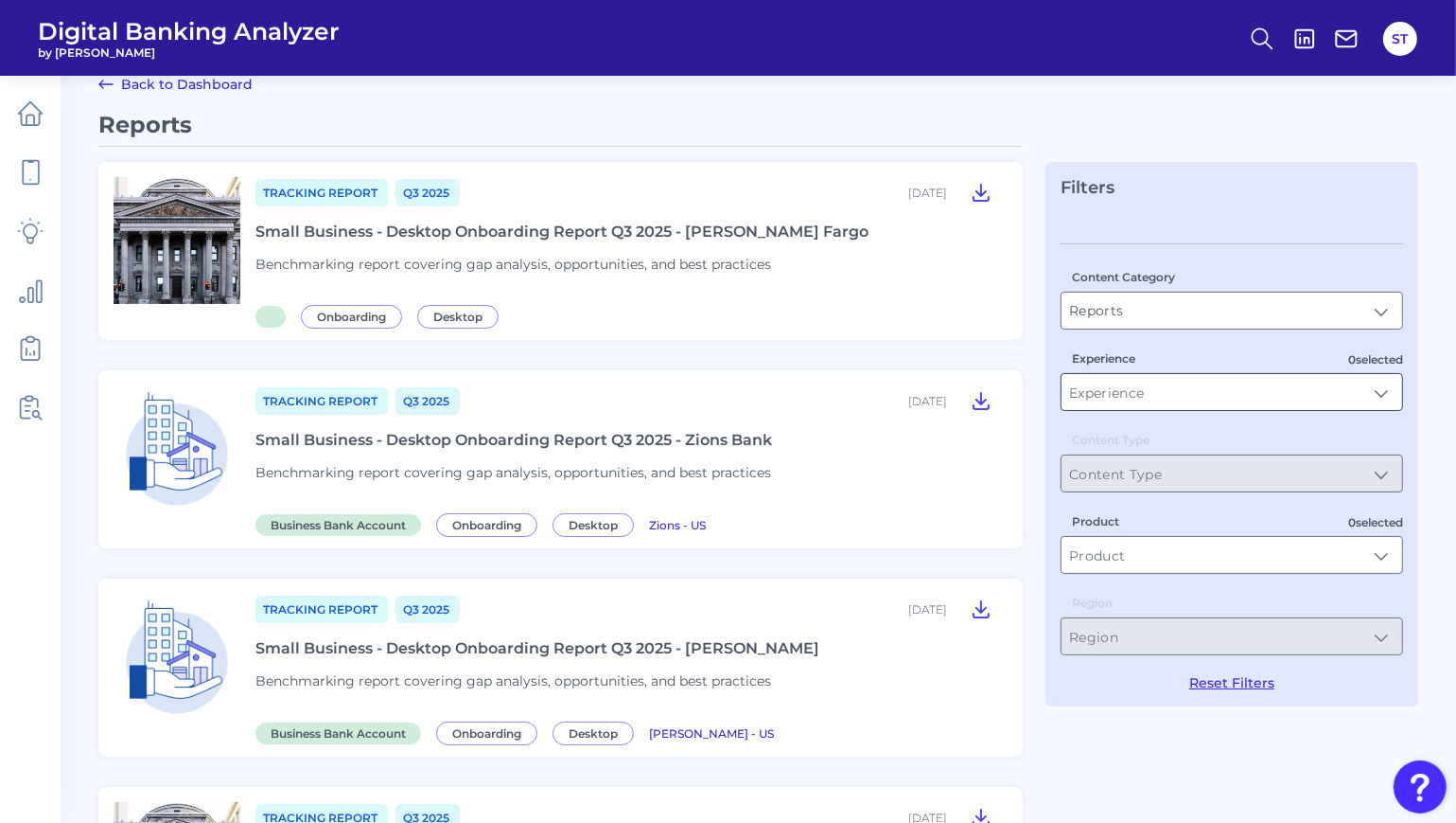
click at [1197, 391] on input "Experience" at bounding box center [1232, 392] width 341 height 36
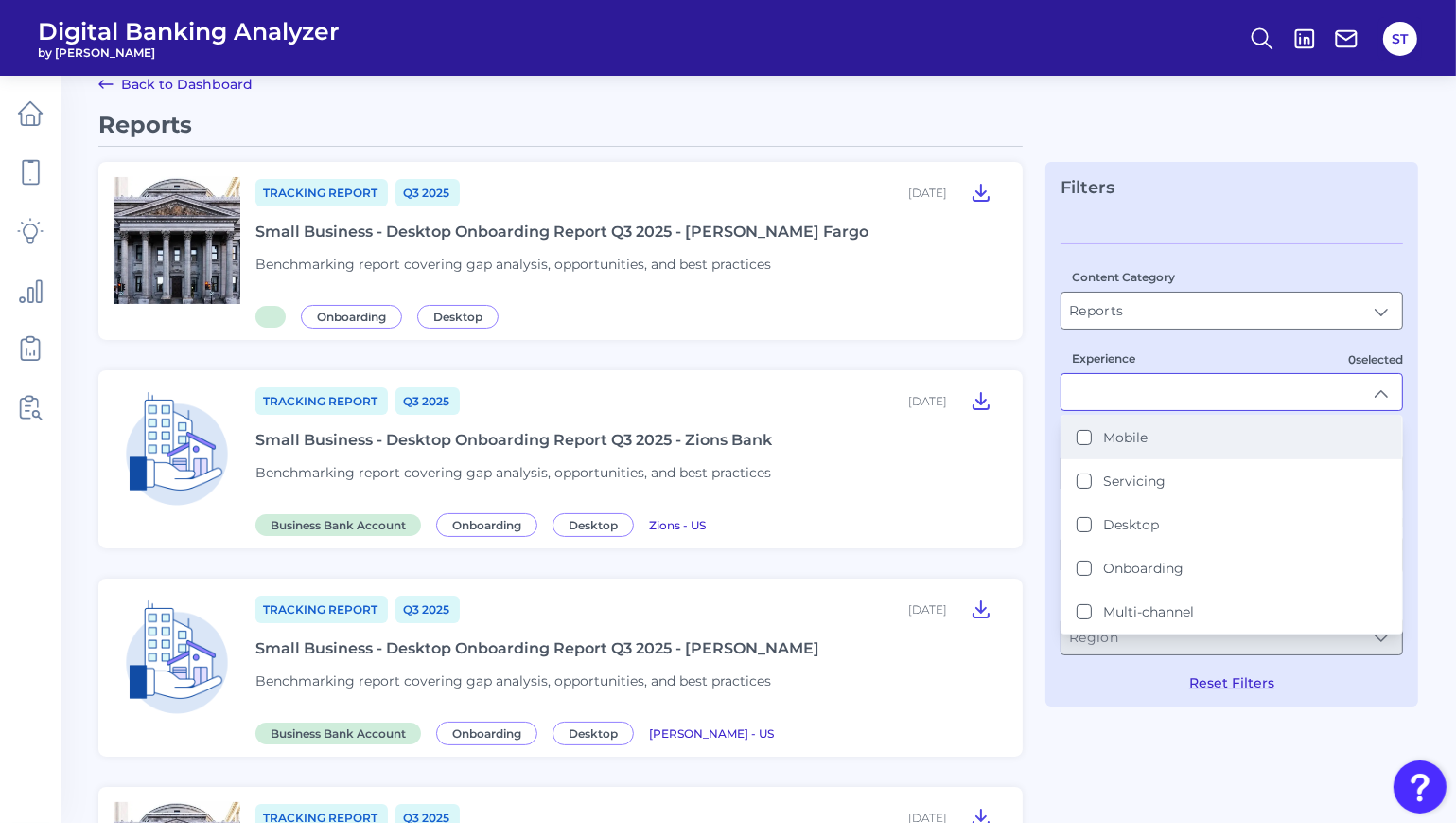
click at [1168, 438] on li "Mobile" at bounding box center [1232, 438] width 341 height 44
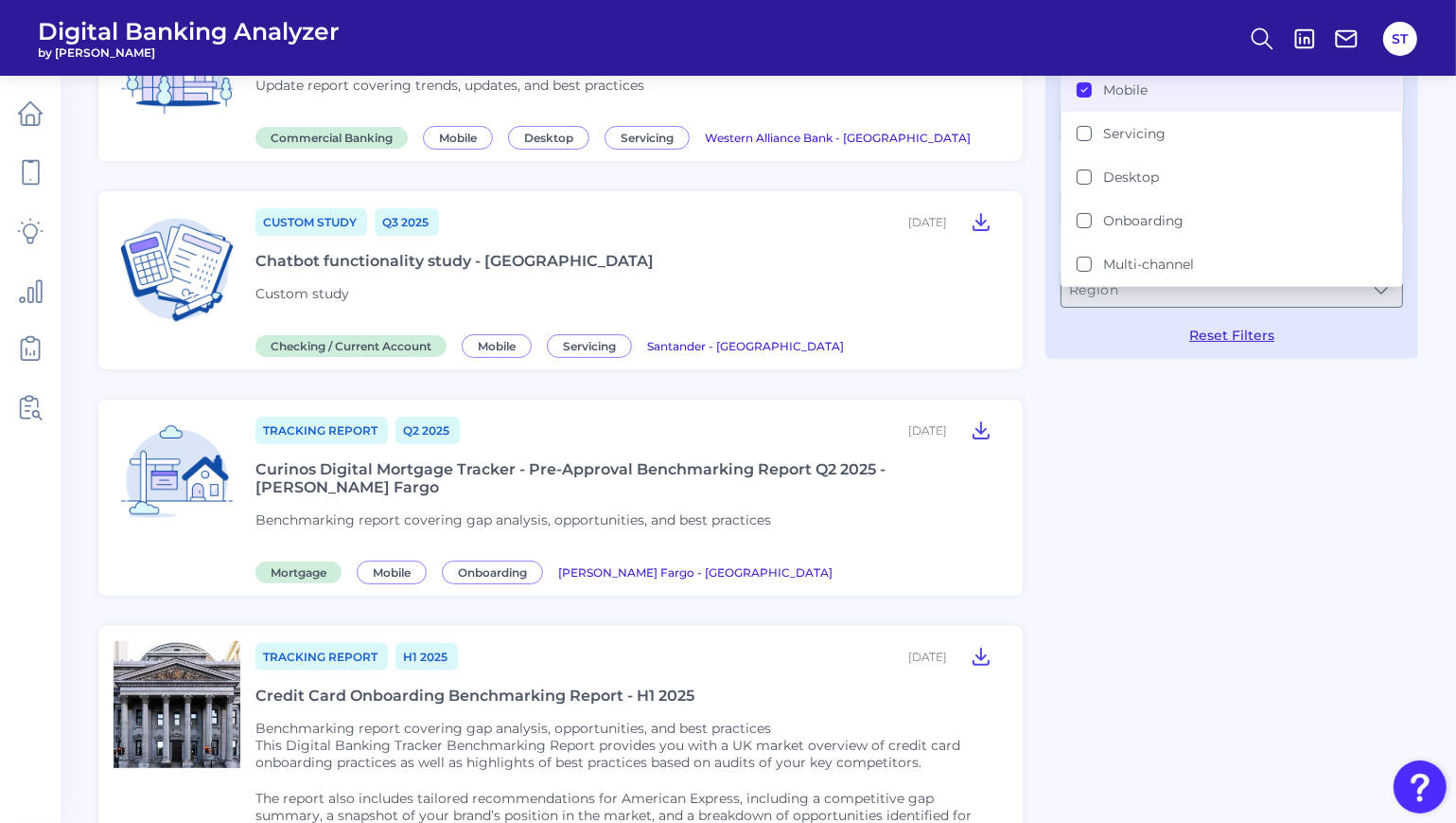
scroll to position [161, 0]
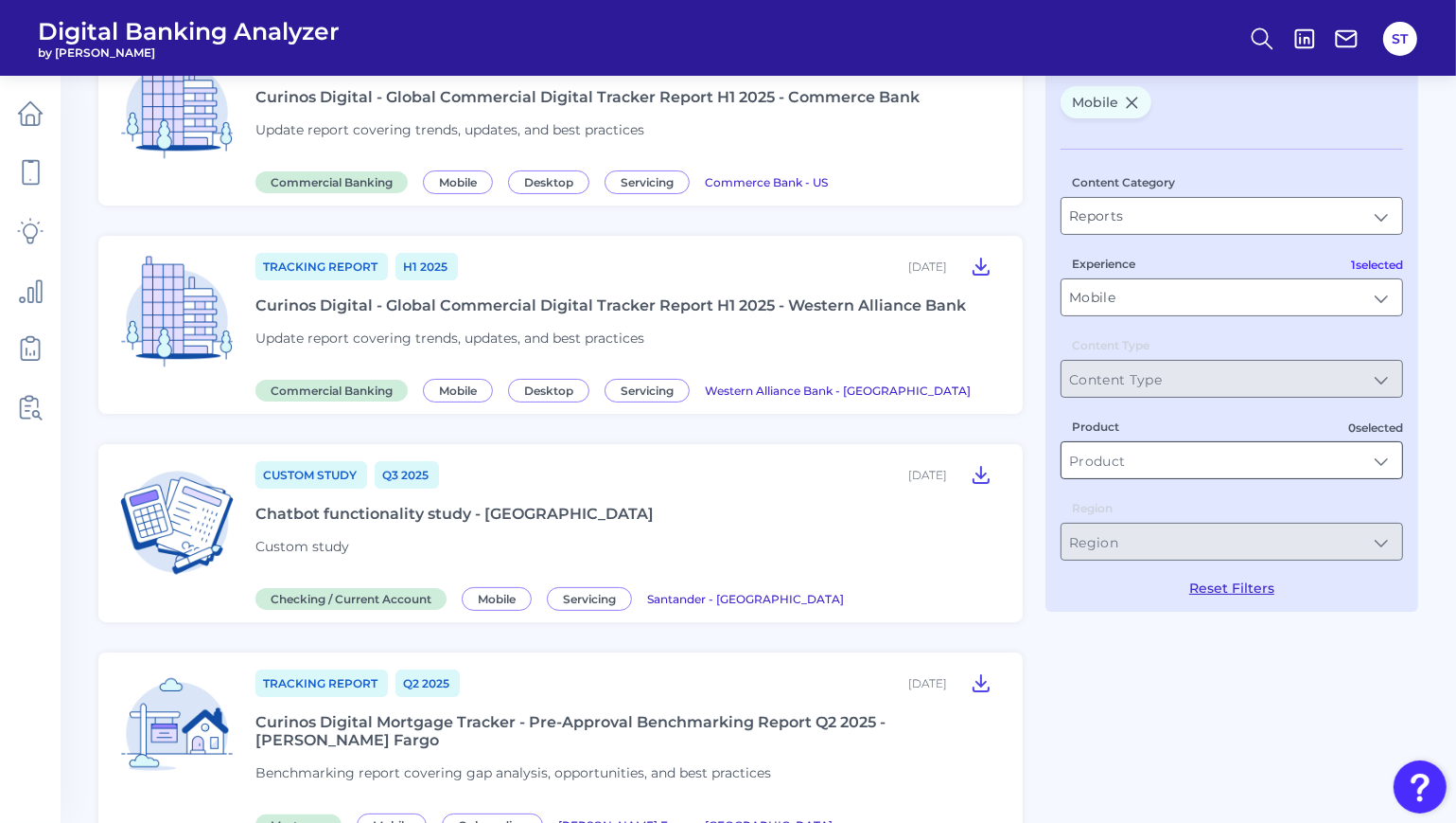
click at [1126, 461] on input "Product" at bounding box center [1232, 460] width 341 height 36
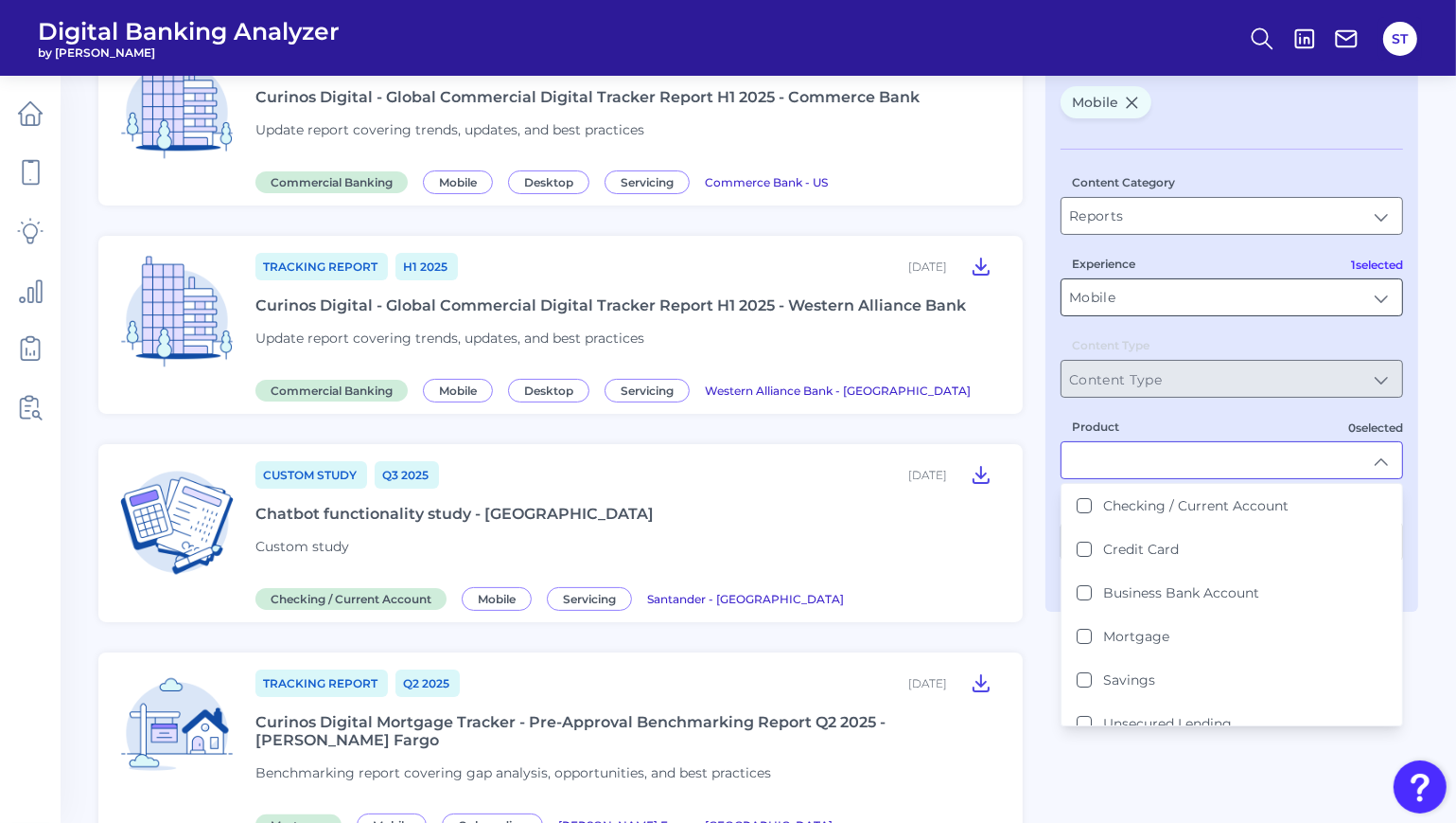
click at [1152, 292] on input "Mobile" at bounding box center [1232, 297] width 341 height 36
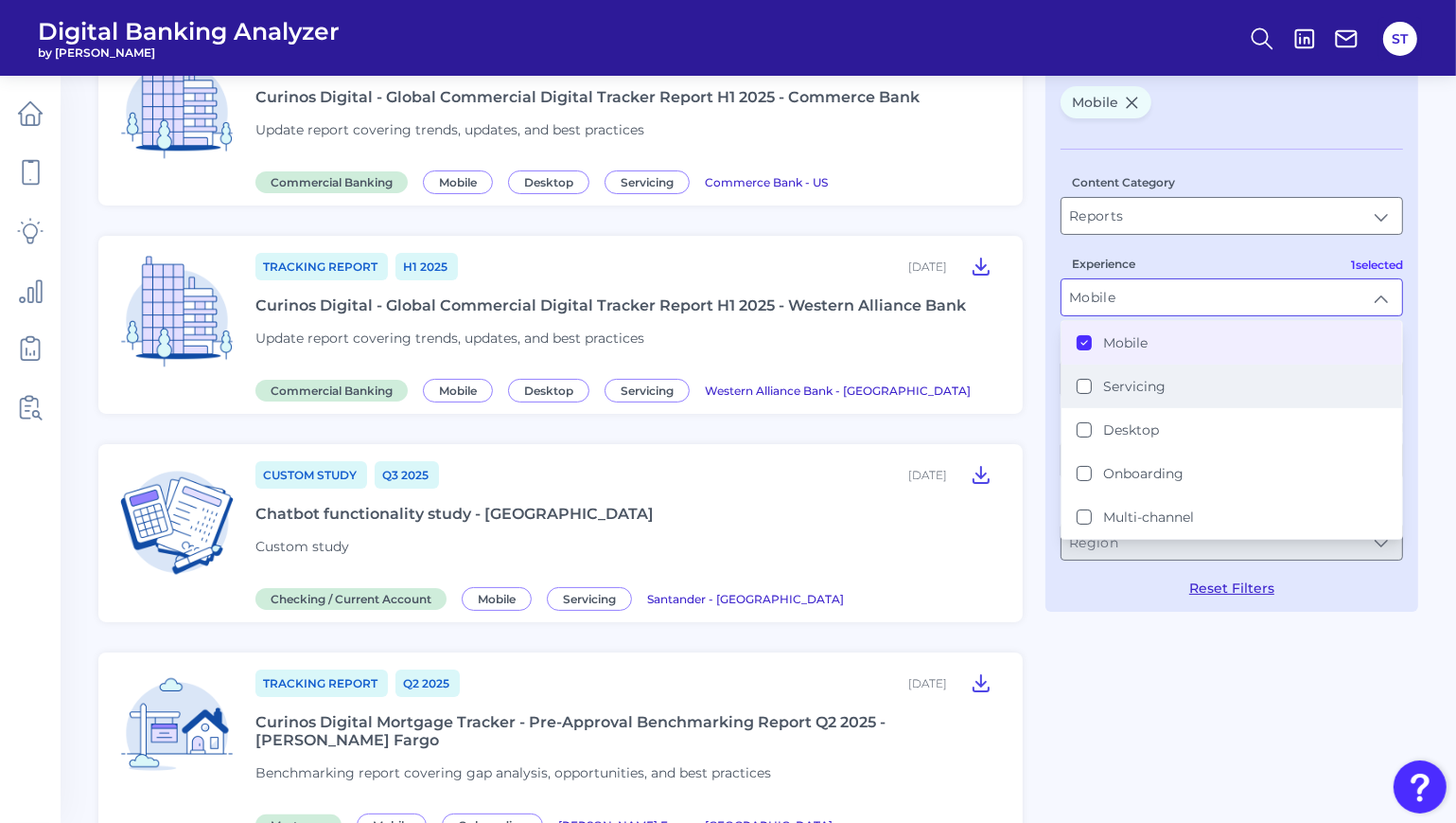
click at [1170, 390] on li "Servicing" at bounding box center [1232, 386] width 341 height 44
type input "Mobile, Servicing"
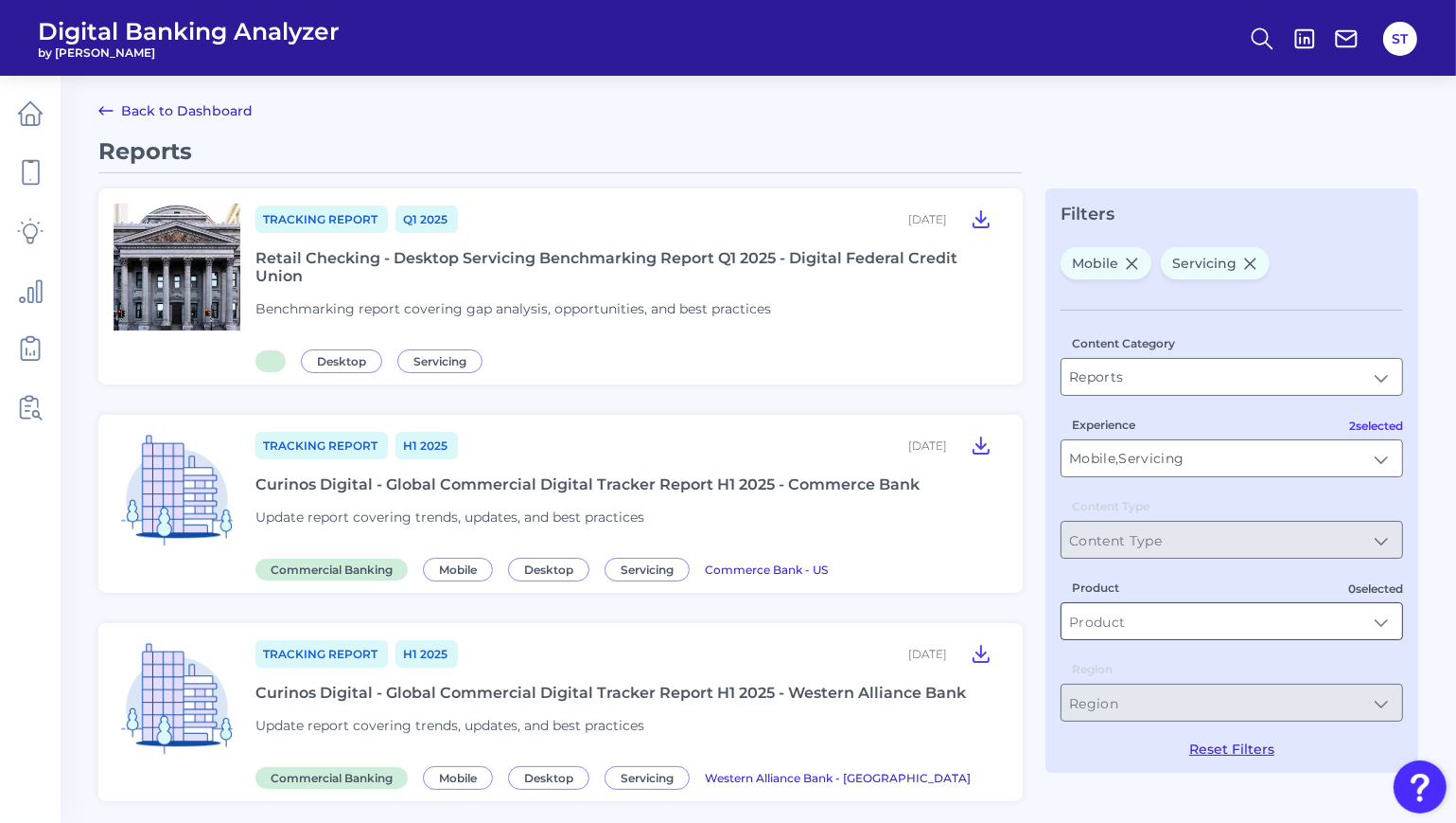
click at [1229, 627] on input "Product" at bounding box center [1232, 621] width 341 height 36
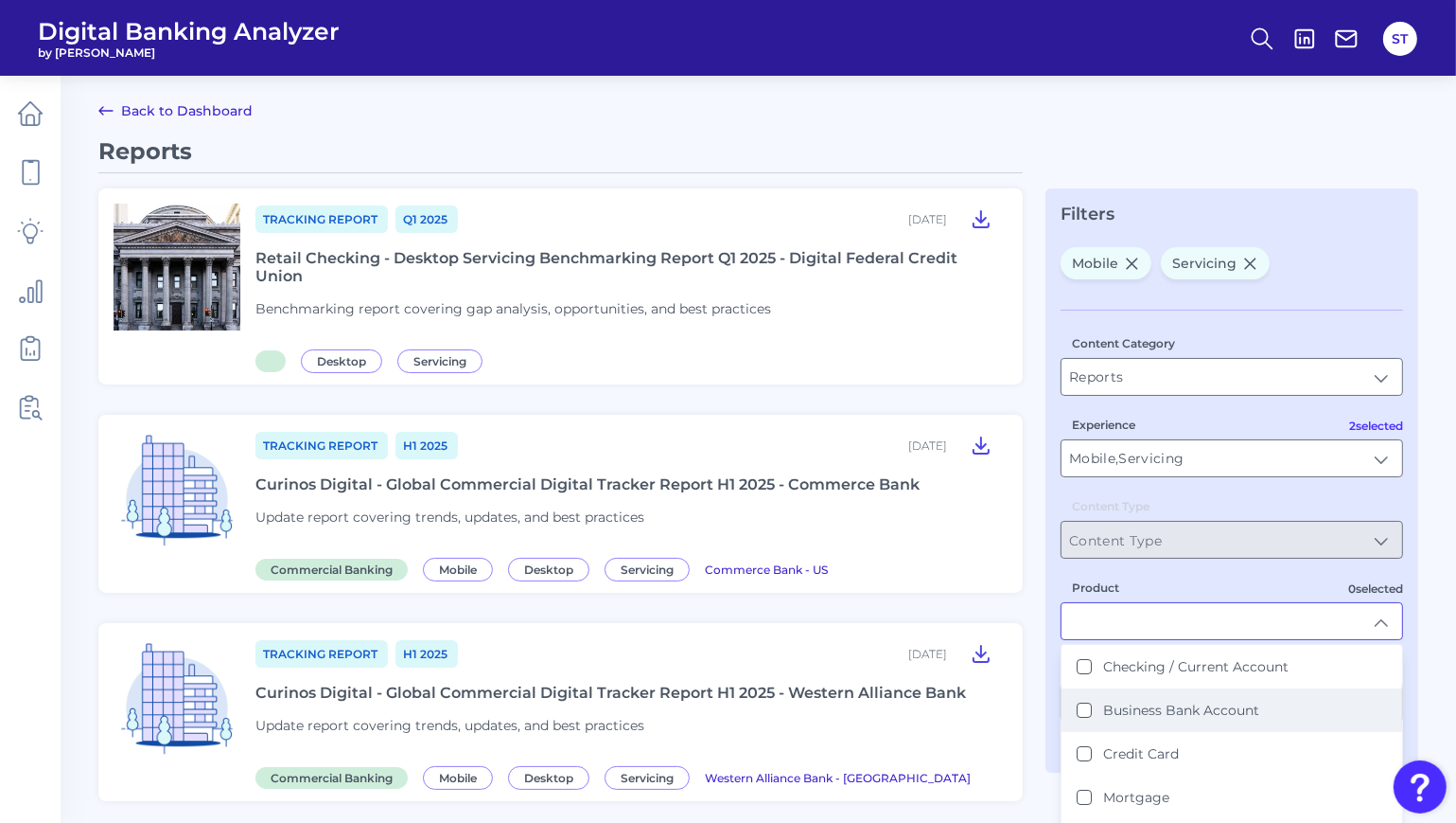
click at [1151, 711] on label "Business Bank Account" at bounding box center [1181, 710] width 156 height 17
type input "Business Bank Account"
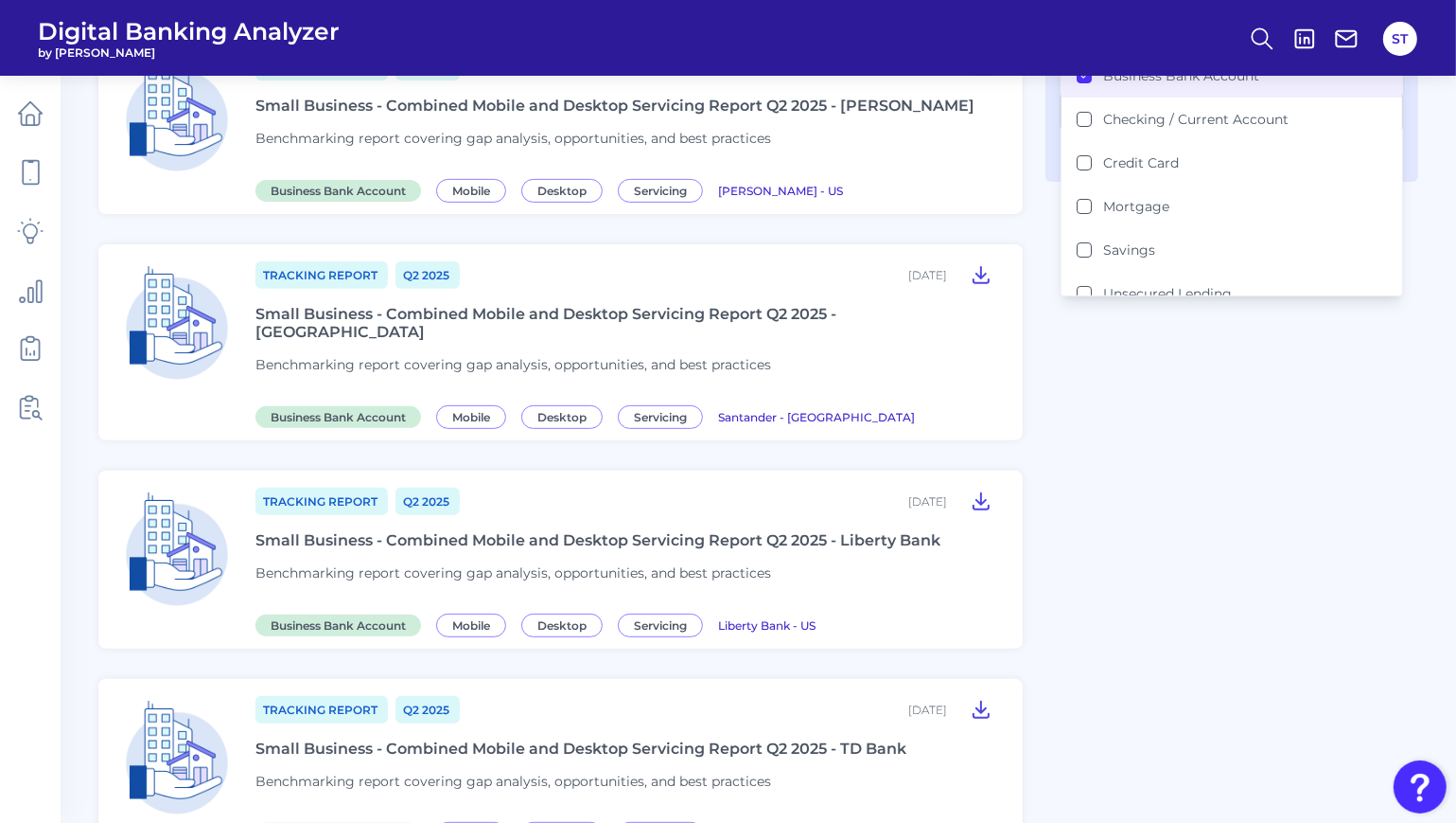
scroll to position [252, 0]
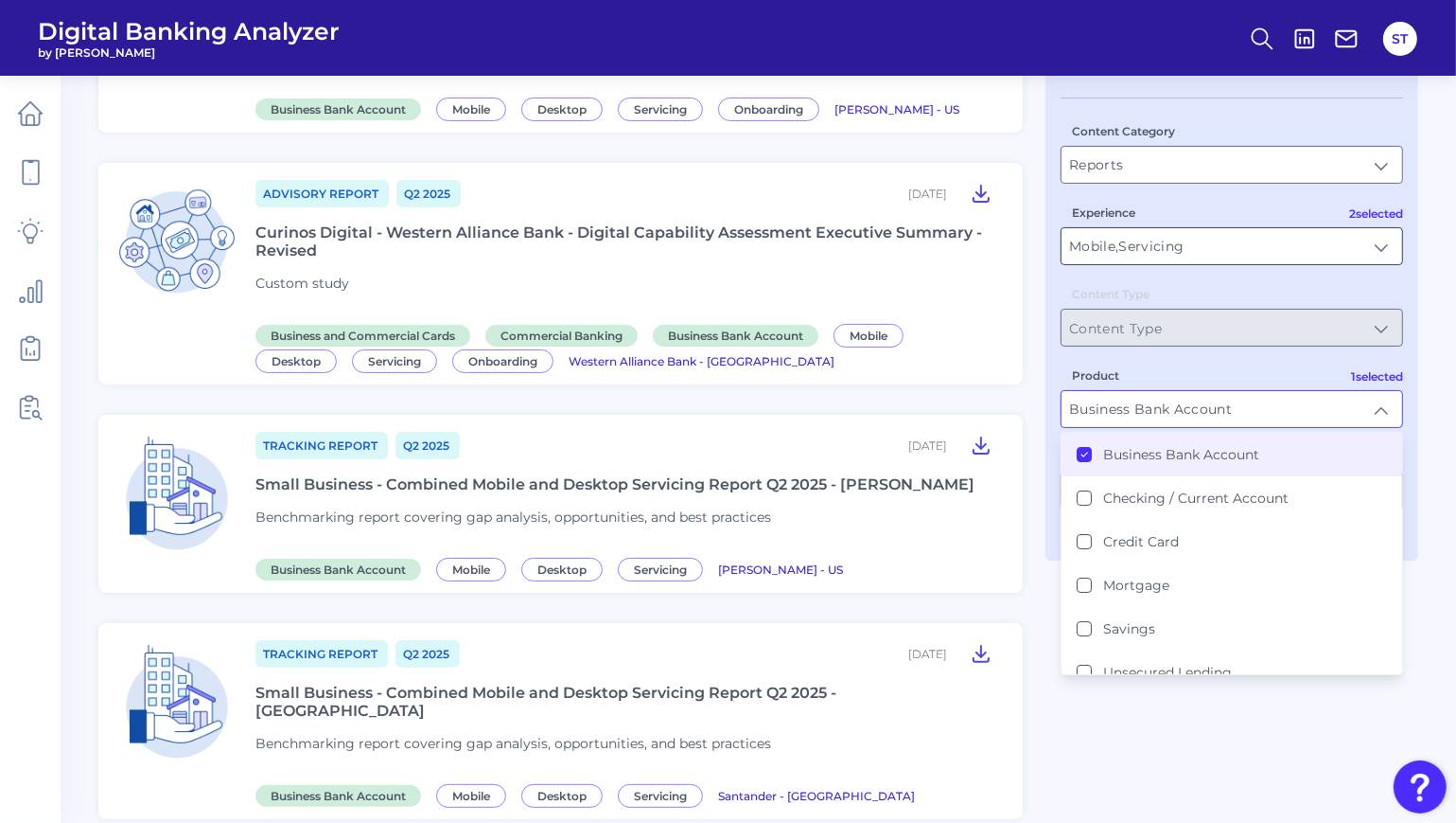
click at [1165, 242] on input "Mobile, Servicing" at bounding box center [1232, 246] width 341 height 36
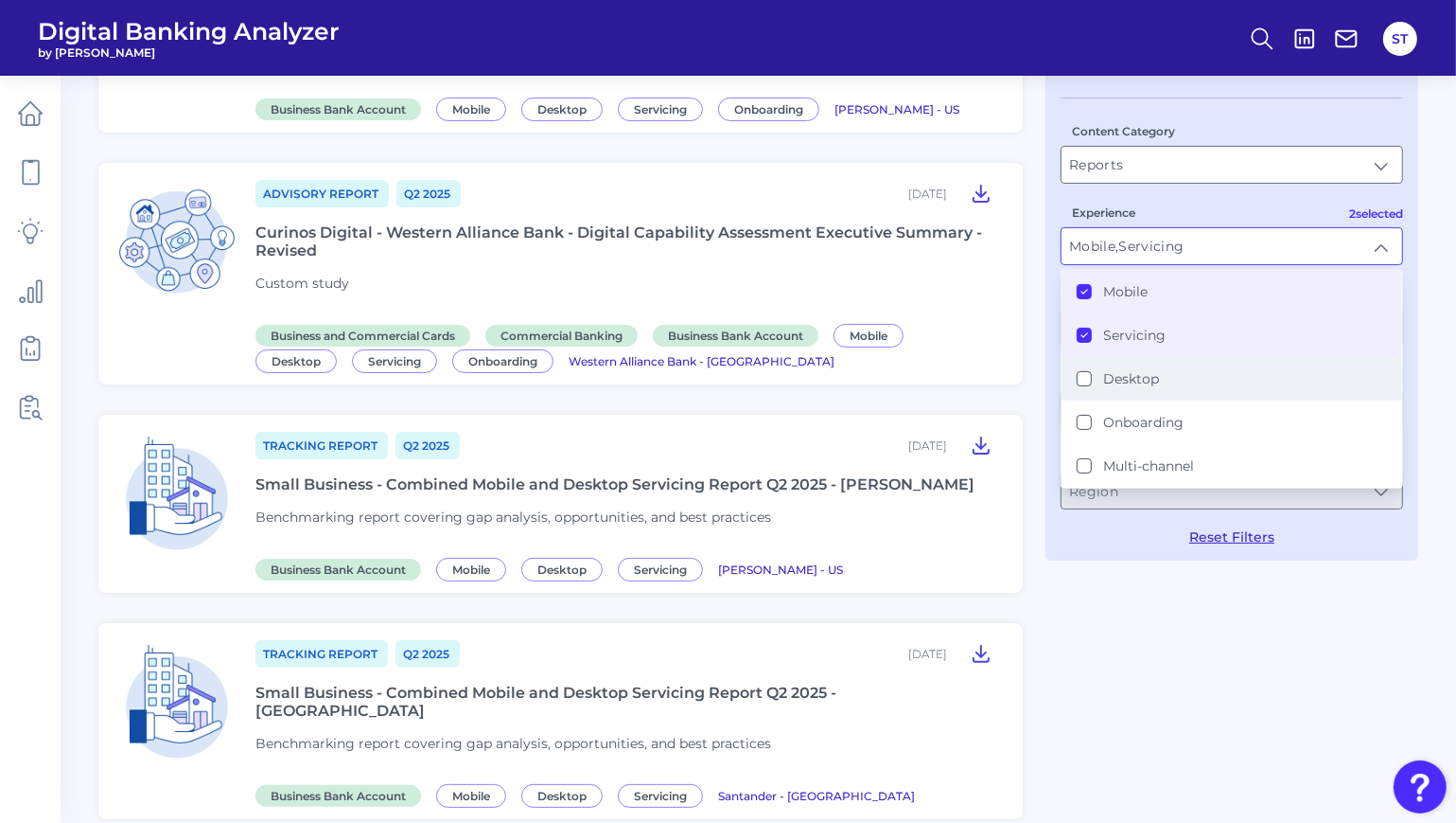
click at [1090, 371] on button "Desktop" at bounding box center [1084, 379] width 15 height 15
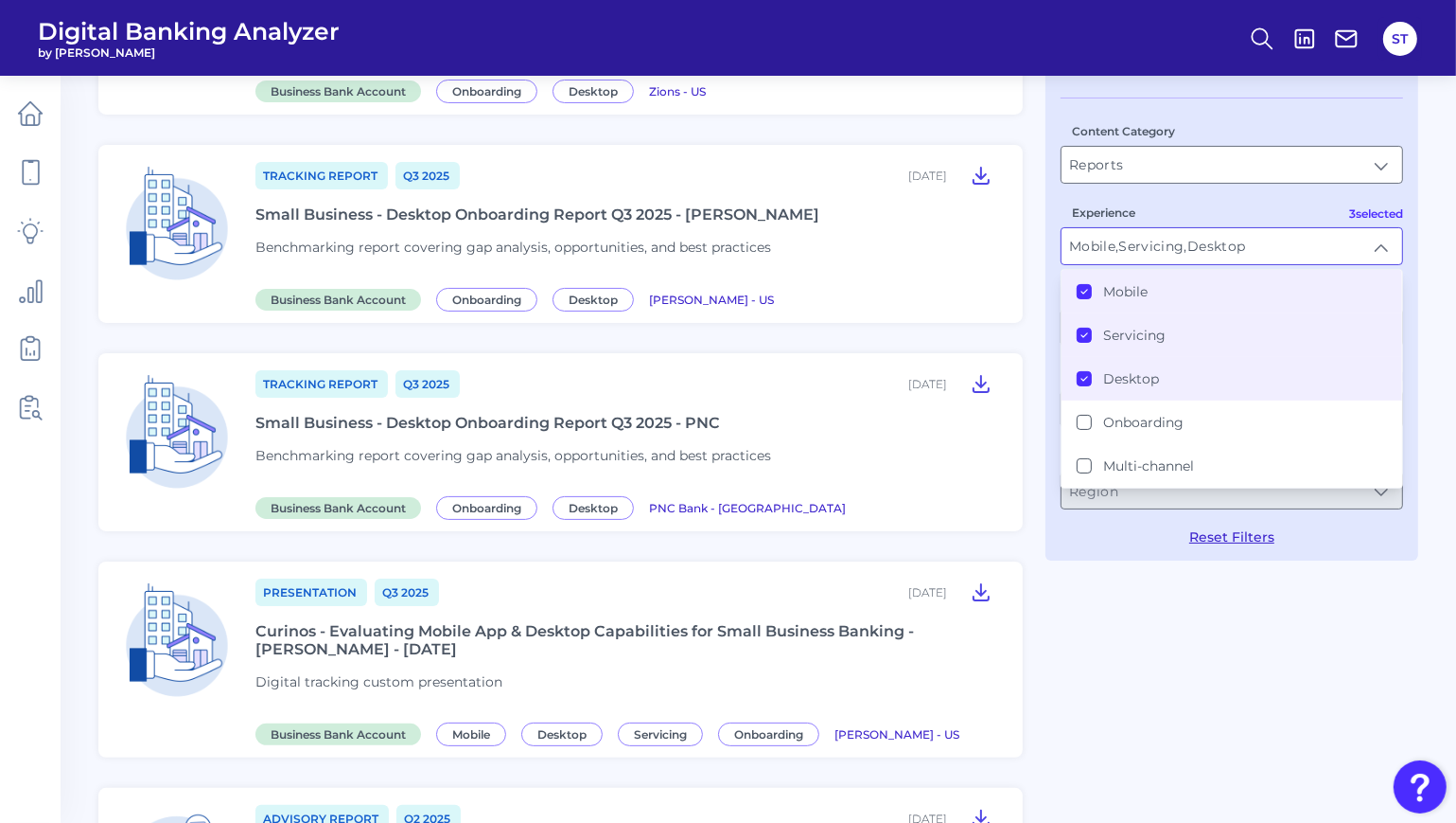
scroll to position [0, 0]
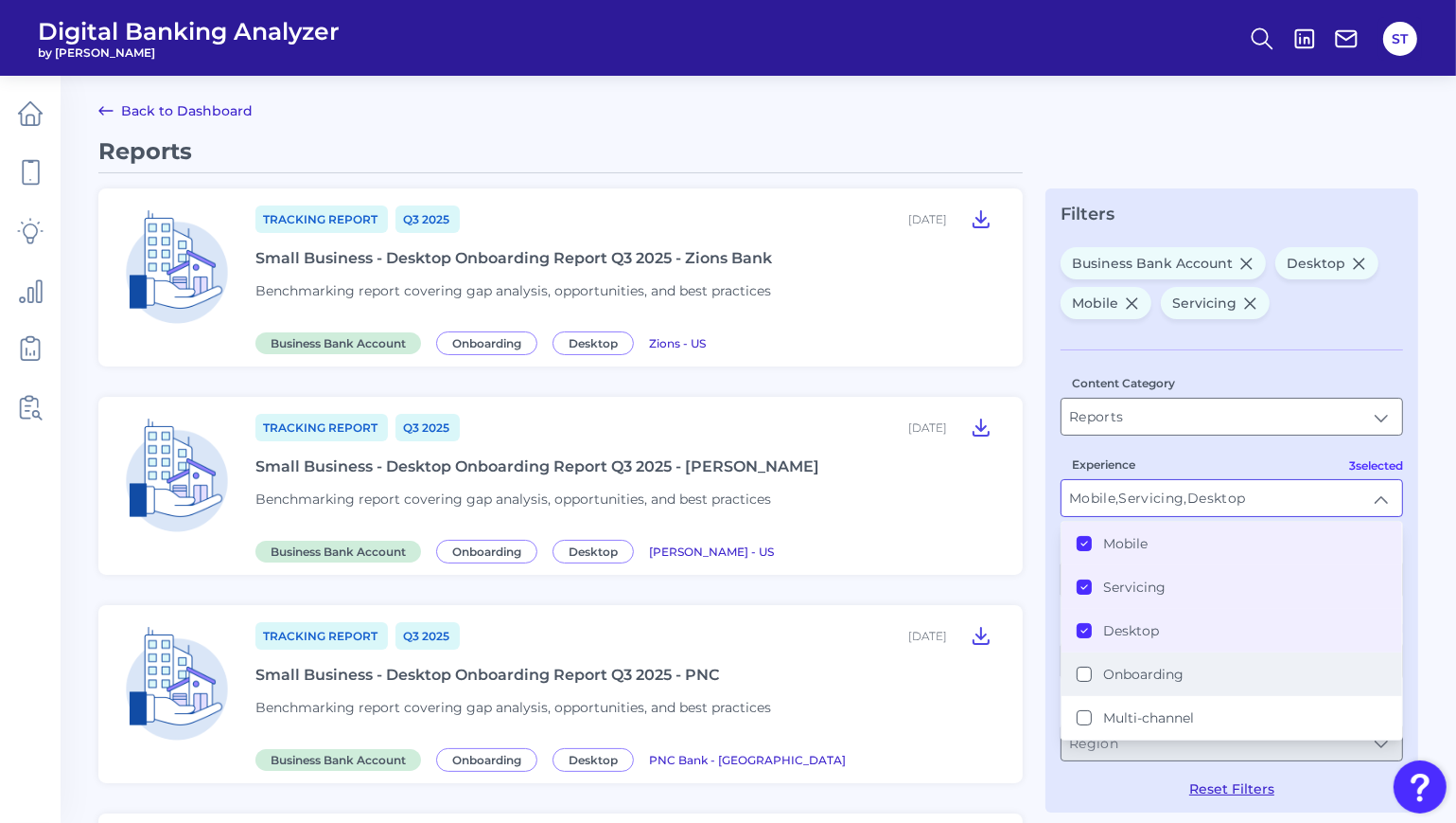
click at [1081, 671] on button "Onboarding" at bounding box center [1084, 674] width 15 height 15
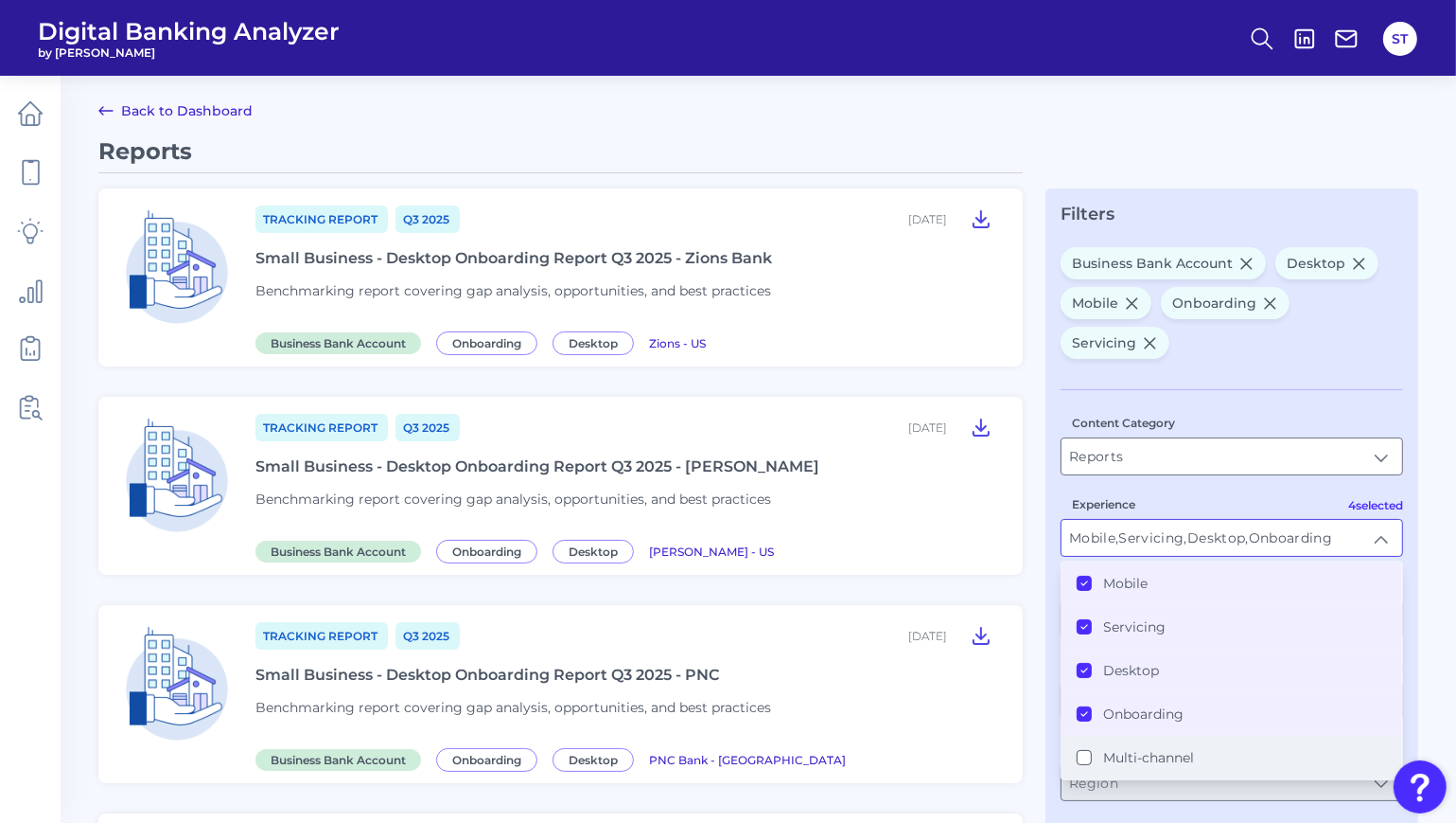
click at [1083, 751] on button "Multi-channel" at bounding box center [1084, 758] width 15 height 15
type input "Mobile, Servicing, Desktop, Onboarding, Multi-channel"
click at [1383, 536] on input "Mobile, Servicing, Desktop, Onboarding, Multi-channel" at bounding box center [1232, 538] width 341 height 36
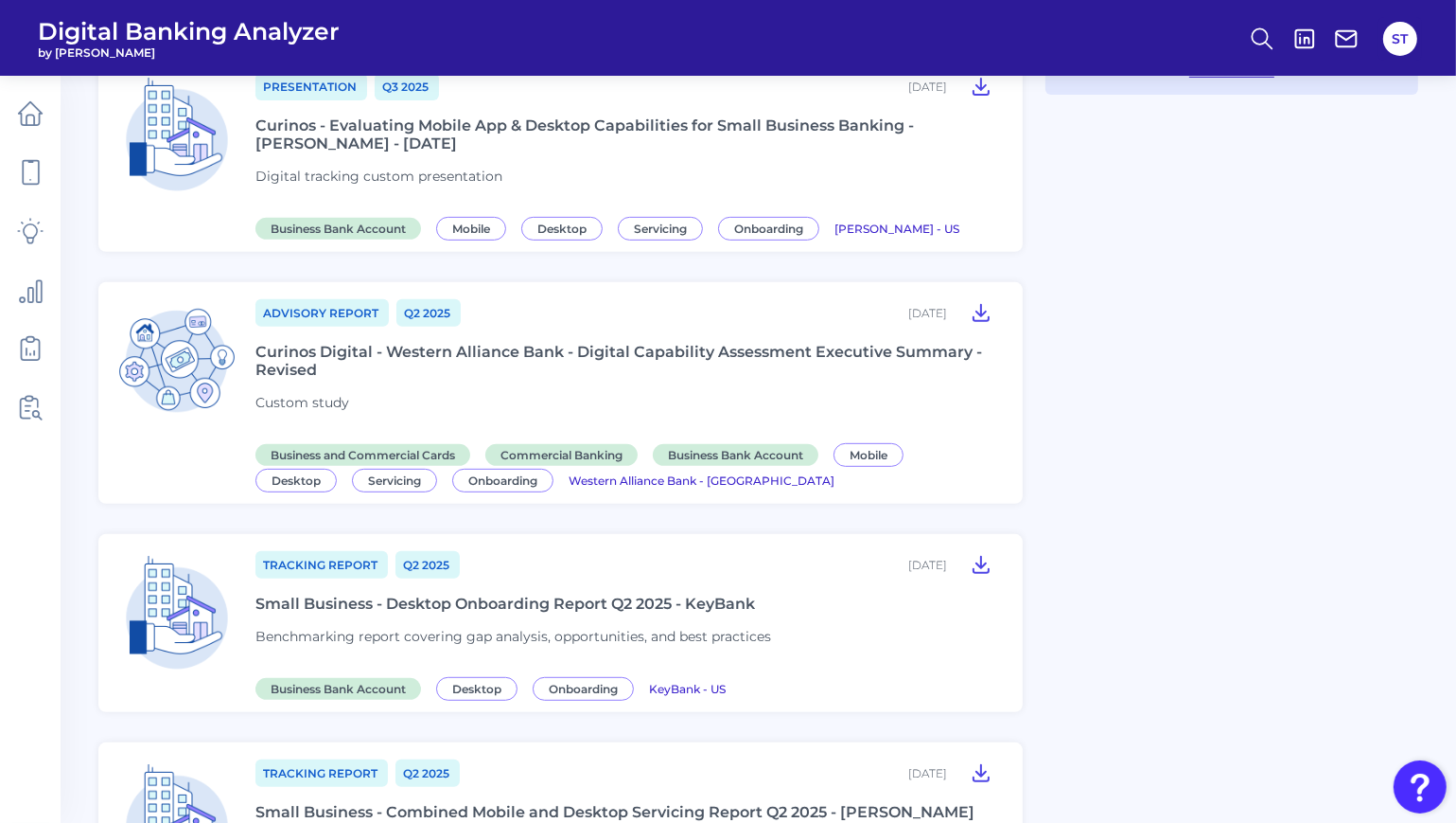
scroll to position [1334, 0]
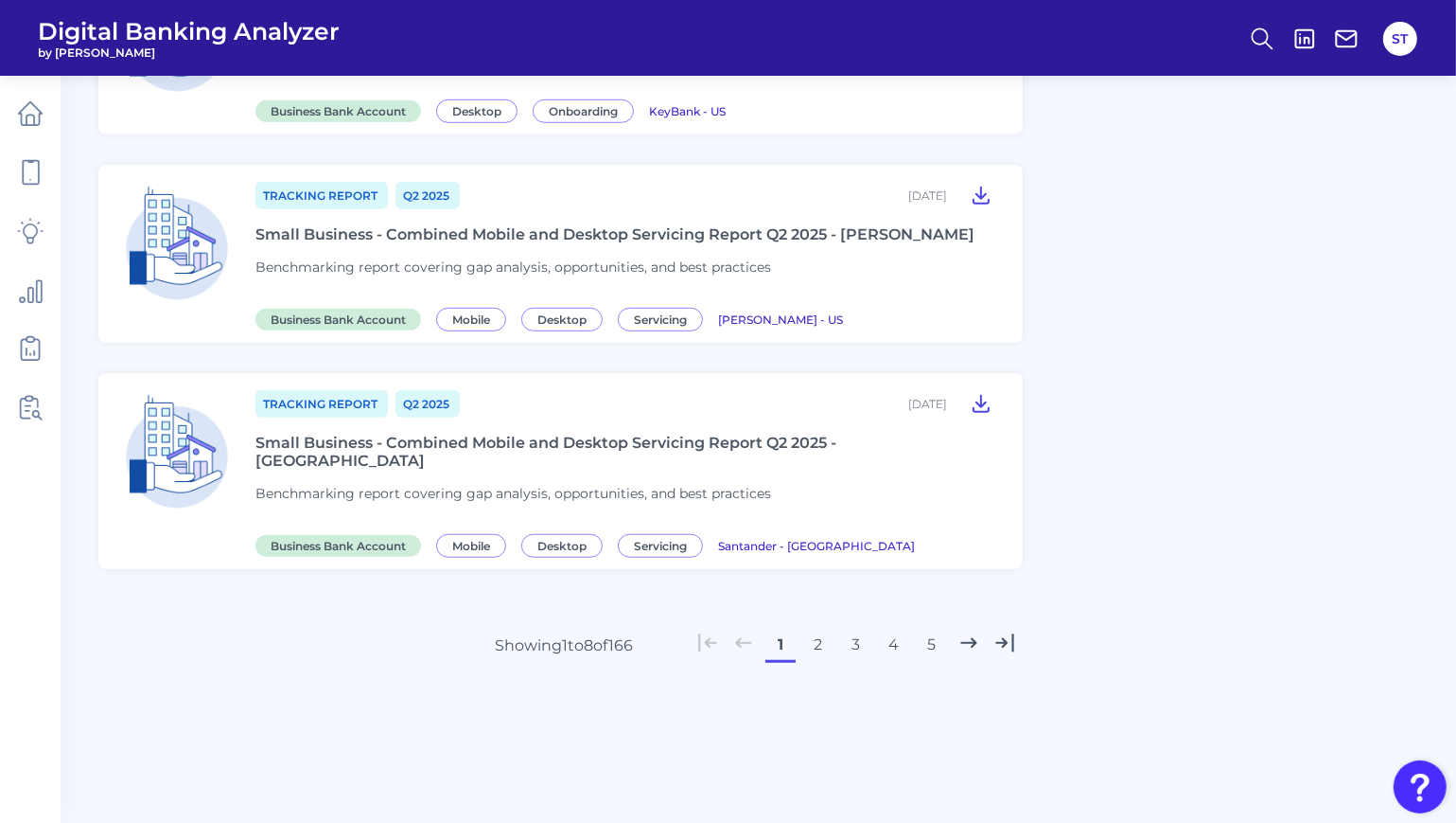
click at [821, 641] on button "2" at bounding box center [819, 645] width 30 height 30
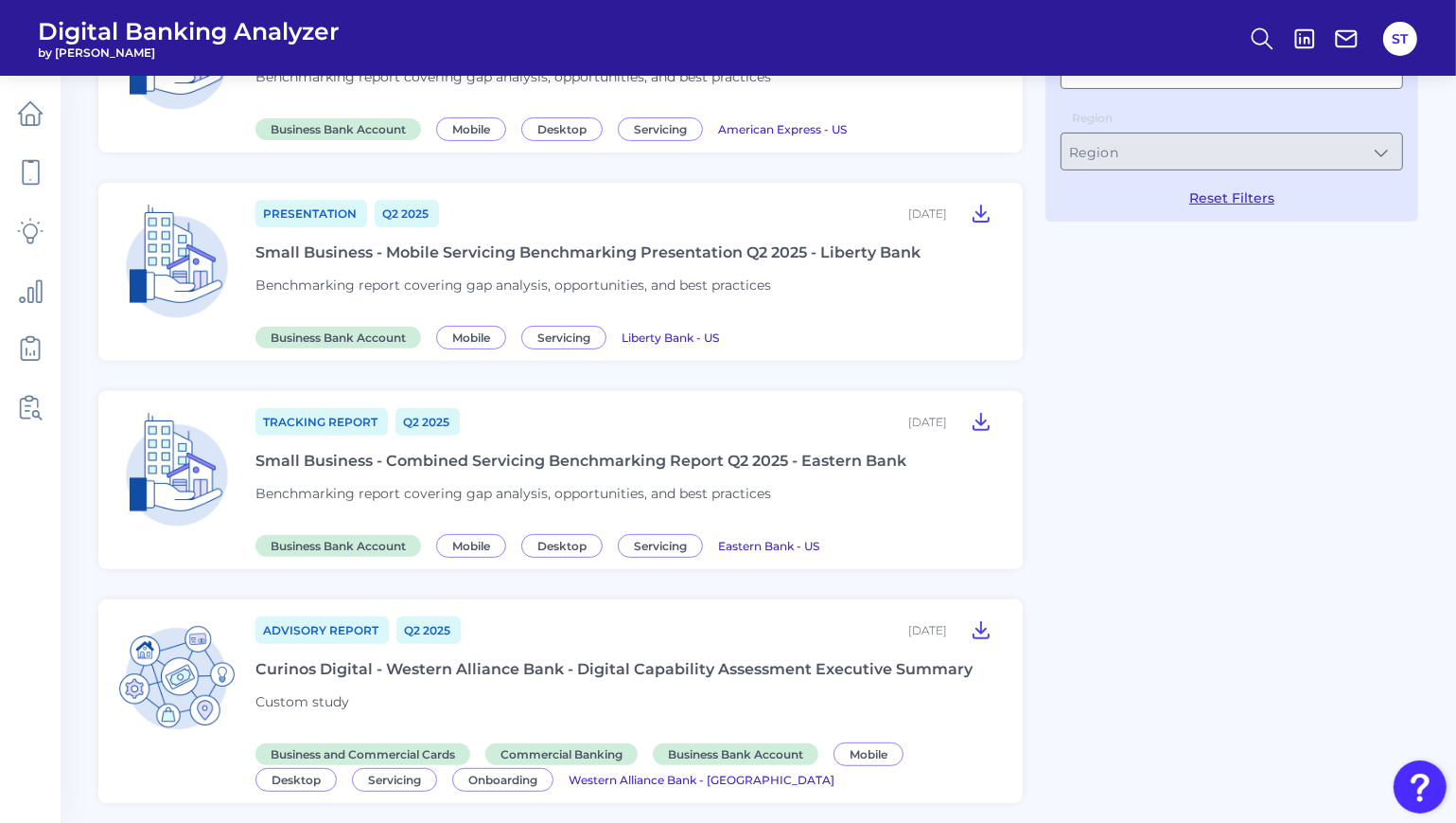
scroll to position [1261, 0]
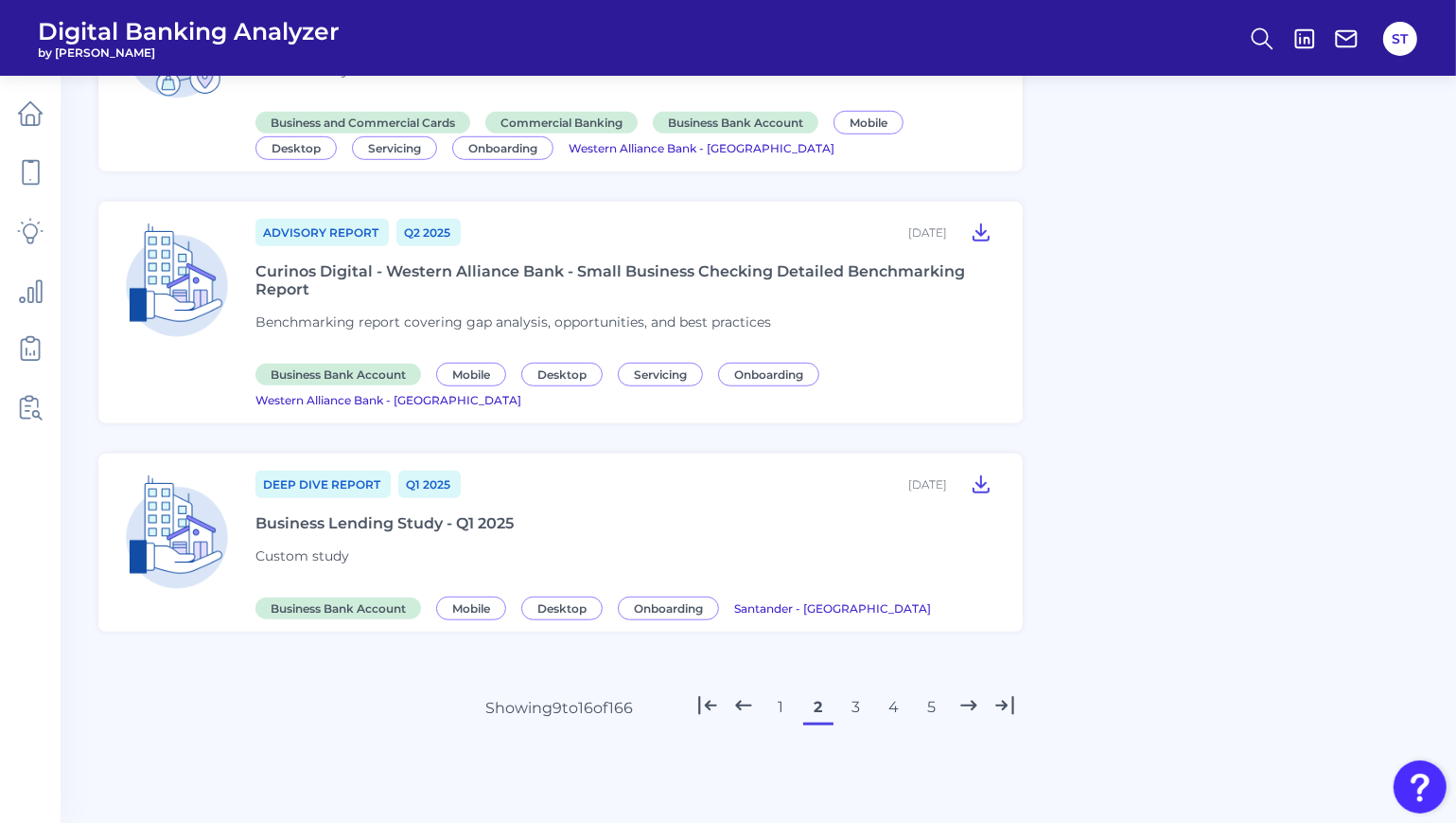
click at [852, 693] on button "3" at bounding box center [857, 707] width 30 height 30
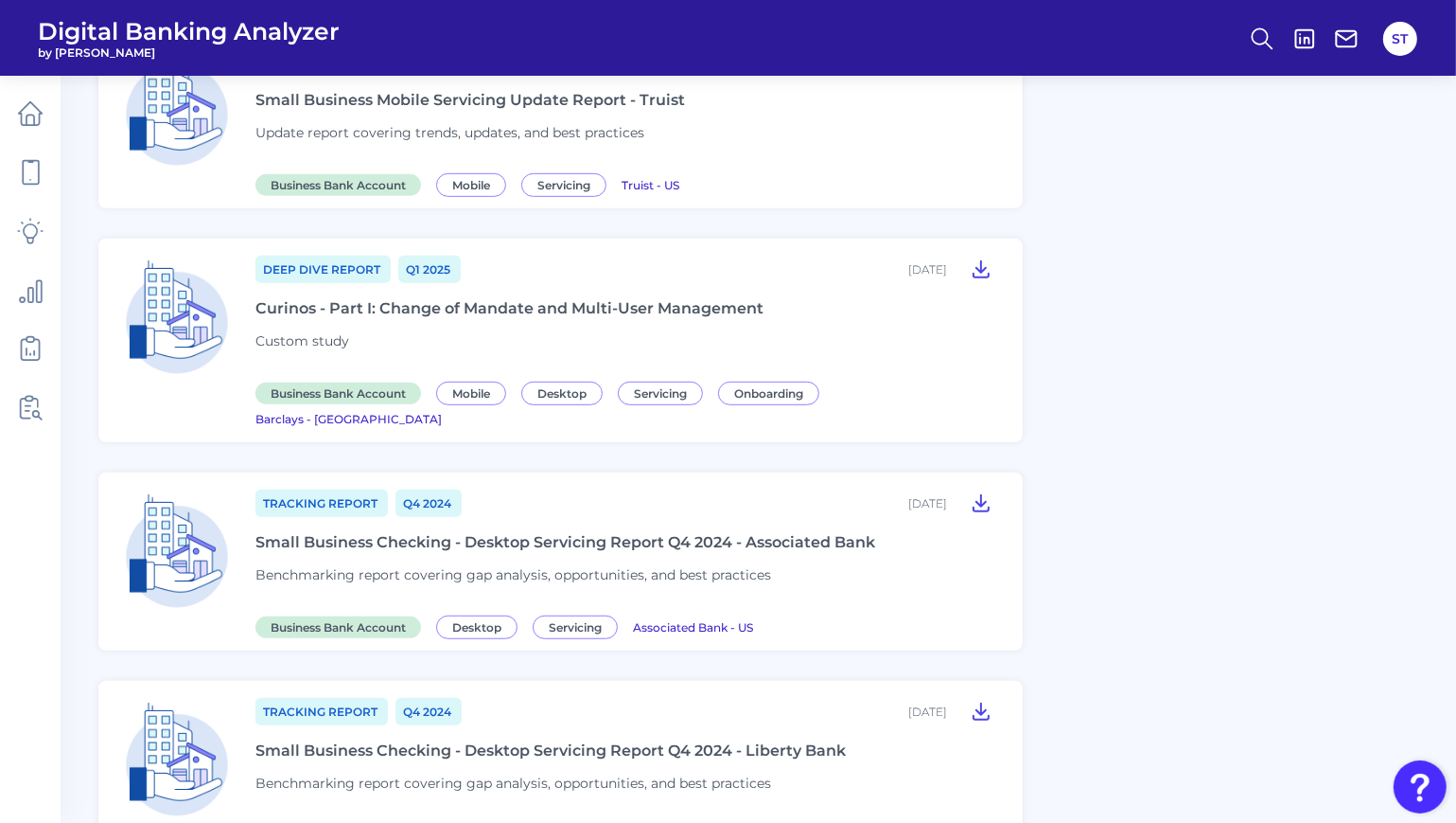
scroll to position [1269, 0]
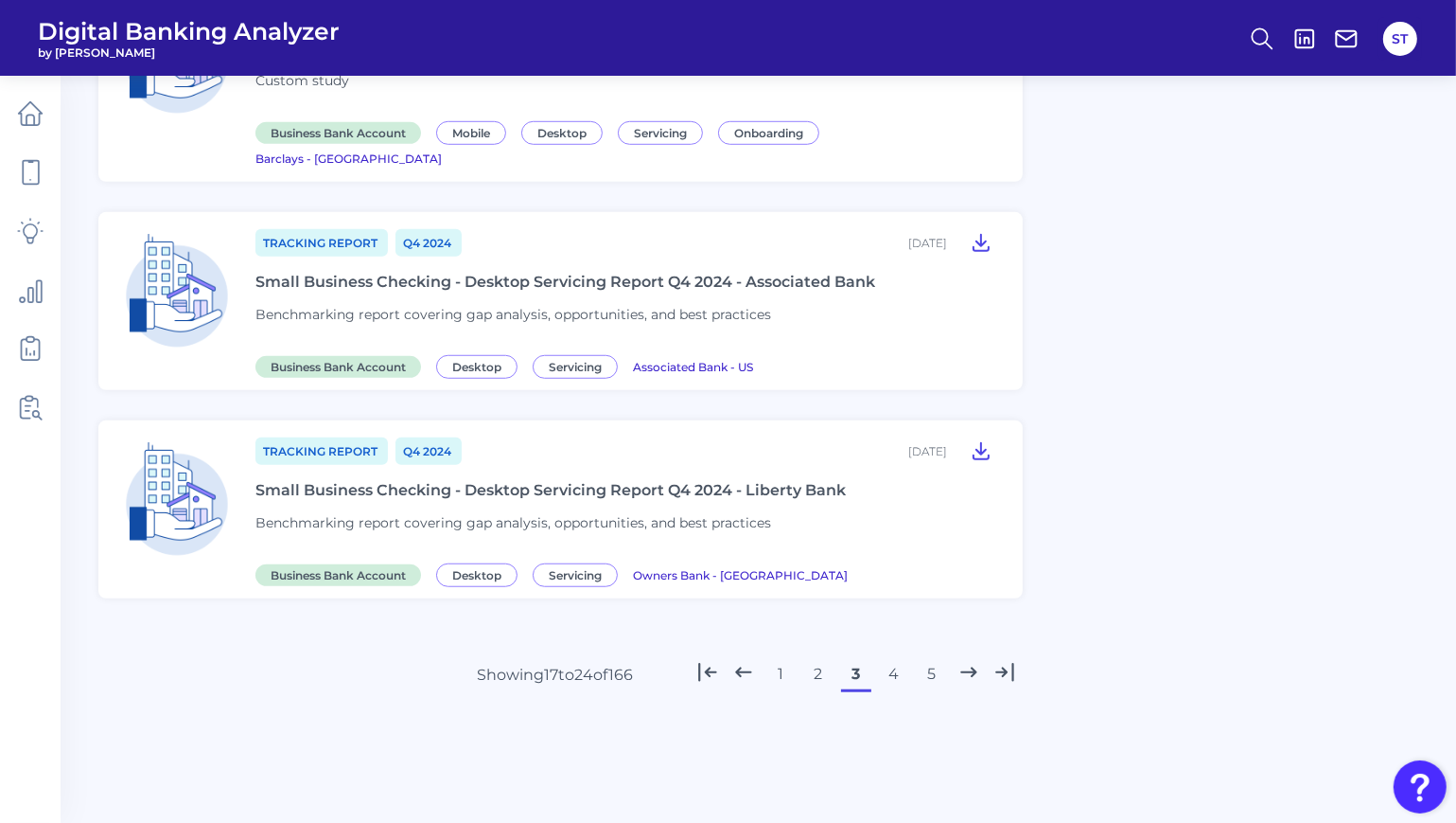
click at [892, 659] on button "4" at bounding box center [895, 674] width 30 height 30
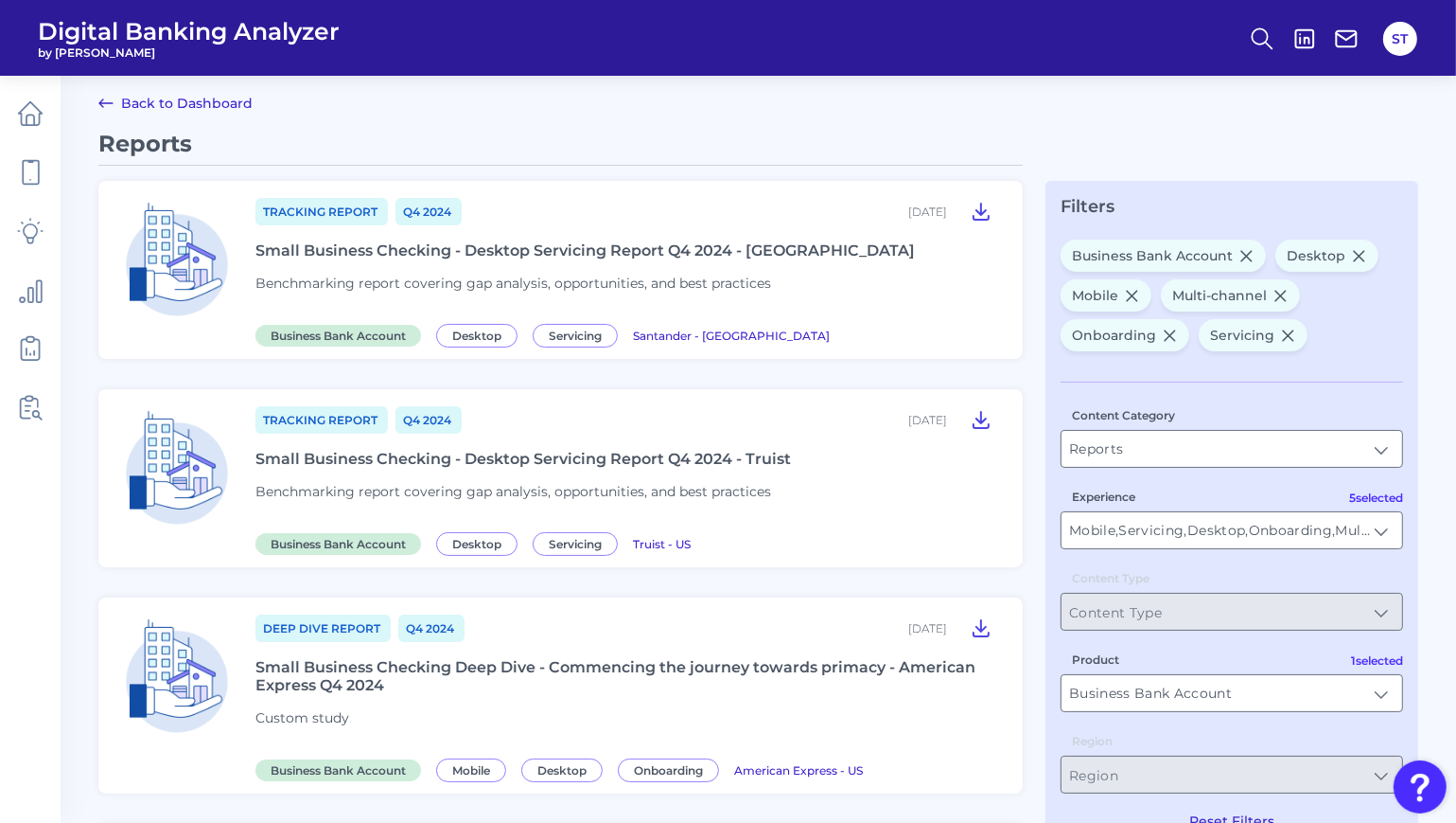
scroll to position [0, 0]
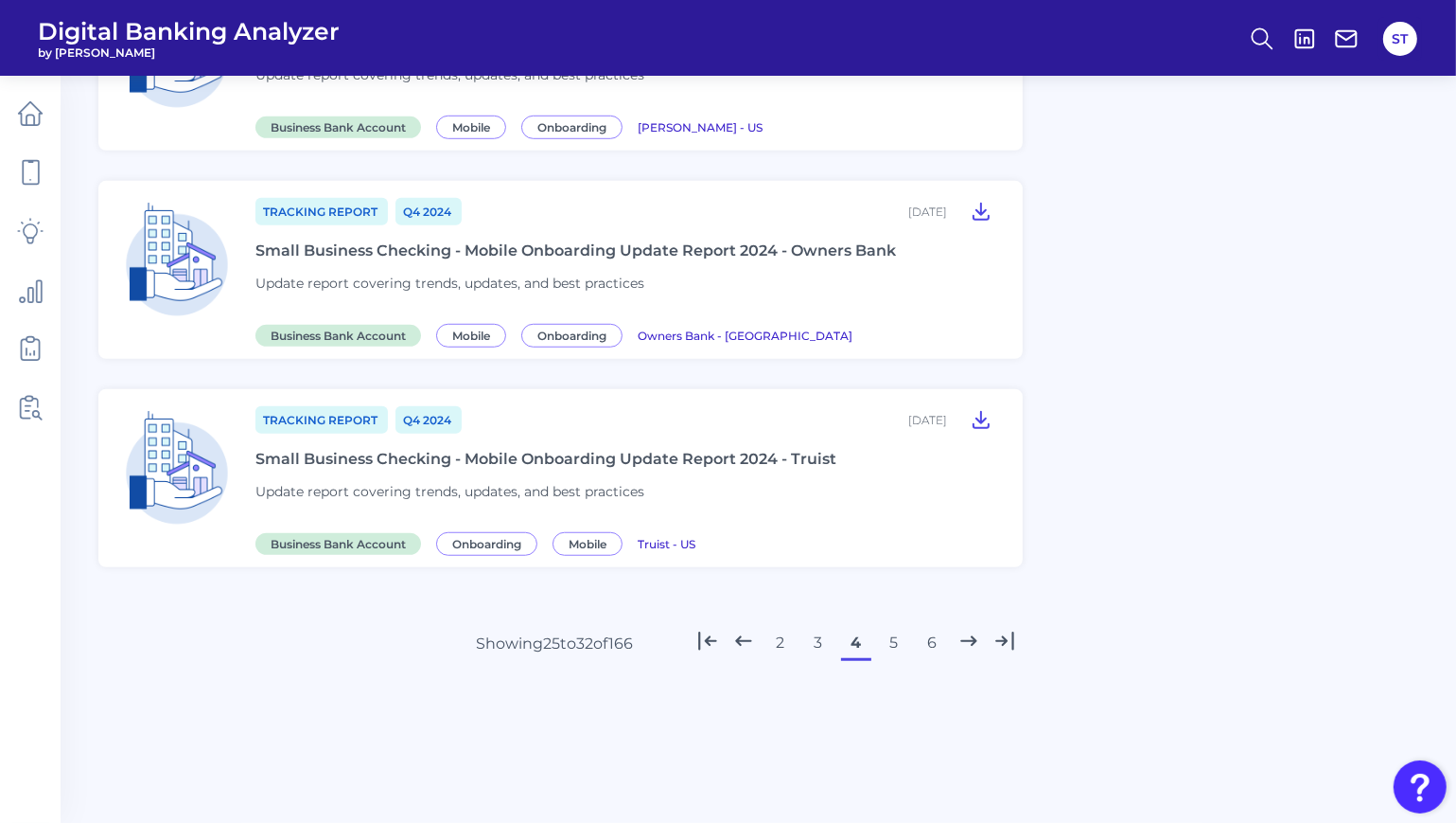
click at [927, 646] on button "6" at bounding box center [932, 643] width 30 height 30
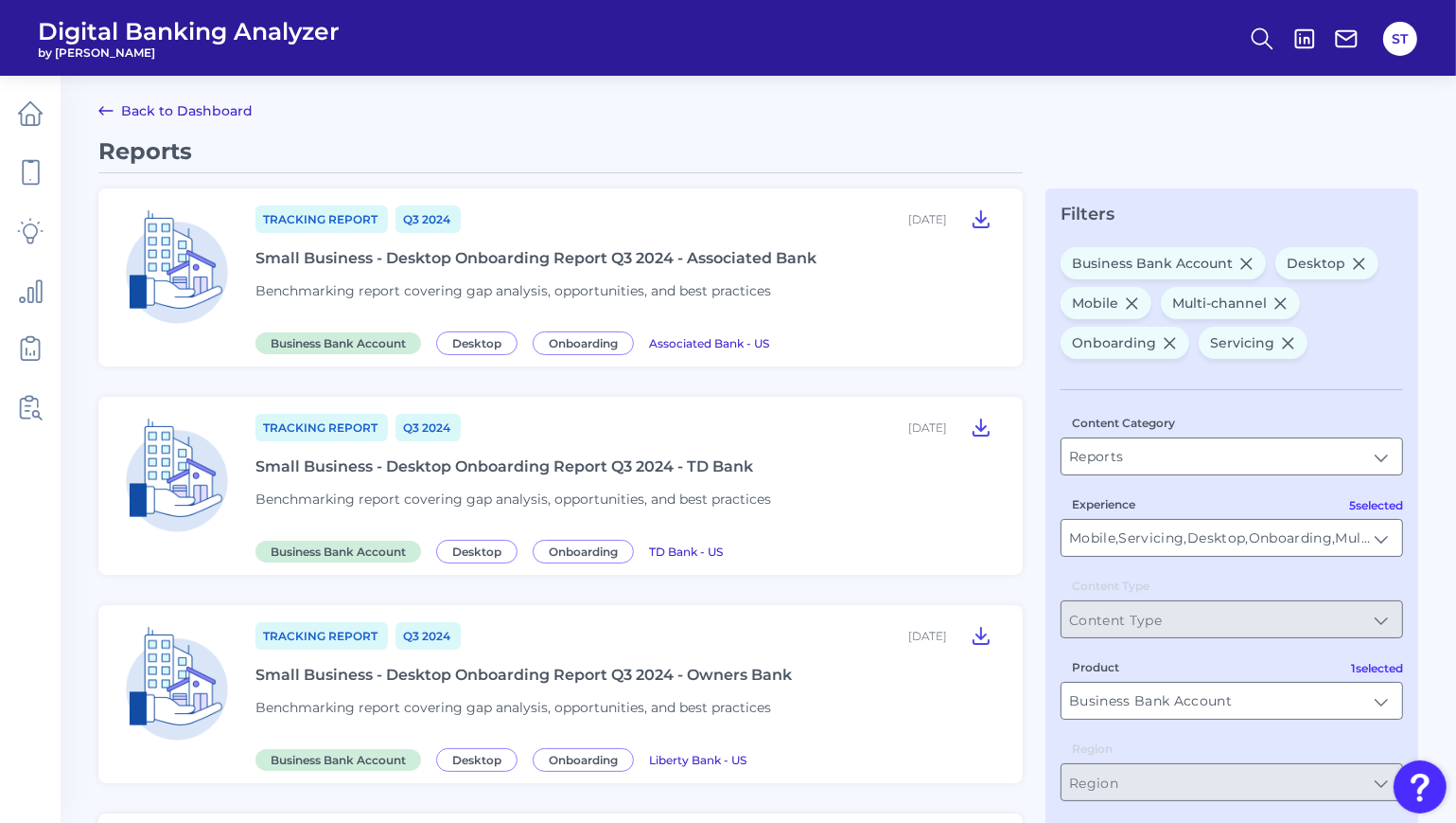
click at [187, 119] on link "Back to Dashboard" at bounding box center [175, 111] width 154 height 23
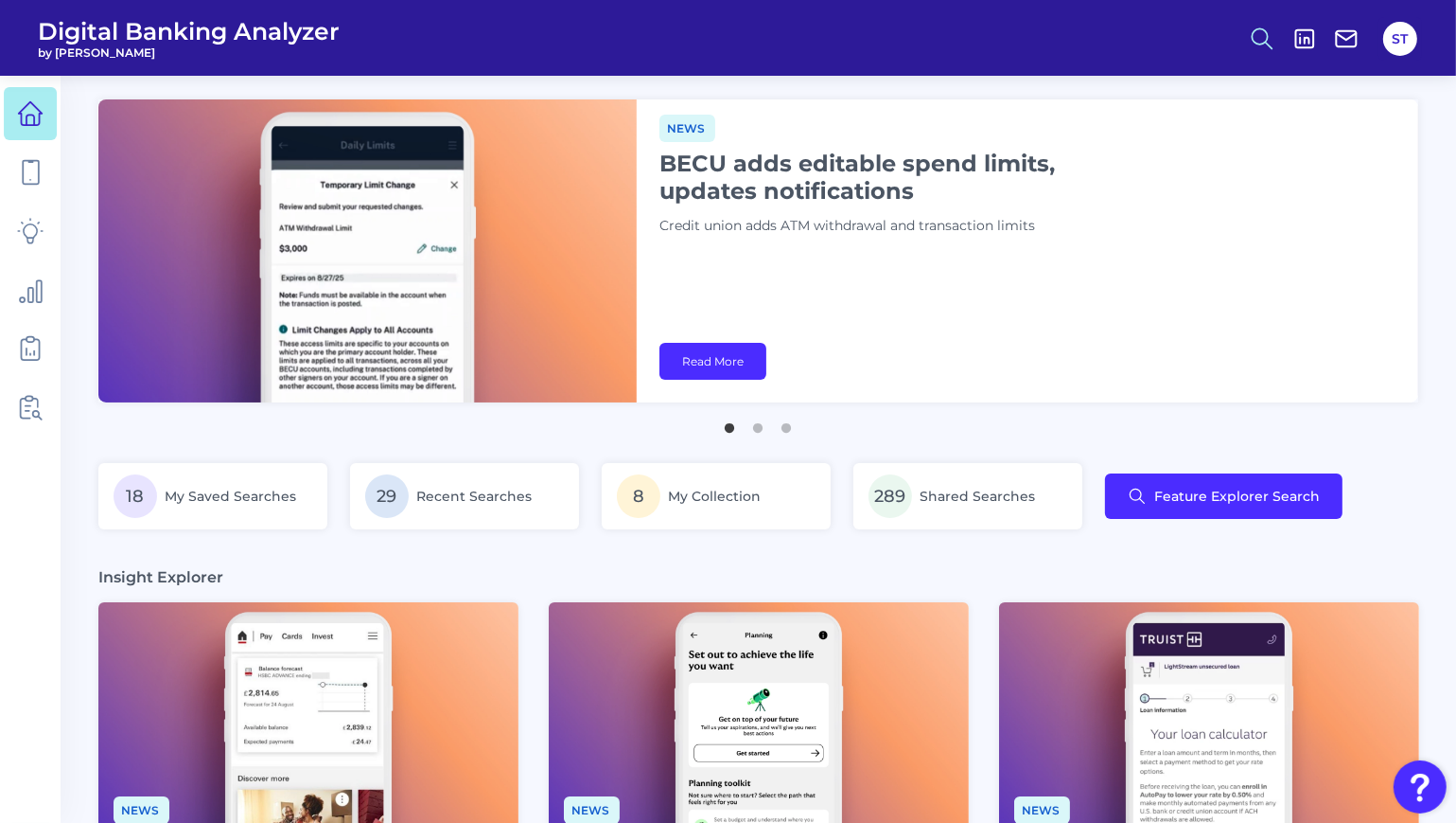
click at [1253, 43] on icon at bounding box center [1262, 39] width 27 height 27
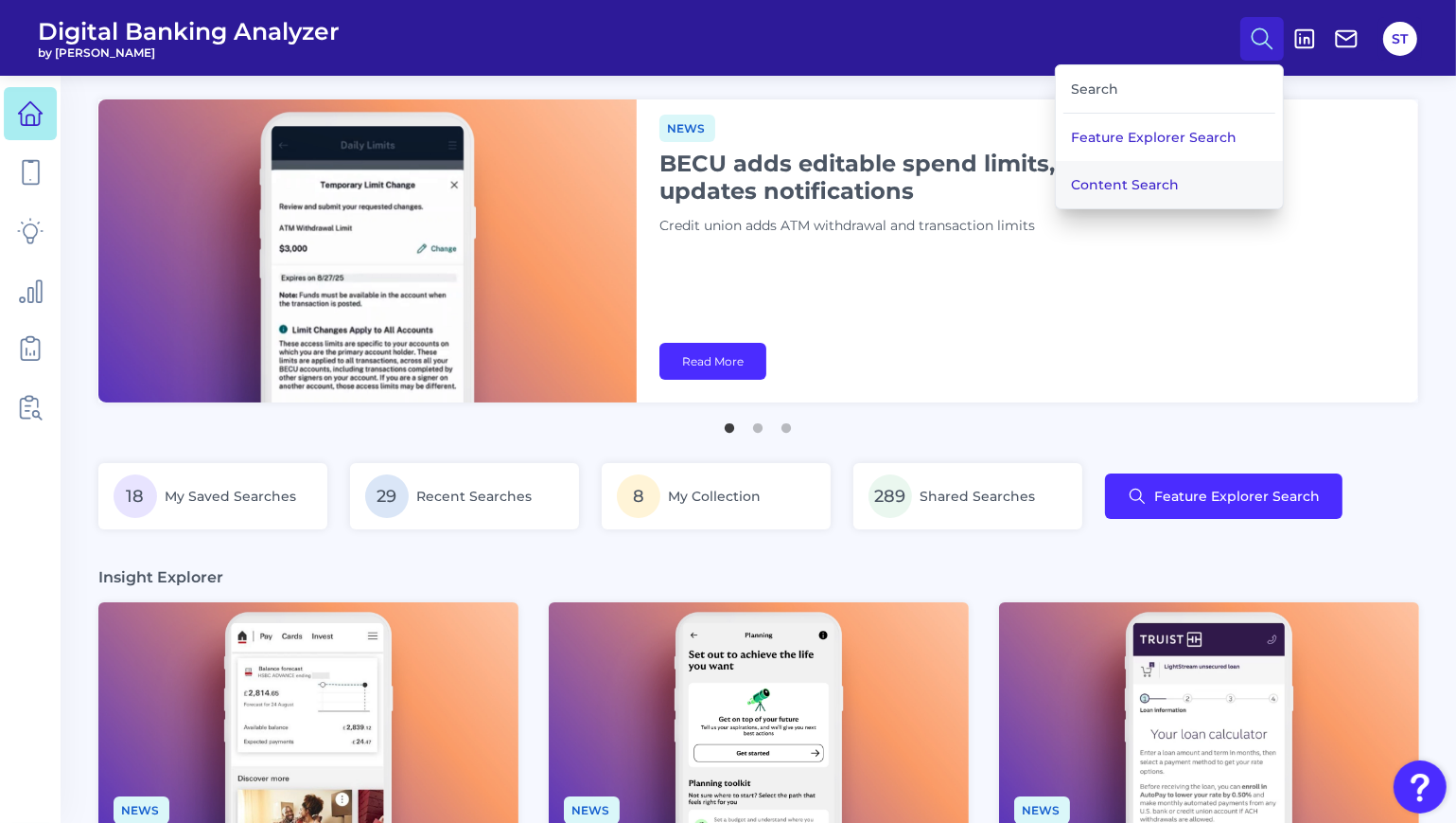
click at [1172, 174] on button "Content Search" at bounding box center [1169, 185] width 227 height 47
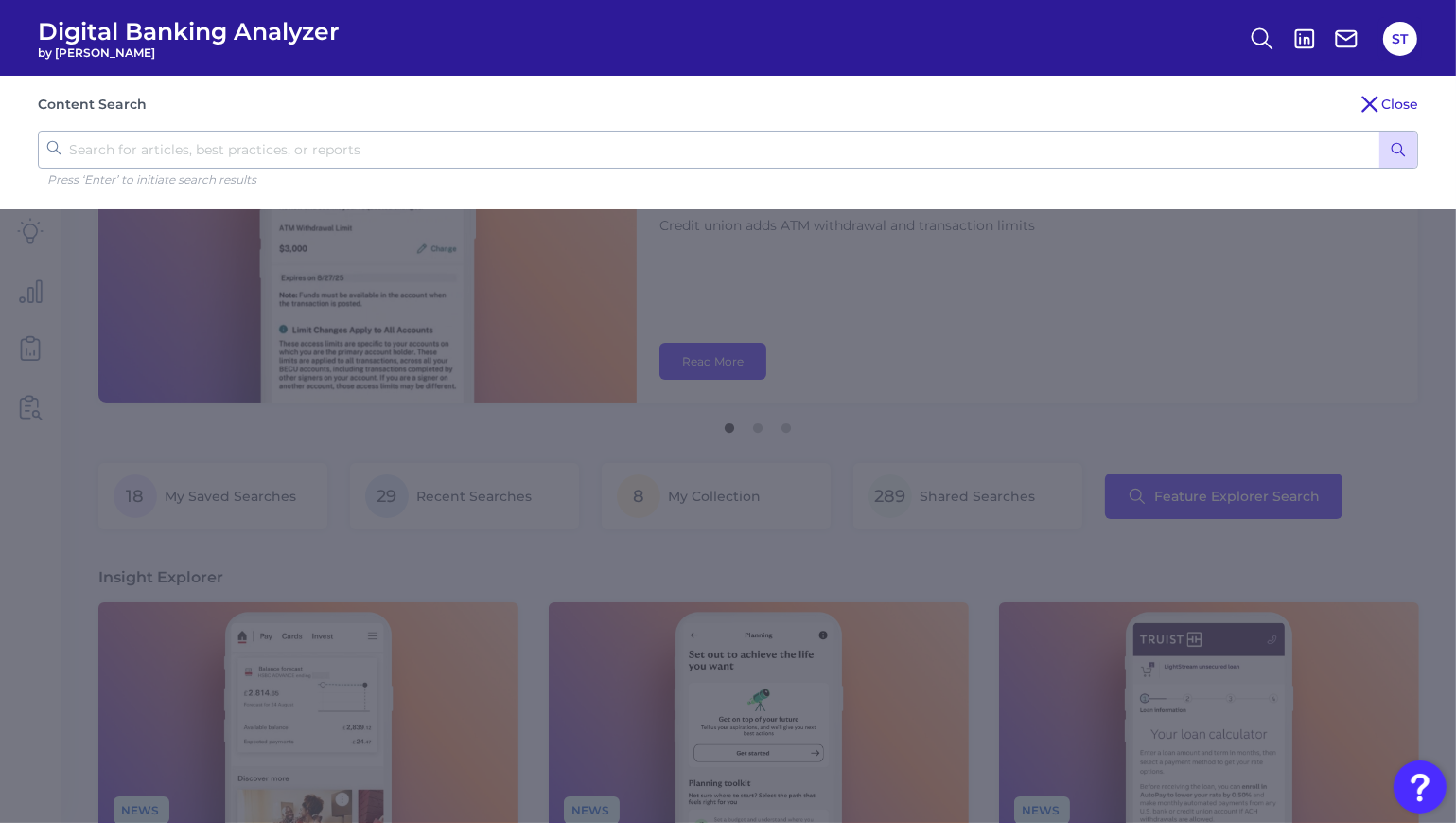
click at [1394, 151] on icon "submit" at bounding box center [1398, 150] width 17 height 17
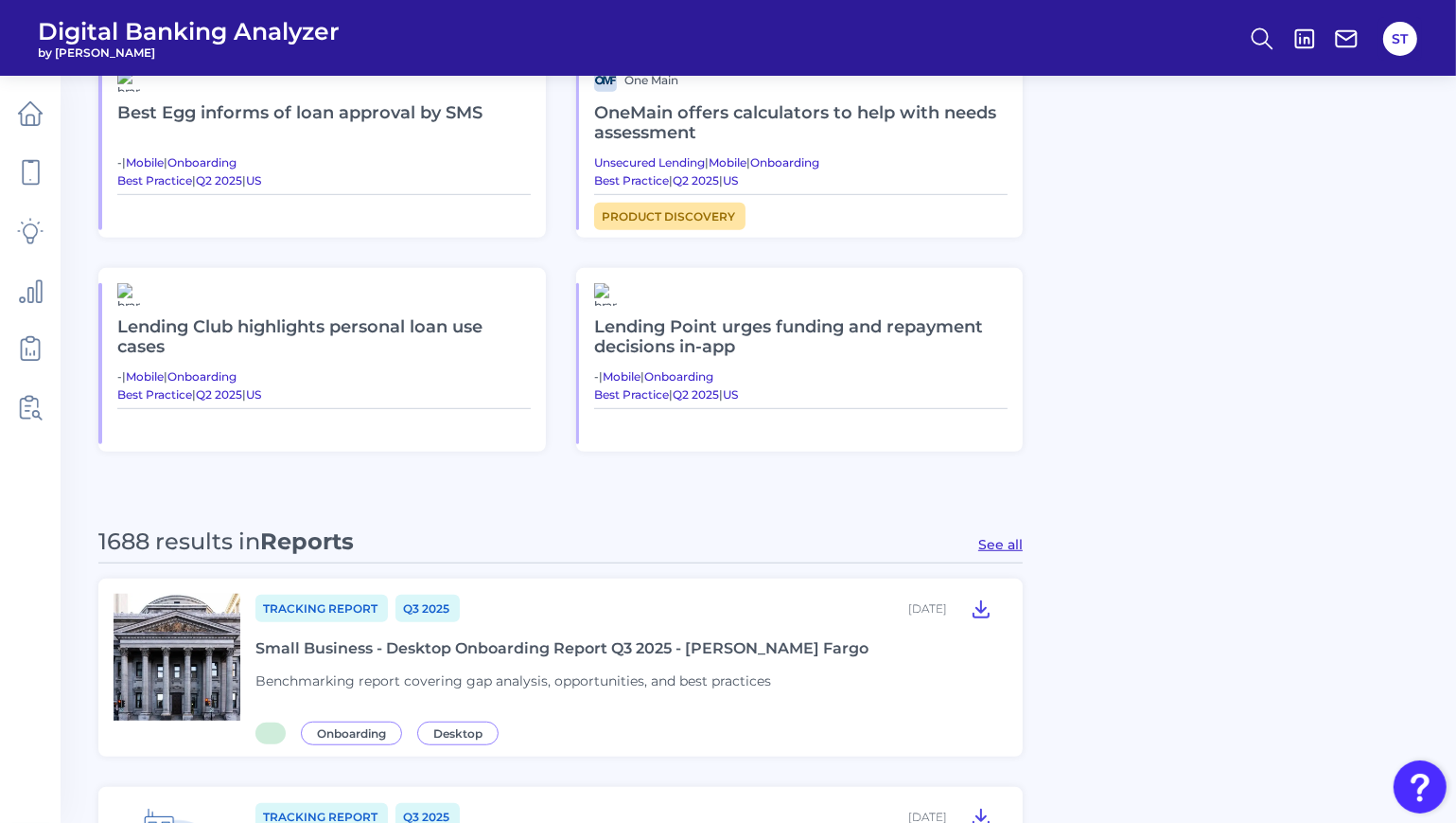
scroll to position [1640, 0]
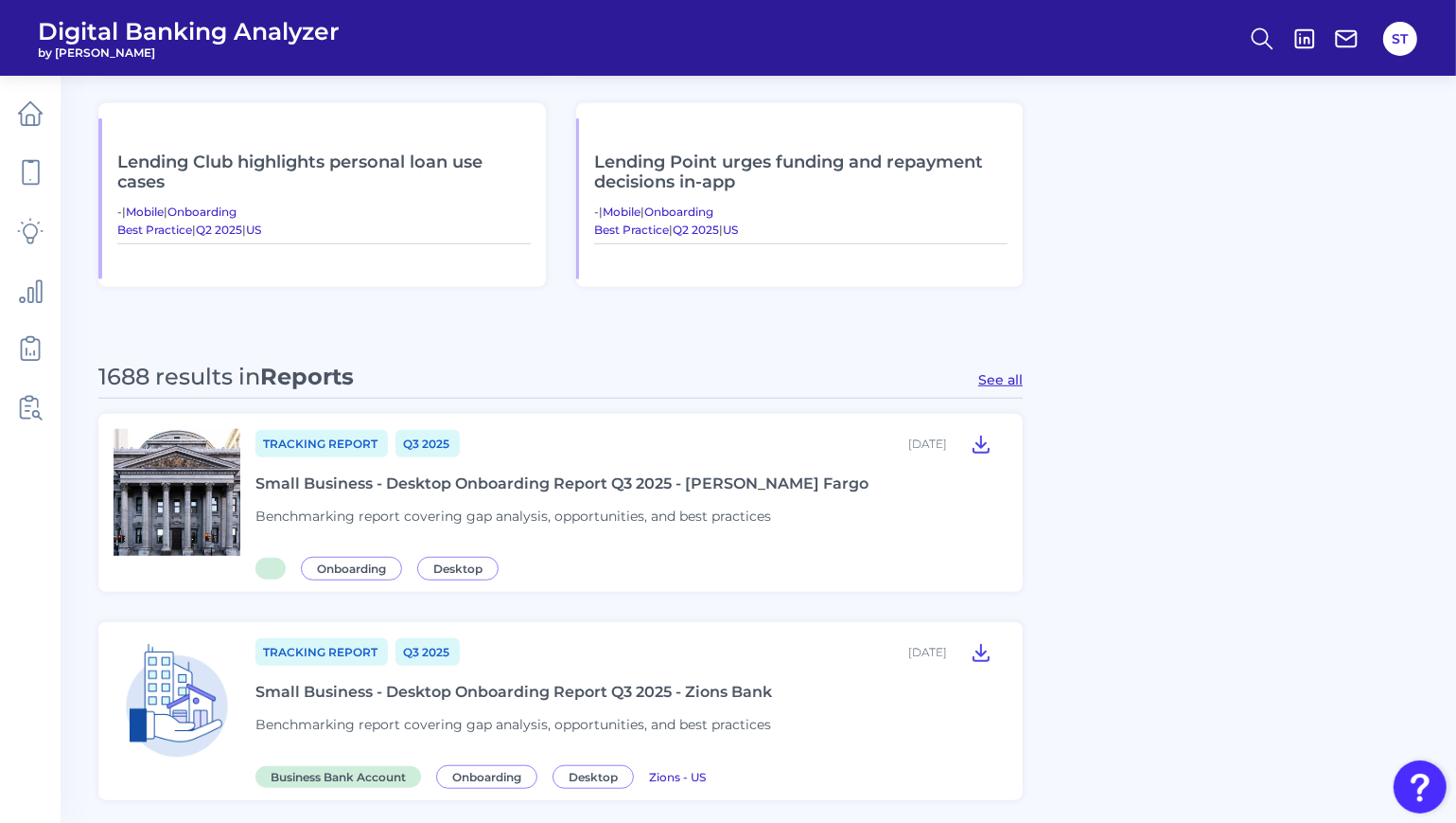
scroll to position [1174, 0]
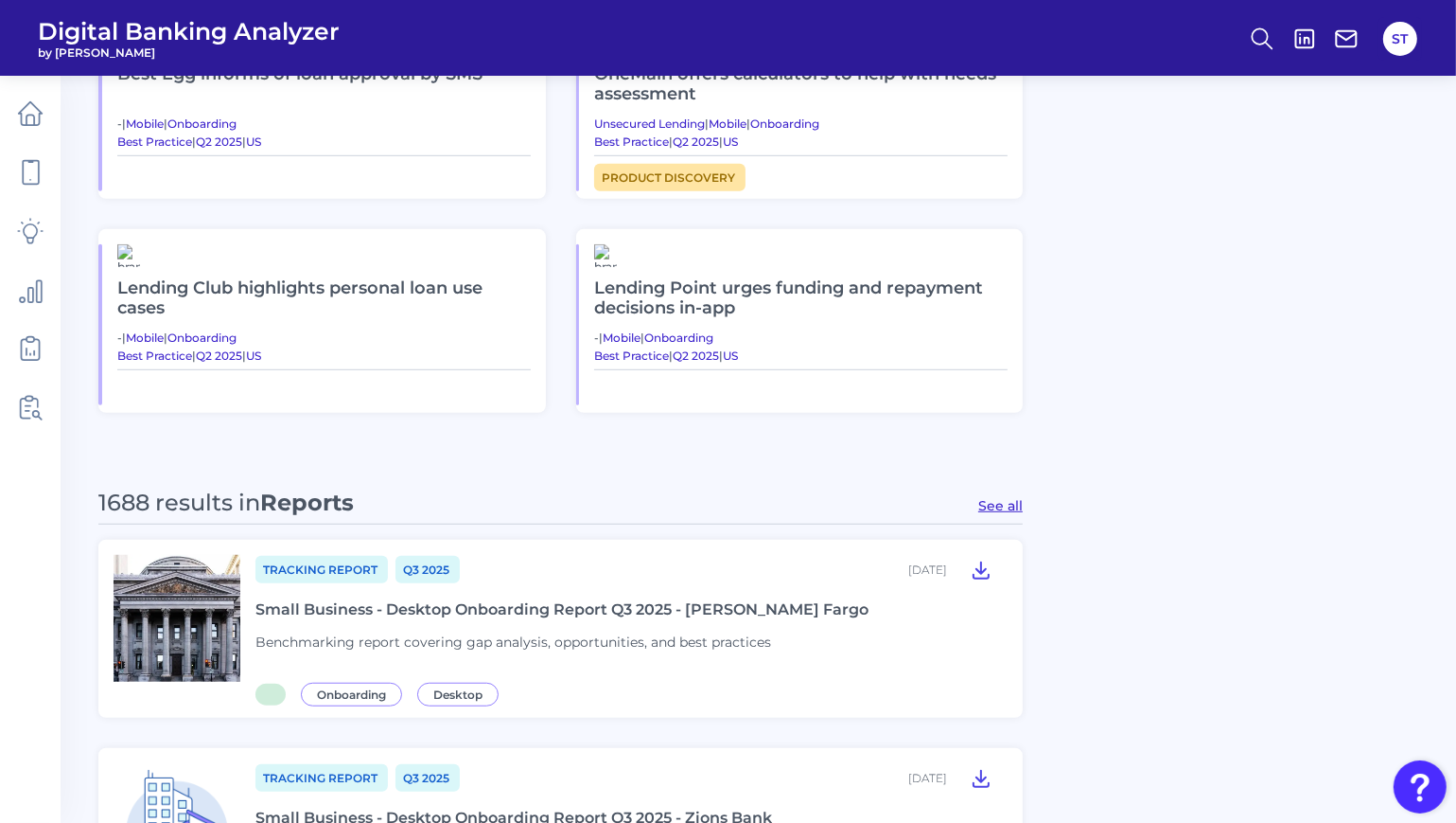
click at [990, 507] on button "See all" at bounding box center [1000, 506] width 44 height 17
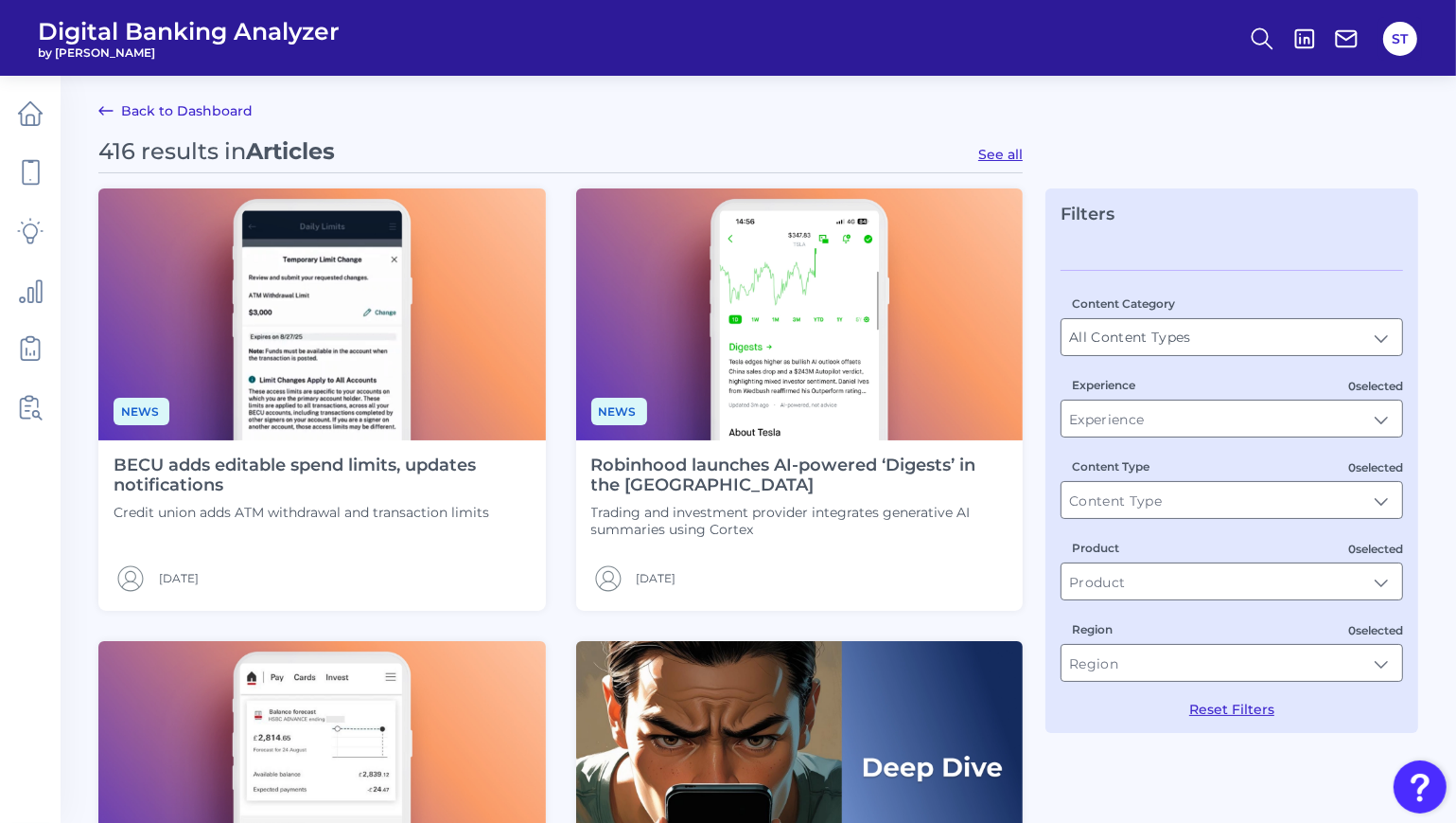
type input "Reports"
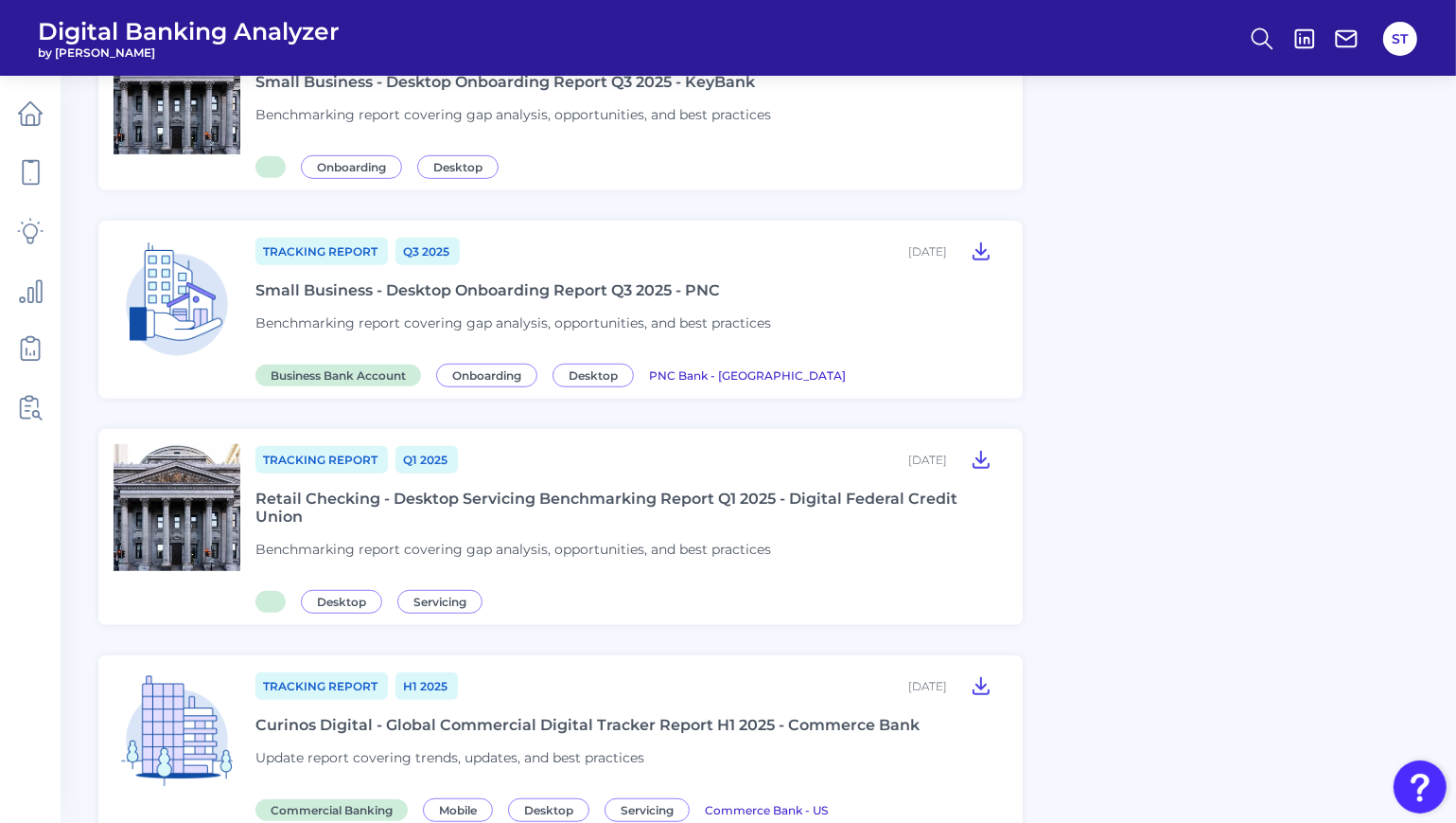
scroll to position [1289, 0]
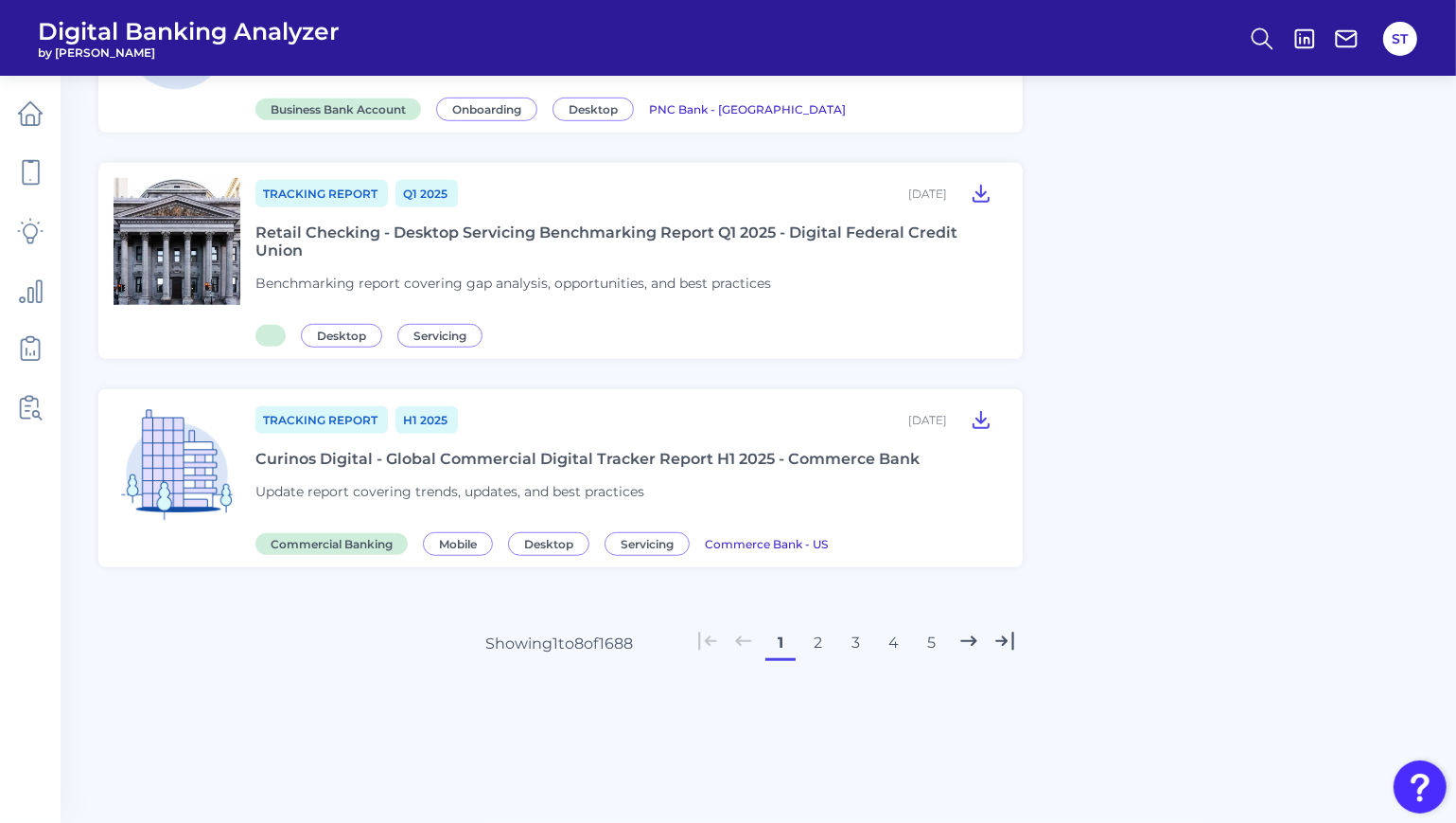
click at [810, 641] on button "2" at bounding box center [819, 643] width 30 height 30
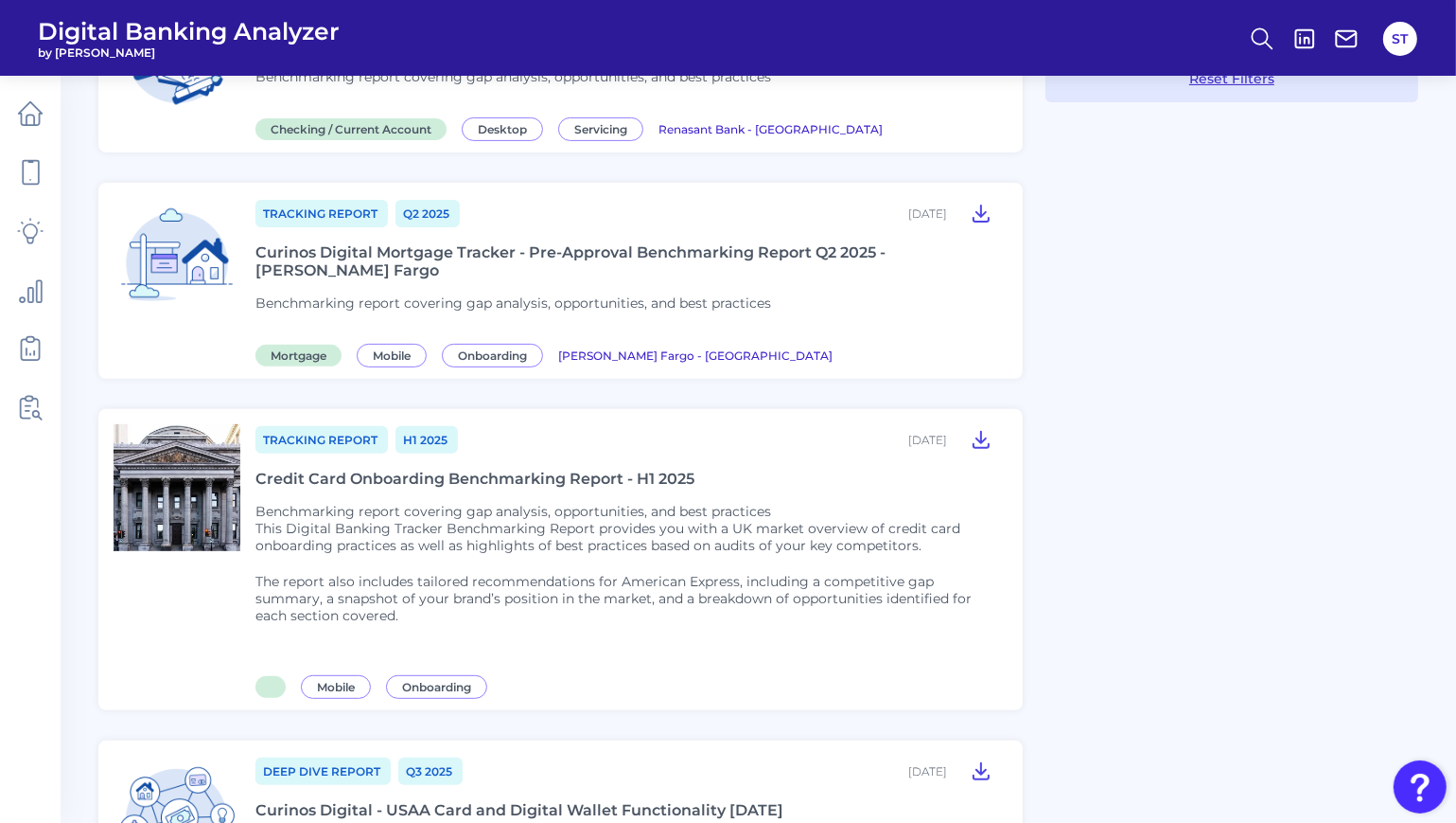
scroll to position [1261, 0]
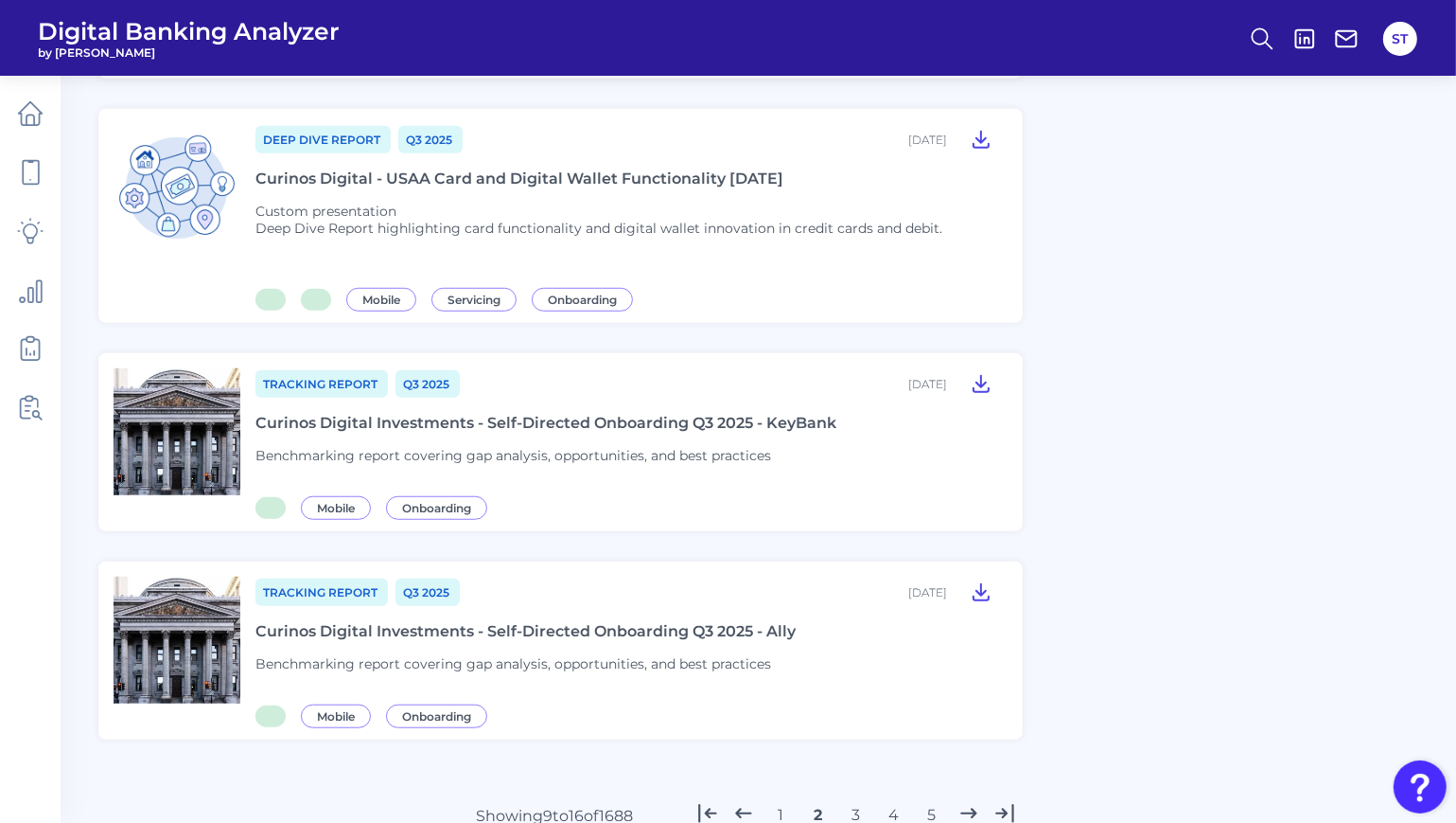
click at [844, 800] on button "3" at bounding box center [857, 815] width 30 height 30
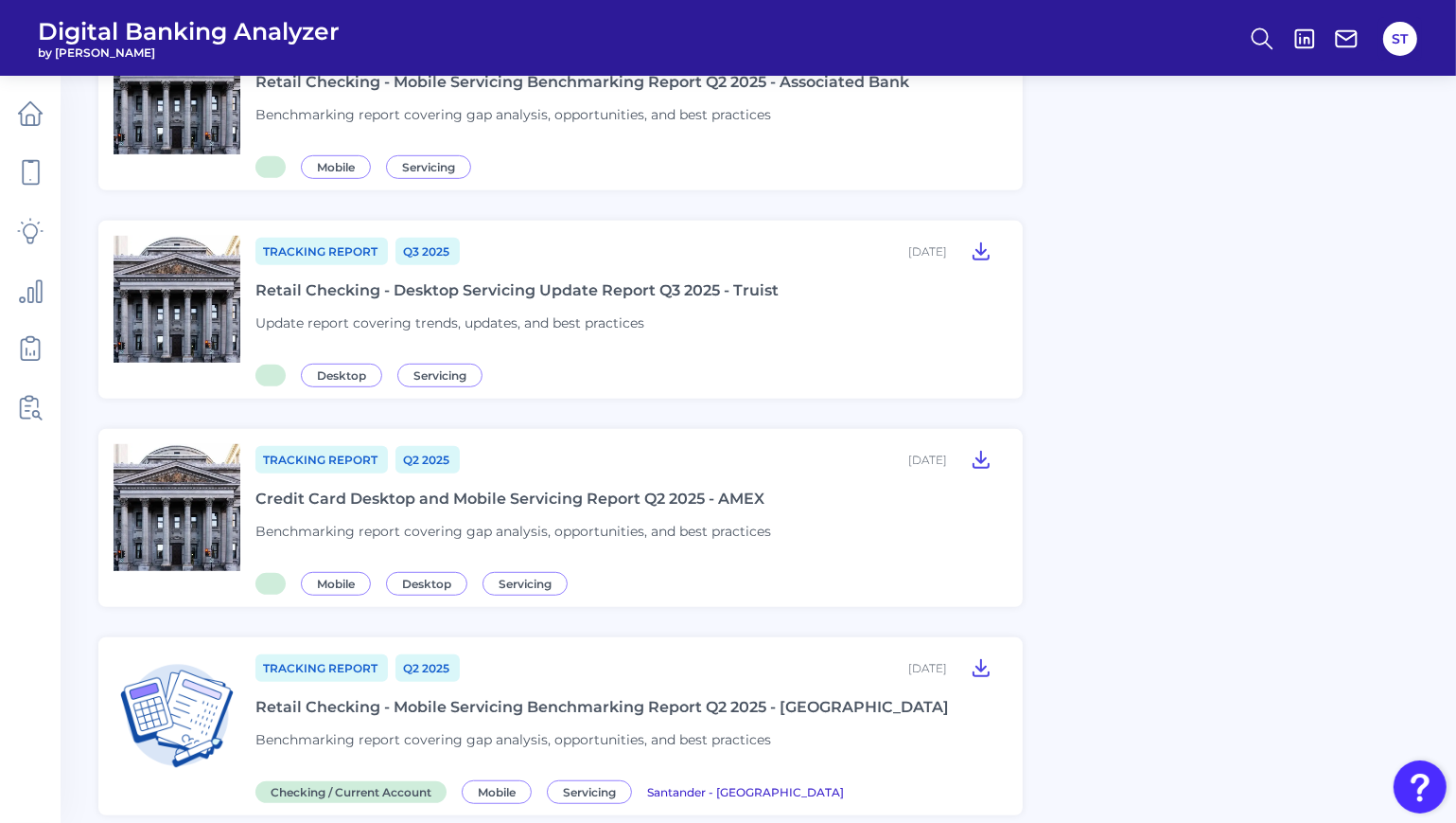
scroll to position [1269, 0]
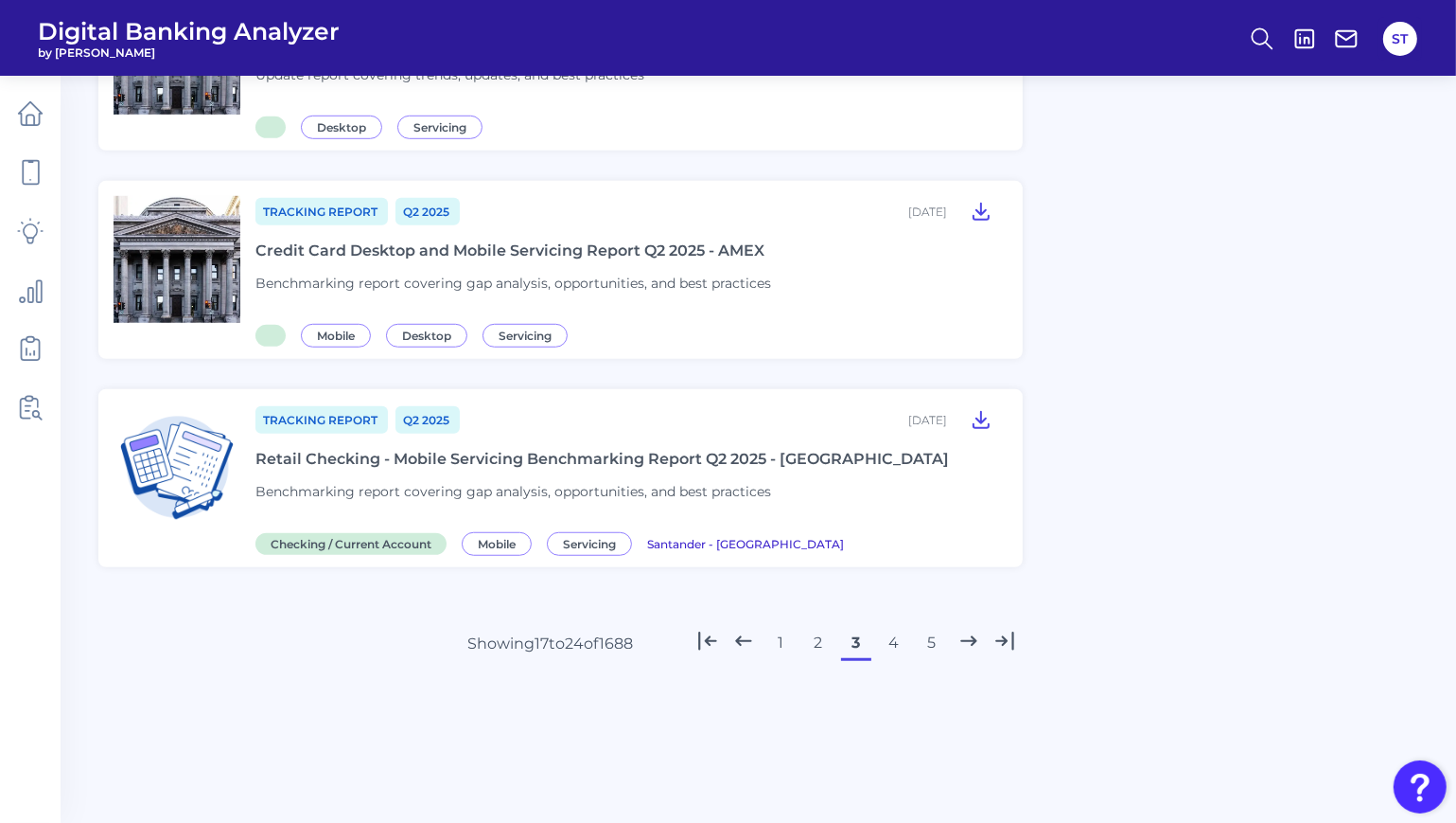
click at [886, 648] on button "4" at bounding box center [895, 643] width 30 height 30
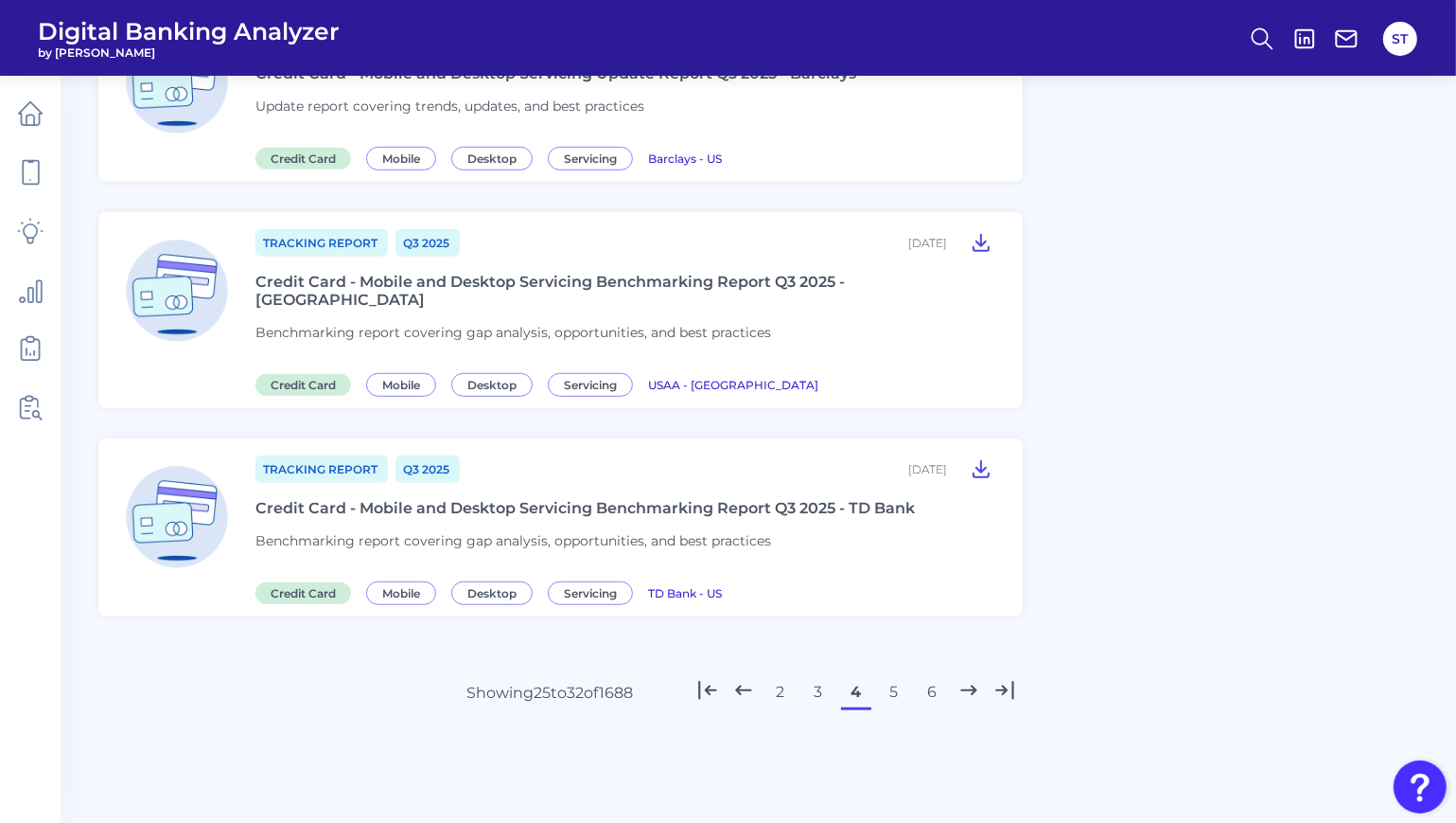
click at [890, 677] on button "5" at bounding box center [895, 692] width 30 height 30
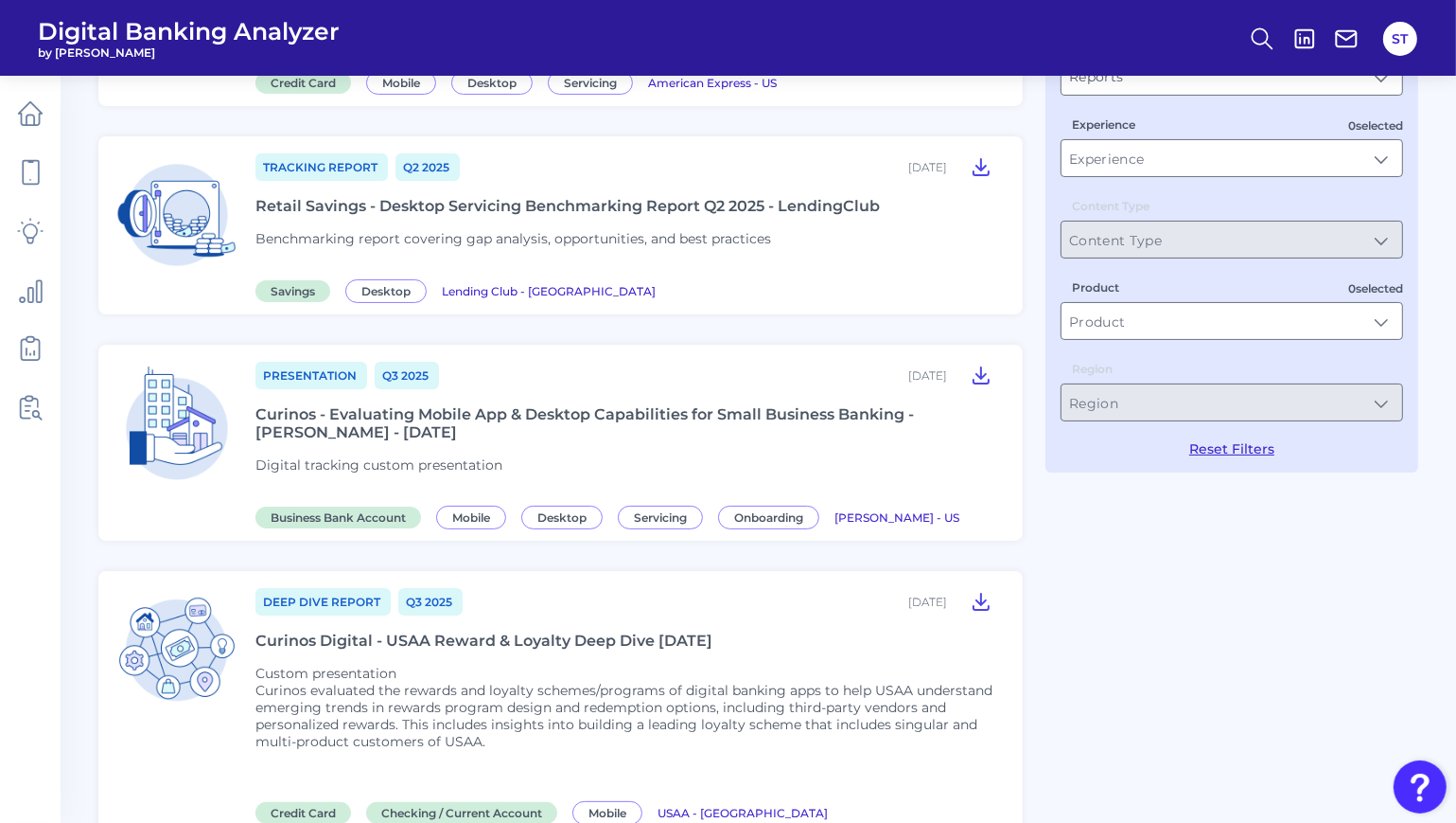
scroll to position [0, 0]
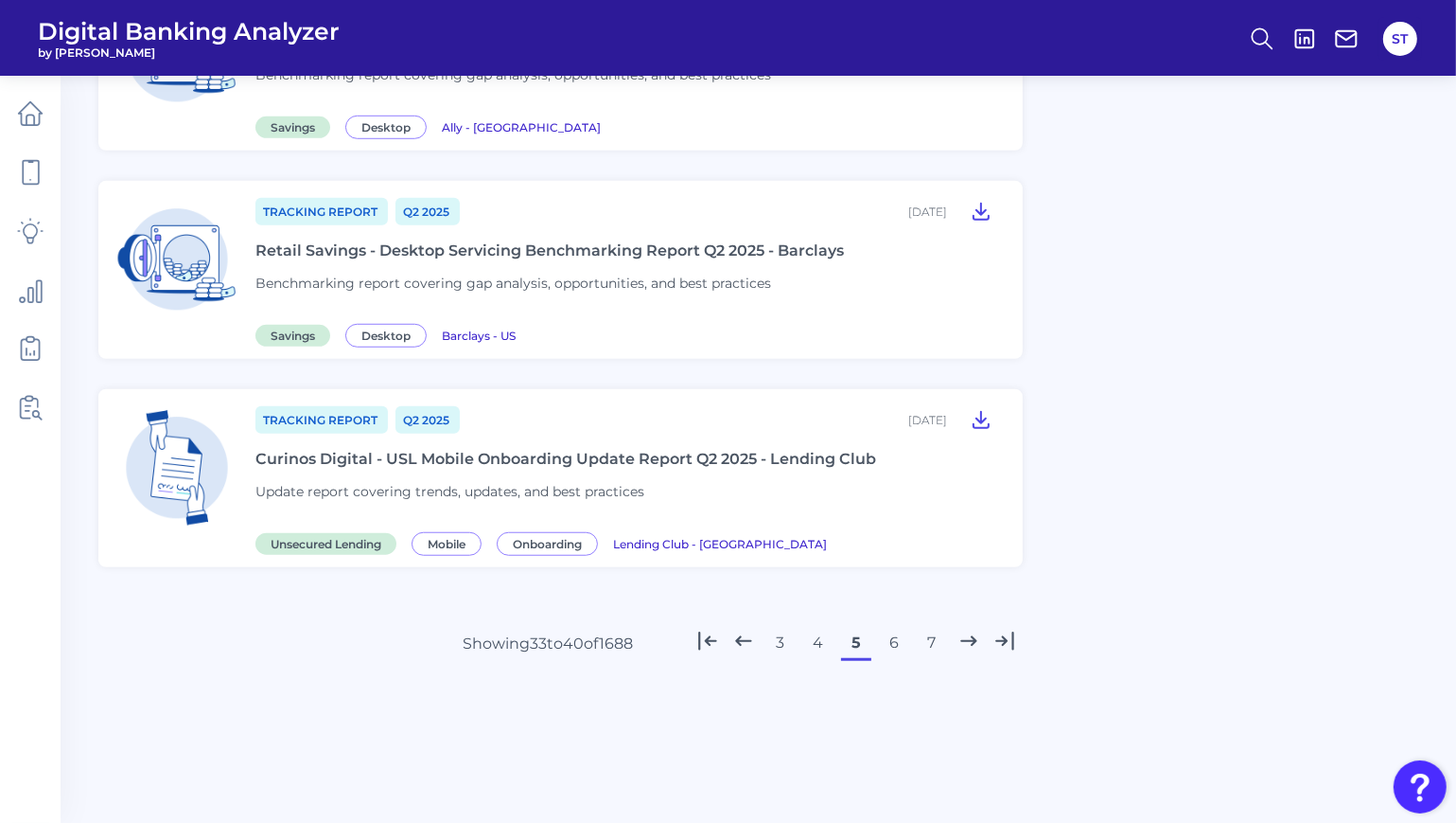
click at [900, 641] on button "6" at bounding box center [895, 643] width 30 height 30
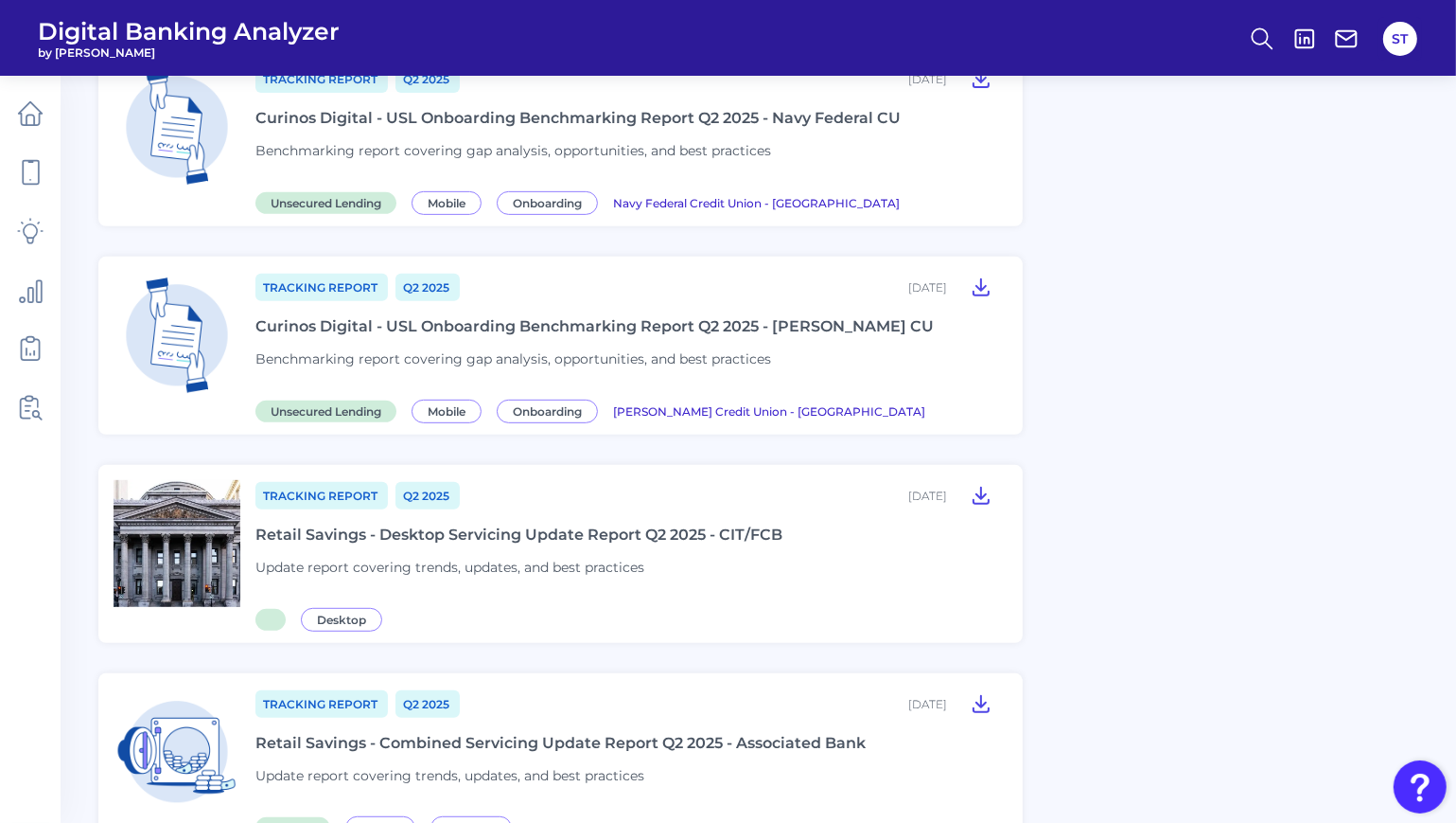
scroll to position [1143, 0]
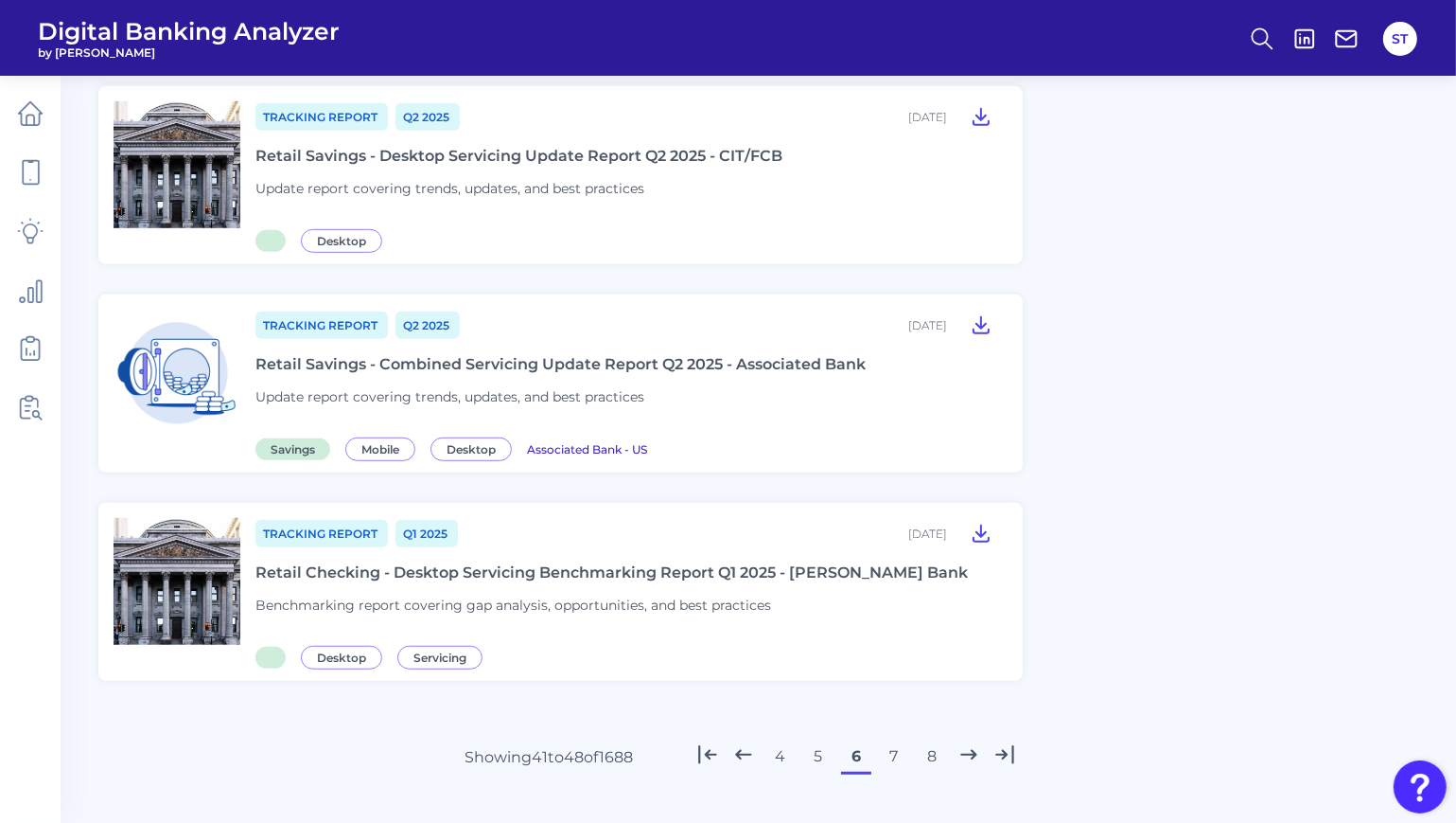
click at [898, 764] on button "7" at bounding box center [895, 757] width 30 height 30
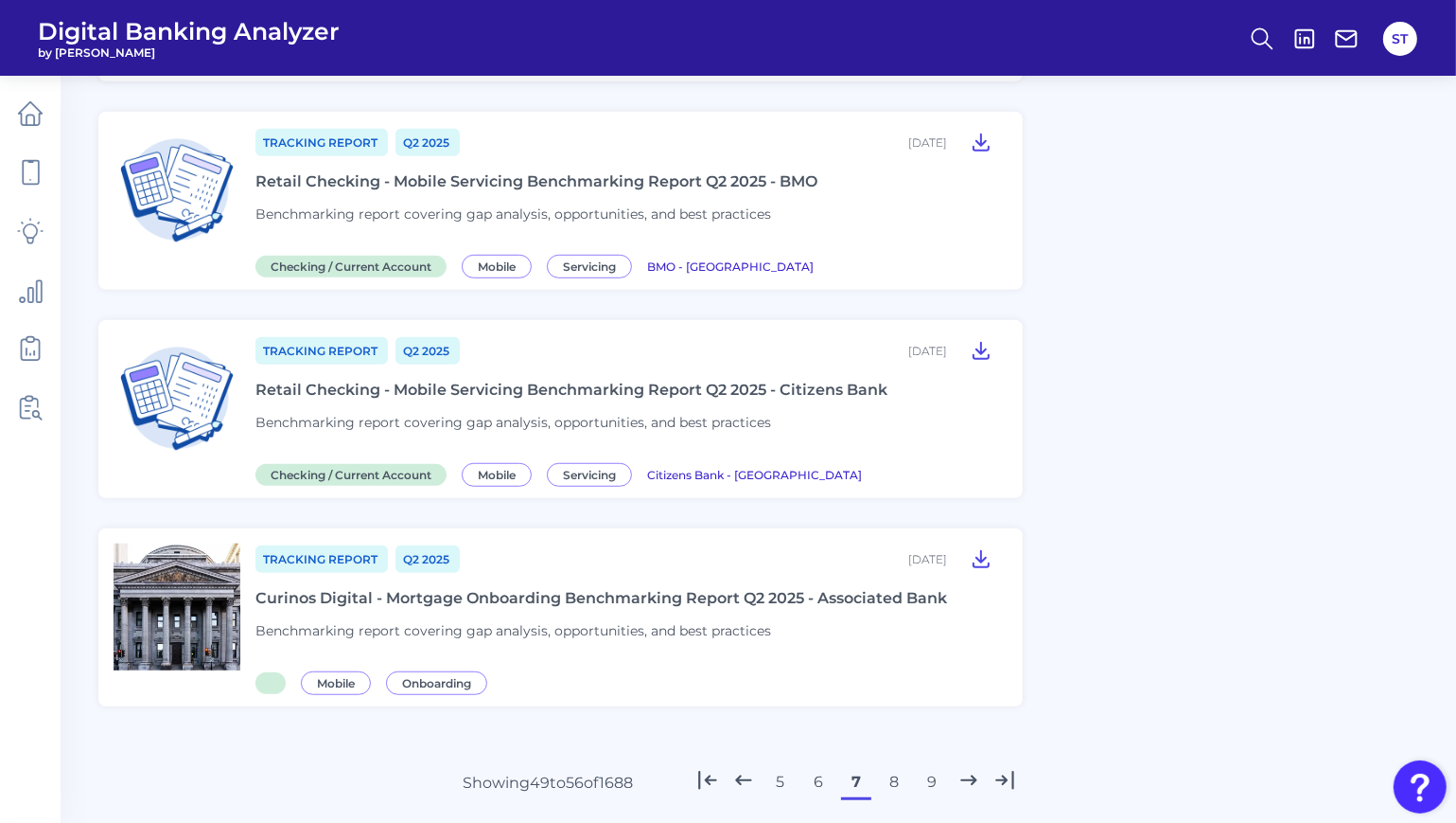
scroll to position [1289, 0]
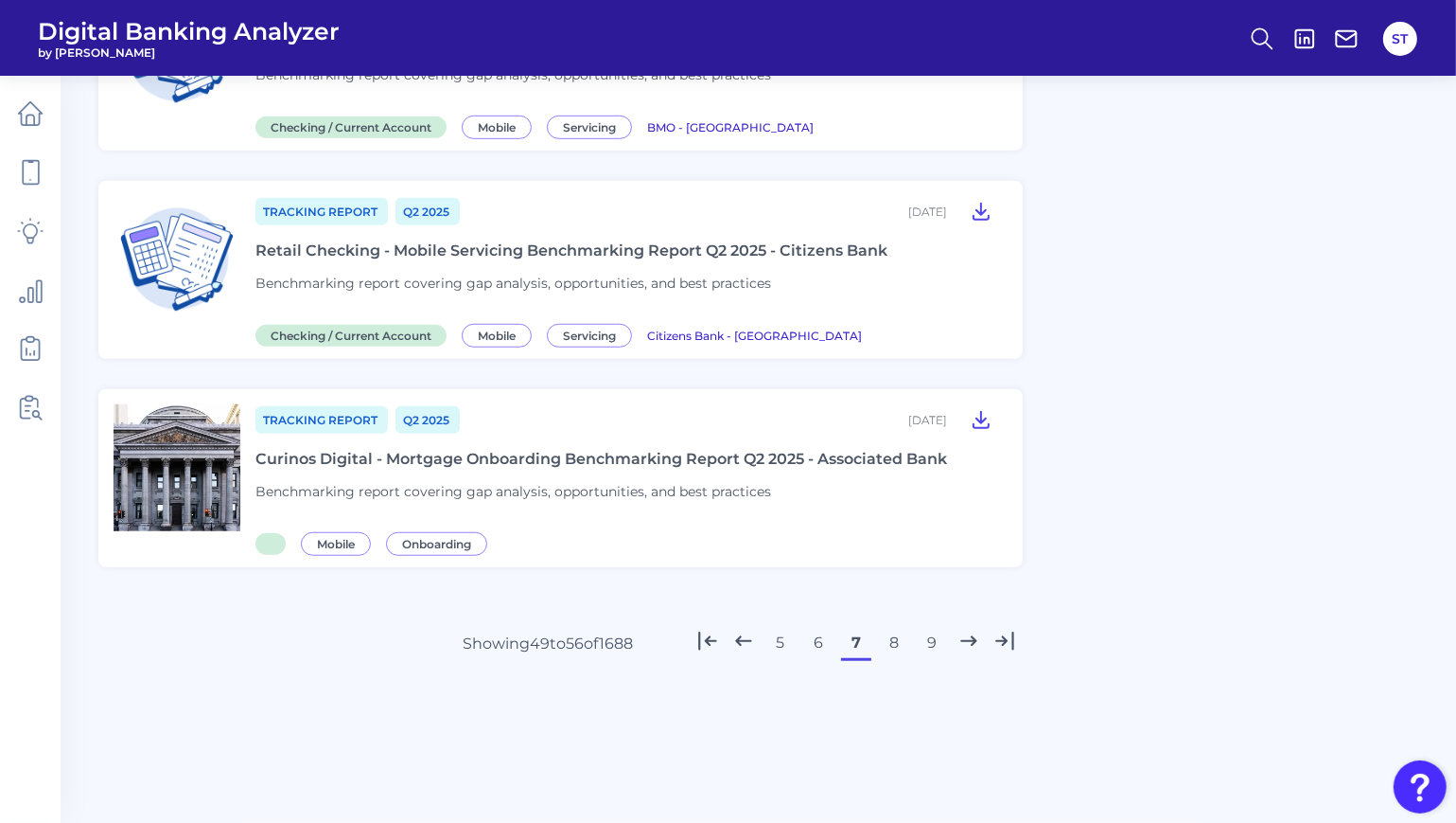
click at [898, 642] on button "8" at bounding box center [895, 643] width 30 height 30
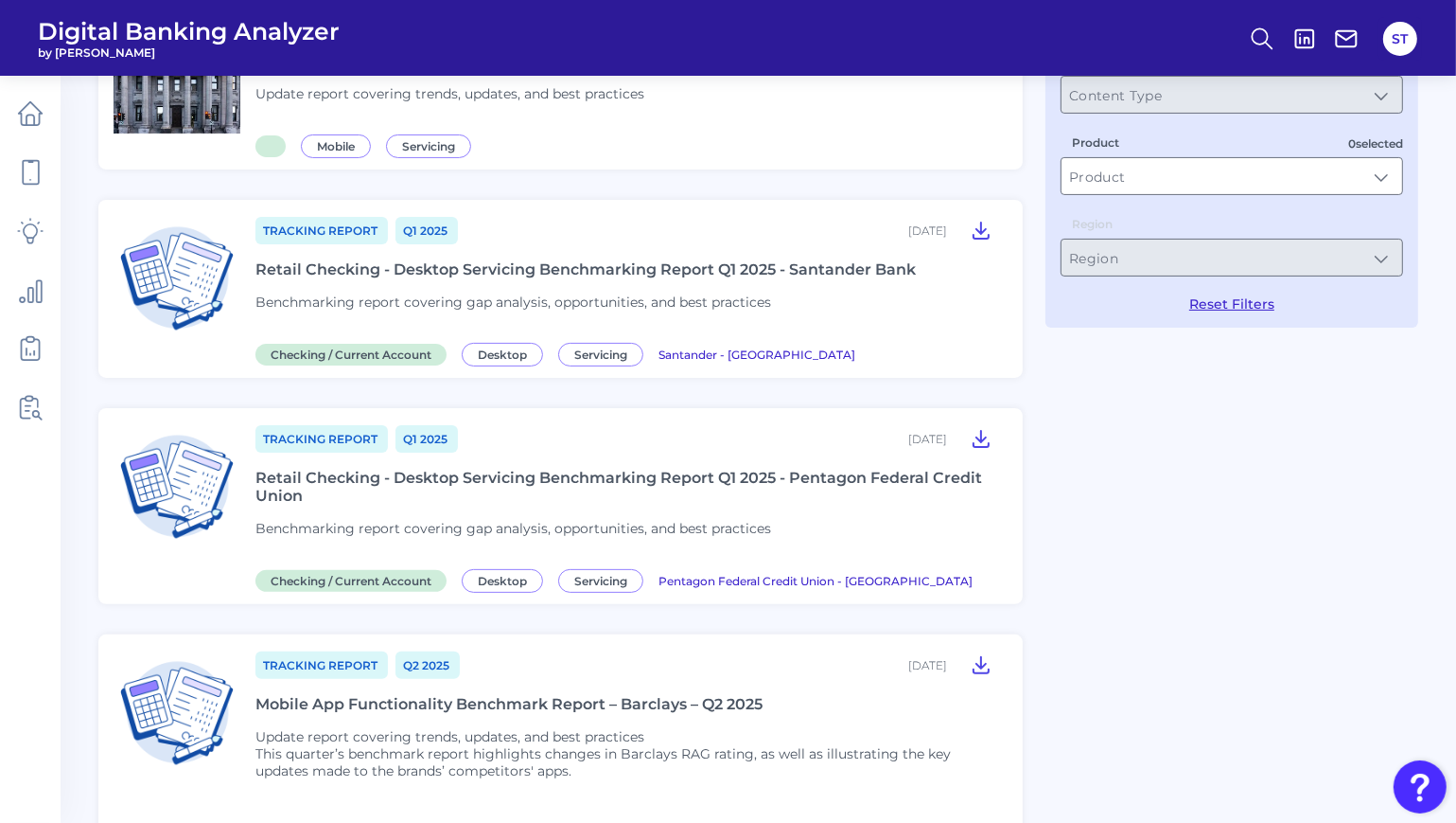
scroll to position [0, 0]
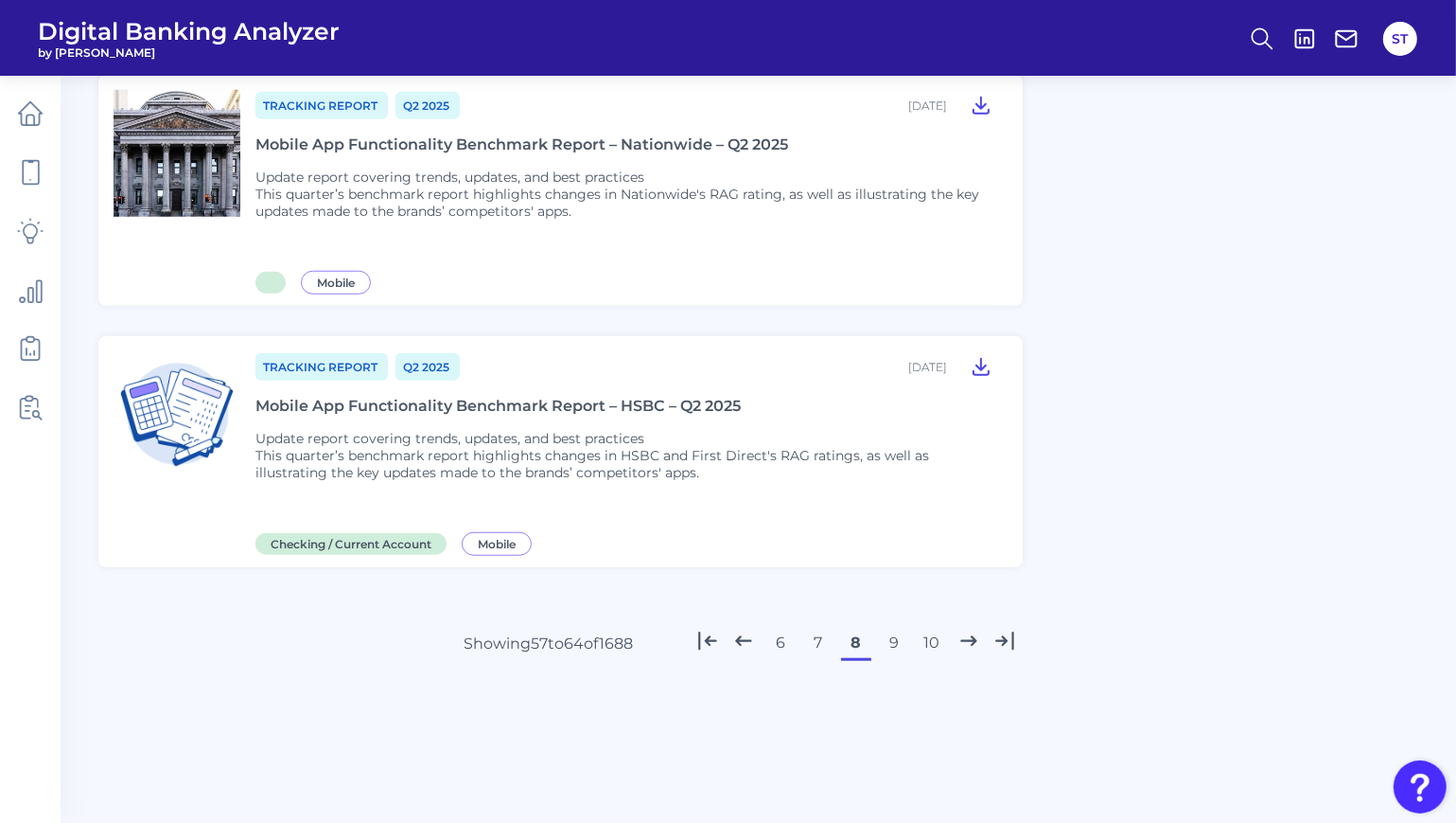
click at [890, 643] on button "9" at bounding box center [895, 643] width 30 height 30
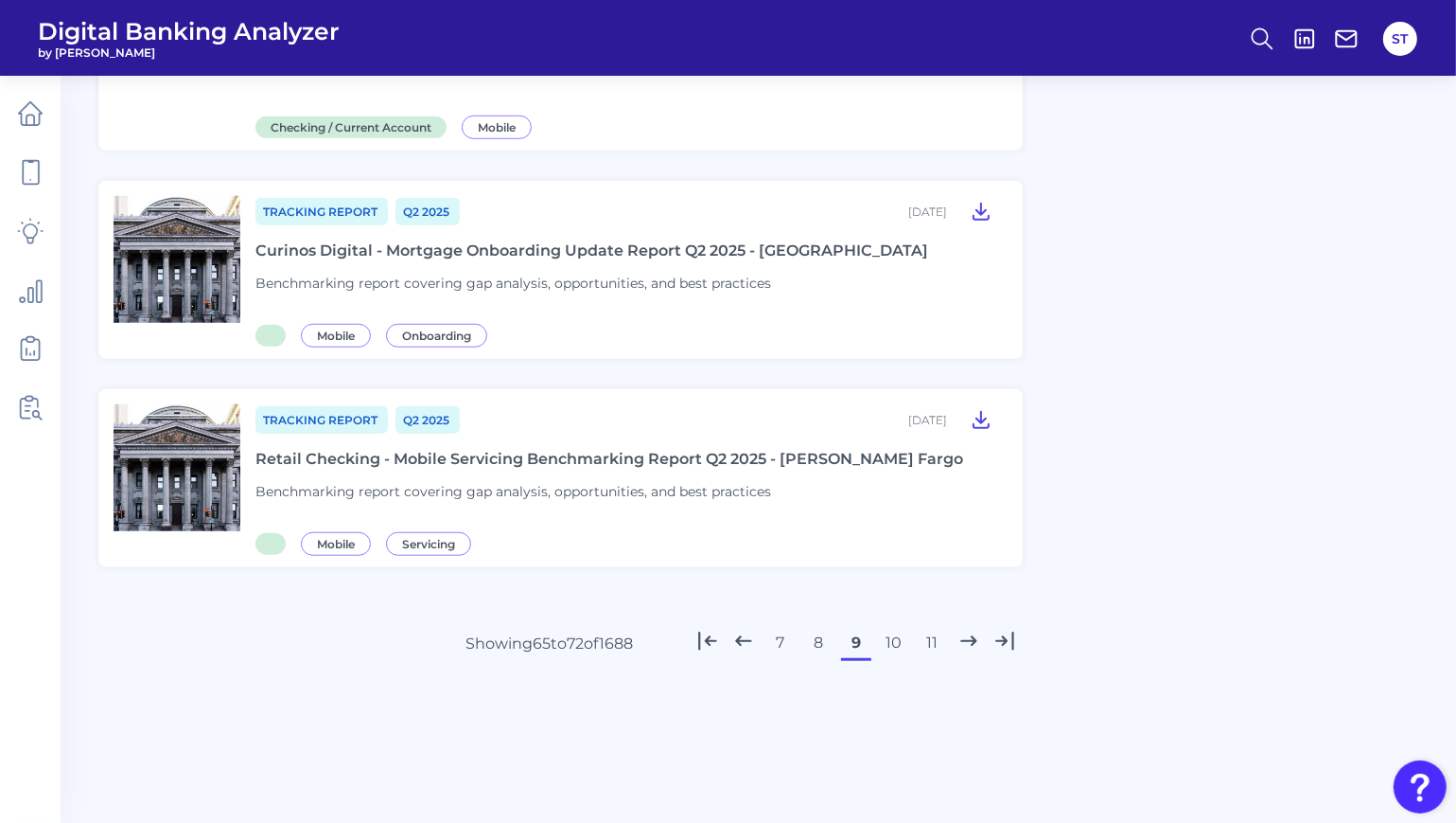
click at [897, 643] on button "10" at bounding box center [895, 643] width 30 height 30
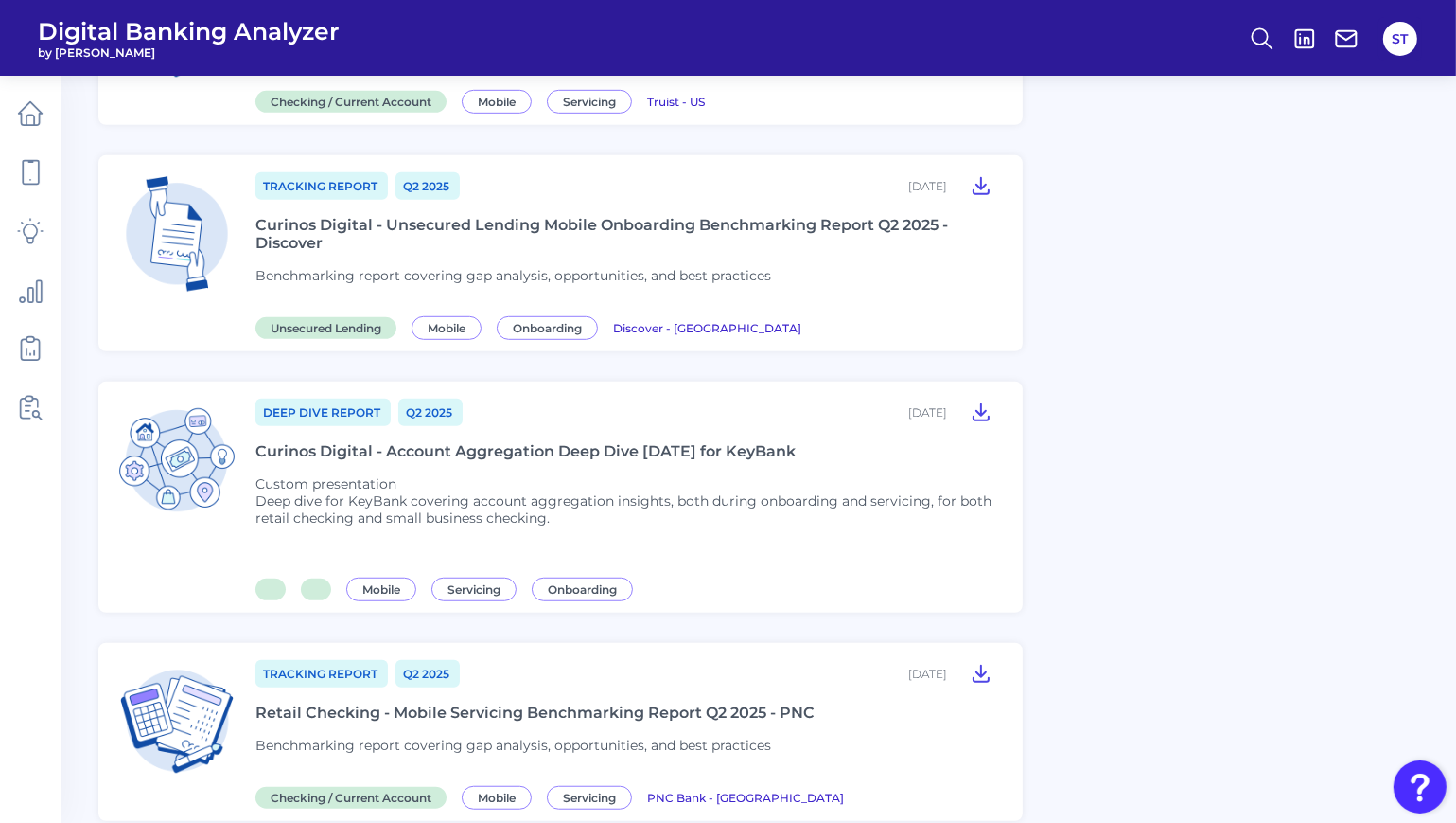
scroll to position [1404, 0]
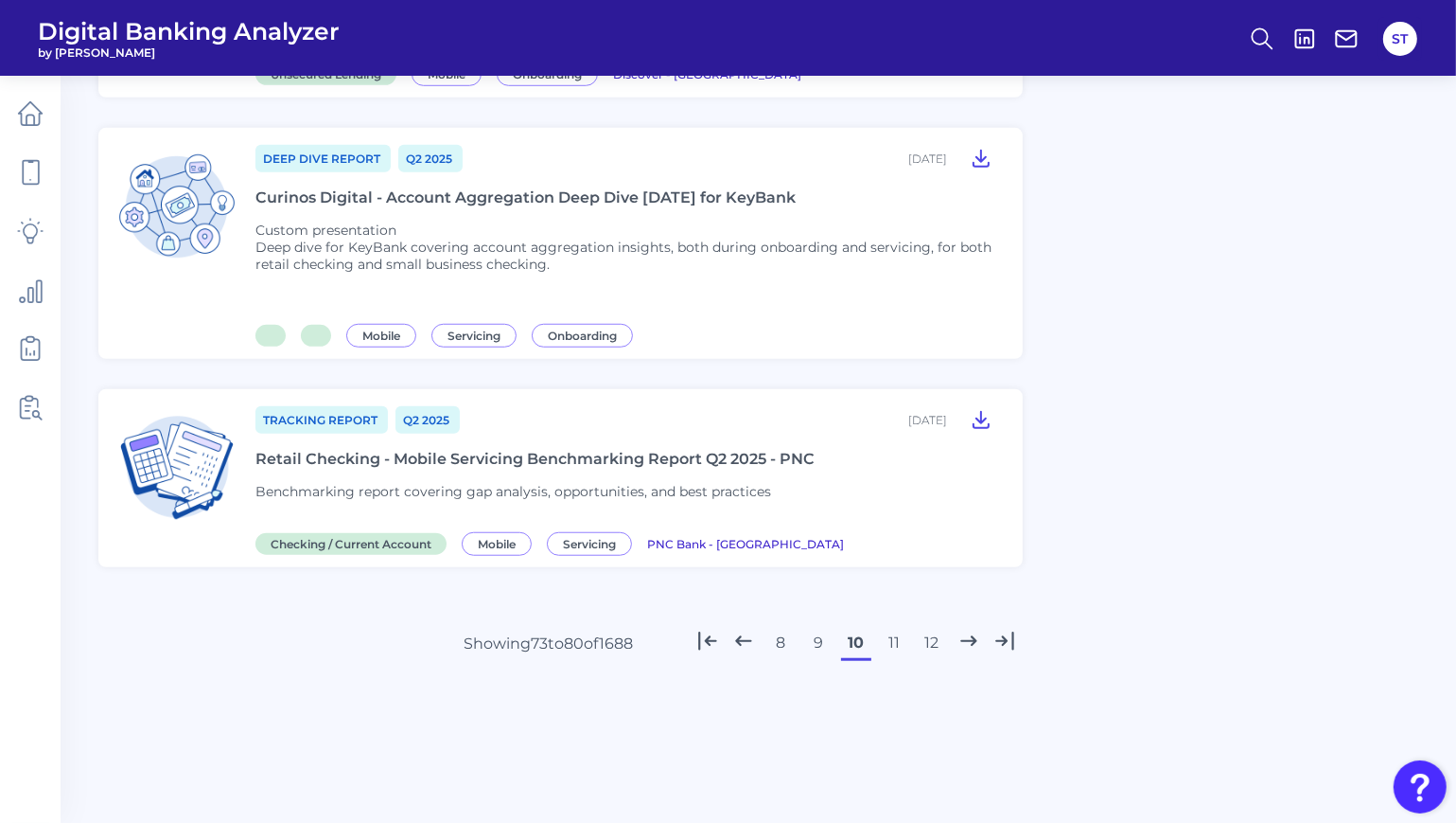
drag, startPoint x: 905, startPoint y: 649, endPoint x: 898, endPoint y: 640, distance: 11.4
click at [902, 645] on button "11" at bounding box center [895, 643] width 30 height 30
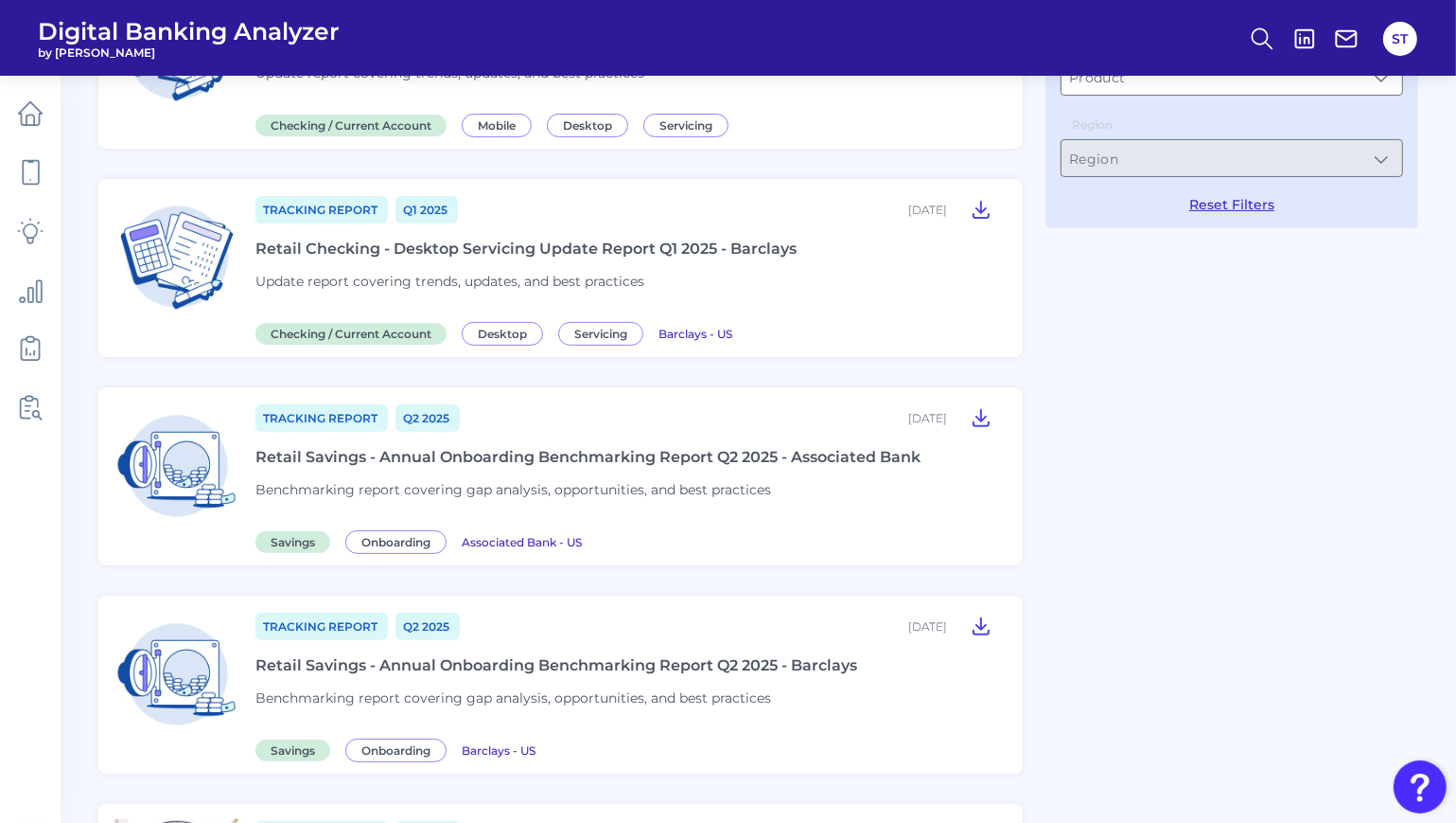
scroll to position [1261, 0]
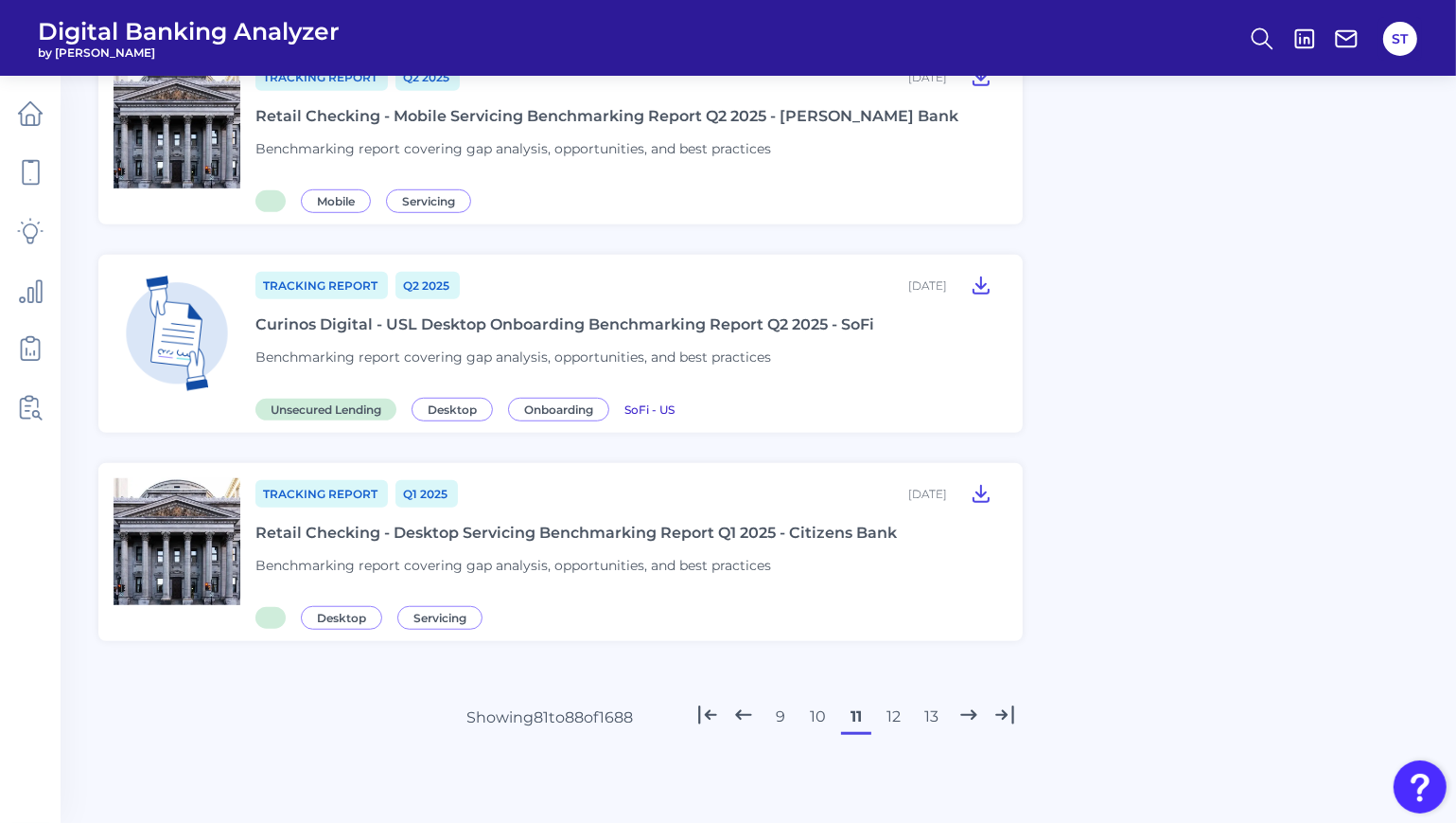
click at [895, 702] on button "12" at bounding box center [895, 717] width 30 height 30
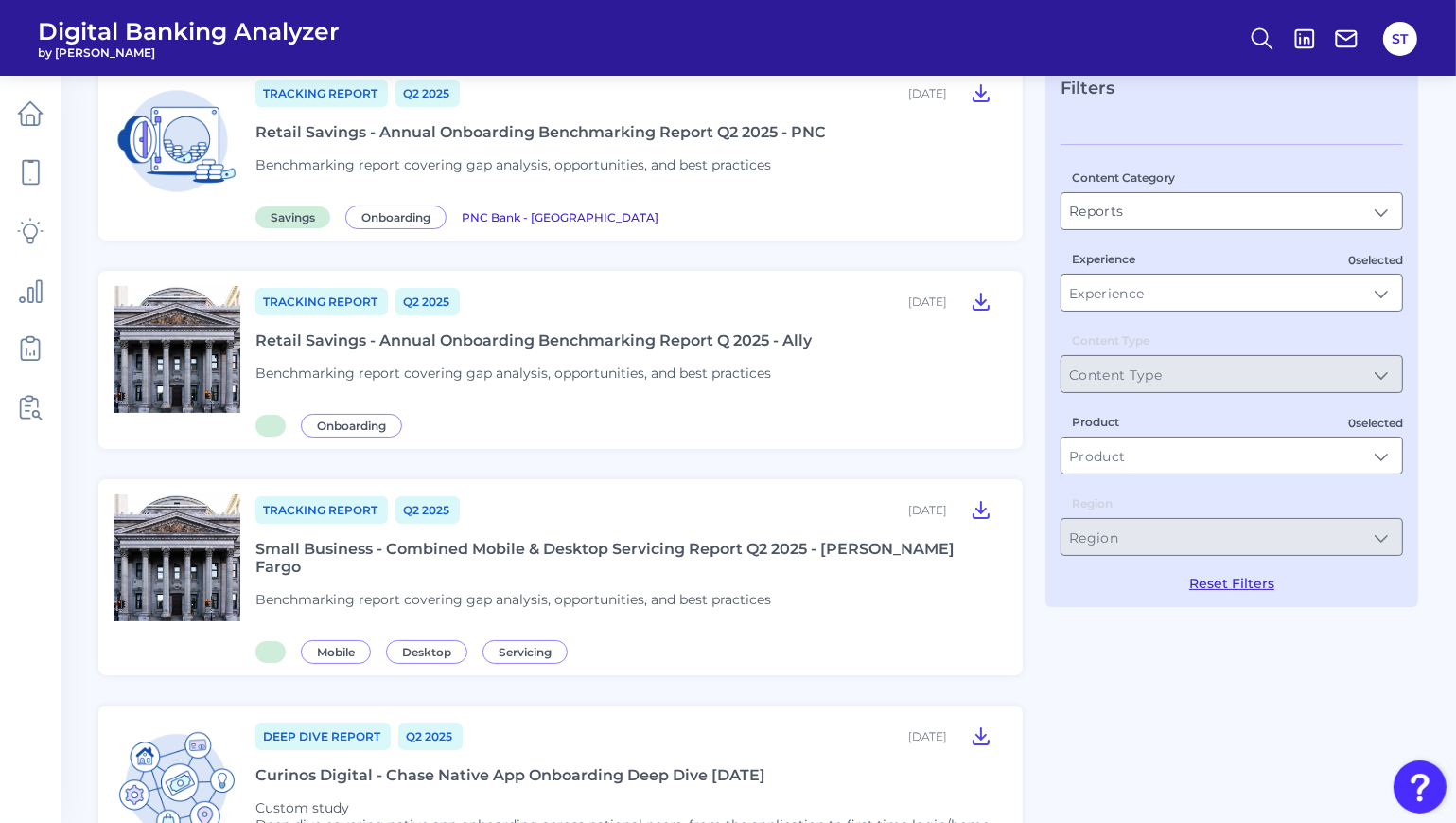
scroll to position [0, 0]
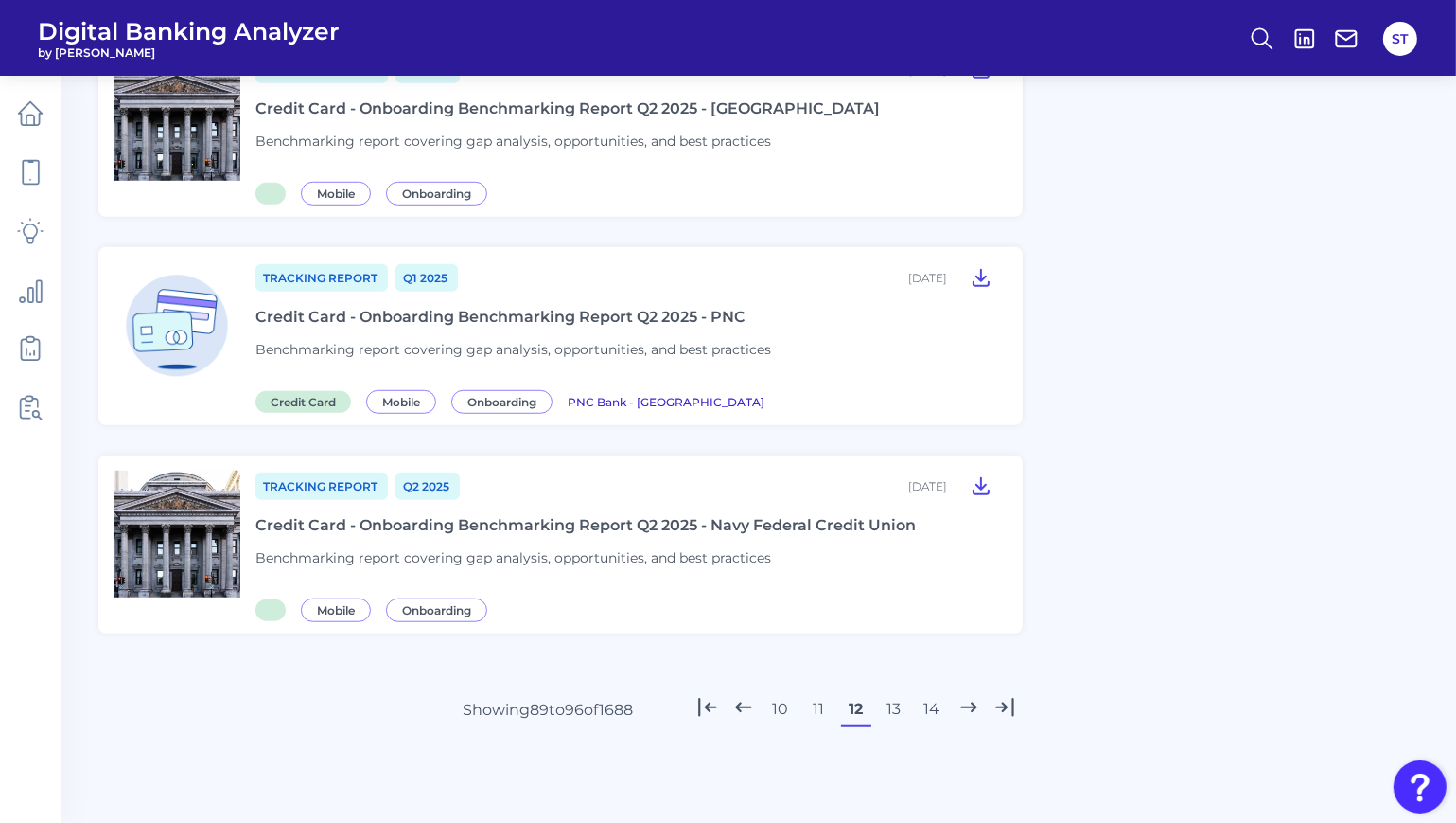
click at [895, 704] on button "13" at bounding box center [895, 709] width 30 height 30
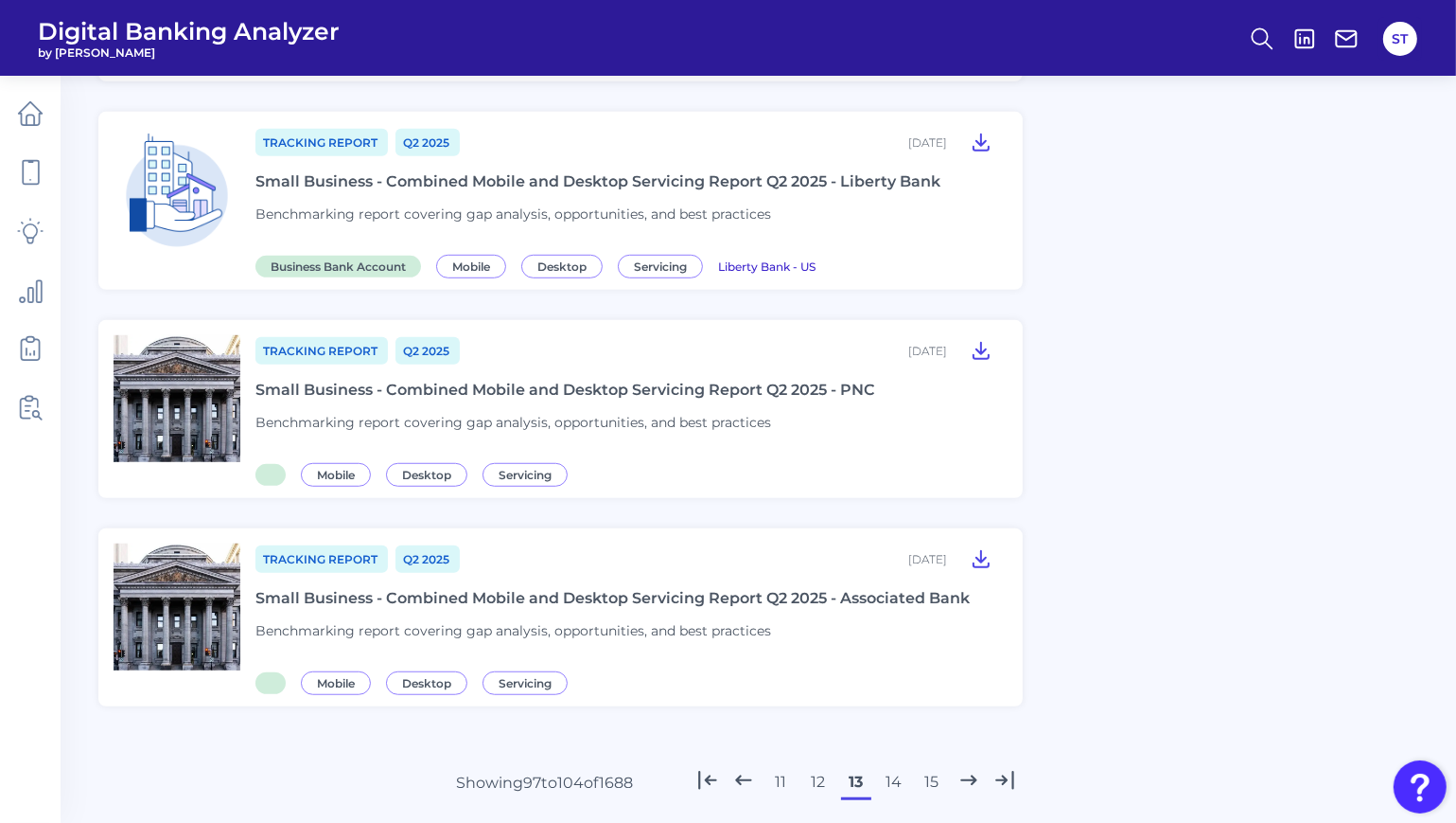
click at [899, 771] on button "14" at bounding box center [895, 782] width 30 height 30
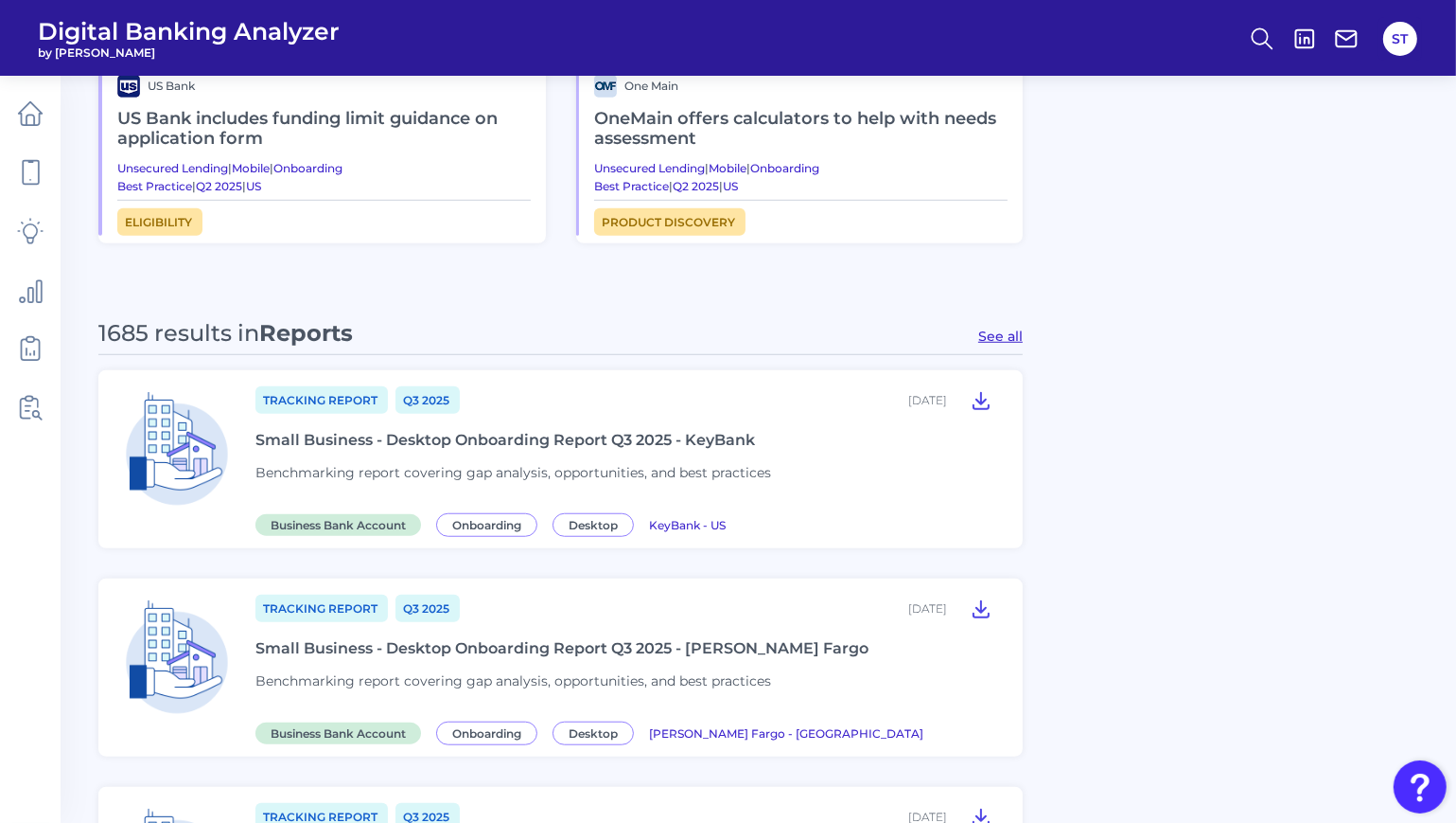
scroll to position [714, 0]
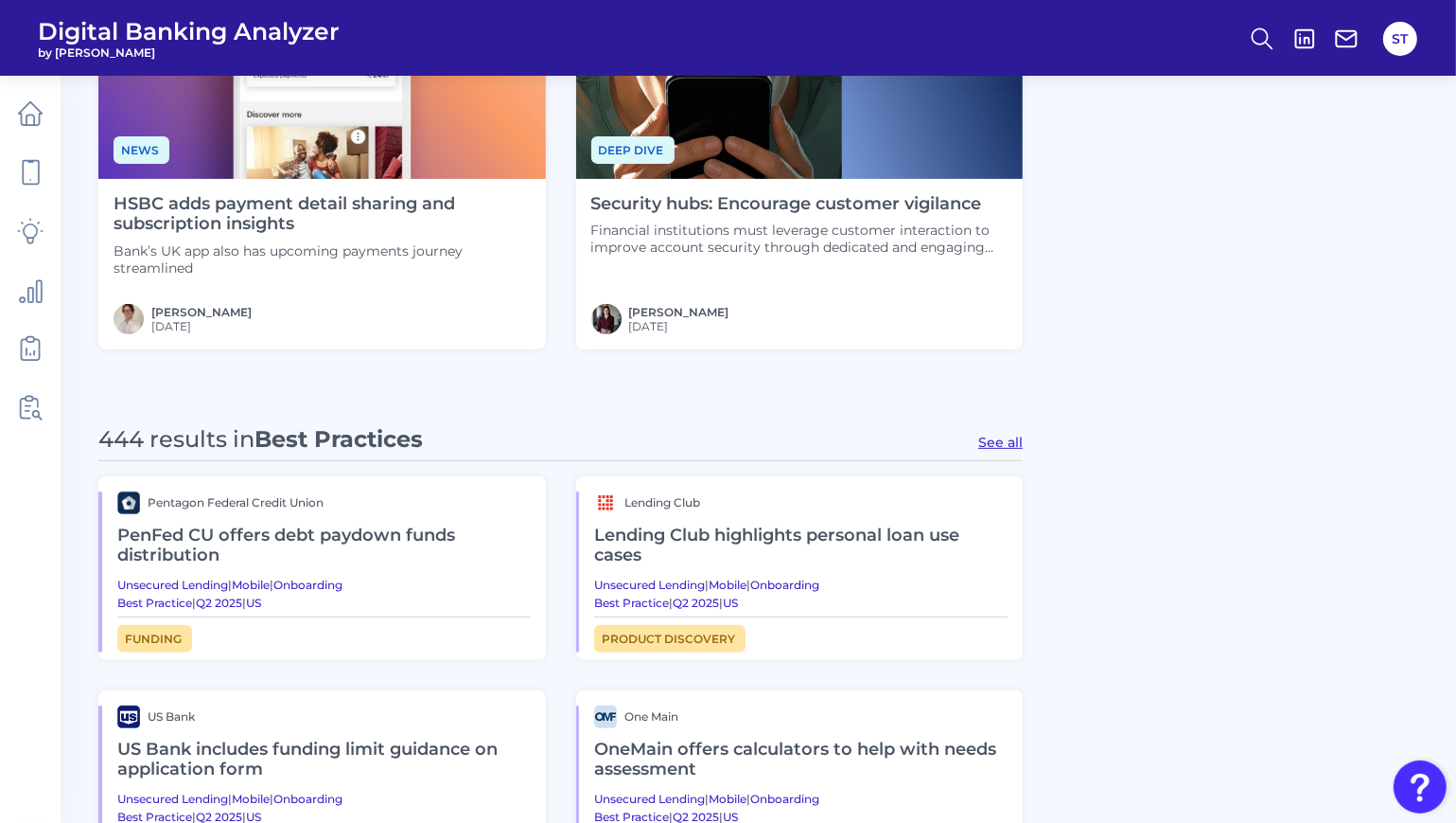
type input "Reports"
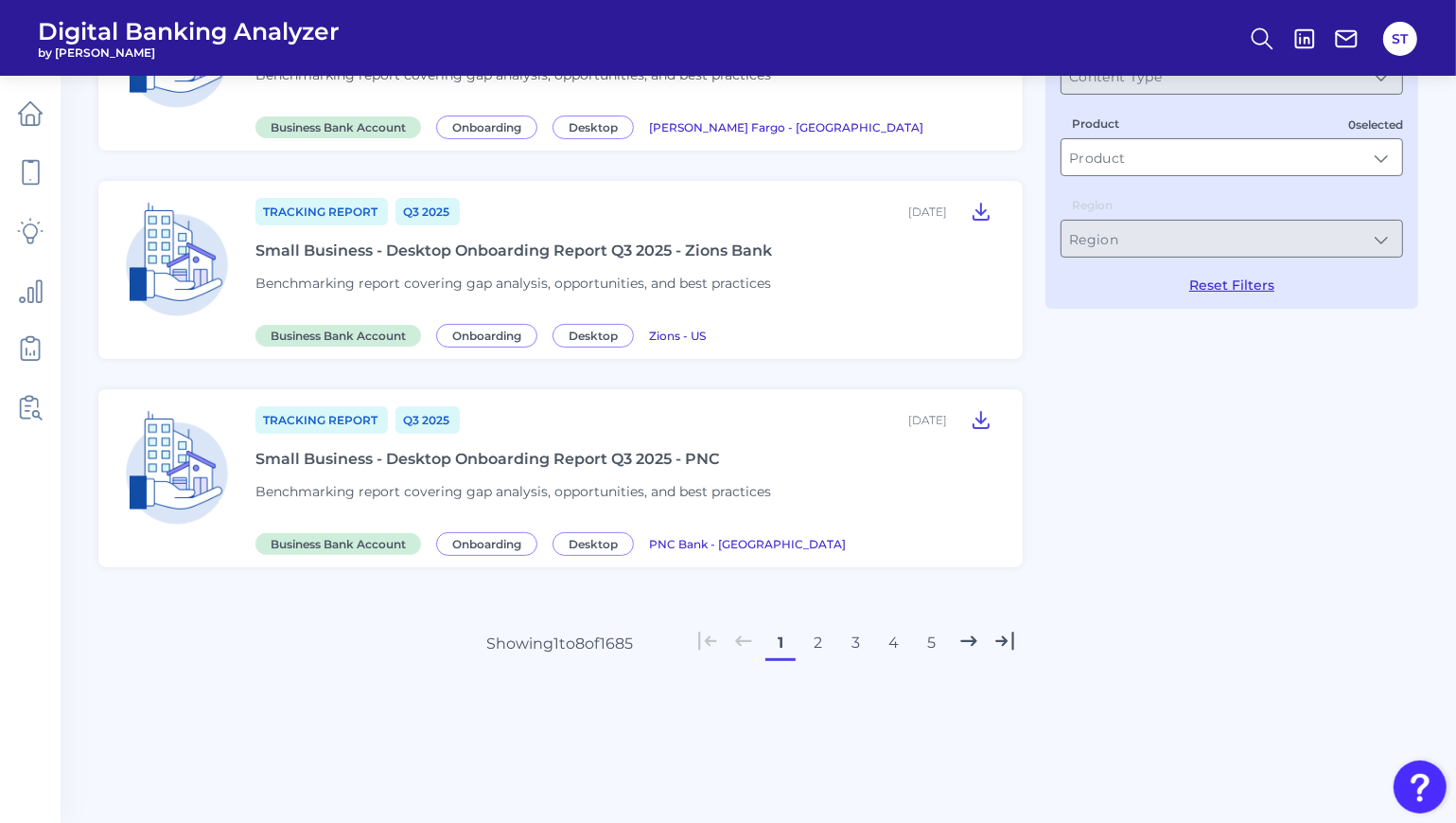
scroll to position [0, 0]
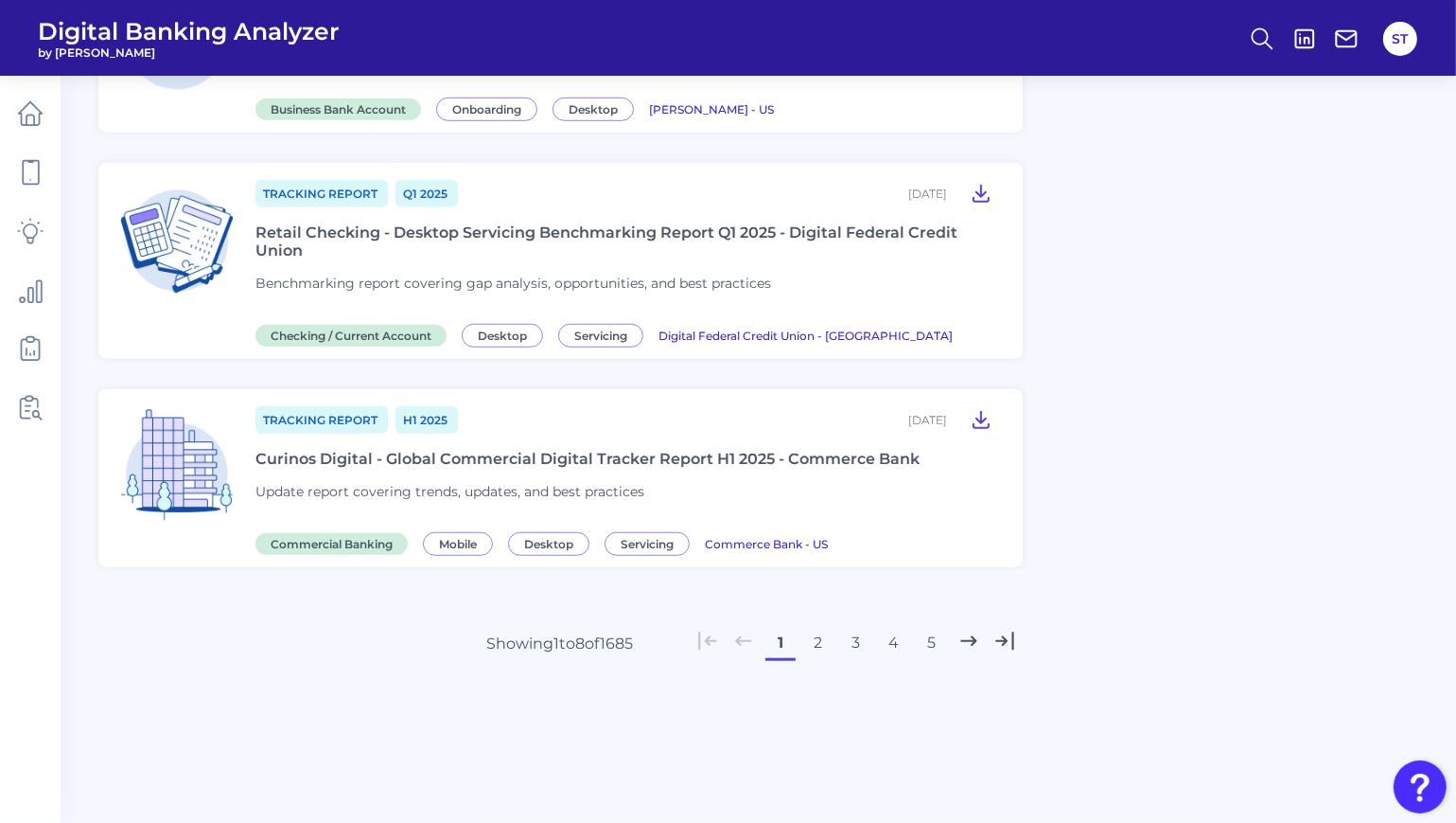
click at [887, 633] on button "4" at bounding box center [895, 643] width 30 height 30
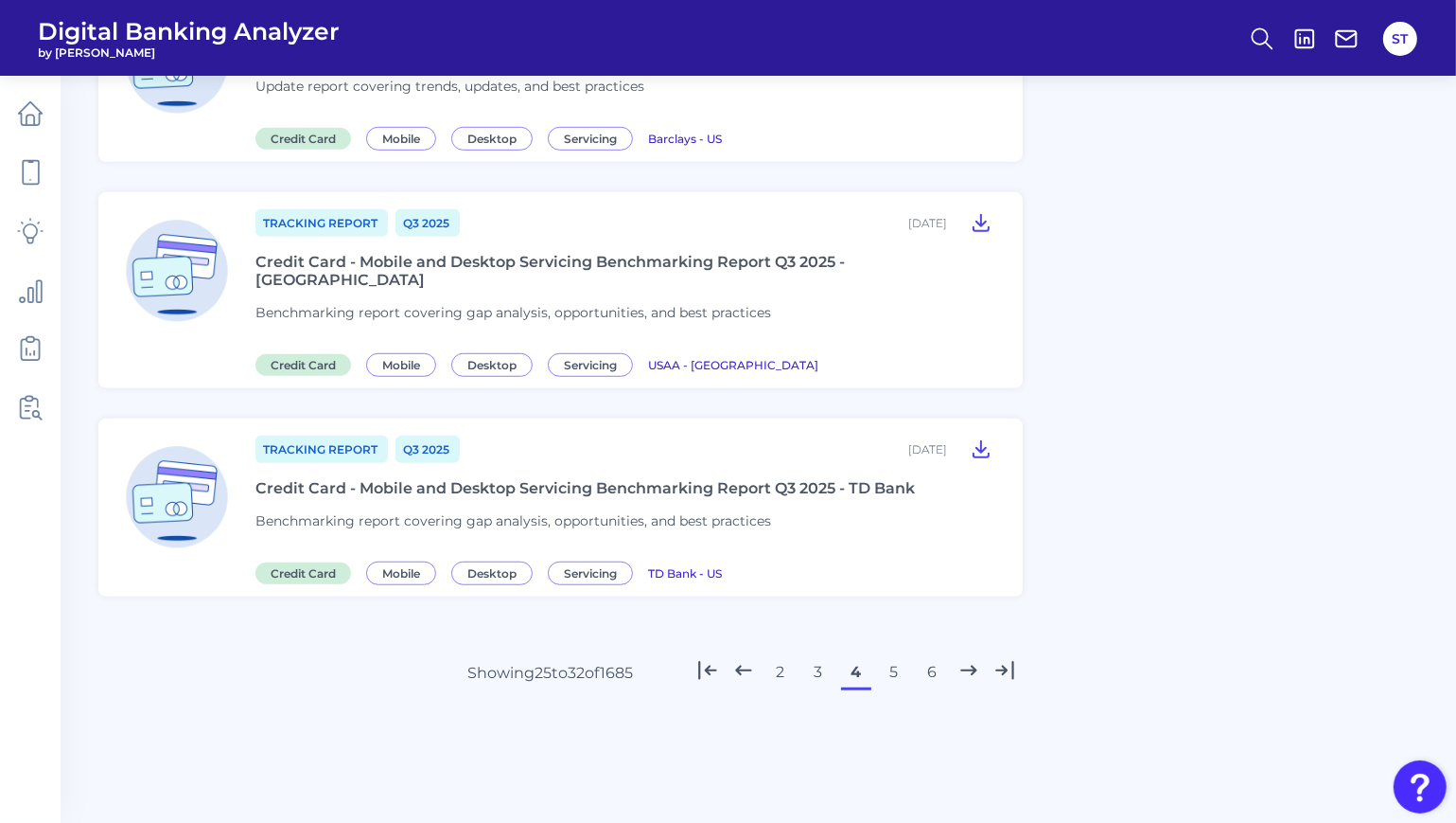
scroll to position [1269, 0]
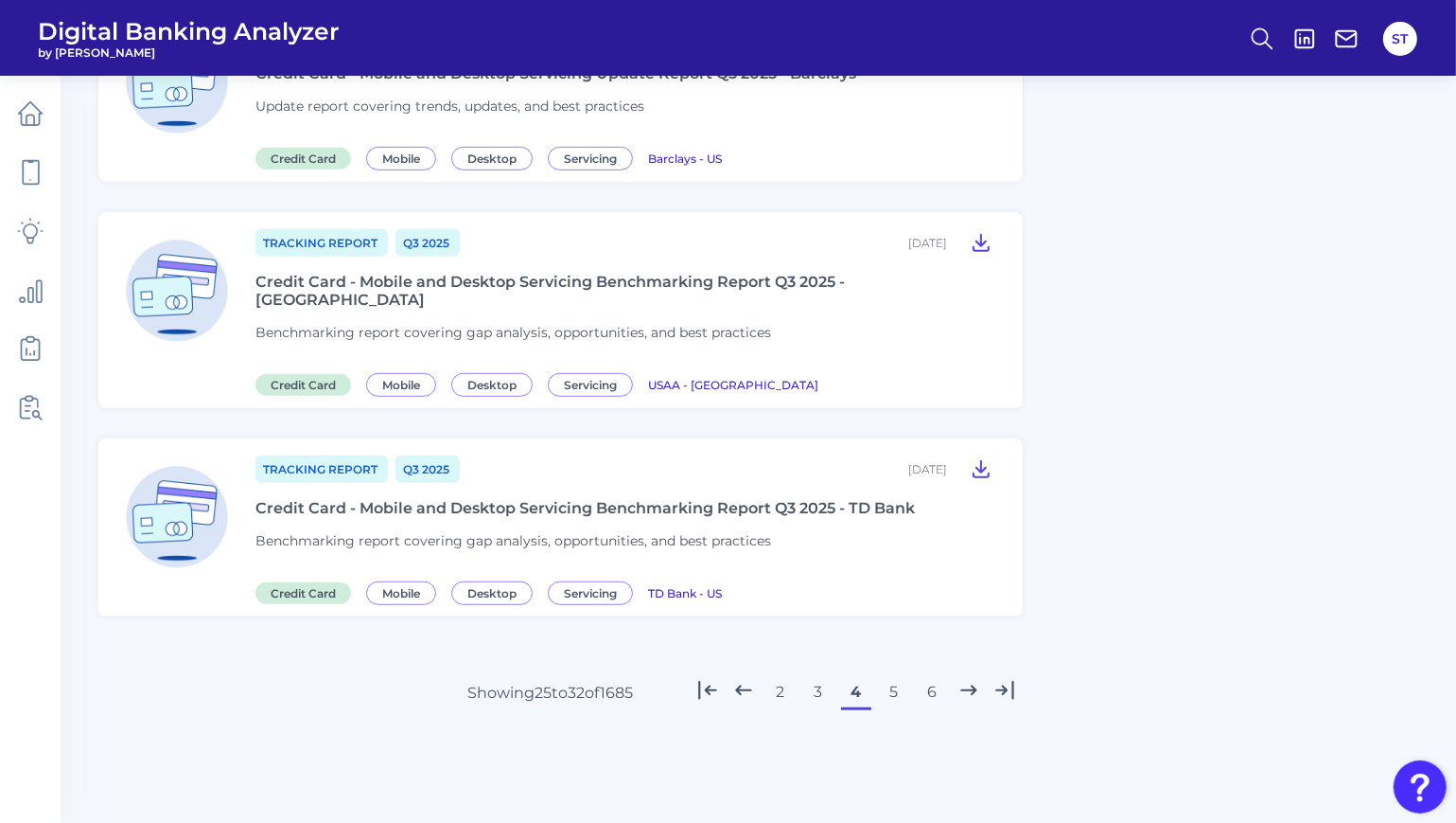
click at [926, 677] on button "6" at bounding box center [932, 692] width 30 height 30
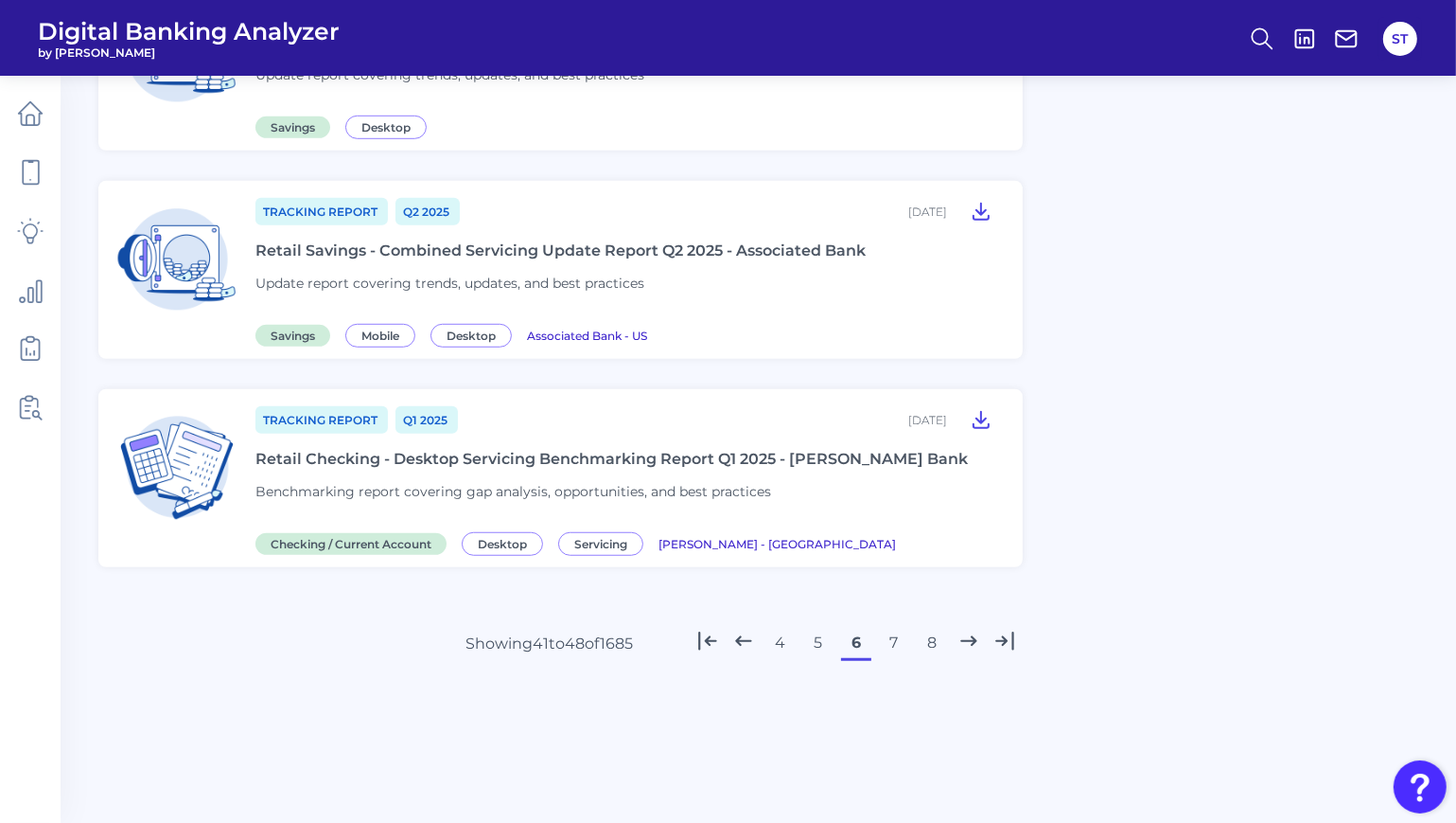
click at [926, 638] on button "8" at bounding box center [932, 643] width 30 height 30
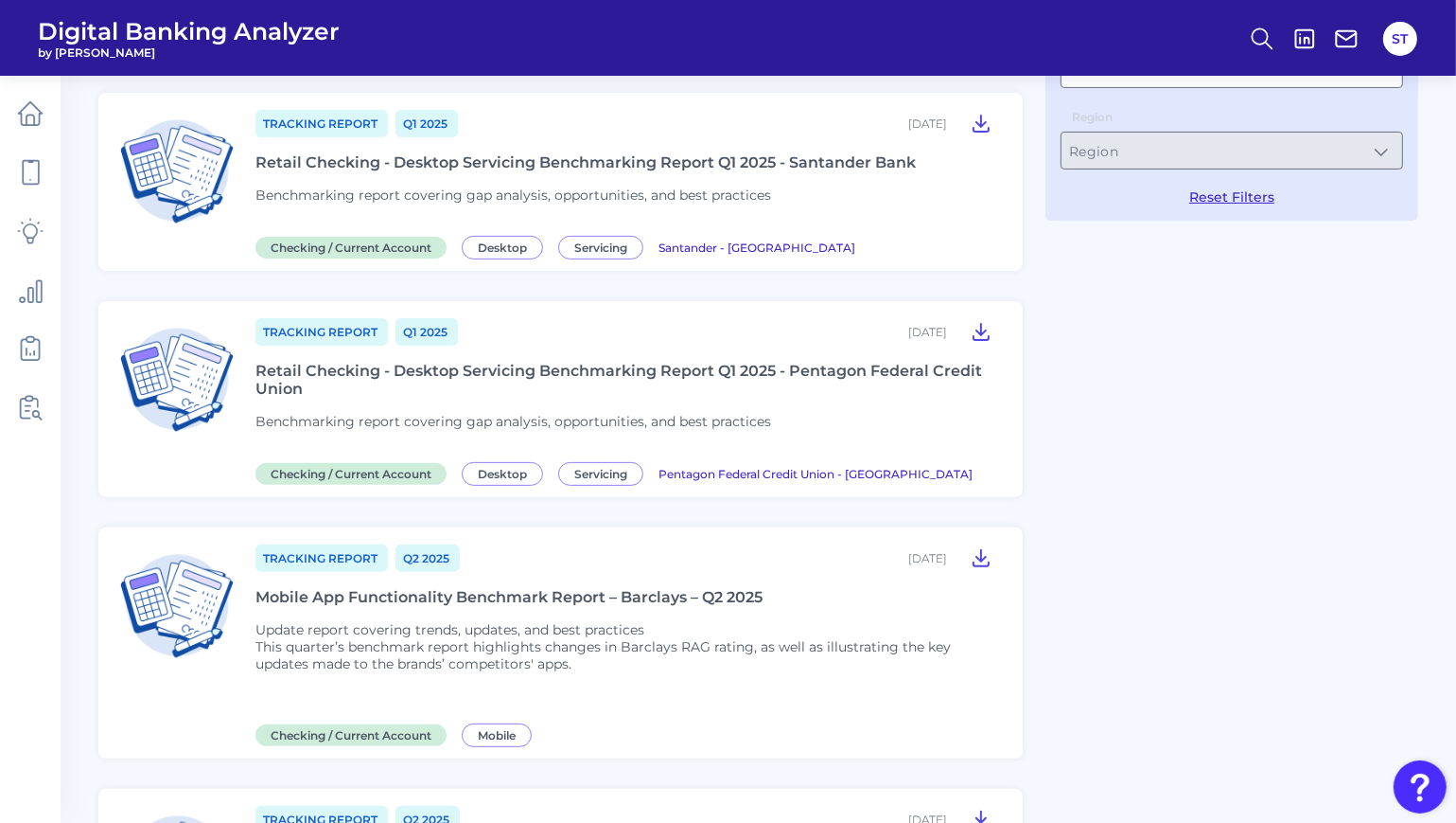
scroll to position [386, 0]
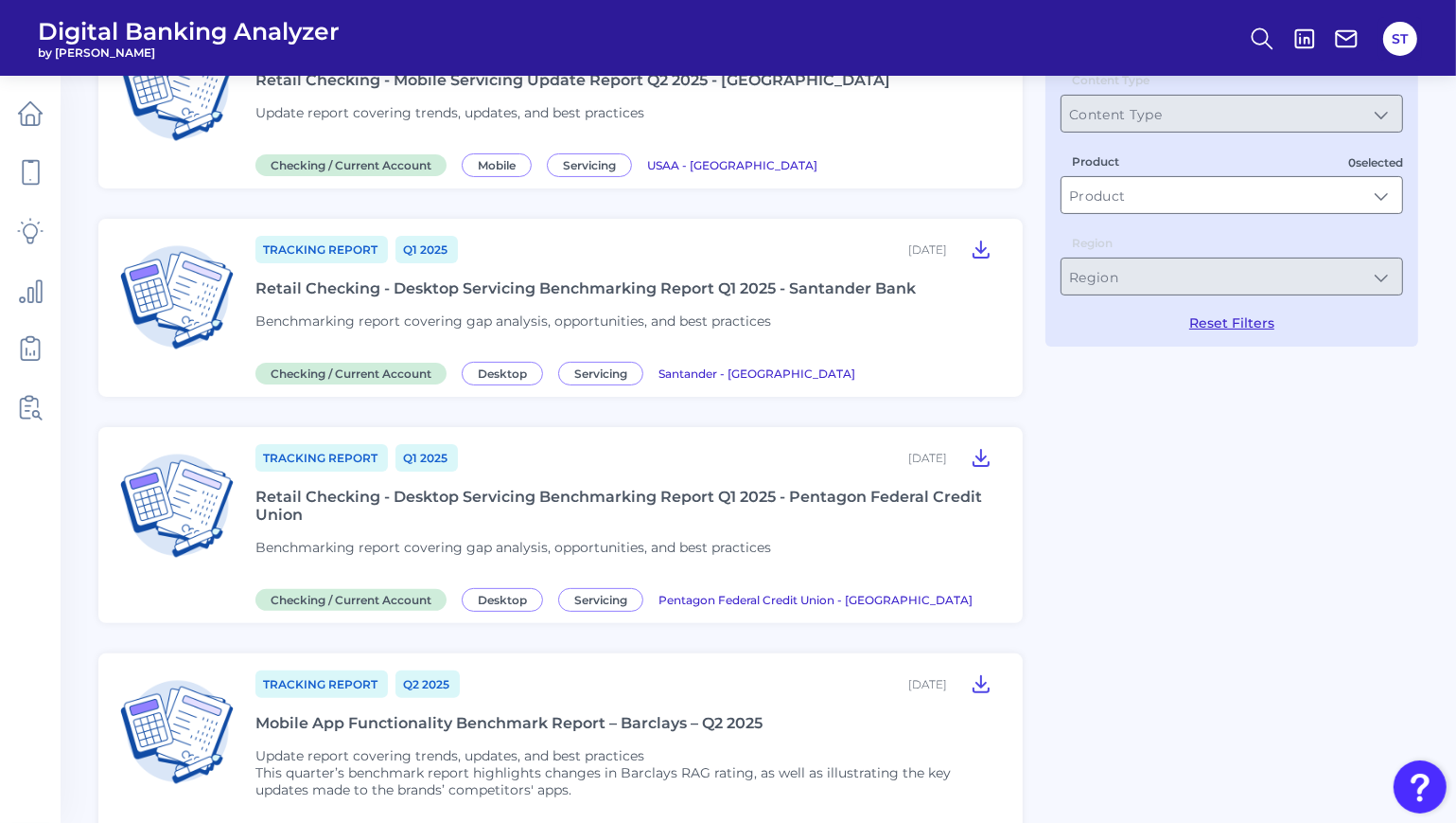
click at [534, 311] on div "Tracking Report Q1 [DATE], 2025 Retail Checking - Desktop Servicing Benchmarkin…" at bounding box center [628, 308] width 745 height 148
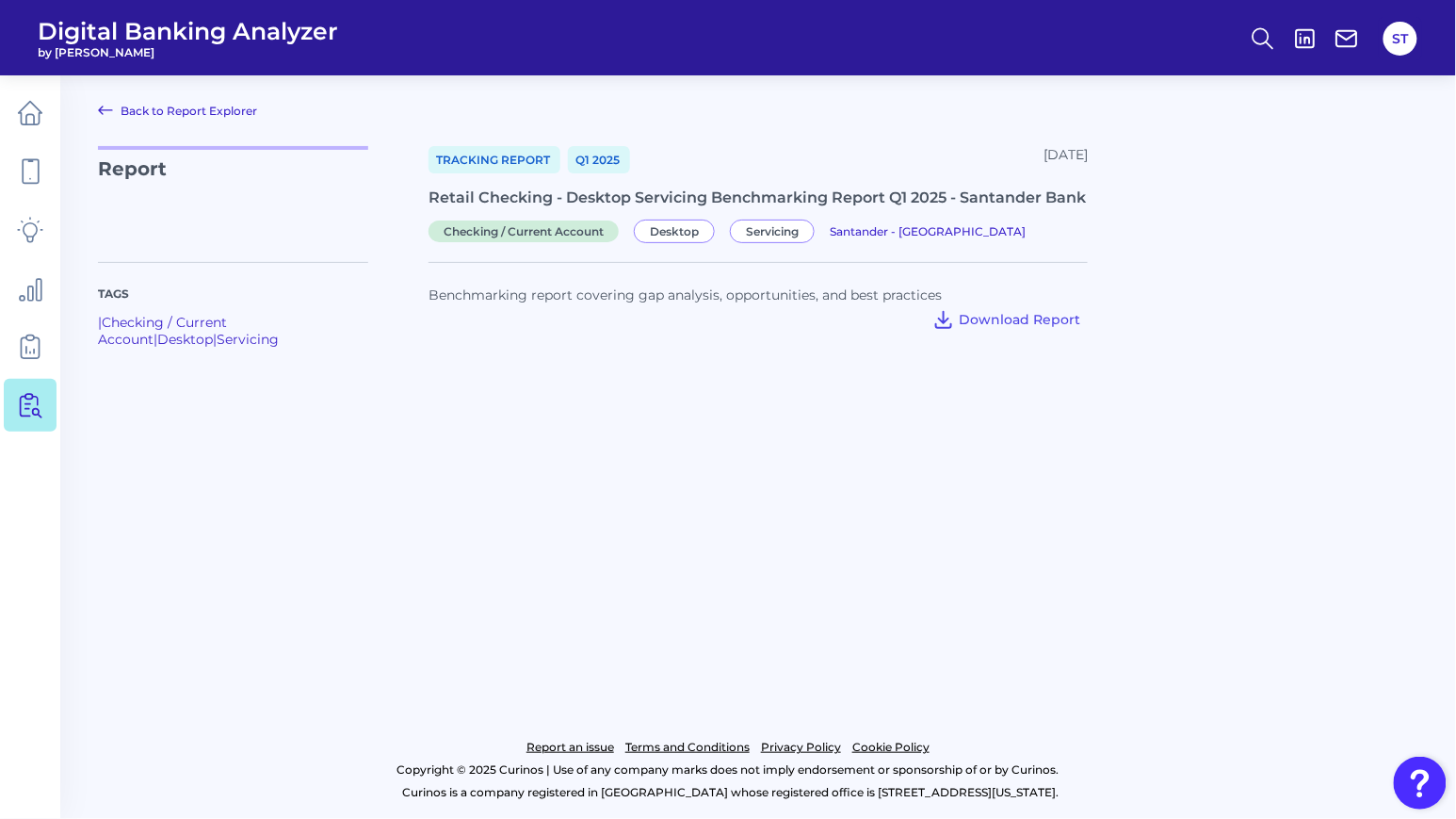
click at [142, 106] on link "Back to Report Explorer" at bounding box center [177, 110] width 159 height 23
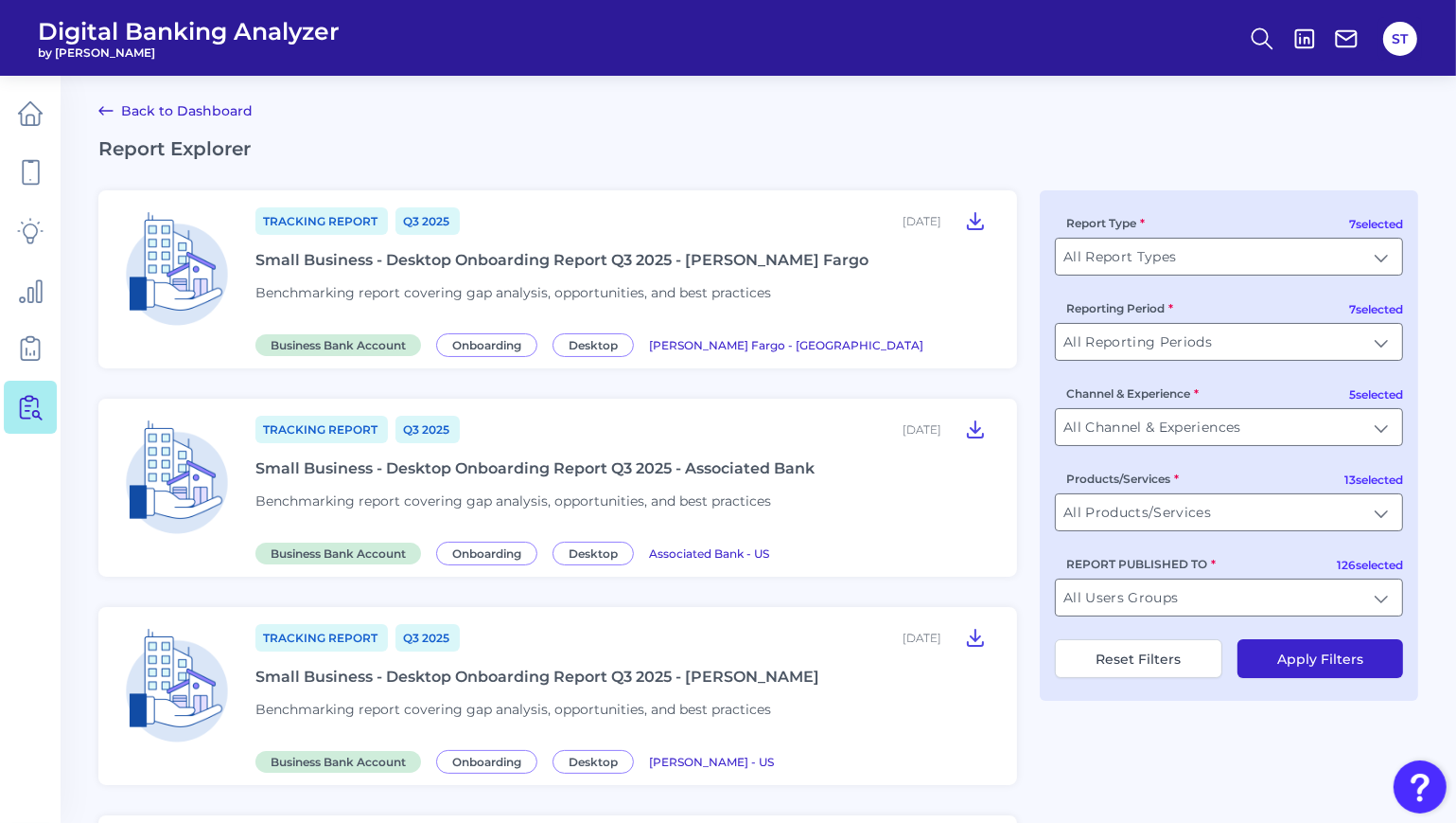
click at [202, 108] on link "Back to Dashboard" at bounding box center [175, 111] width 154 height 23
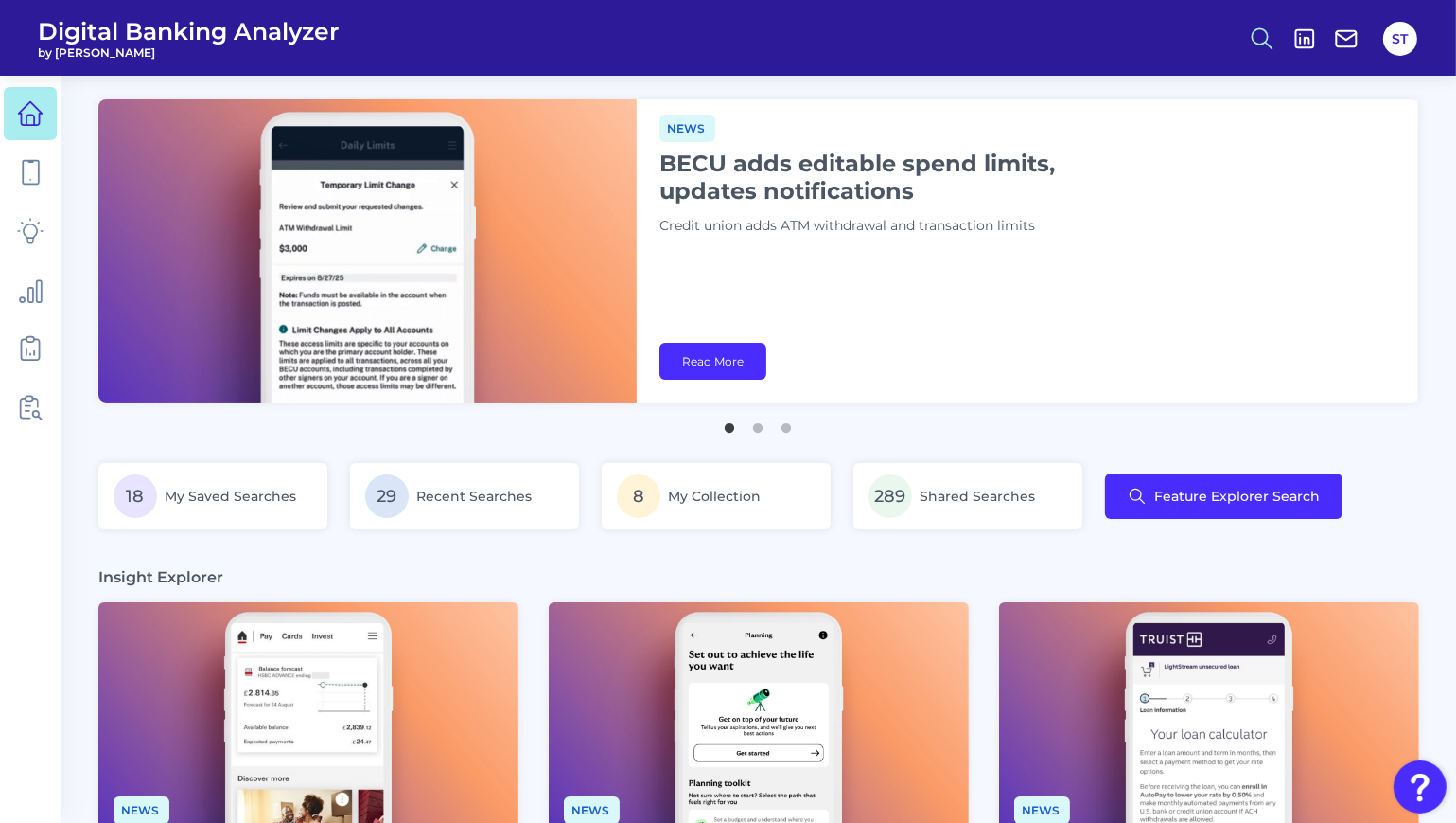
click at [1257, 30] on icon at bounding box center [1262, 39] width 27 height 27
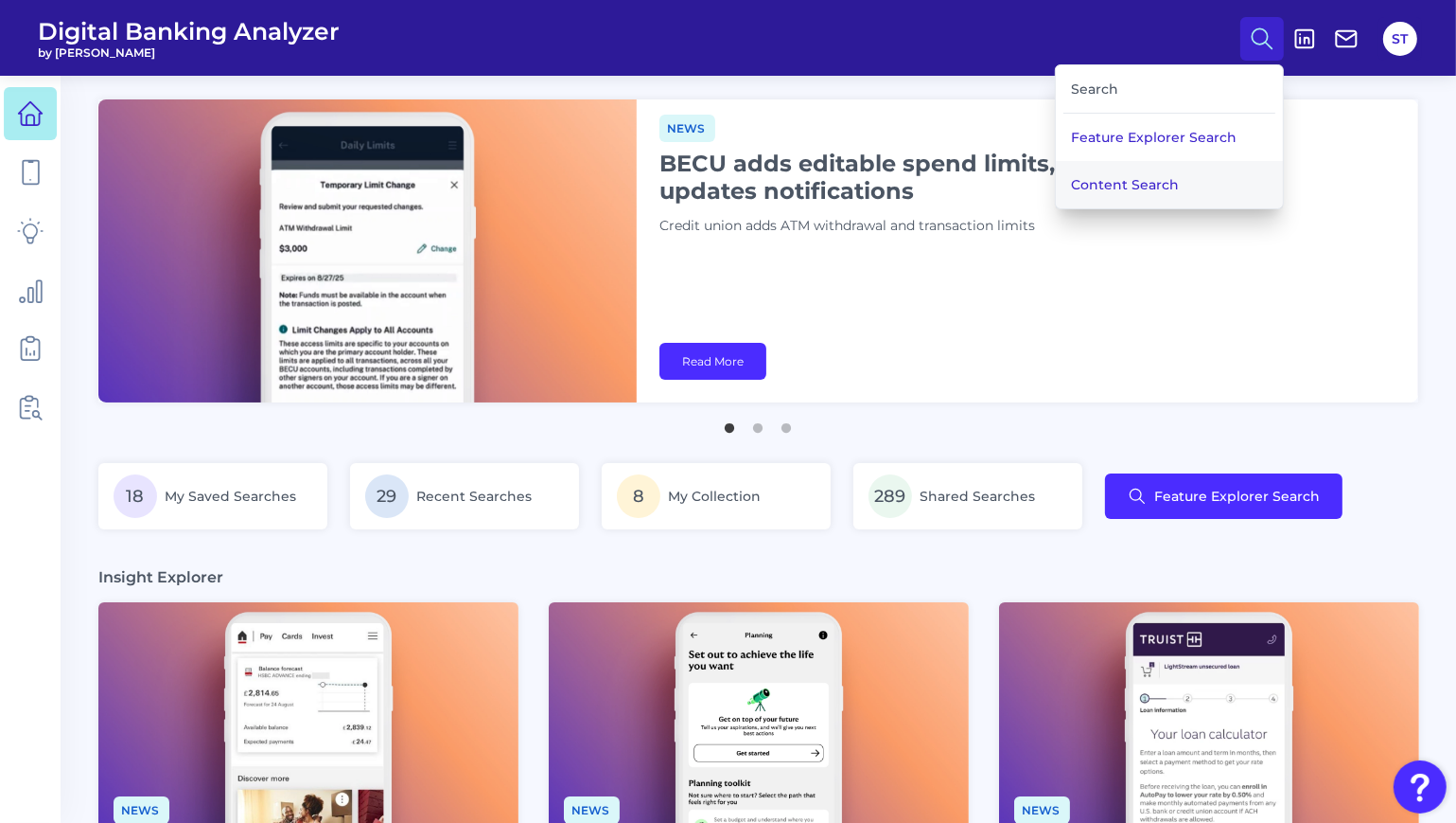
click at [1150, 189] on button "Content Search" at bounding box center [1169, 185] width 227 height 47
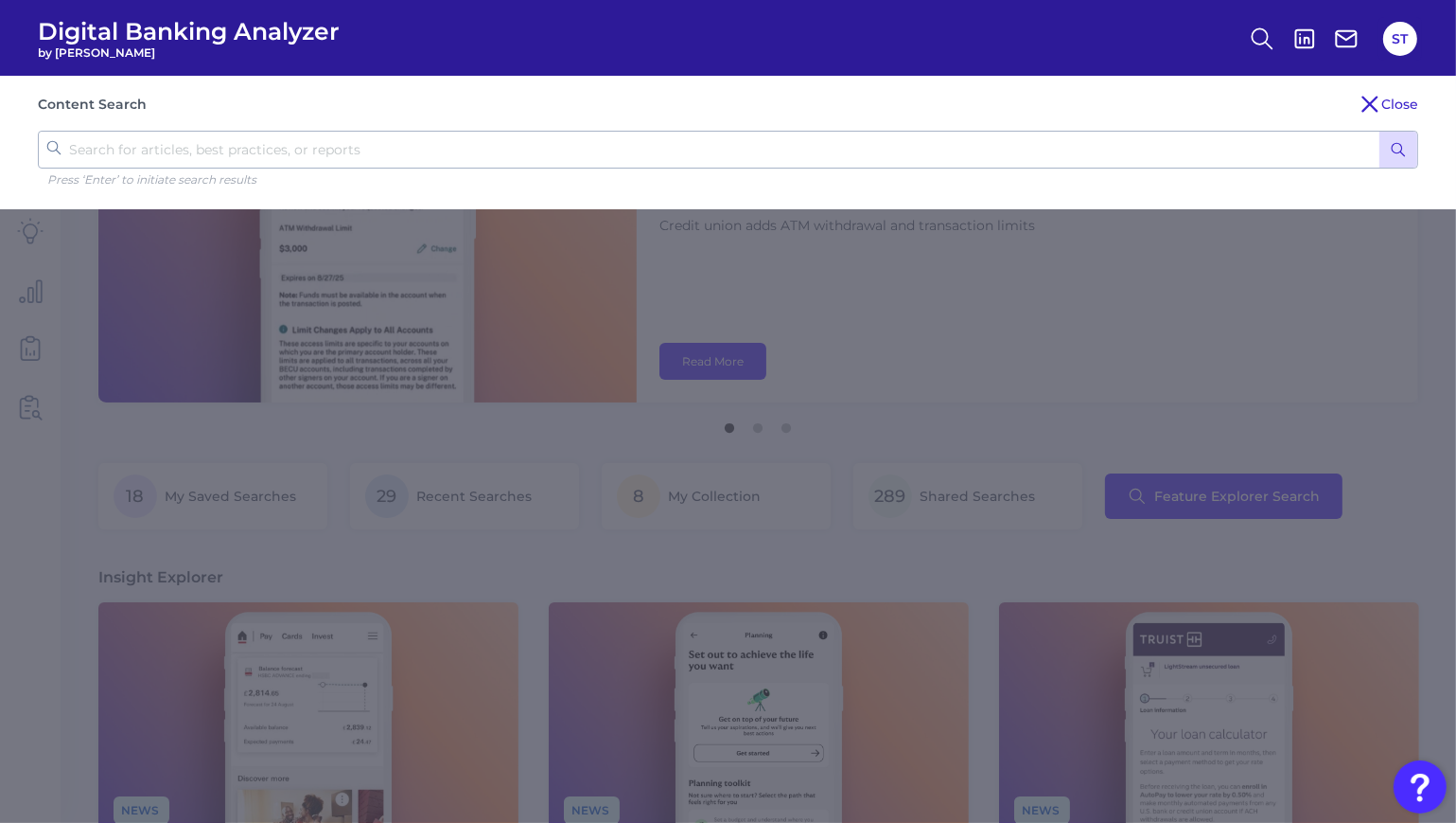
click at [307, 145] on input "text" at bounding box center [728, 150] width 1380 height 38
click at [1390, 152] on icon "submit" at bounding box center [1398, 150] width 17 height 17
